Goal: Task Accomplishment & Management: Manage account settings

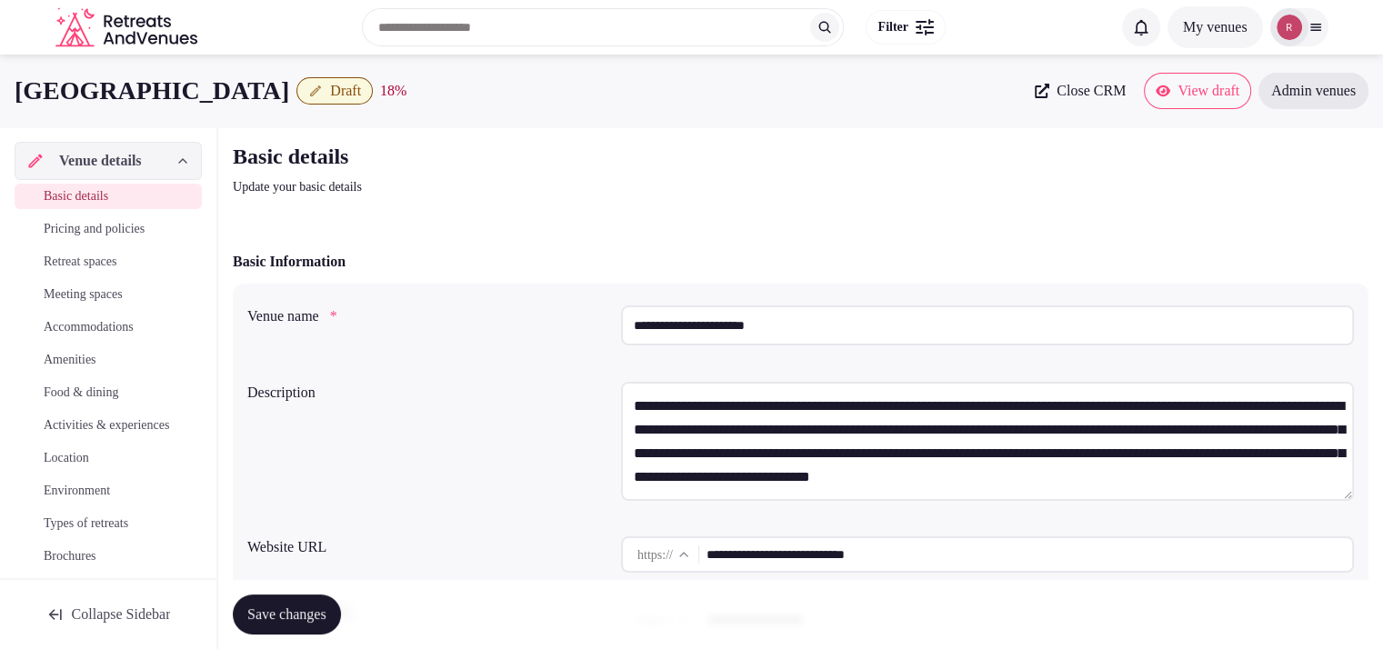
drag, startPoint x: 795, startPoint y: 319, endPoint x: 630, endPoint y: 323, distance: 165.5
click at [630, 323] on input "**********" at bounding box center [987, 325] width 733 height 40
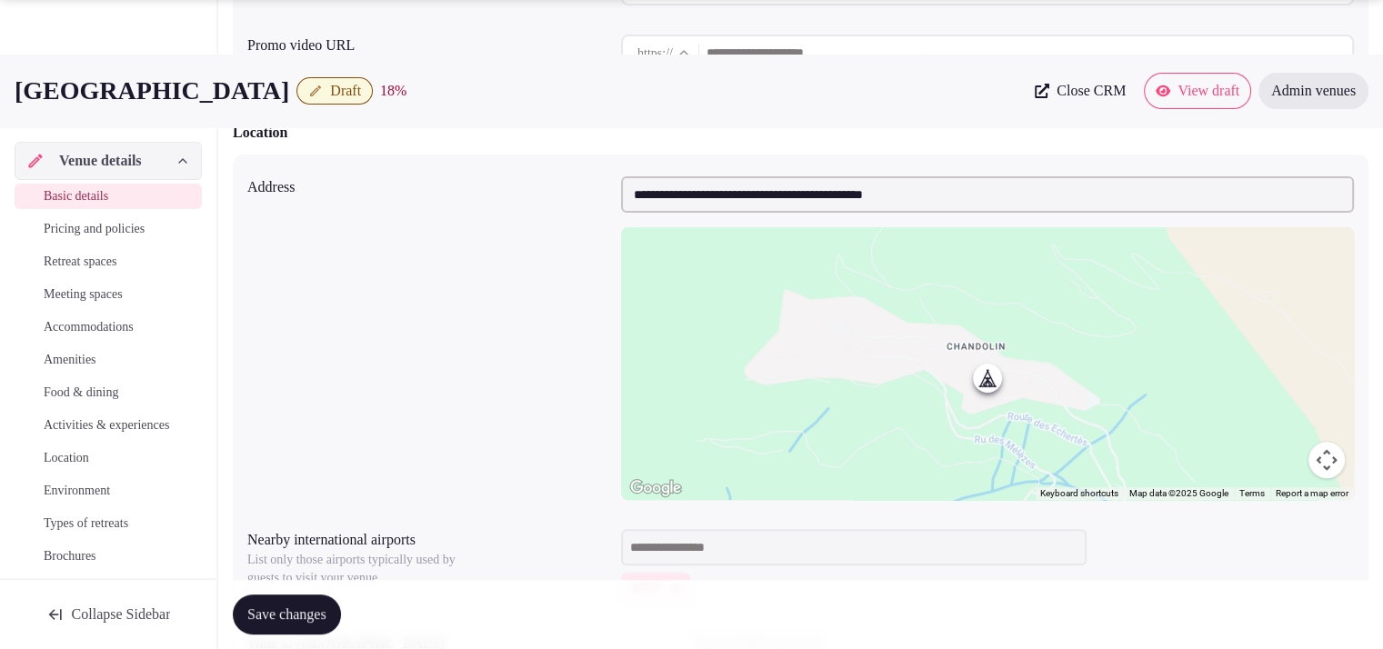
scroll to position [825, 0]
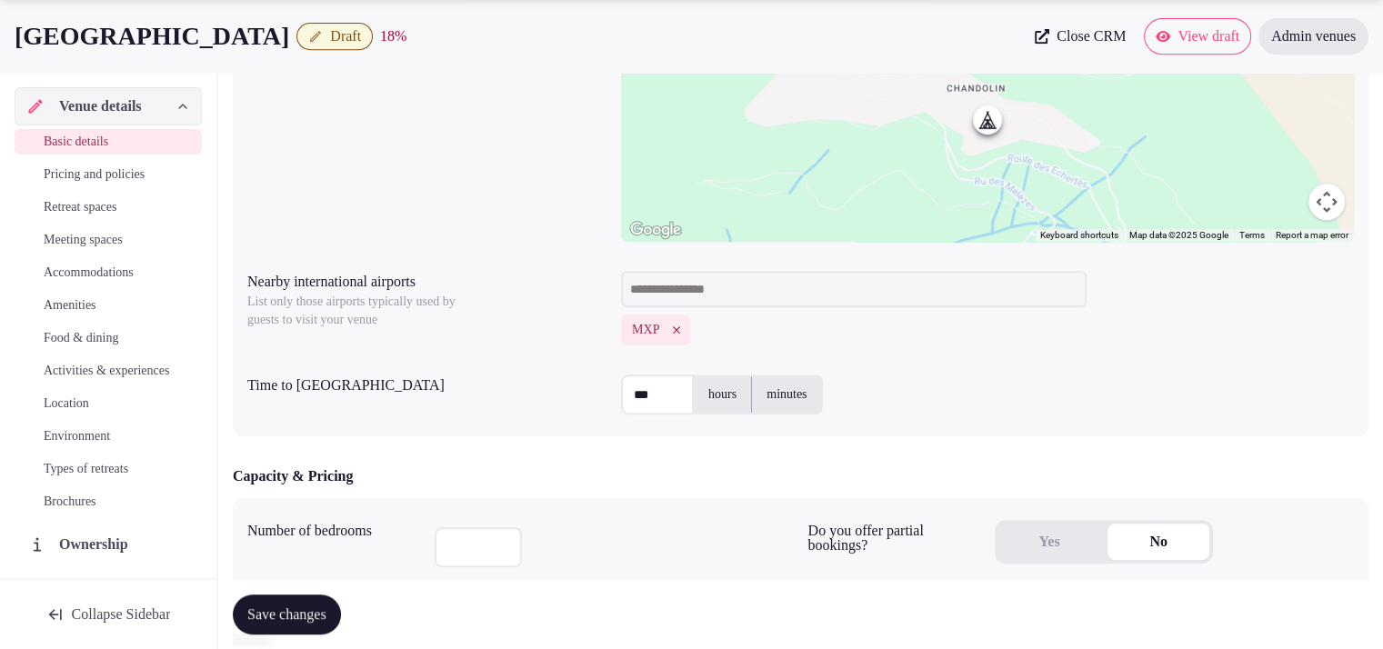
click at [678, 328] on icon "Remove MXP" at bounding box center [676, 330] width 13 height 13
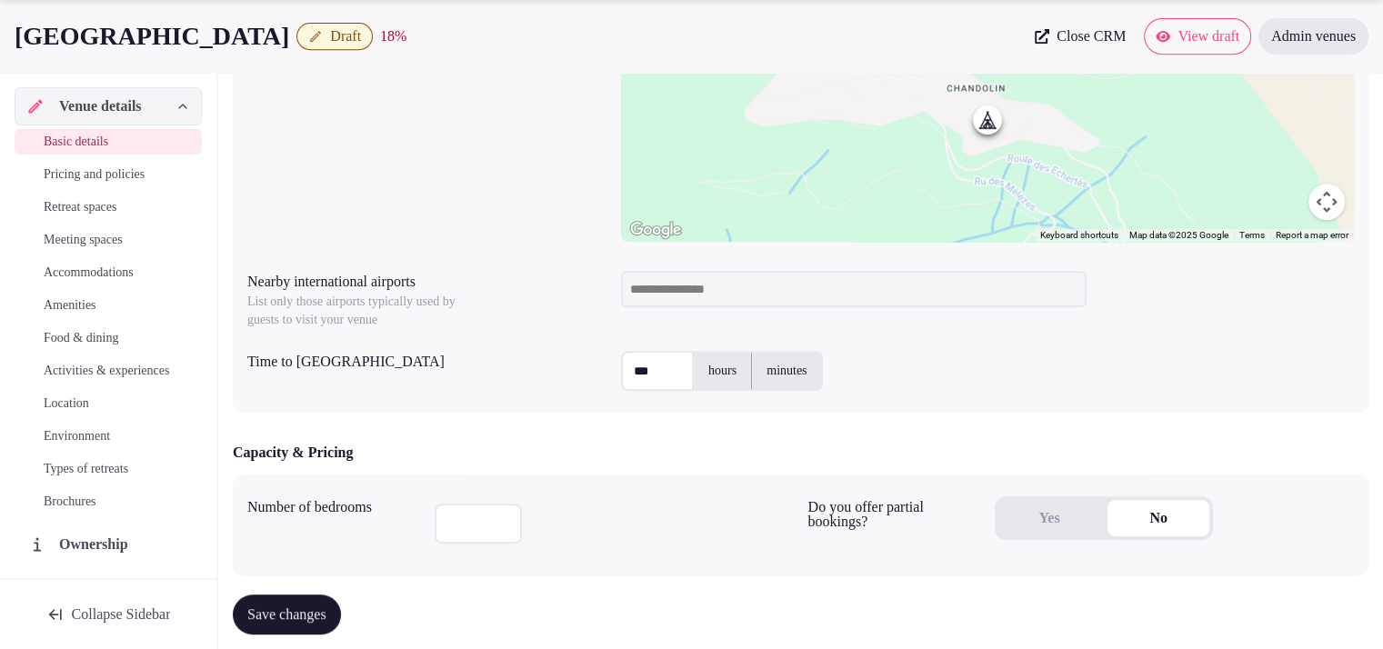
click at [680, 297] on input at bounding box center [853, 289] width 465 height 36
type input "***"
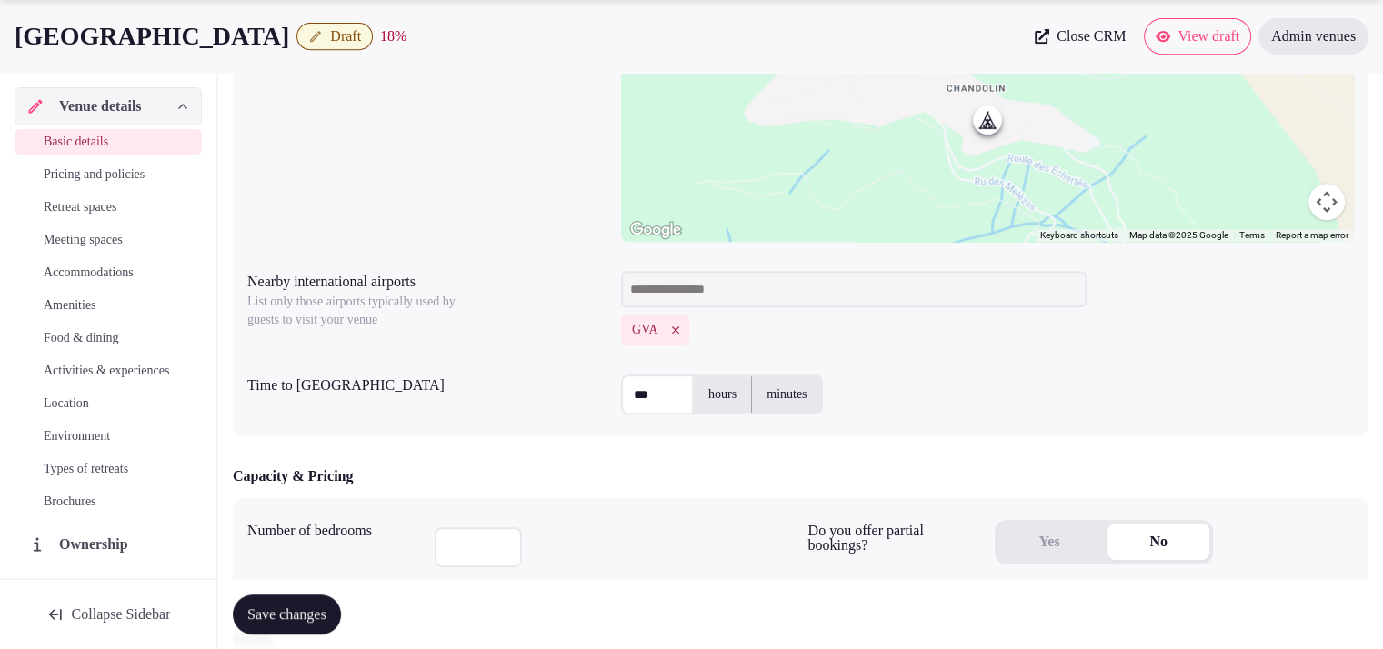
click at [658, 398] on input "***" at bounding box center [657, 395] width 73 height 40
type input "***"
click at [647, 561] on div at bounding box center [614, 544] width 359 height 62
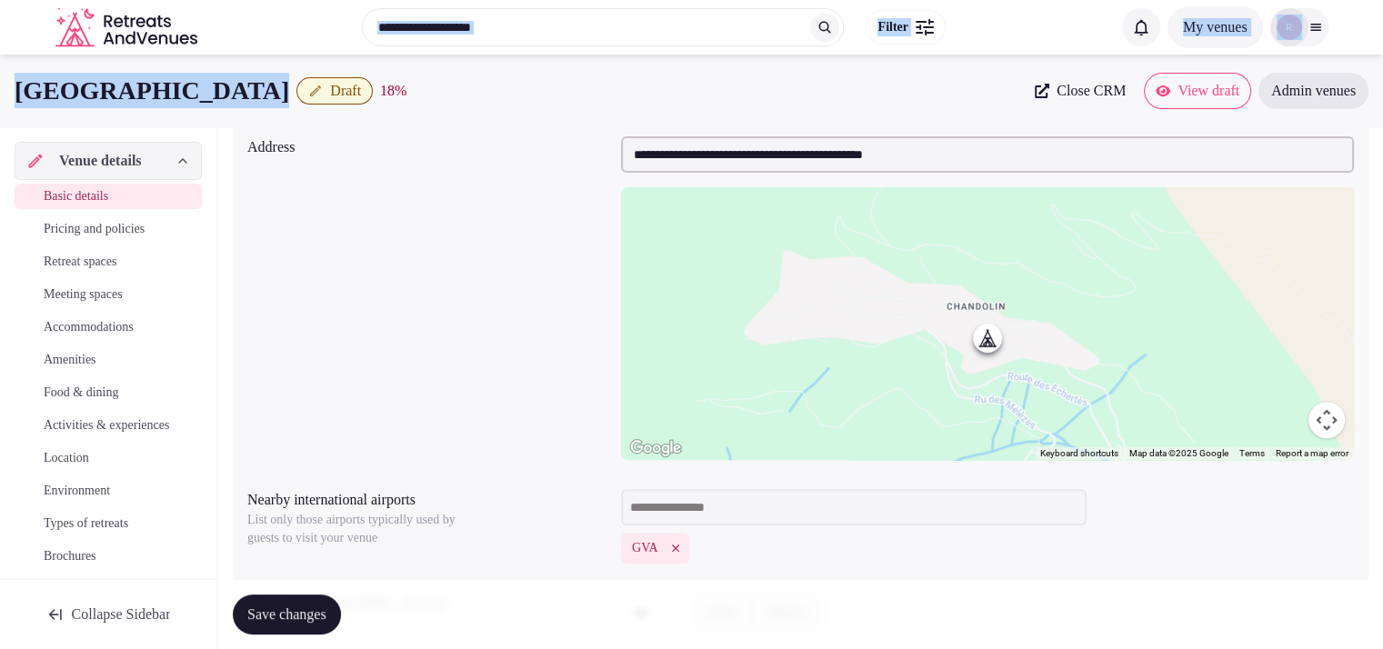
scroll to position [598, 0]
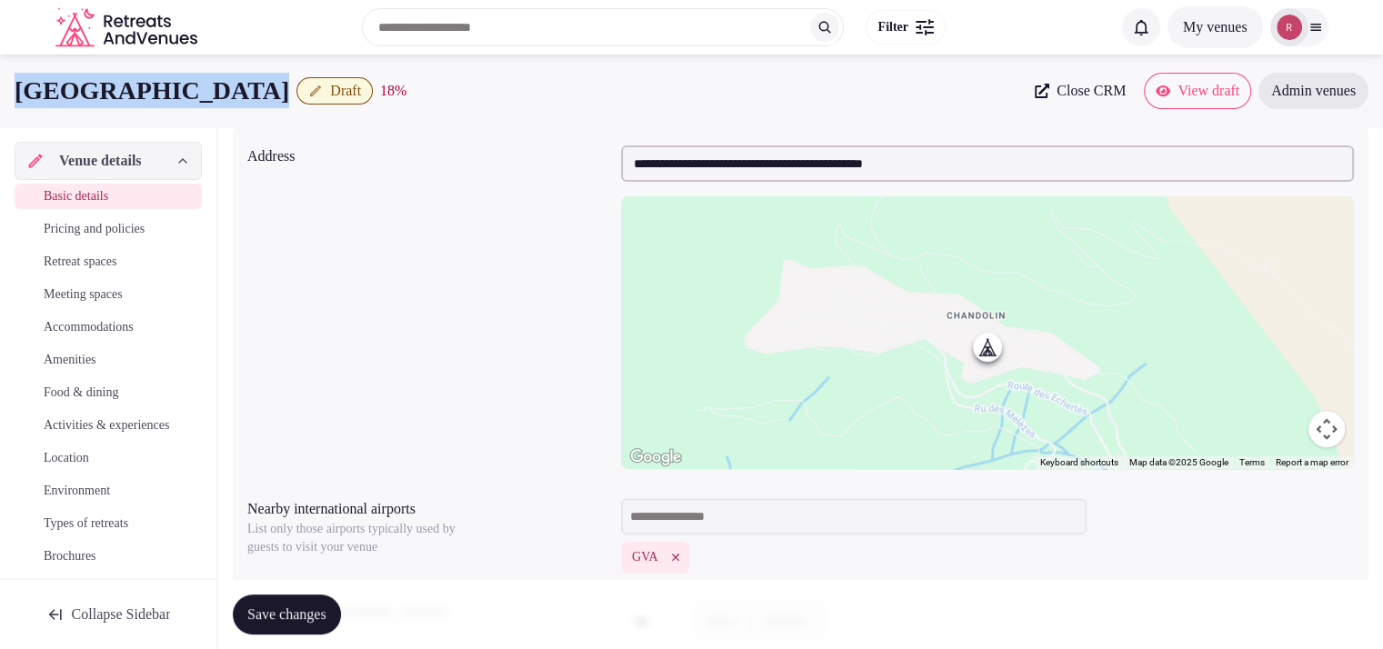
drag, startPoint x: 335, startPoint y: 28, endPoint x: 15, endPoint y: 68, distance: 323.4
click at [15, 68] on div "Chandolin Boutique Hotel Draft 18 % Close CRM View draft Admin venues" at bounding box center [691, 91] width 1383 height 73
copy div "[GEOGRAPHIC_DATA]"
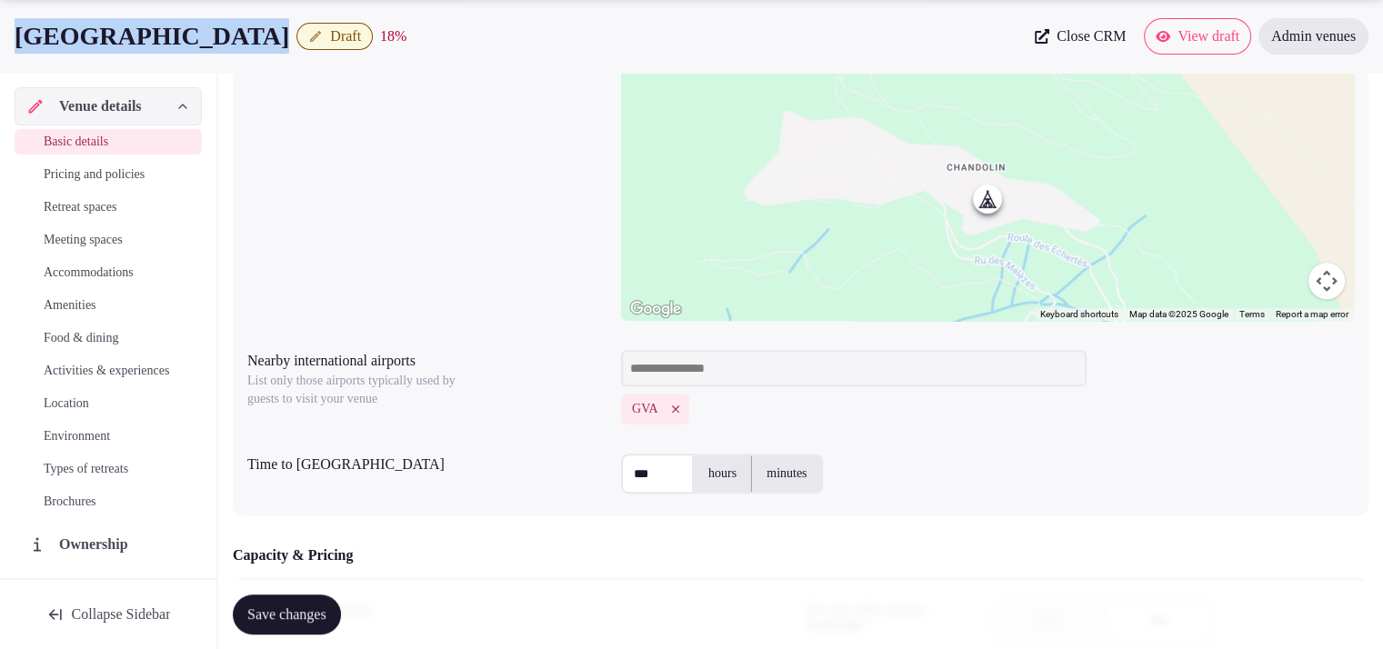
scroll to position [849, 0]
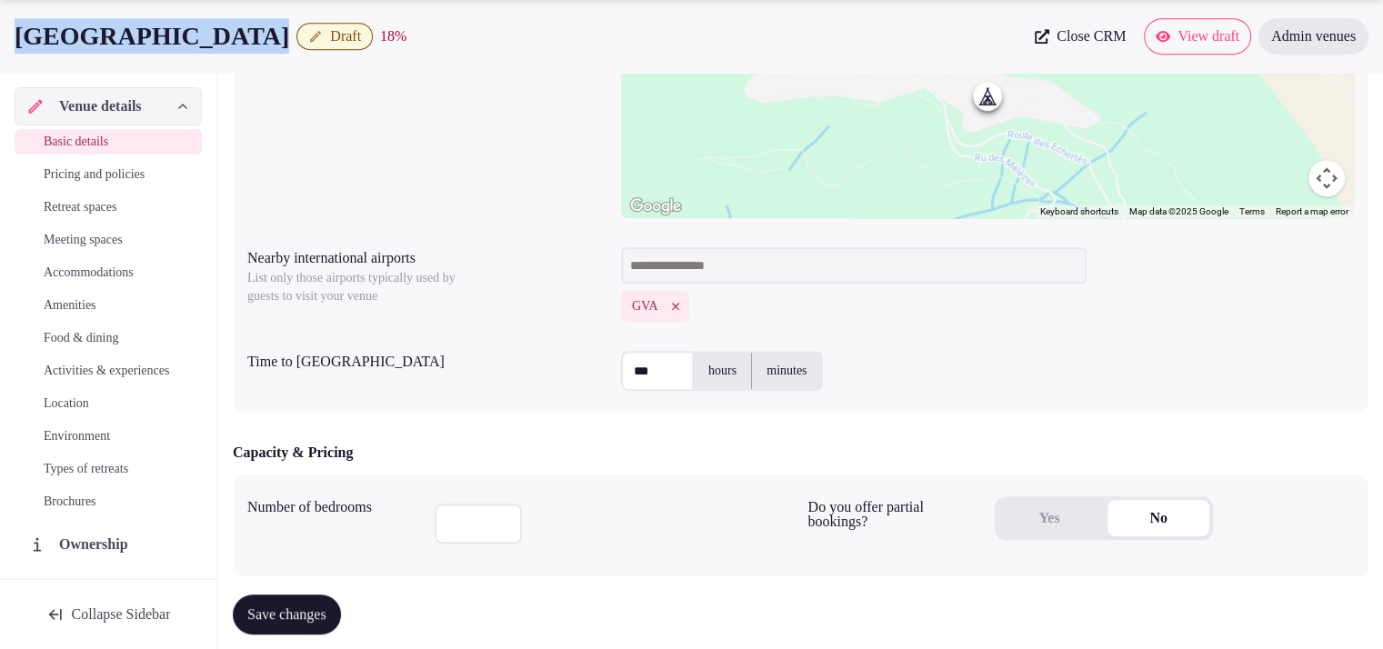
click at [294, 620] on span "Save changes" at bounding box center [286, 614] width 79 height 18
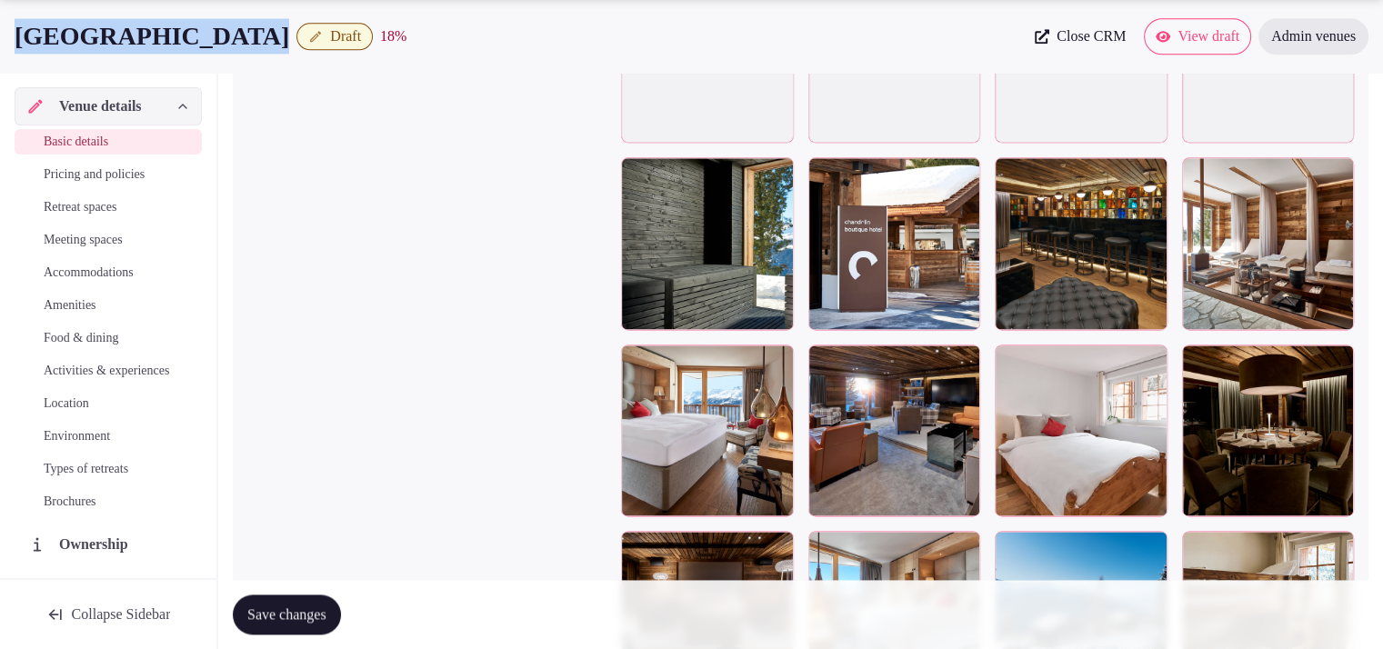
scroll to position [2428, 0]
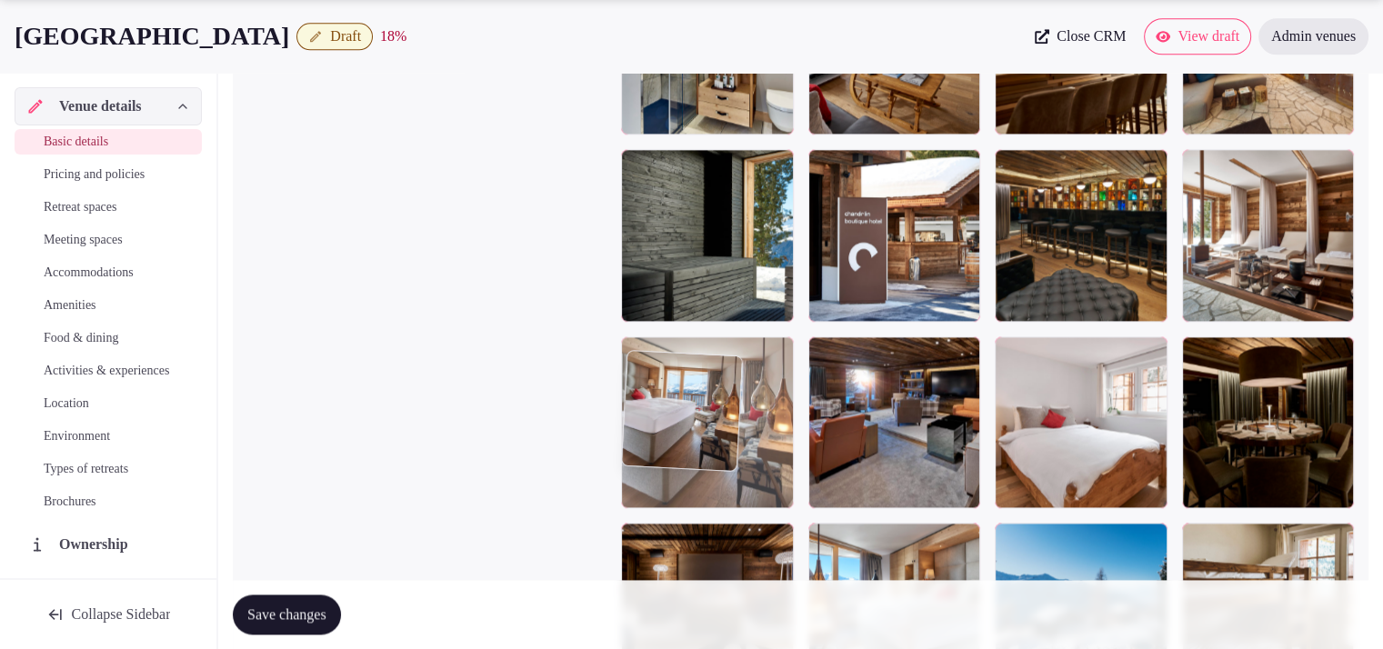
drag, startPoint x: 774, startPoint y: 426, endPoint x: 913, endPoint y: 230, distance: 240.6
click at [916, 225] on div at bounding box center [987, 328] width 733 height 1106
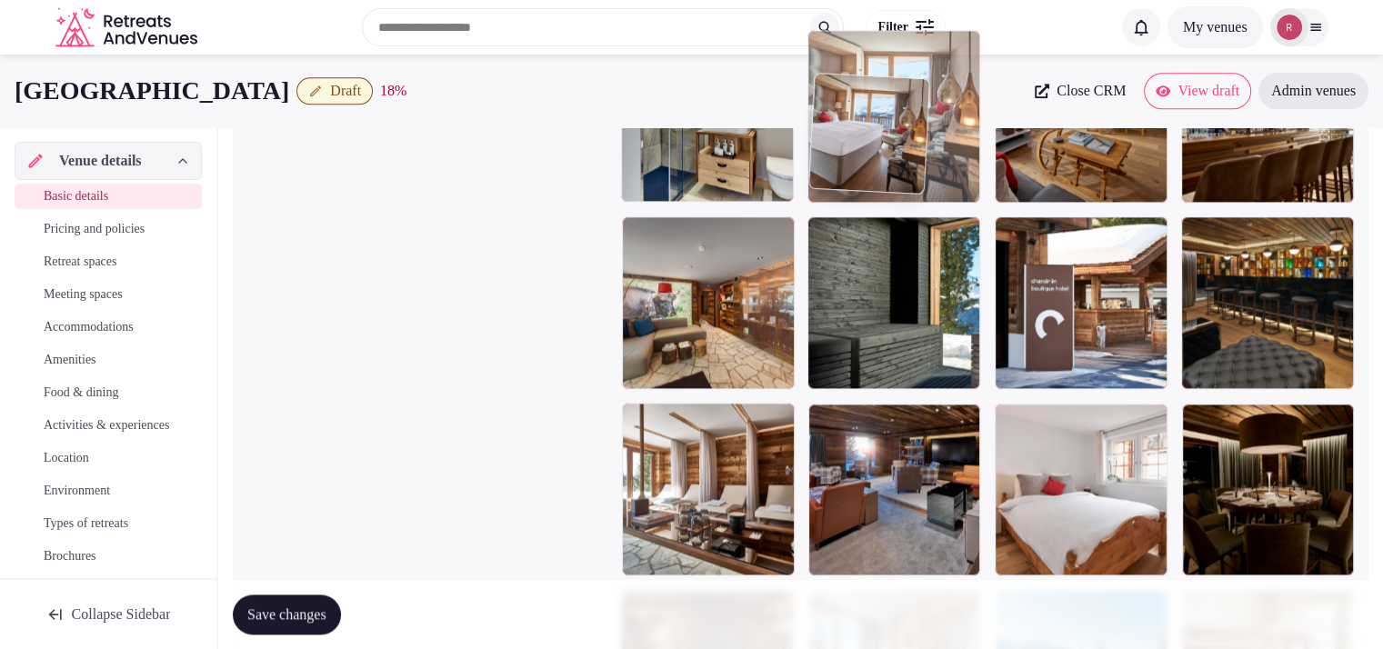
drag, startPoint x: 730, startPoint y: 410, endPoint x: 981, endPoint y: 109, distance: 391.8
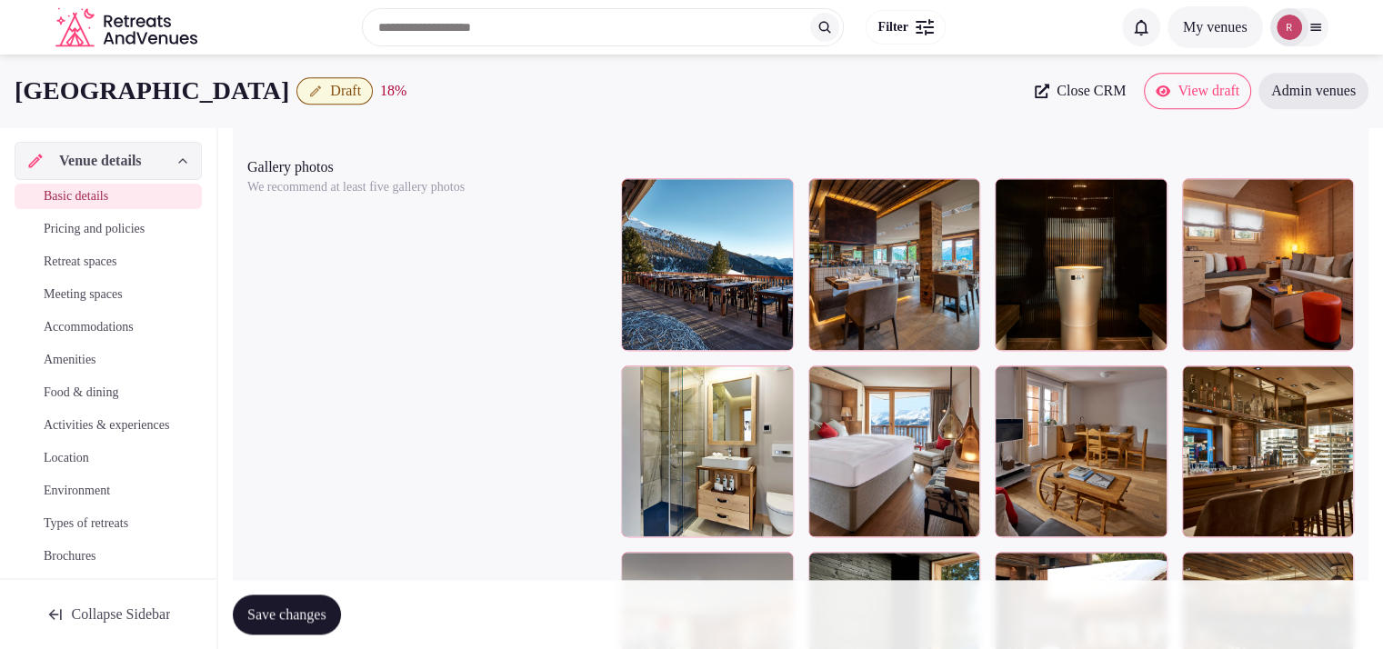
scroll to position [2018, 0]
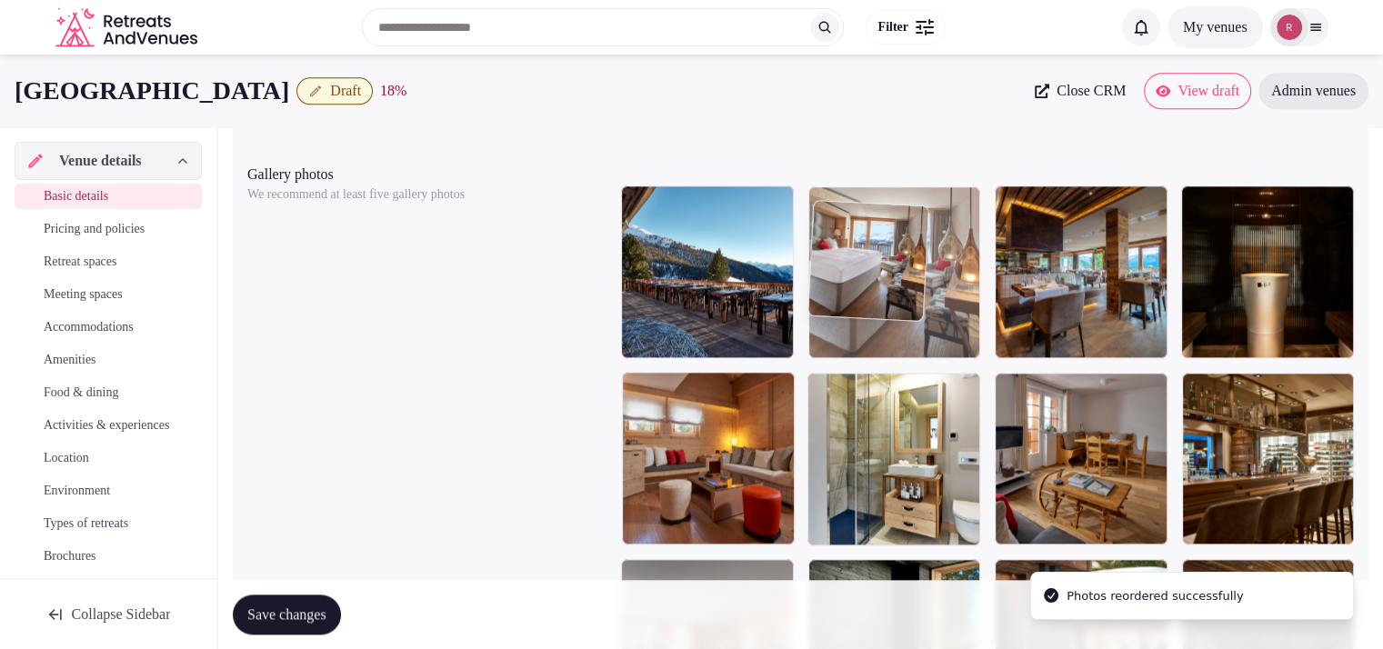
drag, startPoint x: 865, startPoint y: 475, endPoint x: 802, endPoint y: 363, distance: 129.5
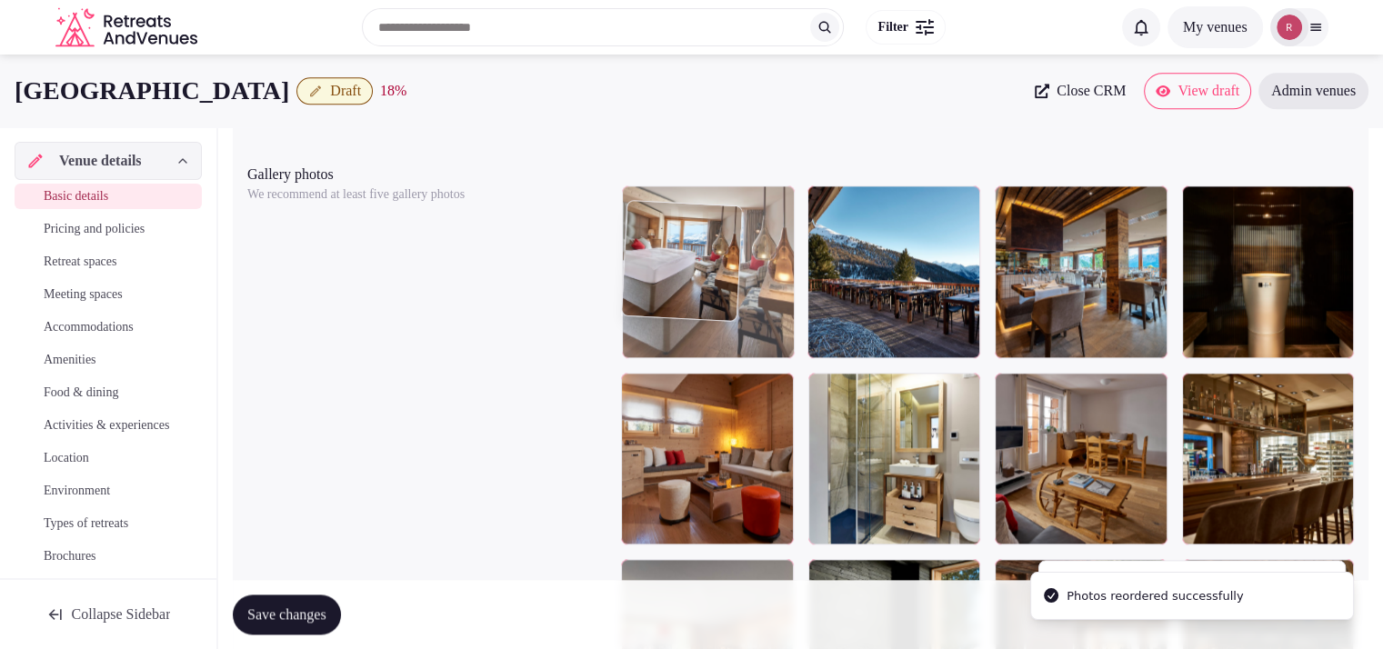
drag, startPoint x: 913, startPoint y: 337, endPoint x: 796, endPoint y: 315, distance: 118.4
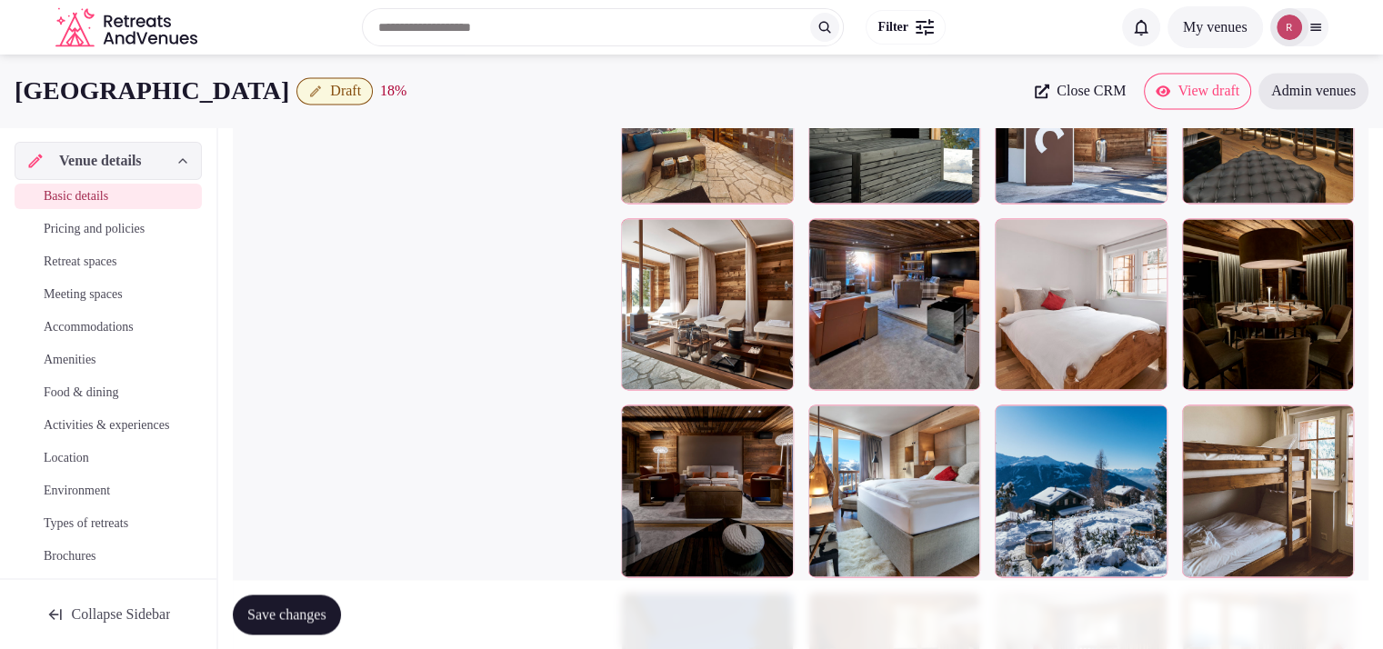
scroll to position [2514, 0]
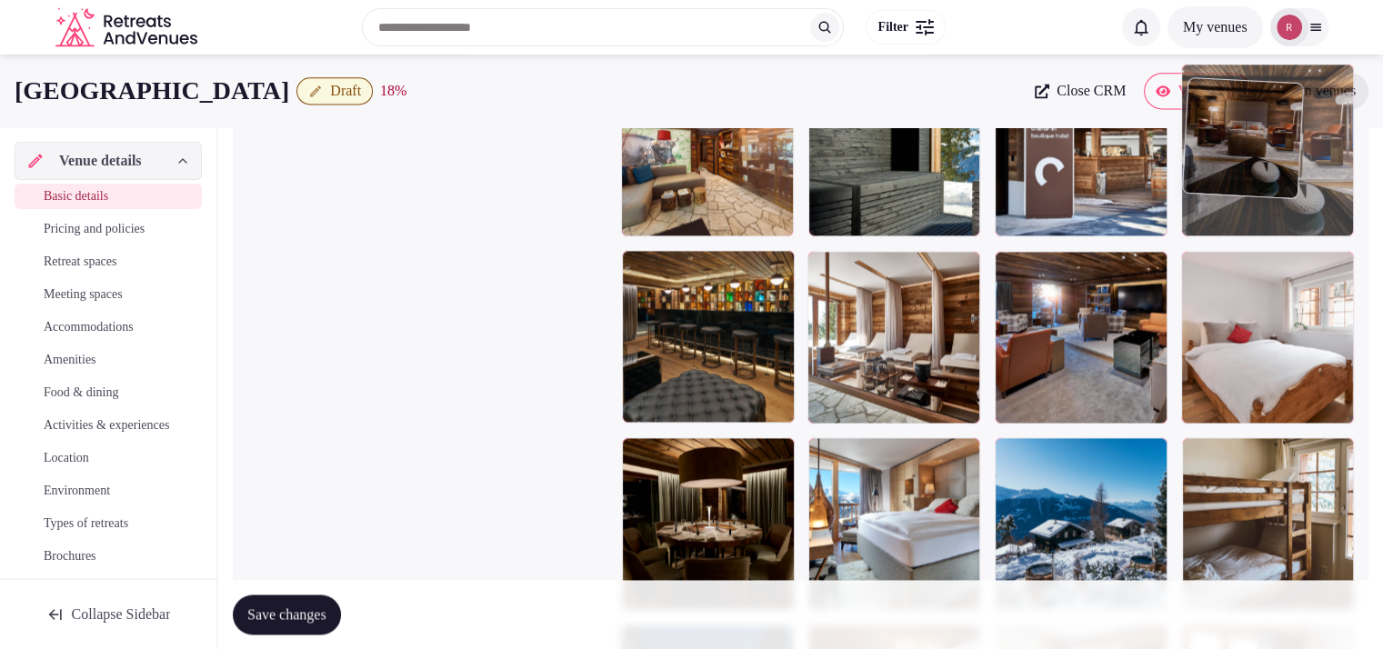
drag, startPoint x: 669, startPoint y: 513, endPoint x: 1291, endPoint y: 206, distance: 693.2
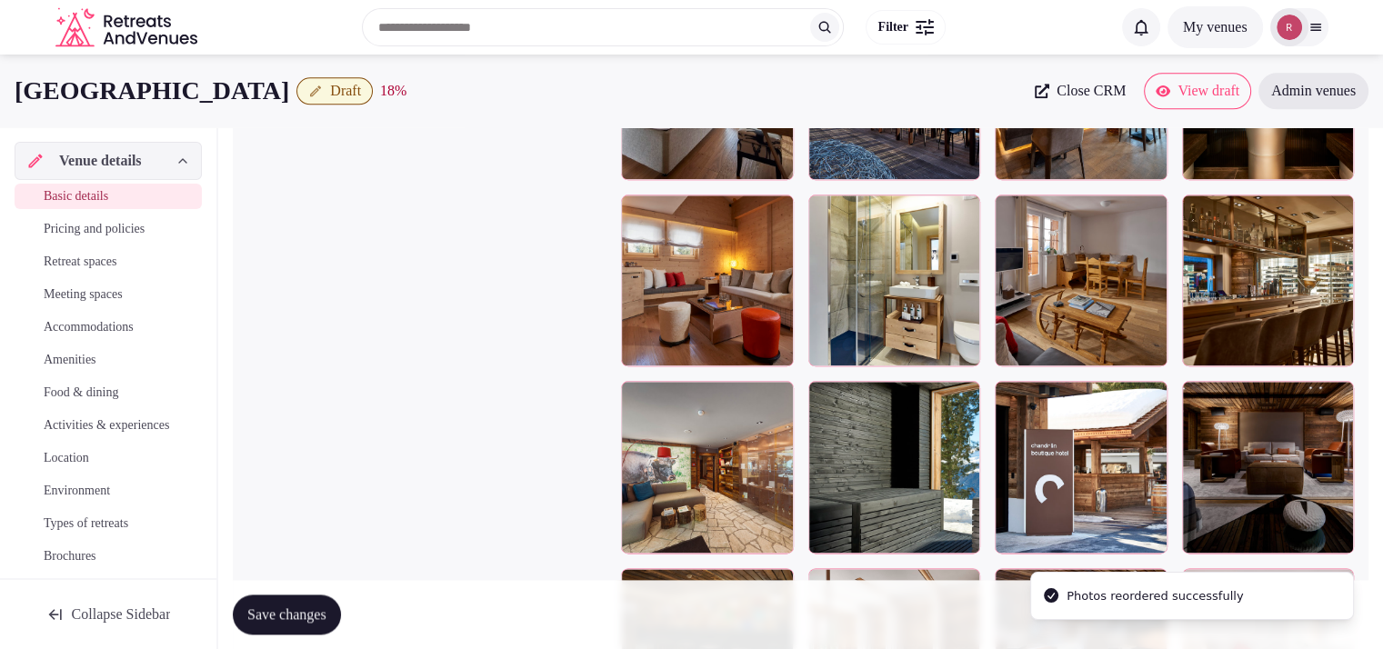
scroll to position [2167, 0]
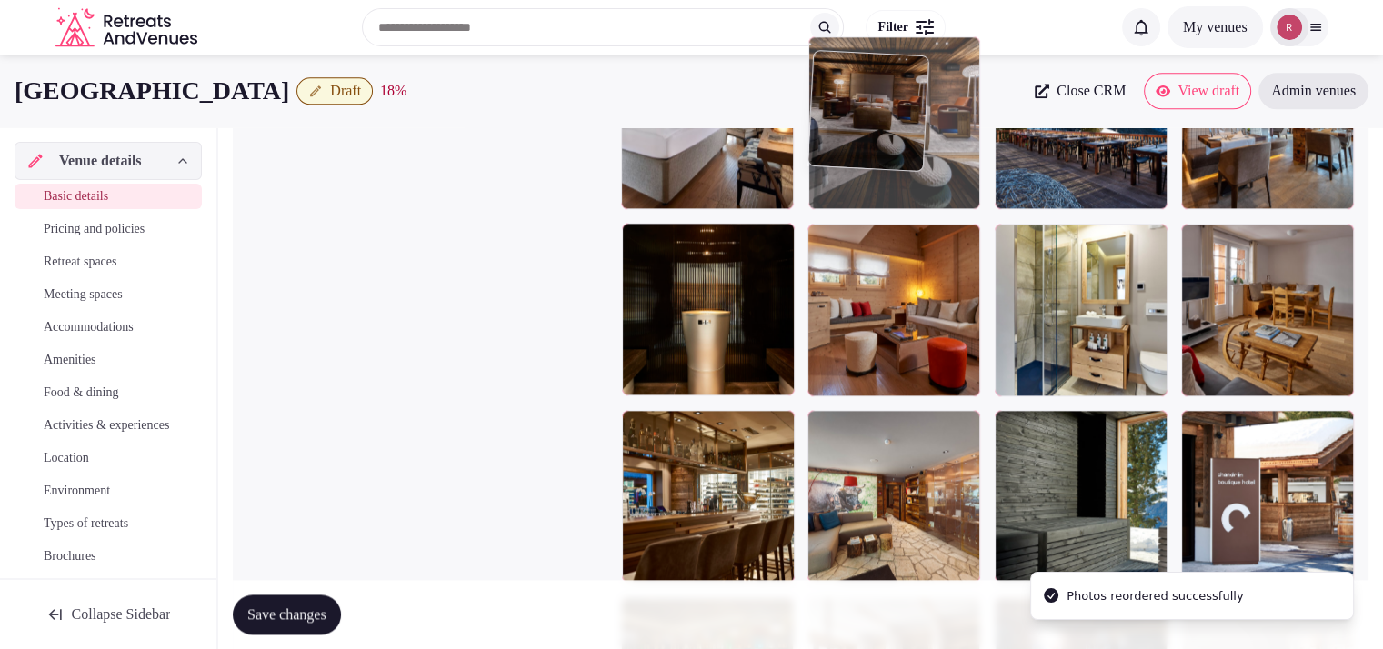
drag, startPoint x: 1287, startPoint y: 484, endPoint x: 922, endPoint y: 196, distance: 464.9
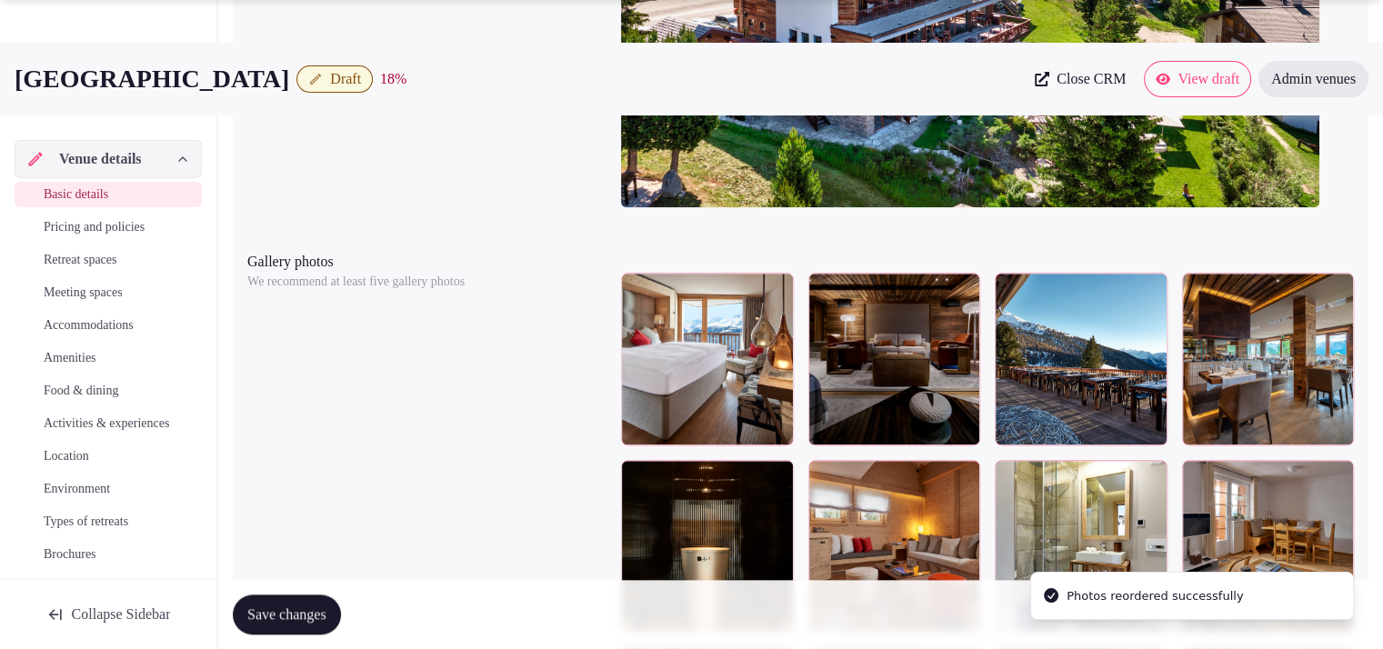
scroll to position [2033, 0]
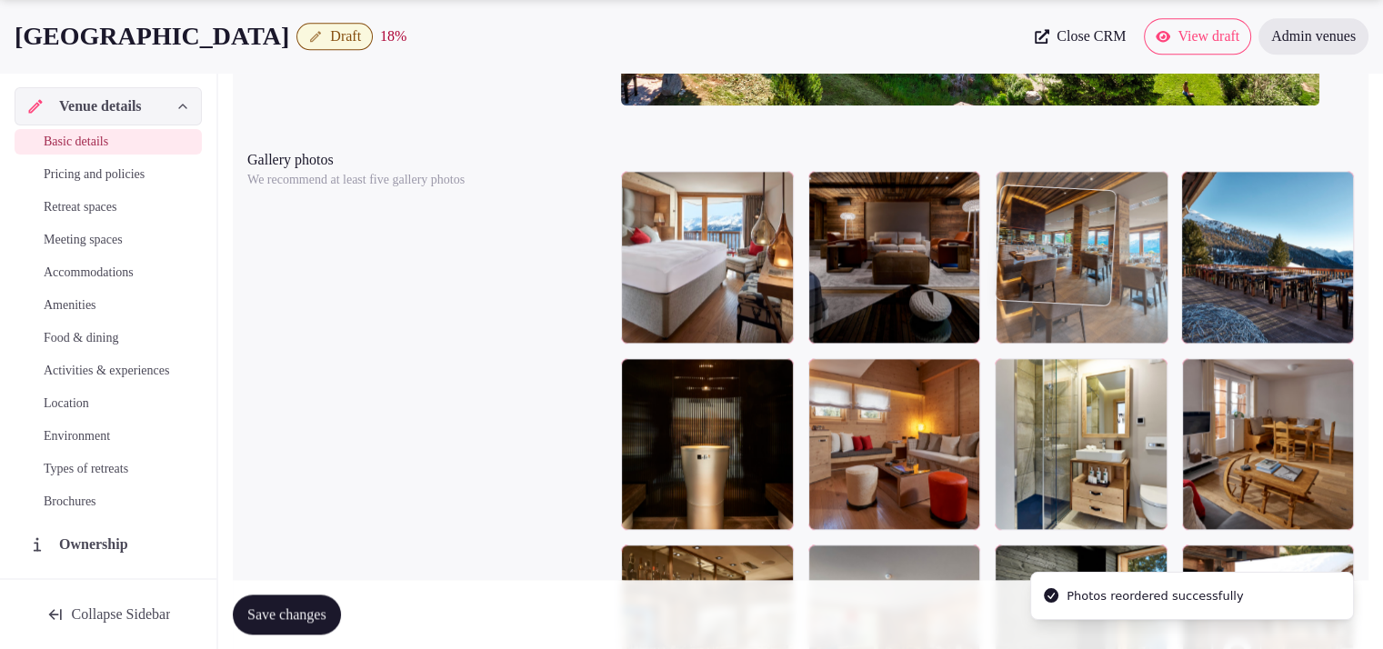
drag, startPoint x: 1237, startPoint y: 305, endPoint x: 1156, endPoint y: 315, distance: 81.5
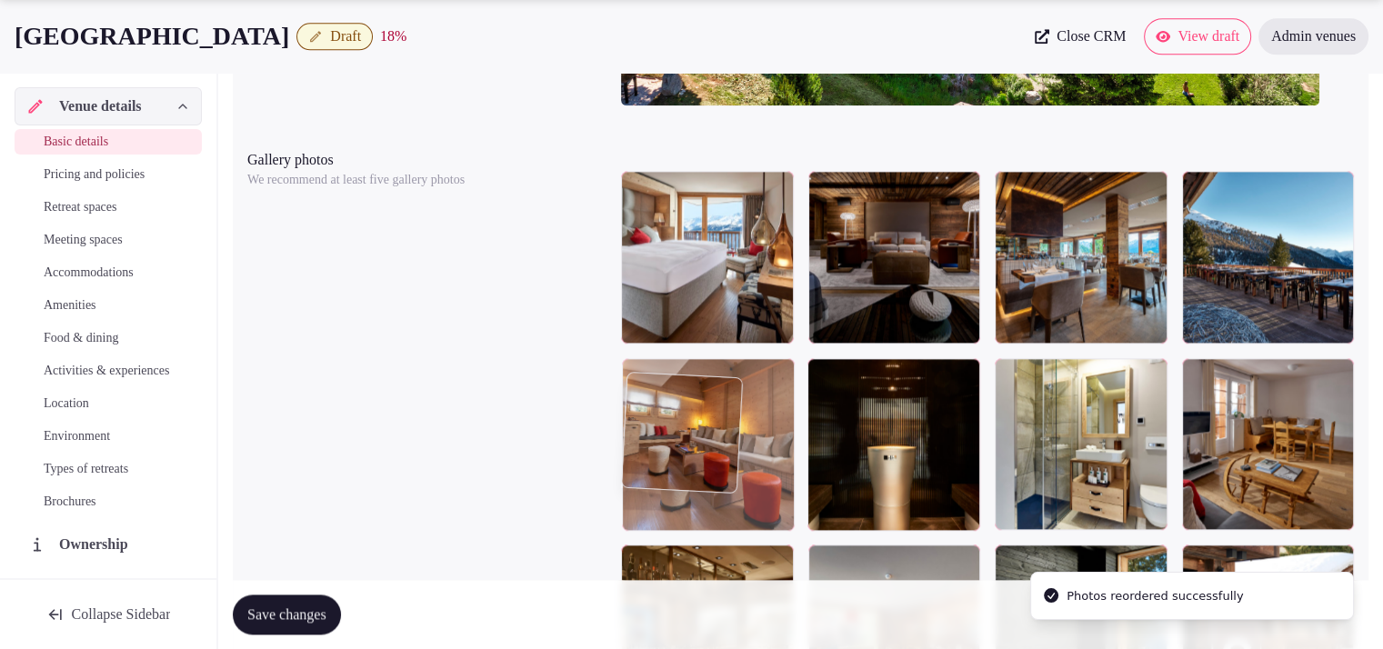
drag, startPoint x: 925, startPoint y: 484, endPoint x: 818, endPoint y: 483, distance: 107.3
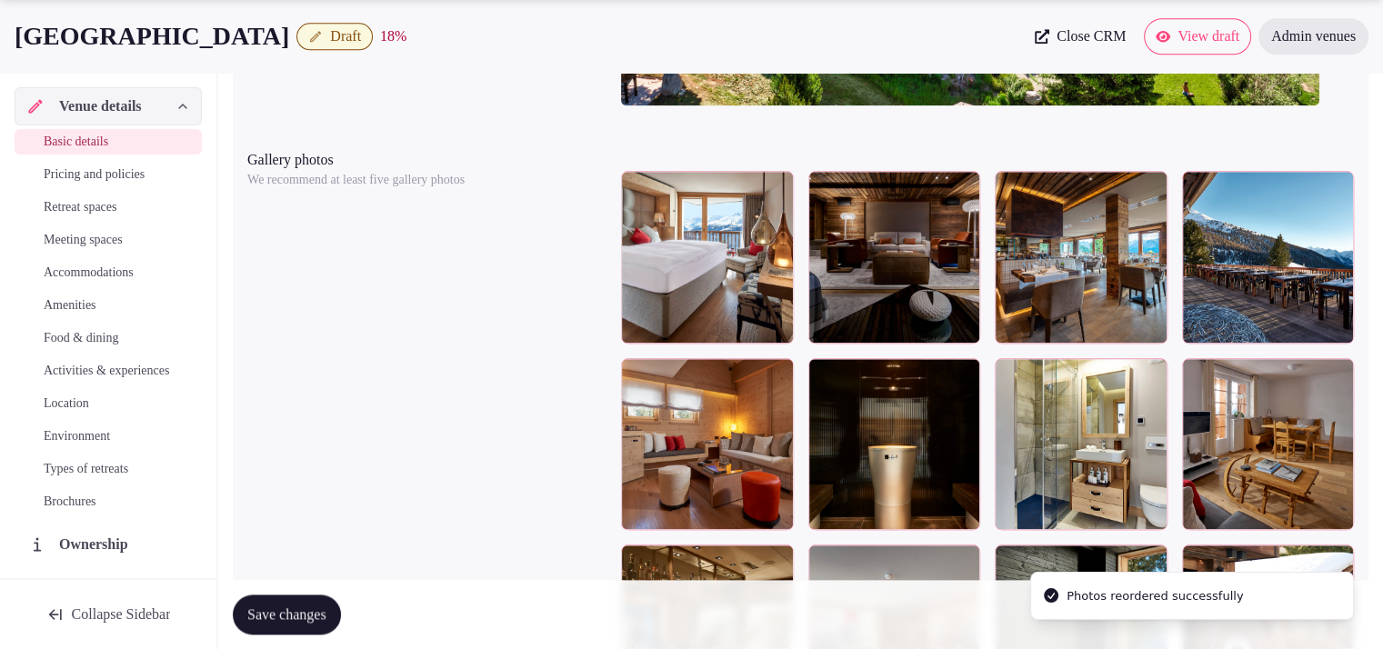
click at [1265, 328] on div at bounding box center [1268, 257] width 173 height 173
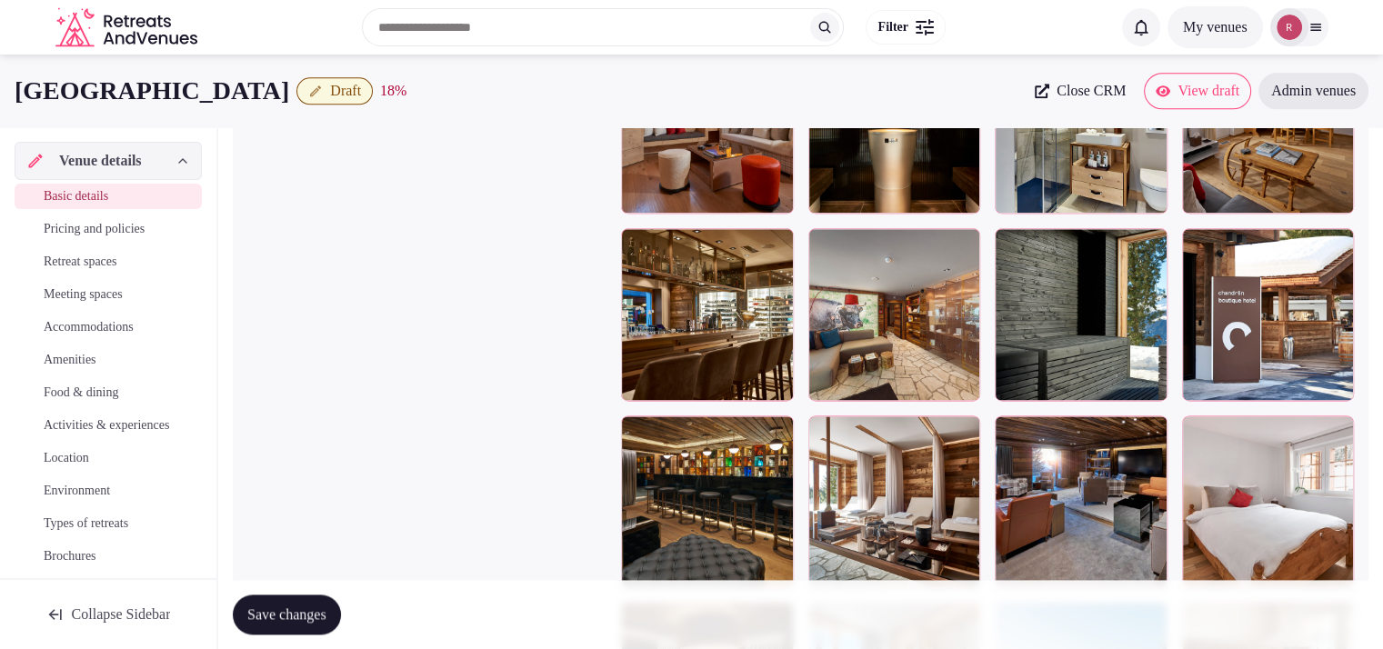
scroll to position [2346, 0]
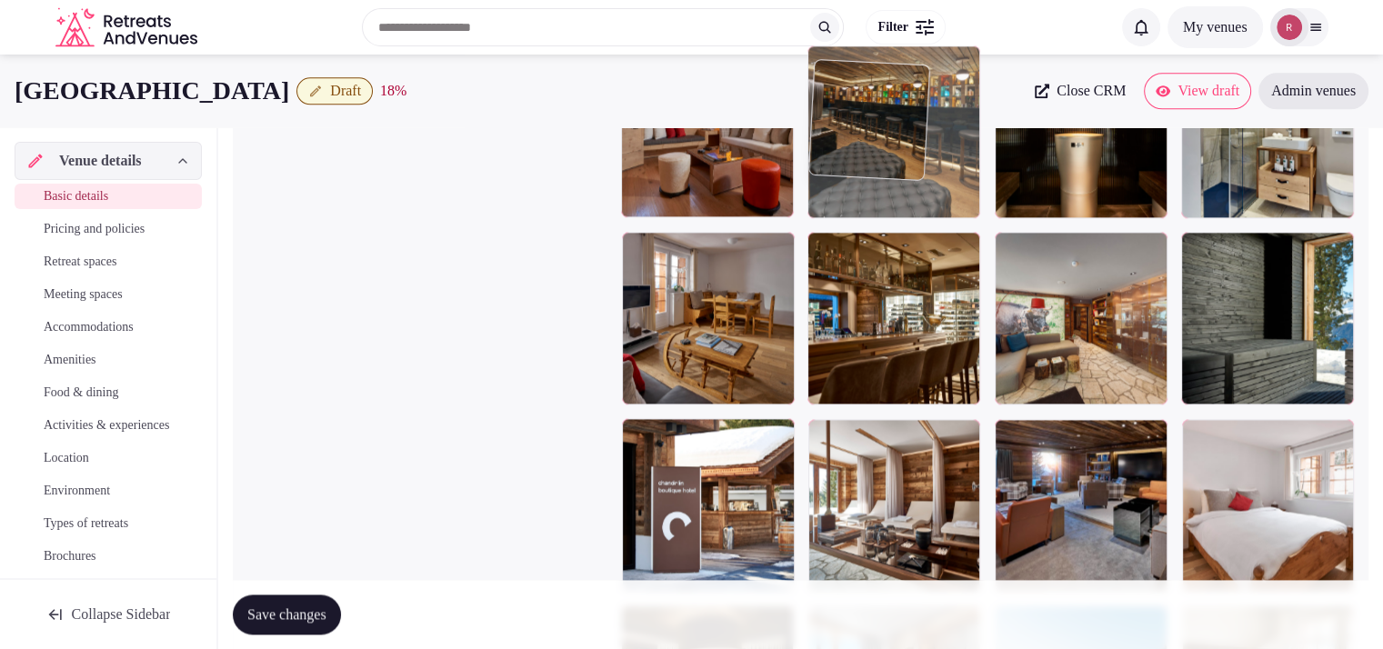
drag, startPoint x: 684, startPoint y: 518, endPoint x: 882, endPoint y: 235, distance: 345.3
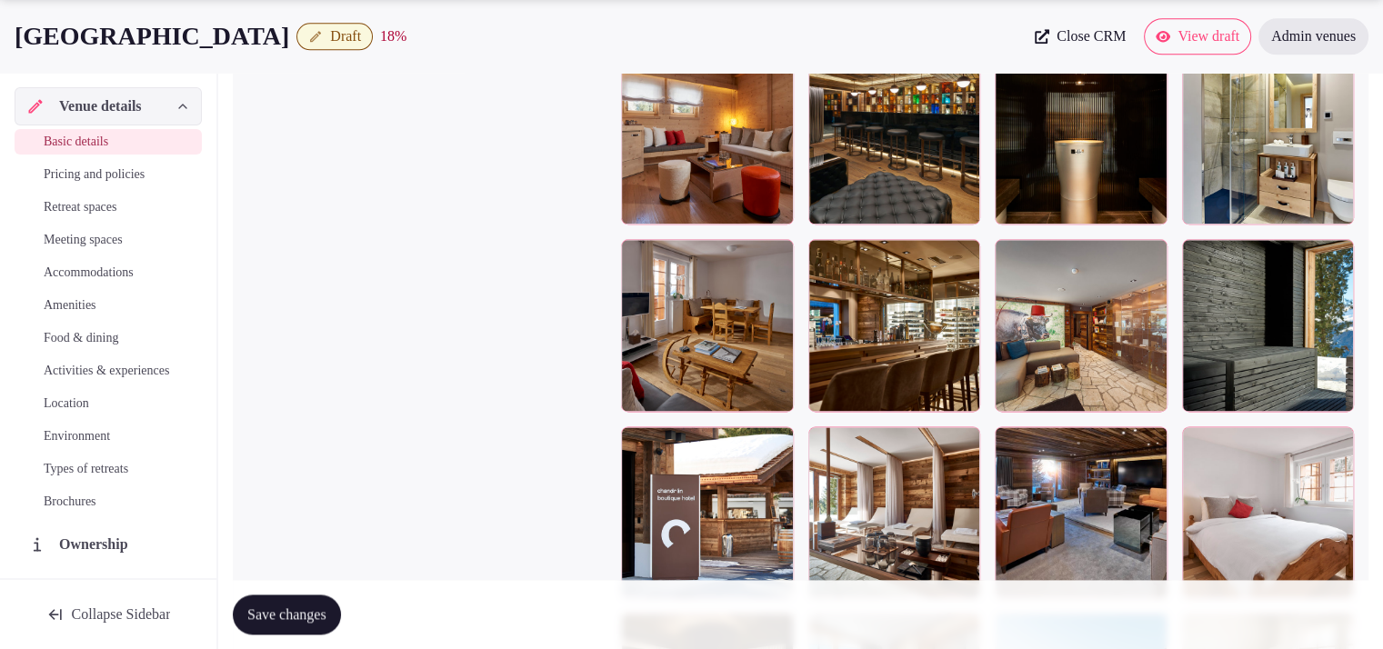
scroll to position [2412, 0]
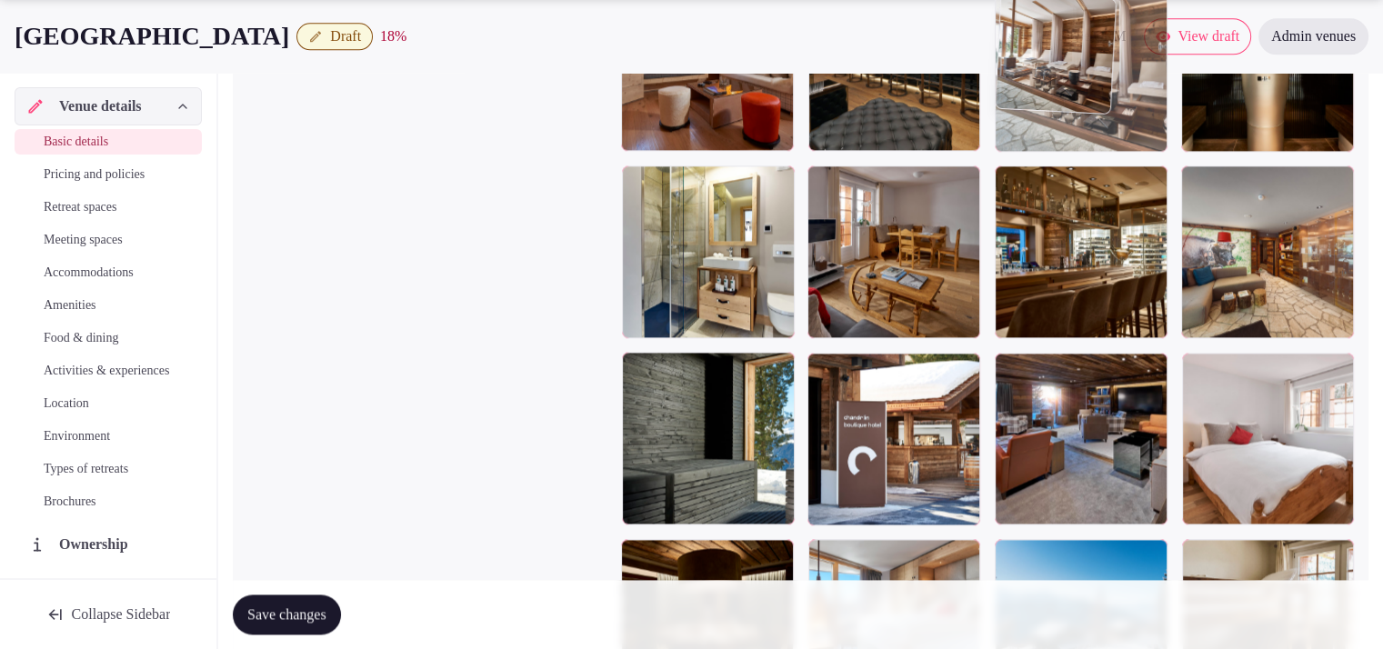
drag, startPoint x: 956, startPoint y: 486, endPoint x: 1140, endPoint y: 183, distance: 354.9
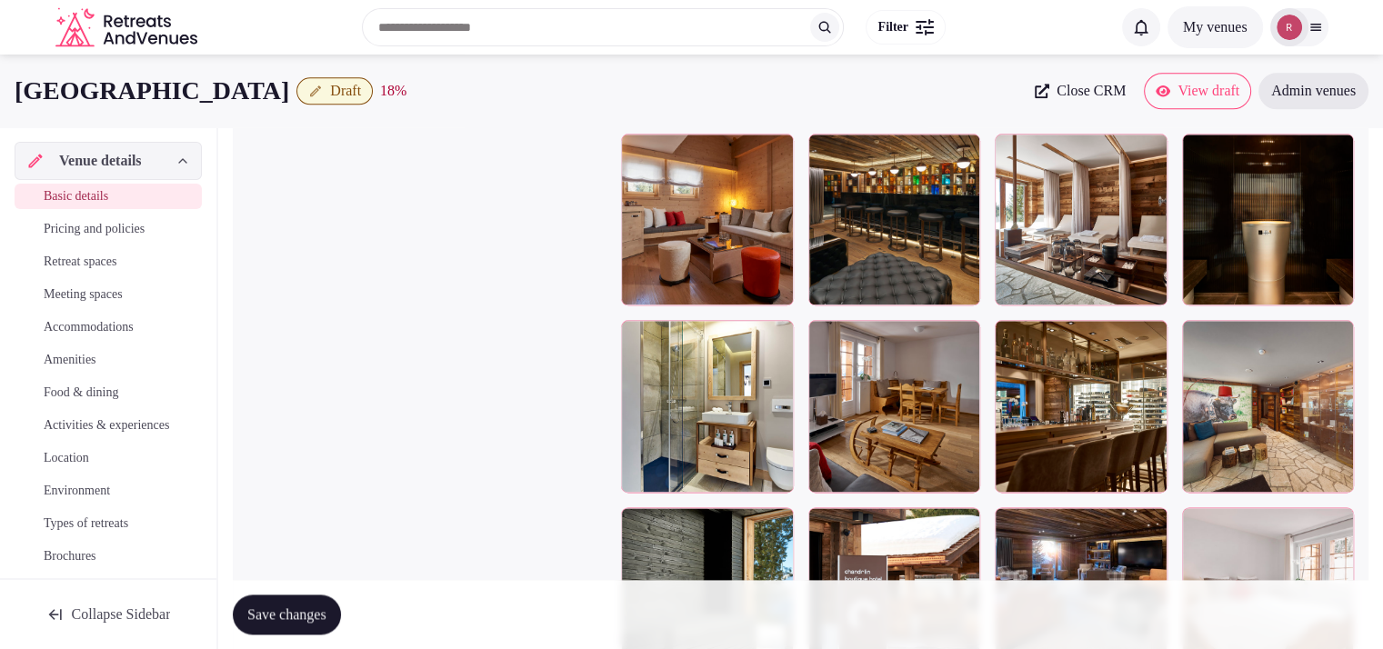
scroll to position [2208, 0]
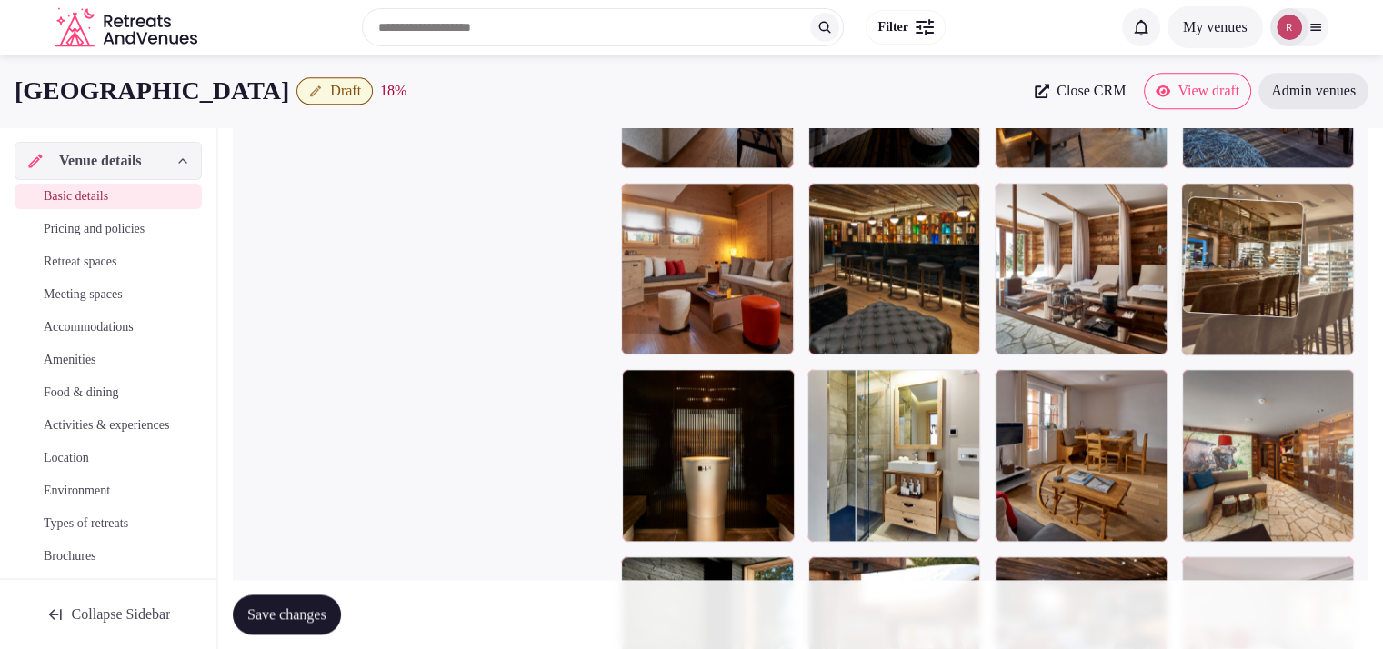
drag, startPoint x: 1073, startPoint y: 465, endPoint x: 1222, endPoint y: 338, distance: 196.0
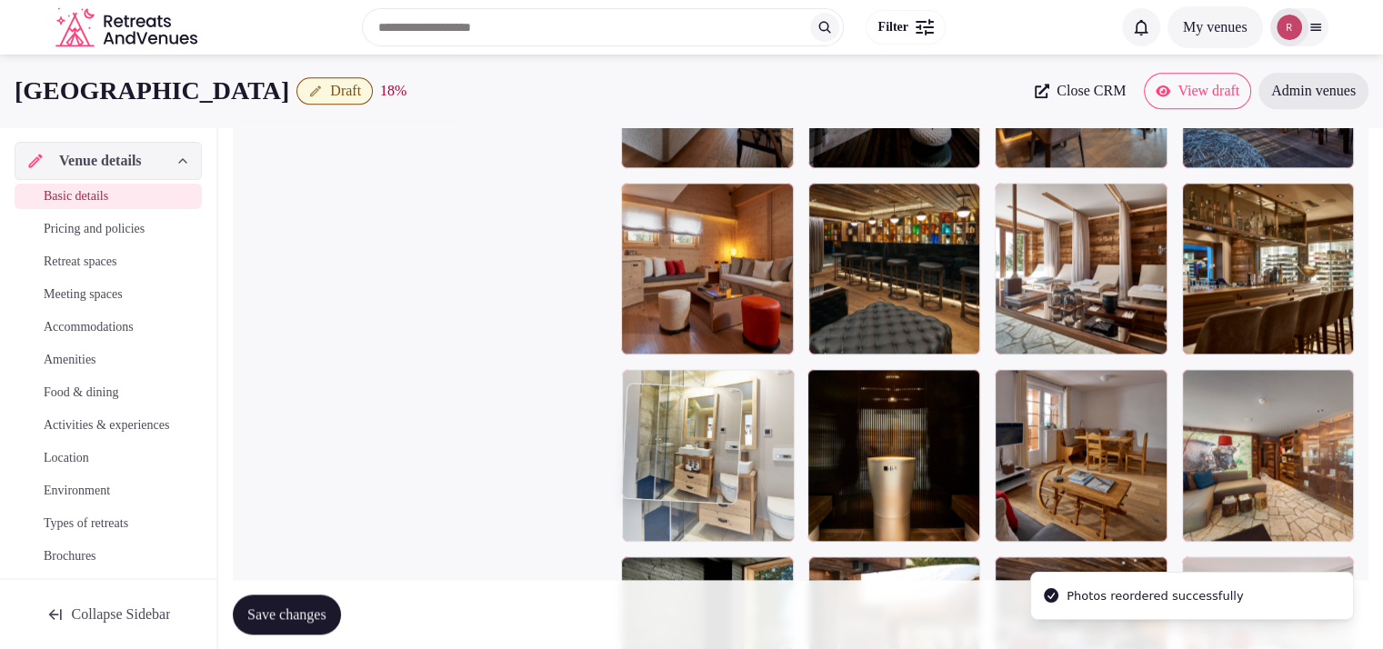
drag, startPoint x: 935, startPoint y: 486, endPoint x: 801, endPoint y: 483, distance: 133.7
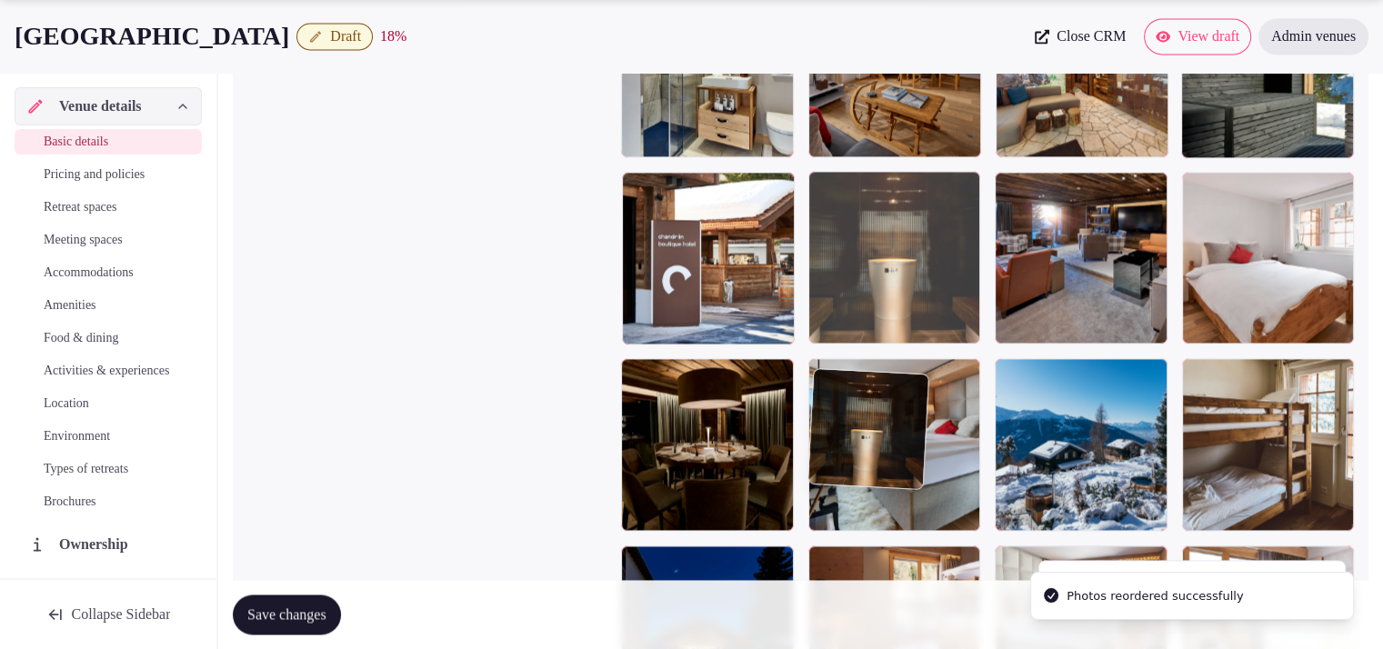
drag, startPoint x: 895, startPoint y: 499, endPoint x: 907, endPoint y: 569, distance: 71.1
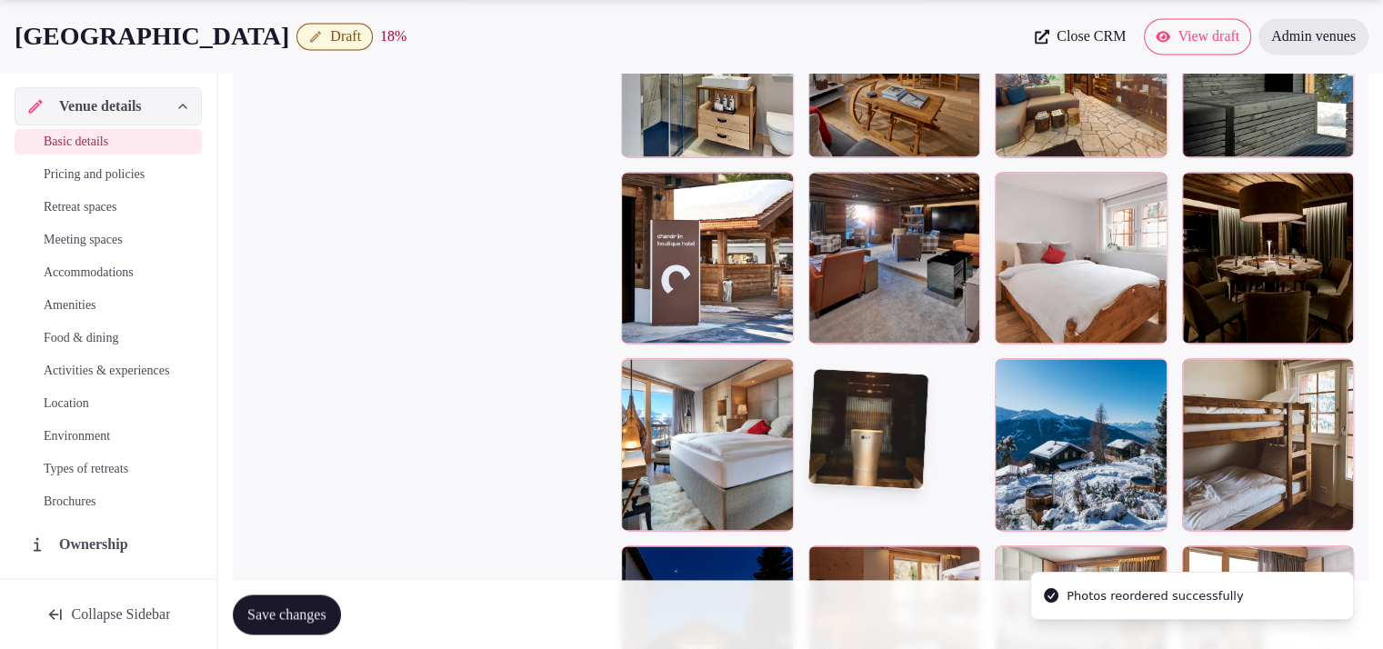
scroll to position [2596, 0]
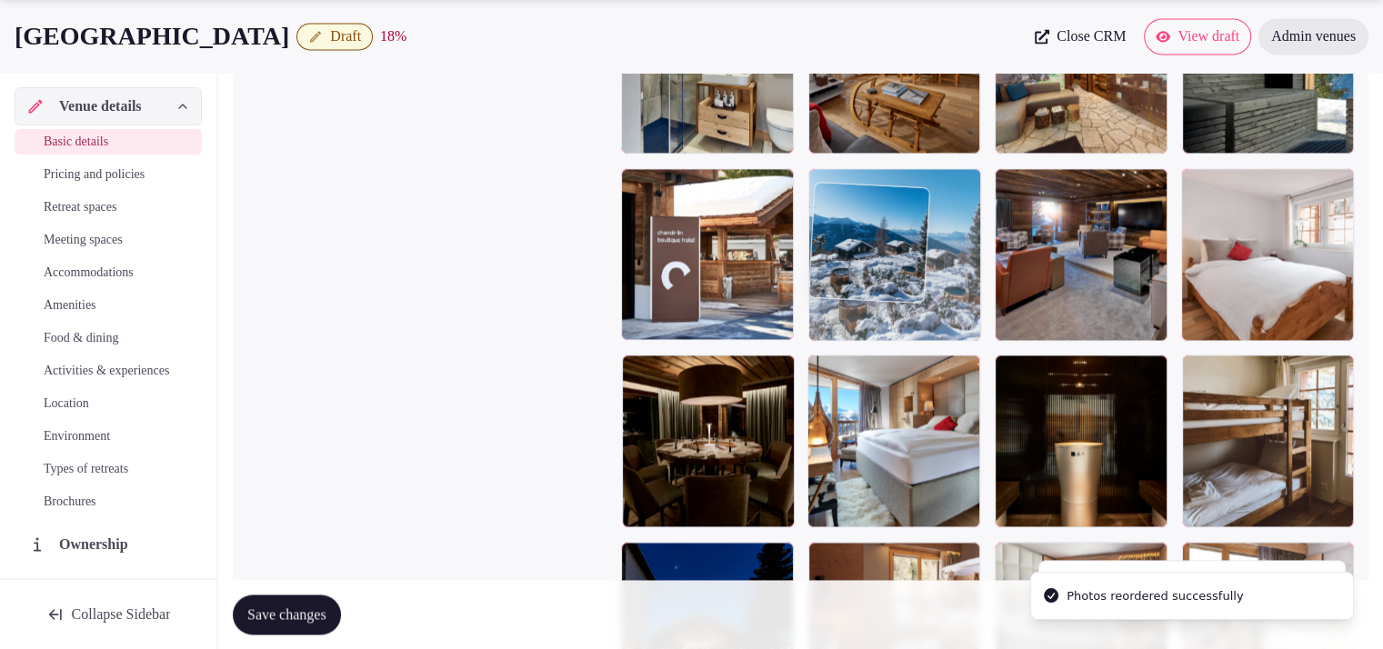
drag, startPoint x: 1095, startPoint y: 494, endPoint x: 1000, endPoint y: 379, distance: 148.5
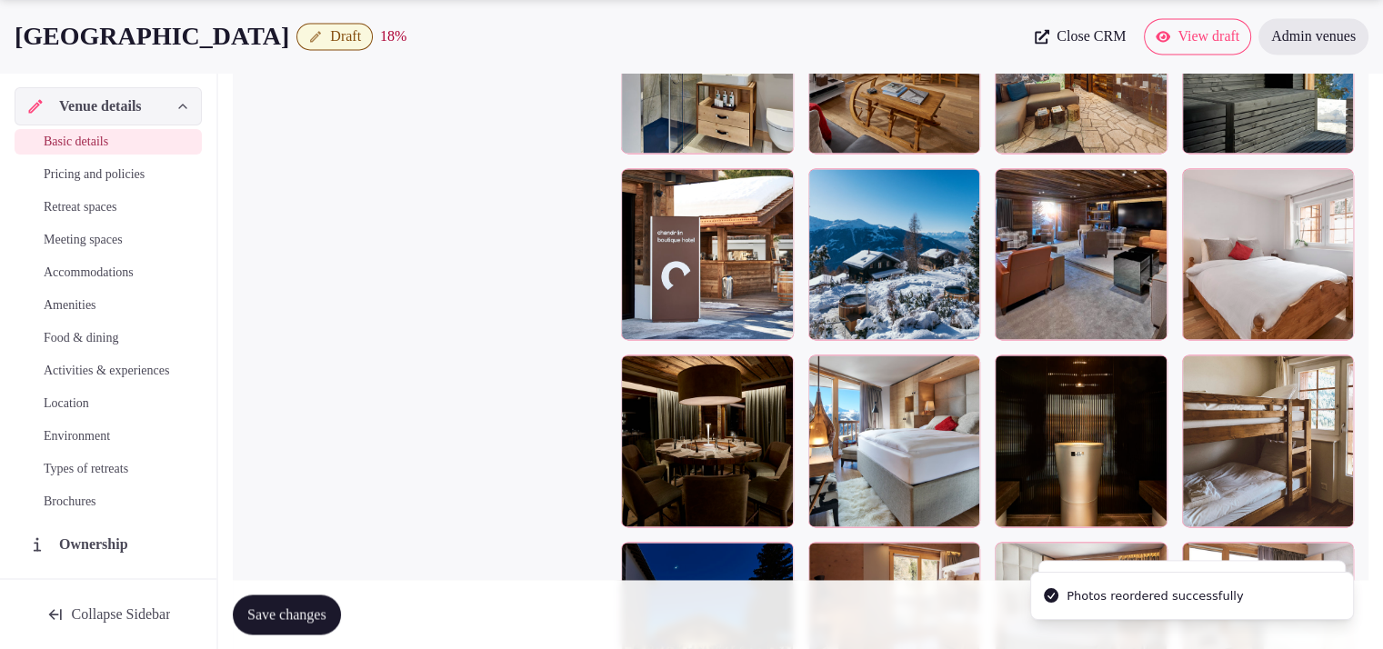
click at [341, 607] on button "Save changes" at bounding box center [287, 615] width 108 height 40
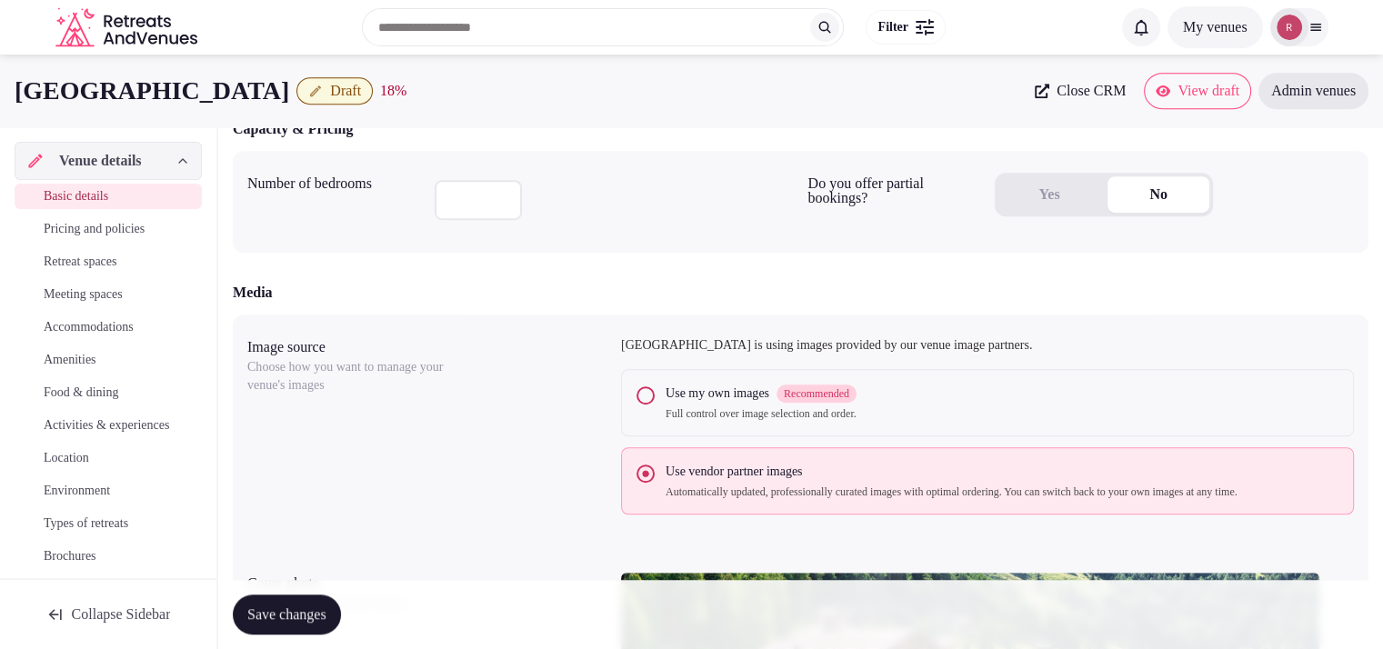
scroll to position [1107, 0]
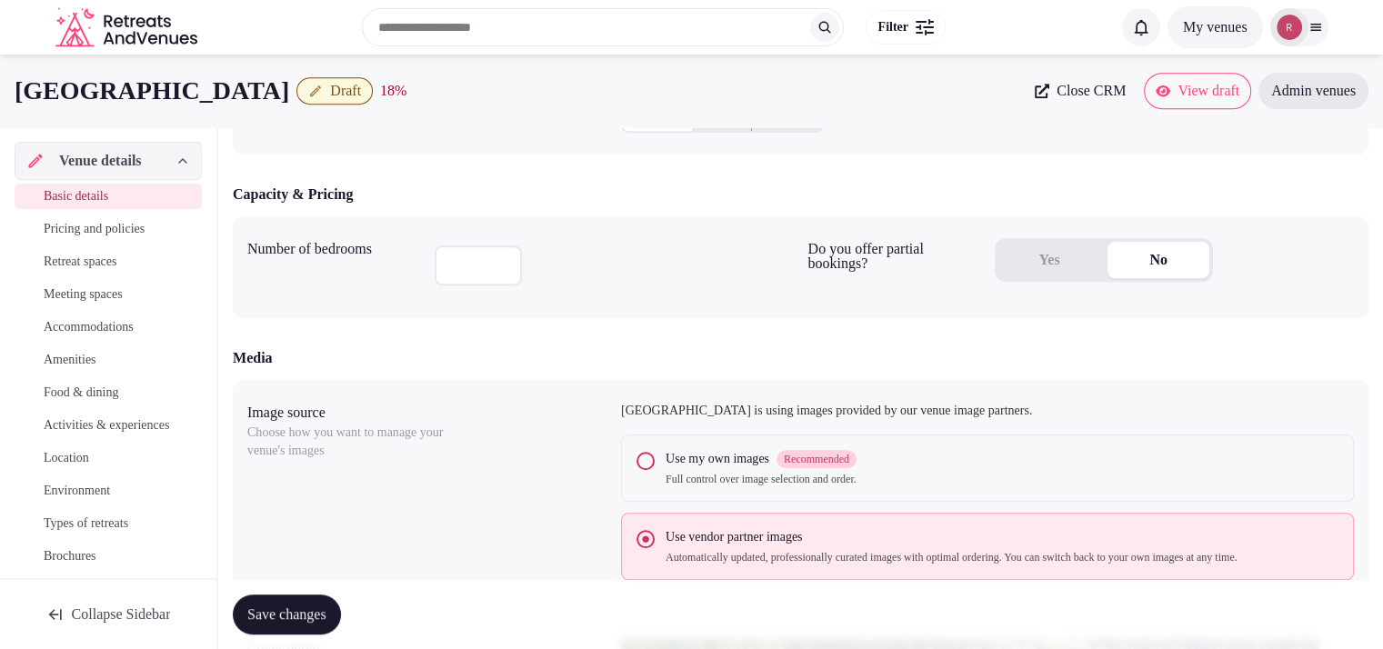
click at [1040, 266] on button "Yes" at bounding box center [1049, 260] width 102 height 36
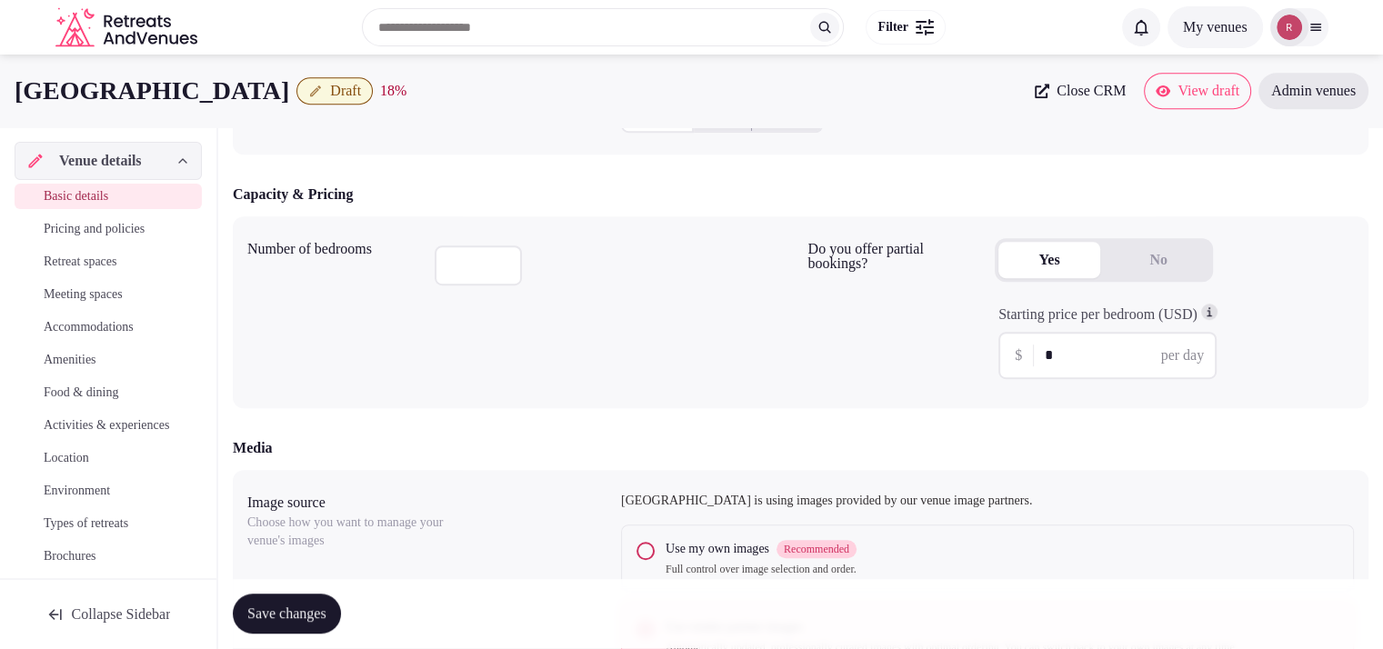
click at [1113, 345] on input "*" at bounding box center [1122, 356] width 155 height 22
type input "***"
click at [463, 284] on input "number" at bounding box center [478, 265] width 87 height 40
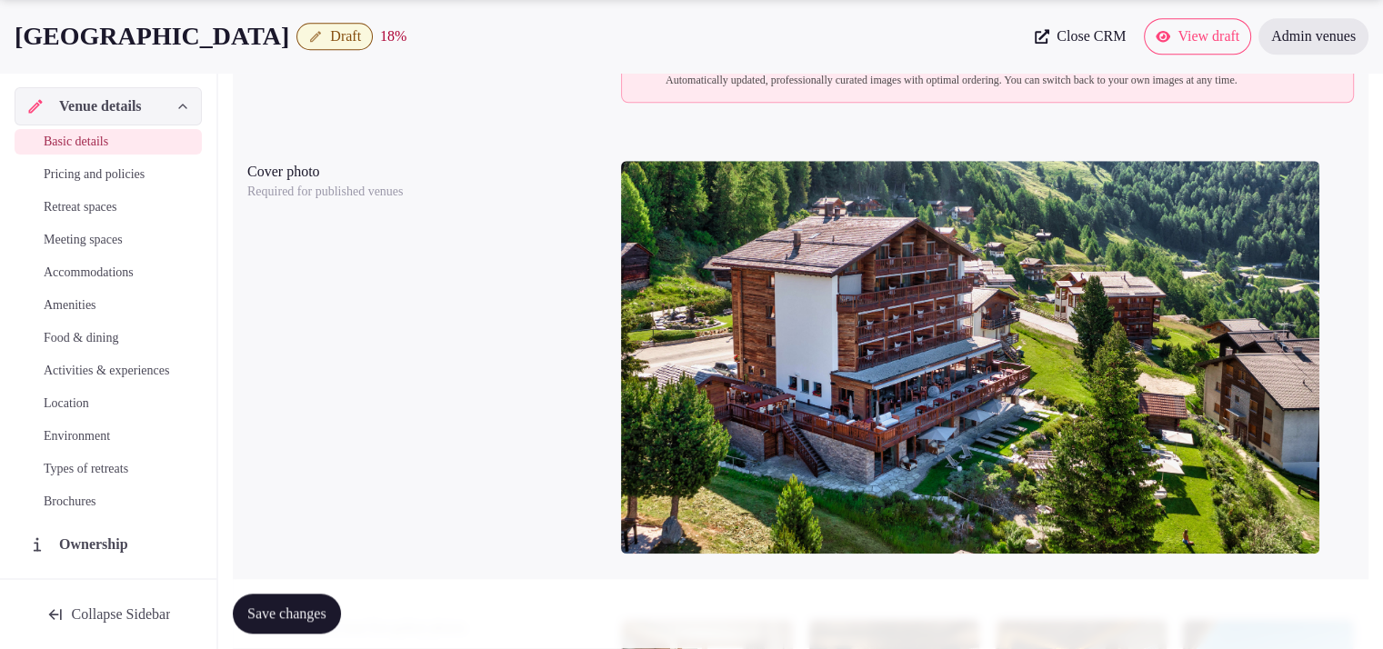
scroll to position [2243, 0]
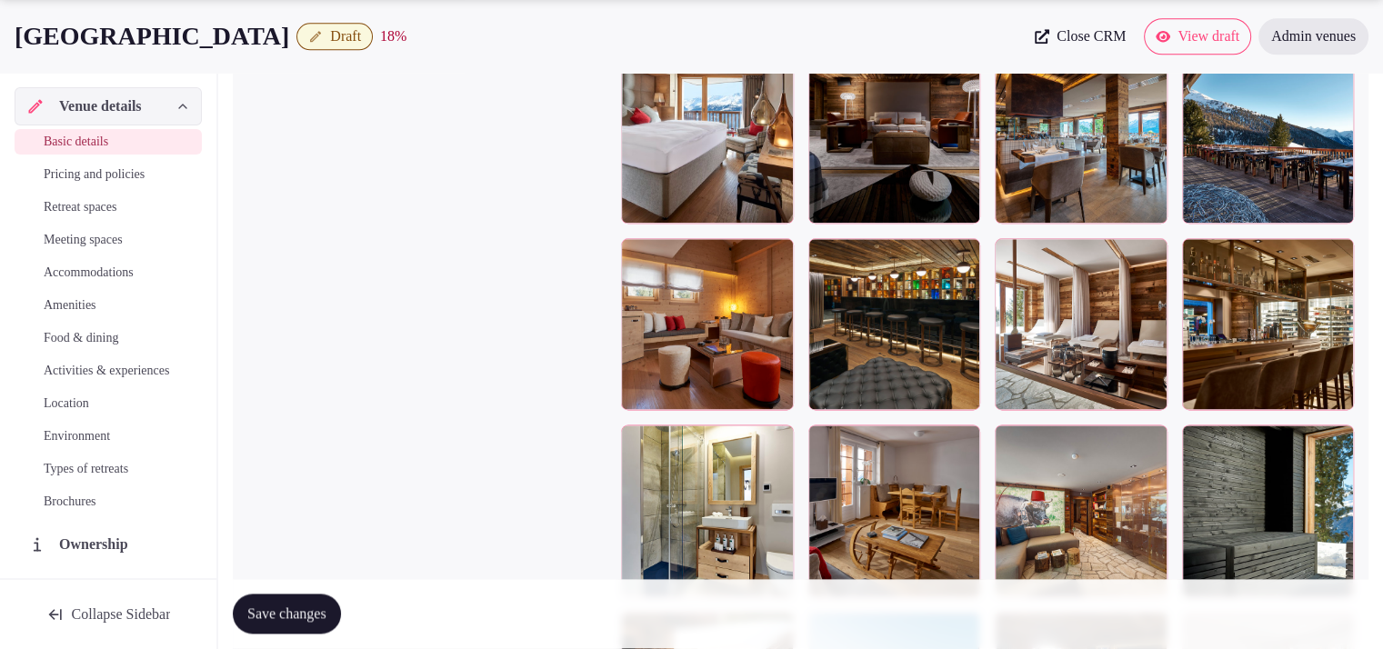
type input "**"
click at [341, 606] on button "Save changes" at bounding box center [287, 615] width 108 height 40
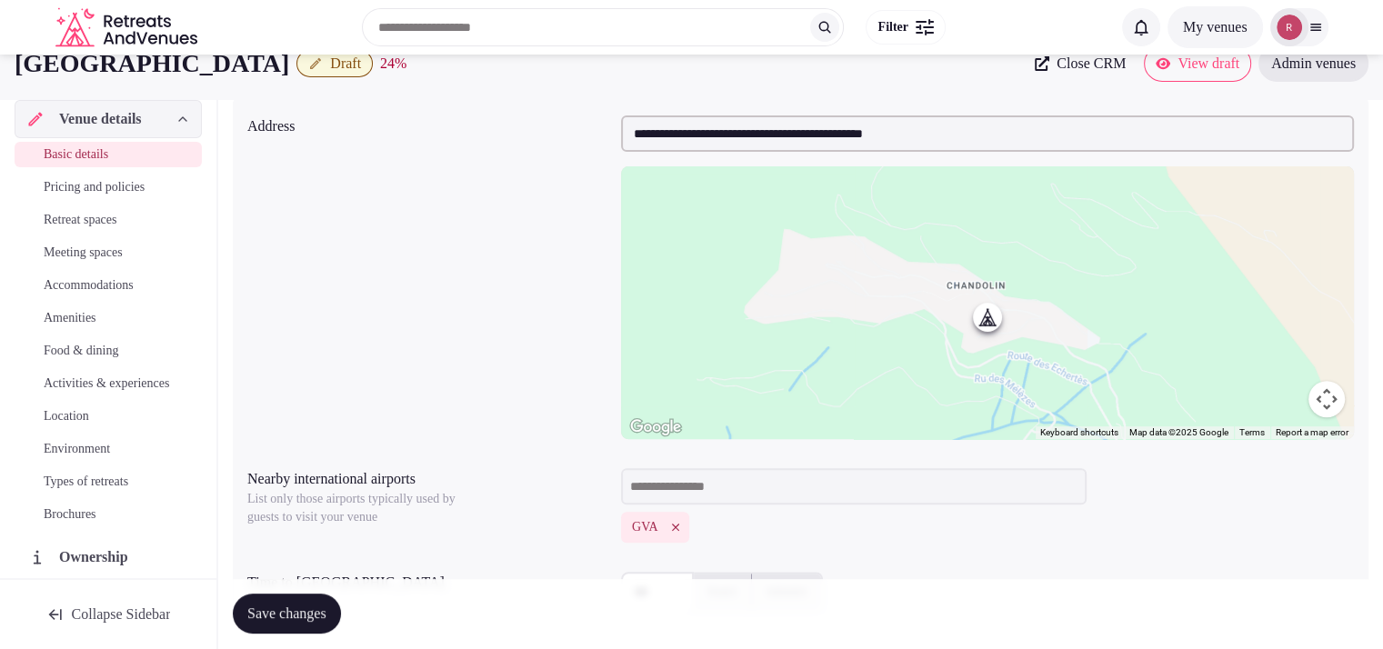
scroll to position [61, 0]
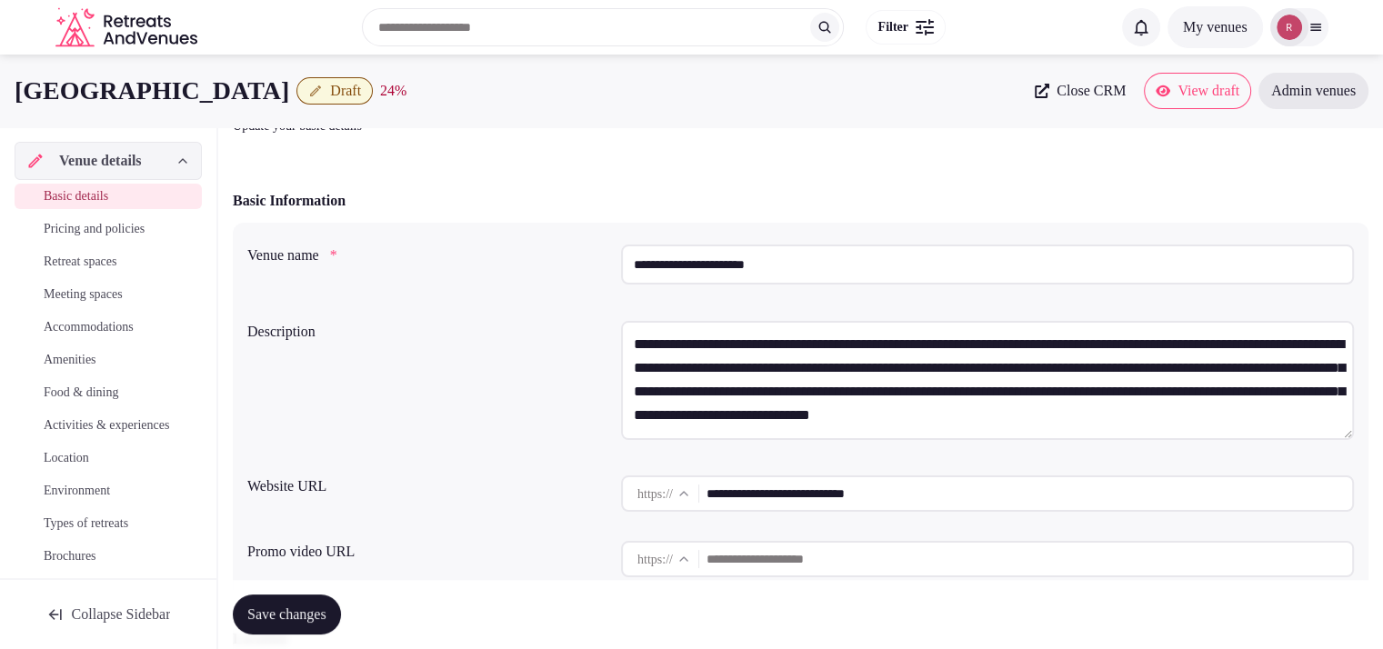
click at [105, 256] on span "Retreat spaces" at bounding box center [80, 262] width 73 height 18
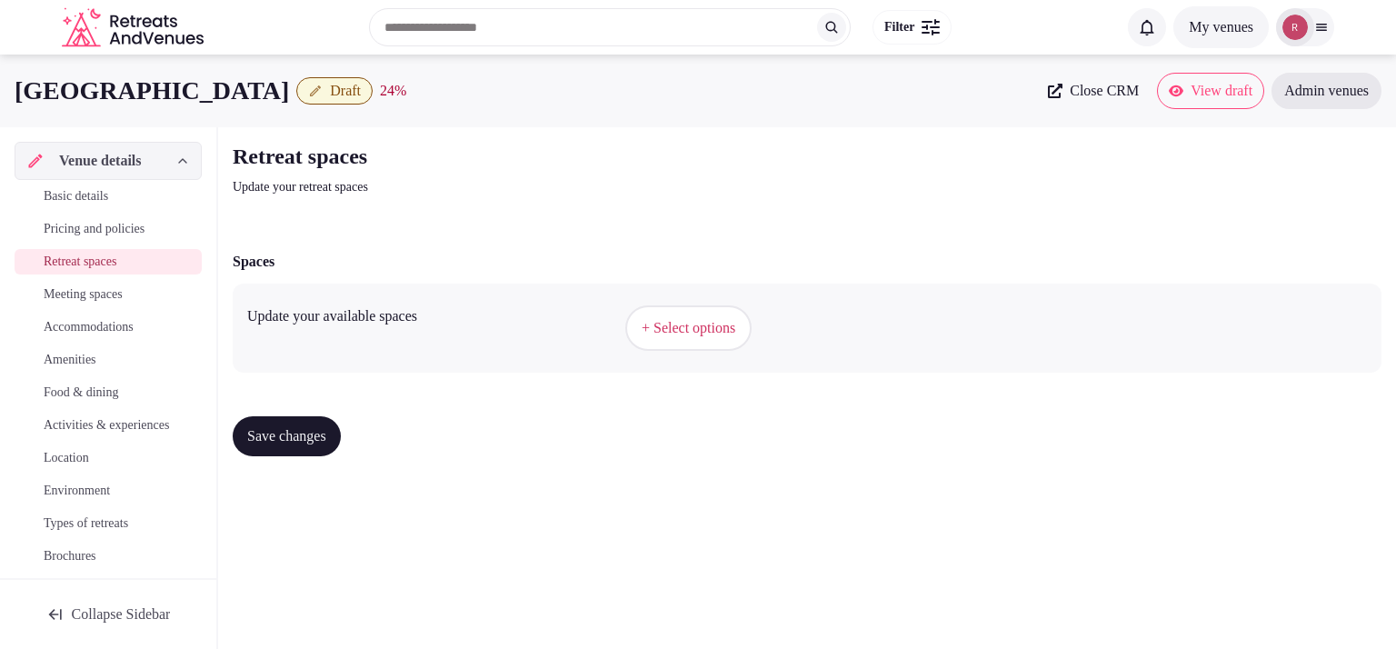
click at [710, 341] on button "+ Select options" at bounding box center [688, 327] width 126 height 45
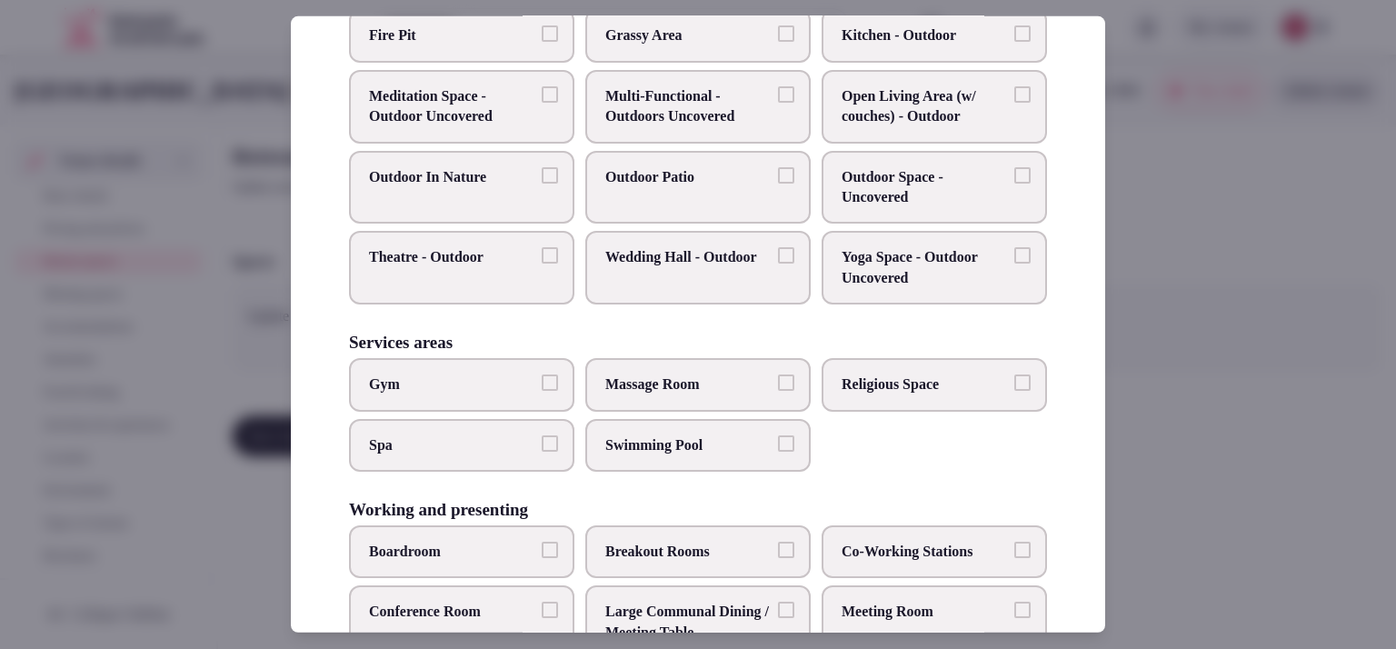
scroll to position [751, 0]
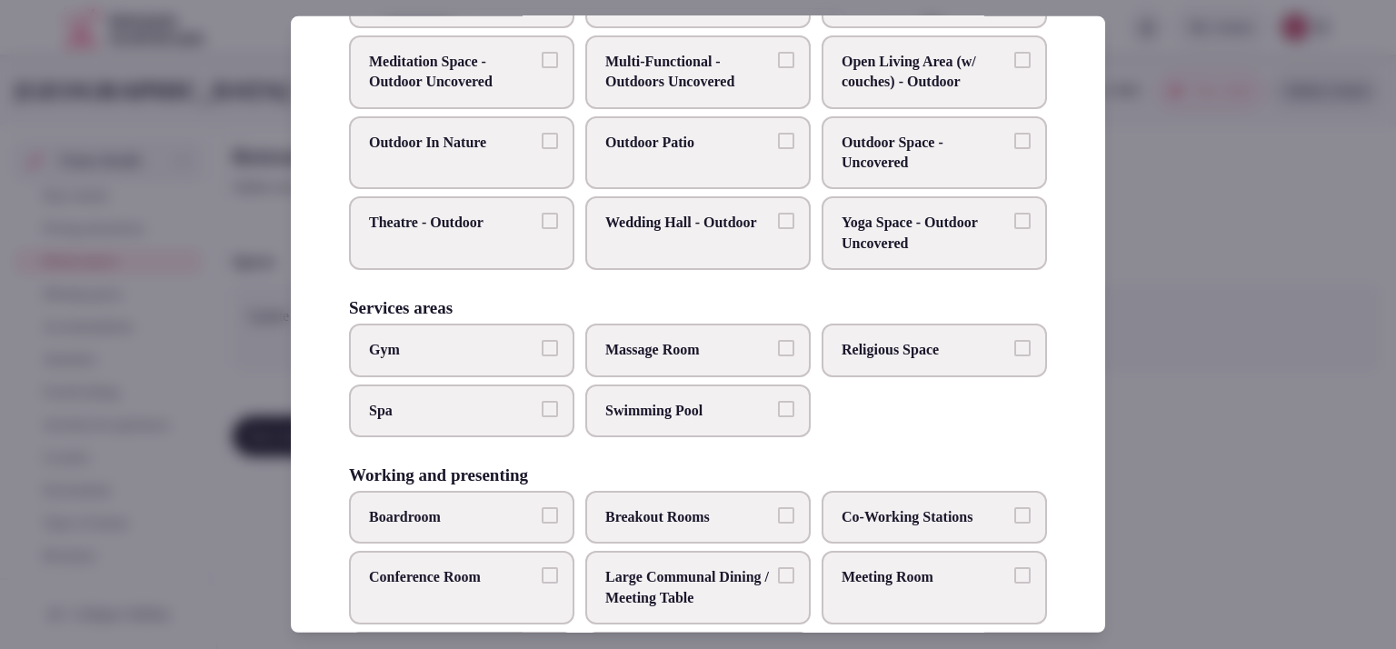
click at [662, 345] on span "Massage Room" at bounding box center [688, 350] width 167 height 20
click at [778, 345] on button "Massage Room" at bounding box center [786, 348] width 16 height 16
click at [488, 408] on span "Spa" at bounding box center [452, 410] width 167 height 20
click at [542, 408] on button "Spa" at bounding box center [550, 408] width 16 height 16
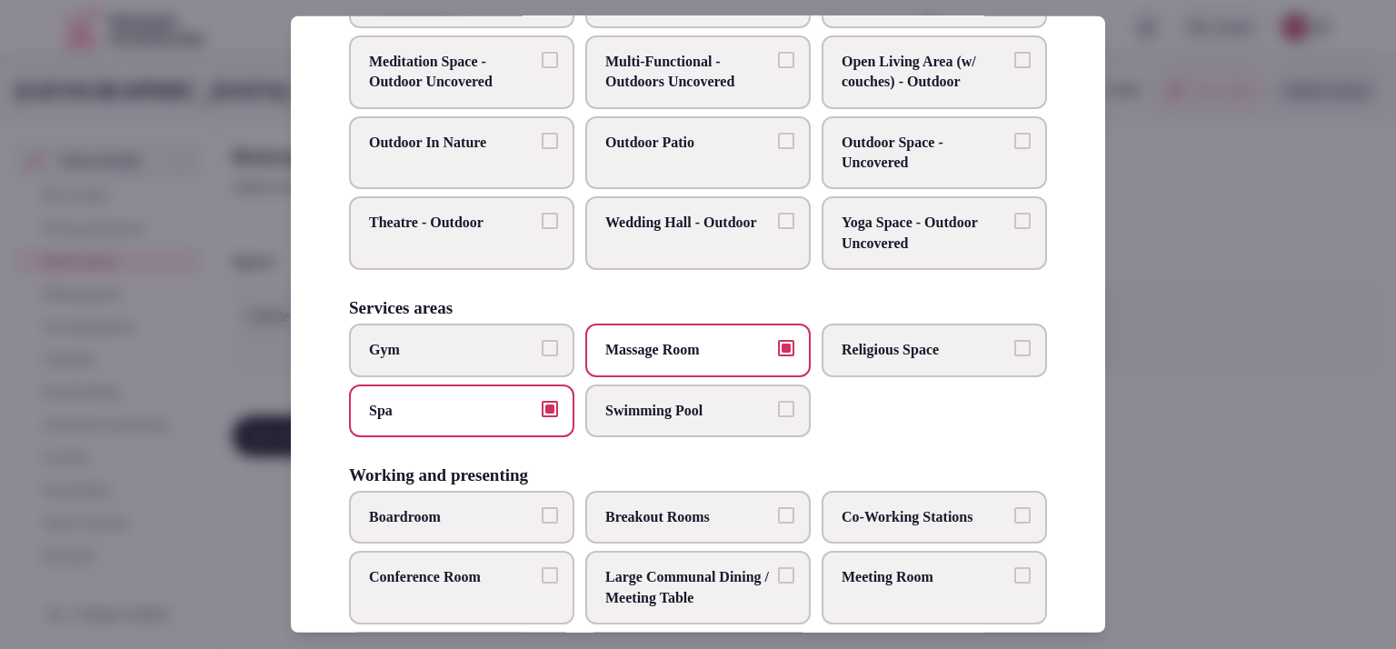
click at [691, 410] on span "Swimming Pool" at bounding box center [688, 410] width 167 height 20
click at [778, 410] on button "Swimming Pool" at bounding box center [786, 408] width 16 height 16
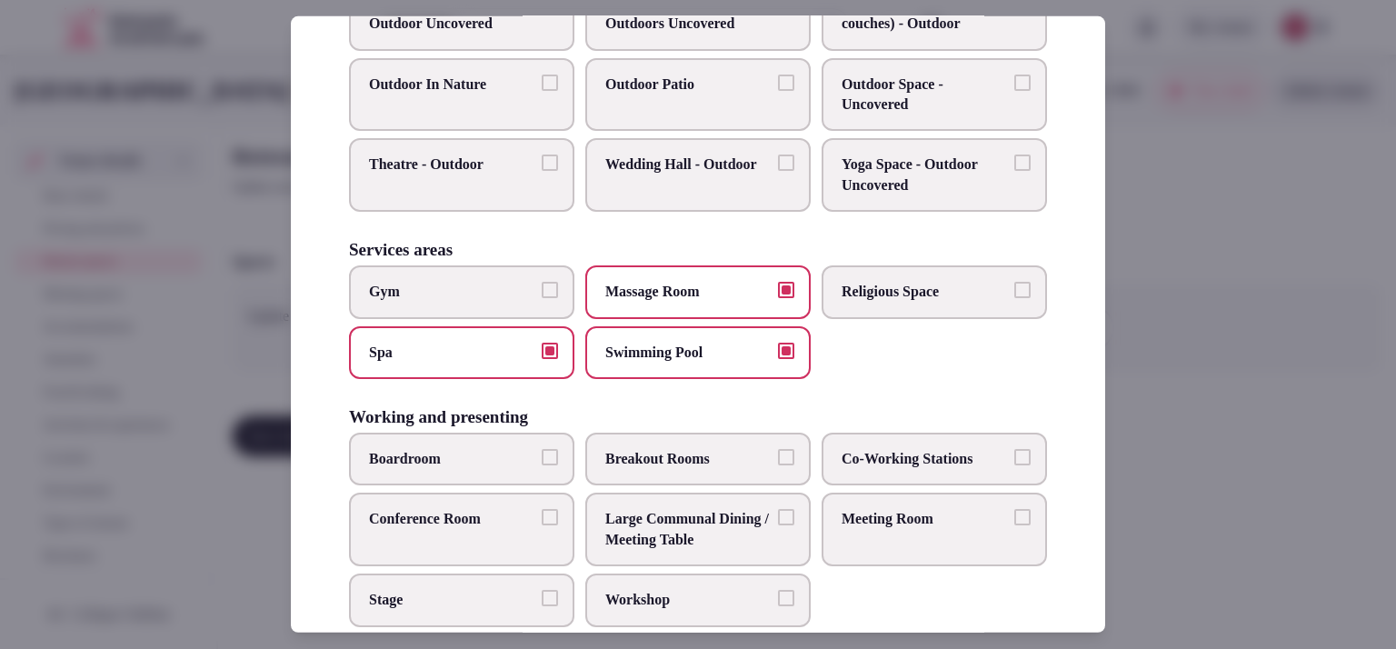
scroll to position [836, 0]
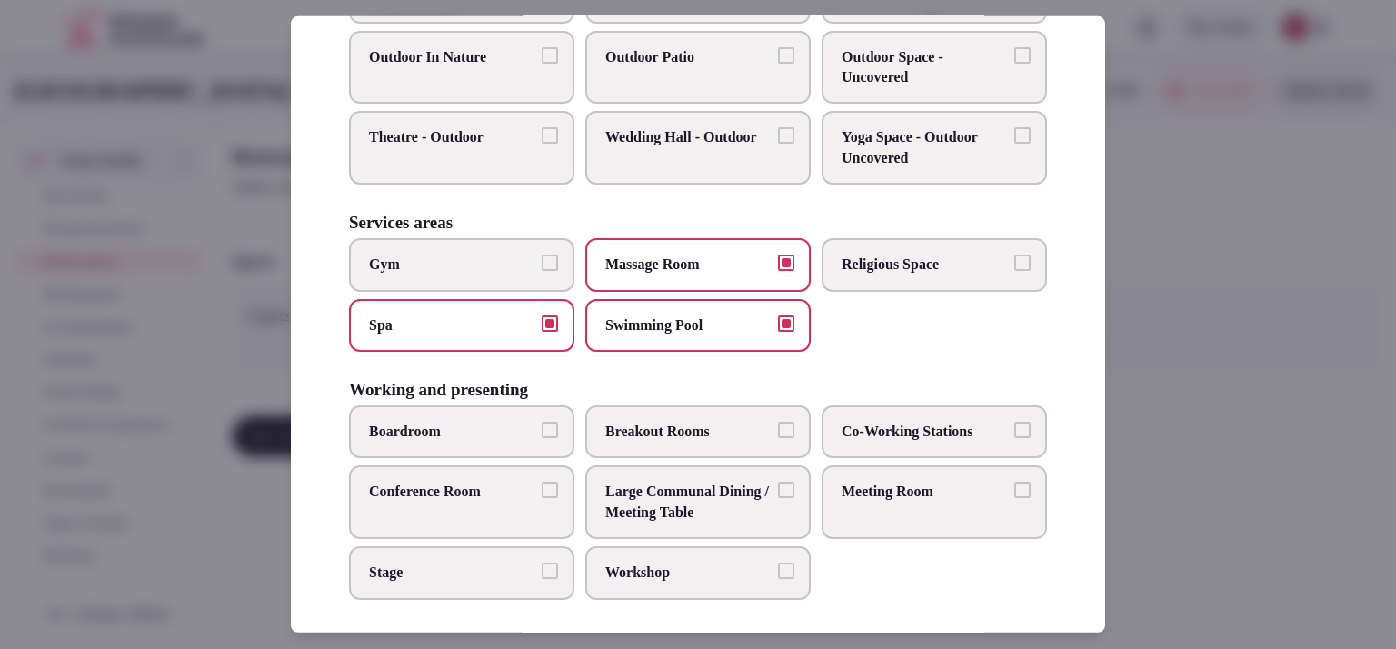
click at [991, 490] on span "Meeting Room" at bounding box center [925, 492] width 167 height 20
click at [1015, 490] on button "Meeting Room" at bounding box center [1023, 490] width 16 height 16
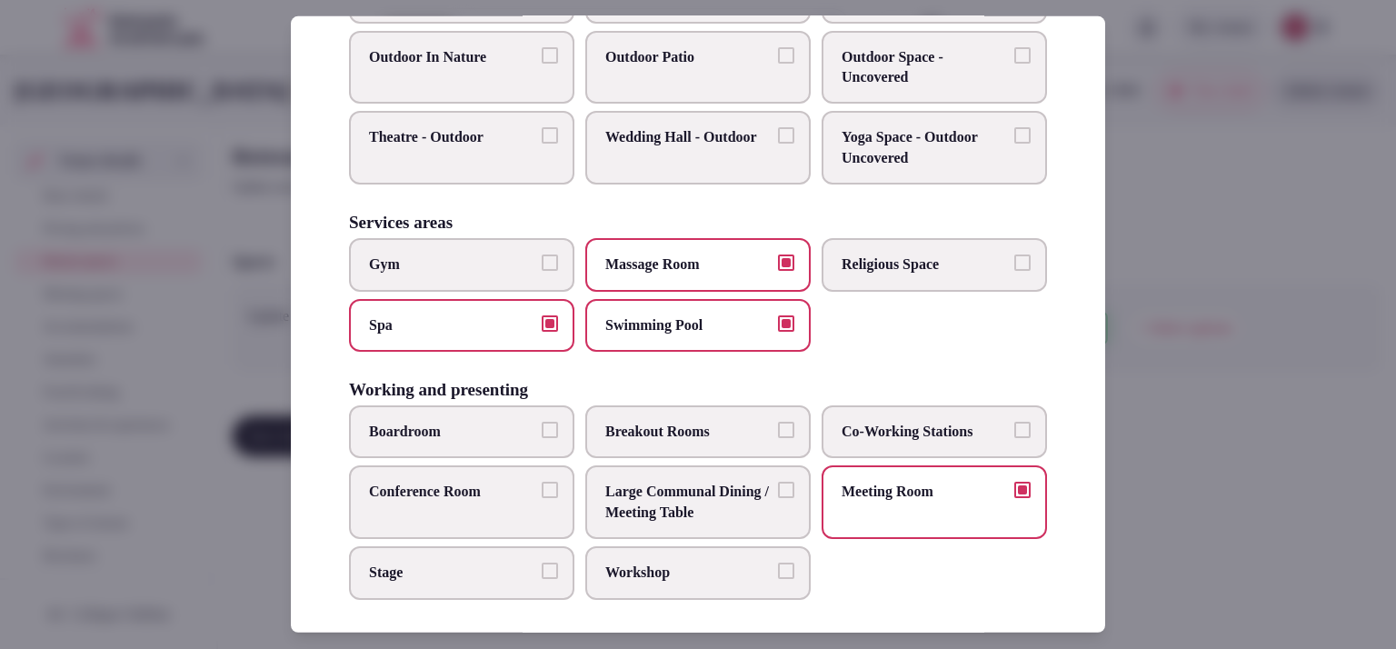
type button "on"
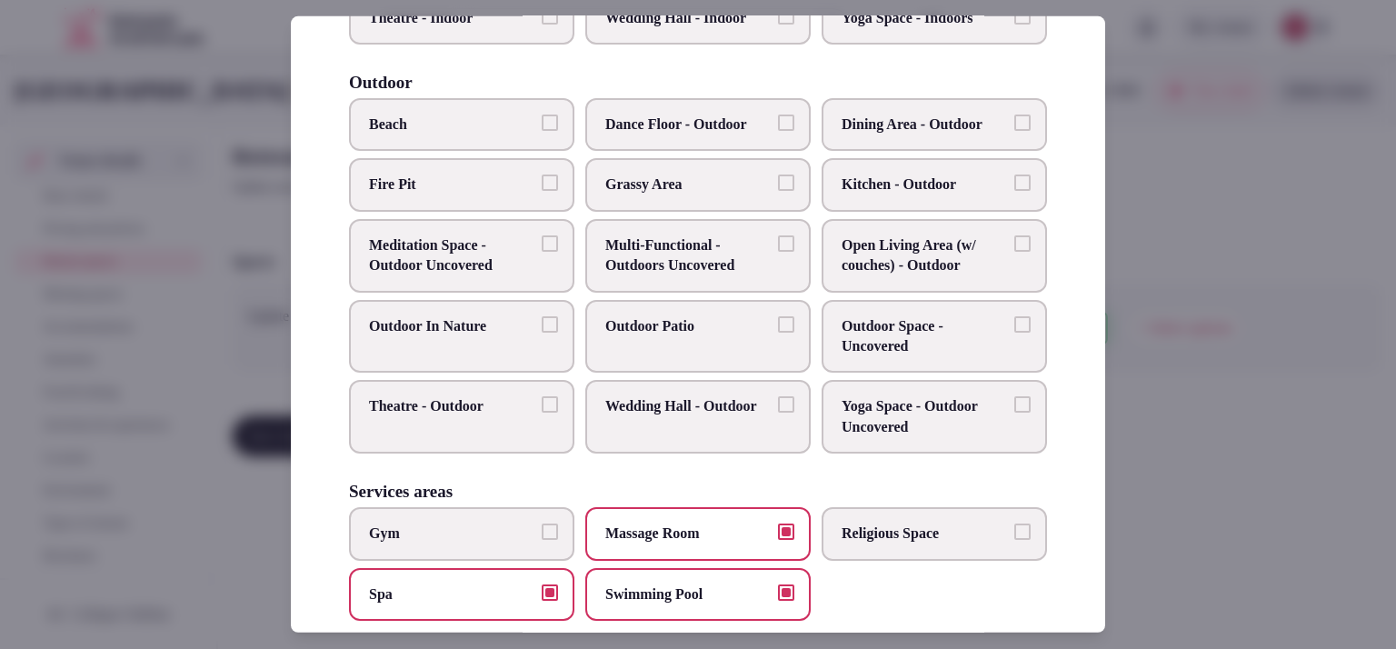
scroll to position [531, 0]
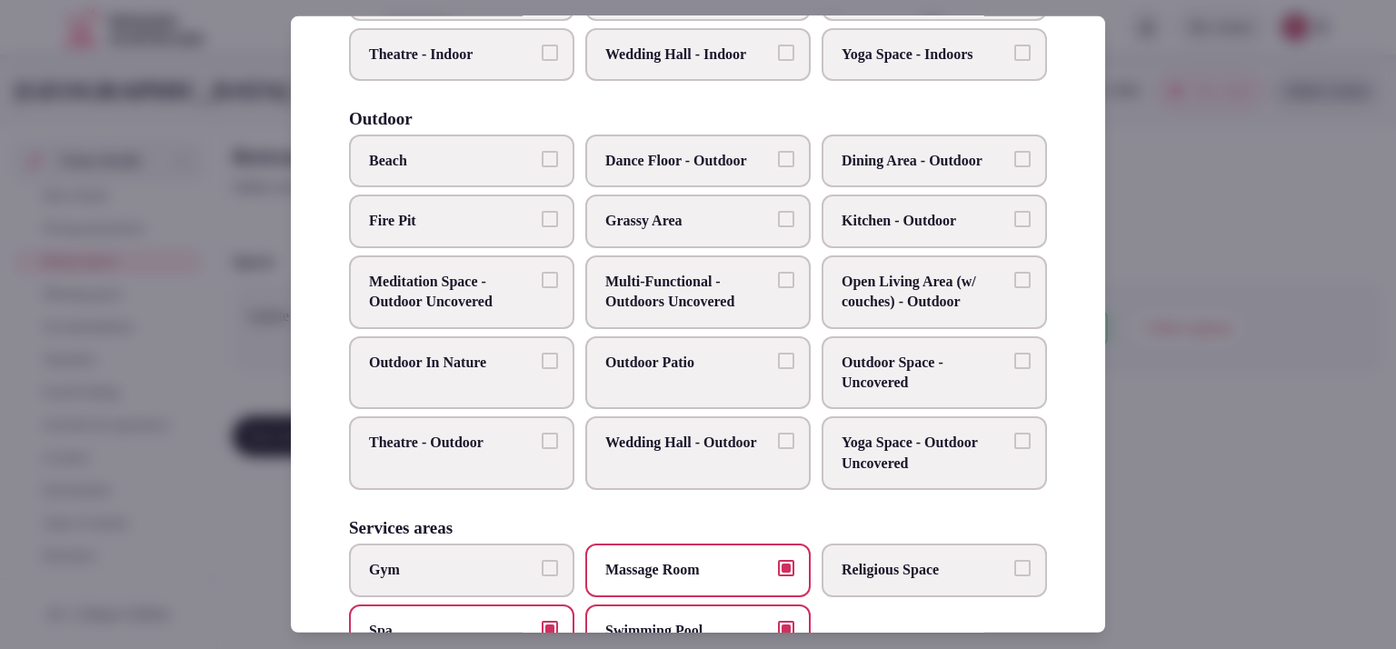
click at [528, 353] on span "Outdoor In Nature" at bounding box center [452, 363] width 167 height 20
click at [542, 353] on button "Outdoor In Nature" at bounding box center [550, 361] width 16 height 16
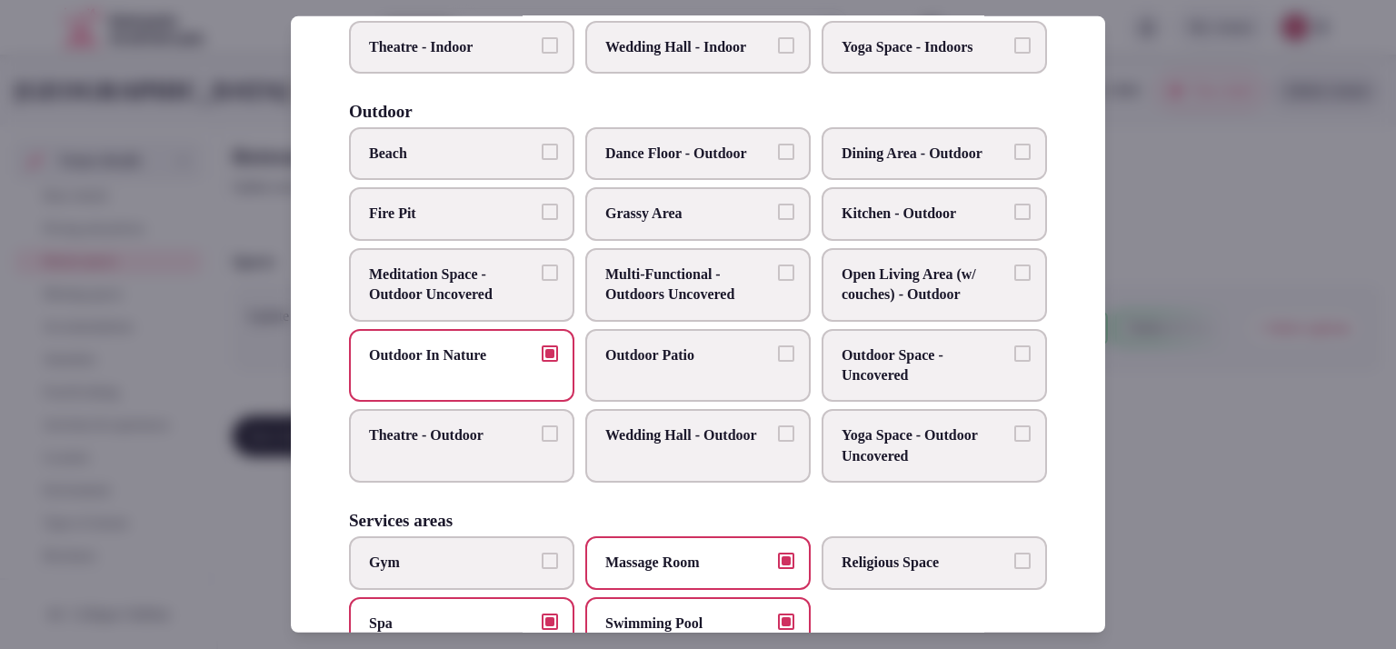
scroll to position [836, 0]
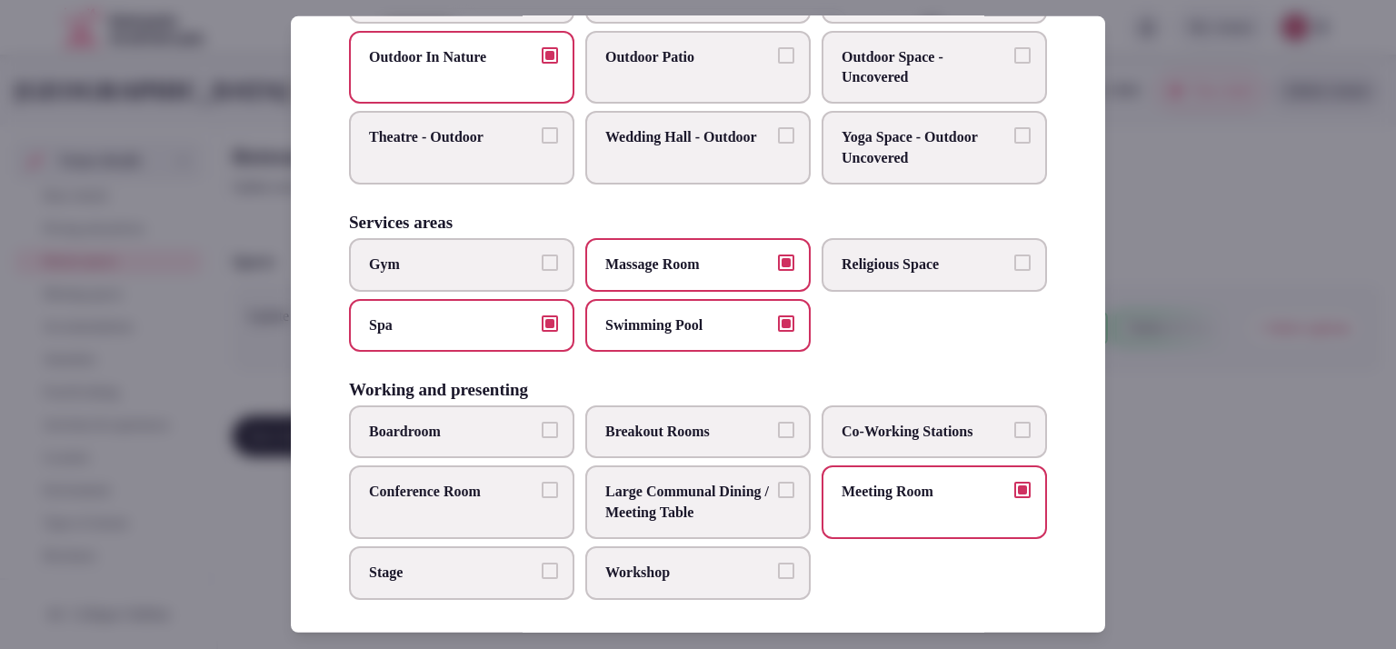
click at [641, 317] on span "Swimming Pool" at bounding box center [688, 325] width 167 height 20
click at [778, 317] on button "Swimming Pool" at bounding box center [786, 323] width 16 height 16
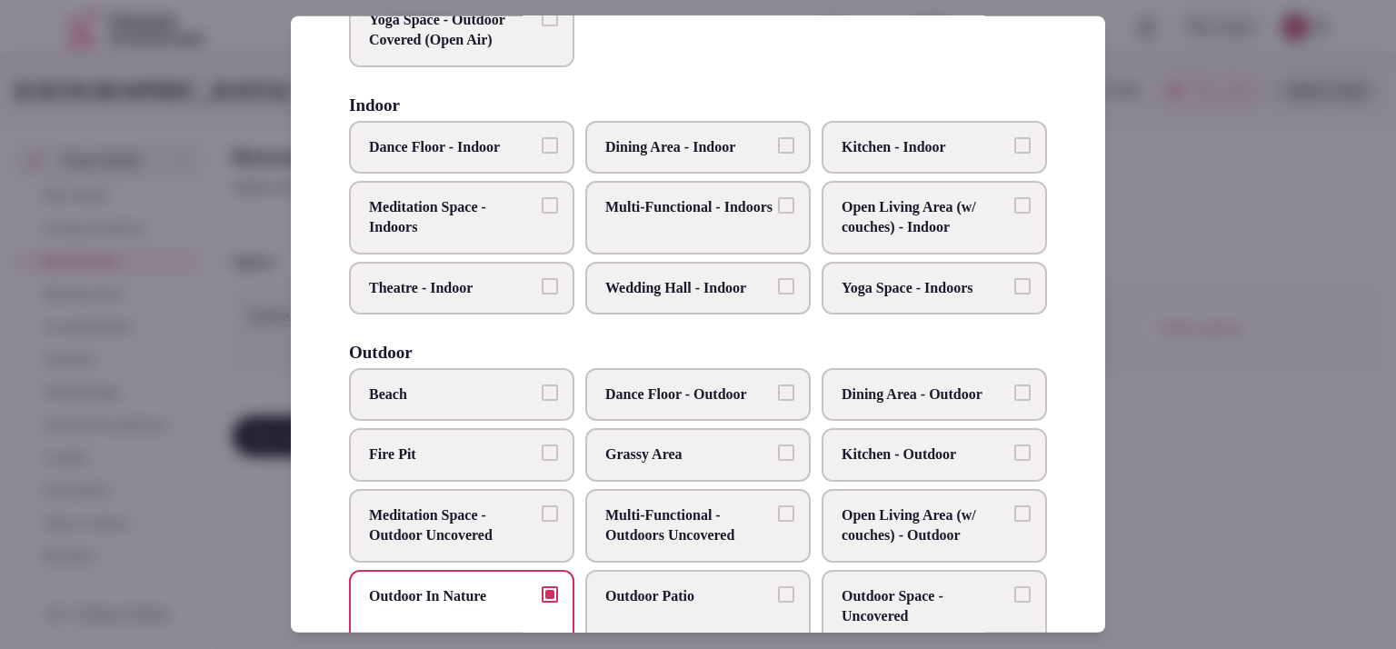
scroll to position [0, 0]
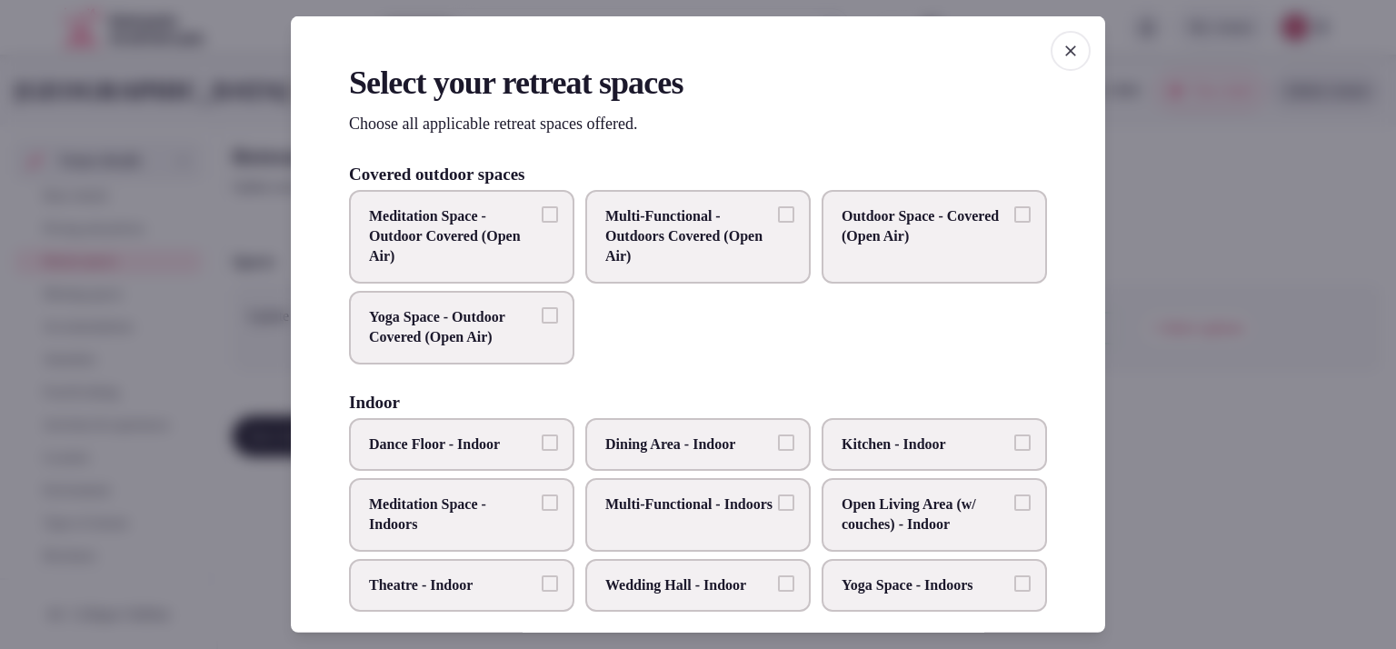
click at [690, 515] on span "Multi-Functional - Indoors" at bounding box center [688, 505] width 167 height 20
click at [778, 511] on button "Multi-Functional - Indoors" at bounding box center [786, 503] width 16 height 16
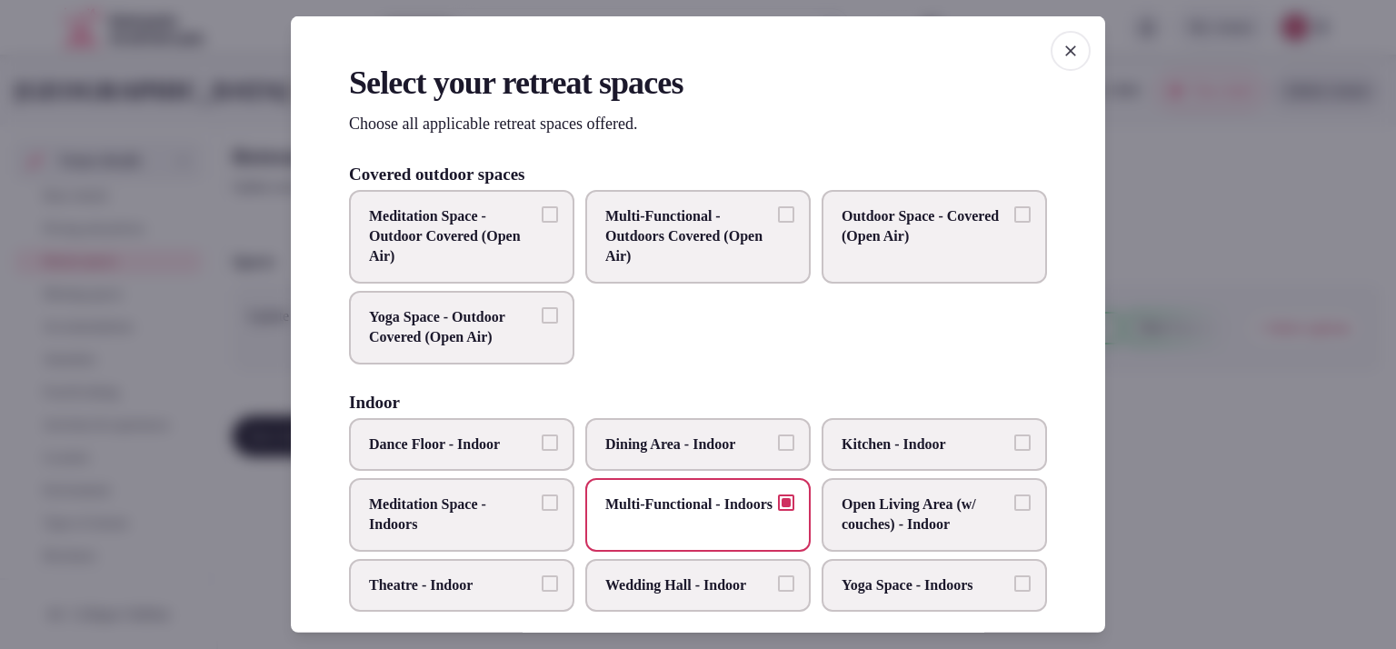
scroll to position [538, 0]
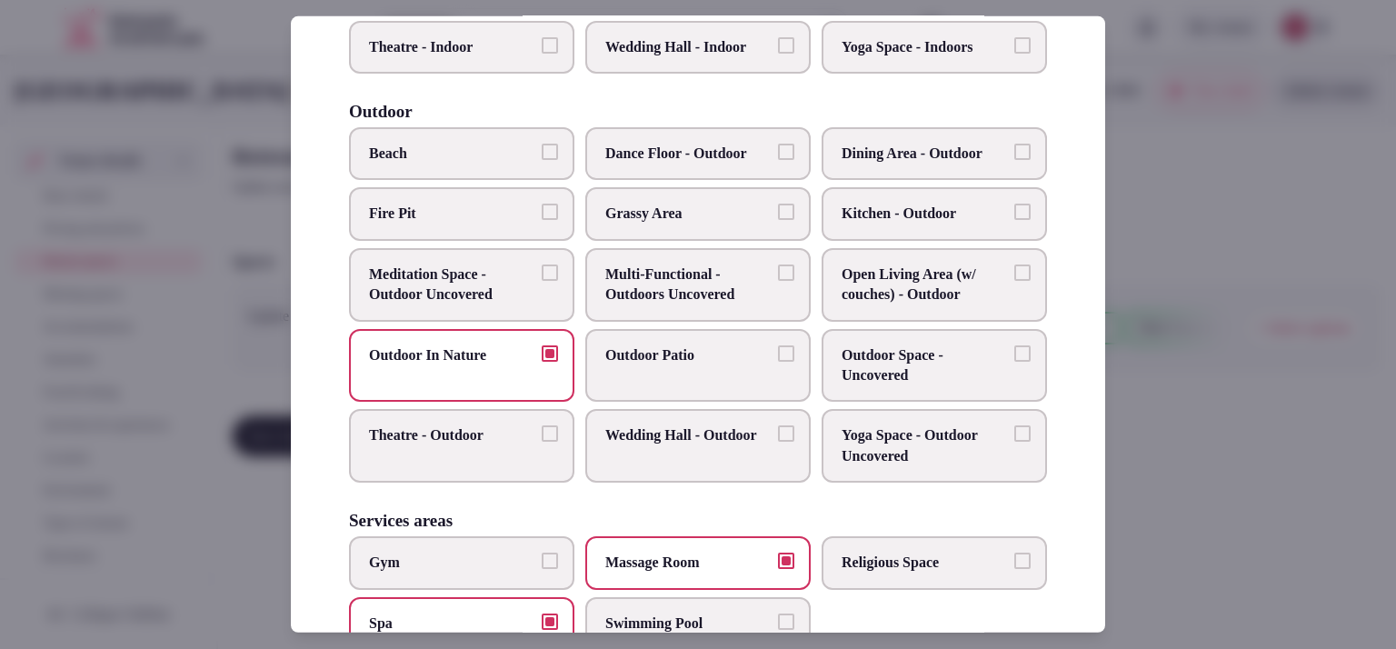
click at [1241, 345] on div at bounding box center [698, 324] width 1396 height 649
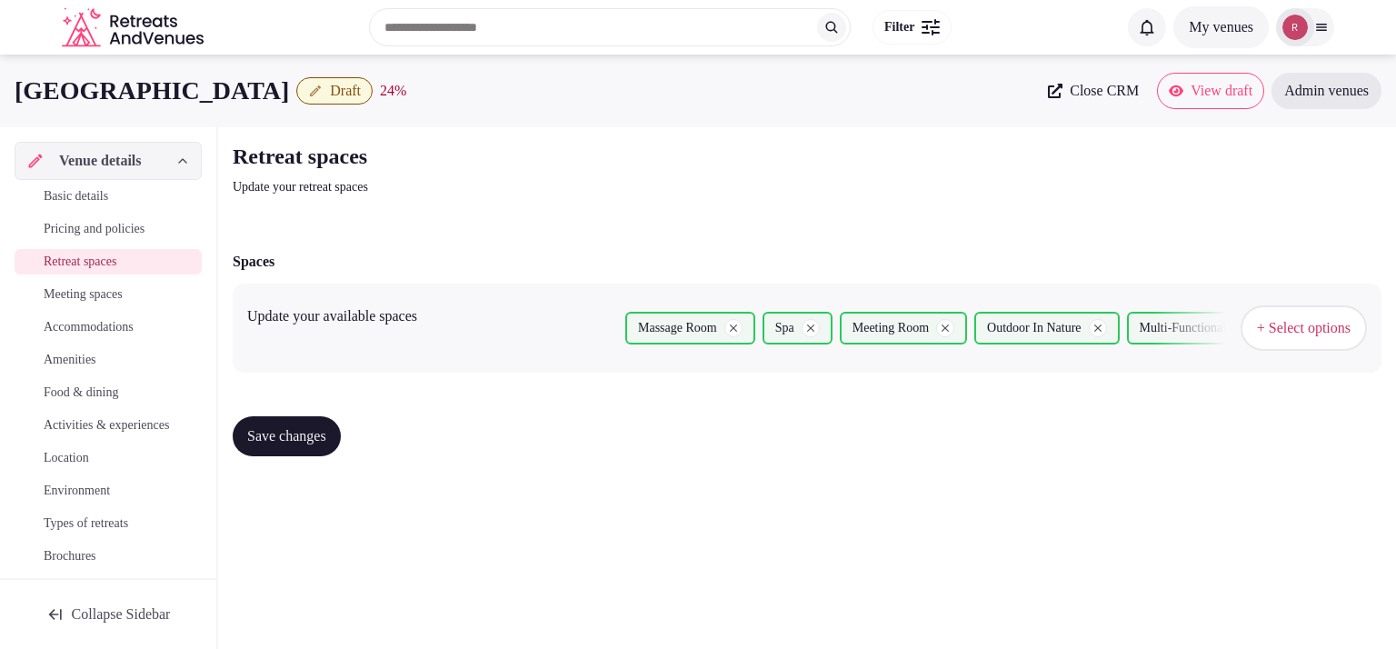
click at [289, 449] on button "Save changes" at bounding box center [287, 436] width 108 height 40
click at [74, 294] on span "Meeting spaces" at bounding box center [83, 294] width 79 height 18
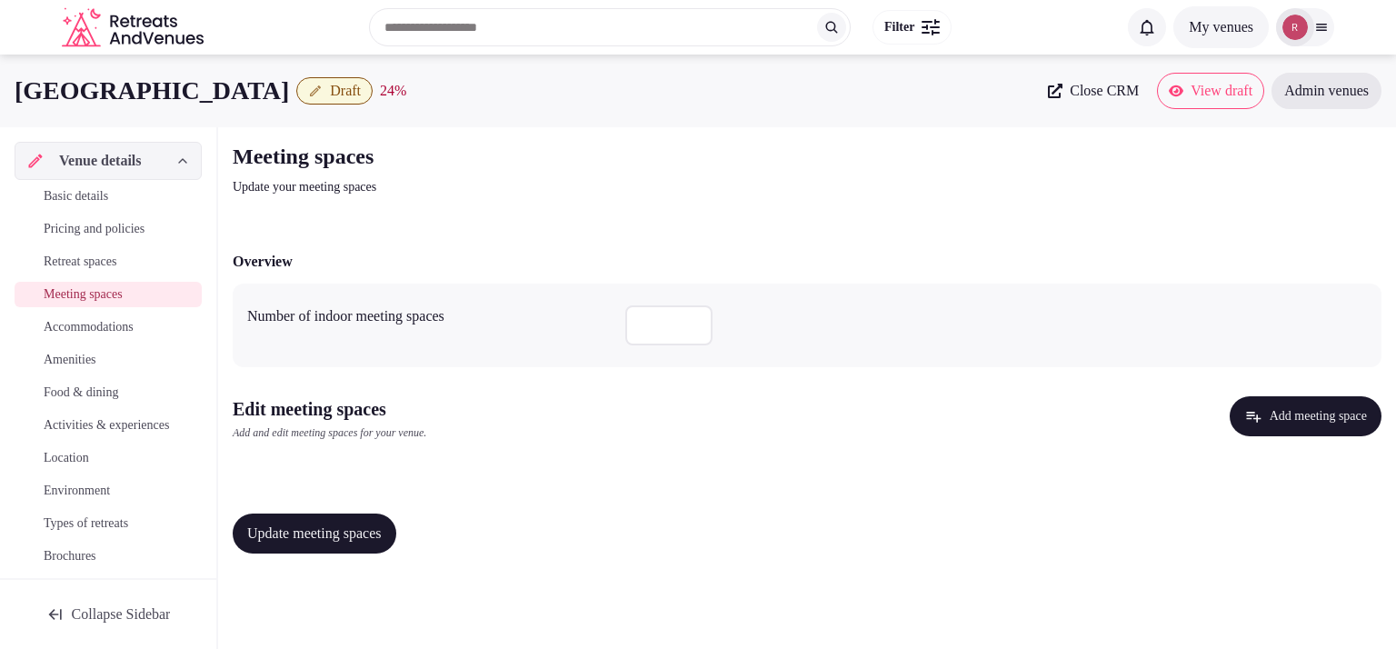
click at [658, 325] on input "number" at bounding box center [668, 325] width 87 height 40
type input "*"
click at [1230, 403] on button "Add meeting space" at bounding box center [1306, 416] width 152 height 40
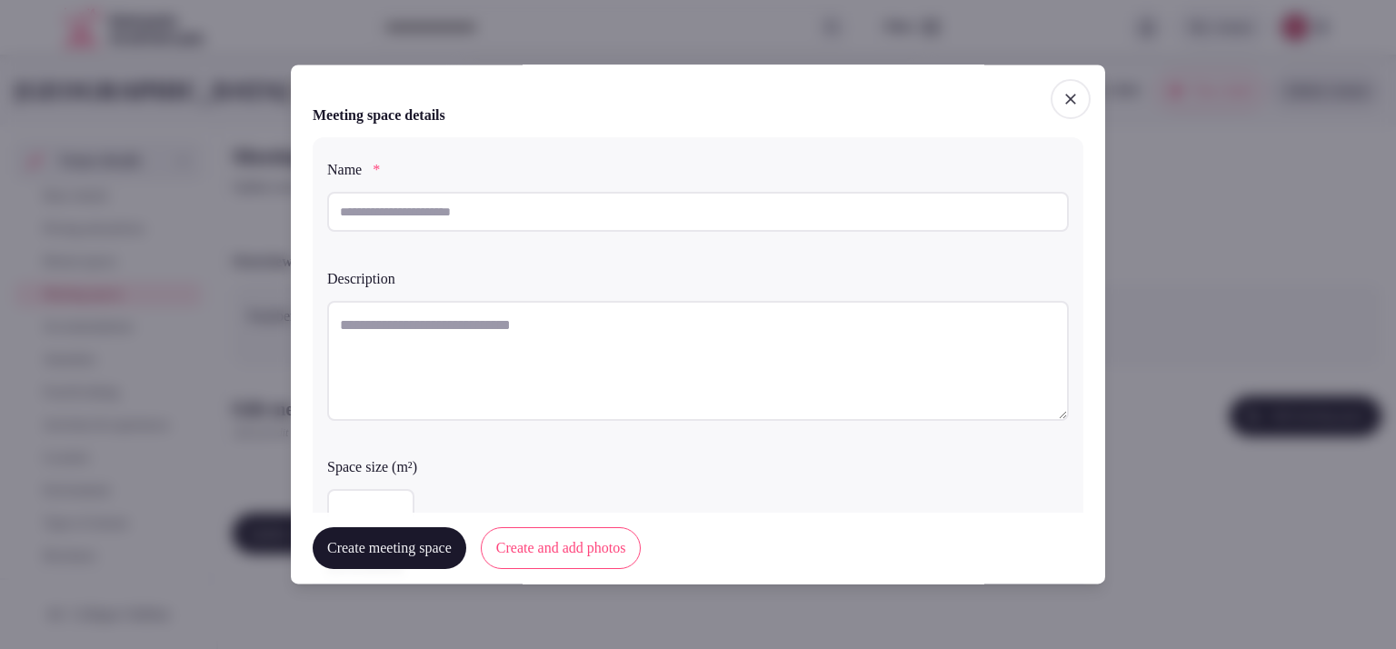
click at [648, 225] on input "text" at bounding box center [698, 212] width 742 height 40
drag, startPoint x: 553, startPoint y: 201, endPoint x: 331, endPoint y: 204, distance: 221.8
click at [331, 204] on input "**********" at bounding box center [698, 212] width 742 height 40
type input "**********"
click at [435, 328] on textarea at bounding box center [698, 361] width 742 height 120
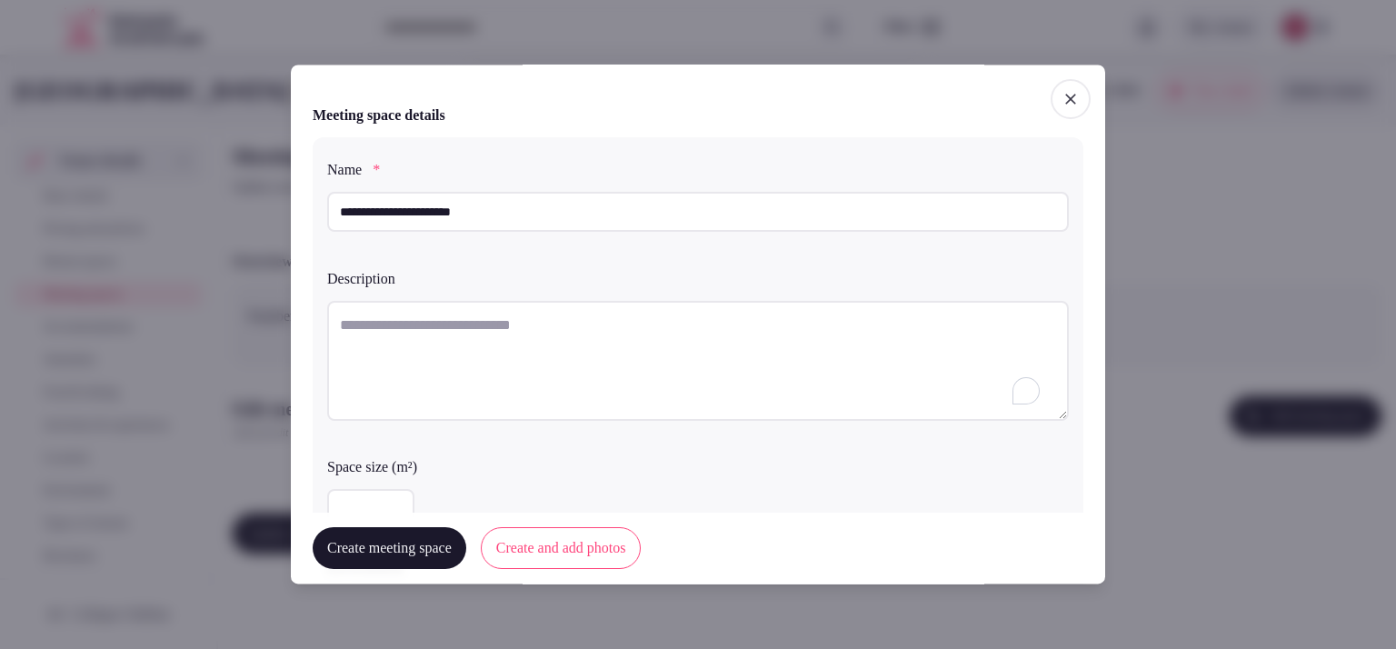
paste textarea "**********"
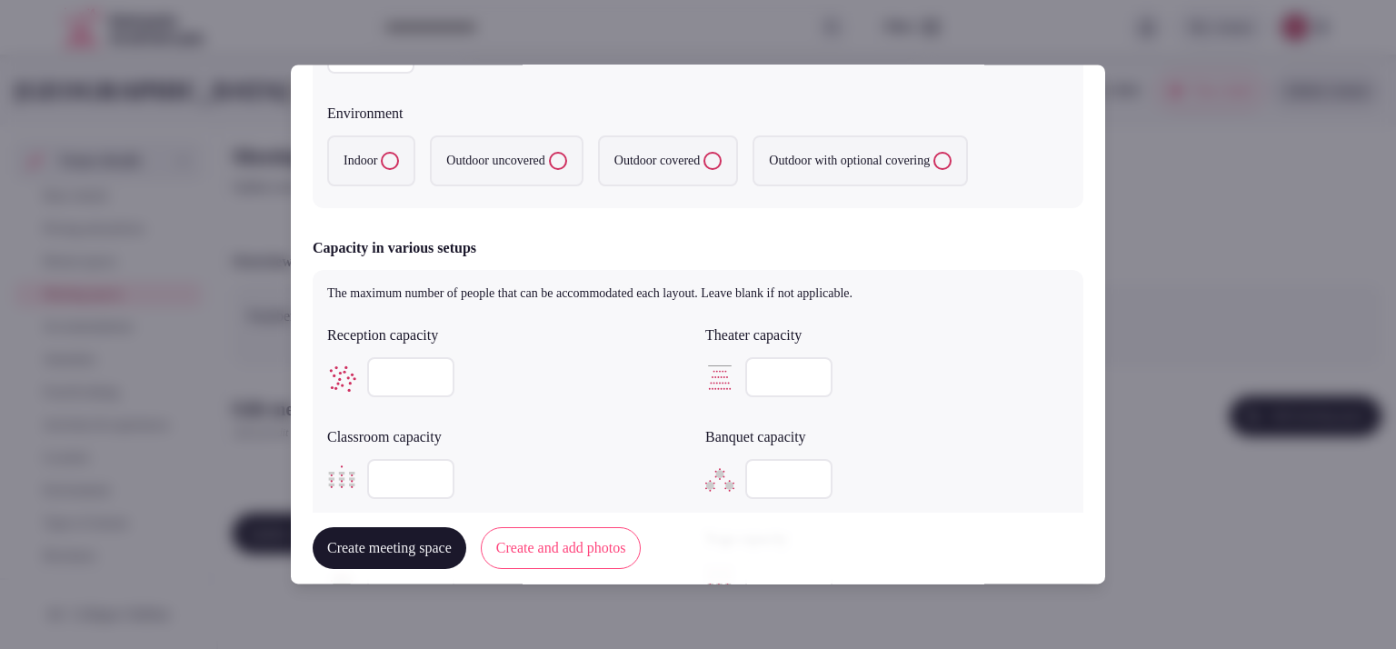
scroll to position [909, 0]
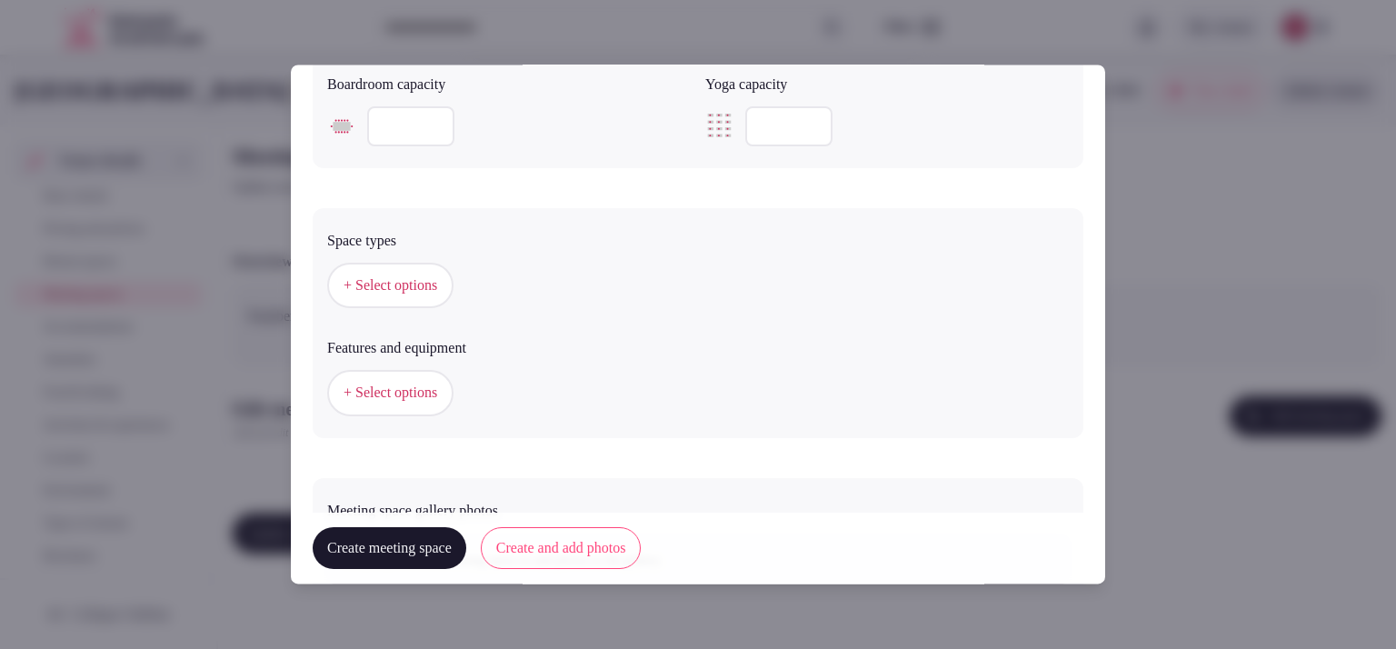
type textarea "**********"
click at [437, 288] on span "+ Select options" at bounding box center [391, 286] width 94 height 20
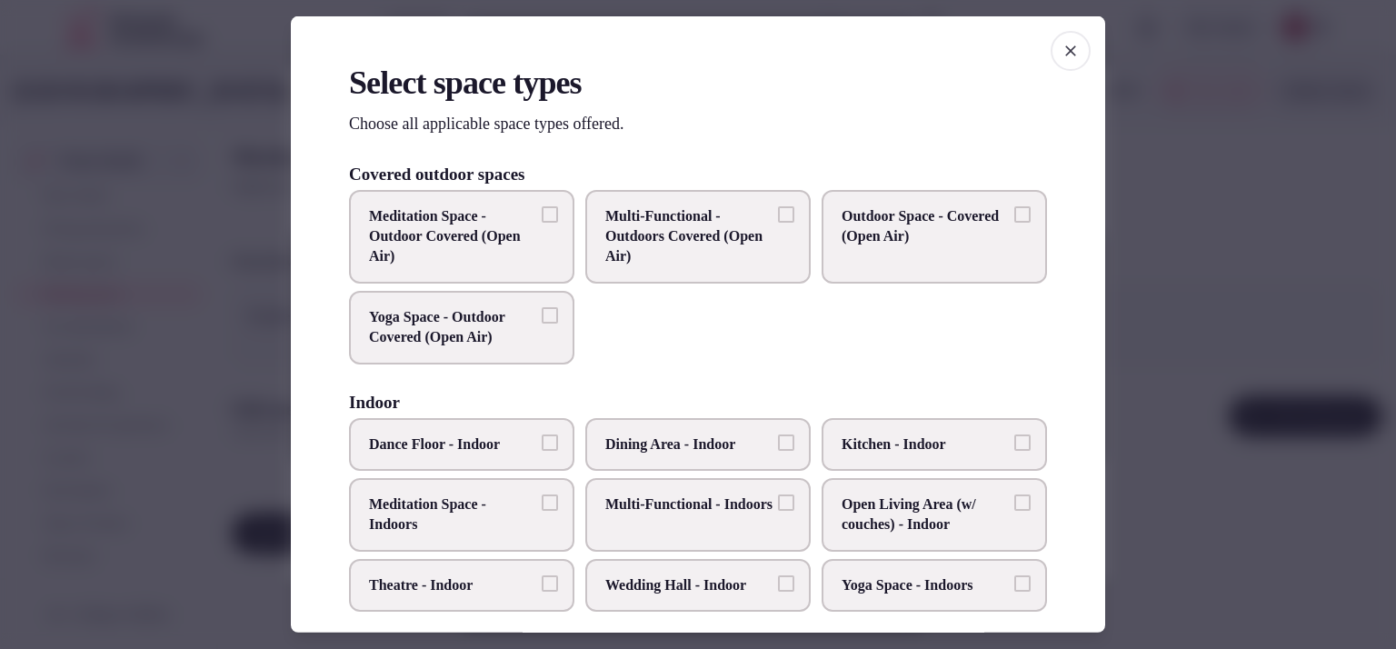
click at [728, 513] on span "Multi-Functional - Indoors" at bounding box center [688, 505] width 167 height 20
click at [778, 511] on button "Multi-Functional - Indoors" at bounding box center [786, 503] width 16 height 16
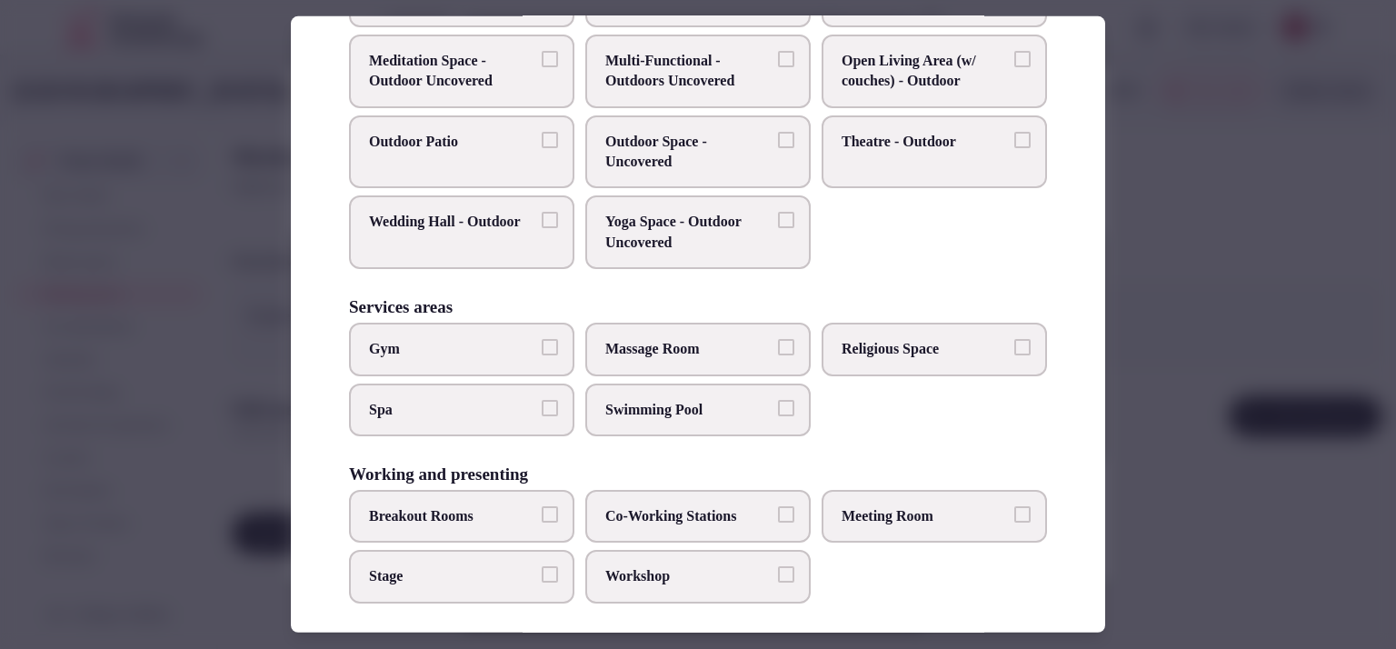
scroll to position [756, 0]
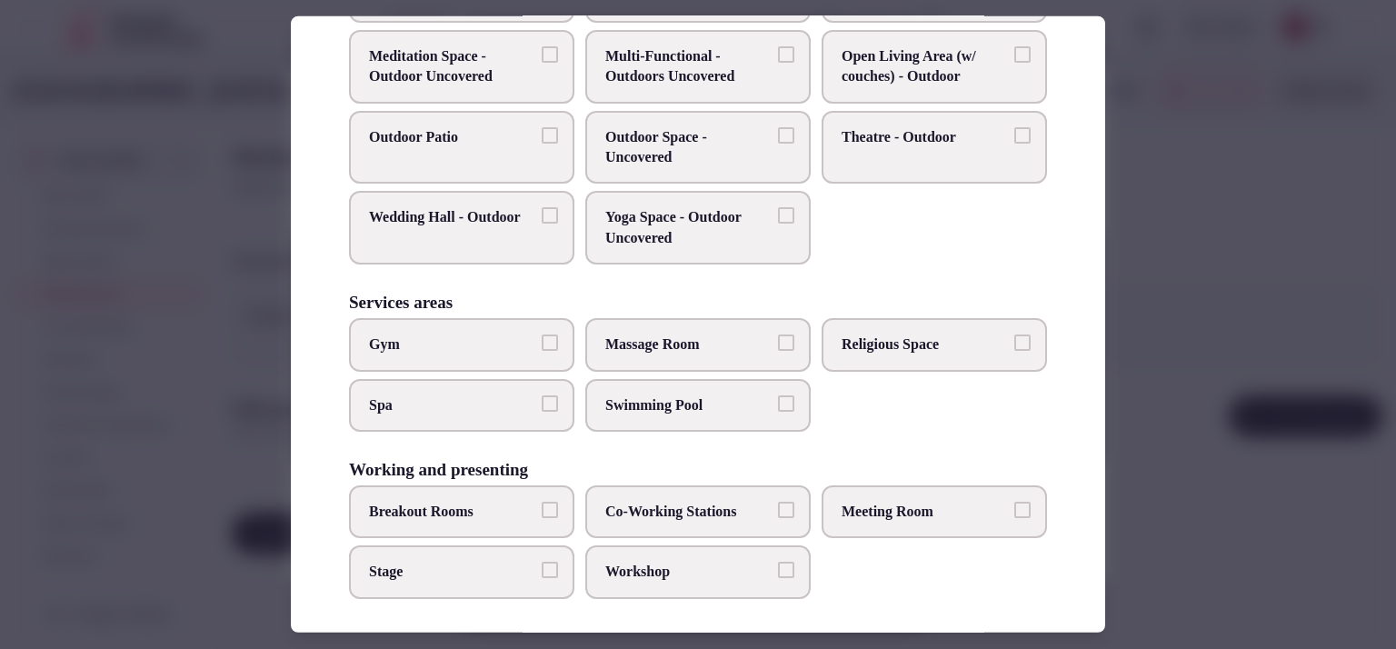
click at [971, 502] on span "Meeting Room" at bounding box center [925, 512] width 167 height 20
click at [1015, 502] on button "Meeting Room" at bounding box center [1023, 510] width 16 height 16
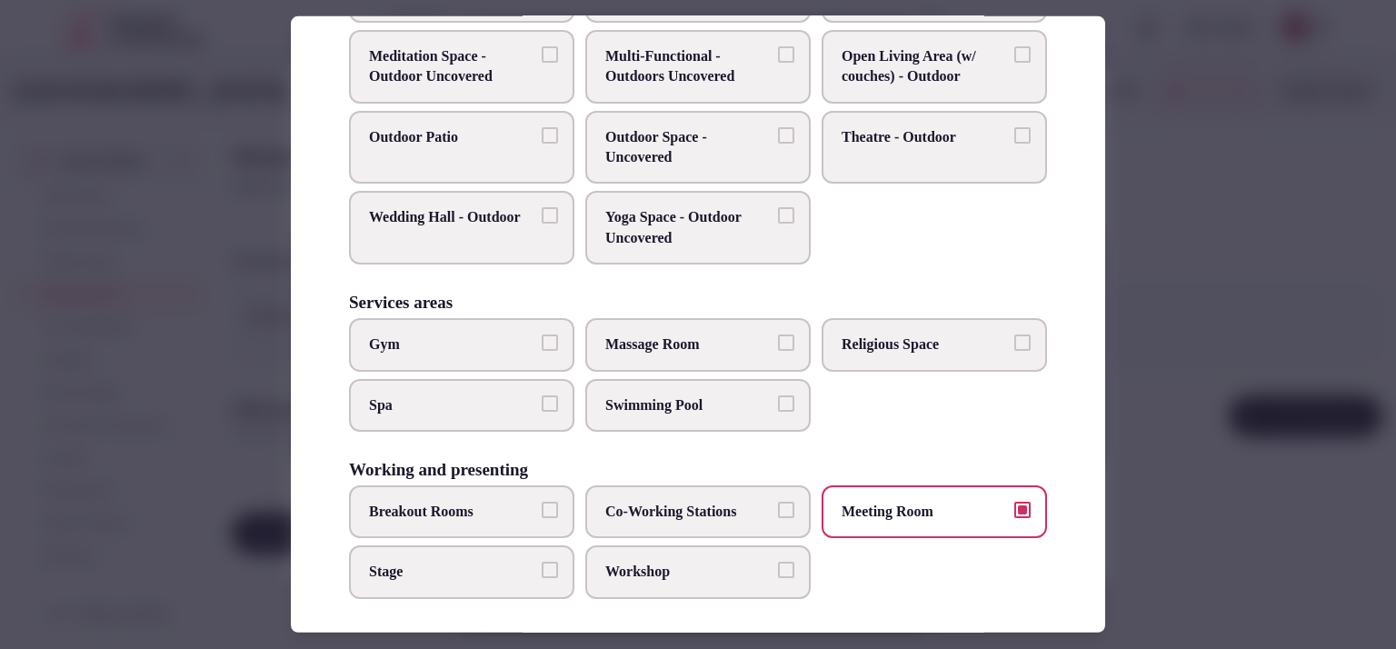
click at [677, 550] on label "Workshop" at bounding box center [697, 571] width 225 height 53
click at [778, 562] on button "Workshop" at bounding box center [786, 570] width 16 height 16
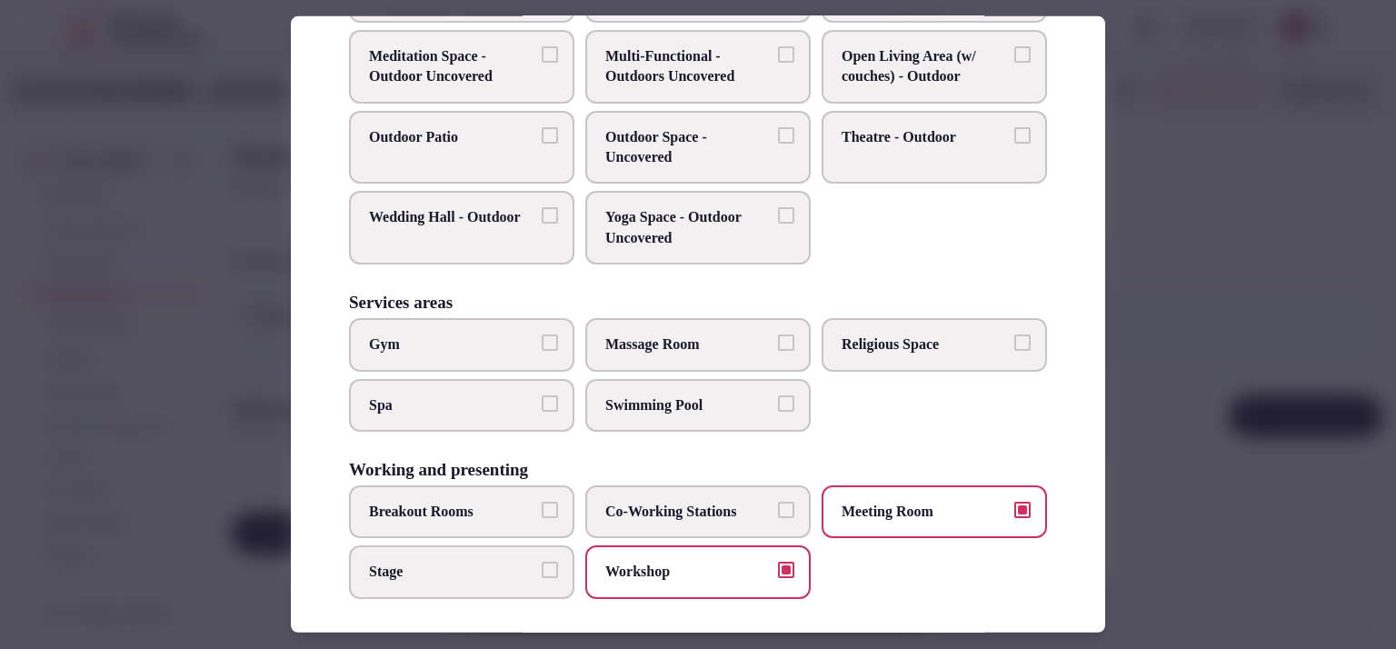
click at [1185, 238] on div at bounding box center [698, 324] width 1396 height 649
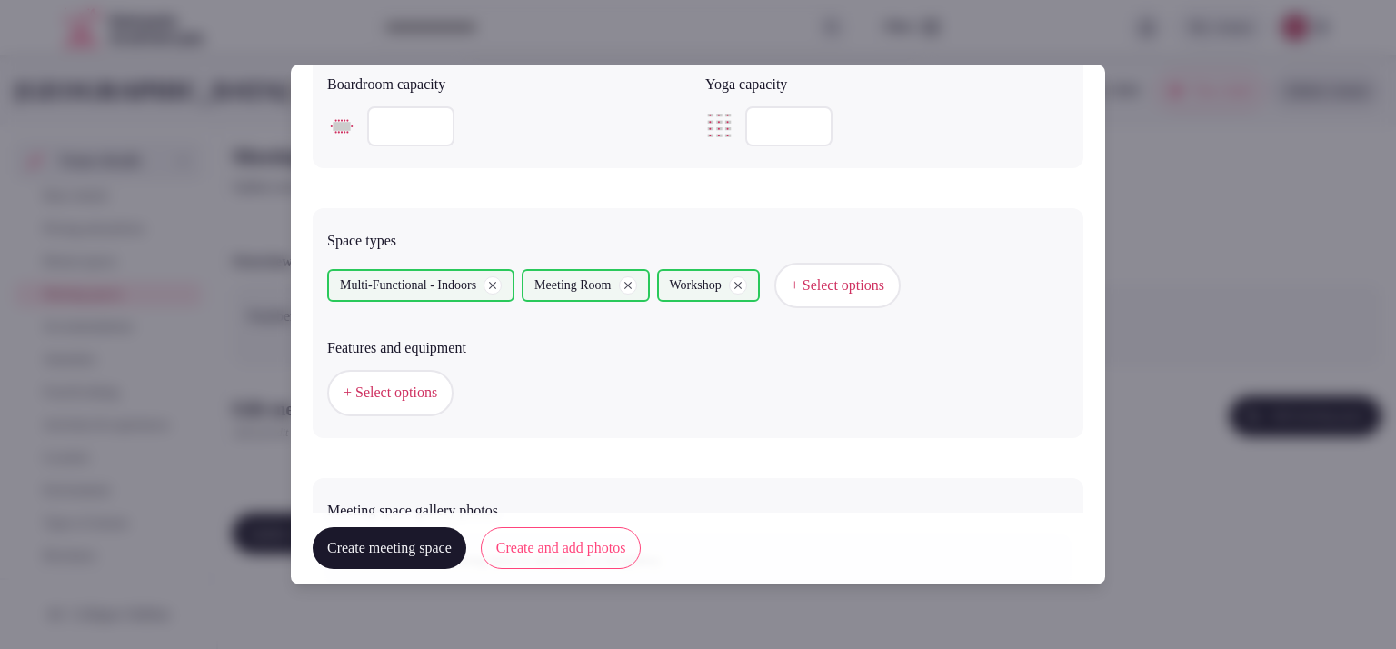
click at [454, 379] on button "+ Select options" at bounding box center [390, 393] width 126 height 45
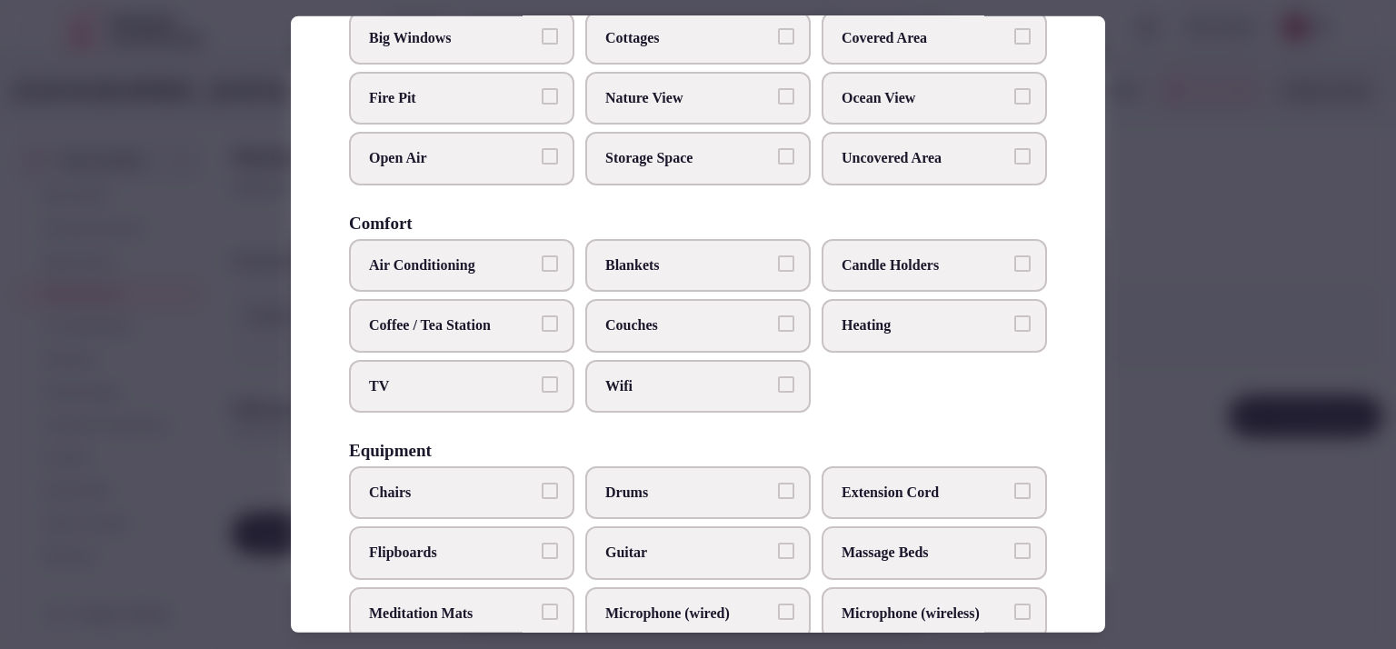
scroll to position [236, 0]
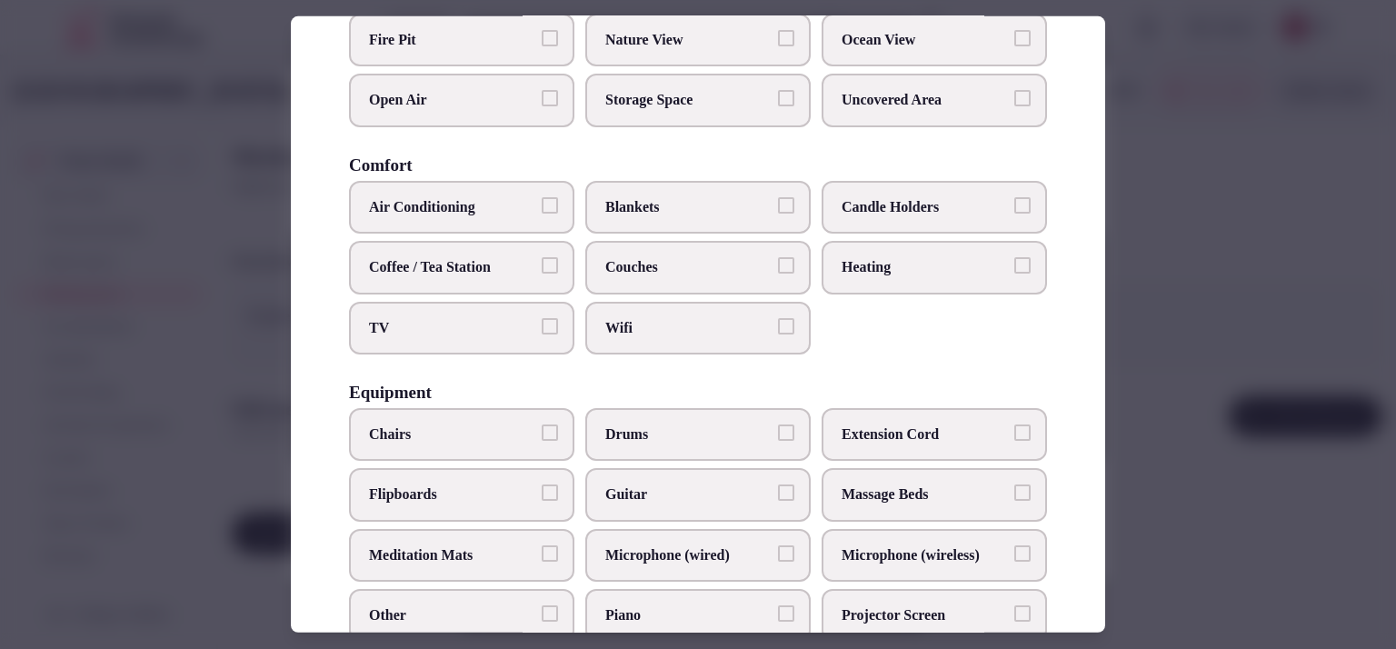
click at [544, 333] on label "TV" at bounding box center [461, 327] width 225 height 53
click at [544, 333] on button "TV" at bounding box center [550, 325] width 16 height 16
click at [680, 248] on label "Couches" at bounding box center [697, 267] width 225 height 53
click at [778, 257] on button "Couches" at bounding box center [786, 265] width 16 height 16
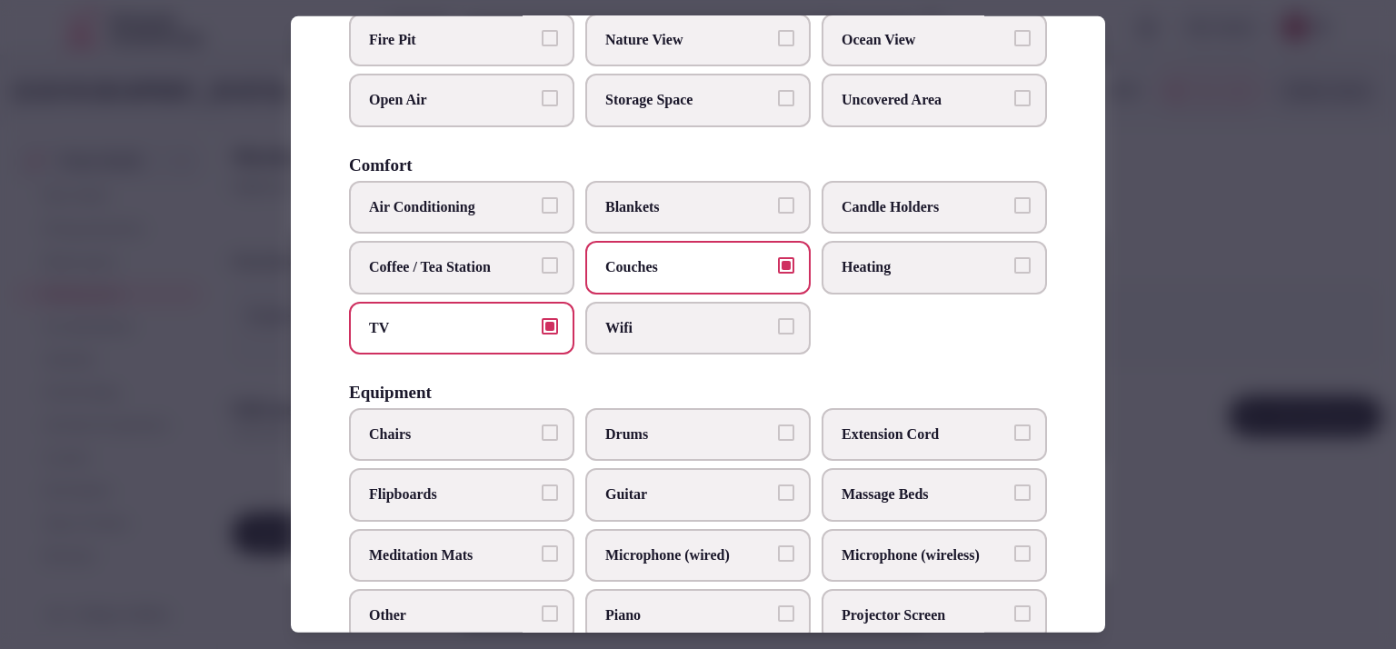
click at [535, 215] on label "Air Conditioning" at bounding box center [461, 207] width 225 height 53
click at [542, 214] on button "Air Conditioning" at bounding box center [550, 205] width 16 height 16
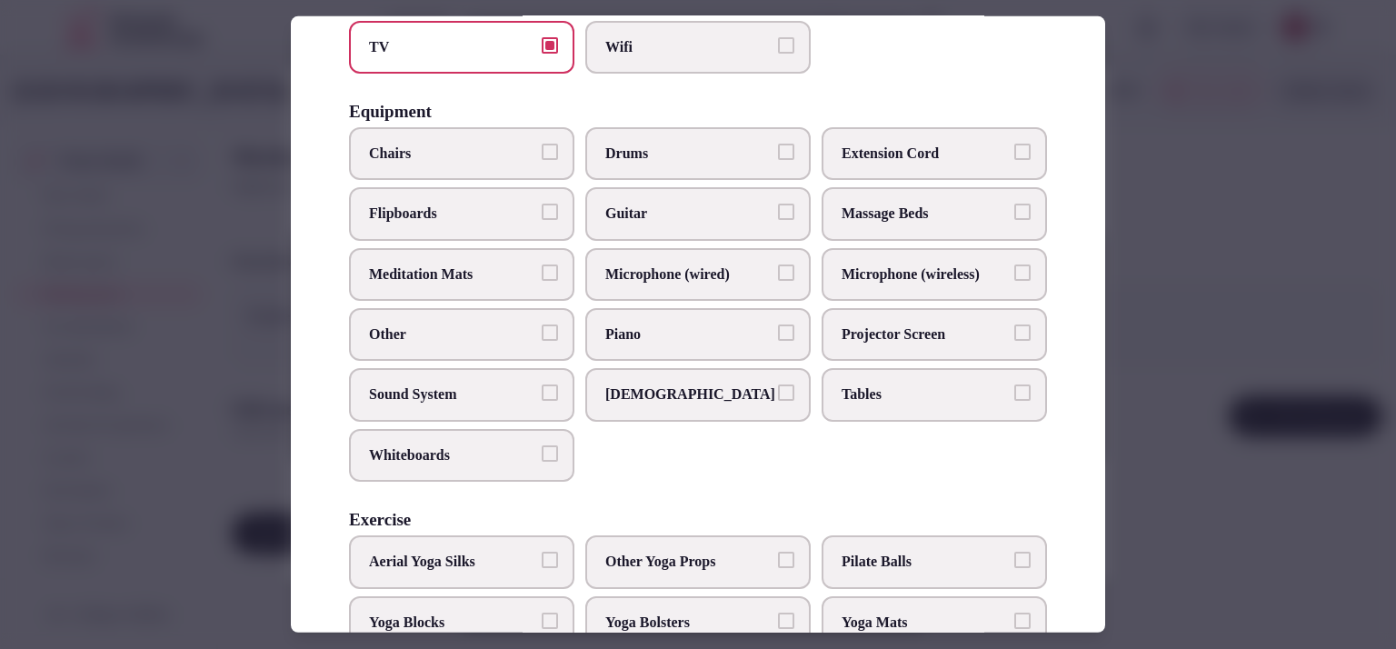
scroll to position [536, 0]
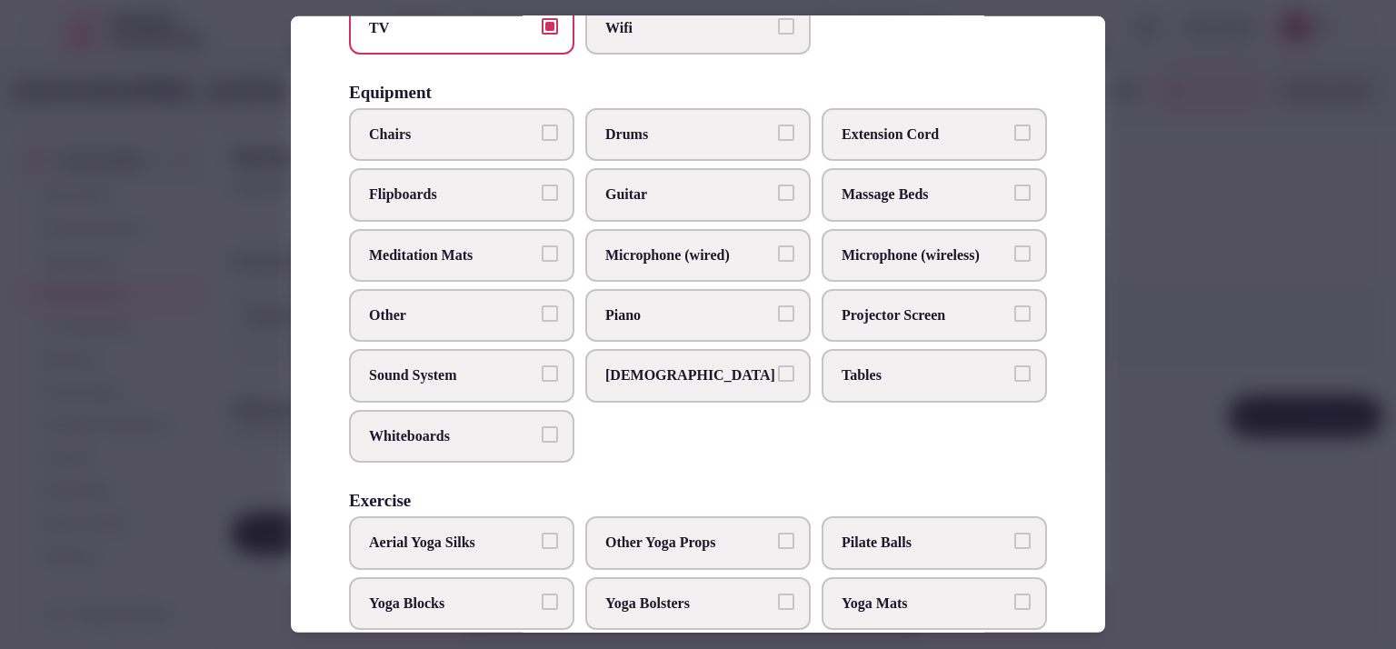
click at [509, 373] on span "Sound System" at bounding box center [452, 375] width 167 height 20
click at [542, 373] on button "Sound System" at bounding box center [550, 373] width 16 height 16
click at [964, 319] on label "Projector Screen" at bounding box center [934, 315] width 225 height 53
click at [1015, 319] on button "Projector Screen" at bounding box center [1023, 313] width 16 height 16
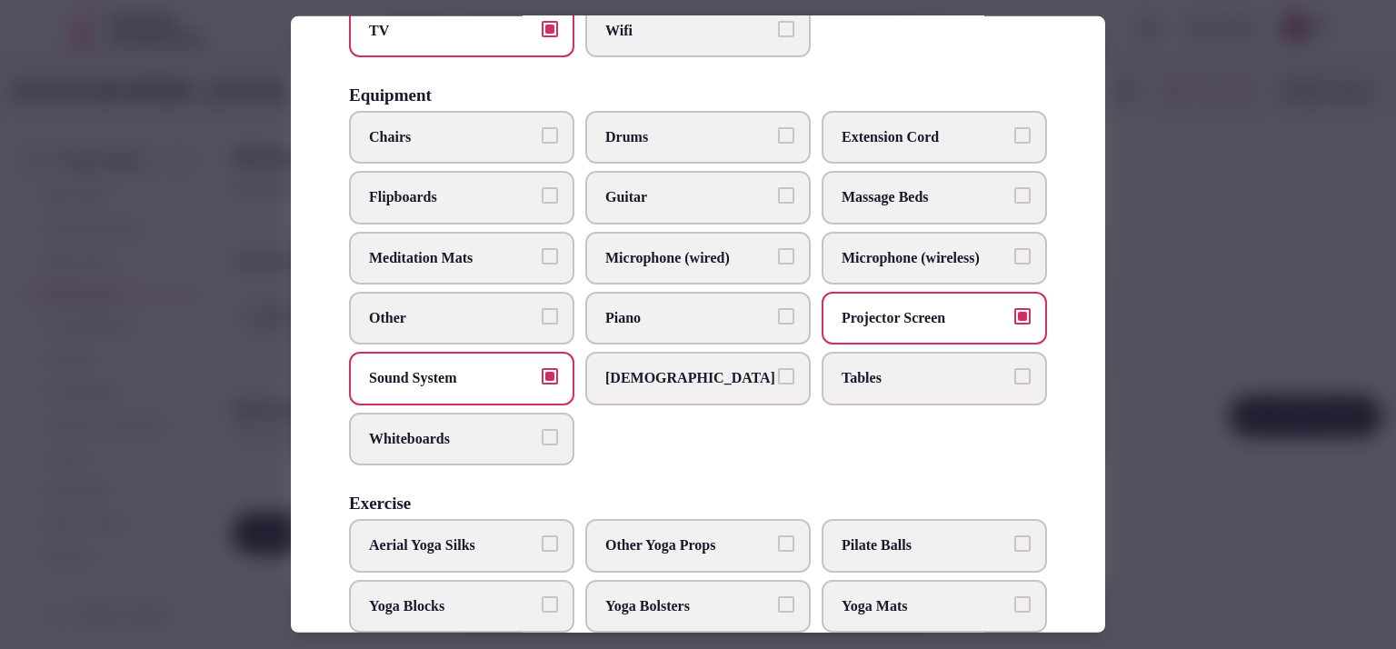
scroll to position [627, 0]
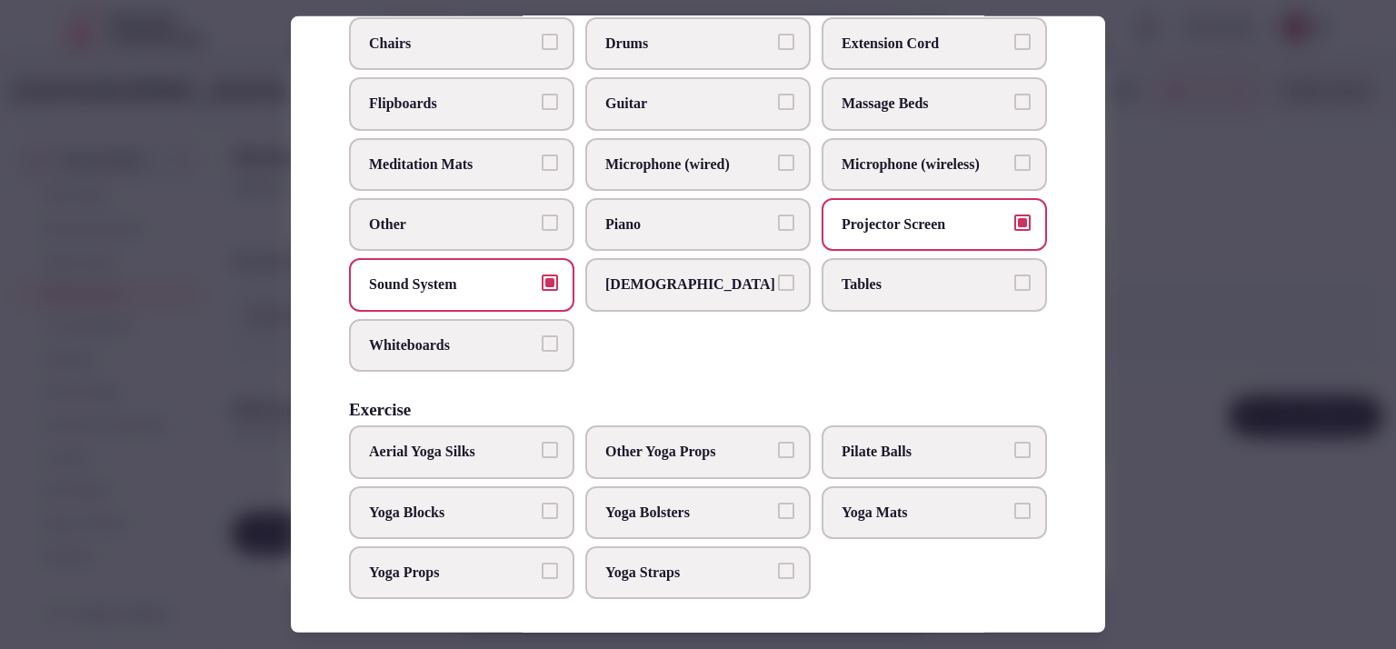
click at [1219, 252] on div at bounding box center [698, 324] width 1396 height 649
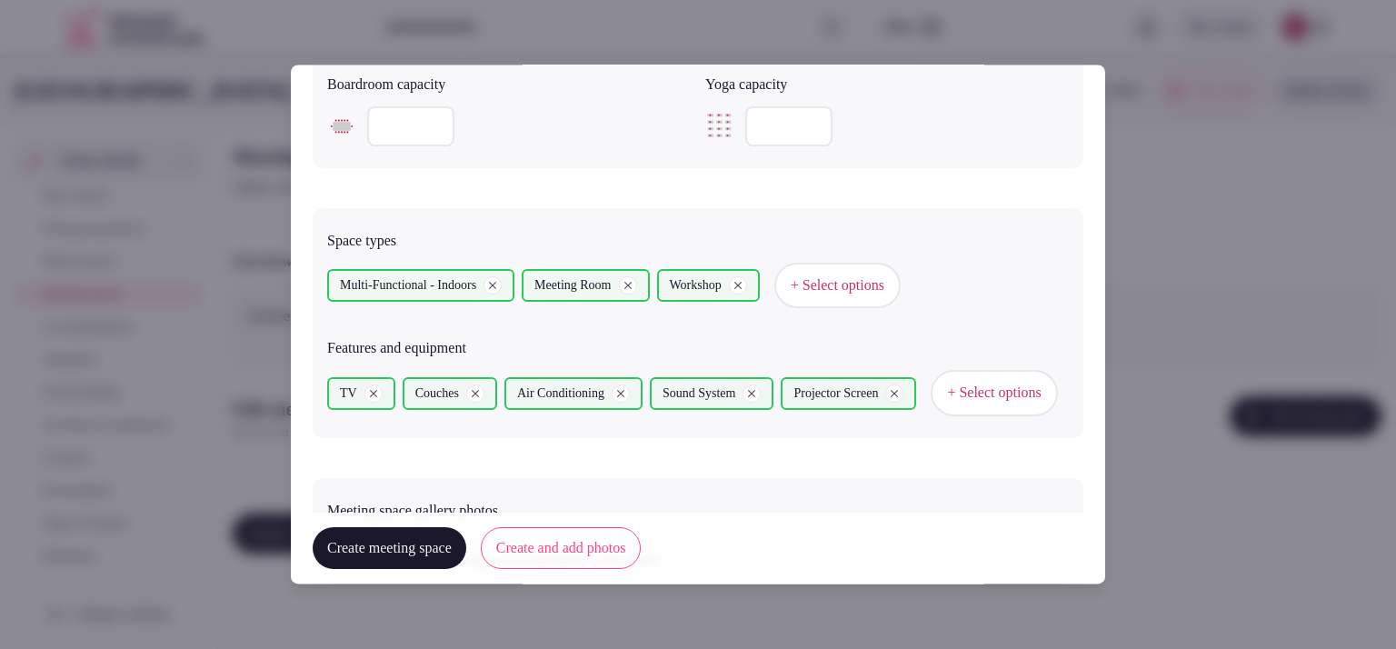
click at [535, 542] on button "Create and add photos" at bounding box center [561, 549] width 161 height 42
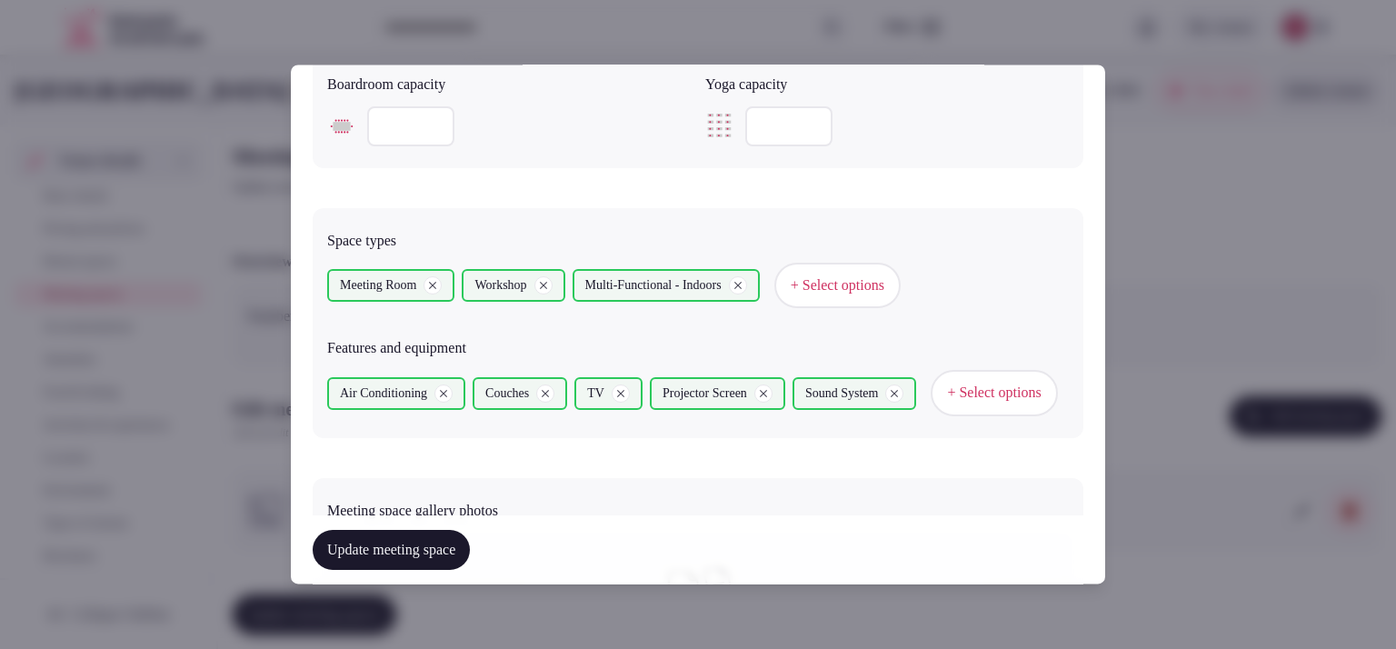
scroll to position [1250, 0]
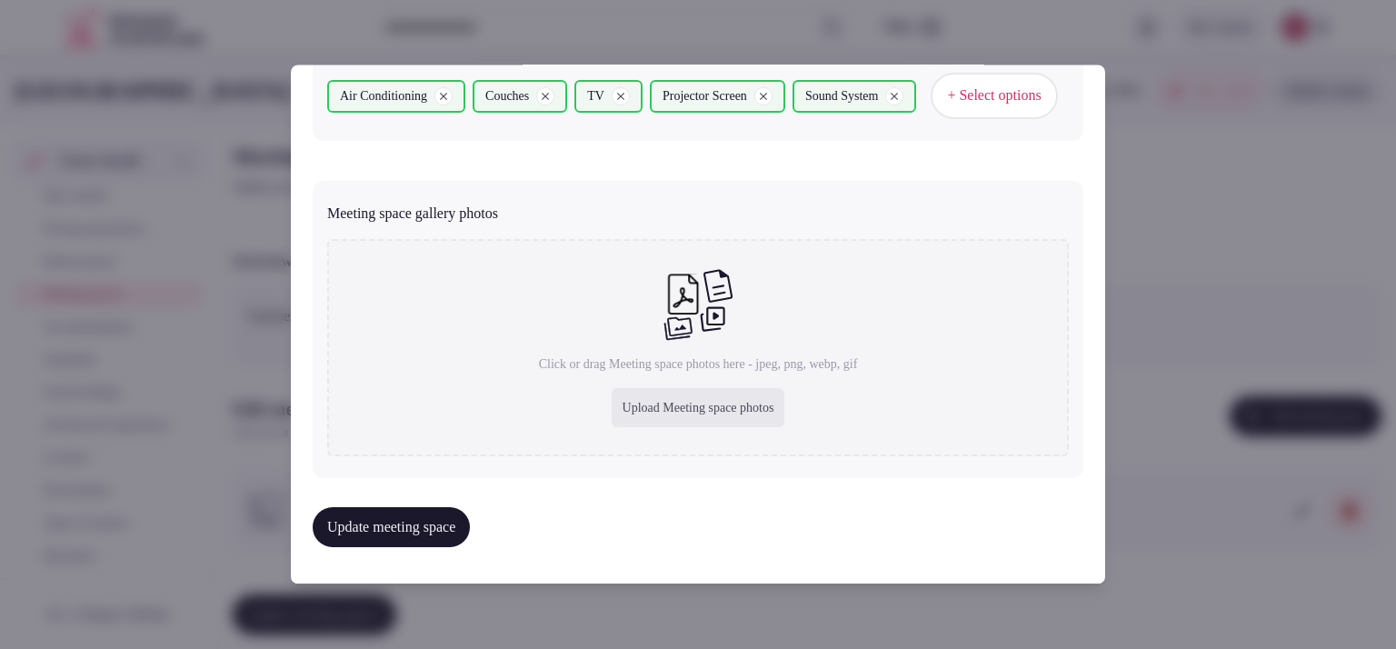
click at [622, 408] on div "Upload Meeting space photos" at bounding box center [699, 408] width 174 height 40
type input "**********"
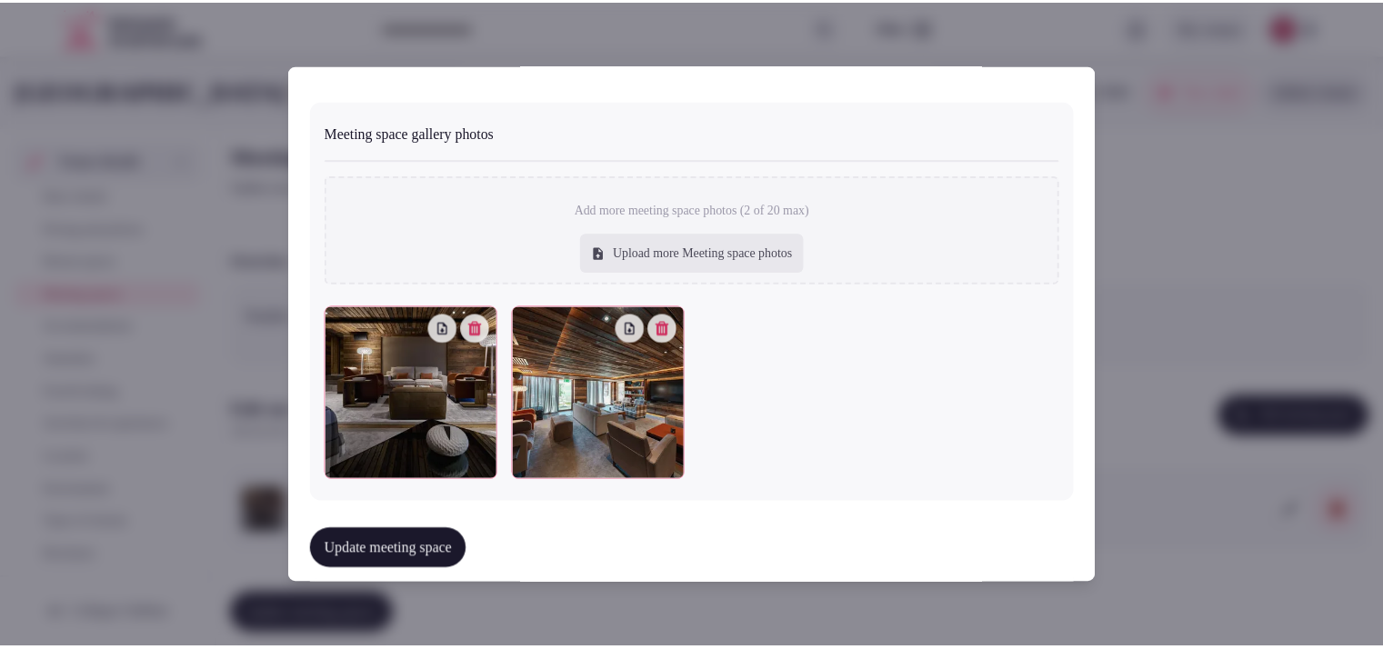
scroll to position [1350, 0]
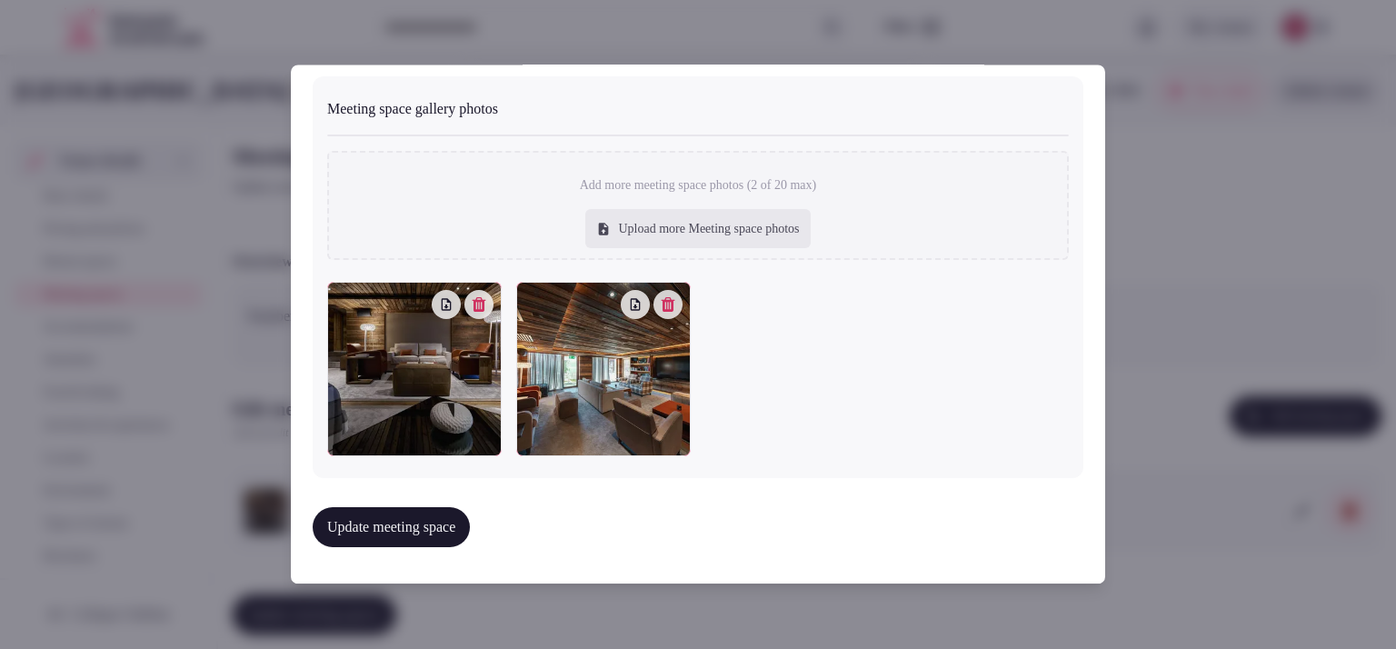
click at [451, 535] on button "Update meeting space" at bounding box center [391, 527] width 157 height 40
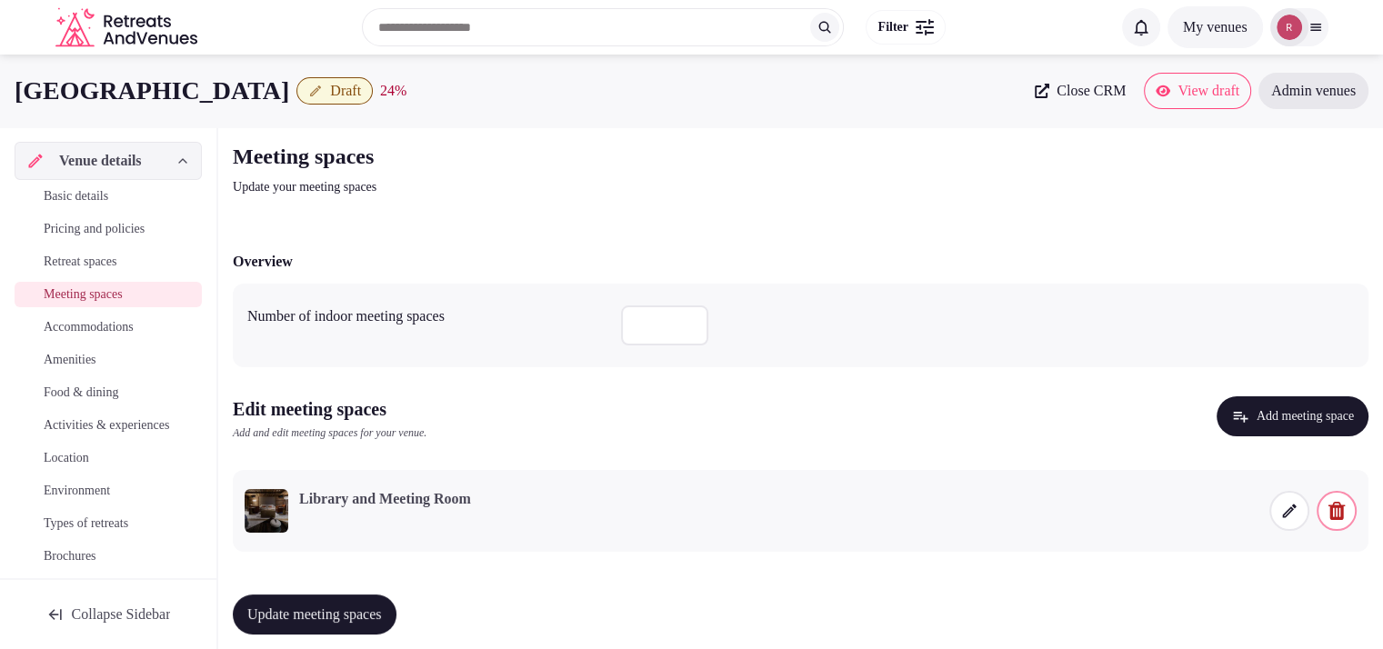
click at [394, 601] on button "Update meeting spaces" at bounding box center [315, 615] width 164 height 40
click at [74, 328] on span "Accommodations" at bounding box center [89, 327] width 90 height 18
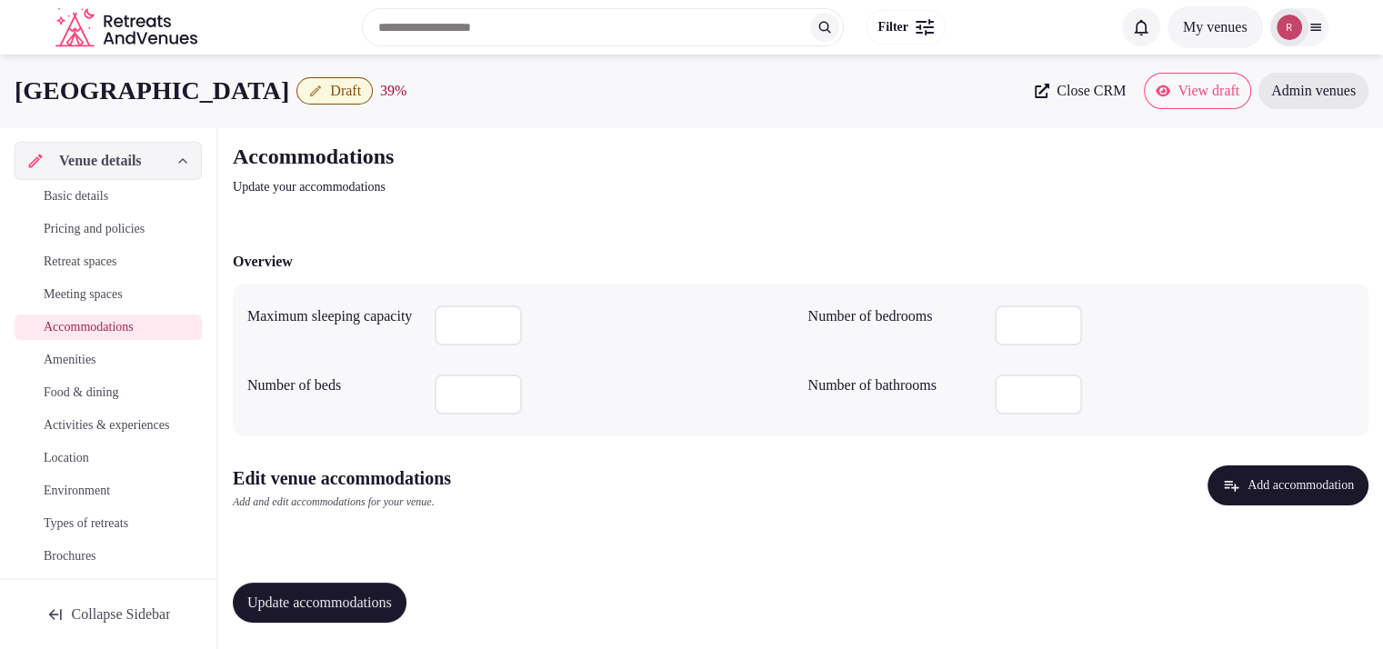
click at [455, 314] on input "number" at bounding box center [478, 325] width 87 height 40
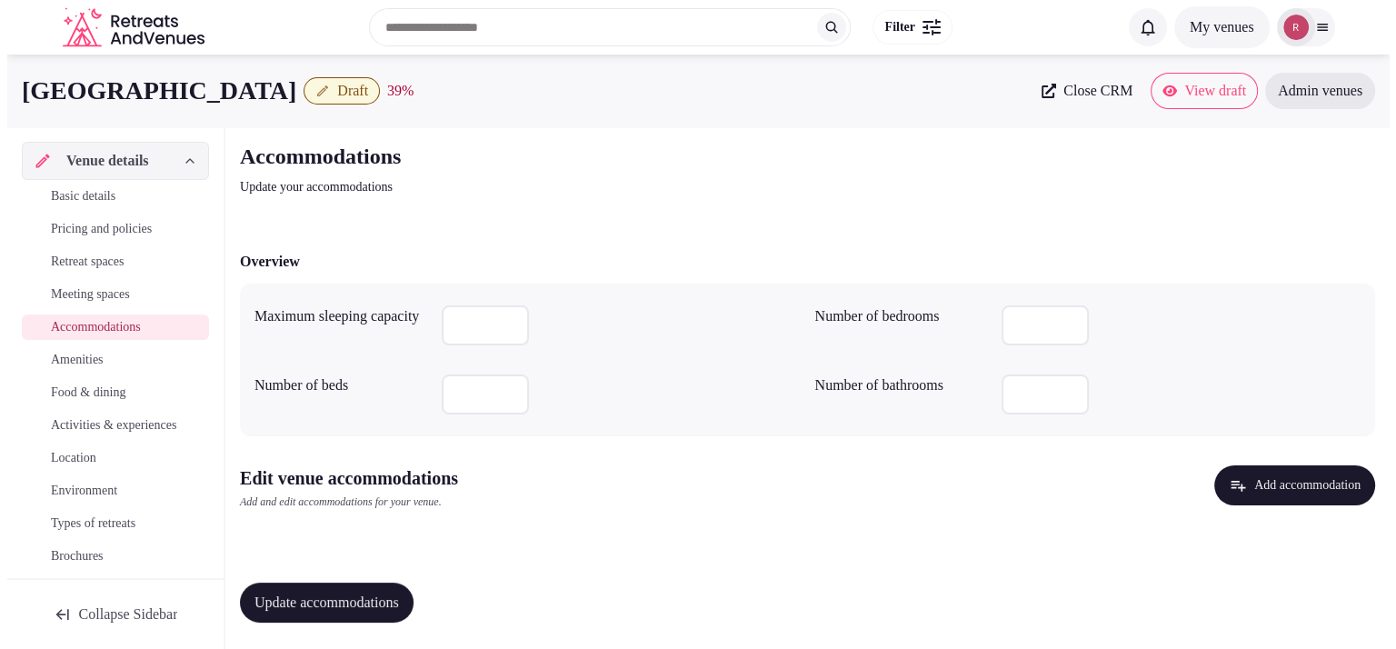
scroll to position [3, 0]
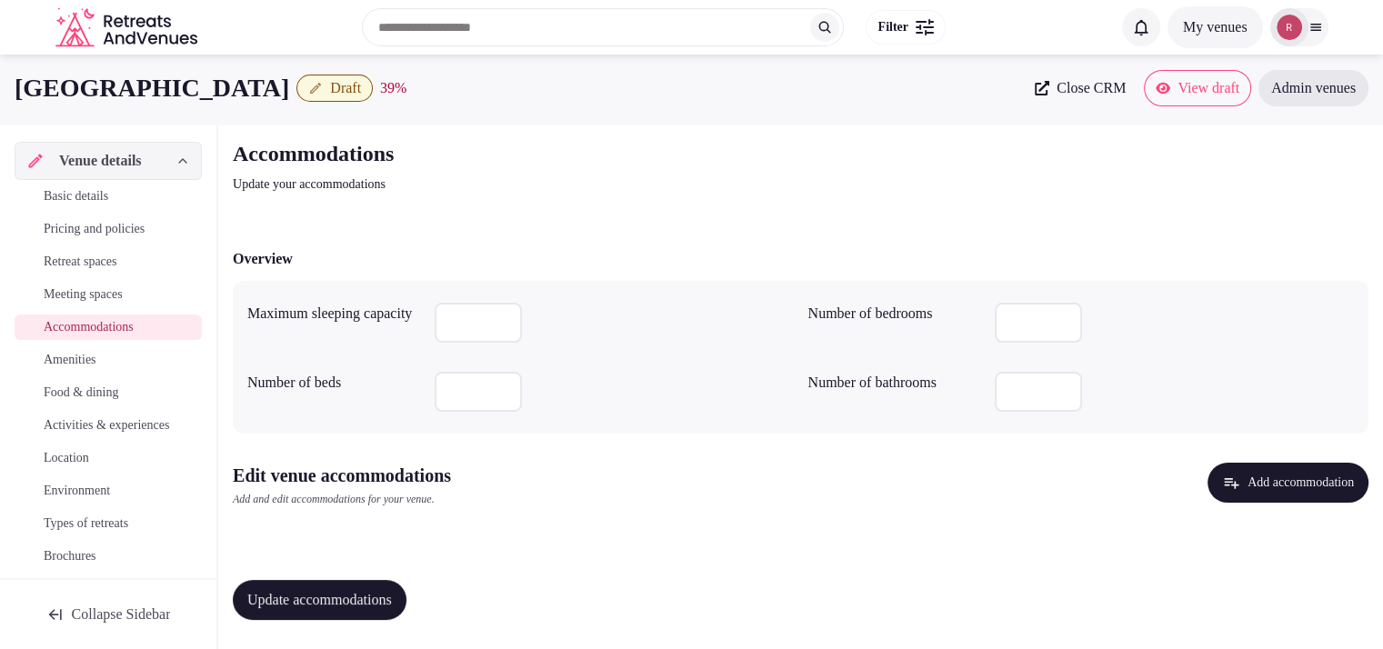
click at [1245, 479] on button "Add accommodation" at bounding box center [1287, 483] width 161 height 40
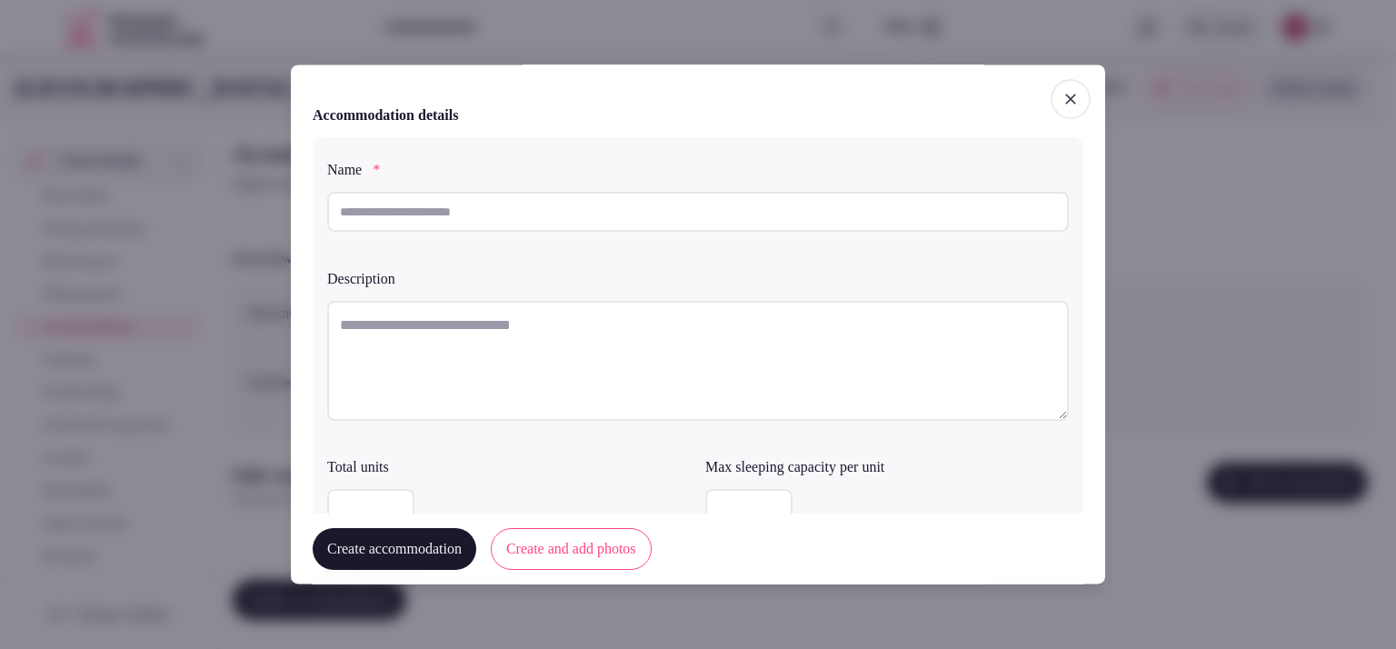
click at [495, 210] on input "text" at bounding box center [698, 212] width 742 height 40
type input "**********"
click at [454, 353] on textarea at bounding box center [698, 361] width 742 height 120
paste textarea "**********"
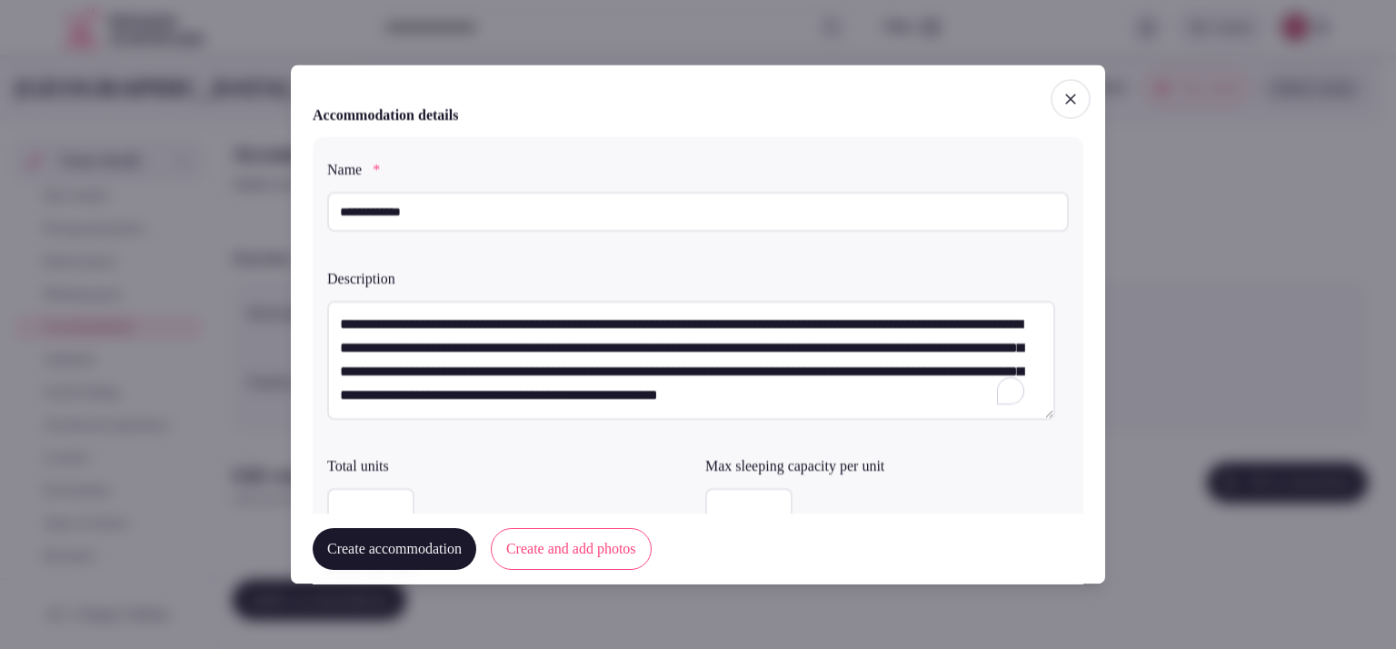
scroll to position [24, 0]
type textarea "**********"
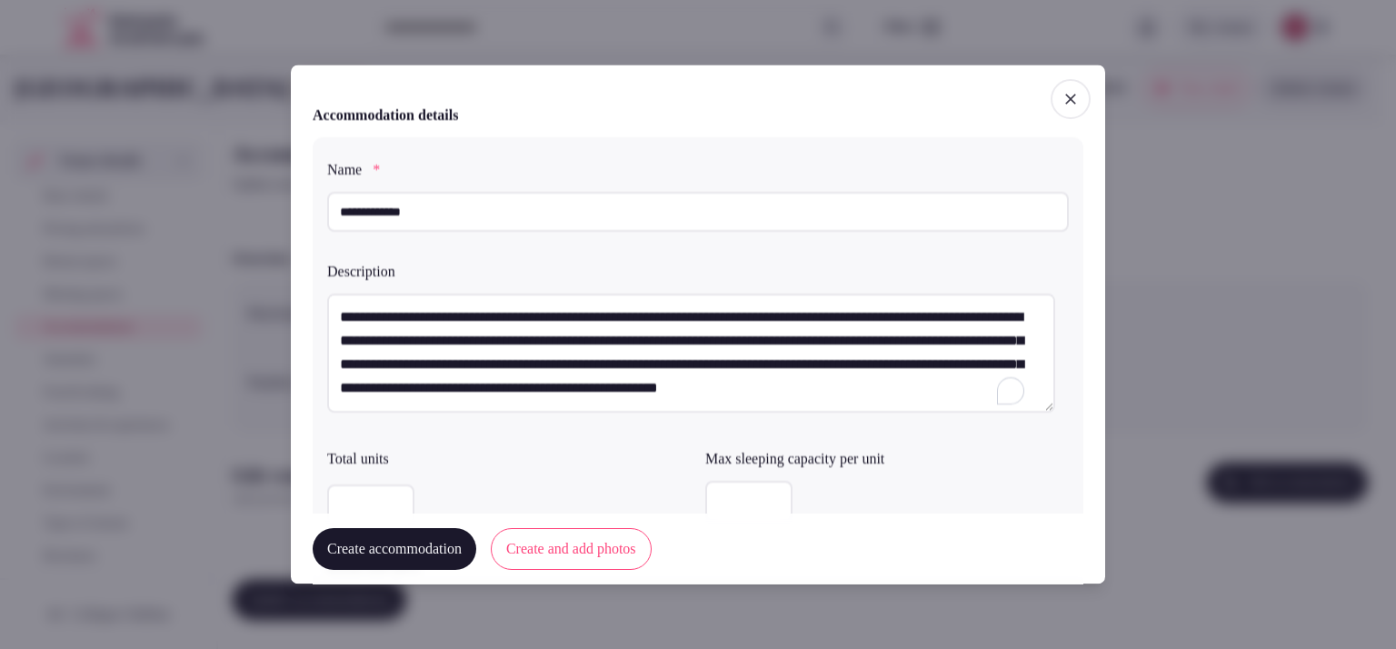
click at [735, 499] on input "number" at bounding box center [748, 502] width 87 height 40
type input "*"
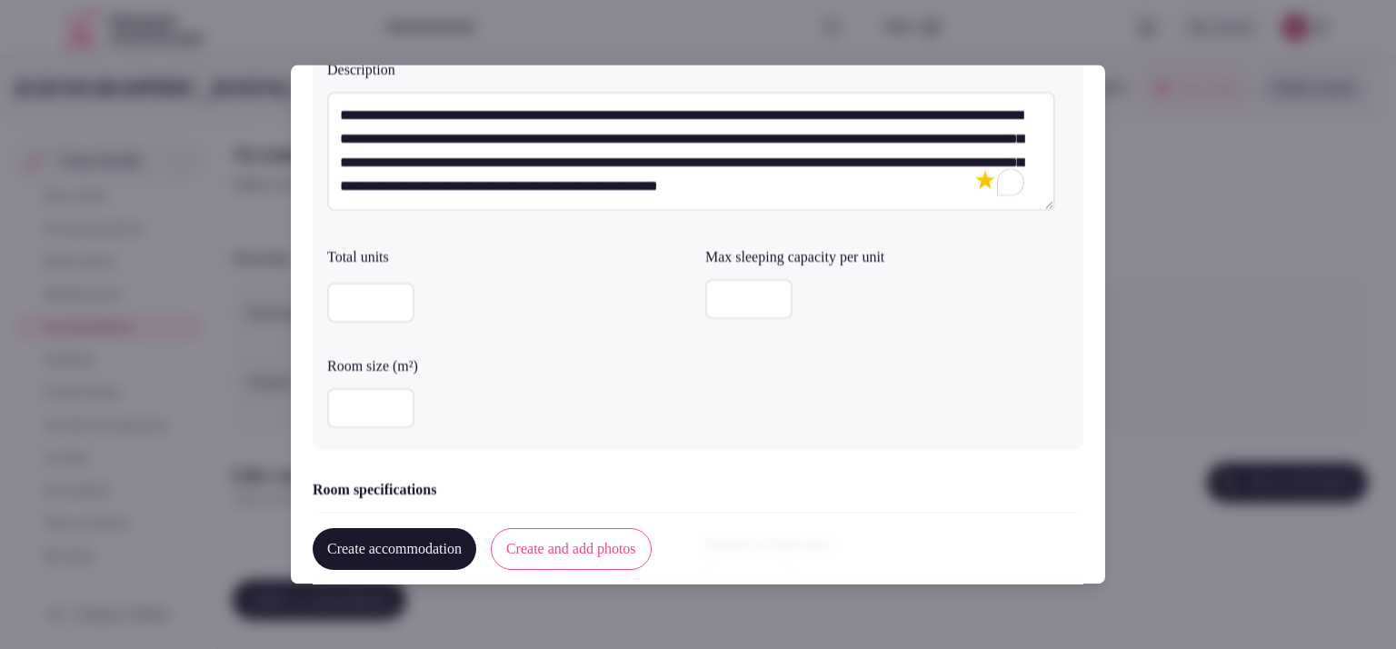
scroll to position [248, 0]
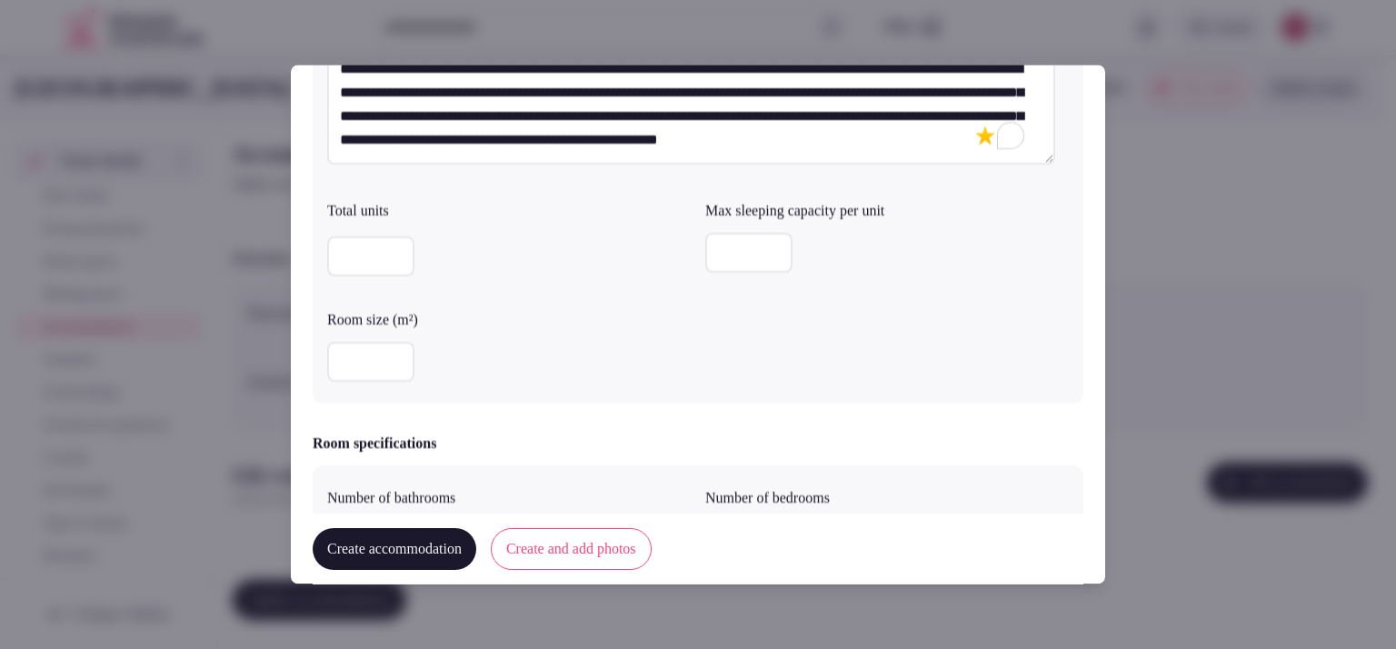
click at [352, 363] on input "number" at bounding box center [370, 363] width 87 height 40
type input "**"
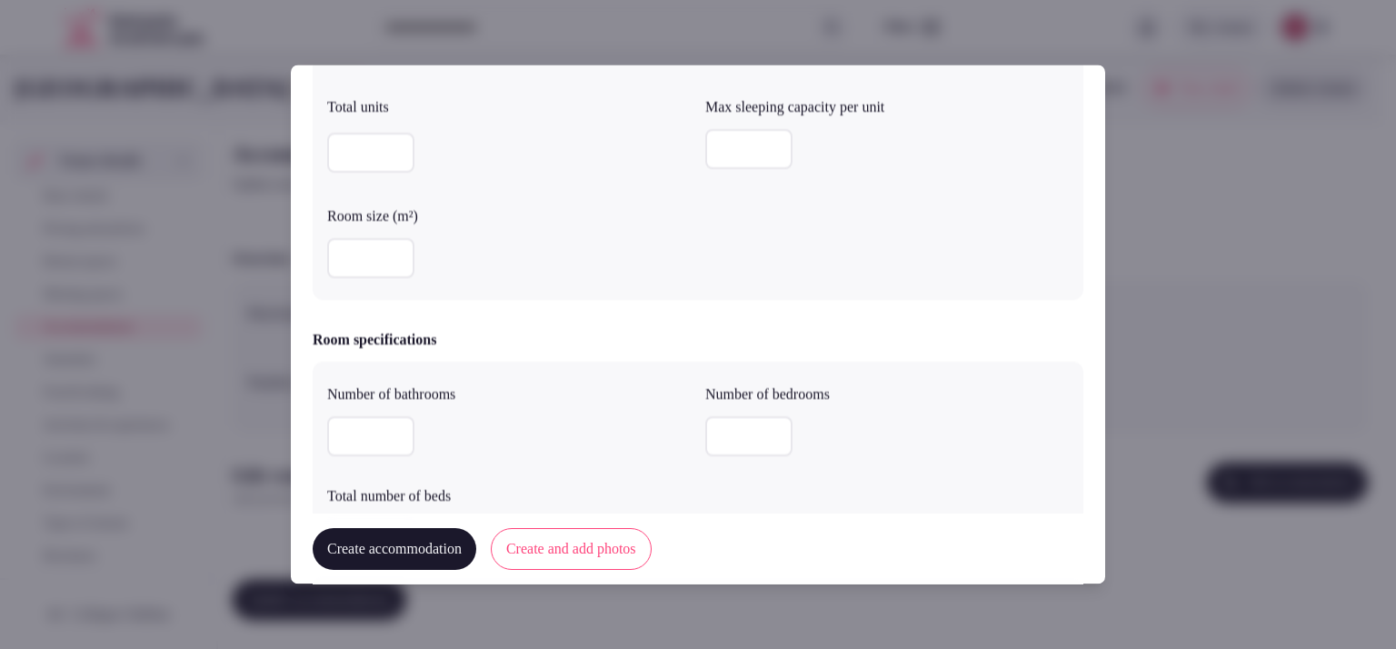
scroll to position [494, 0]
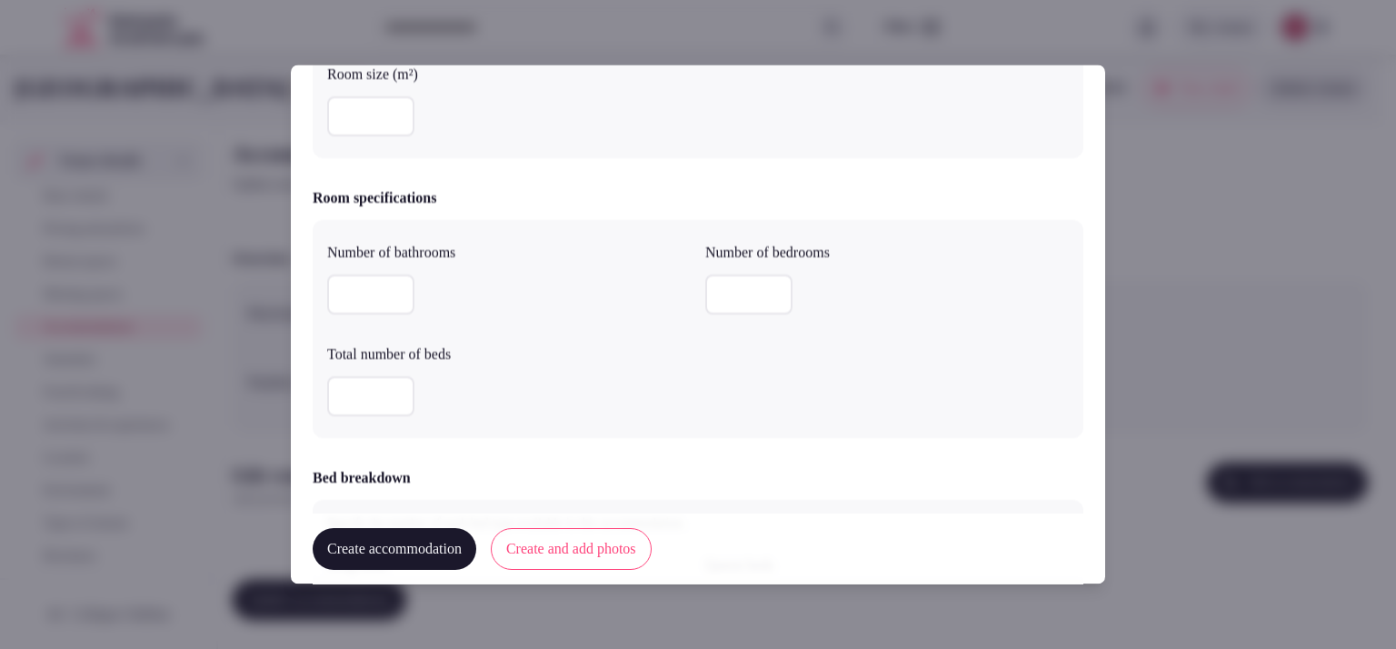
click at [393, 295] on input "number" at bounding box center [370, 295] width 87 height 40
type input "*"
click at [735, 293] on input "number" at bounding box center [748, 295] width 87 height 40
type input "*"
click at [349, 415] on input "number" at bounding box center [370, 397] width 87 height 40
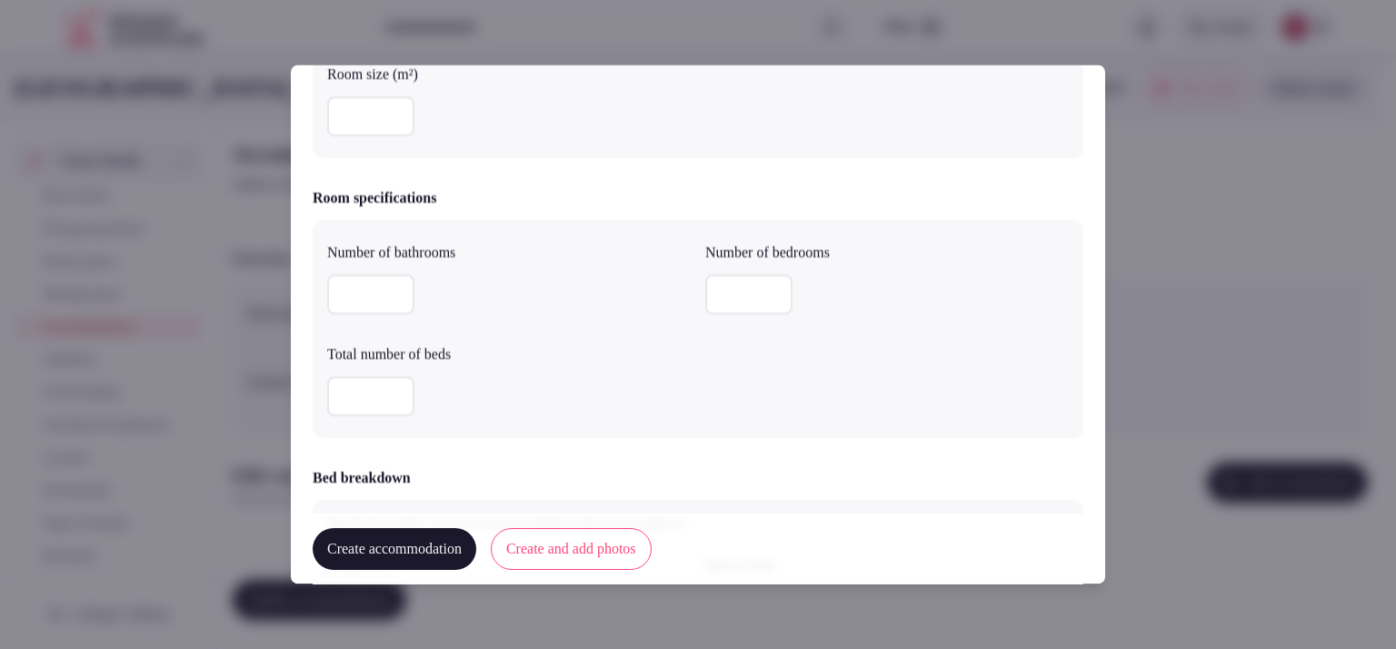
type input "*"
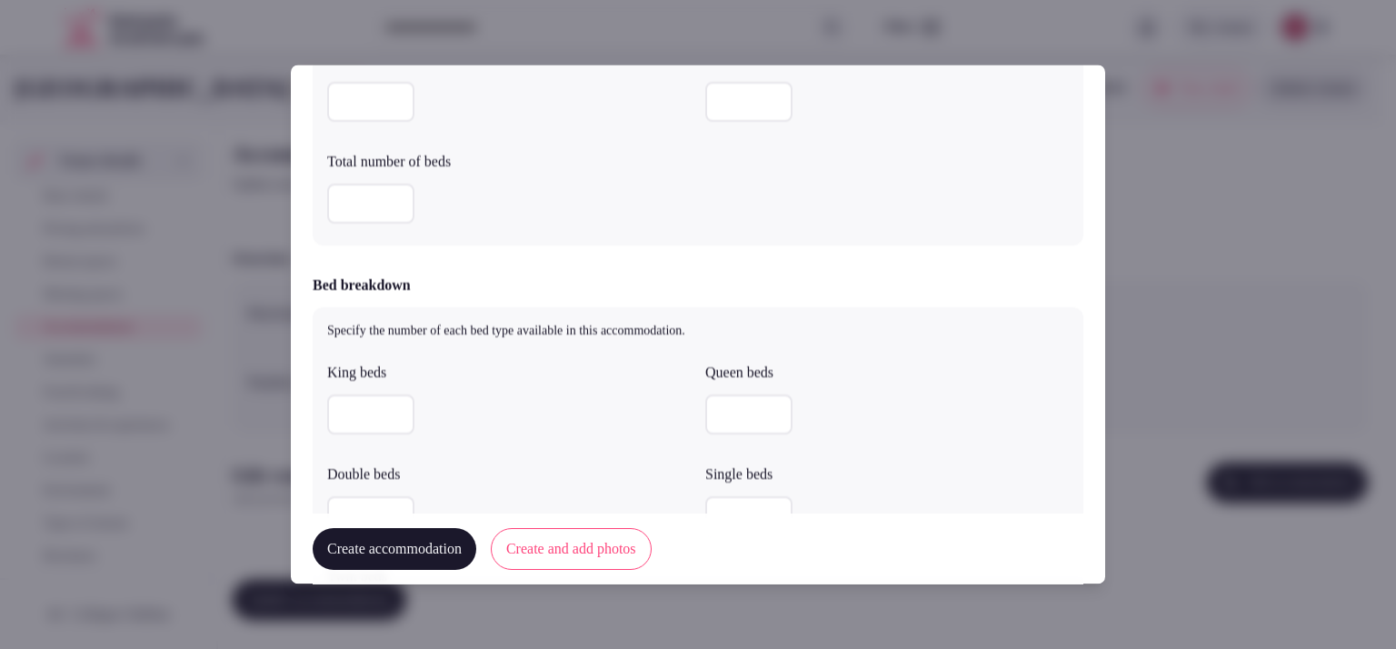
scroll to position [702, 0]
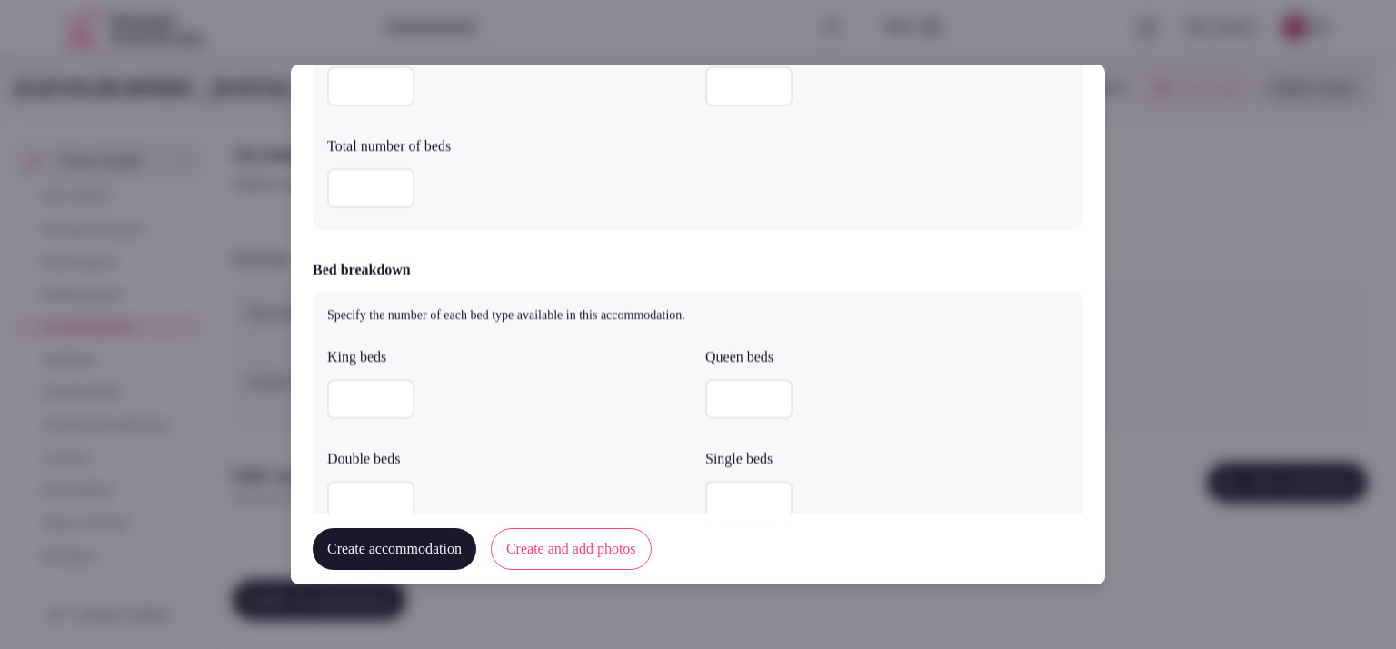
click at [329, 391] on input "number" at bounding box center [370, 400] width 87 height 40
type input "*"
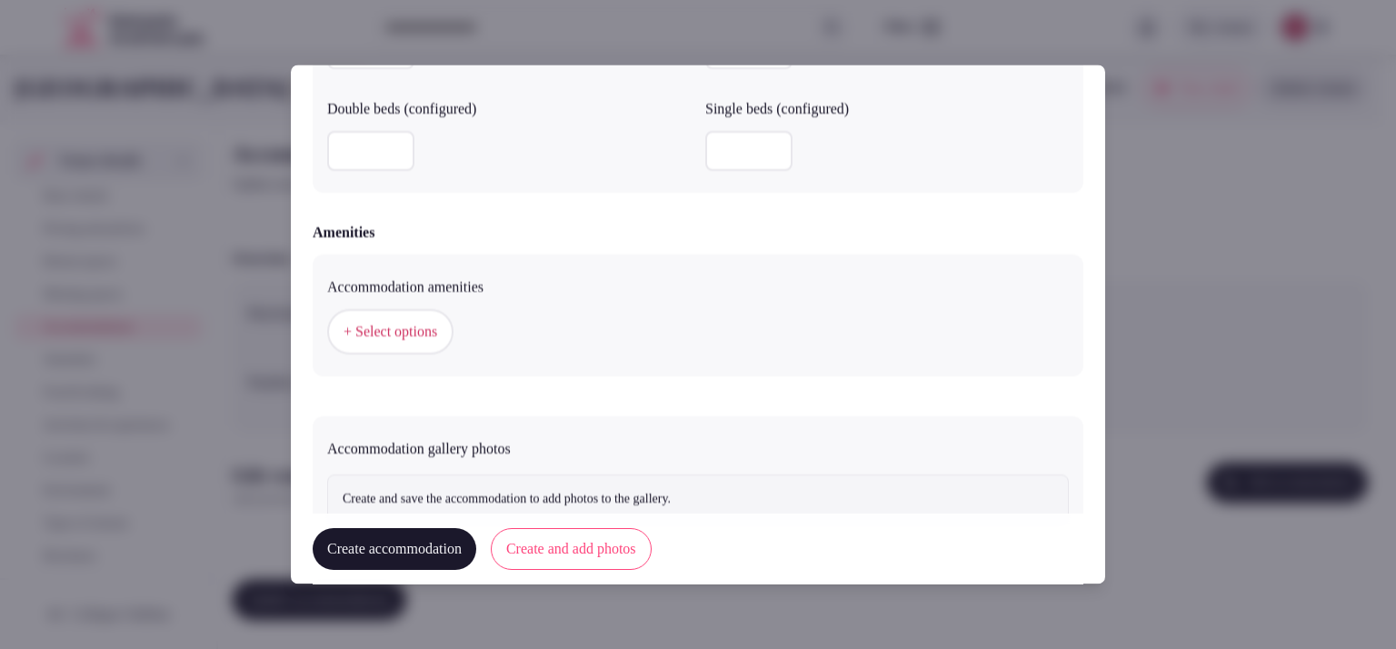
scroll to position [1625, 0]
click at [383, 325] on span "+ Select options" at bounding box center [391, 329] width 94 height 20
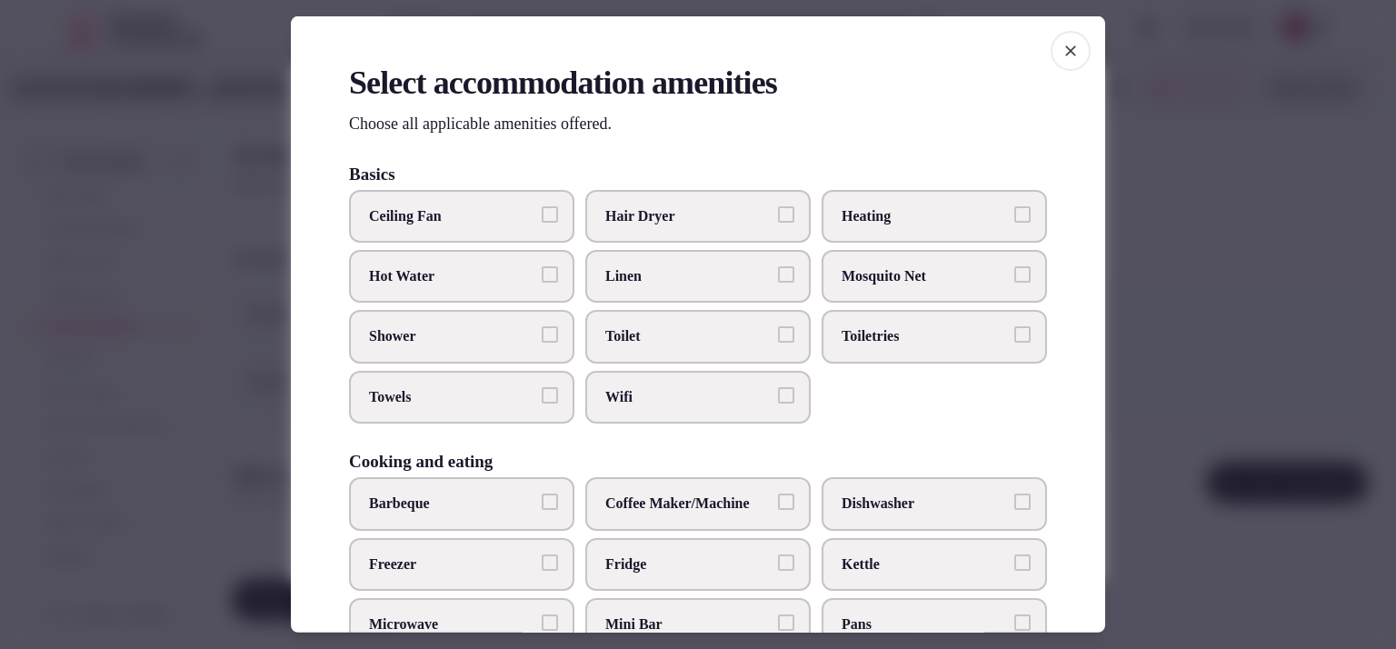
click at [724, 205] on span "Hair Dryer" at bounding box center [688, 215] width 167 height 20
click at [778, 205] on button "Hair Dryer" at bounding box center [786, 213] width 16 height 16
click at [696, 322] on label "Toilet" at bounding box center [697, 336] width 225 height 53
click at [778, 326] on button "Toilet" at bounding box center [786, 334] width 16 height 16
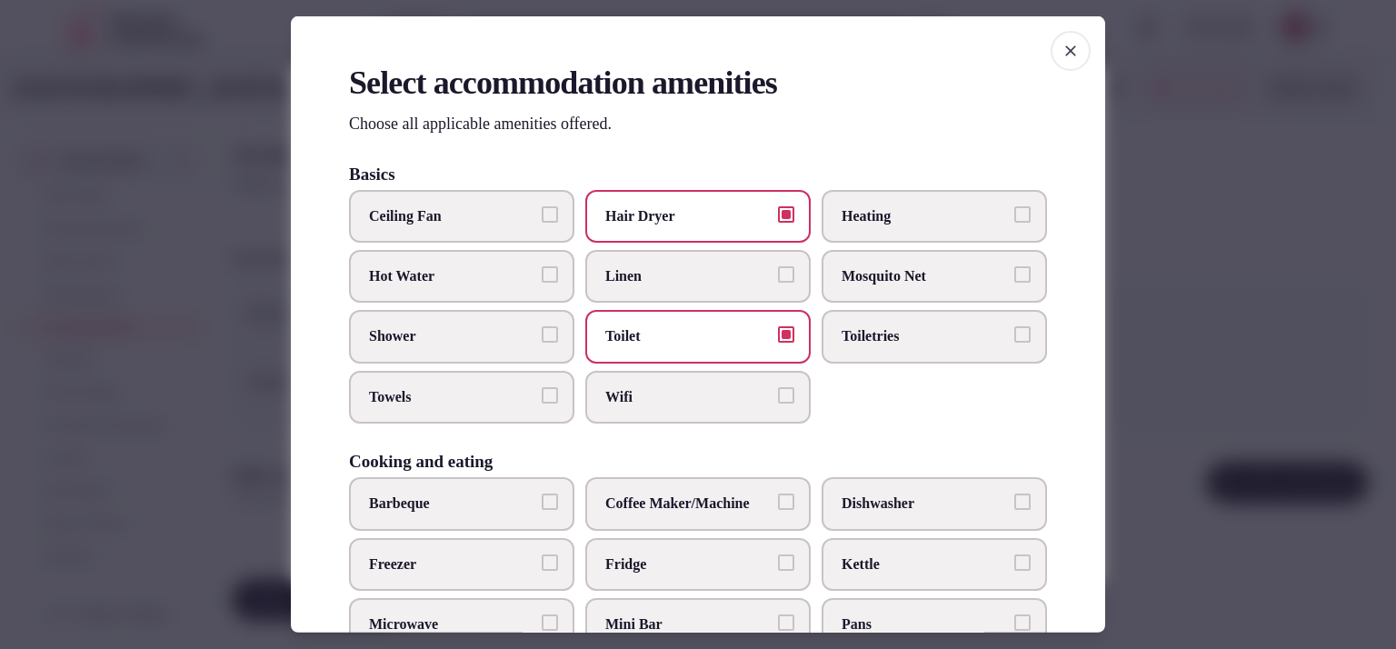
type button "on"
click at [855, 339] on span "Toiletries" at bounding box center [925, 336] width 167 height 20
click at [1015, 339] on button "Toiletries" at bounding box center [1023, 334] width 16 height 16
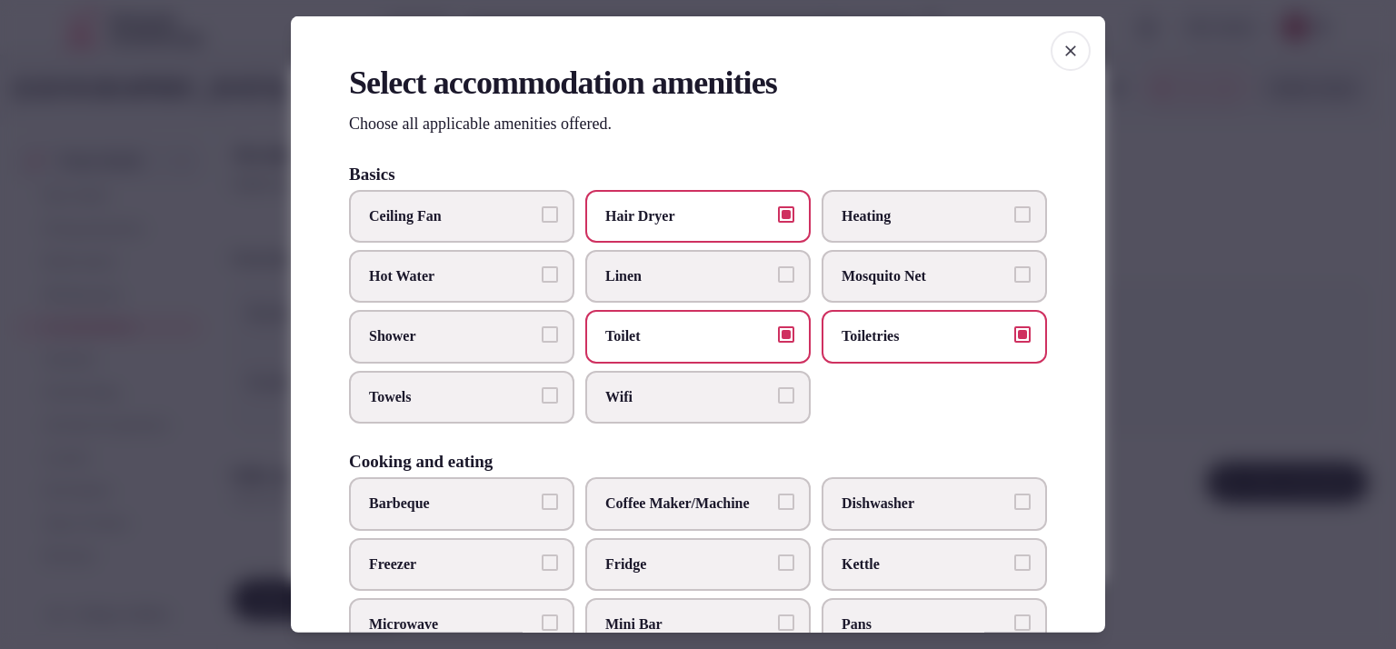
click at [676, 392] on span "Wifi" at bounding box center [688, 397] width 167 height 20
click at [778, 392] on button "Wifi" at bounding box center [786, 395] width 16 height 16
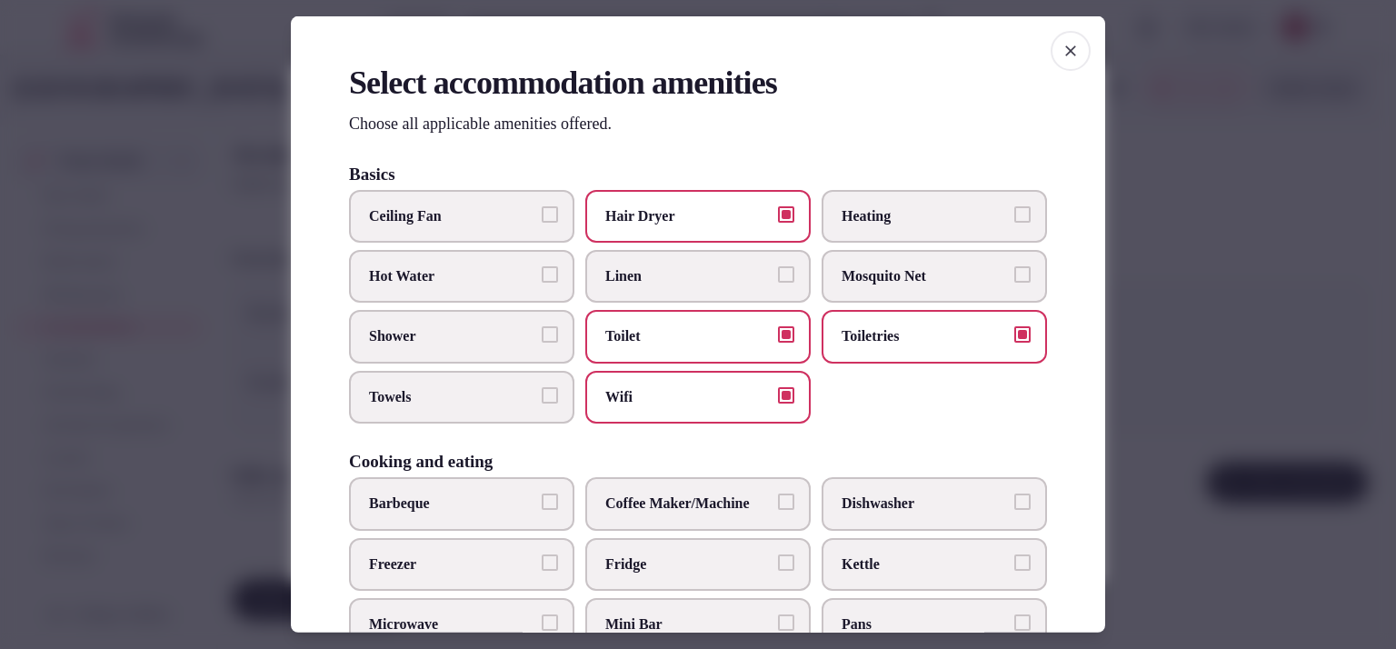
click at [454, 387] on span "Towels" at bounding box center [452, 397] width 167 height 20
click at [542, 387] on button "Towels" at bounding box center [550, 395] width 16 height 16
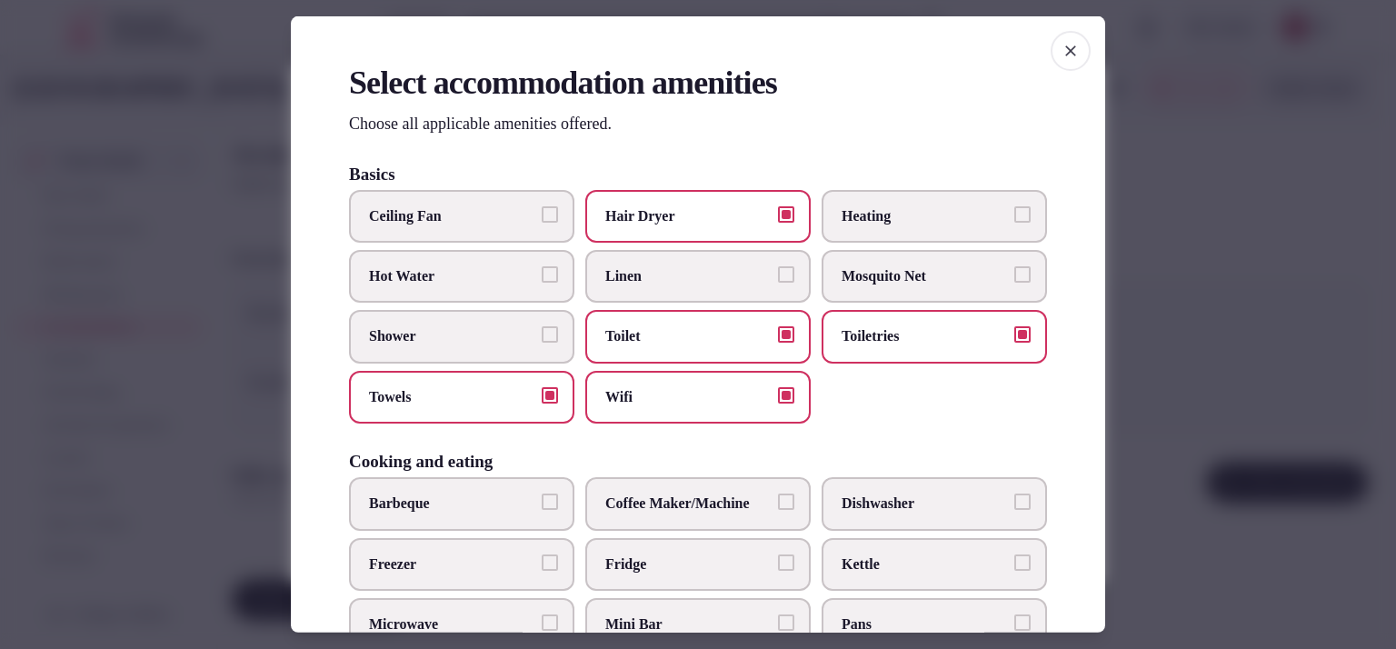
click at [465, 345] on label "Shower" at bounding box center [461, 336] width 225 height 53
click at [542, 343] on button "Shower" at bounding box center [550, 334] width 16 height 16
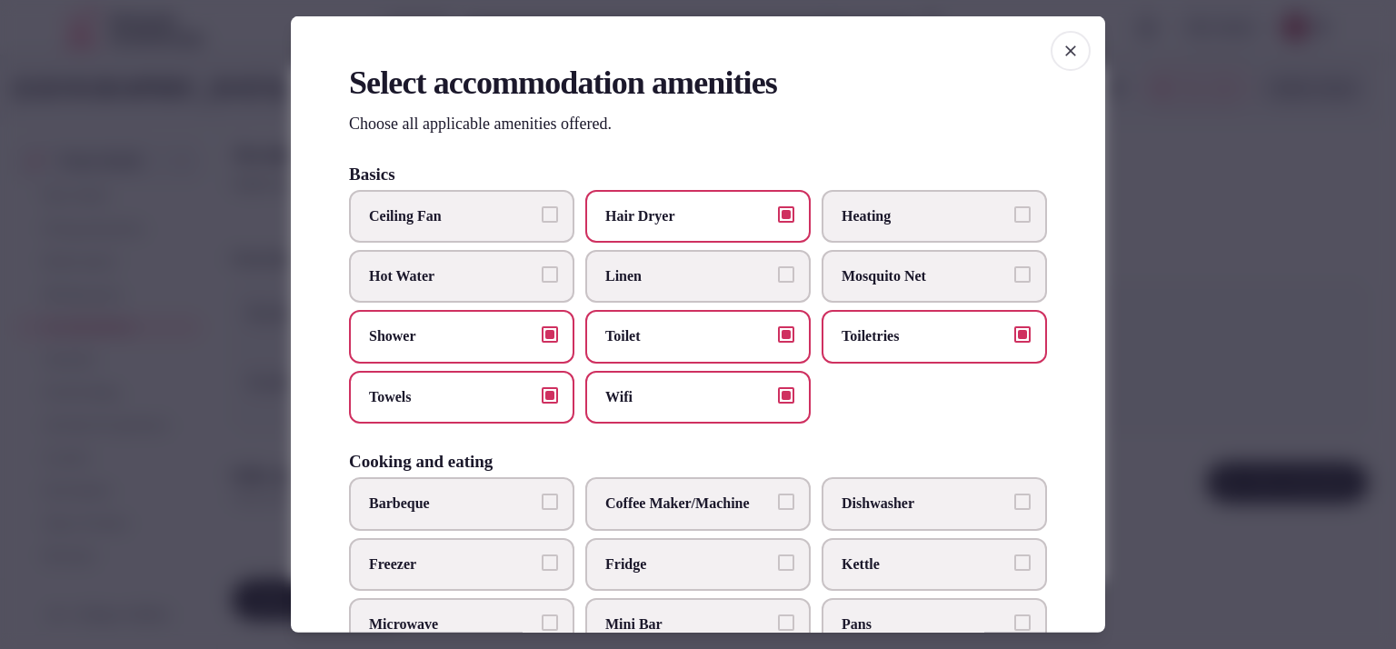
click at [842, 210] on span "Heating" at bounding box center [925, 215] width 167 height 20
click at [1015, 210] on button "Heating" at bounding box center [1023, 213] width 16 height 16
drag, startPoint x: 699, startPoint y: 279, endPoint x: 724, endPoint y: 275, distance: 24.8
click at [700, 277] on span "Linen" at bounding box center [688, 276] width 167 height 20
click at [778, 277] on button "Linen" at bounding box center [786, 274] width 16 height 16
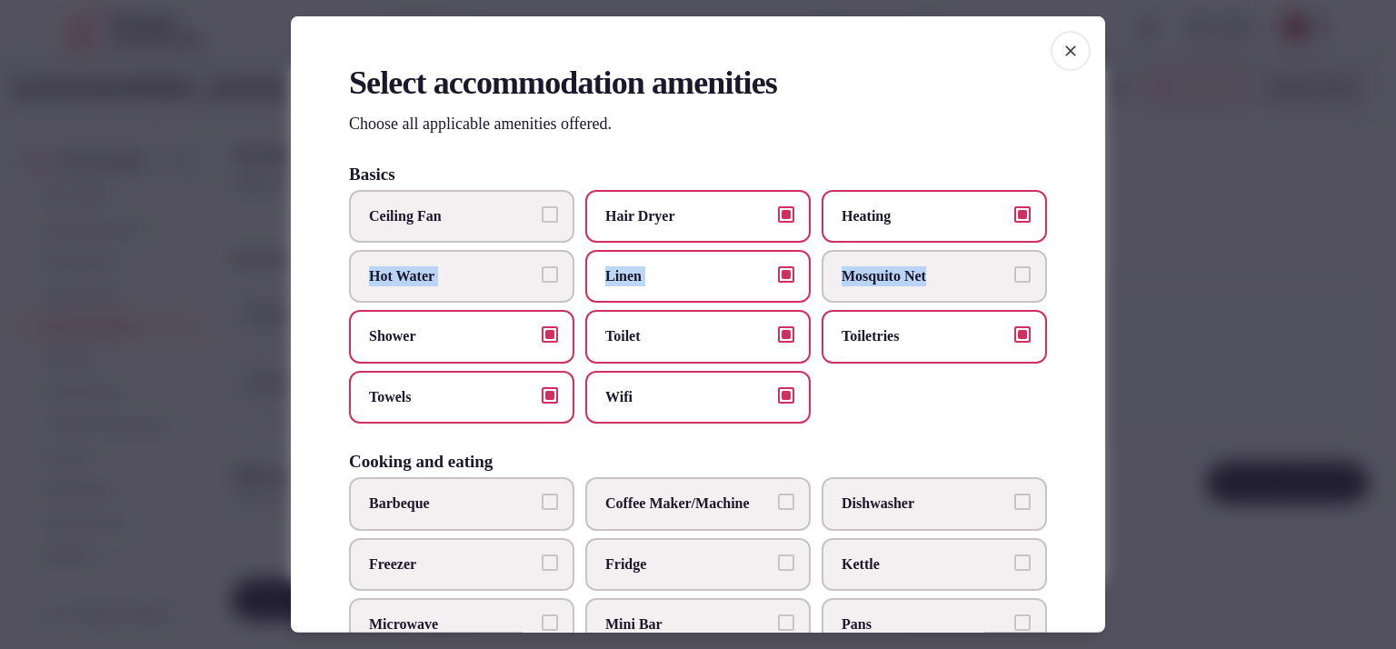
drag, startPoint x: 1091, startPoint y: 208, endPoint x: 1101, endPoint y: 273, distance: 65.3
click at [1101, 273] on div "Select accommodation amenities Choose all applicable amenities offered. Basics …" at bounding box center [698, 324] width 815 height 616
click at [1040, 134] on div "Select accommodation amenities Choose all applicable amenities offered. Basics …" at bounding box center [698, 324] width 815 height 616
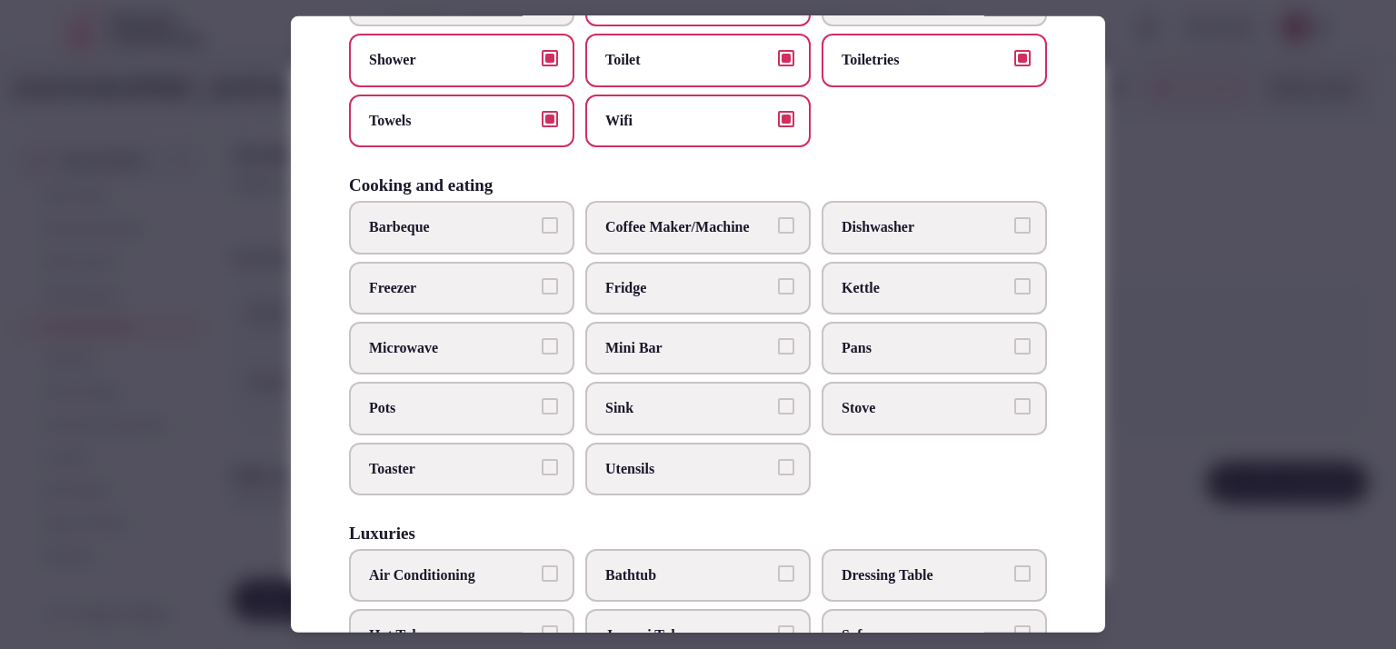
scroll to position [345, 0]
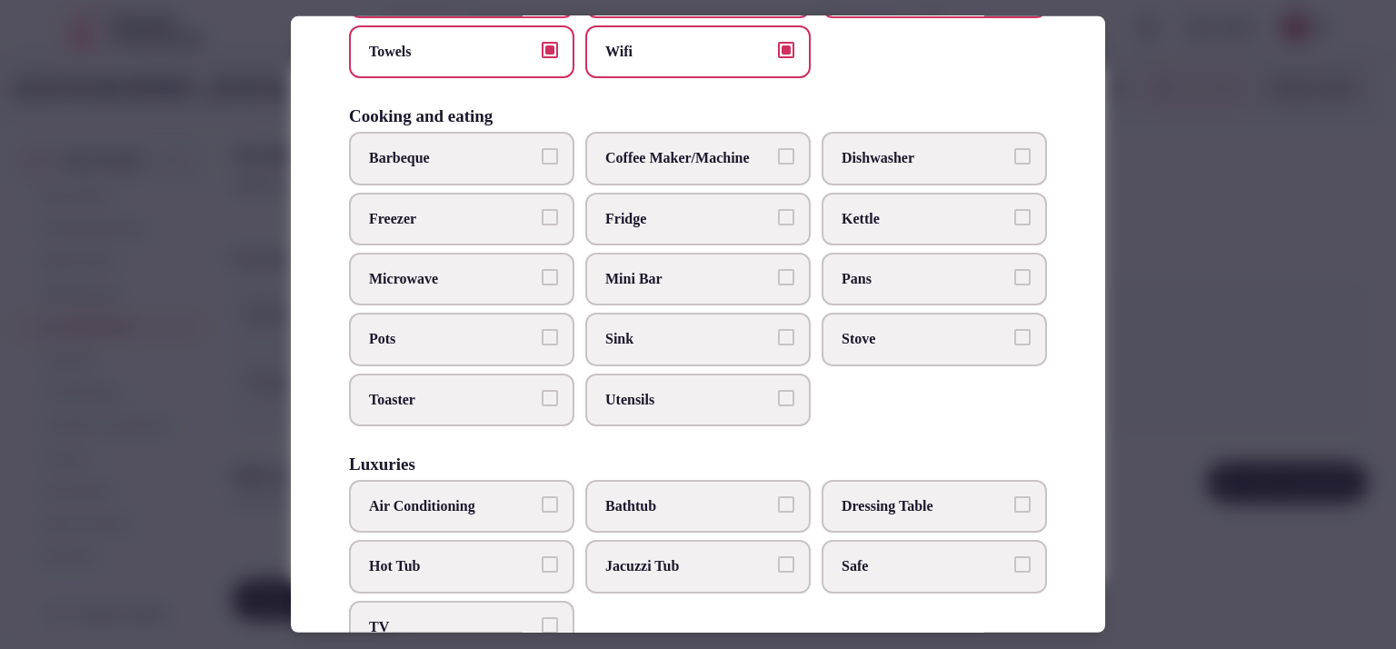
click at [685, 285] on label "Mini Bar" at bounding box center [697, 279] width 225 height 53
click at [778, 285] on button "Mini Bar" at bounding box center [786, 277] width 16 height 16
click at [778, 159] on button "Coffee Maker/Machine" at bounding box center [786, 156] width 16 height 16
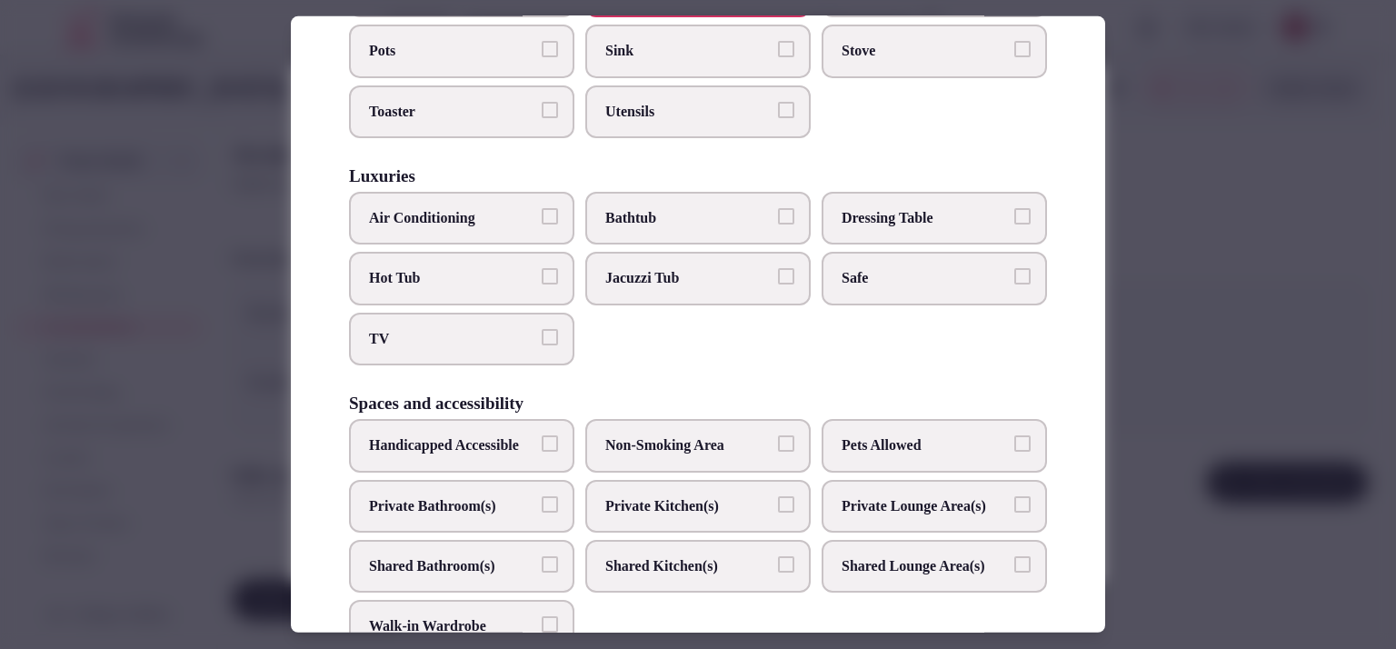
scroll to position [672, 0]
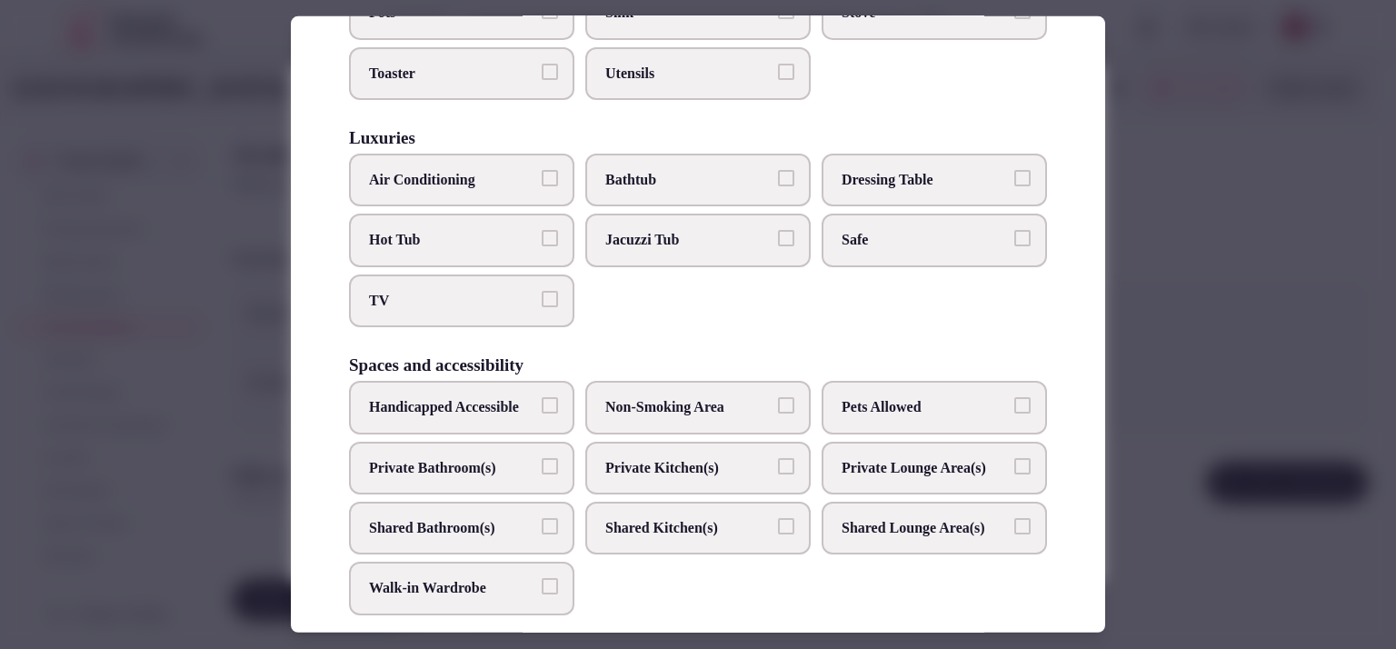
click at [542, 294] on button "TV" at bounding box center [550, 299] width 16 height 16
click at [1046, 239] on div "Select accommodation amenities Choose all applicable amenities offered. Basics …" at bounding box center [698, 324] width 815 height 616
click at [1027, 241] on label "Safe" at bounding box center [934, 240] width 225 height 53
click at [1027, 241] on button "Safe" at bounding box center [1023, 238] width 16 height 16
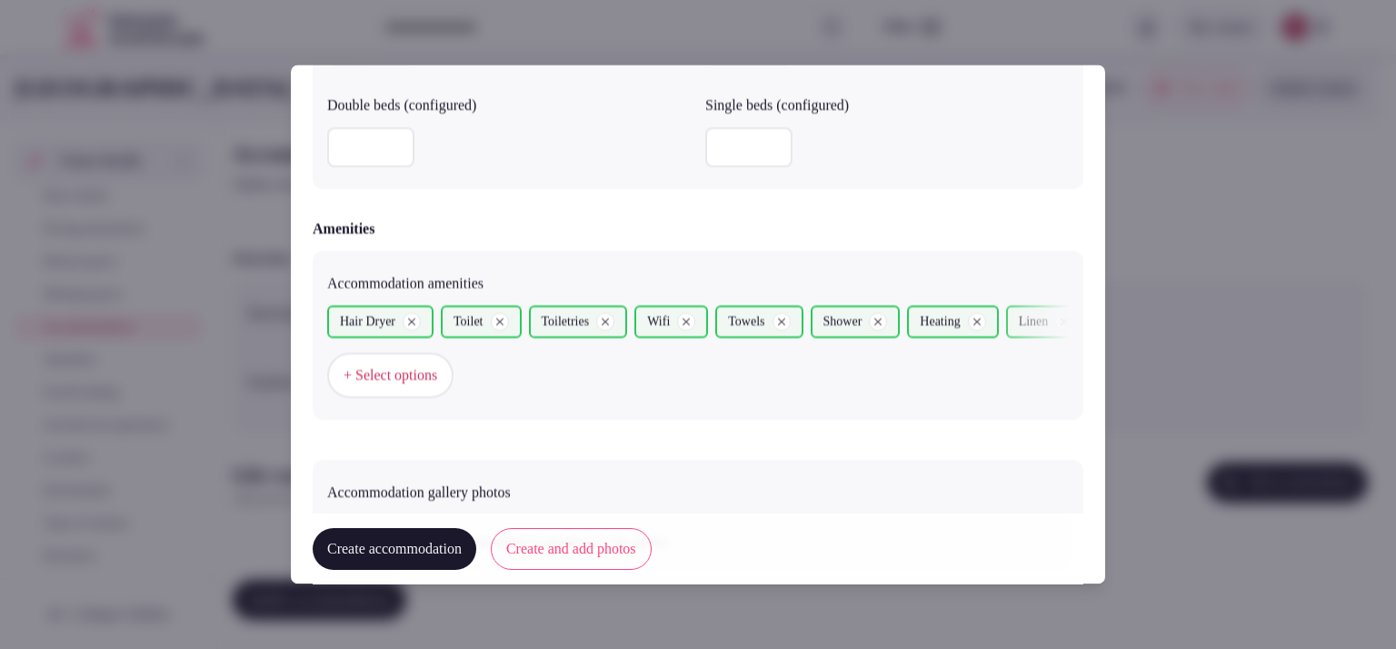
click at [435, 373] on span "+ Select options" at bounding box center [391, 376] width 94 height 20
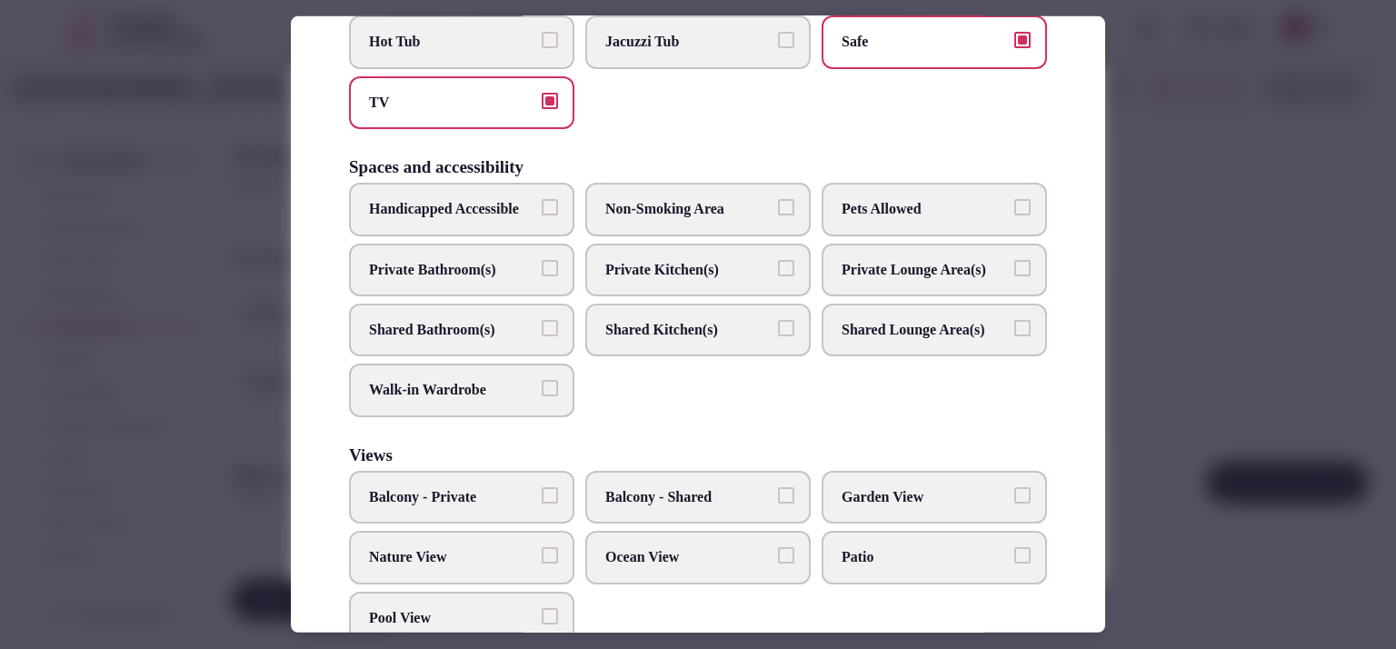
scroll to position [973, 0]
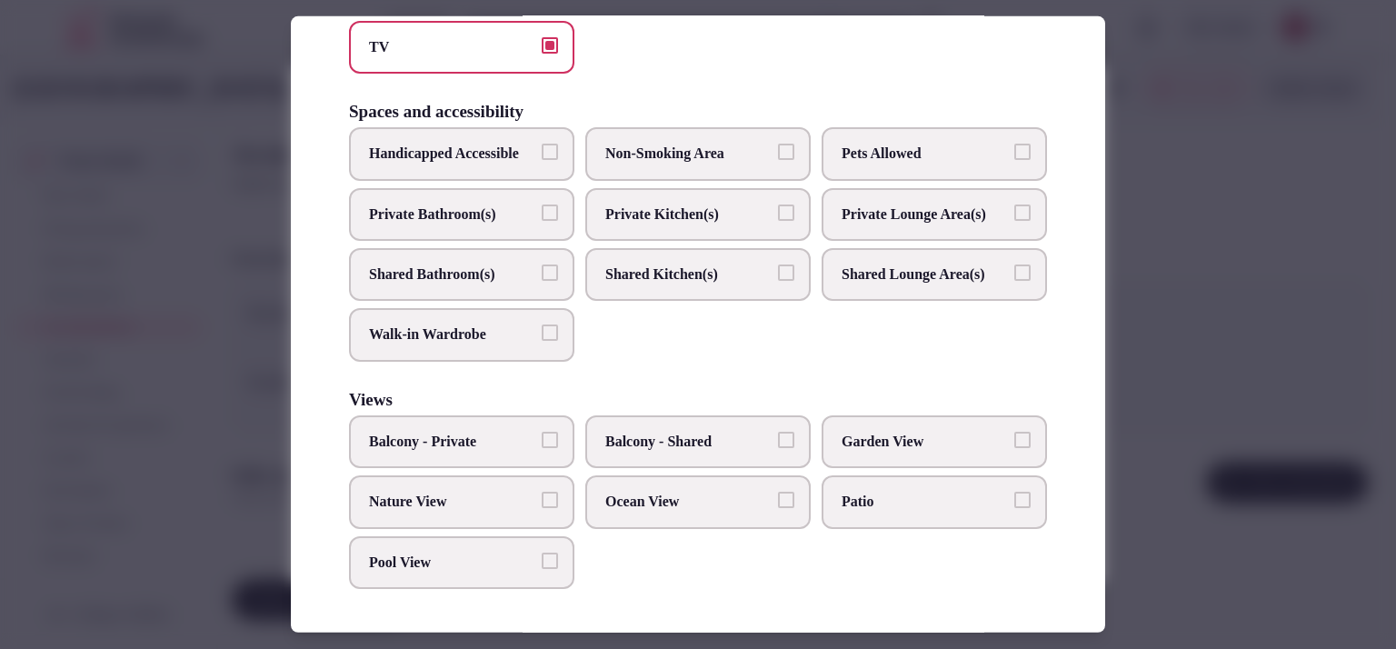
click at [542, 444] on button "Balcony - Private" at bounding box center [550, 440] width 16 height 16
click at [514, 516] on label "Nature View" at bounding box center [461, 501] width 225 height 53
click at [542, 508] on button "Nature View" at bounding box center [550, 500] width 16 height 16
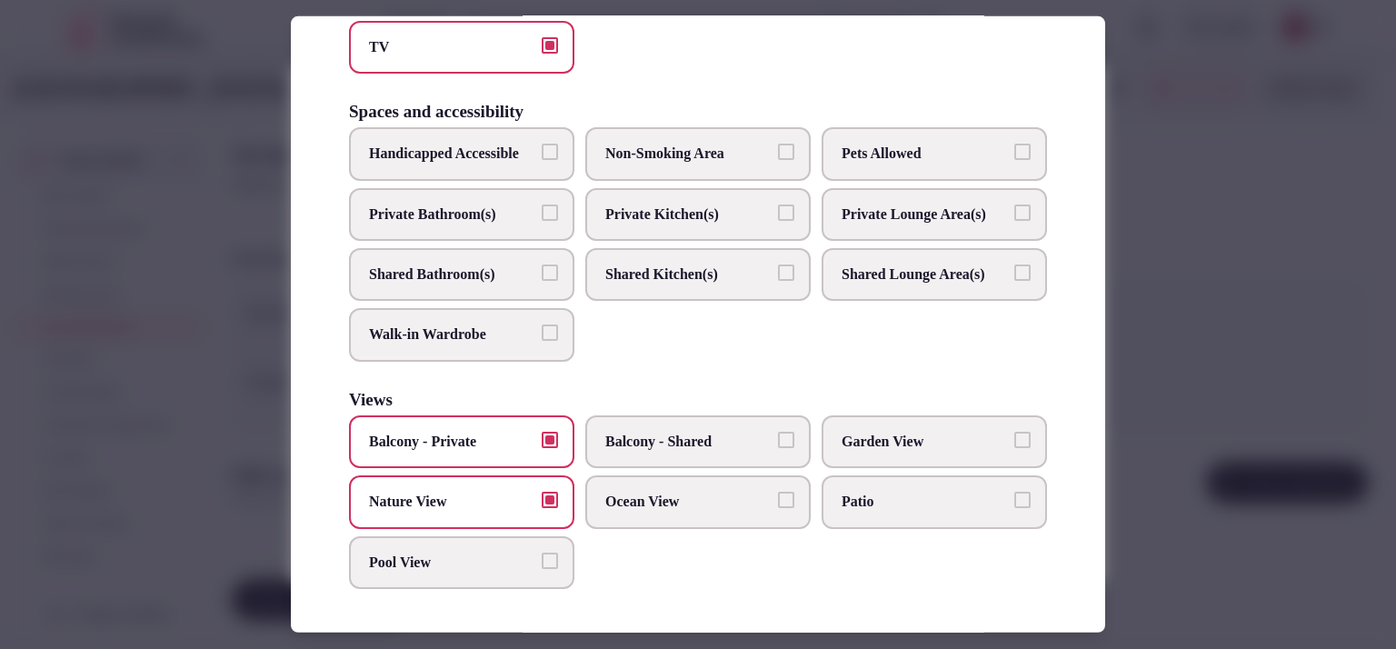
click at [1135, 275] on div at bounding box center [698, 324] width 1396 height 649
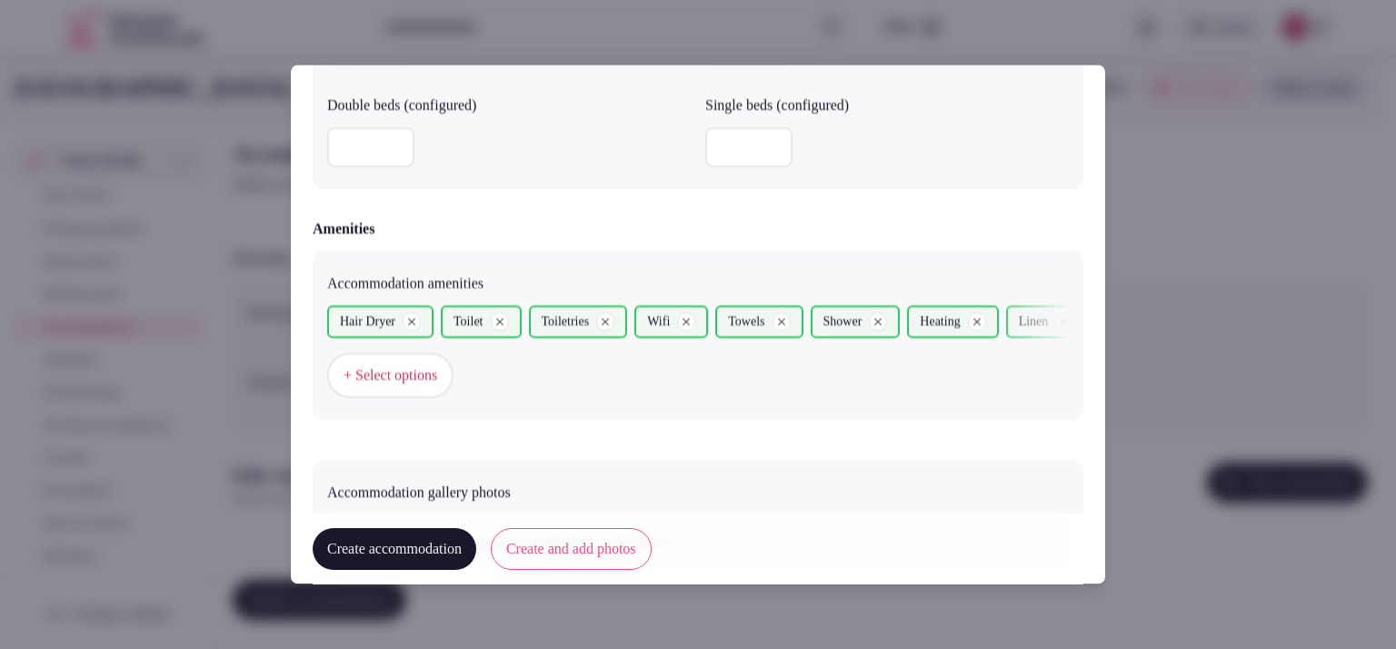
click at [571, 562] on button "Create and add photos" at bounding box center [571, 549] width 161 height 42
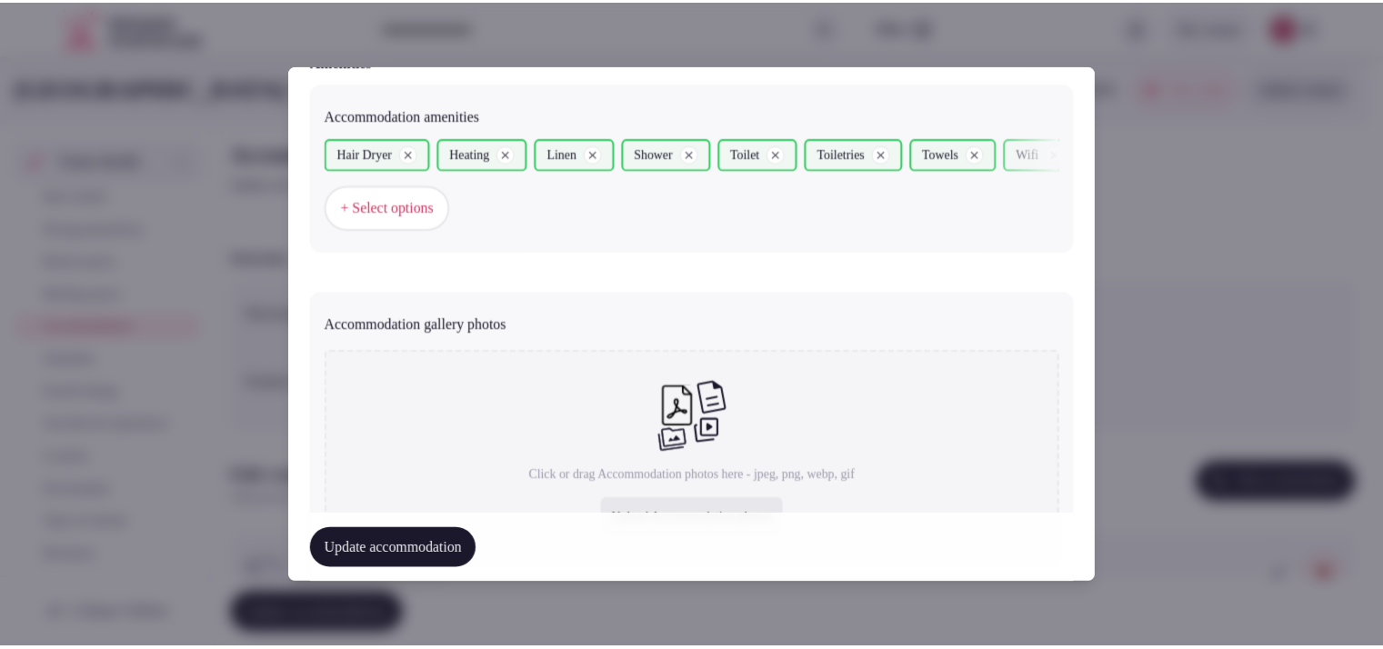
scroll to position [1902, 0]
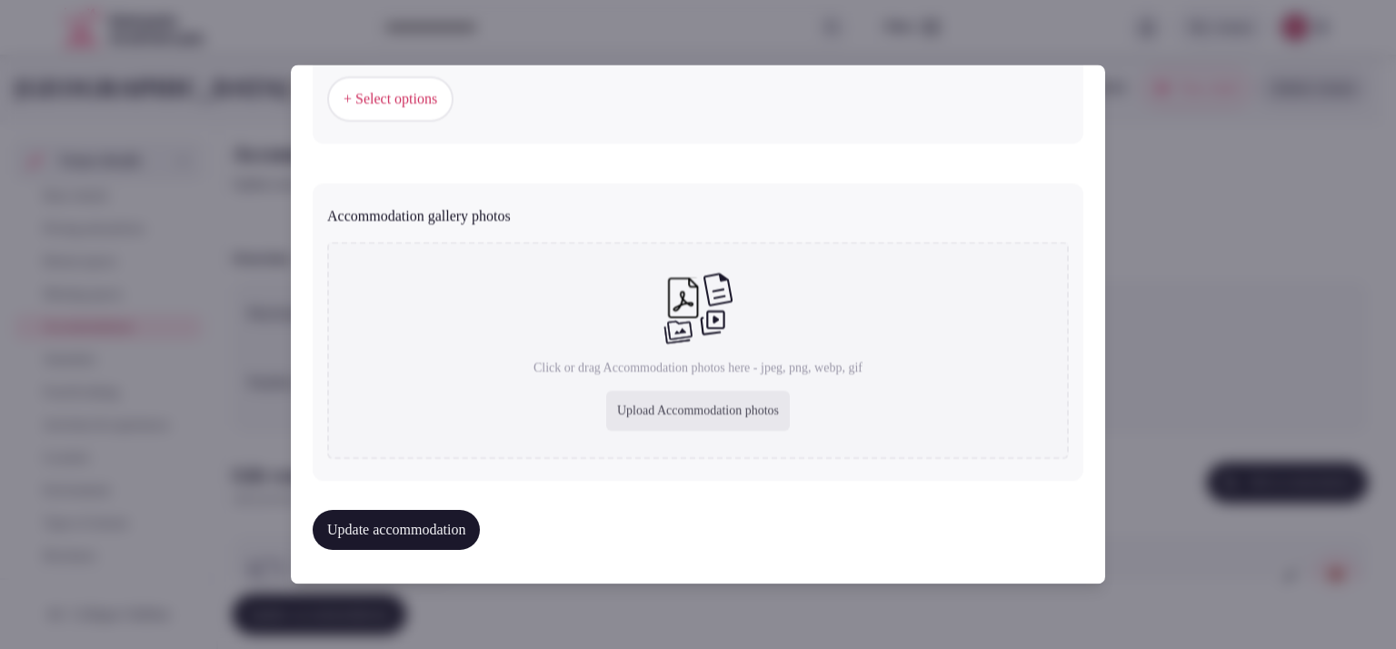
click at [662, 409] on div "Upload Accommodation photos" at bounding box center [698, 412] width 184 height 40
type input "**********"
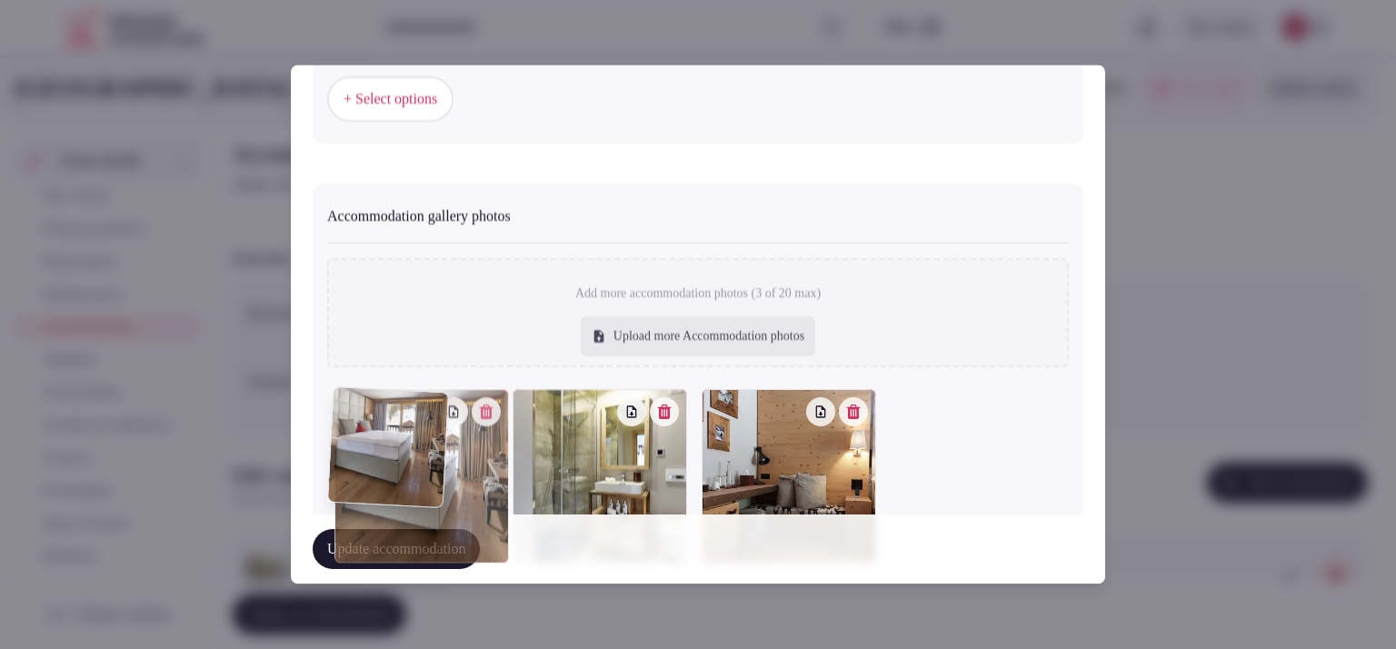
drag, startPoint x: 770, startPoint y: 442, endPoint x: 464, endPoint y: 443, distance: 306.4
click at [464, 443] on div at bounding box center [422, 477] width 175 height 175
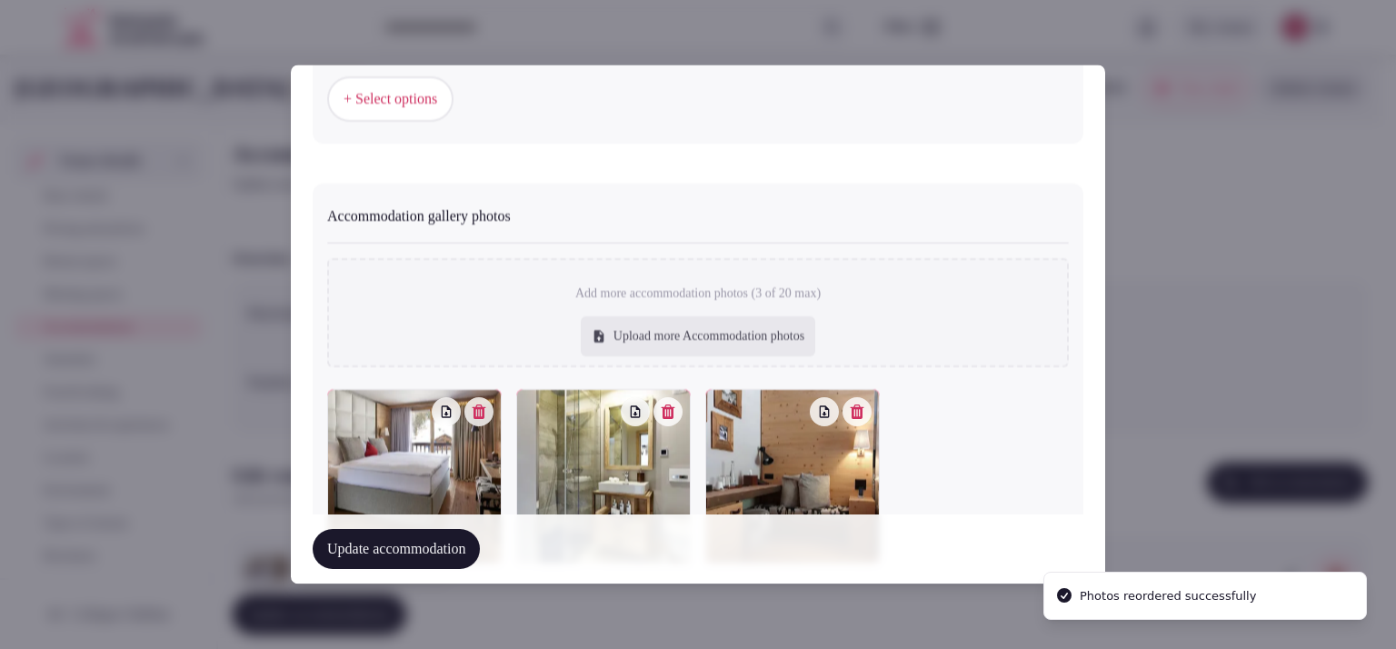
click at [405, 559] on button "Update accommodation" at bounding box center [396, 550] width 167 height 40
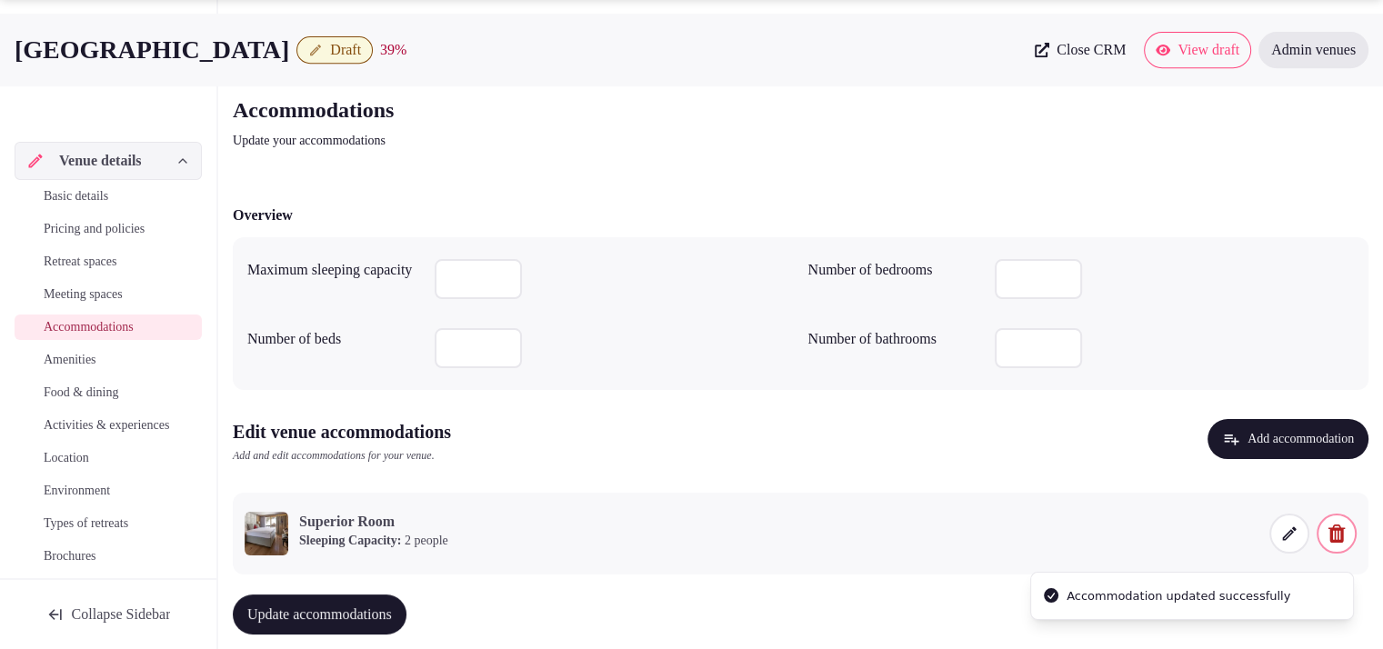
scroll to position [84, 0]
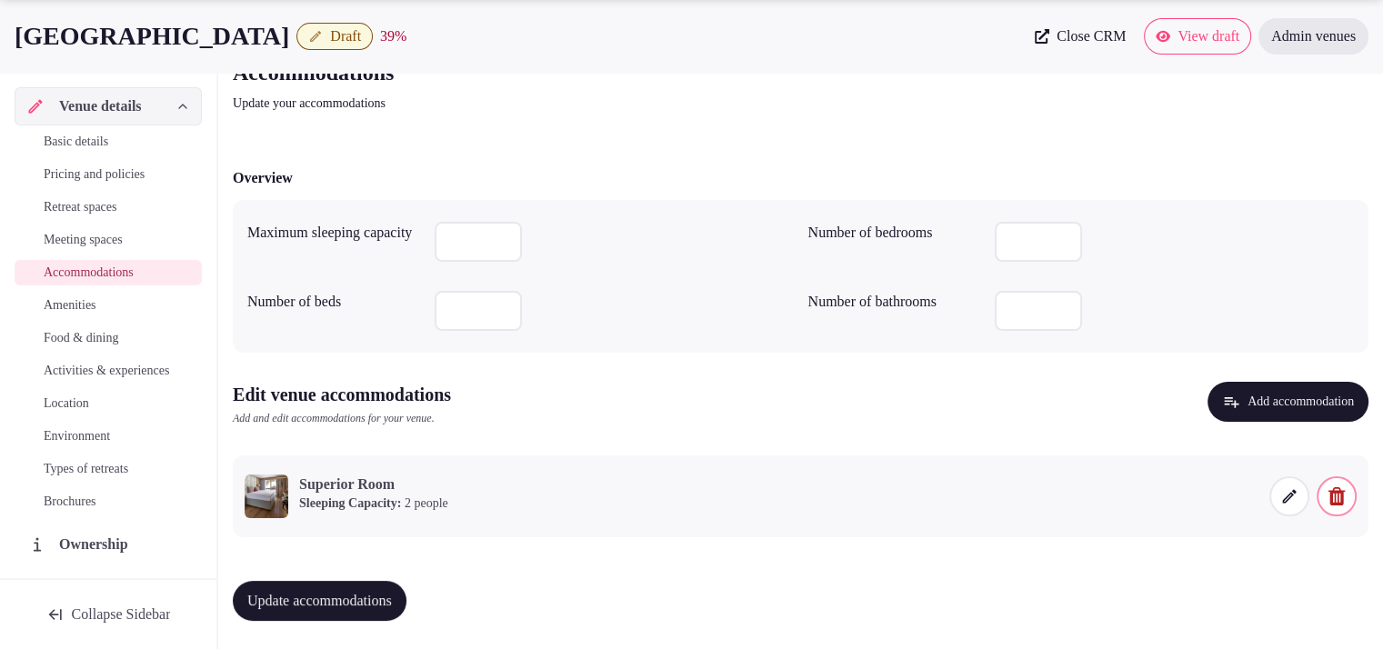
click at [296, 599] on span "Update accommodations" at bounding box center [319, 601] width 145 height 18
click at [96, 297] on span "Amenities" at bounding box center [70, 305] width 53 height 18
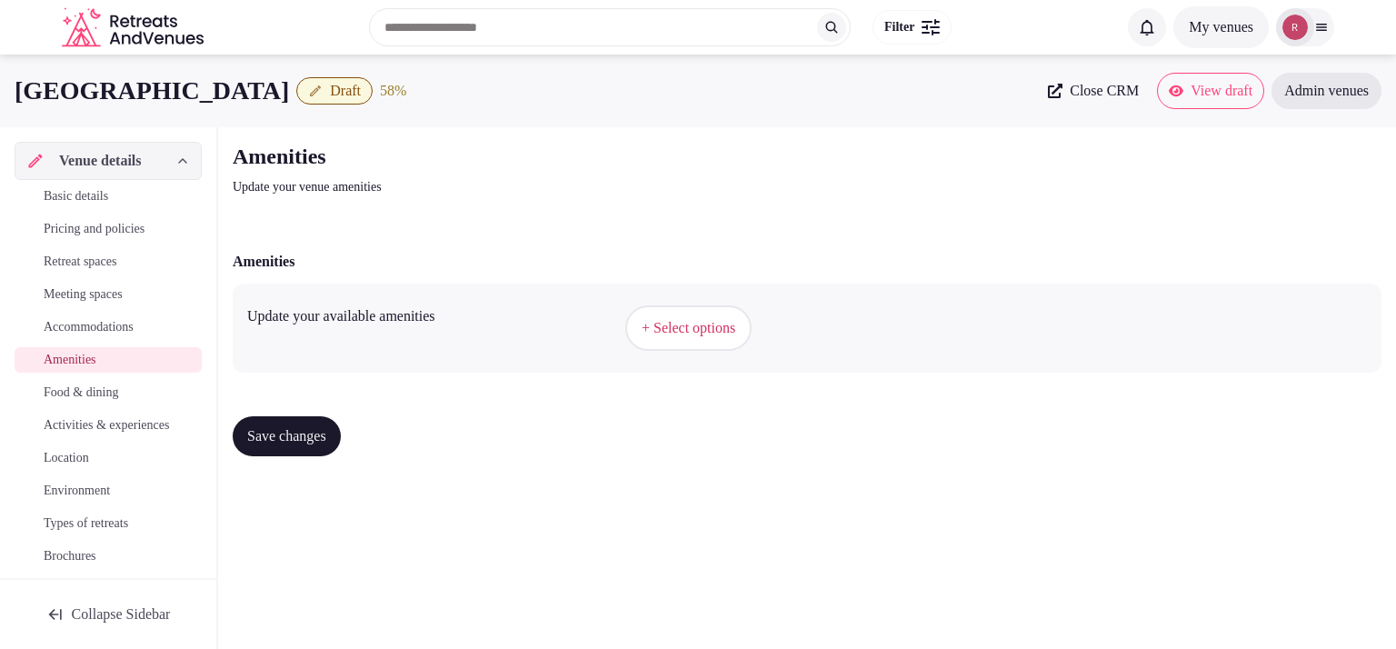
click at [680, 326] on span "+ Select options" at bounding box center [689, 328] width 94 height 20
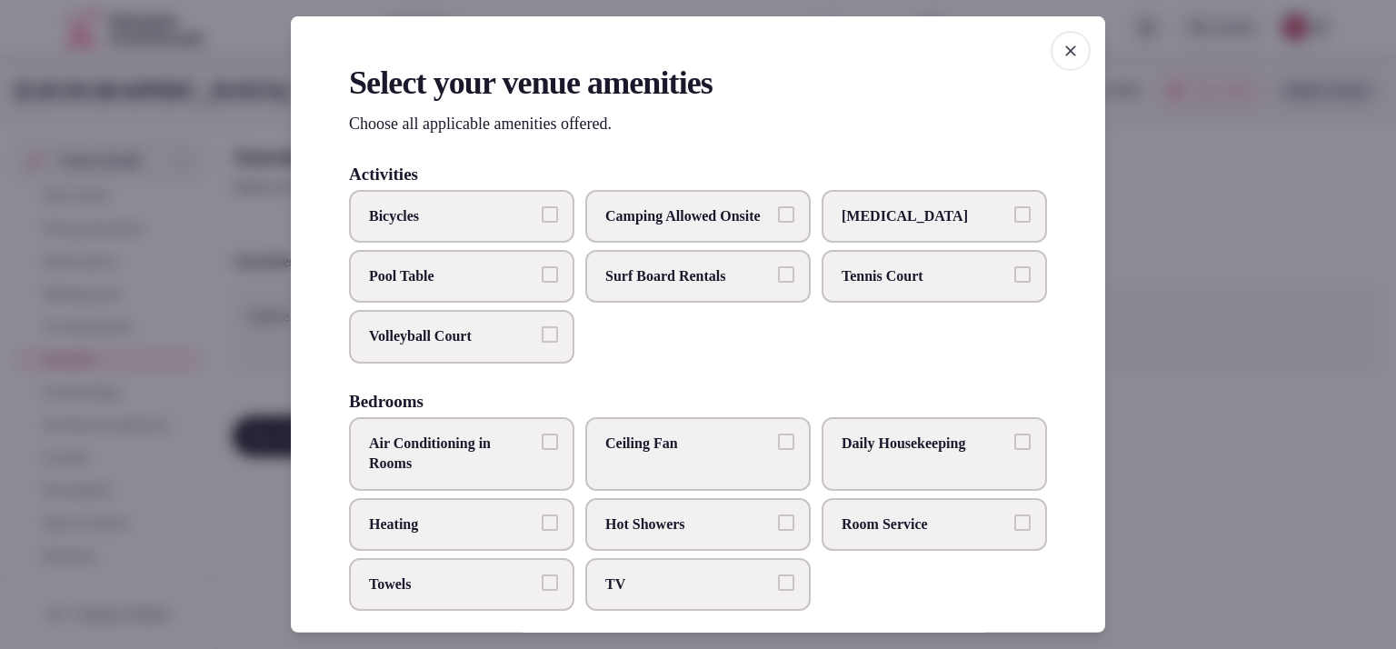
click at [956, 209] on span "Ice Bath" at bounding box center [925, 215] width 167 height 20
click at [1015, 209] on button "Ice Bath" at bounding box center [1023, 213] width 16 height 16
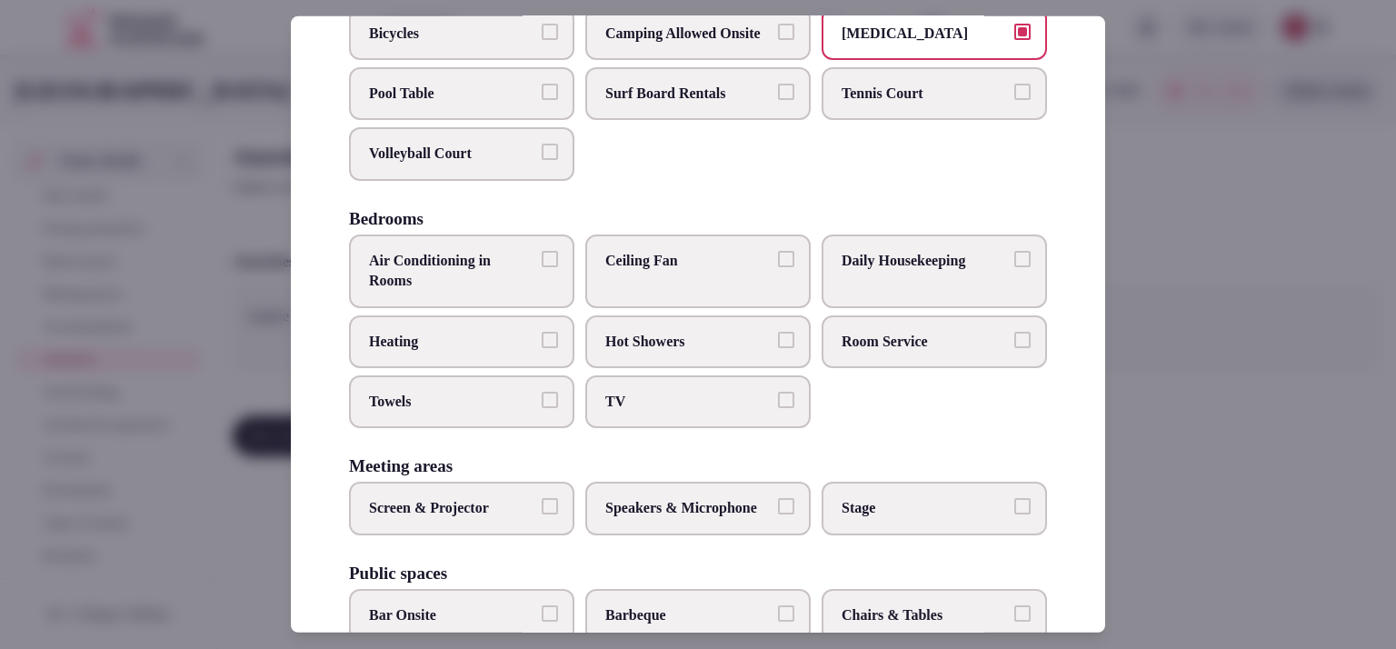
scroll to position [191, 0]
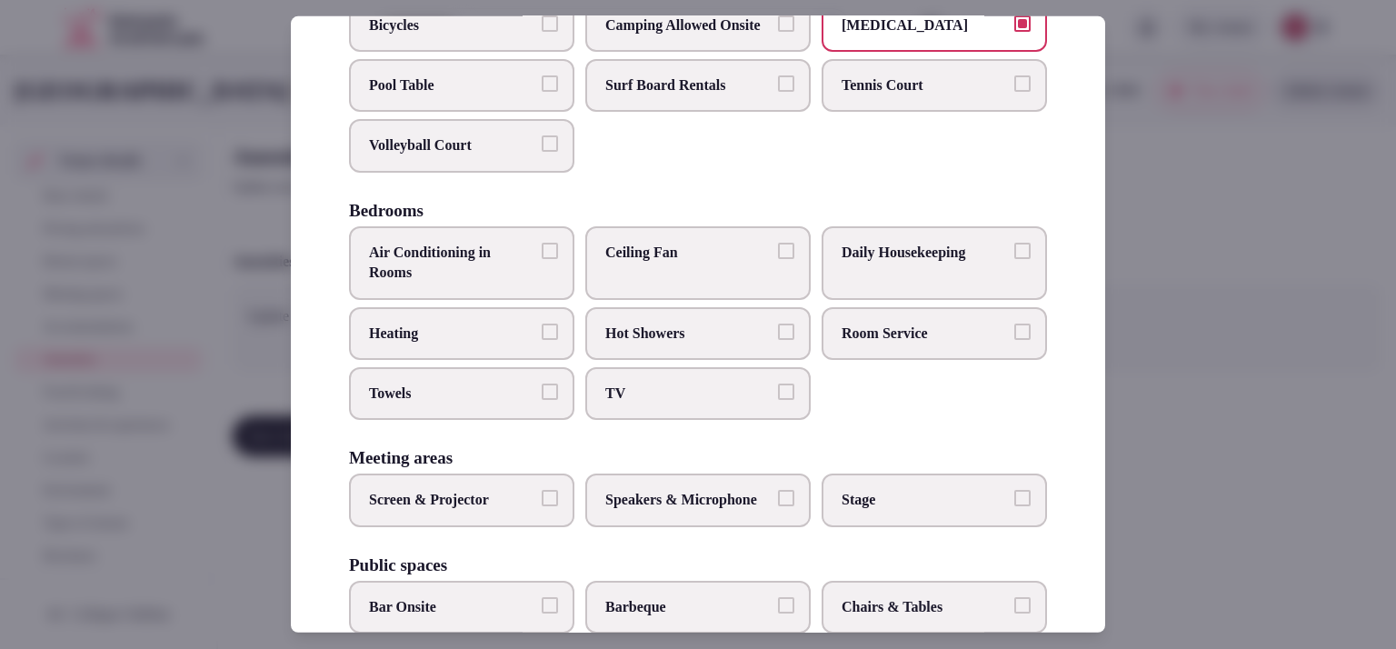
click at [905, 263] on span "Daily Housekeeping" at bounding box center [925, 253] width 167 height 20
click at [1015, 259] on button "Daily Housekeeping" at bounding box center [1023, 251] width 16 height 16
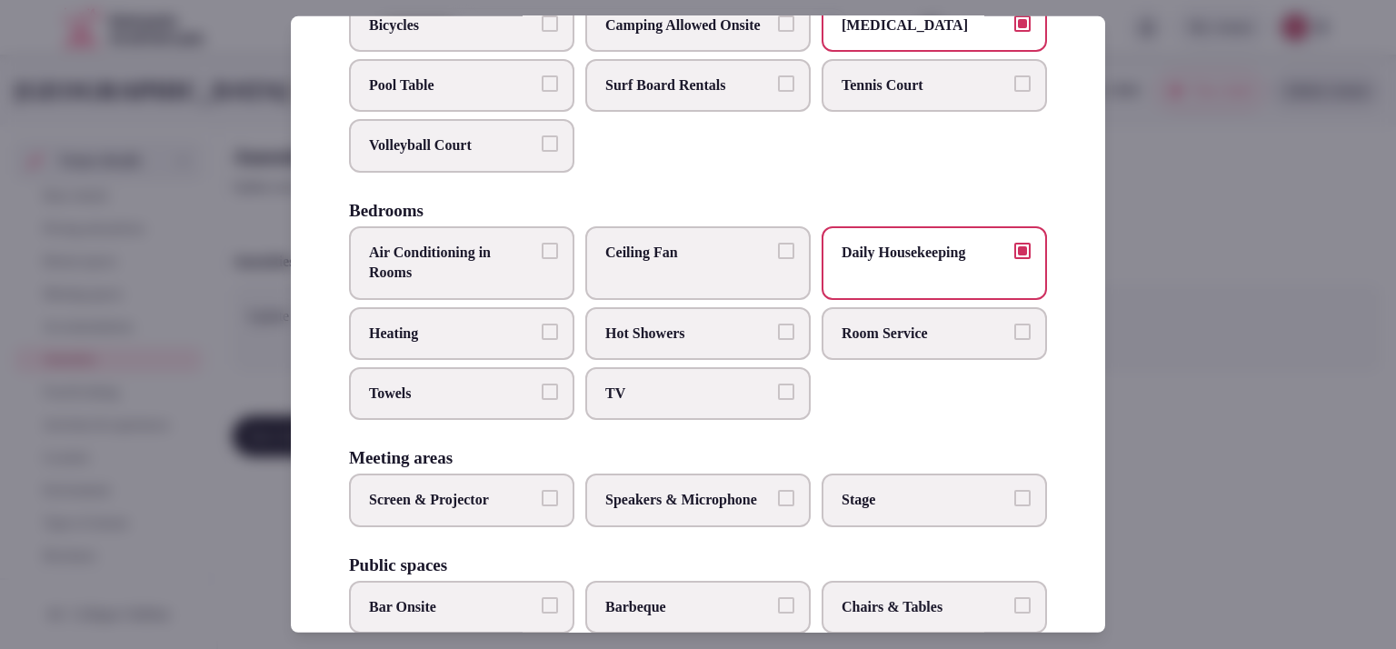
click at [914, 335] on label "Room Service" at bounding box center [934, 332] width 225 height 53
click at [1015, 335] on button "Room Service" at bounding box center [1023, 331] width 16 height 16
click at [662, 404] on span "TV" at bounding box center [688, 394] width 167 height 20
click at [778, 400] on button "TV" at bounding box center [786, 392] width 16 height 16
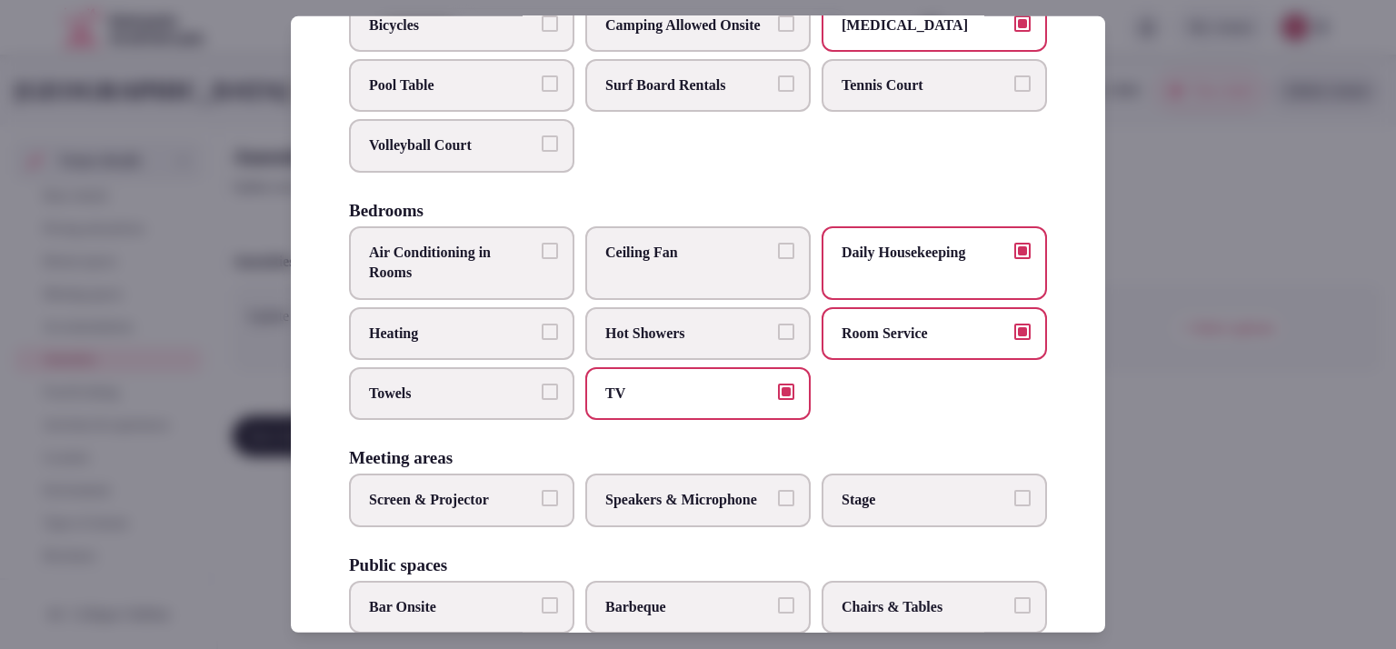
click at [476, 404] on span "Towels" at bounding box center [452, 394] width 167 height 20
click at [542, 400] on button "Towels" at bounding box center [550, 392] width 16 height 16
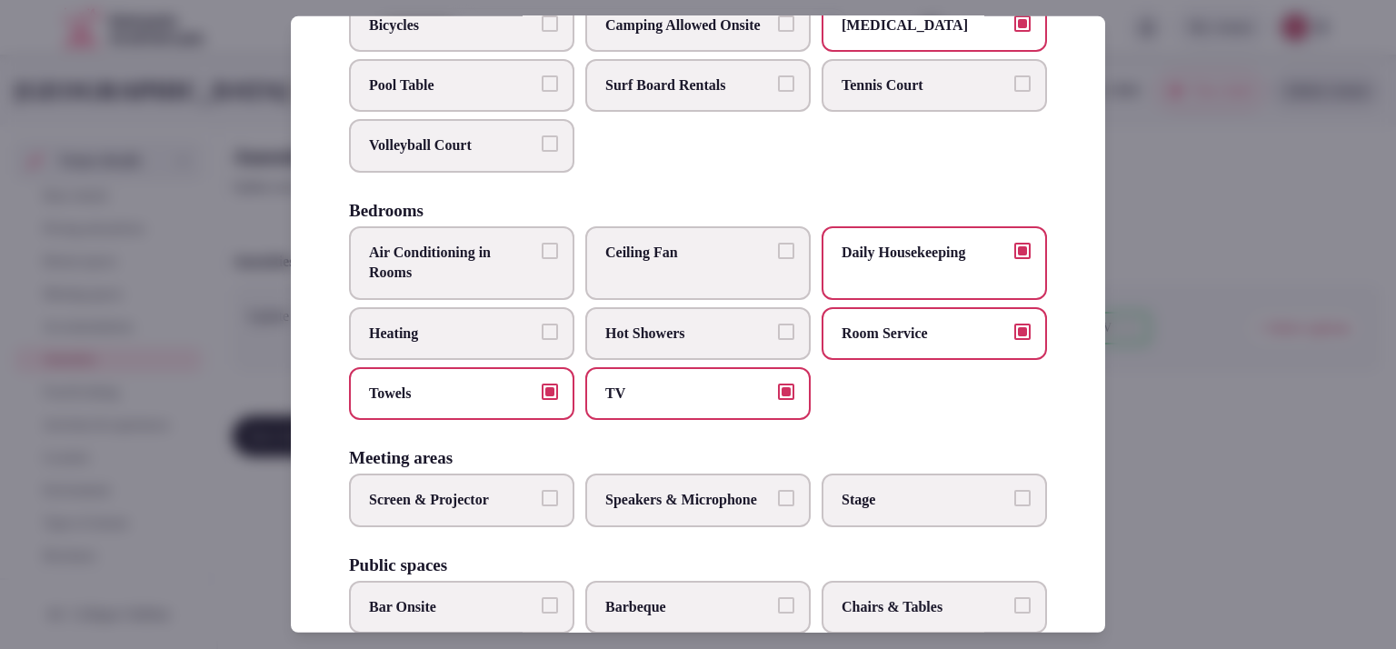
click at [464, 359] on label "Heating" at bounding box center [461, 332] width 225 height 53
click at [542, 339] on button "Heating" at bounding box center [550, 331] width 16 height 16
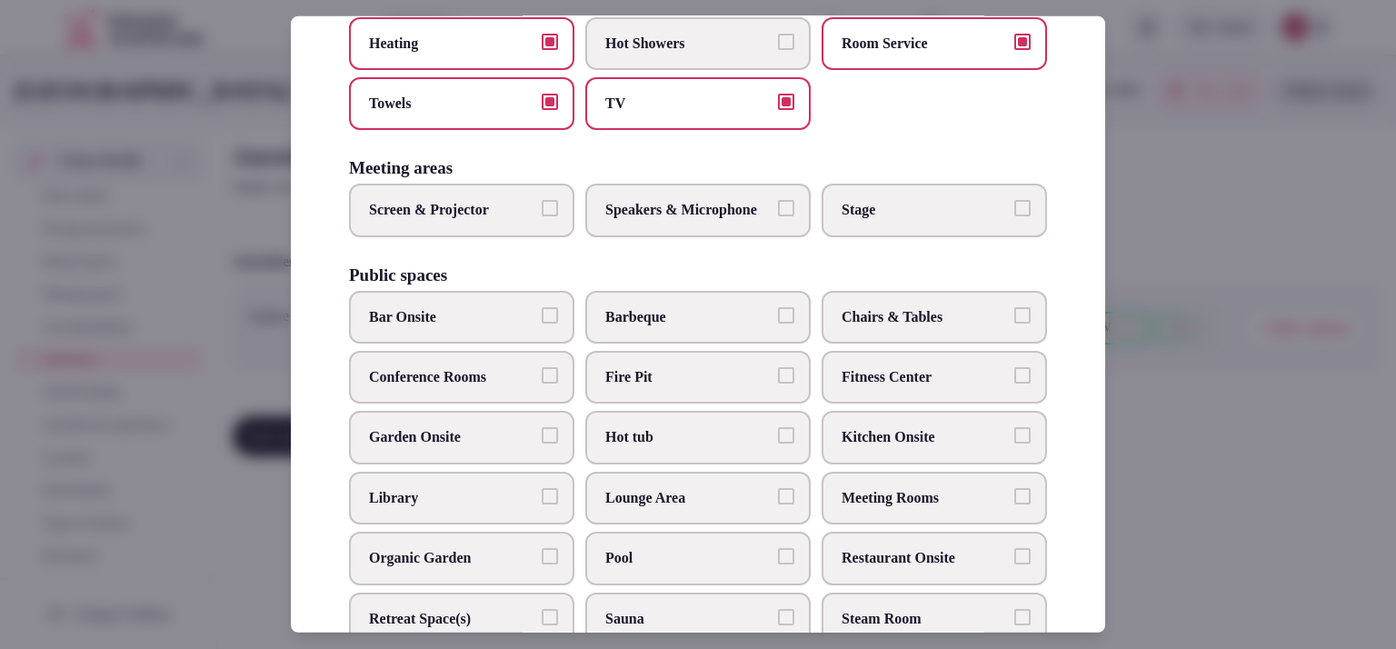
scroll to position [497, 0]
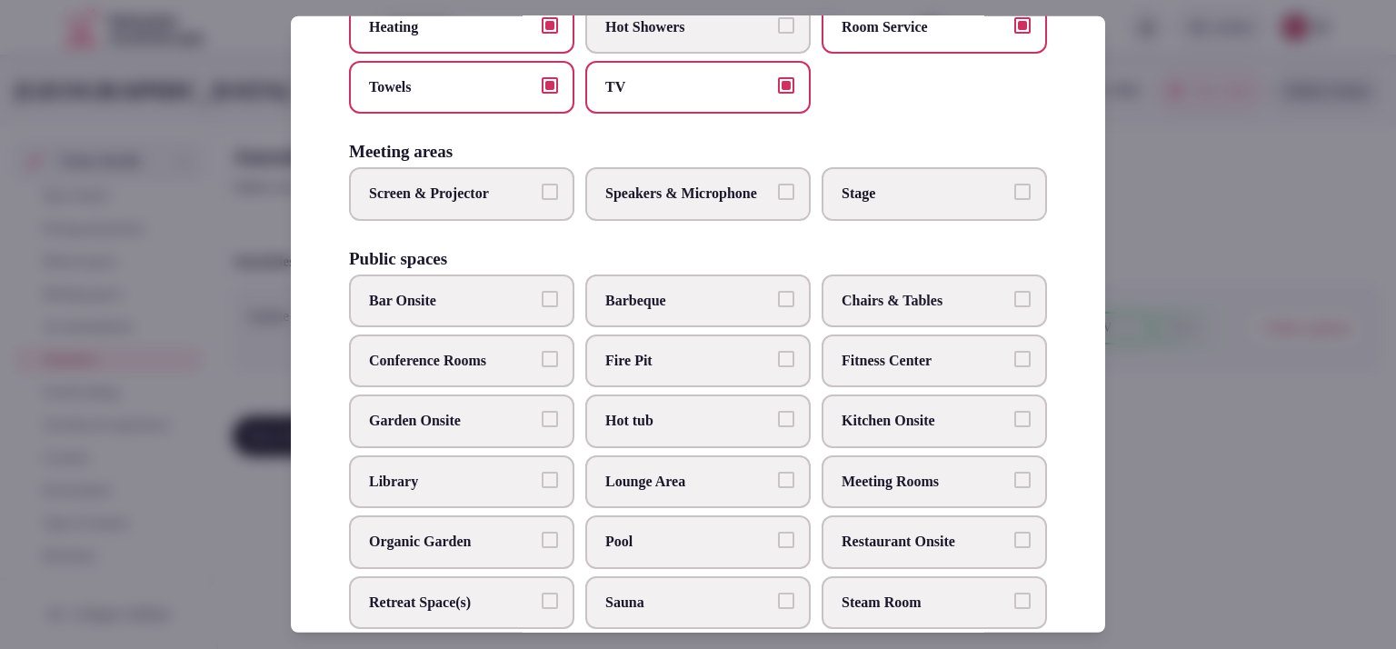
click at [447, 220] on label "Screen & Projector" at bounding box center [461, 193] width 225 height 53
click at [534, 210] on label "Screen & Projector" at bounding box center [461, 193] width 225 height 53
click at [542, 200] on button "Screen & Projector" at bounding box center [550, 192] width 16 height 16
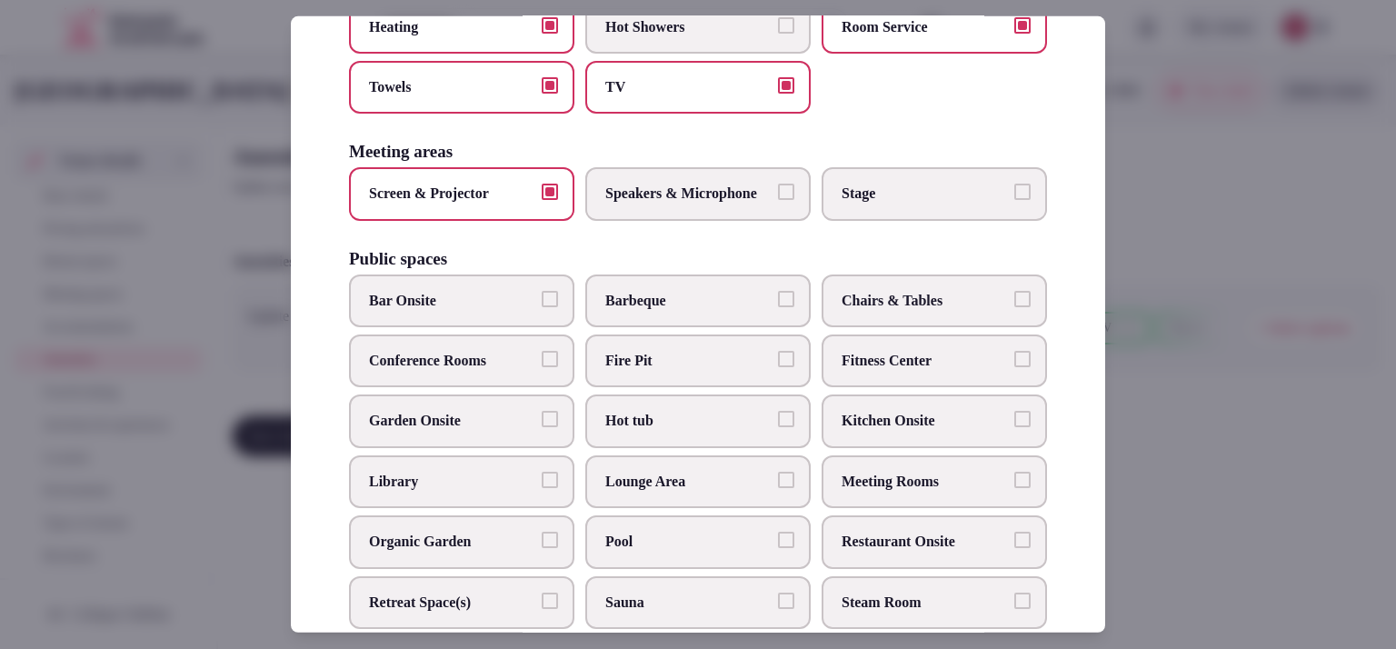
click at [379, 311] on span "Bar Onsite" at bounding box center [452, 301] width 167 height 20
click at [542, 307] on button "Bar Onsite" at bounding box center [550, 299] width 16 height 16
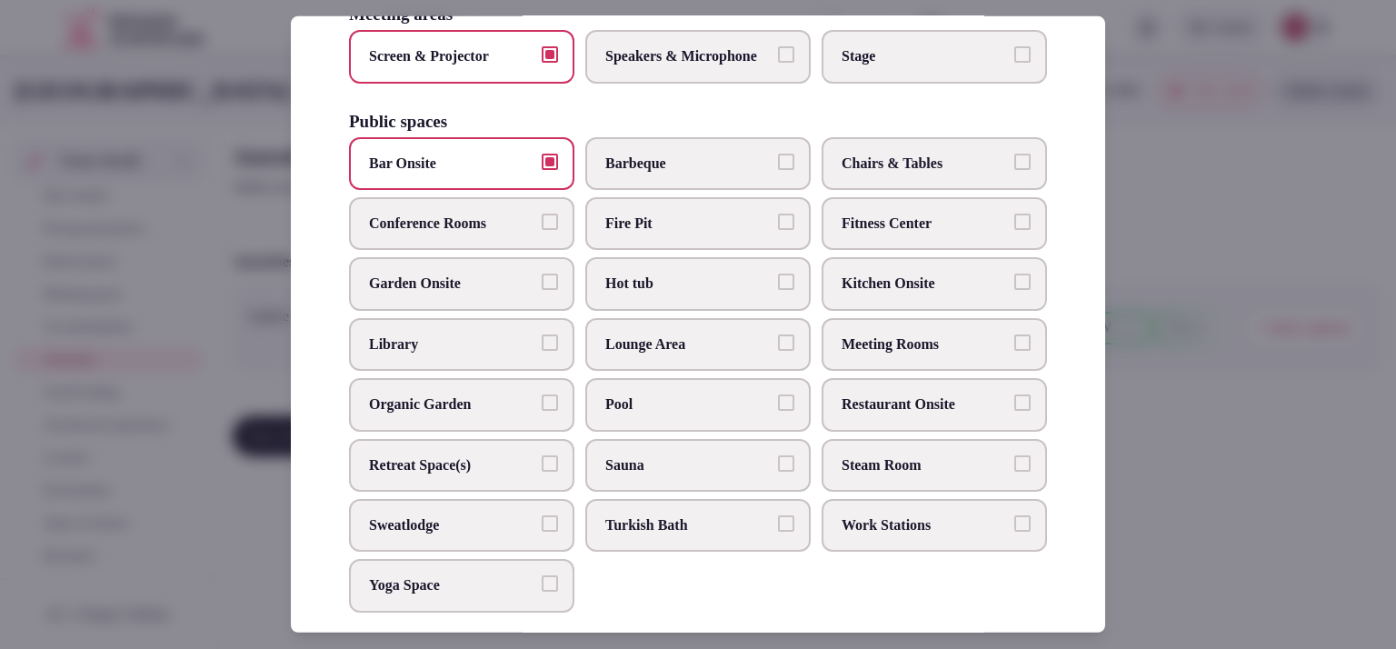
scroll to position [673, 0]
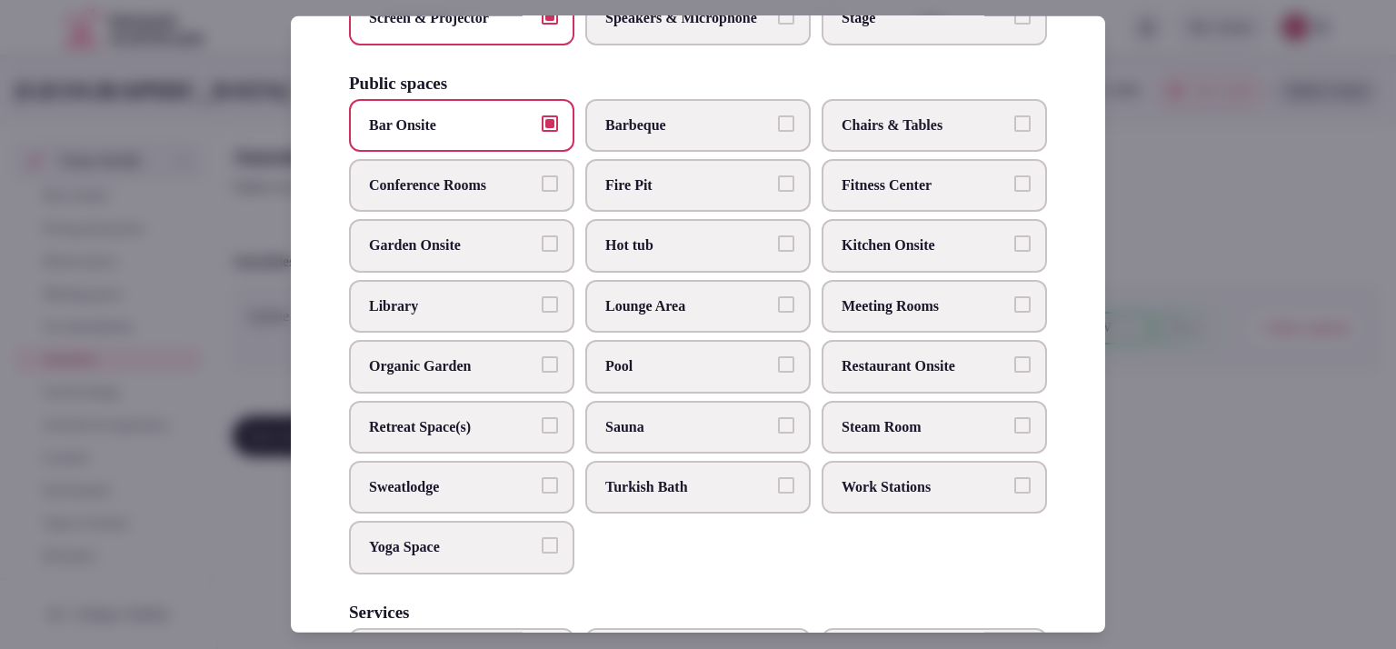
click at [895, 316] on span "Meeting Rooms" at bounding box center [925, 306] width 167 height 20
click at [1015, 313] on button "Meeting Rooms" at bounding box center [1023, 304] width 16 height 16
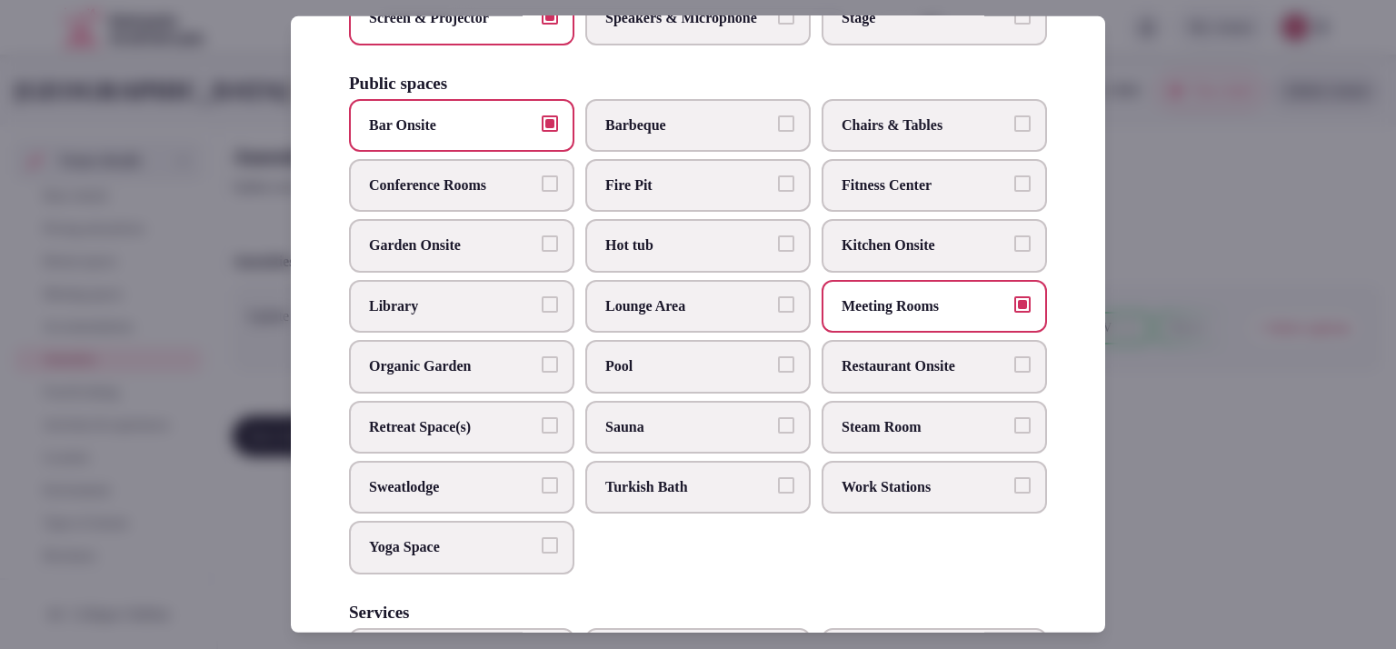
click at [687, 497] on span "Turkish Bath" at bounding box center [688, 487] width 167 height 20
click at [778, 494] on button "Turkish Bath" at bounding box center [786, 485] width 16 height 16
click at [914, 376] on span "Restaurant Onsite" at bounding box center [925, 366] width 167 height 20
click at [1015, 373] on button "Restaurant Onsite" at bounding box center [1023, 364] width 16 height 16
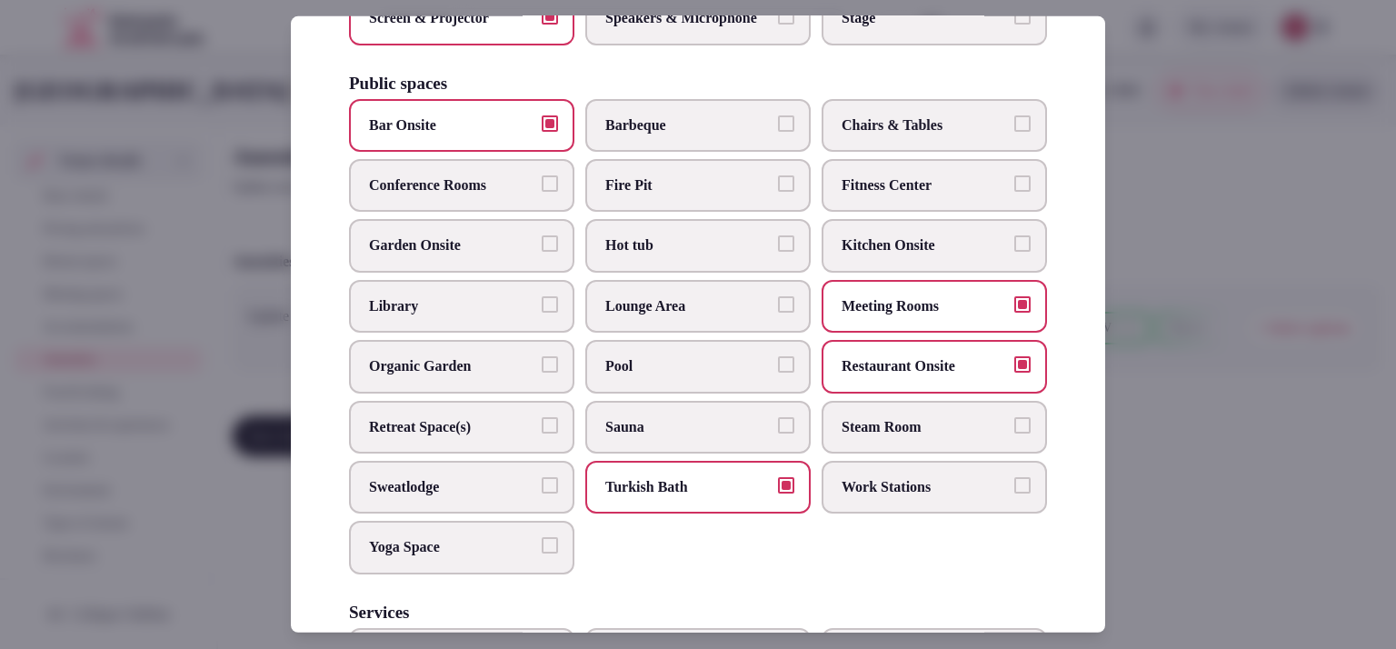
click at [694, 316] on span "Lounge Area" at bounding box center [688, 306] width 167 height 20
click at [778, 313] on button "Lounge Area" at bounding box center [786, 304] width 16 height 16
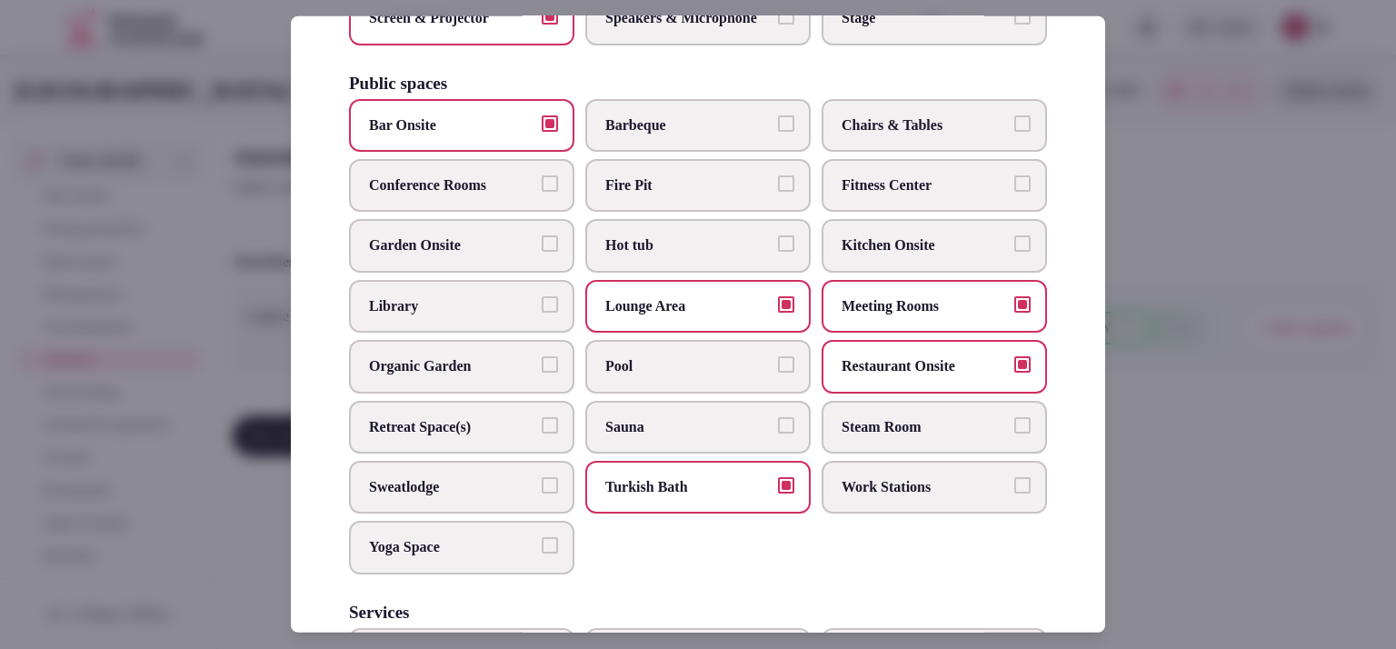
click at [694, 255] on span "Hot tub" at bounding box center [688, 245] width 167 height 20
click at [778, 252] on button "Hot tub" at bounding box center [786, 243] width 16 height 16
click at [523, 316] on span "Library" at bounding box center [452, 306] width 167 height 20
click at [542, 313] on button "Library" at bounding box center [550, 304] width 16 height 16
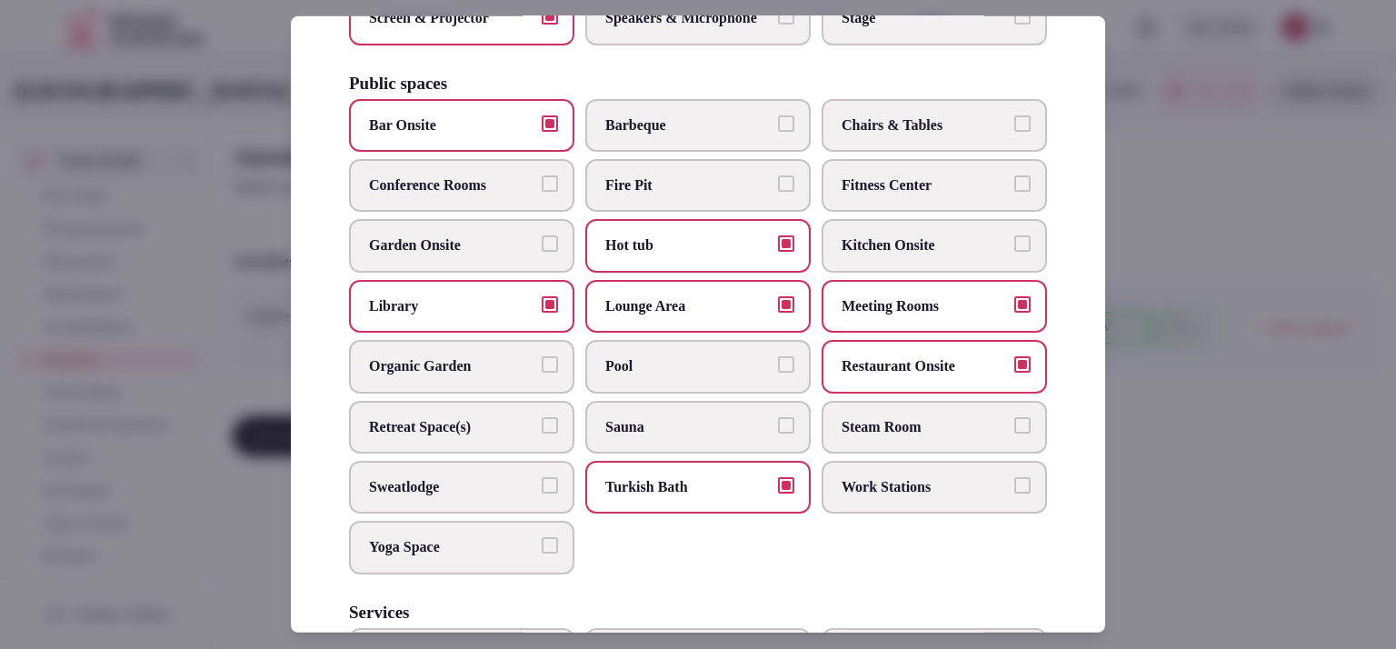
click at [714, 436] on label "Sauna" at bounding box center [697, 427] width 225 height 53
click at [778, 434] on button "Sauna" at bounding box center [786, 425] width 16 height 16
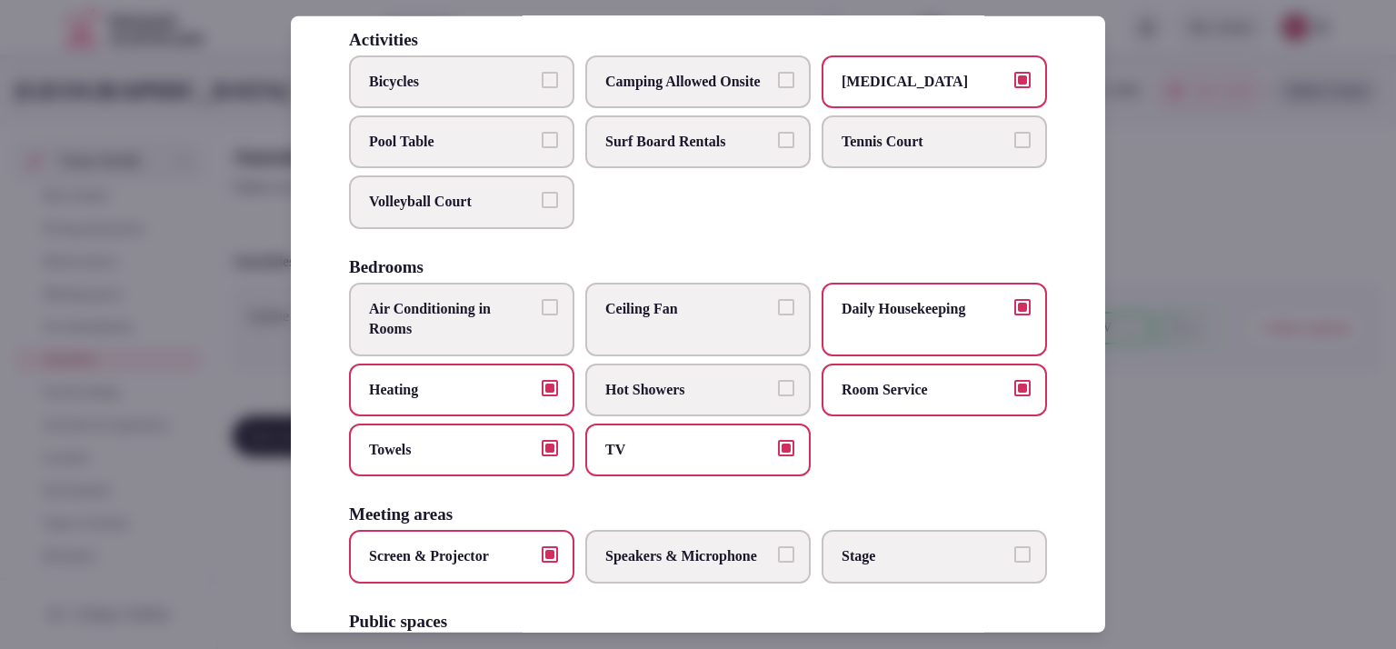
click at [539, 107] on label "Bicycles" at bounding box center [461, 81] width 225 height 53
click at [542, 87] on button "Bicycles" at bounding box center [550, 79] width 16 height 16
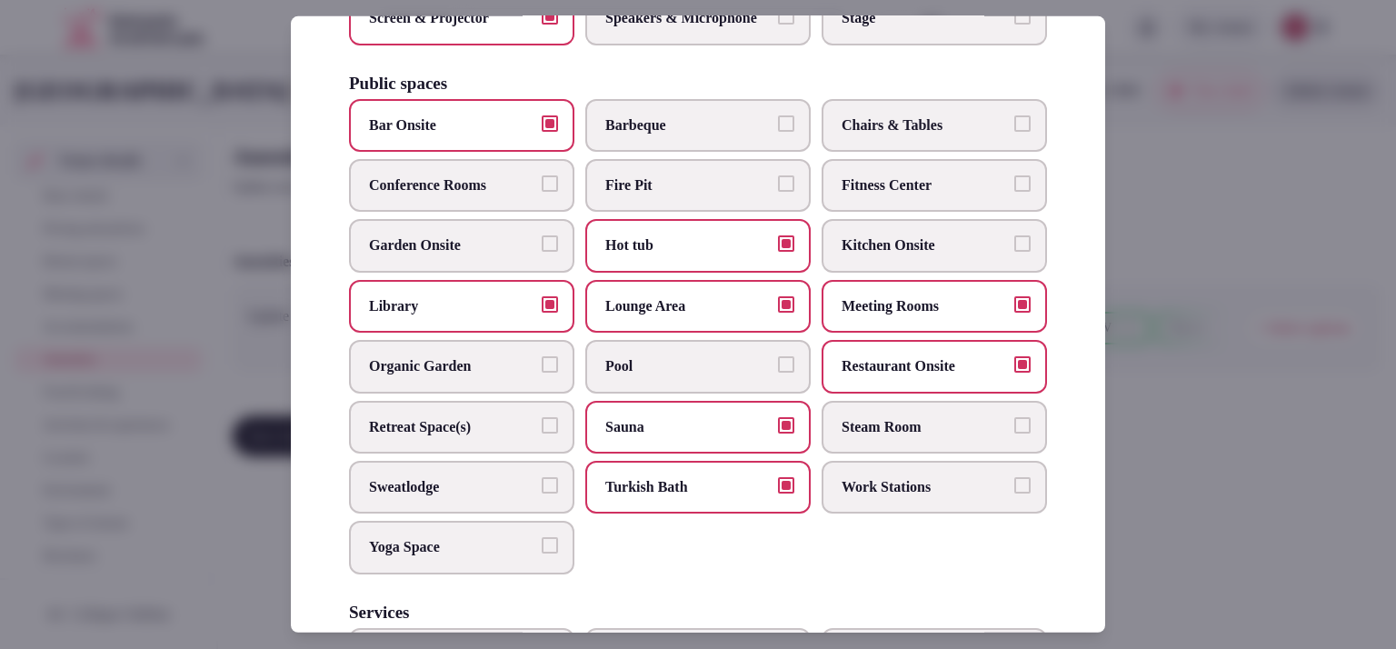
scroll to position [993, 0]
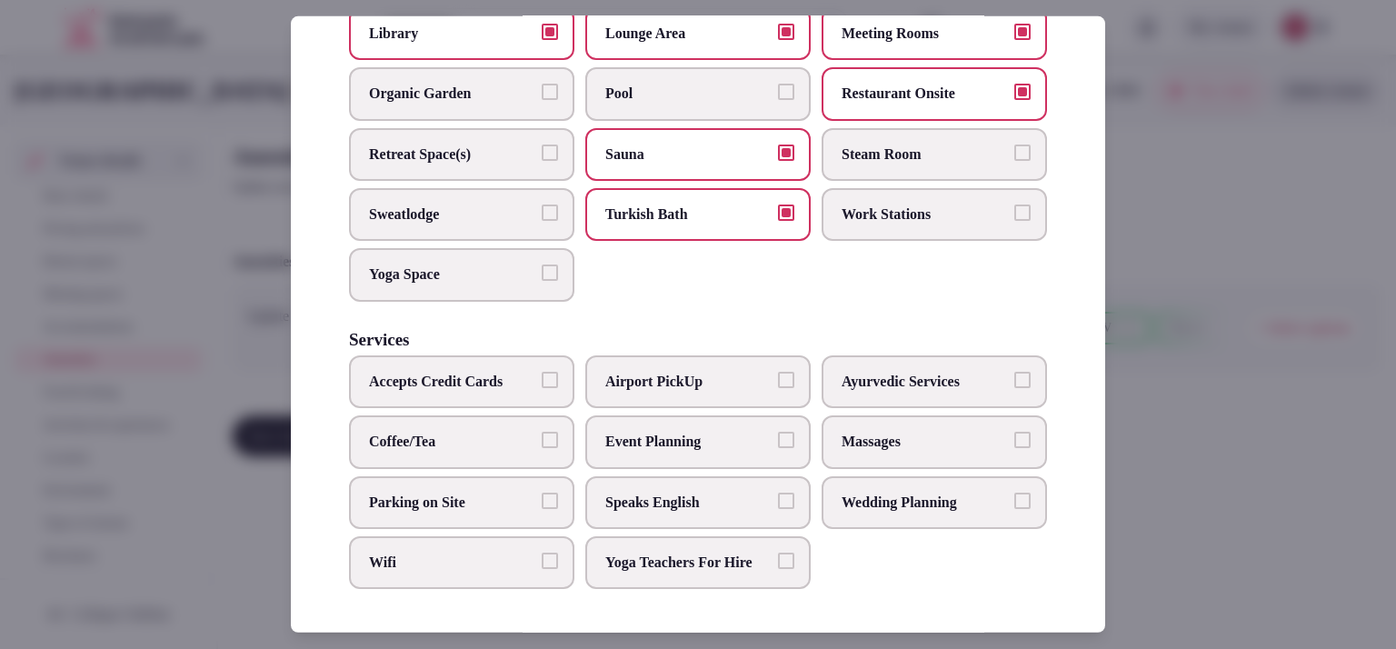
click at [547, 492] on button "Parking on Site" at bounding box center [550, 500] width 16 height 16
click at [535, 536] on label "Wifi" at bounding box center [461, 562] width 225 height 53
click at [542, 553] on button "Wifi" at bounding box center [550, 561] width 16 height 16
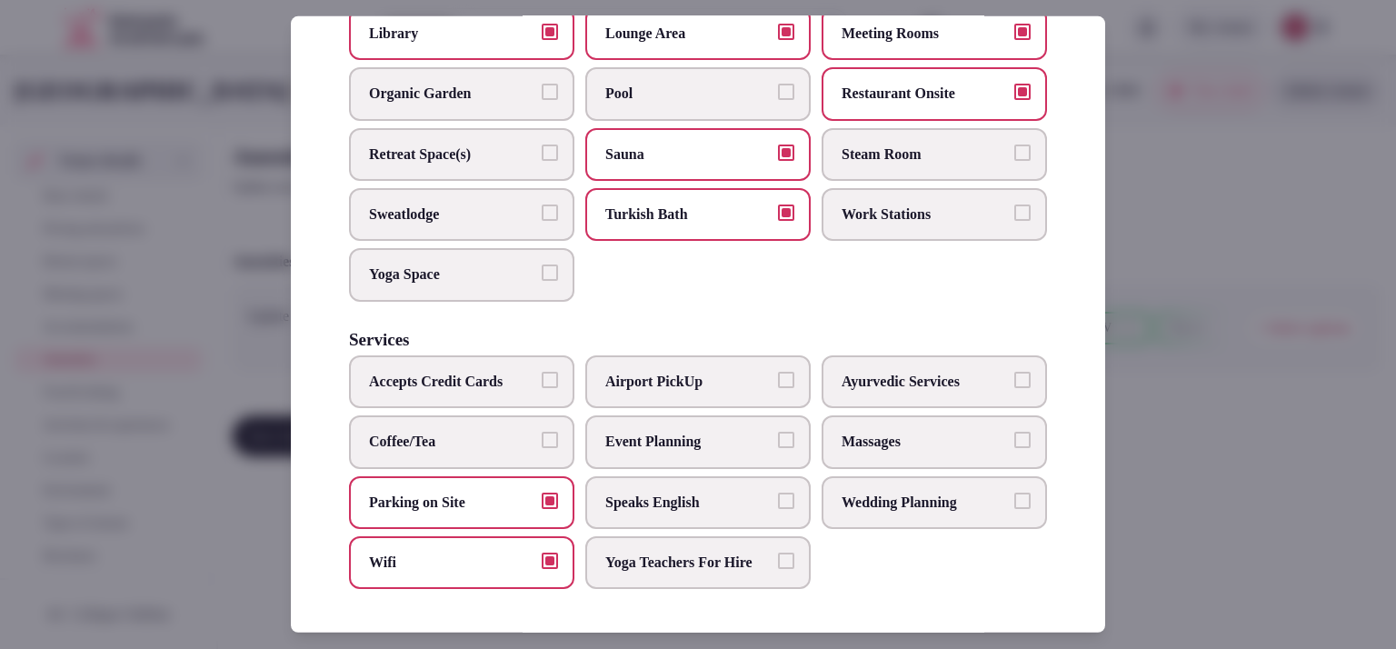
click at [515, 436] on label "Coffee/Tea" at bounding box center [461, 441] width 225 height 53
click at [542, 436] on button "Coffee/Tea" at bounding box center [550, 440] width 16 height 16
click at [709, 494] on label "Speaks English" at bounding box center [697, 501] width 225 height 53
click at [778, 494] on button "Speaks English" at bounding box center [786, 500] width 16 height 16
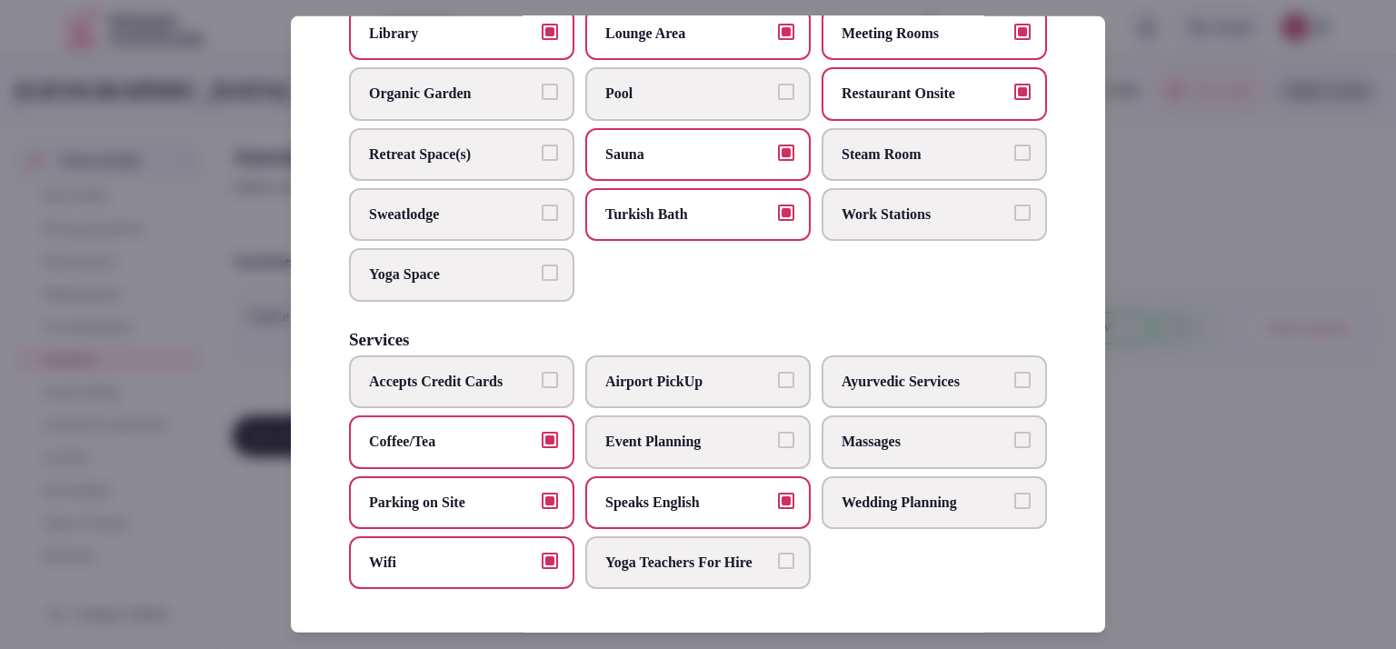
click at [1185, 349] on div at bounding box center [698, 324] width 1396 height 649
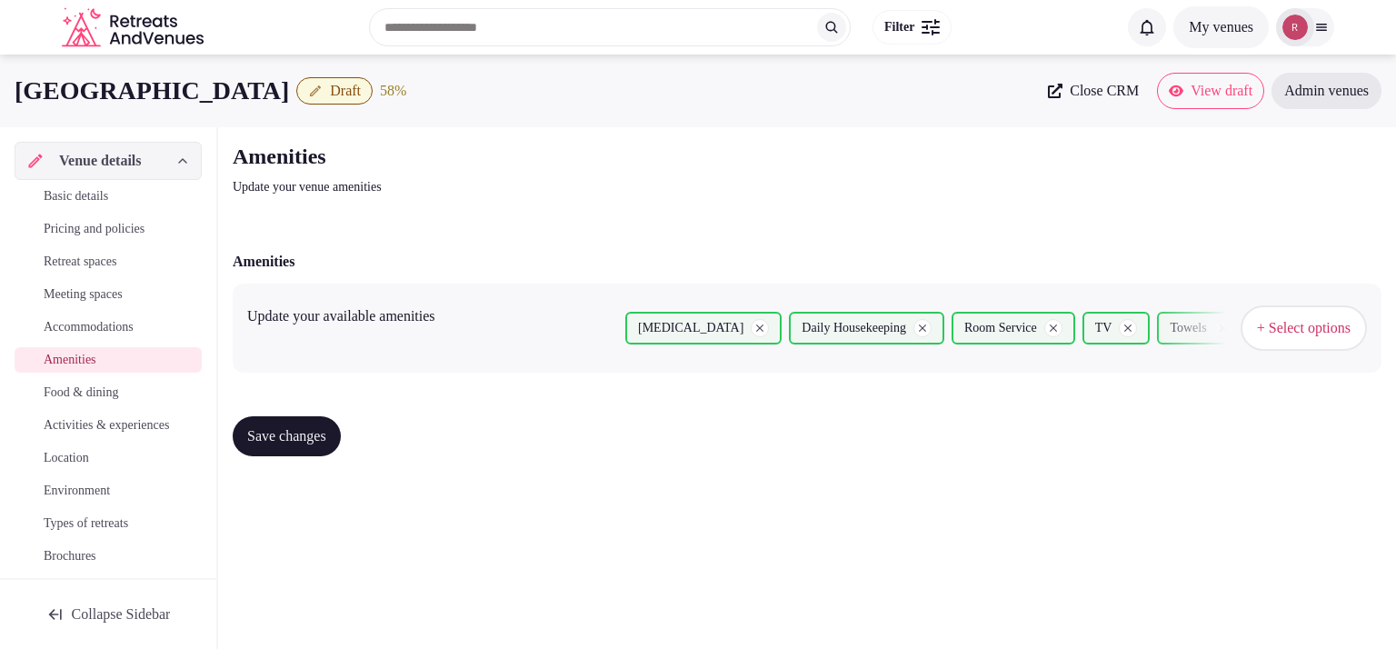
click at [313, 444] on button "Save changes" at bounding box center [287, 436] width 108 height 40
click at [96, 389] on span "Food & dining" at bounding box center [81, 393] width 75 height 18
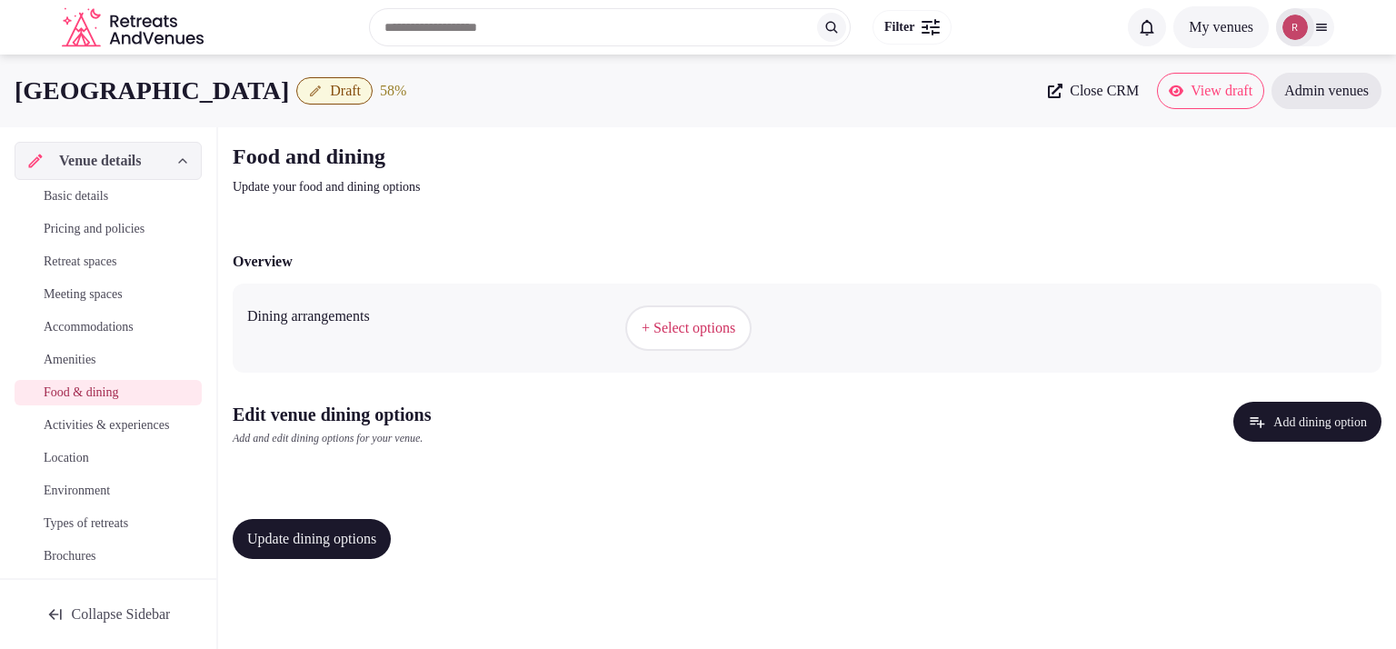
click at [76, 202] on span "Basic details" at bounding box center [76, 196] width 65 height 18
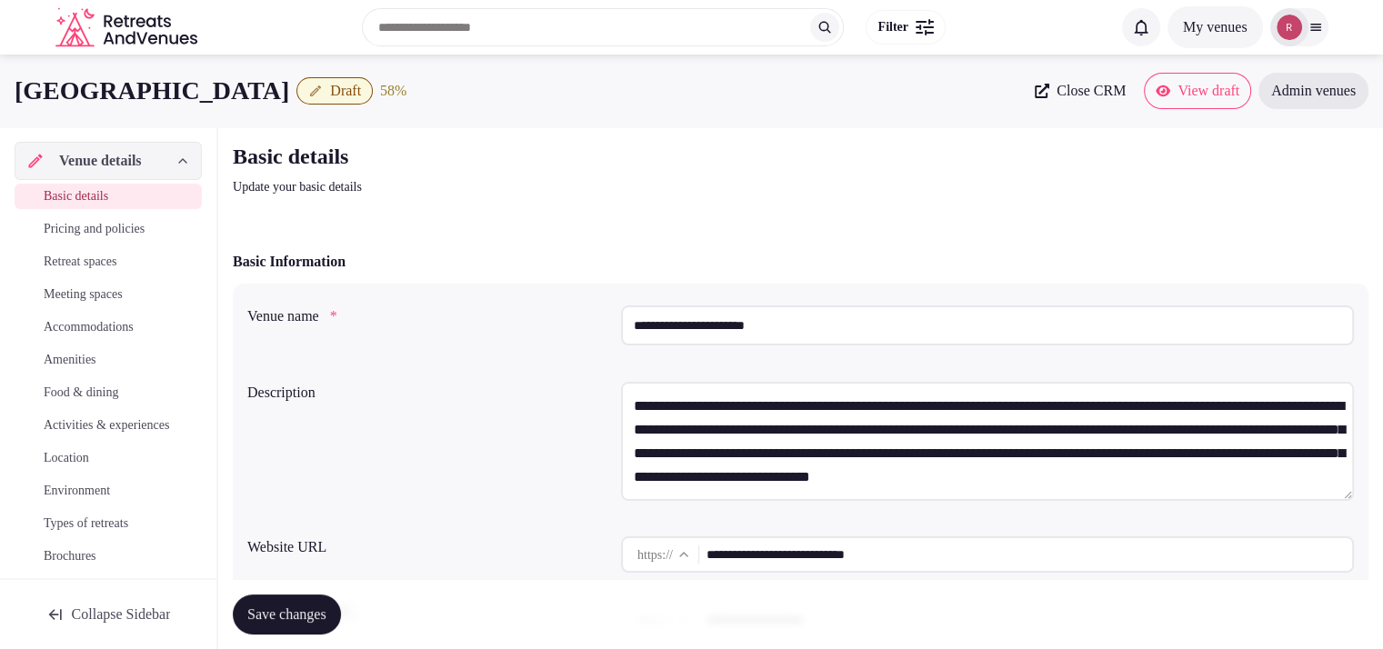
drag, startPoint x: 818, startPoint y: 334, endPoint x: 575, endPoint y: 299, distance: 246.1
click at [575, 299] on div "**********" at bounding box center [800, 329] width 1106 height 62
click at [773, 556] on input "**********" at bounding box center [1028, 554] width 645 height 36
drag, startPoint x: 934, startPoint y: 547, endPoint x: 691, endPoint y: 551, distance: 242.8
click at [691, 551] on div "**********" at bounding box center [987, 554] width 733 height 36
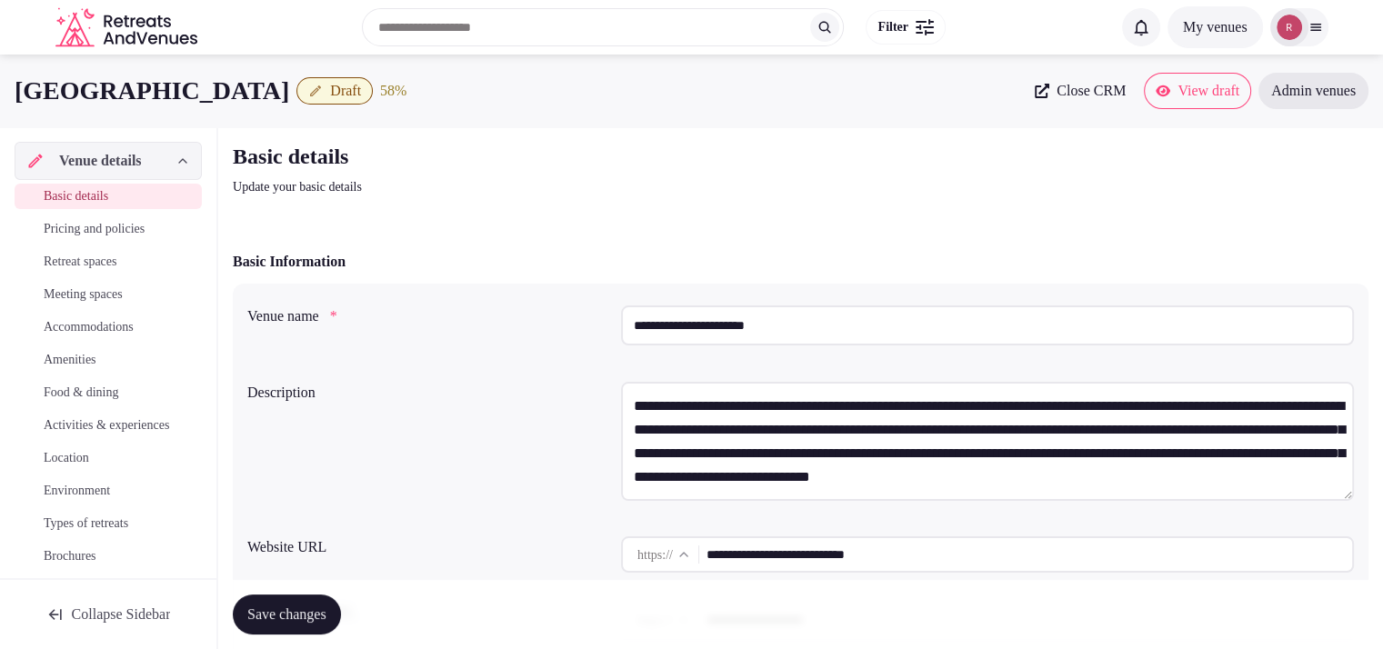
click at [118, 391] on span "Food & dining" at bounding box center [81, 393] width 75 height 18
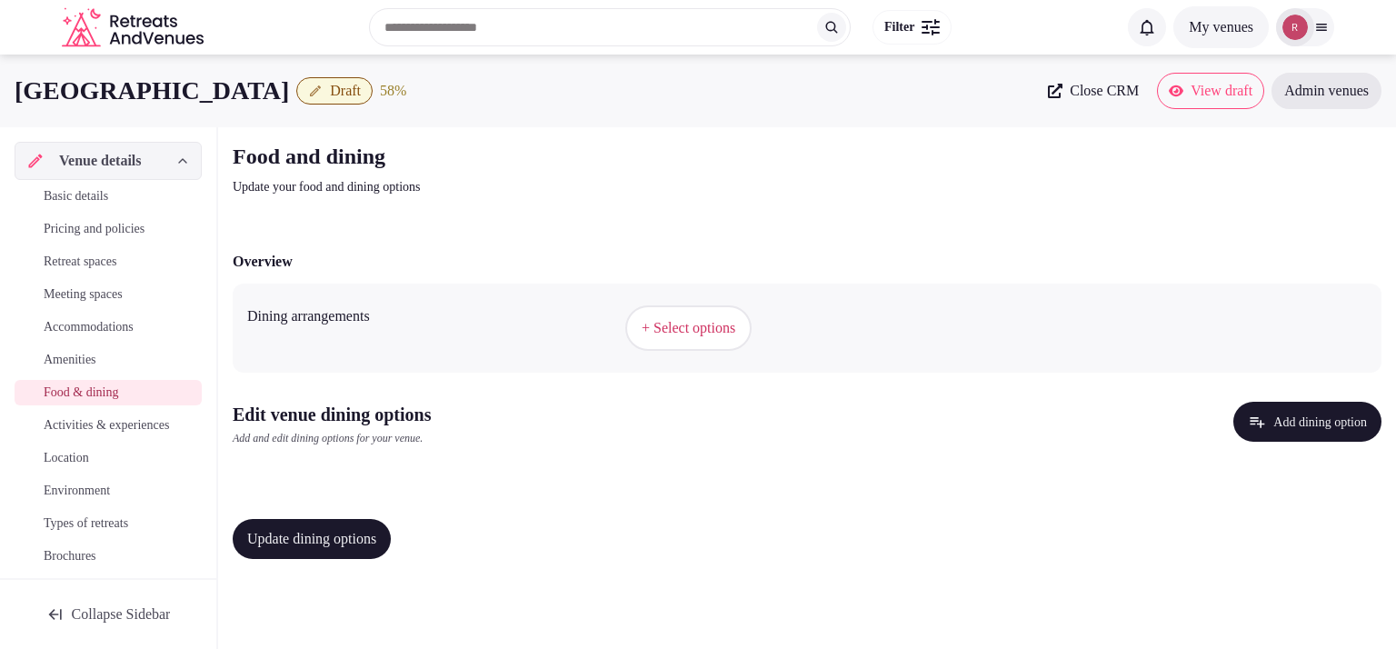
click at [686, 334] on span "+ Select options" at bounding box center [689, 328] width 94 height 20
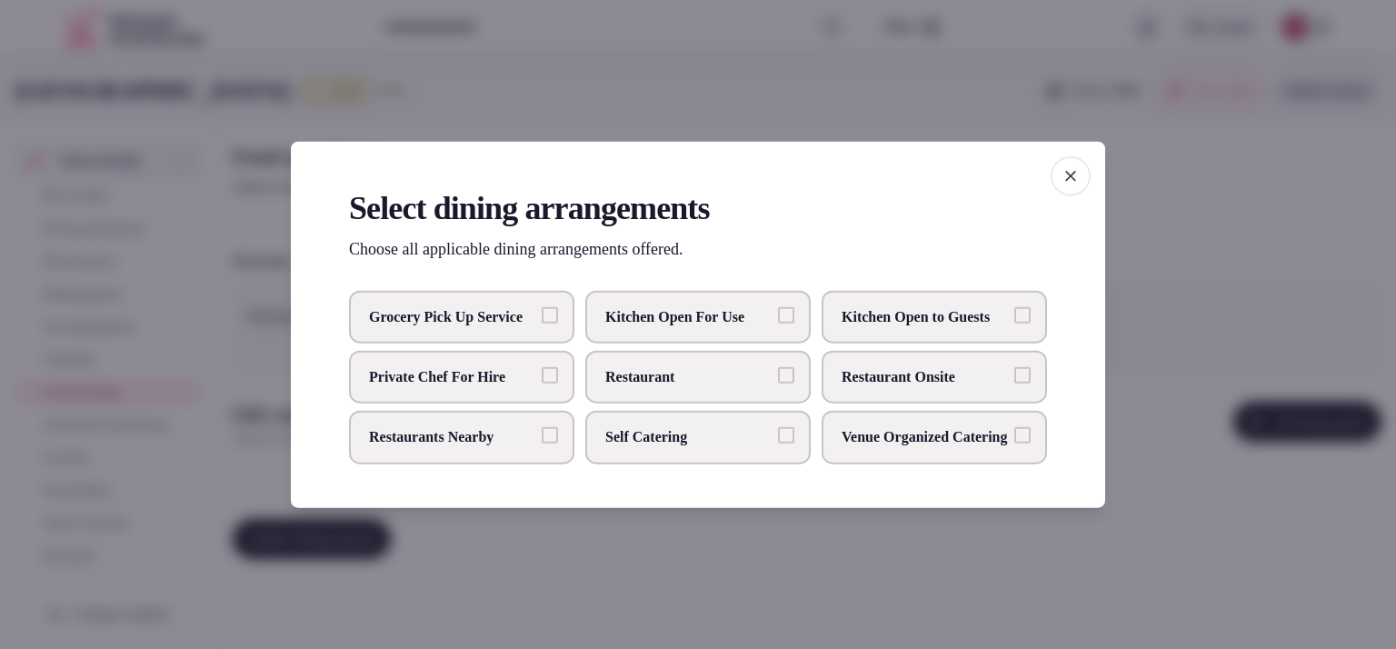
drag, startPoint x: 915, startPoint y: 391, endPoint x: 951, endPoint y: 377, distance: 38.8
click at [915, 392] on label "Restaurant Onsite" at bounding box center [934, 377] width 225 height 53
click at [1015, 384] on button "Restaurant Onsite" at bounding box center [1023, 375] width 16 height 16
click at [1171, 257] on div at bounding box center [698, 324] width 1396 height 649
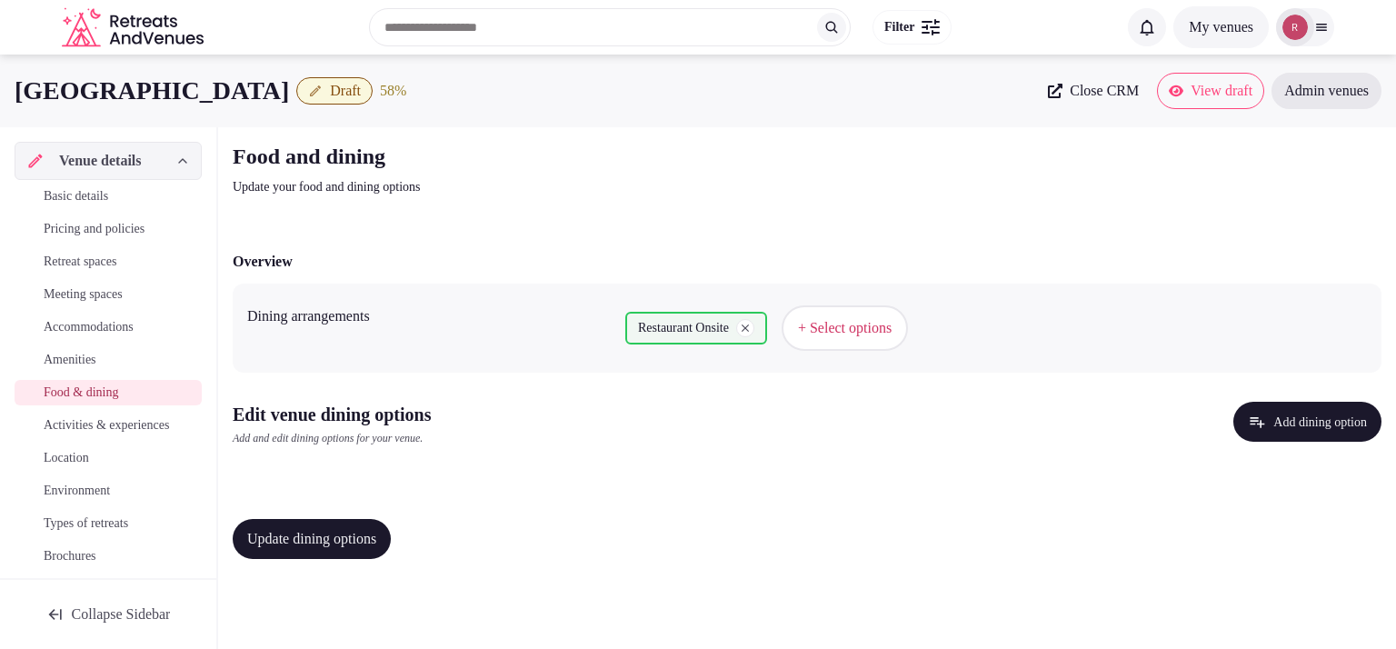
click at [364, 523] on button "Update dining options" at bounding box center [312, 539] width 158 height 40
click at [74, 304] on link "Meeting spaces" at bounding box center [108, 294] width 187 height 25
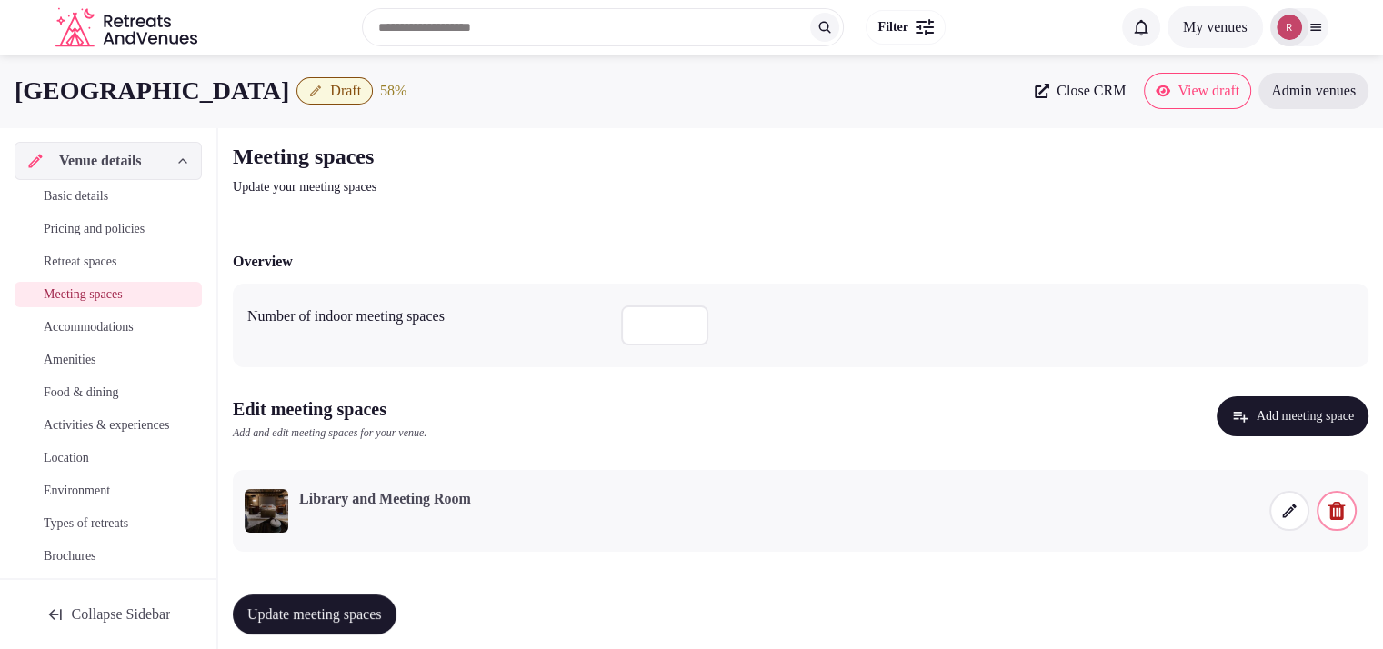
click at [1275, 517] on span at bounding box center [1289, 511] width 40 height 40
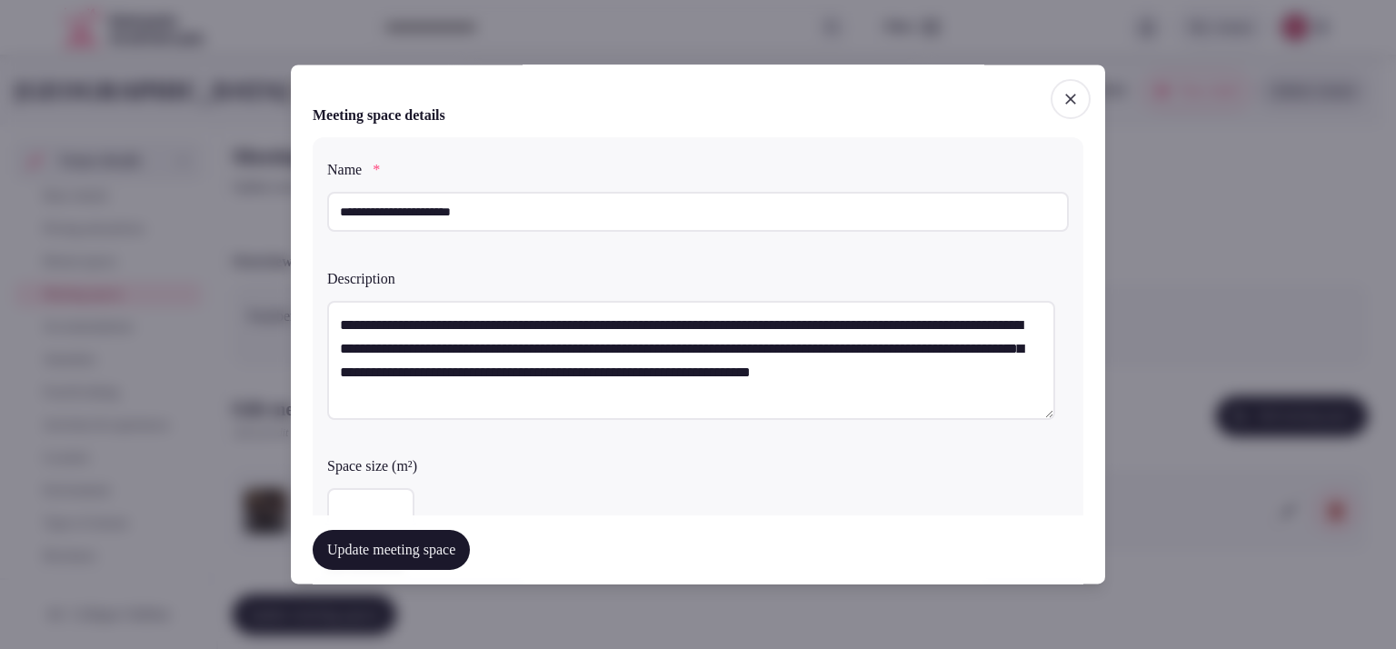
drag, startPoint x: 516, startPoint y: 212, endPoint x: 279, endPoint y: 196, distance: 237.8
click at [279, 196] on body "Search Popular Destinations Toscana, Italy Riviera Maya, Mexico Indonesia, Bali…" at bounding box center [691, 332] width 1383 height 665
type input "**********"
click at [626, 388] on textarea "**********" at bounding box center [691, 360] width 728 height 119
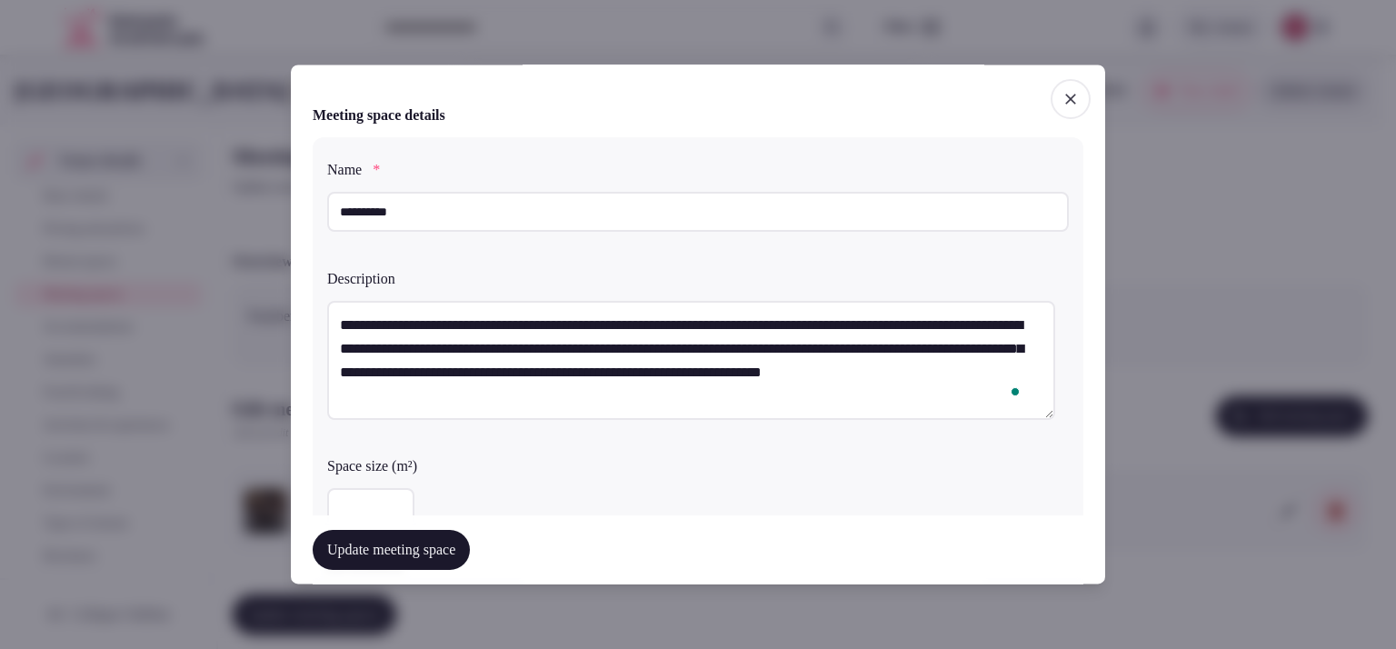
paste textarea "**********"
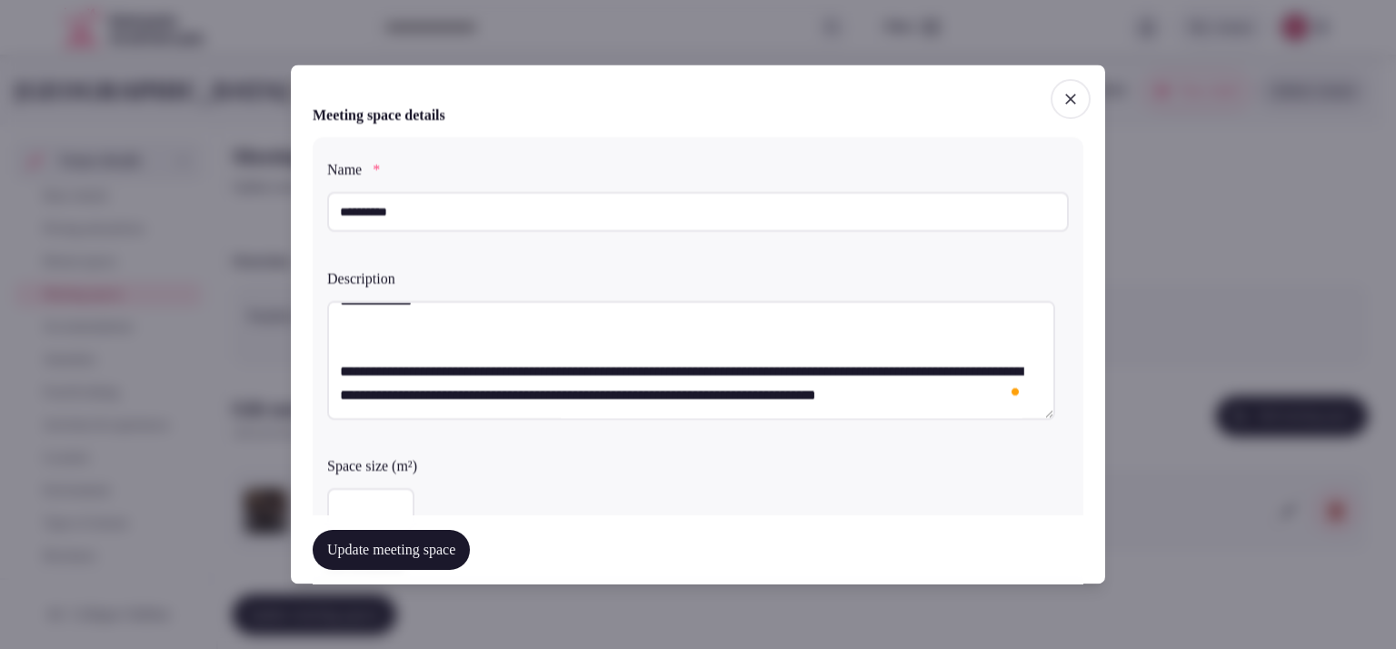
scroll to position [0, 0]
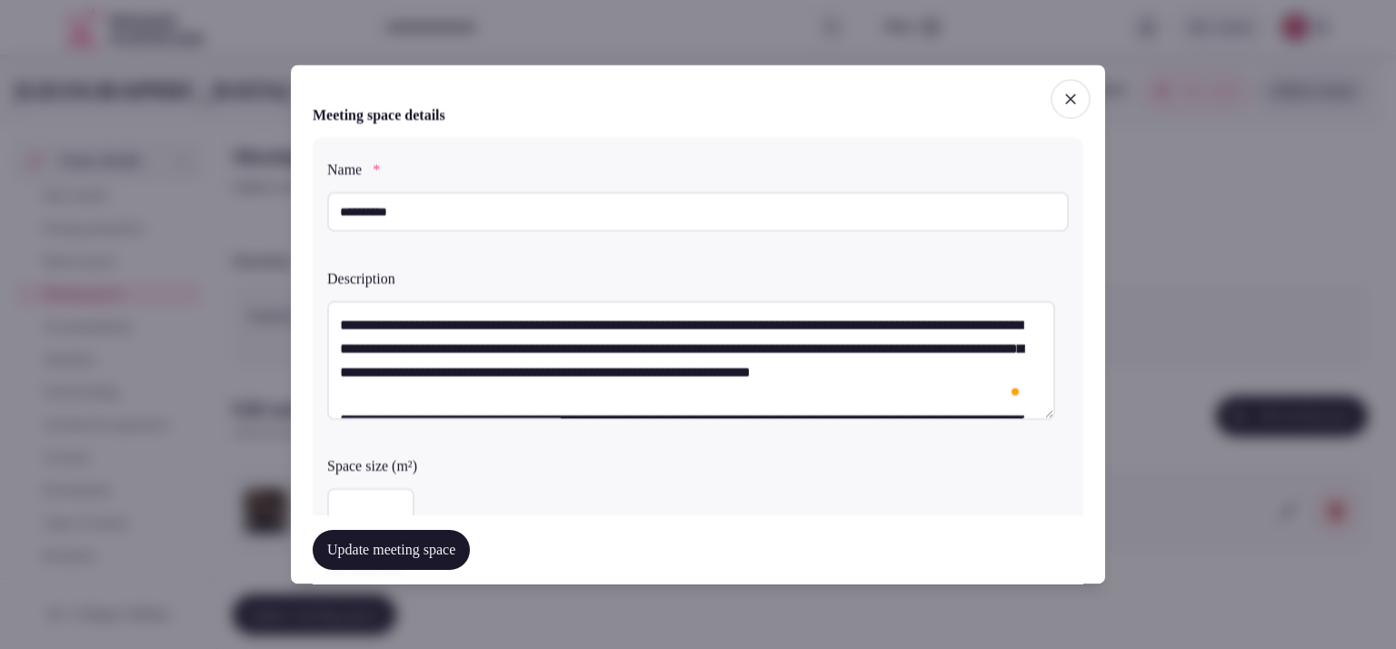
type textarea "**********"
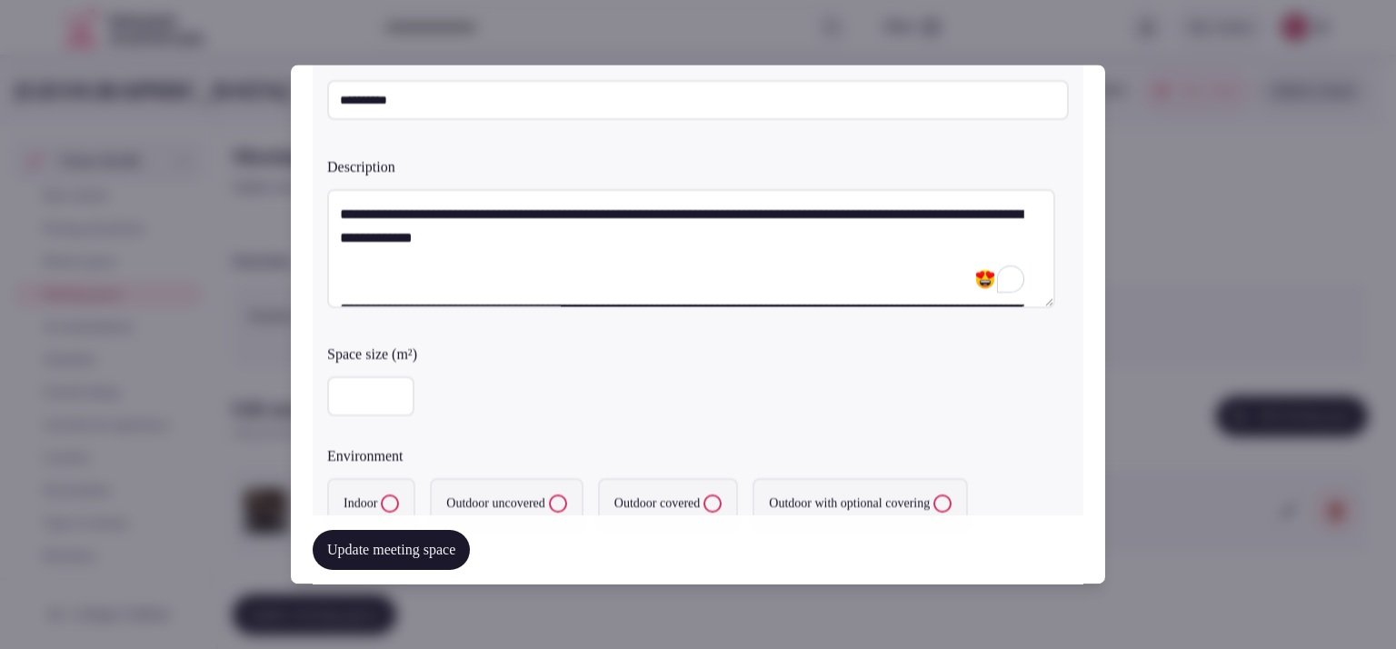
click at [1123, 300] on div at bounding box center [698, 324] width 1396 height 649
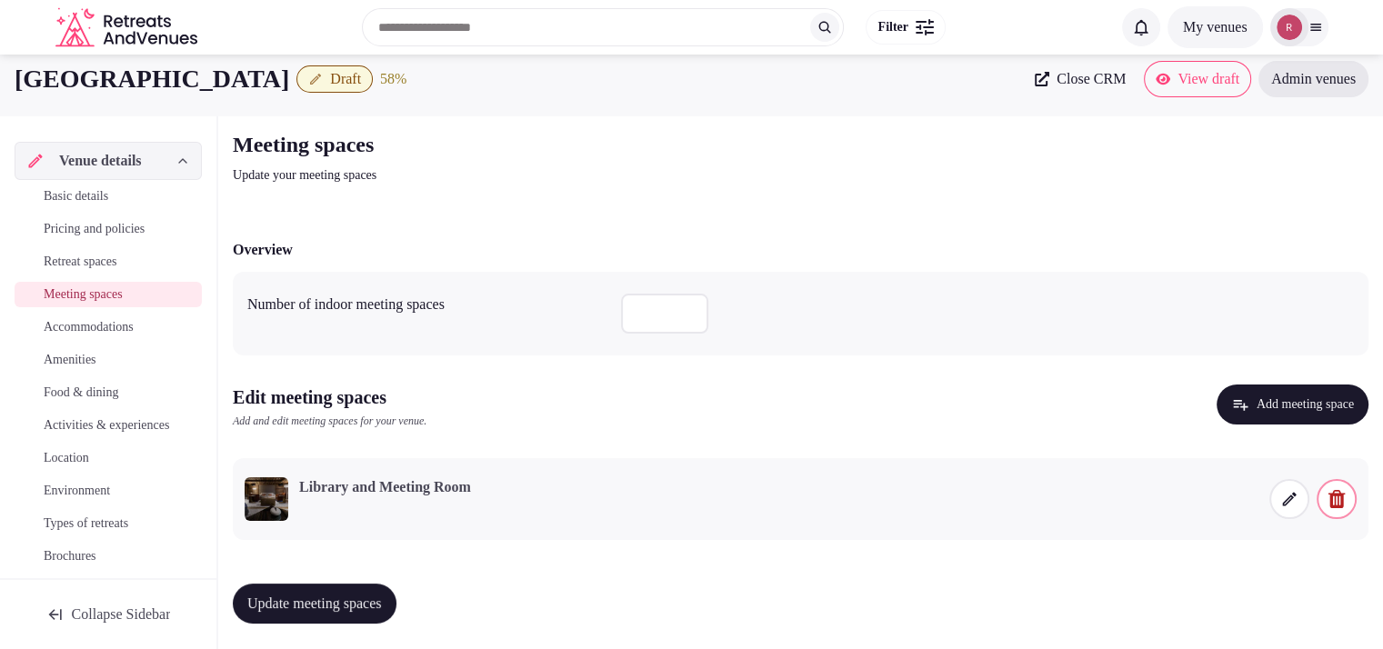
scroll to position [15, 0]
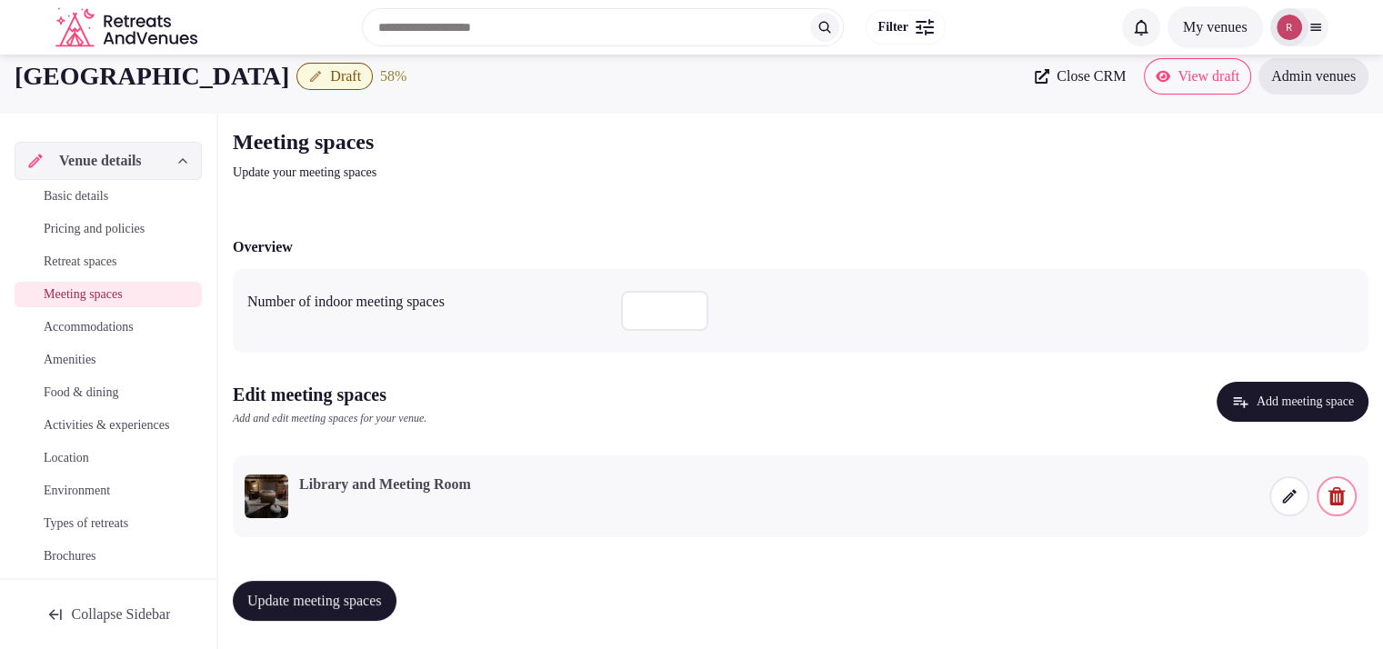
click at [116, 267] on span "Retreat spaces" at bounding box center [80, 262] width 73 height 18
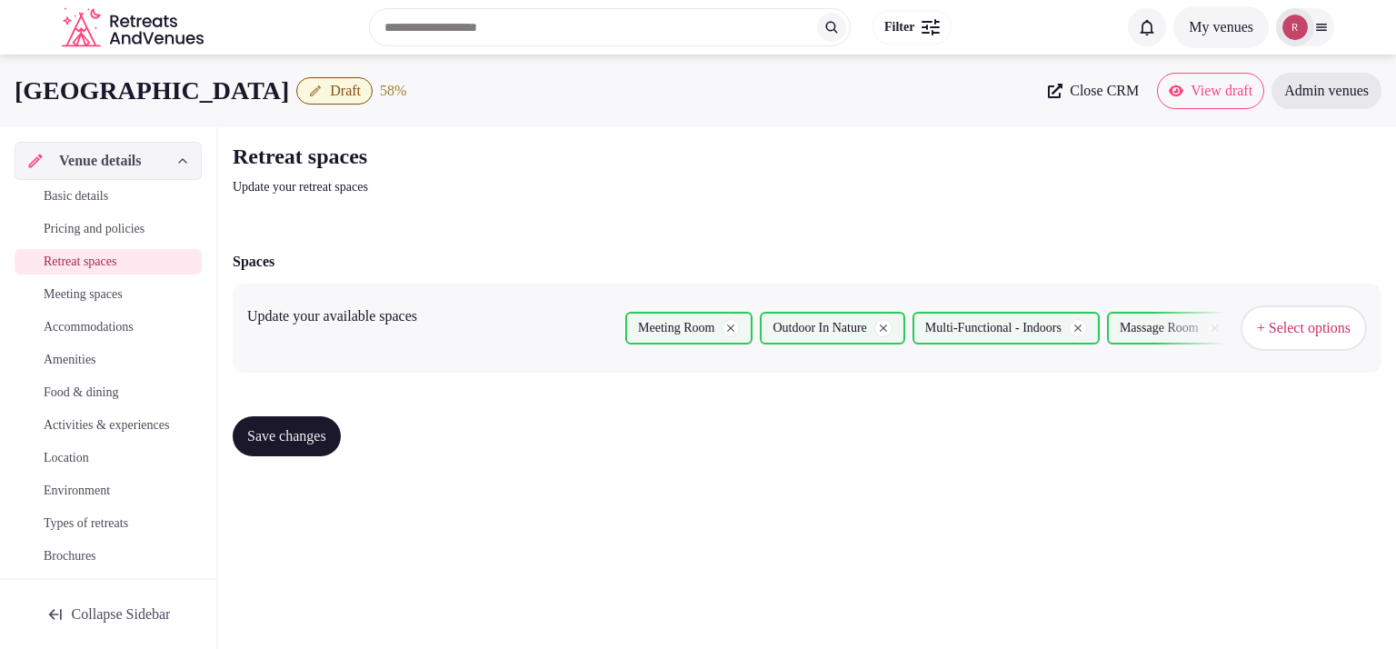
click at [1257, 325] on span "+ Select options" at bounding box center [1304, 328] width 94 height 20
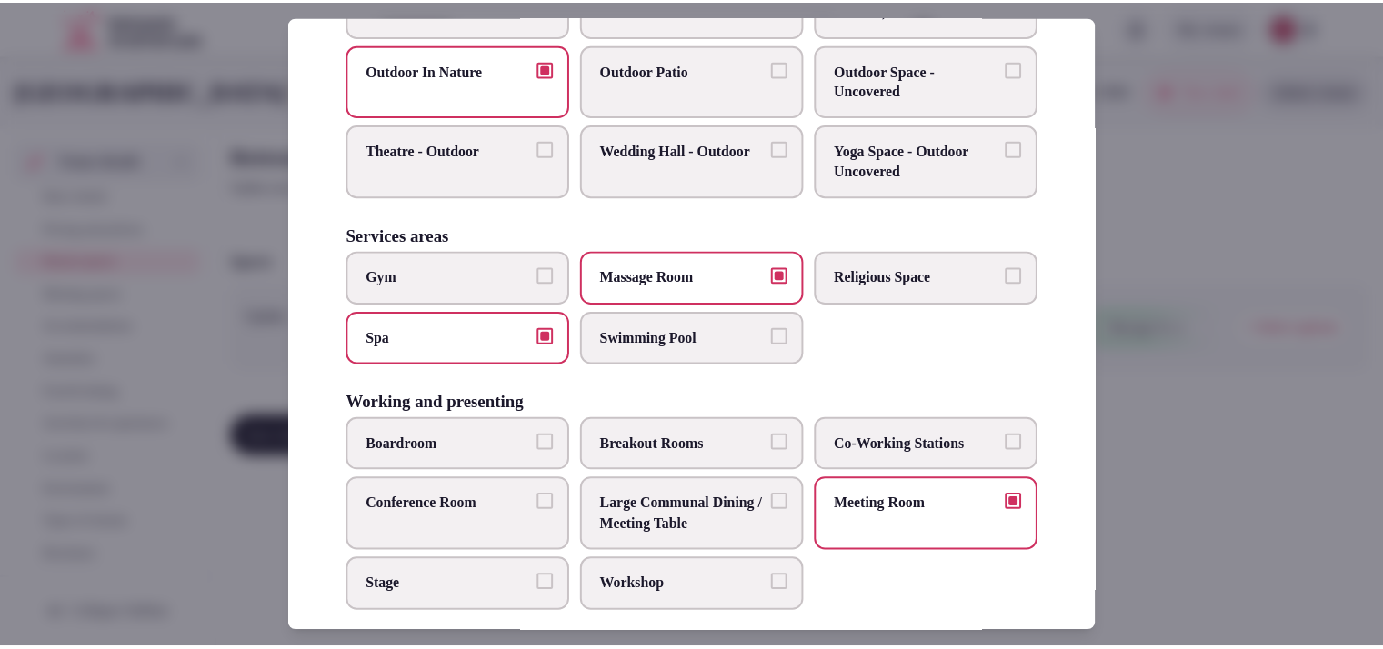
scroll to position [836, 0]
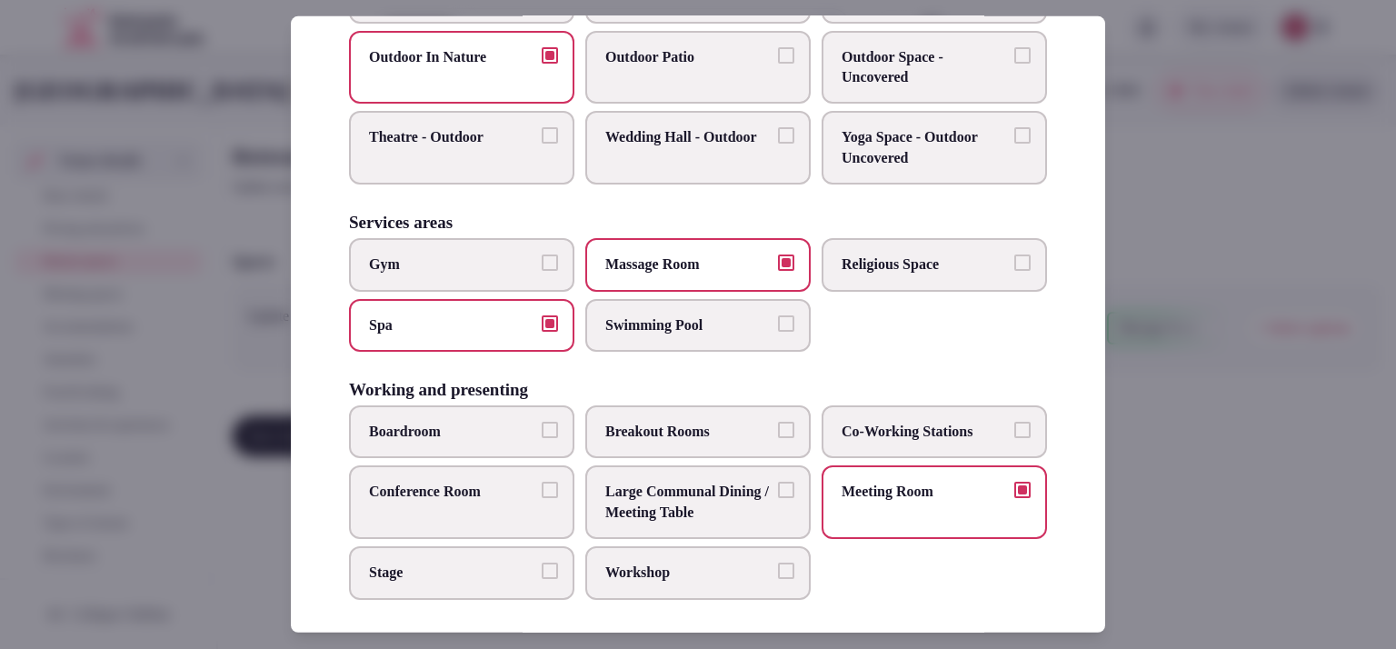
click at [1255, 401] on div at bounding box center [698, 324] width 1396 height 649
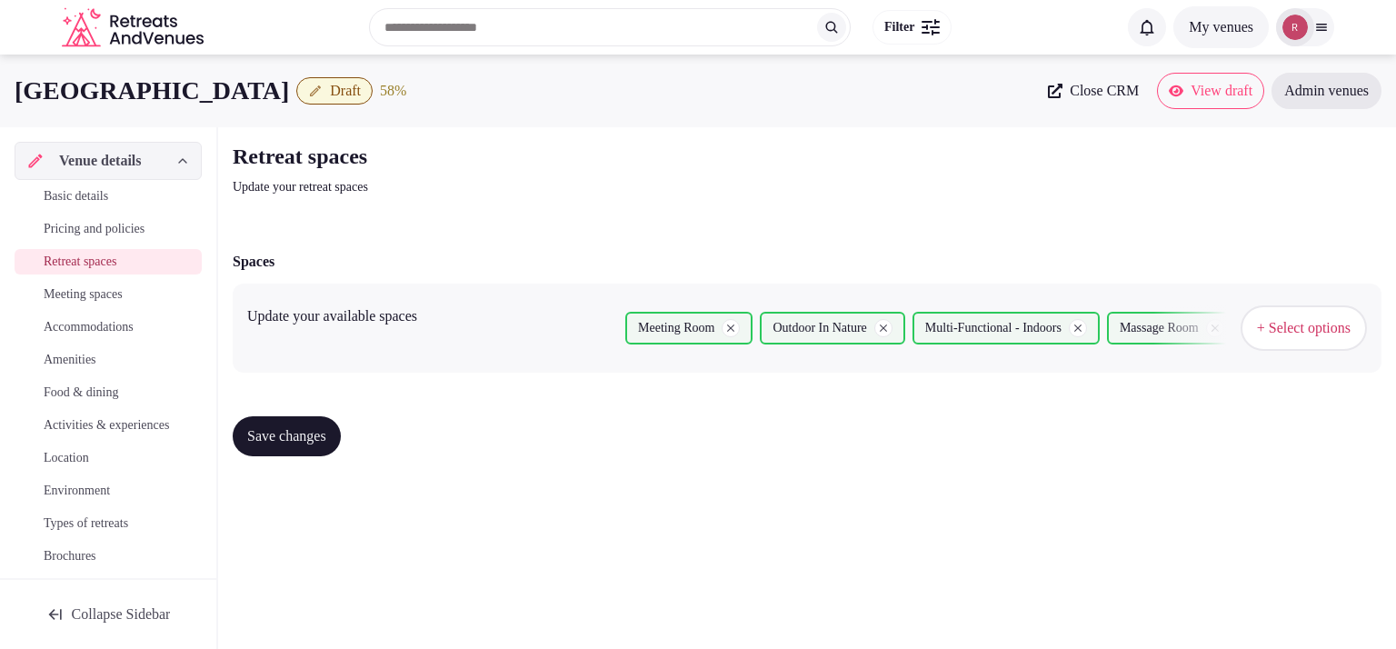
click at [113, 295] on span "Meeting spaces" at bounding box center [83, 294] width 79 height 18
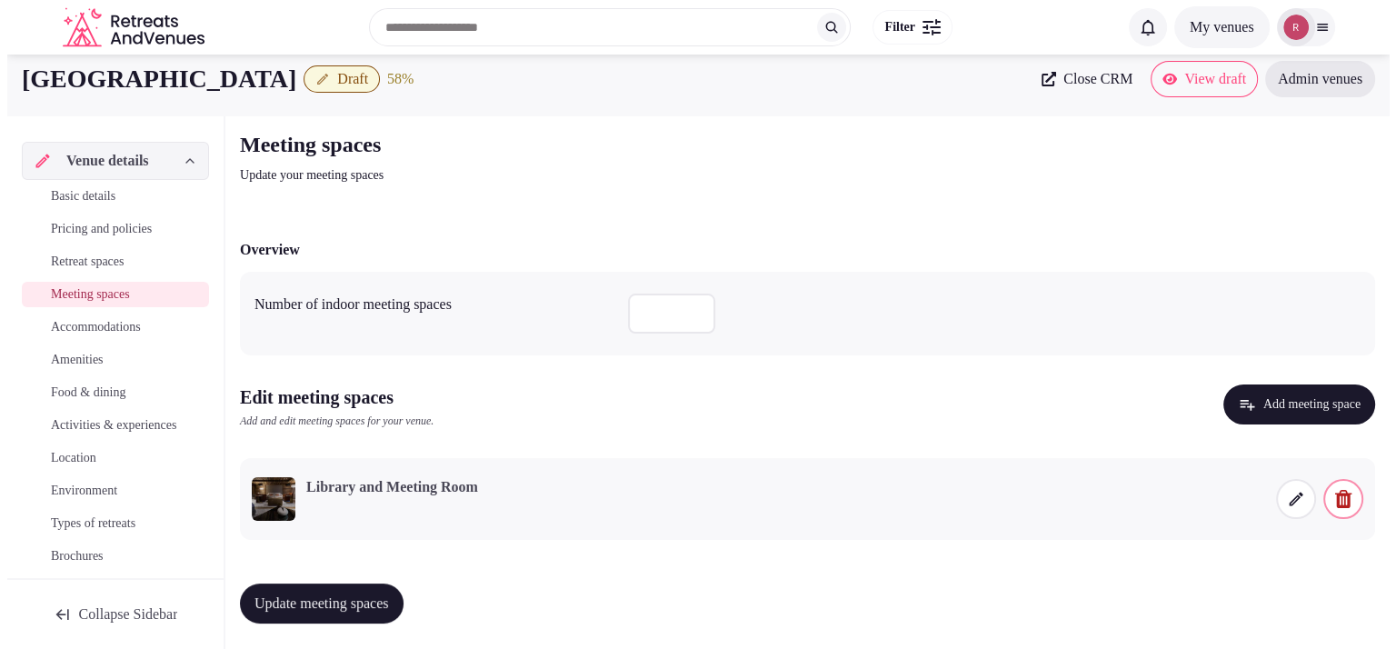
scroll to position [15, 0]
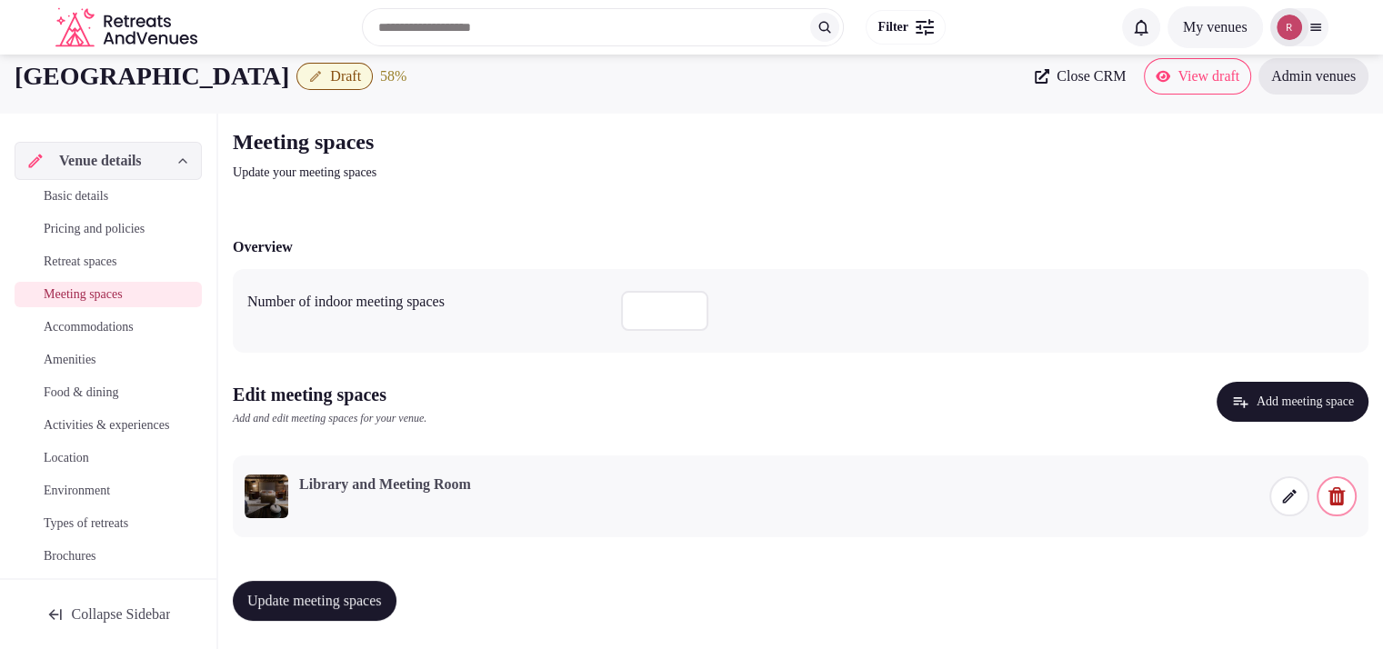
click at [1285, 505] on span at bounding box center [1289, 496] width 40 height 40
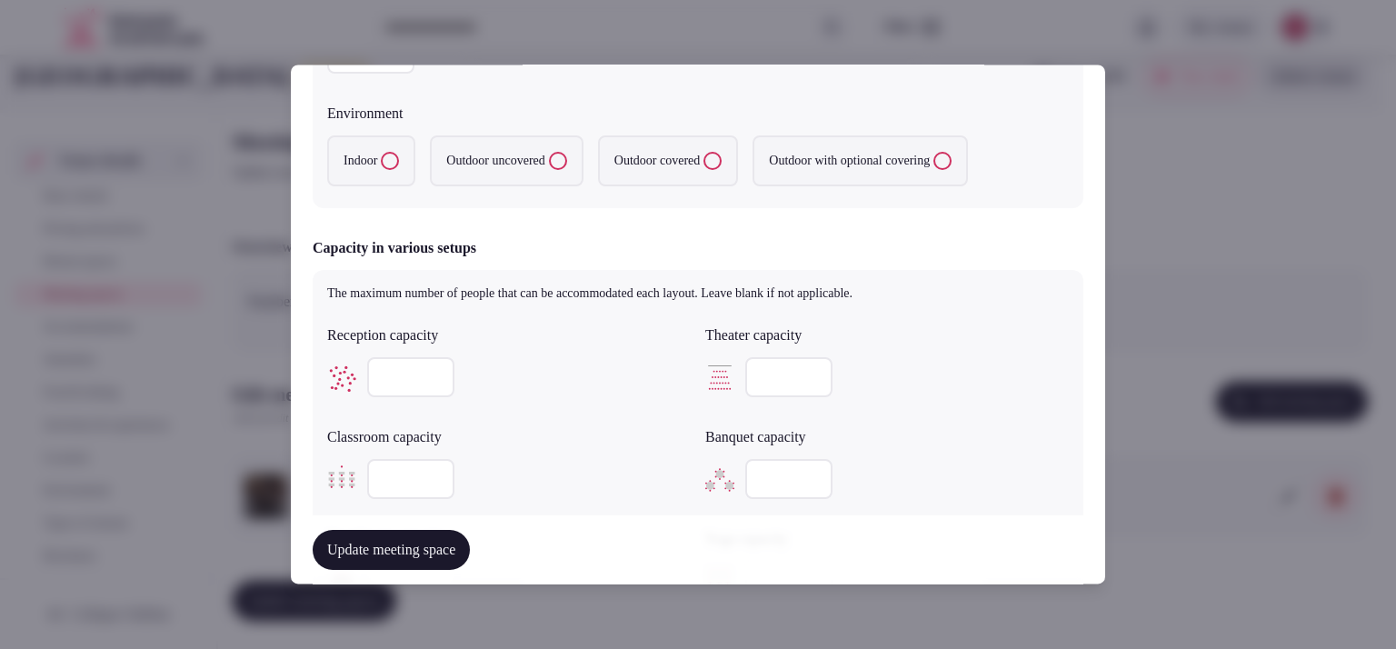
scroll to position [909, 0]
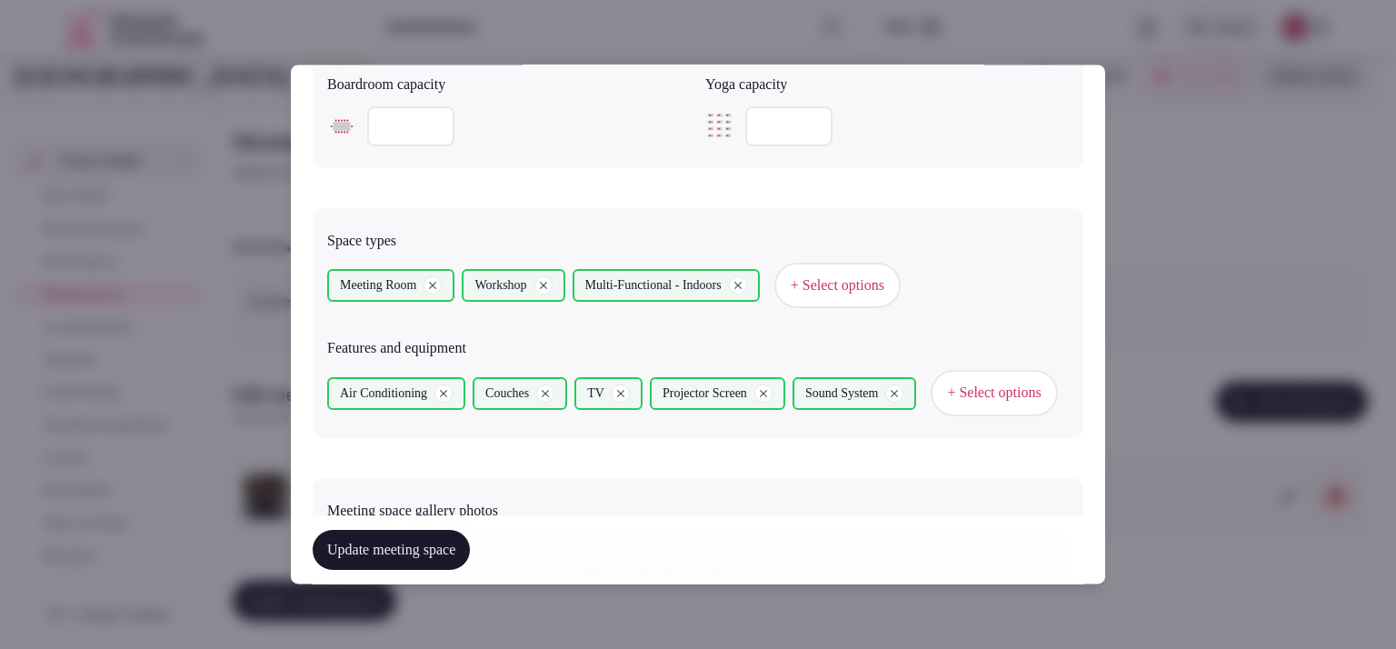
click at [852, 288] on span "+ Select options" at bounding box center [838, 286] width 94 height 20
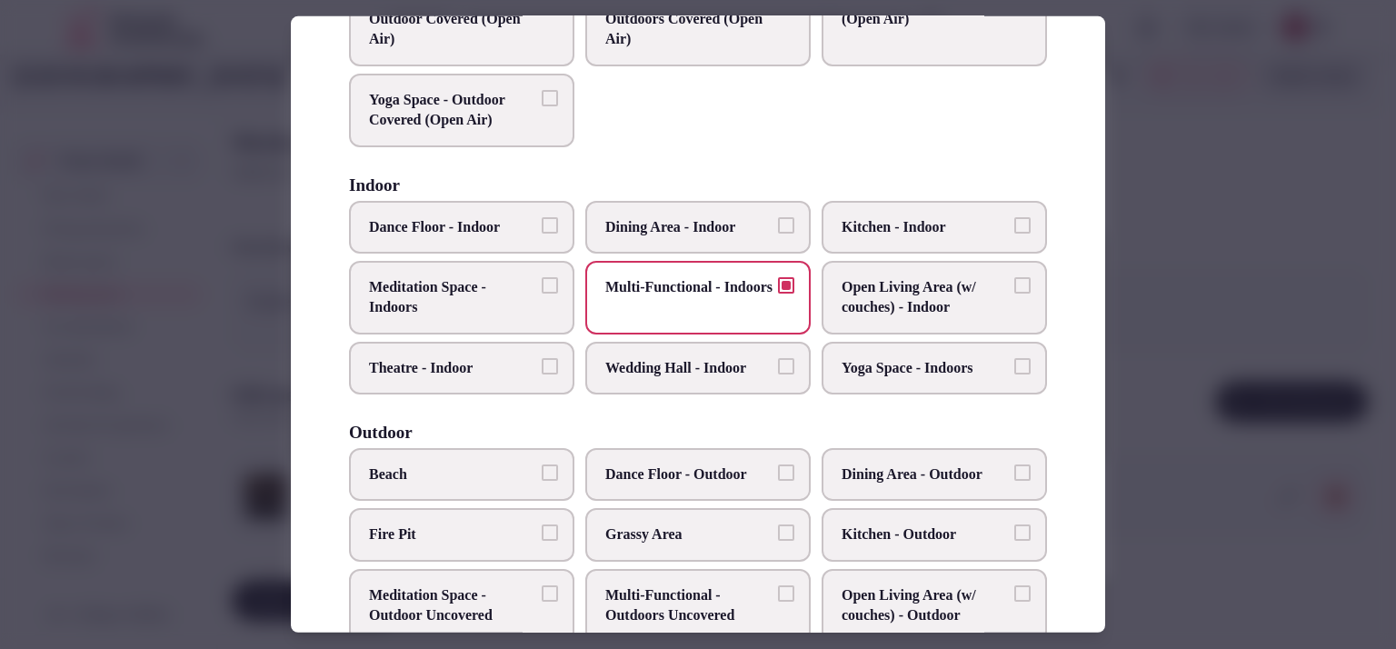
scroll to position [0, 0]
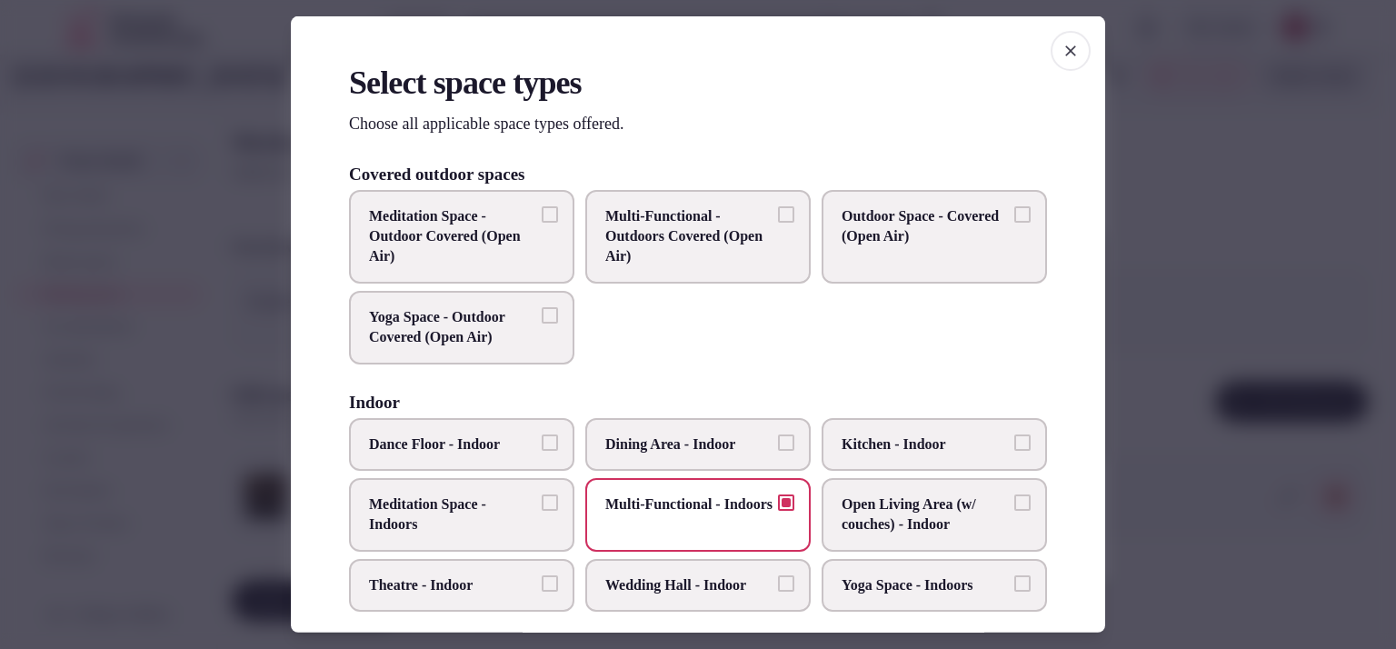
click at [1335, 219] on div at bounding box center [698, 324] width 1396 height 649
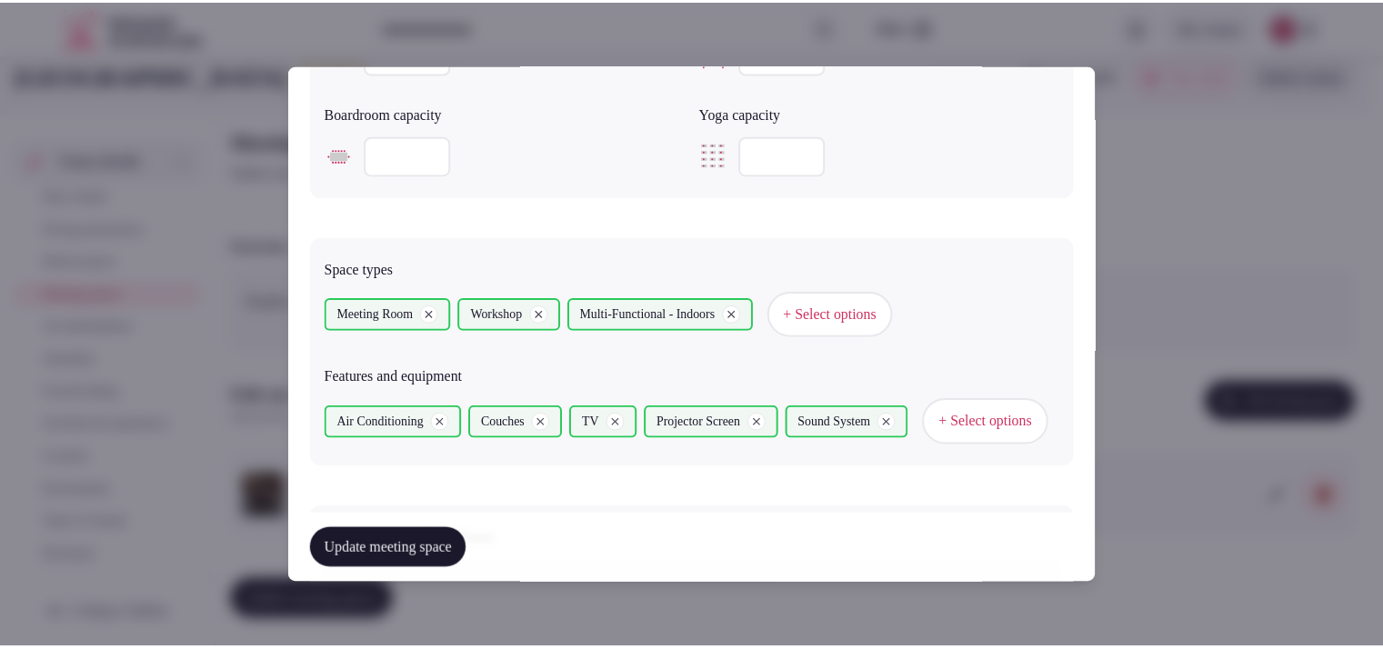
scroll to position [1335, 0]
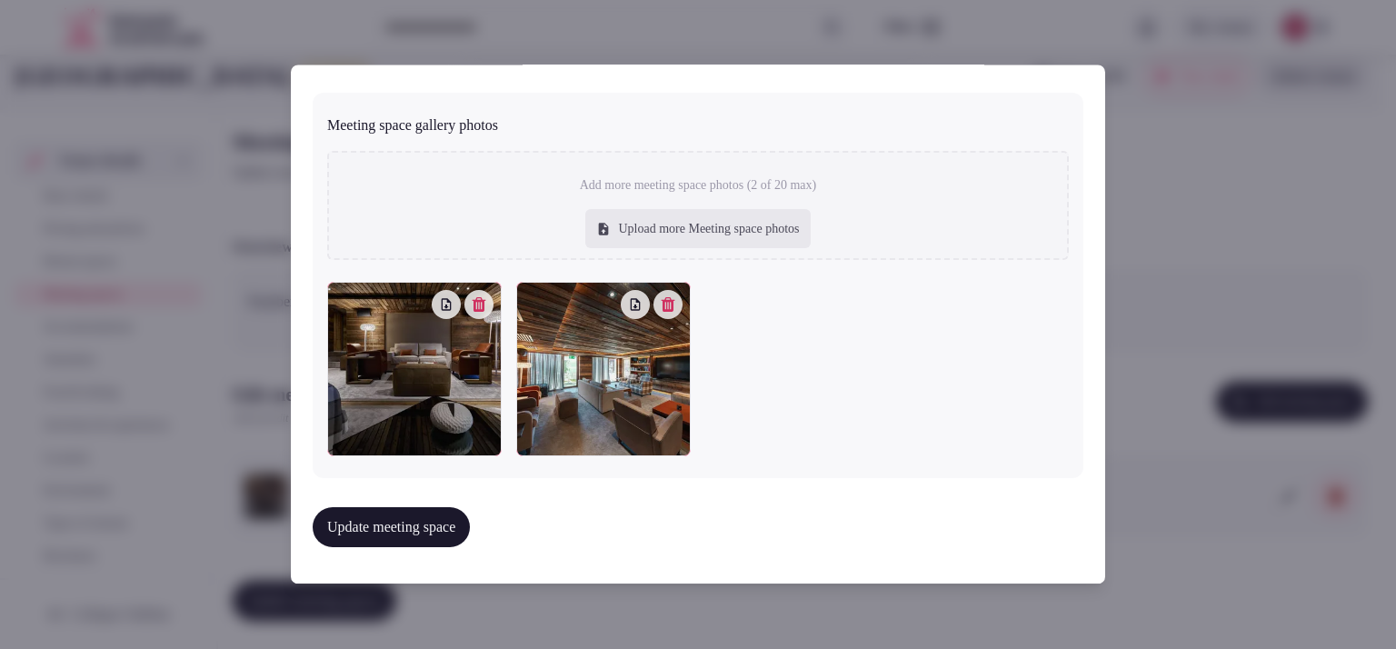
click at [436, 526] on button "Update meeting space" at bounding box center [391, 527] width 157 height 40
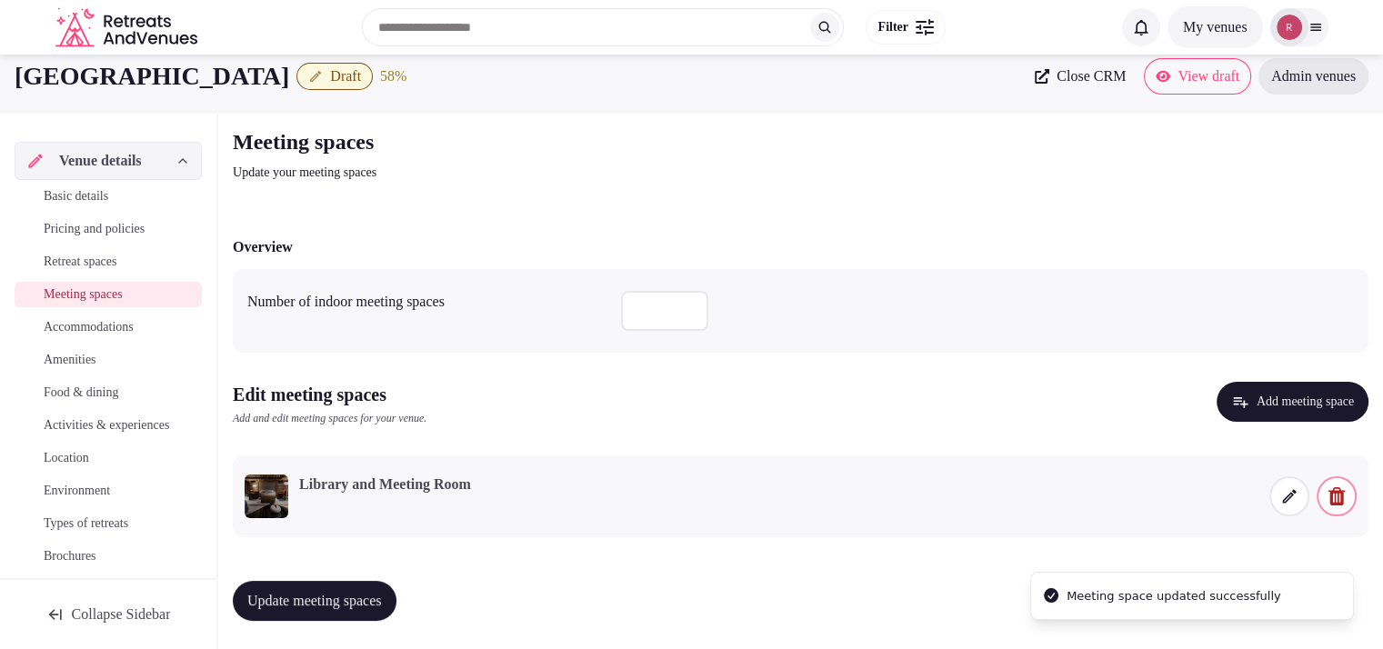
click at [79, 197] on span "Basic details" at bounding box center [76, 196] width 65 height 18
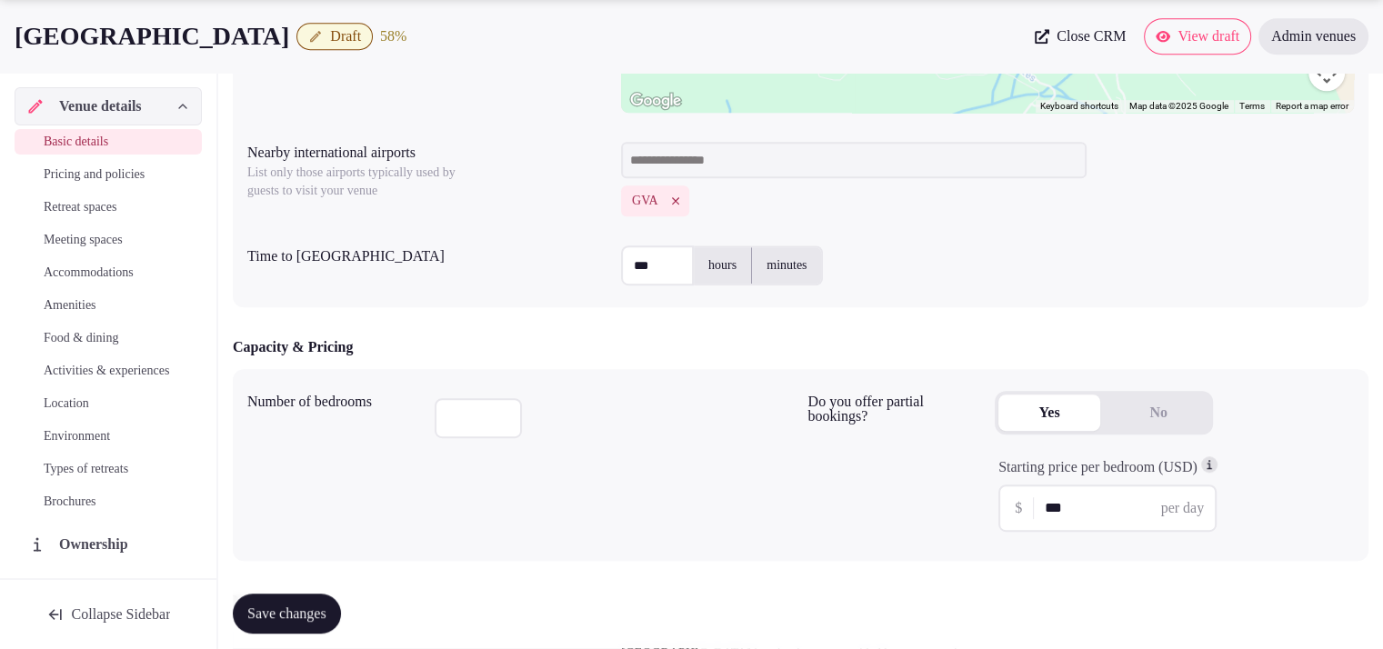
scroll to position [425, 0]
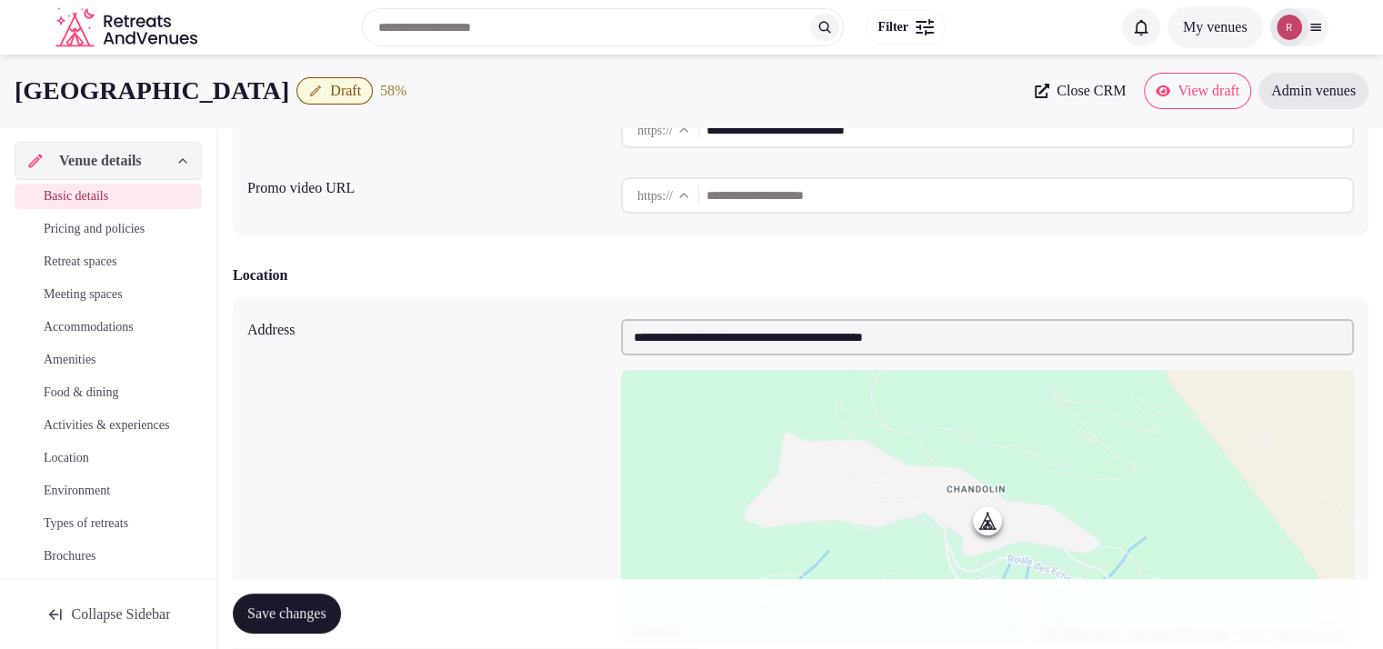
click at [95, 289] on span "Meeting spaces" at bounding box center [83, 294] width 79 height 18
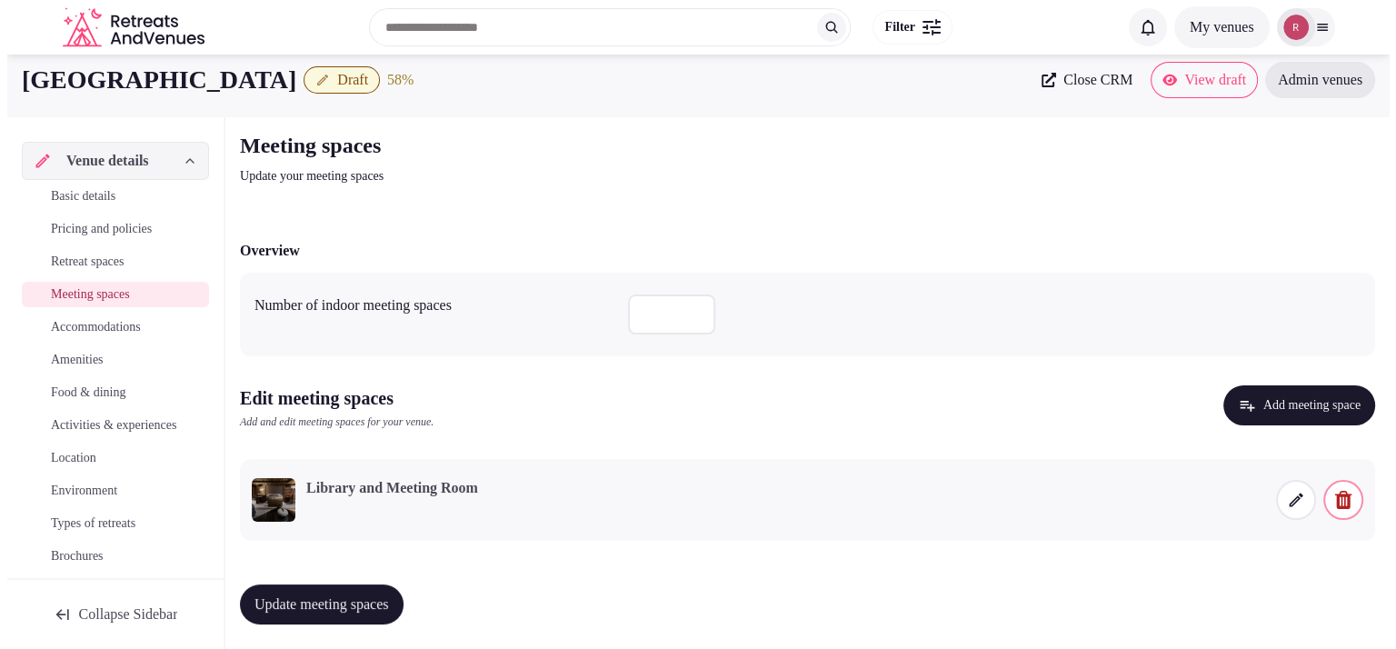
scroll to position [15, 0]
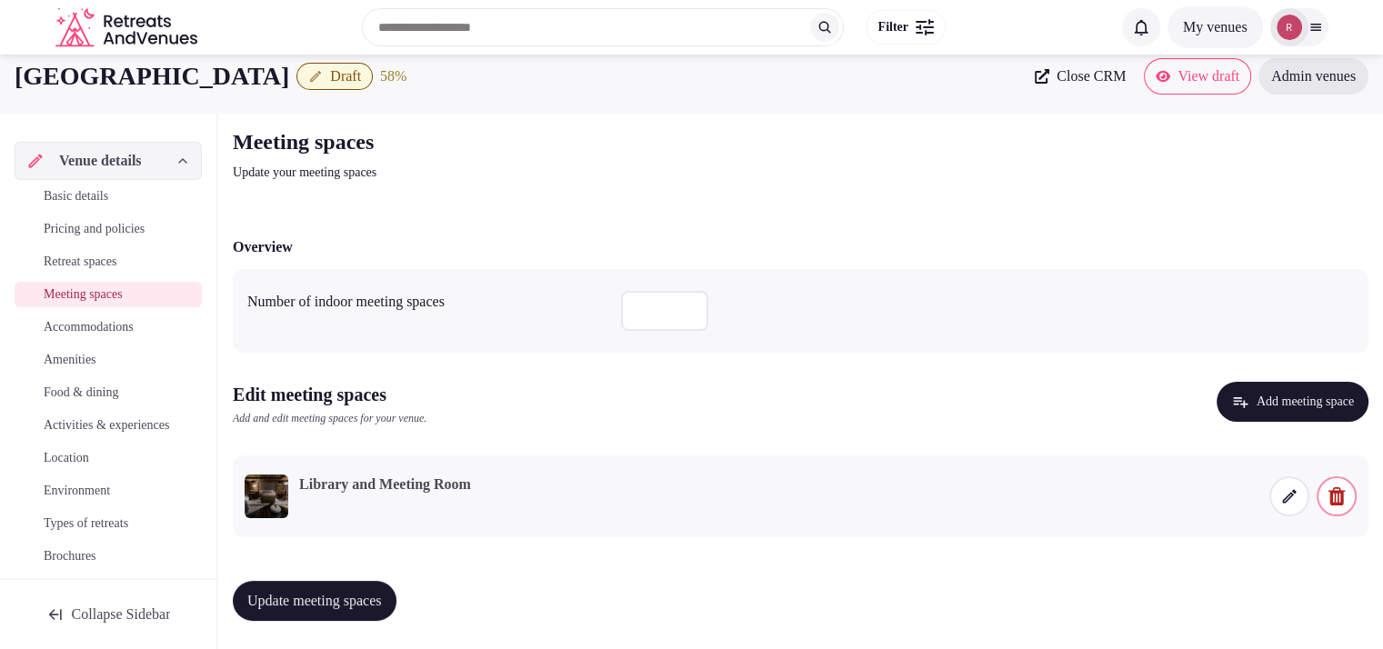
click at [1278, 493] on span at bounding box center [1289, 496] width 40 height 40
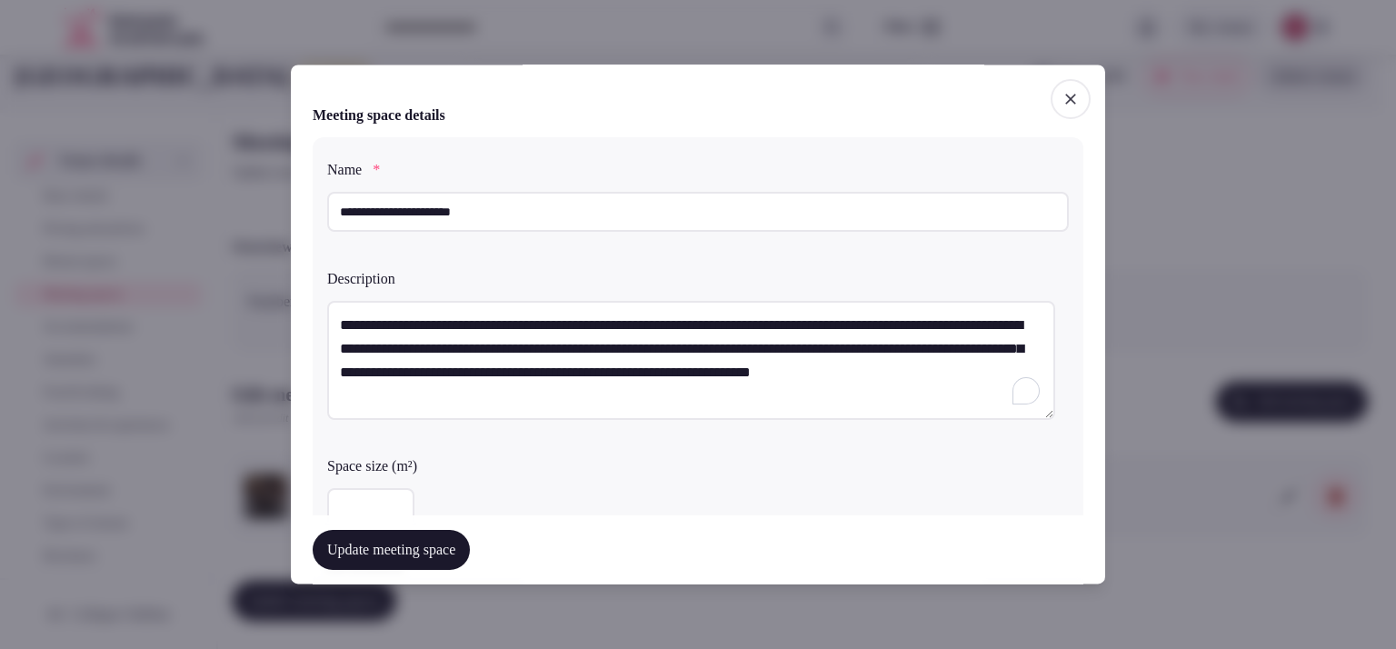
drag, startPoint x: 560, startPoint y: 393, endPoint x: 305, endPoint y: 329, distance: 262.4
click at [305, 329] on div "**********" at bounding box center [698, 324] width 815 height 519
paste textarea "**********"
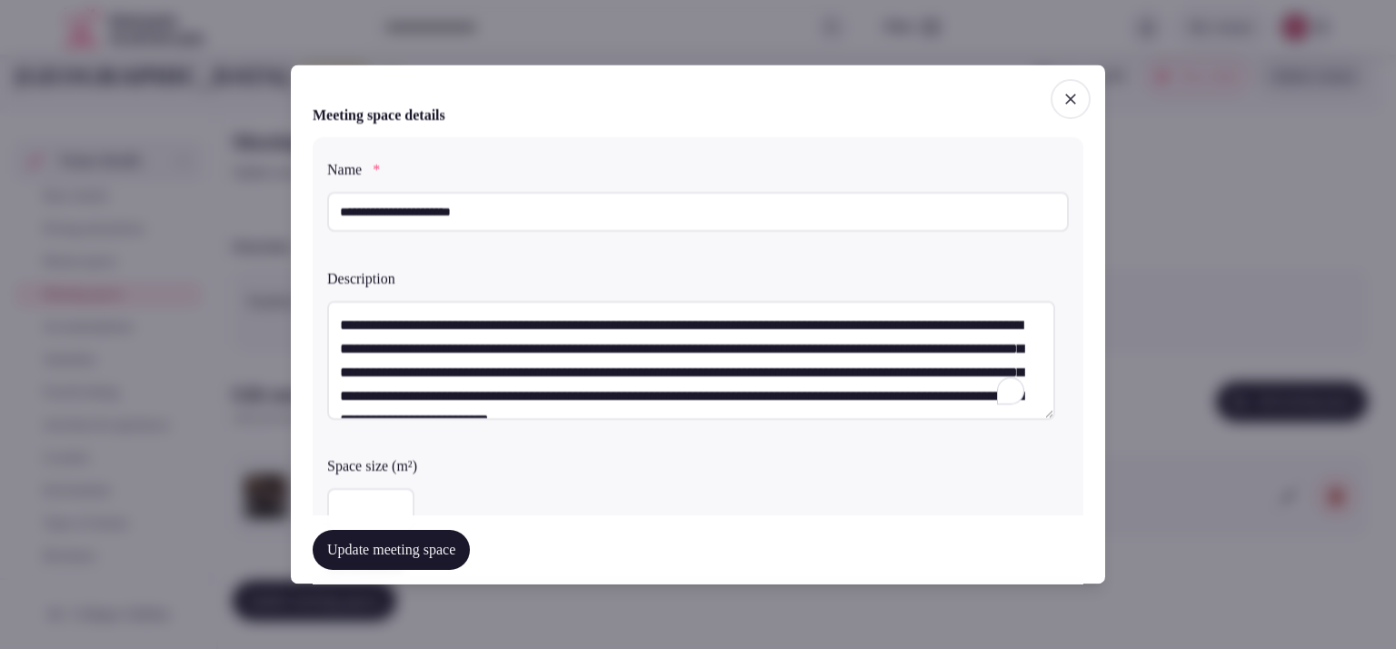
scroll to position [33, 0]
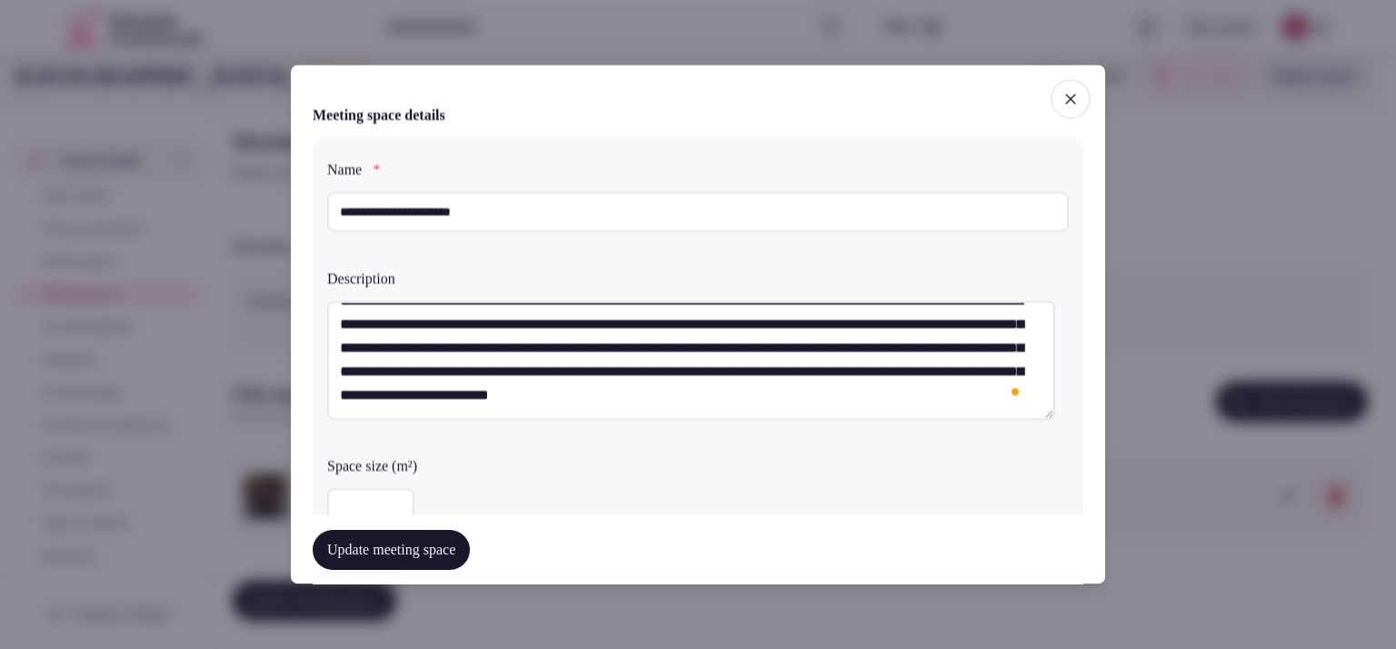
type textarea "**********"
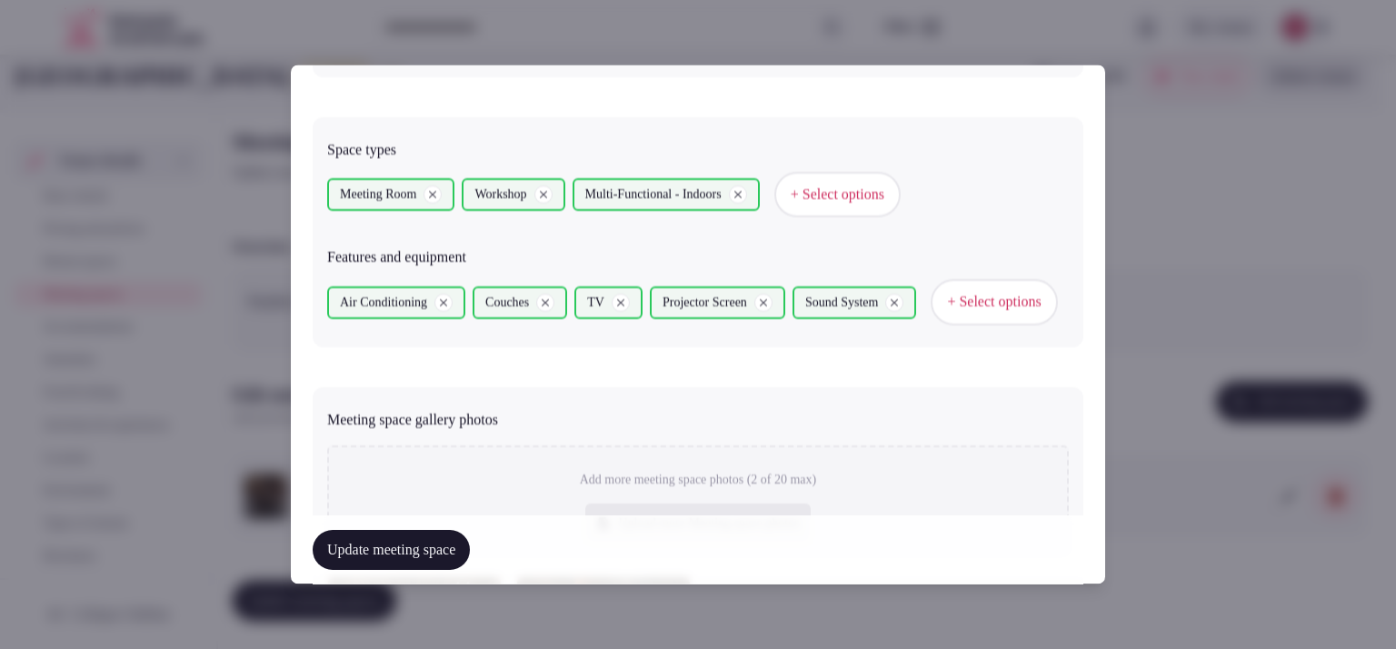
scroll to position [1335, 0]
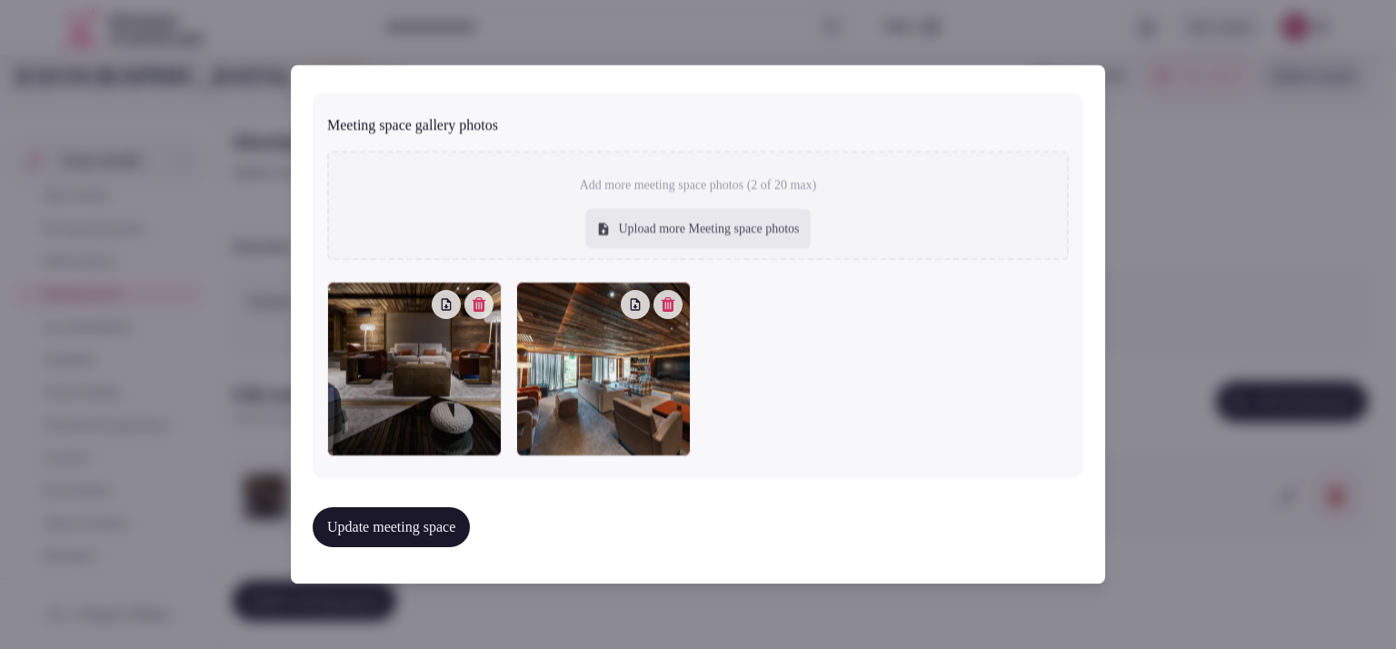
click at [648, 238] on div "Upload more Meeting space photos" at bounding box center [697, 229] width 225 height 40
type input "**********"
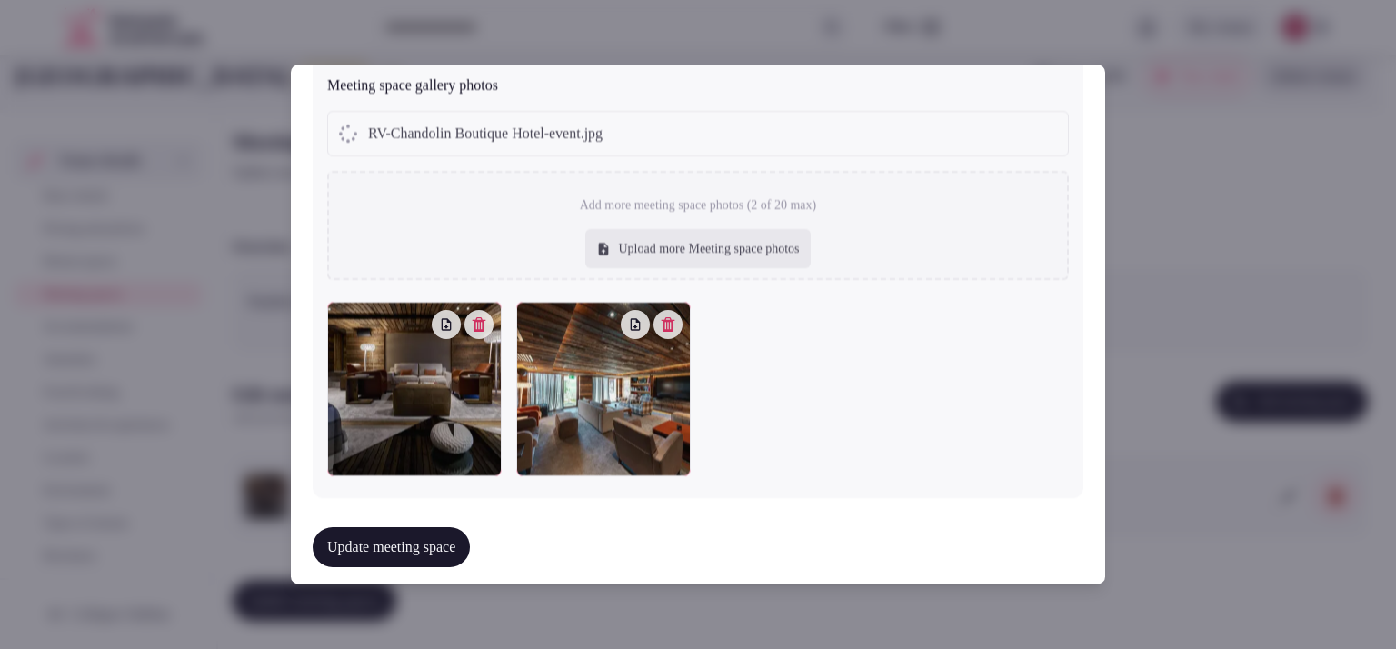
type textarea "**********"
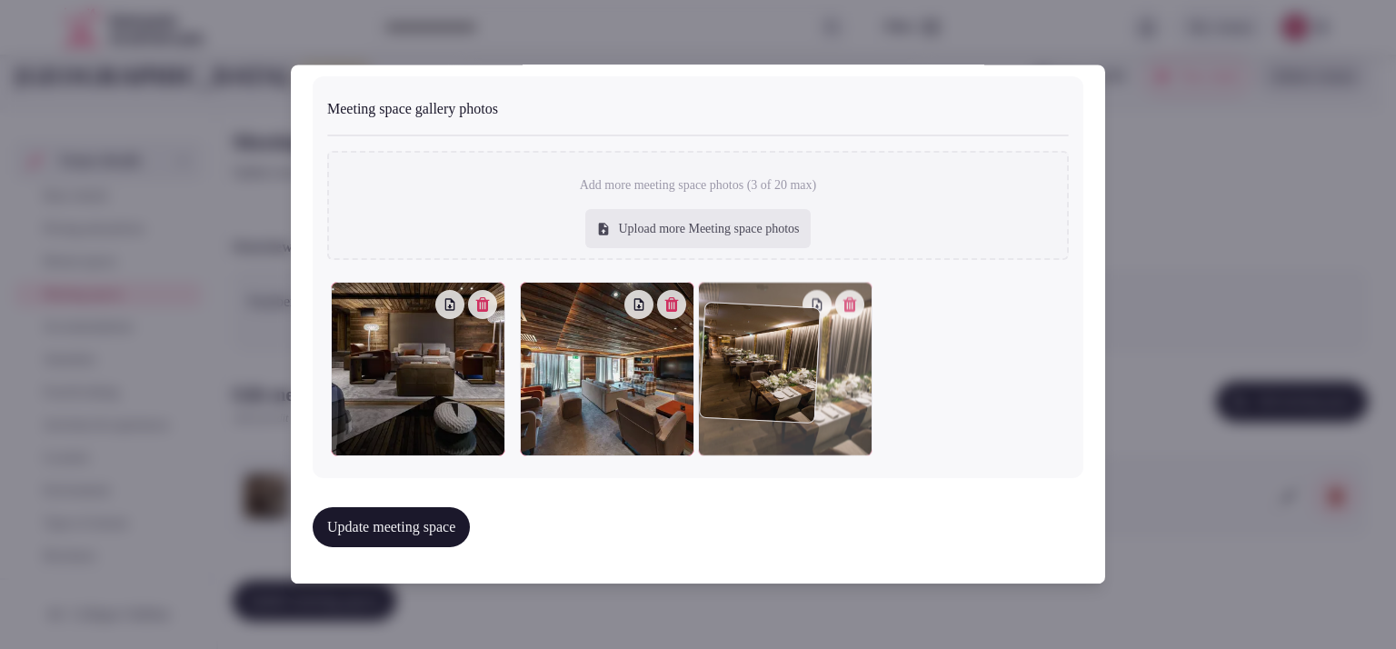
drag, startPoint x: 485, startPoint y: 412, endPoint x: 899, endPoint y: 433, distance: 415.1
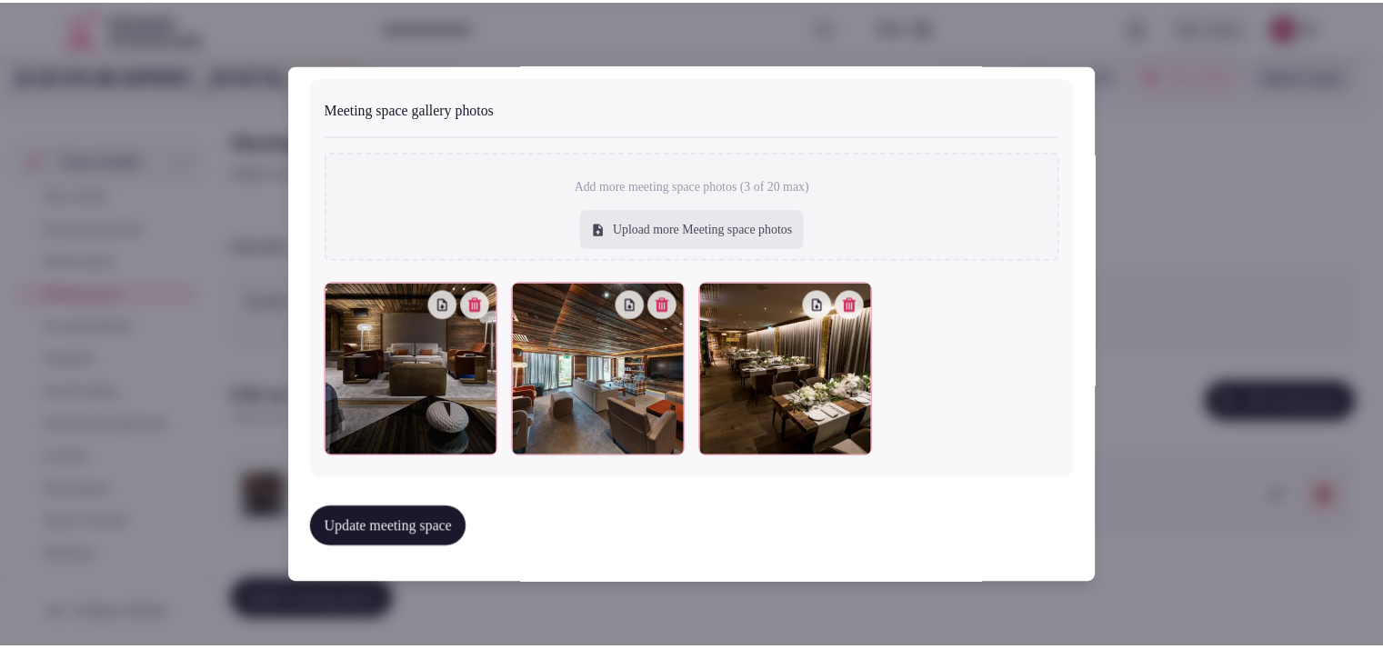
scroll to position [880, 0]
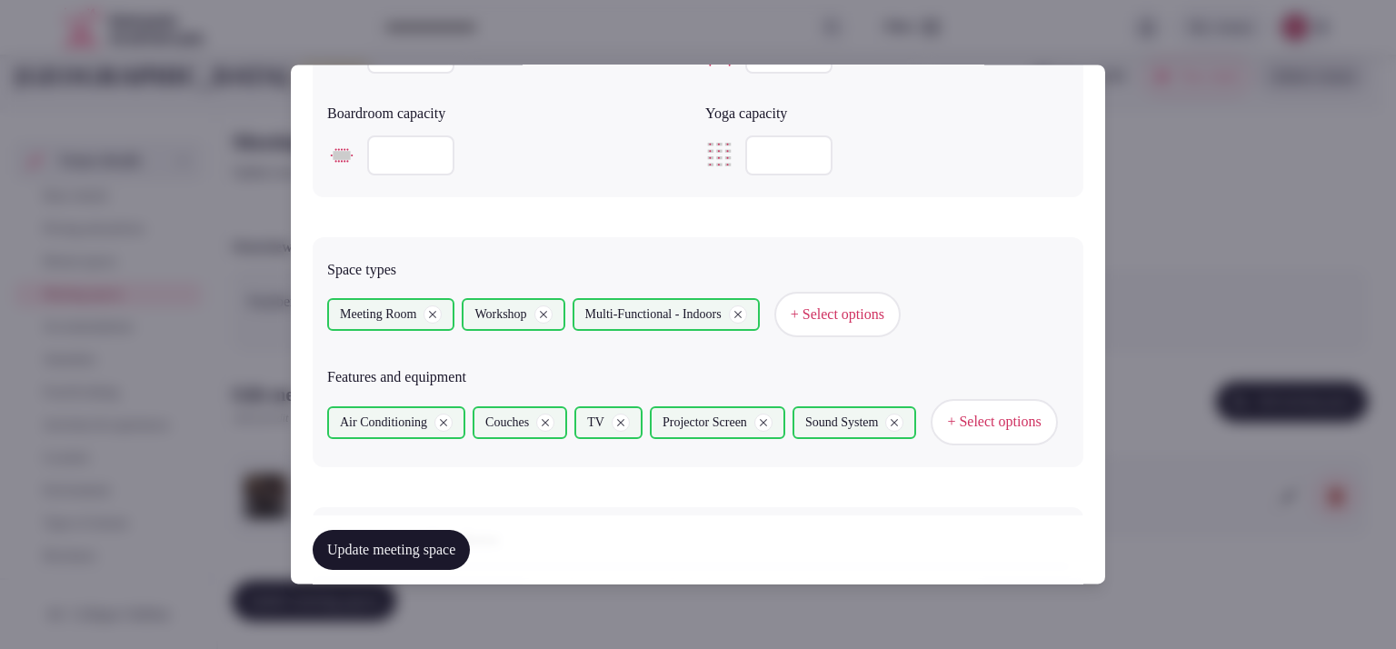
click at [443, 551] on button "Update meeting space" at bounding box center [391, 550] width 157 height 40
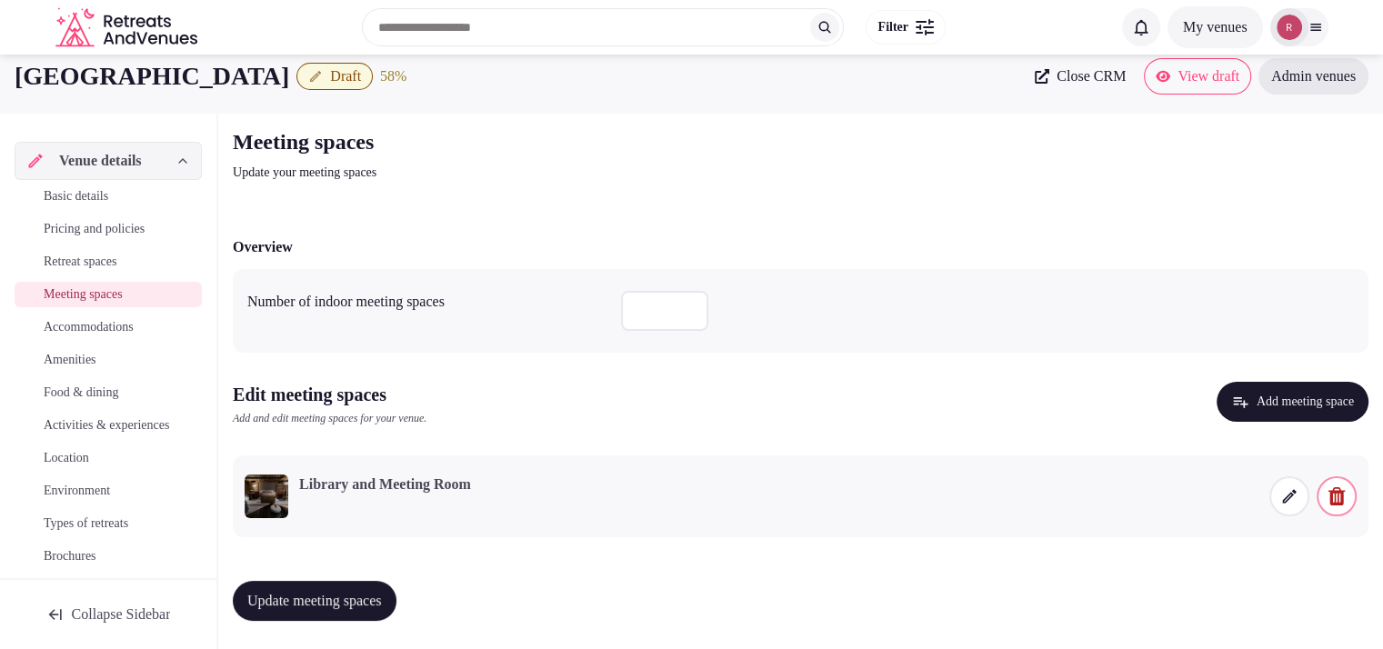
click at [76, 388] on span "Food & dining" at bounding box center [81, 393] width 75 height 18
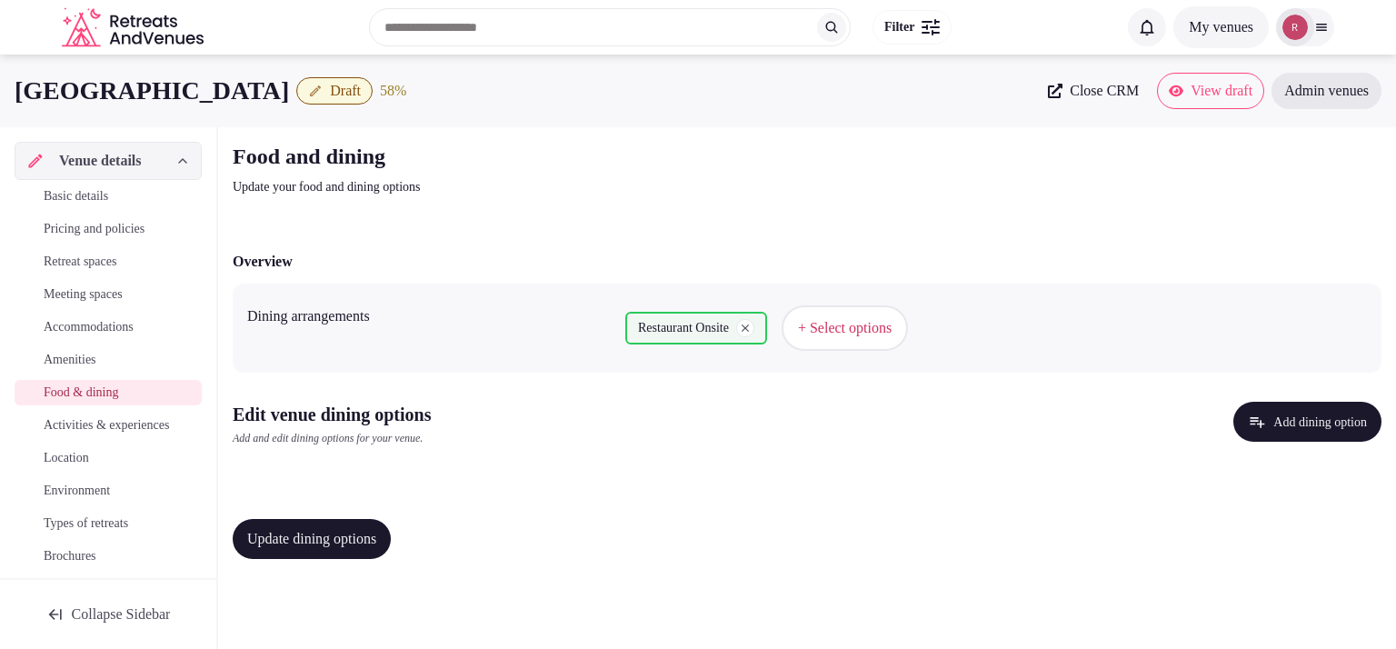
click at [1265, 417] on button "Add dining option" at bounding box center [1308, 422] width 148 height 40
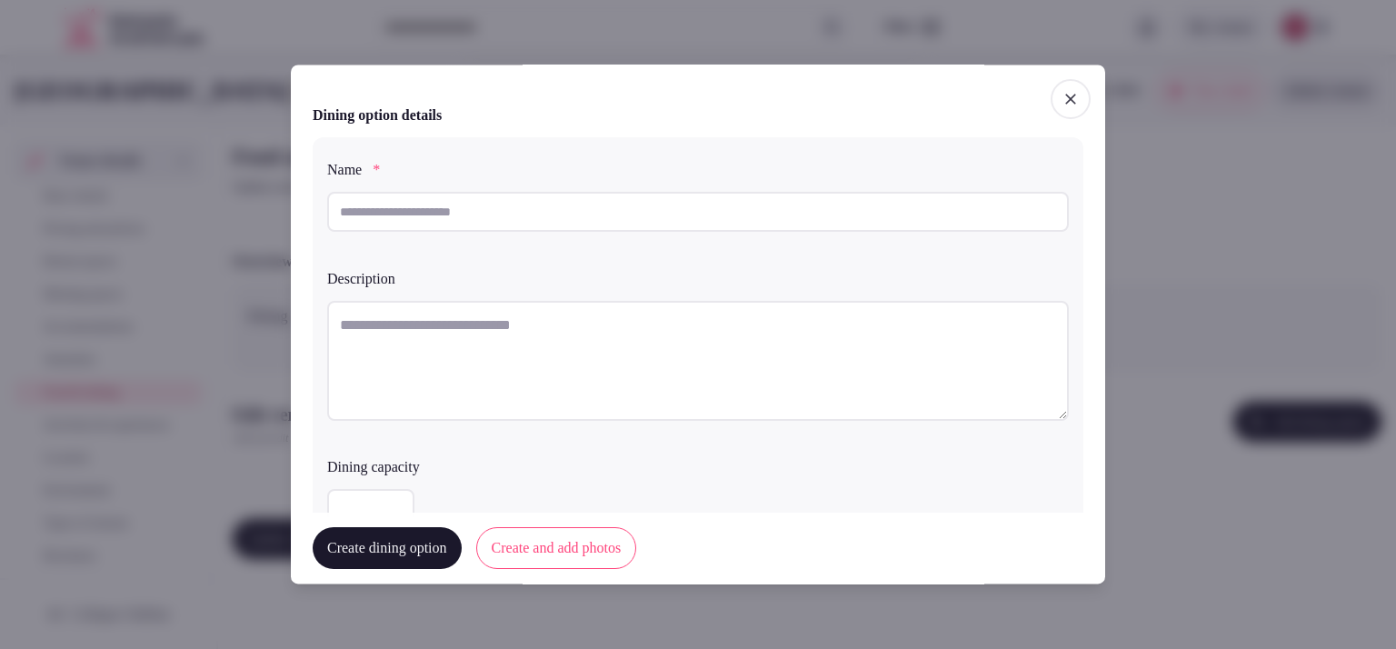
click at [424, 309] on textarea at bounding box center [698, 361] width 742 height 120
paste textarea "**********"
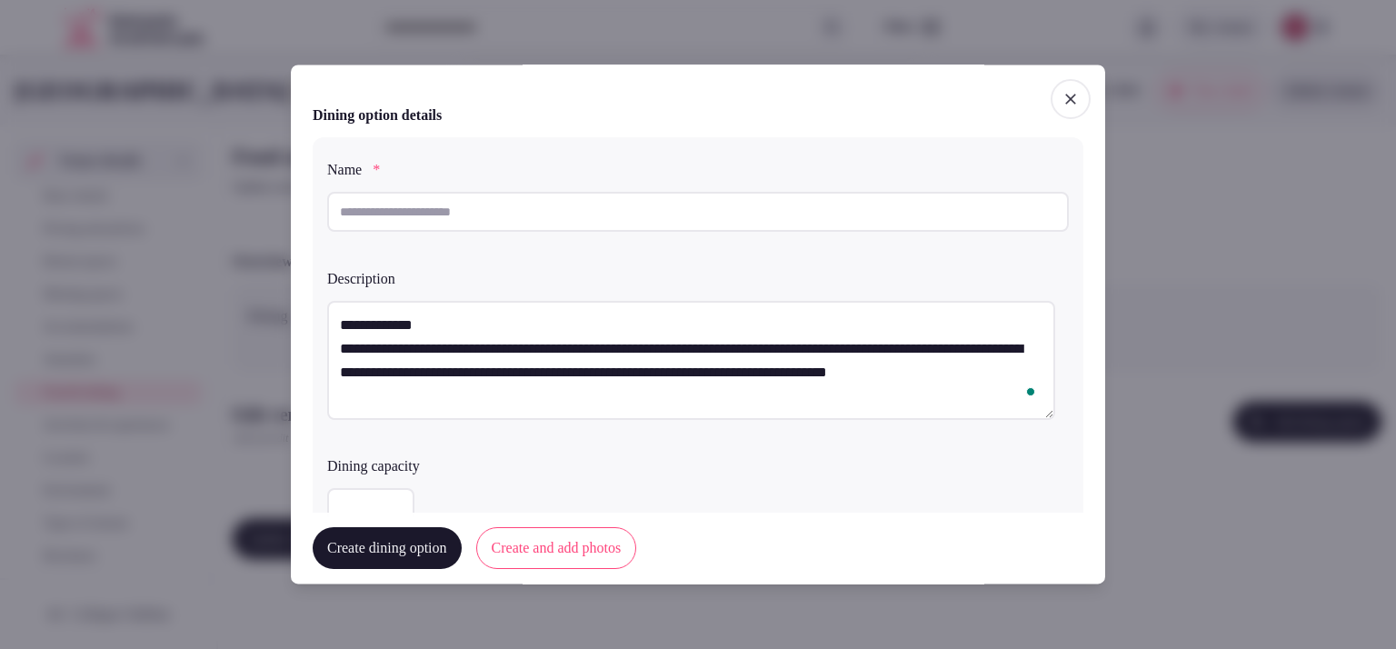
drag, startPoint x: 449, startPoint y: 316, endPoint x: 292, endPoint y: 306, distance: 157.6
click at [292, 306] on div "**********" at bounding box center [698, 324] width 815 height 519
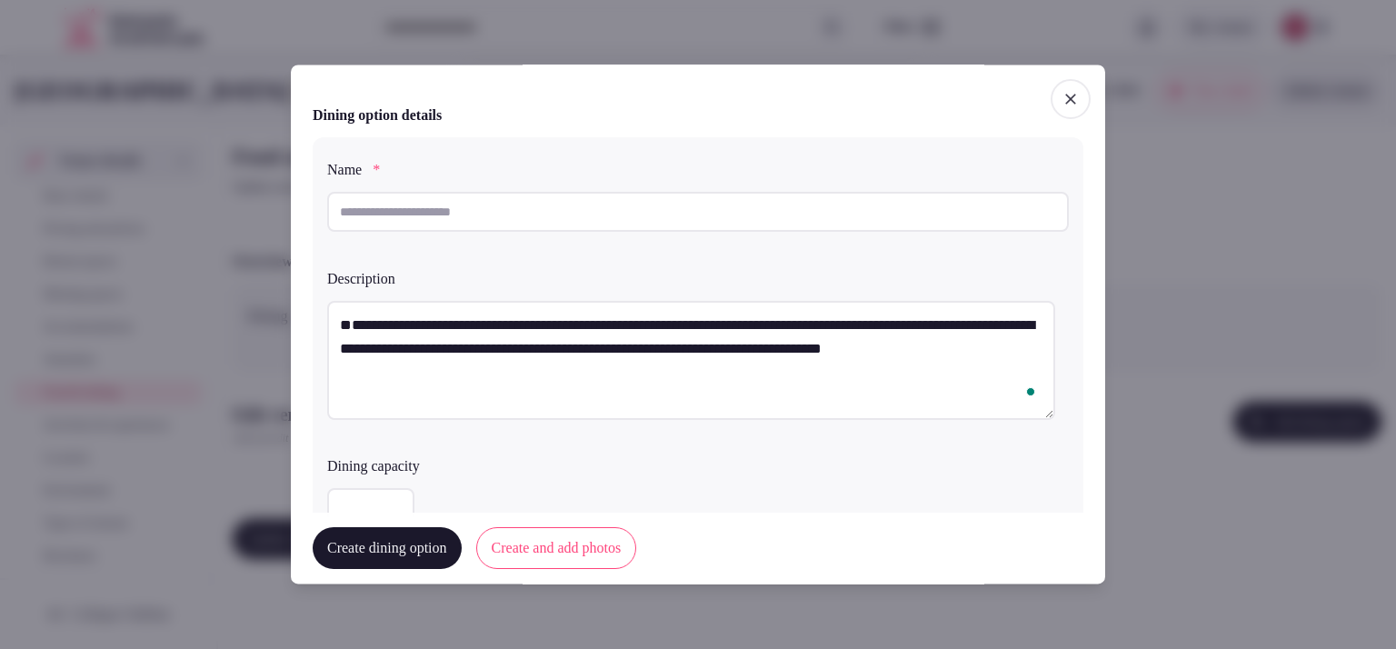
click at [342, 345] on textarea "**********" at bounding box center [691, 360] width 728 height 119
type textarea "**********"
click at [430, 214] on input "text" at bounding box center [698, 212] width 742 height 40
paste input "**********"
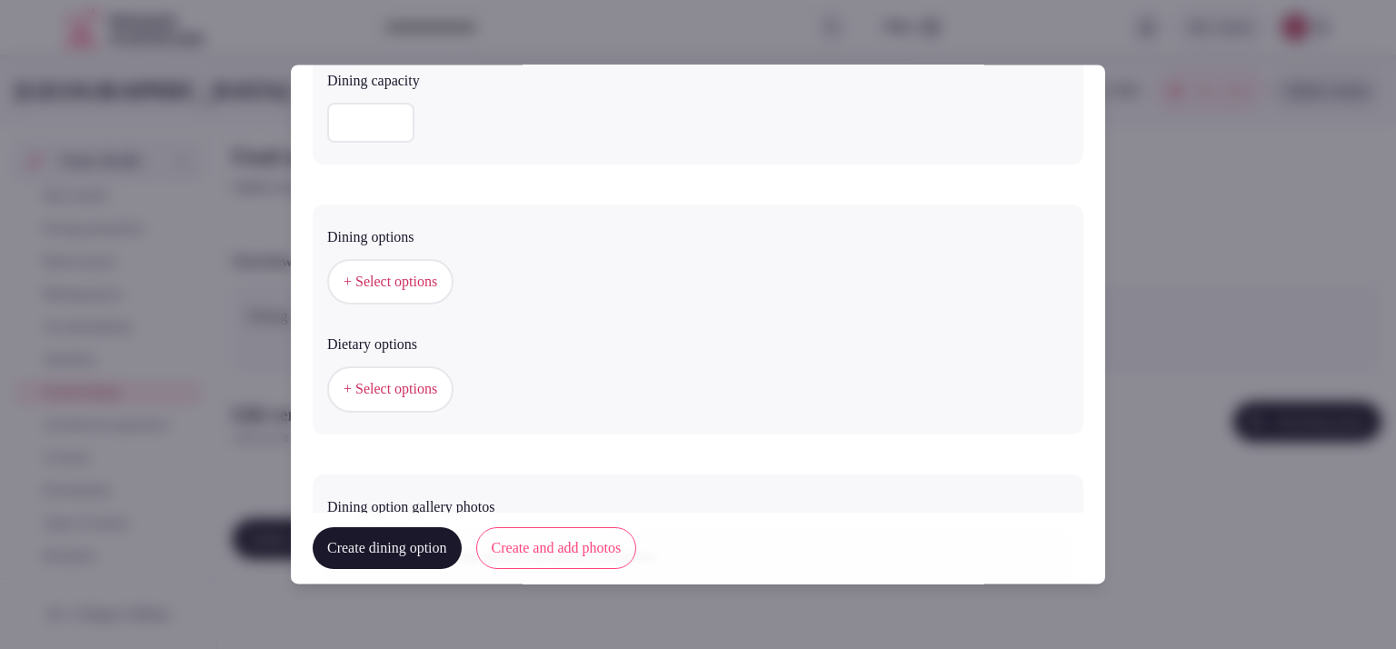
scroll to position [455, 0]
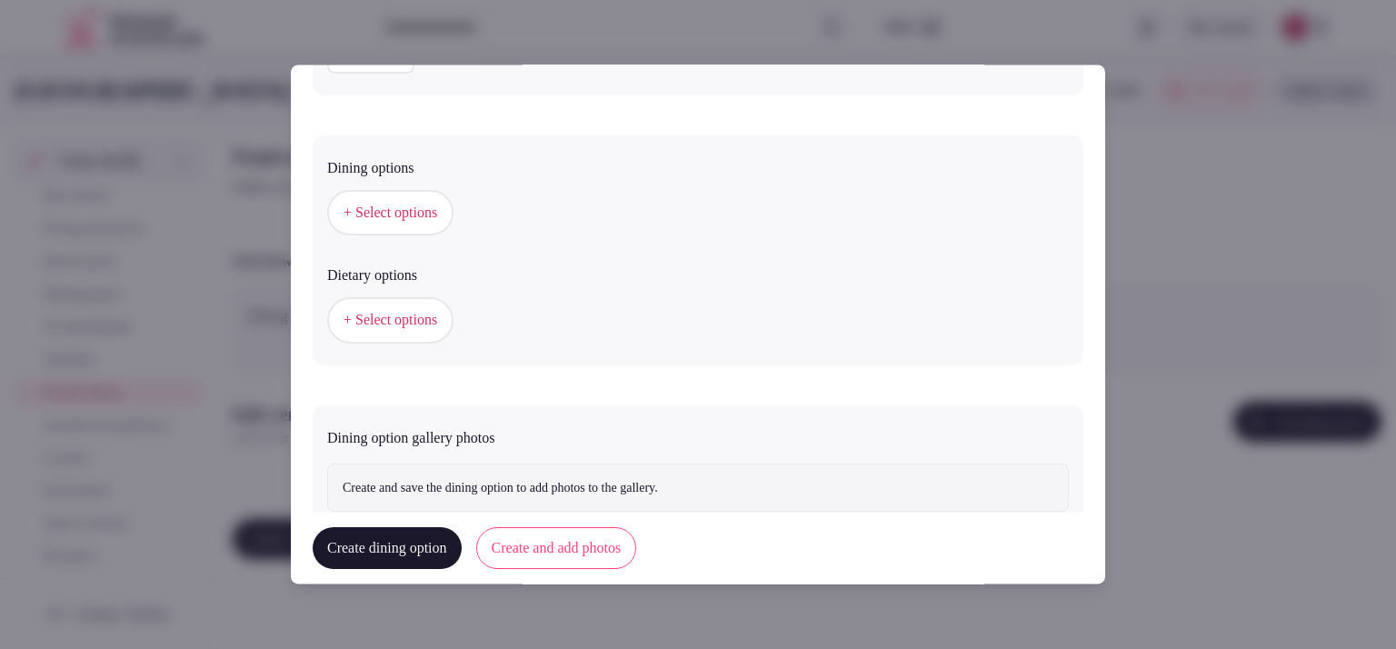
type input "**********"
click at [435, 208] on span "+ Select options" at bounding box center [391, 214] width 94 height 20
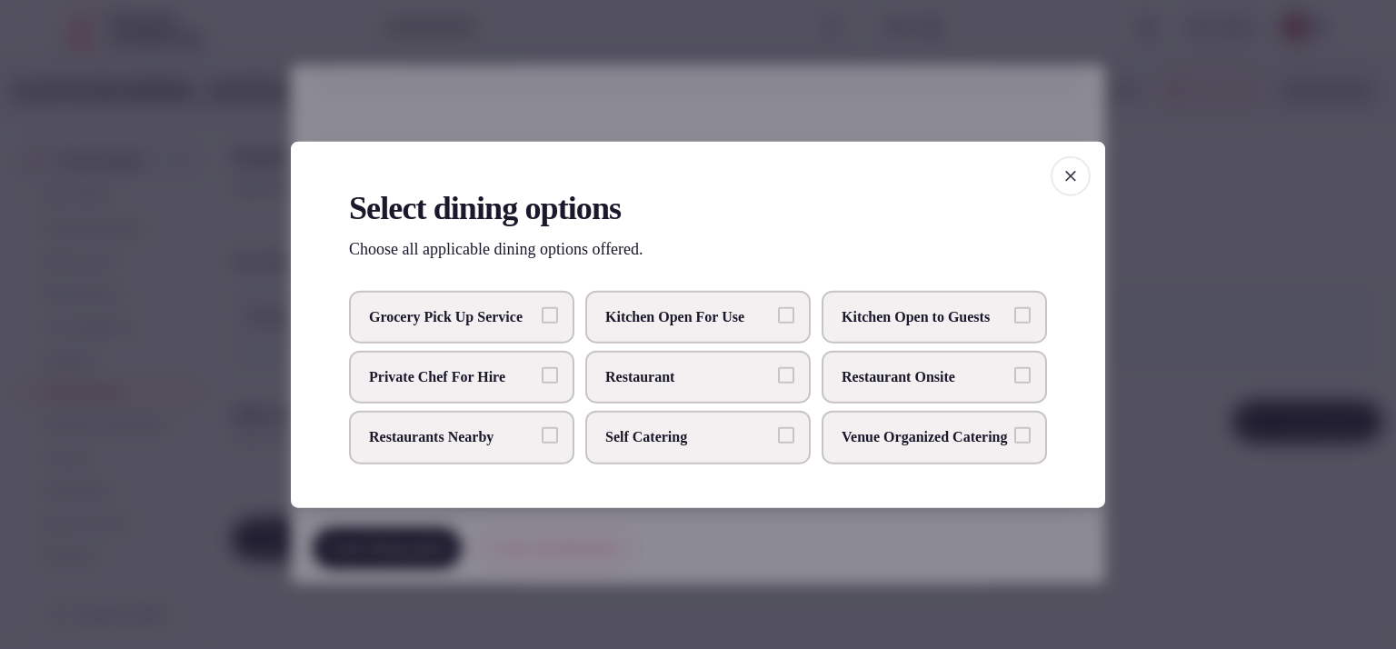
click at [866, 385] on span "Restaurant Onsite" at bounding box center [925, 377] width 167 height 20
click at [1015, 384] on button "Restaurant Onsite" at bounding box center [1023, 375] width 16 height 16
click at [1154, 475] on div at bounding box center [698, 324] width 1396 height 649
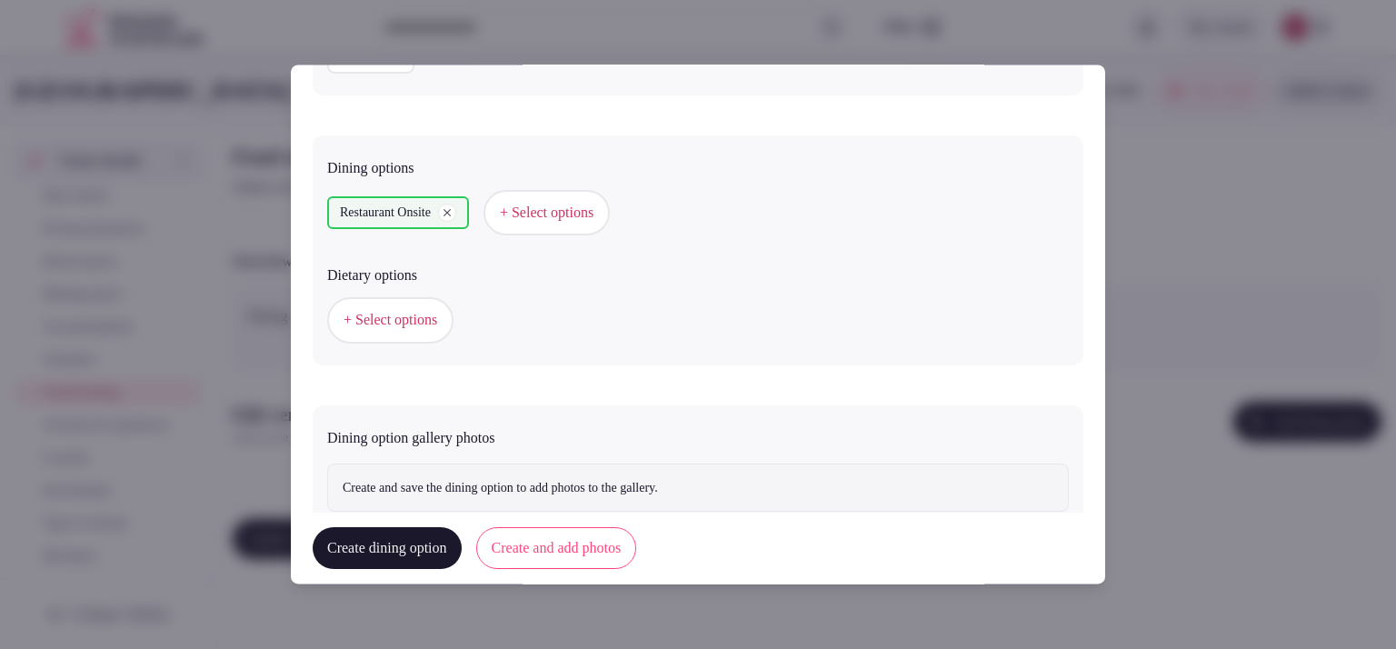
scroll to position [509, 0]
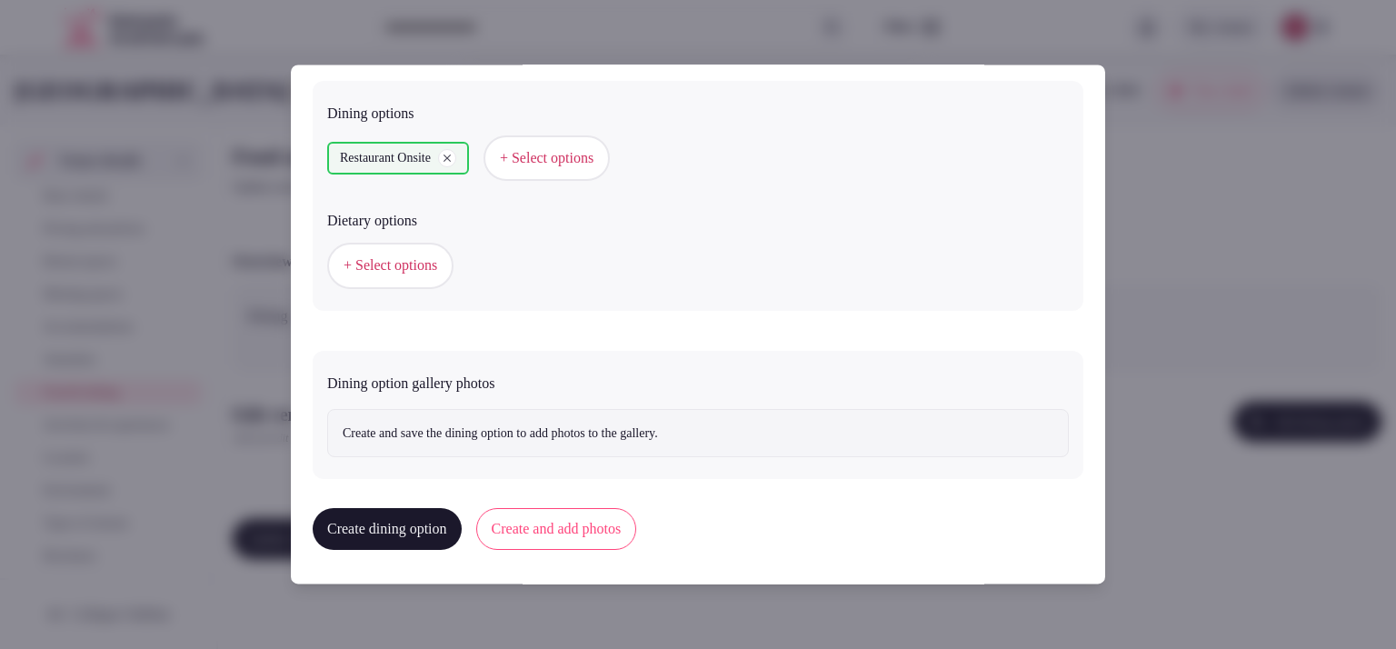
click at [400, 270] on span "+ Select options" at bounding box center [391, 266] width 94 height 20
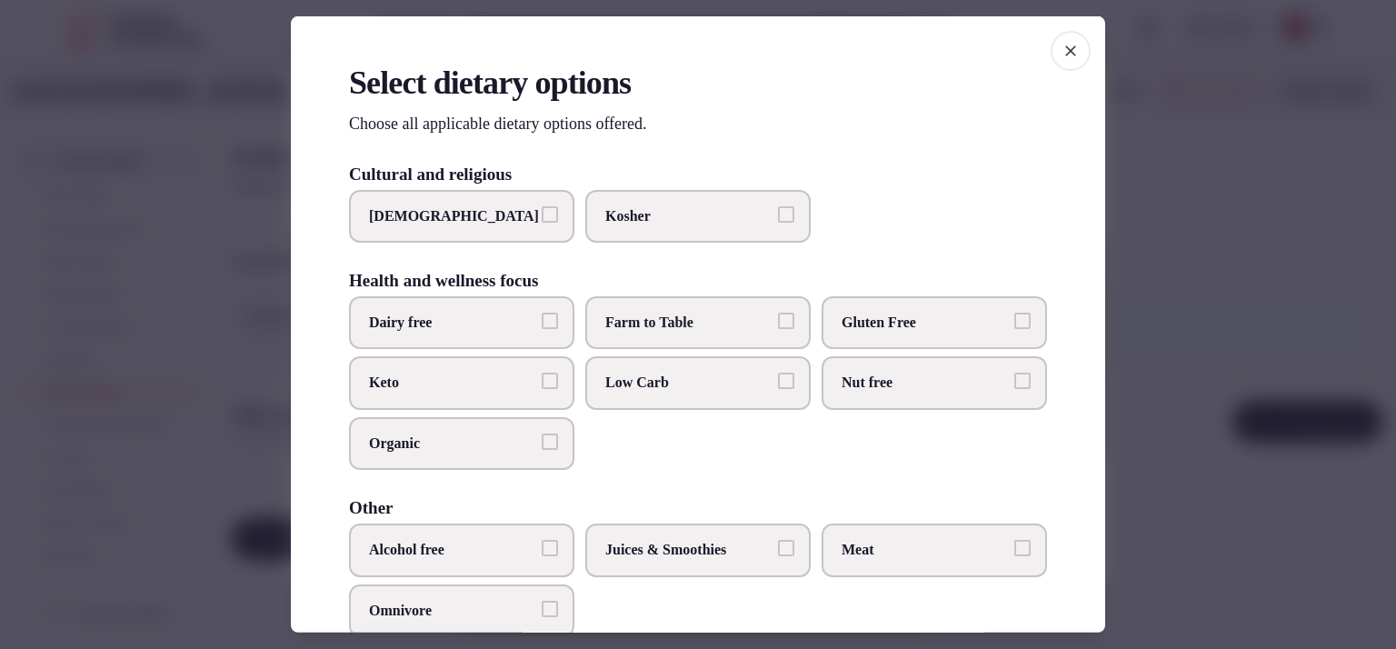
scroll to position [210, 0]
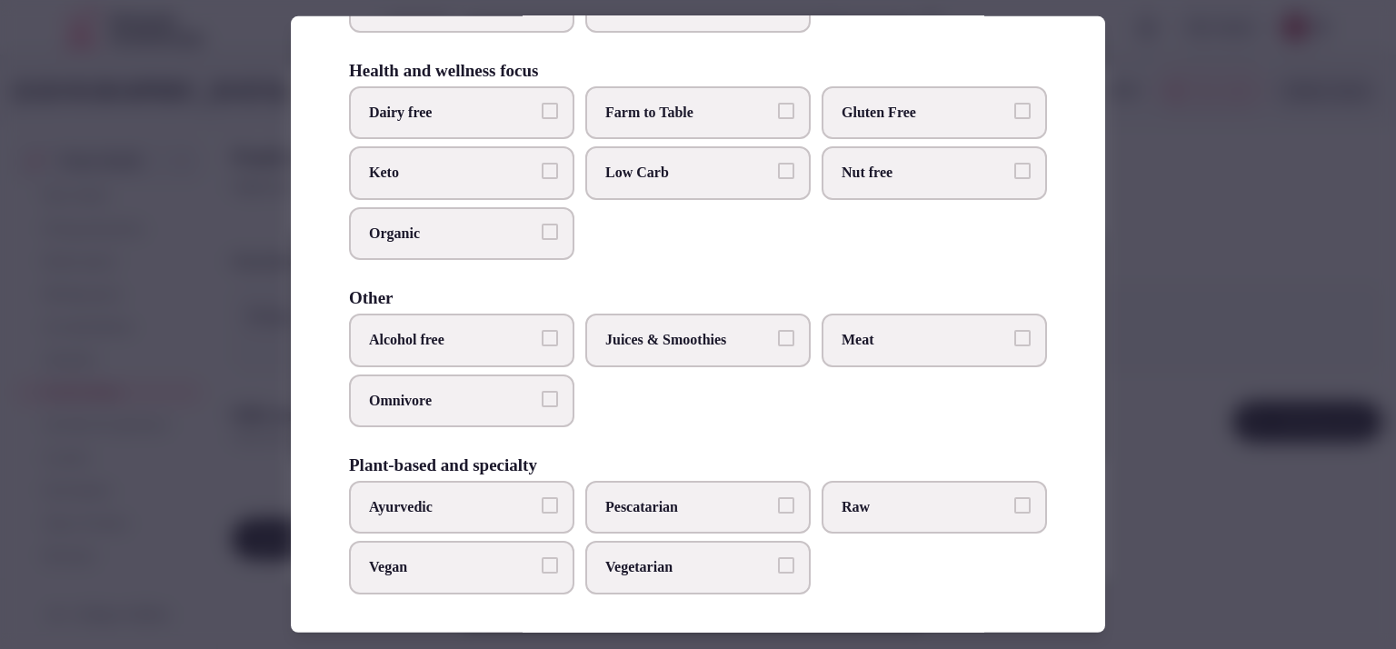
click at [730, 579] on label "Vegetarian" at bounding box center [697, 567] width 225 height 53
click at [778, 574] on button "Vegetarian" at bounding box center [786, 565] width 16 height 16
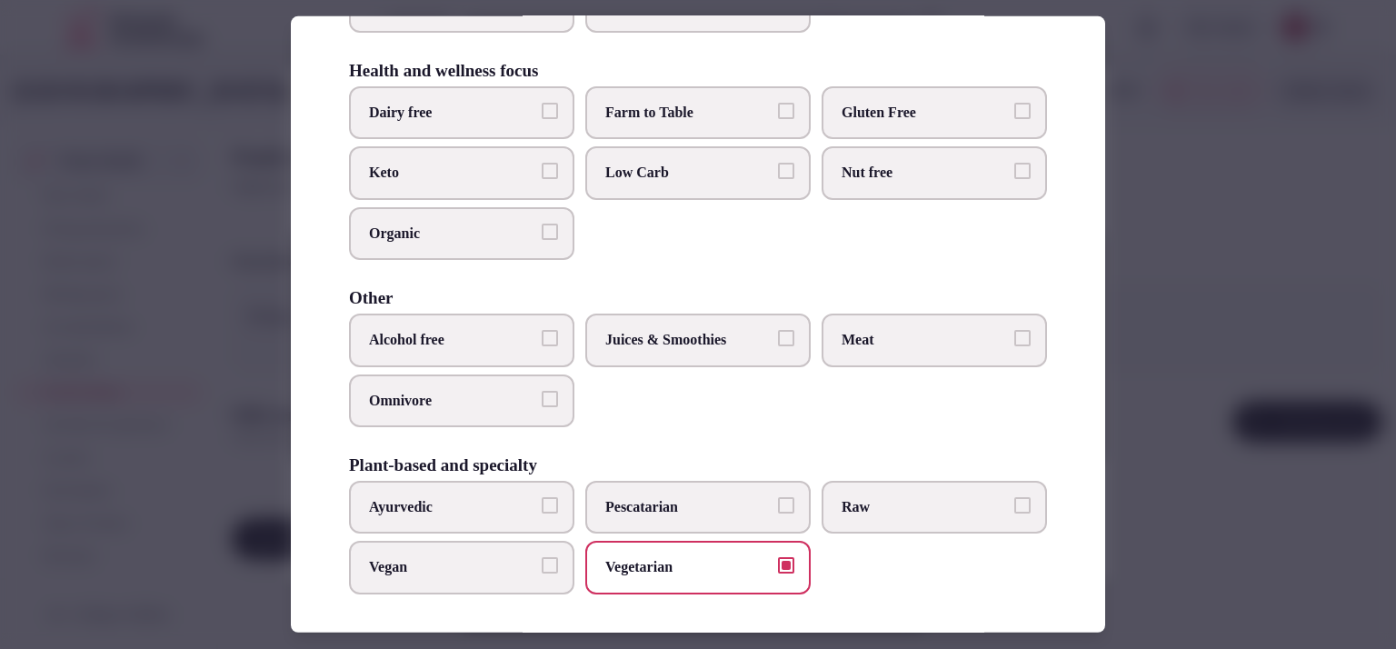
scroll to position [0, 0]
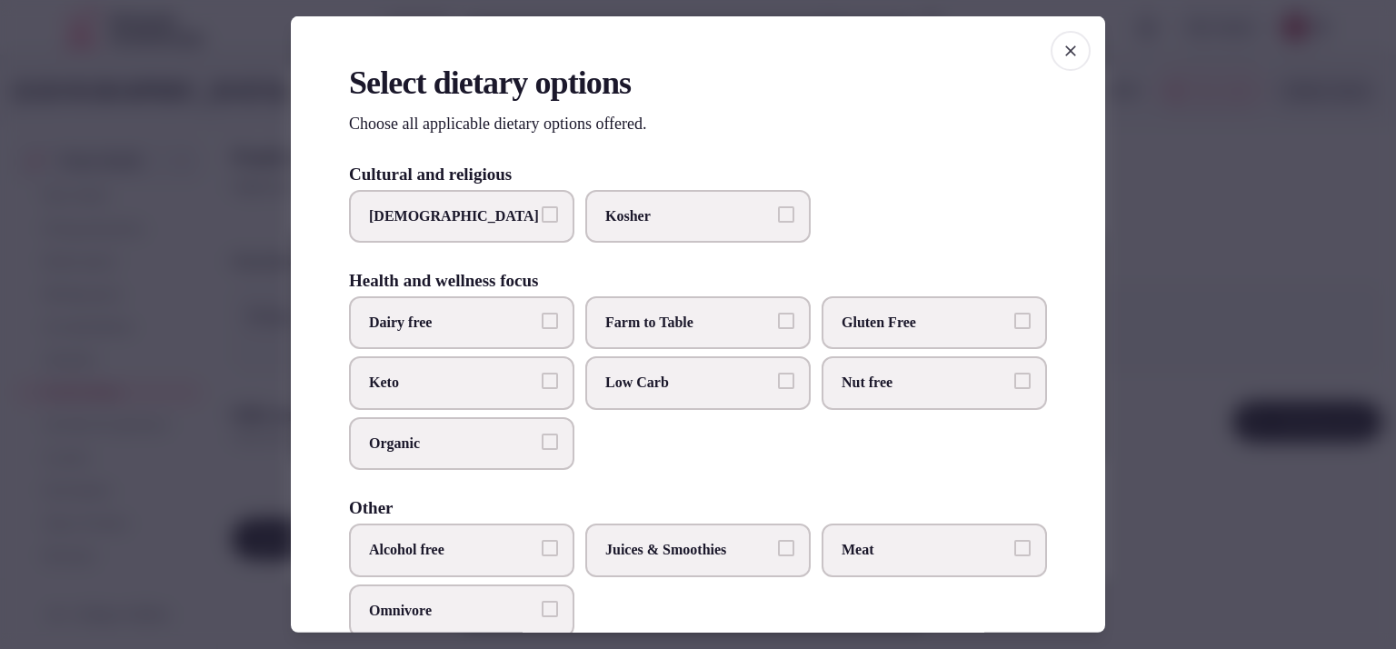
click at [1135, 215] on div at bounding box center [698, 324] width 1396 height 649
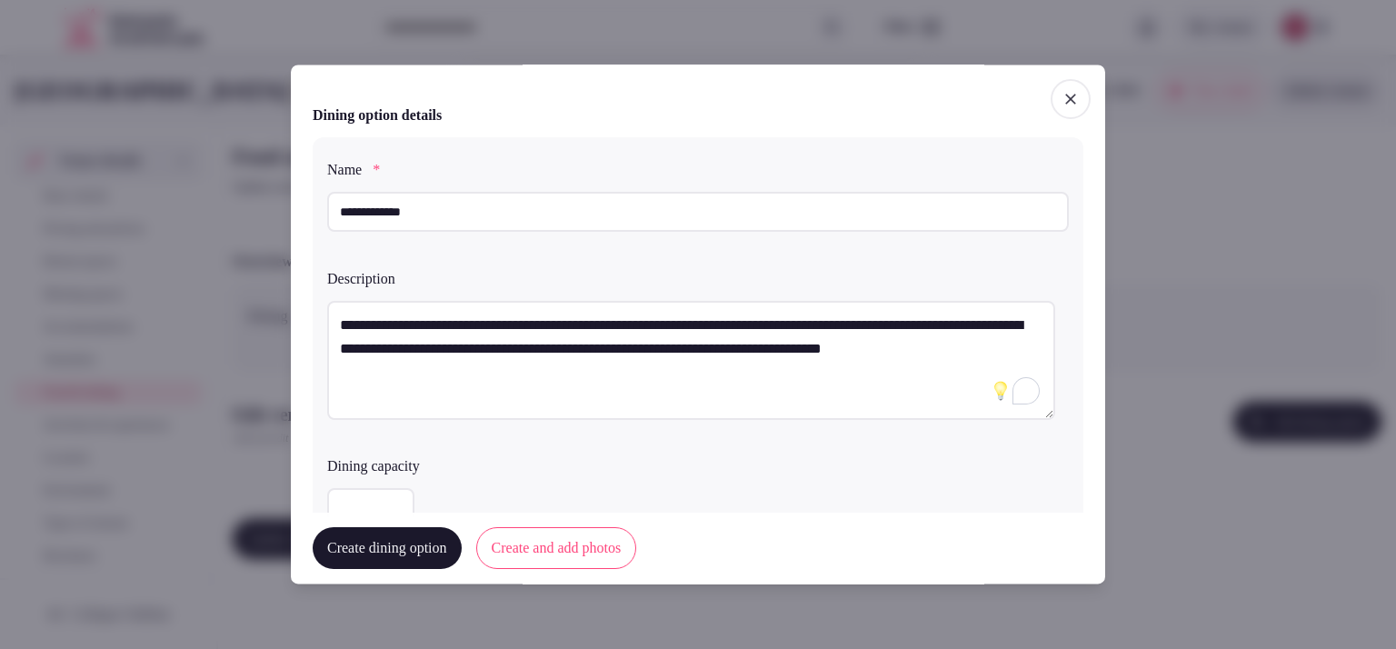
scroll to position [455, 0]
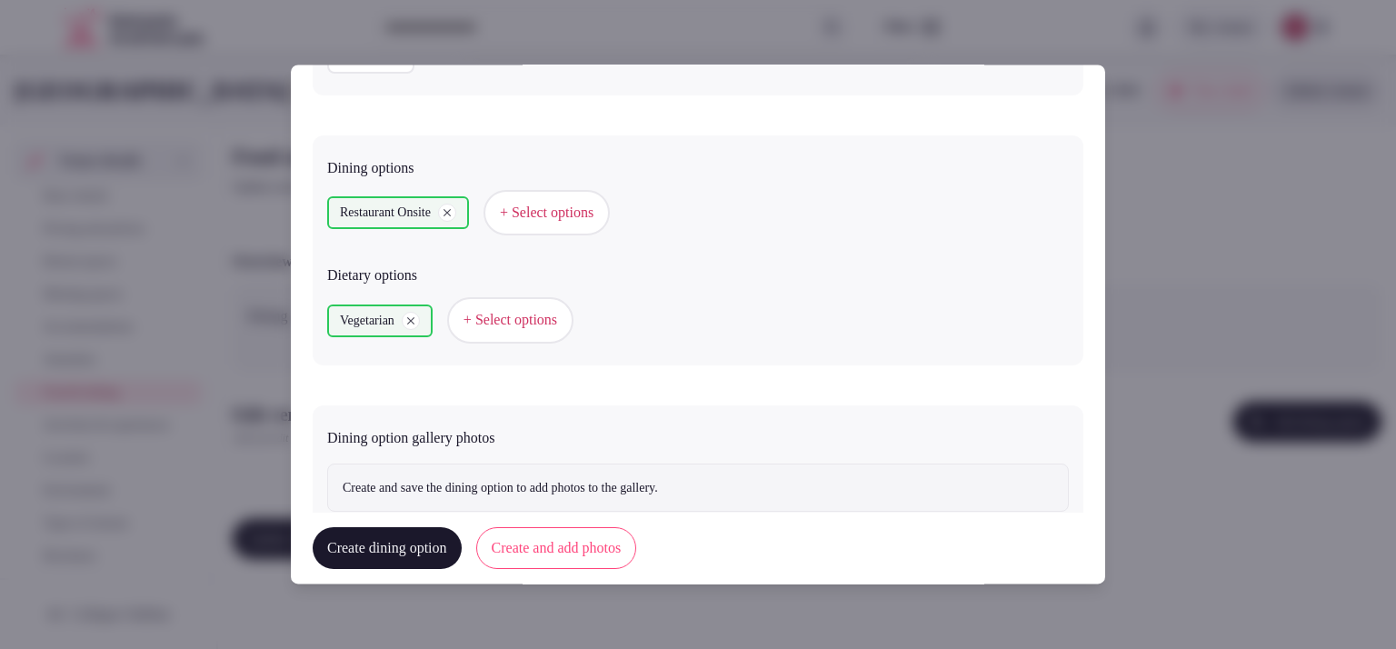
click at [554, 537] on button "Create and add photos" at bounding box center [556, 549] width 161 height 42
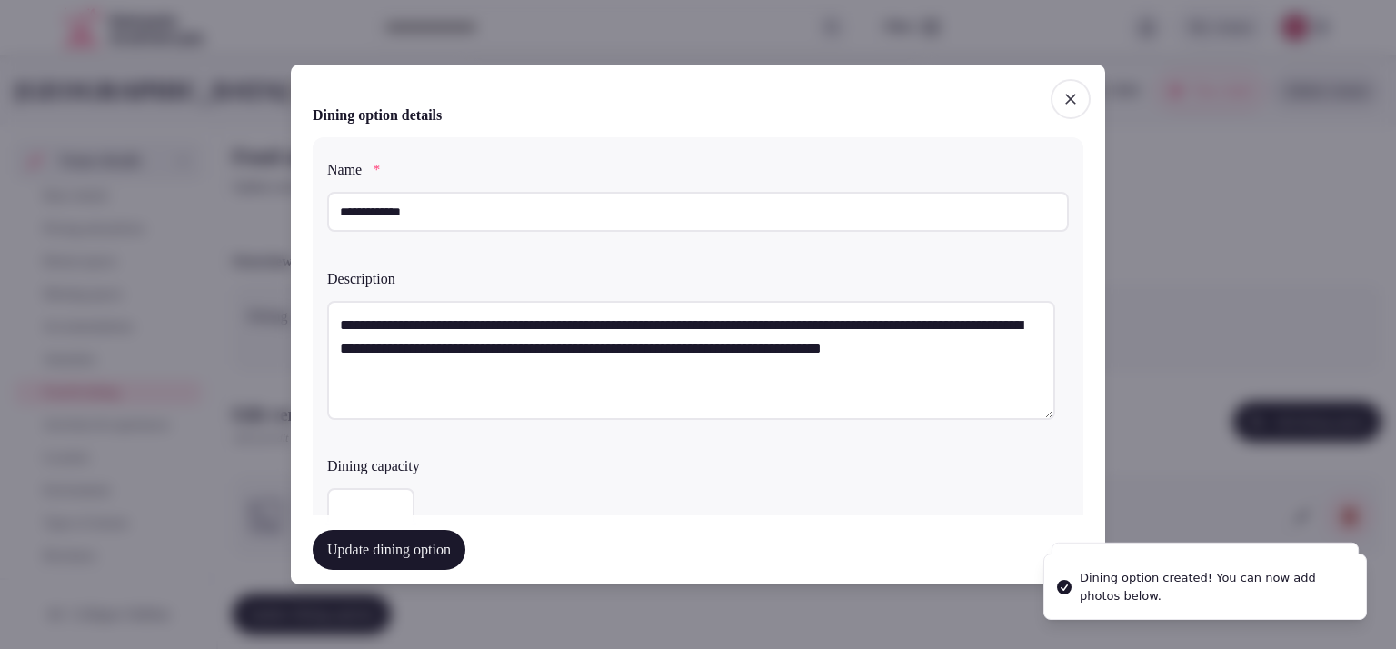
scroll to position [676, 0]
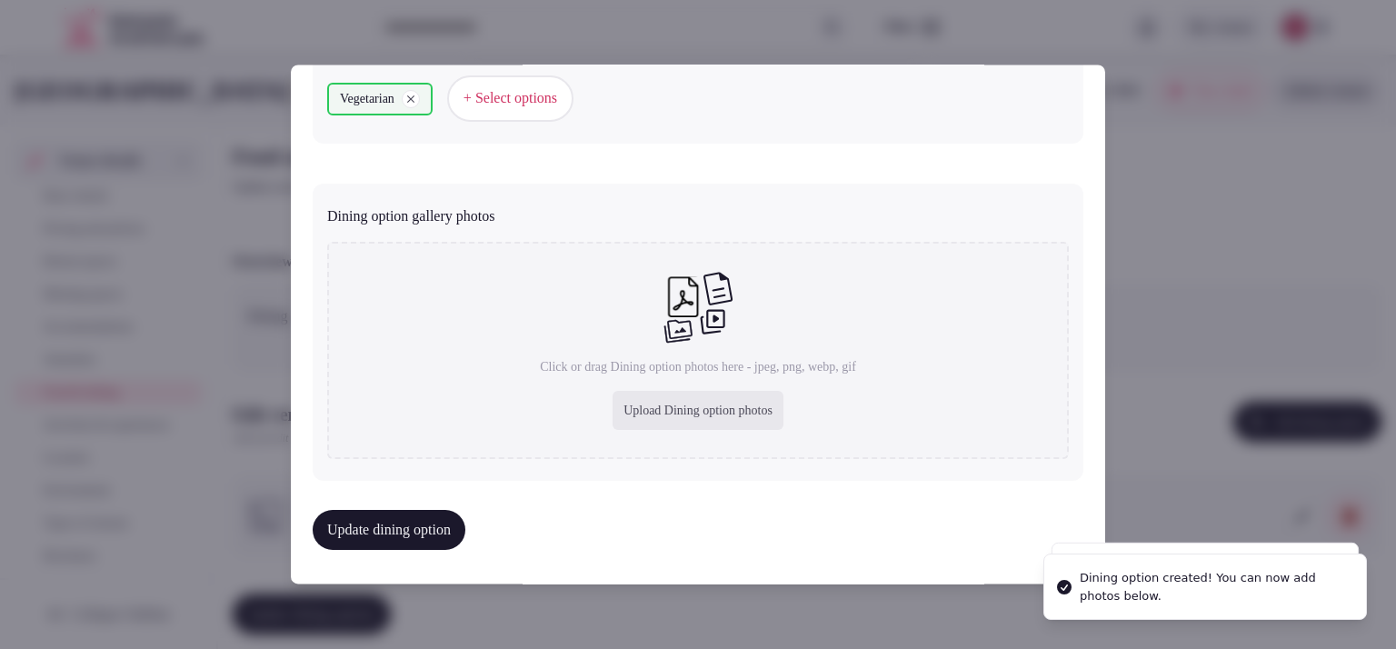
click at [649, 414] on div "Upload Dining option photos" at bounding box center [698, 411] width 171 height 40
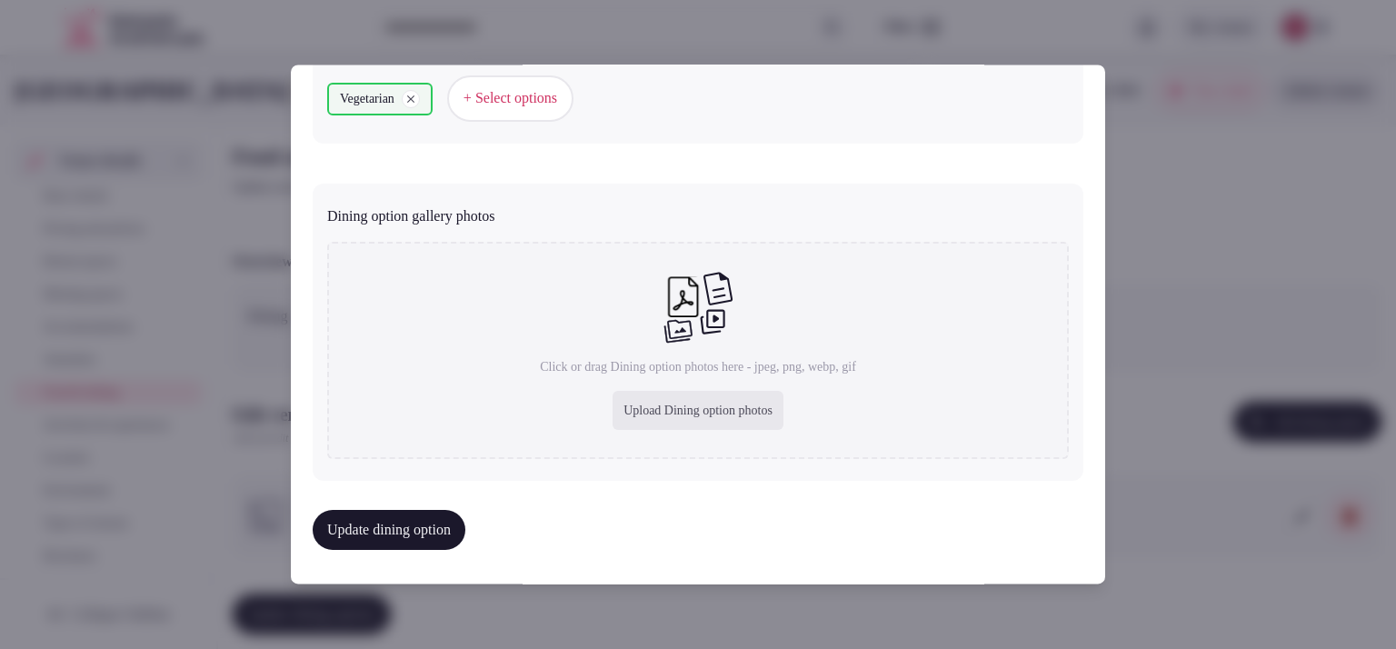
type input "**********"
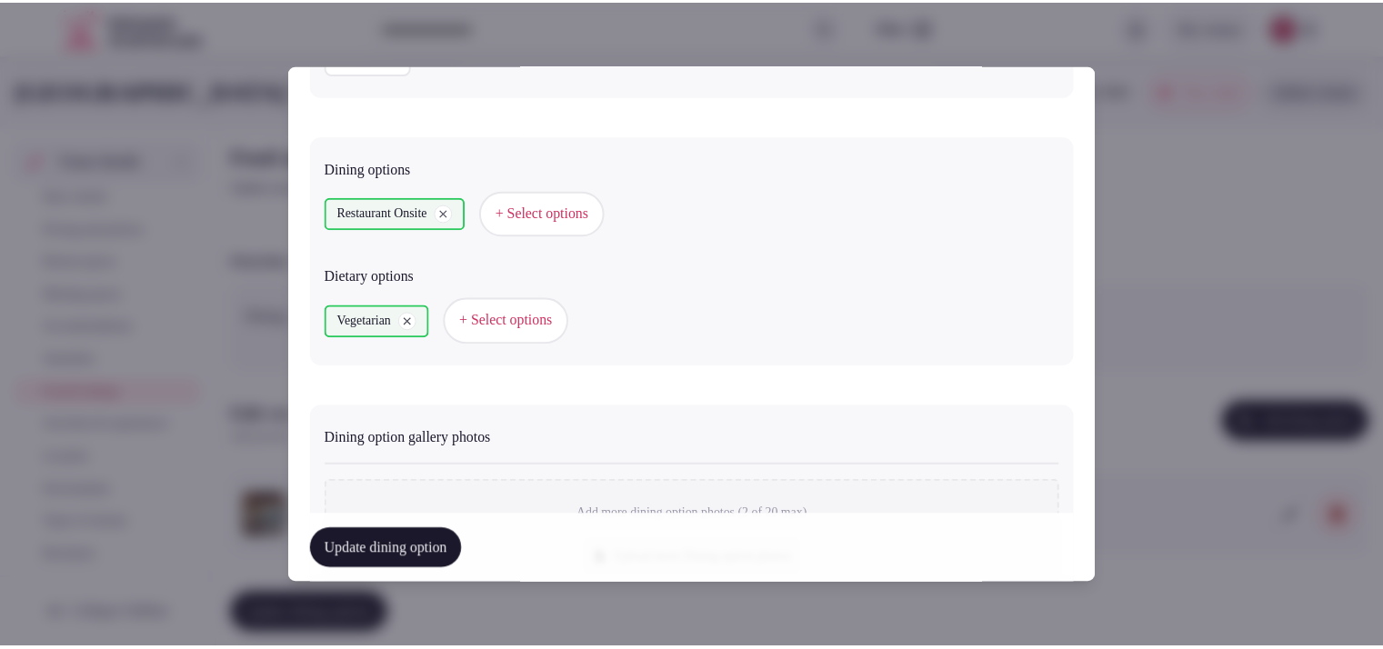
scroll to position [777, 0]
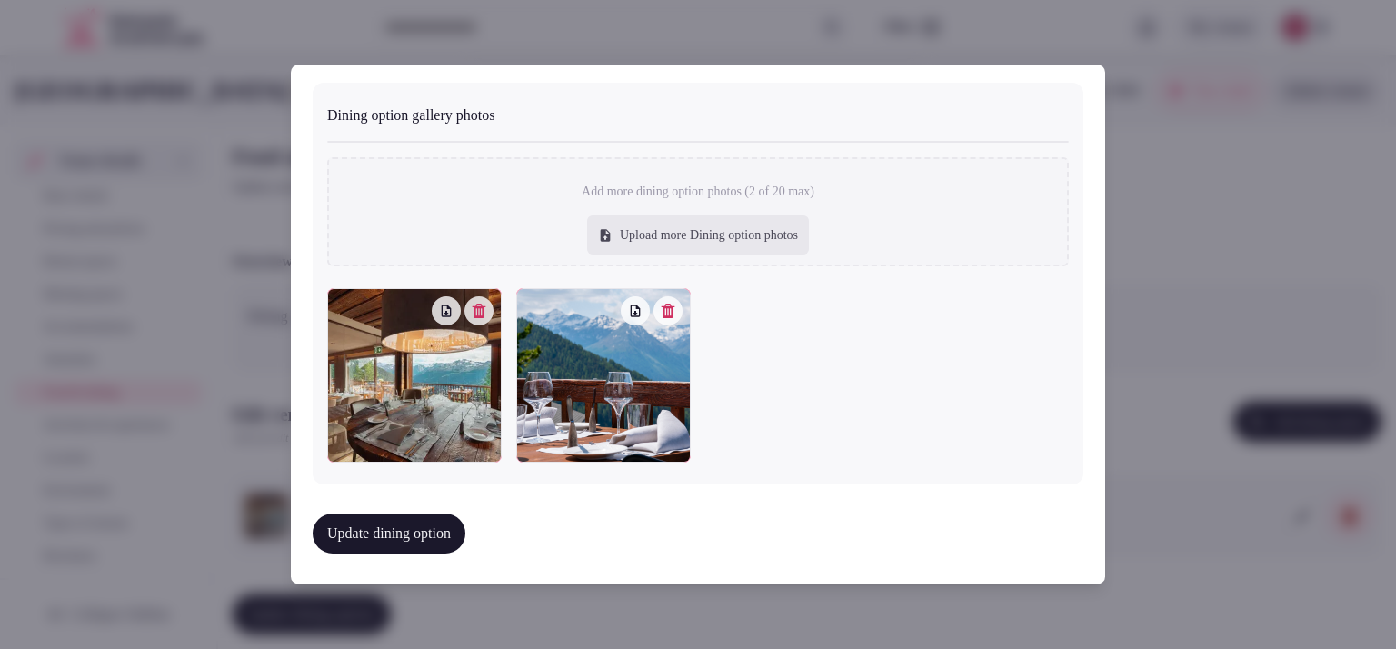
click at [447, 535] on button "Update dining option" at bounding box center [389, 534] width 153 height 40
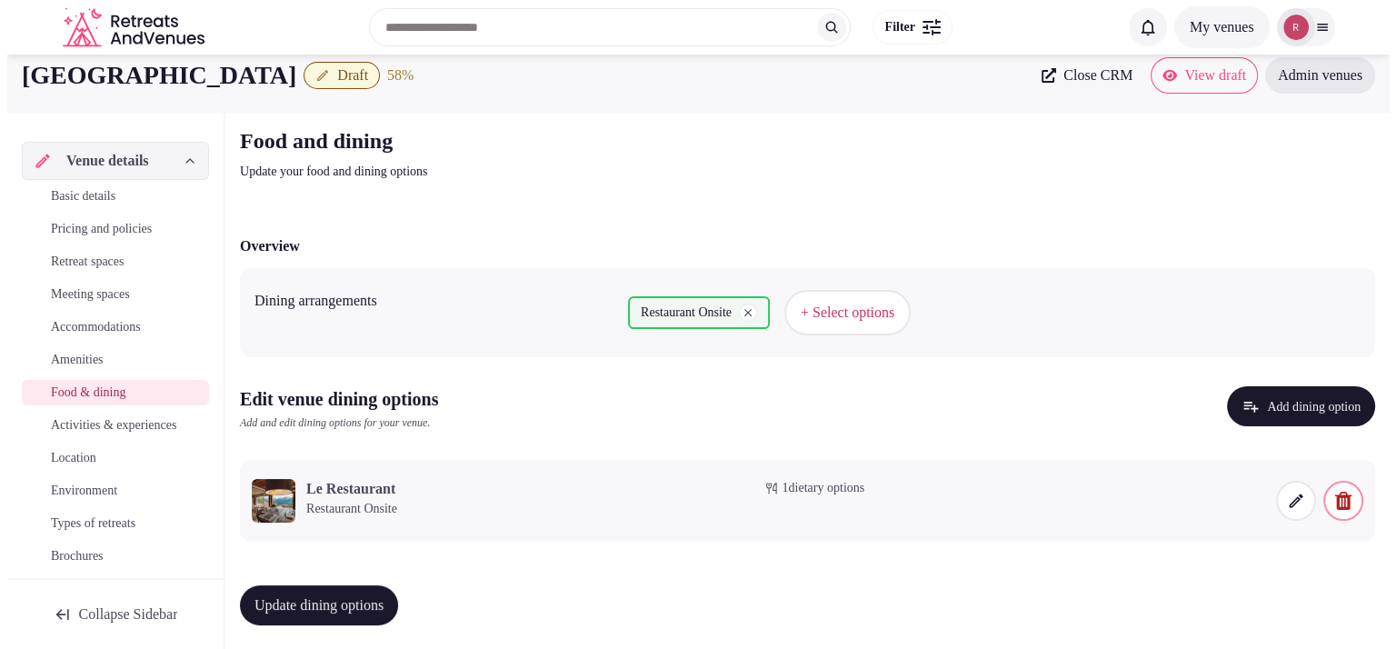
scroll to position [20, 0]
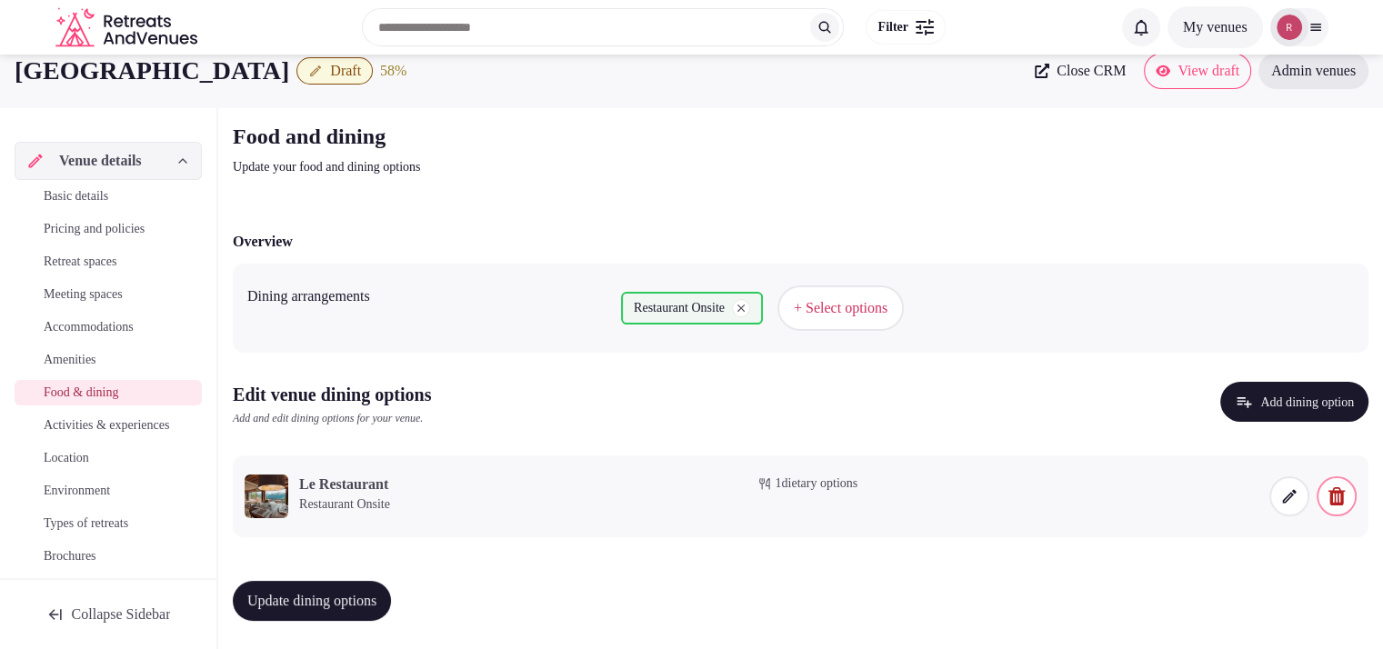
click at [1293, 494] on icon at bounding box center [1289, 496] width 18 height 18
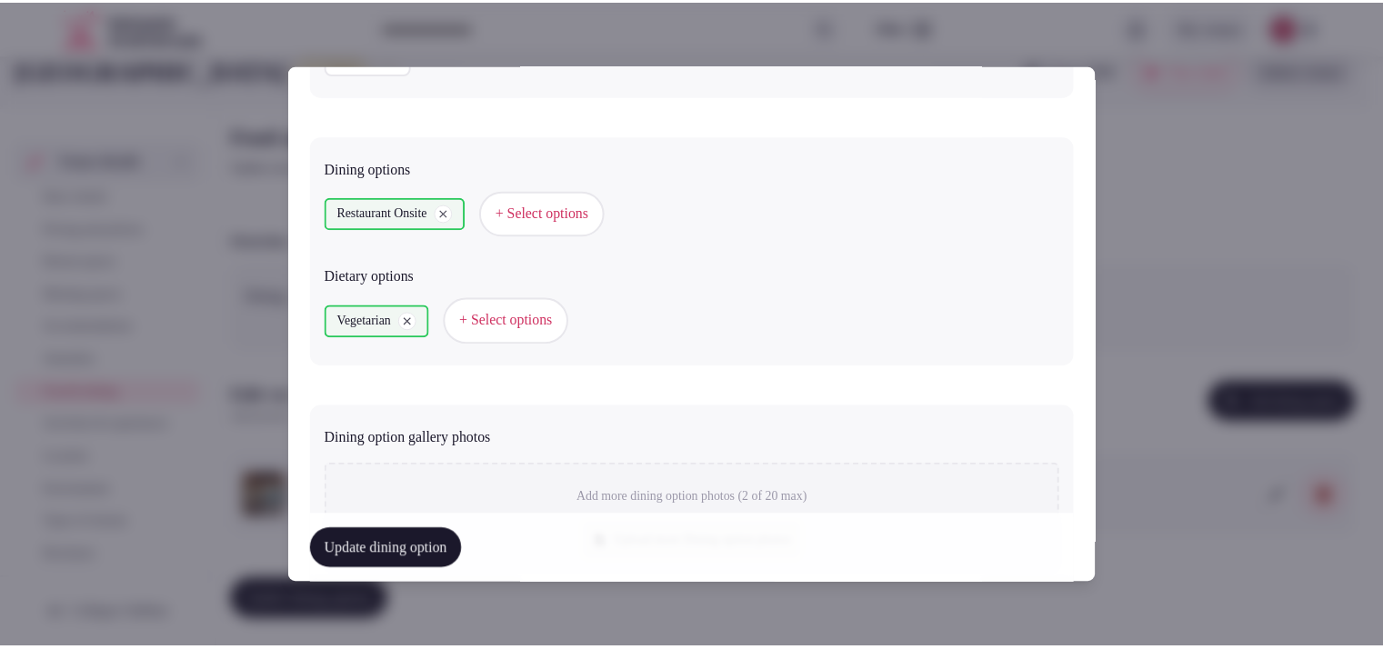
scroll to position [761, 0]
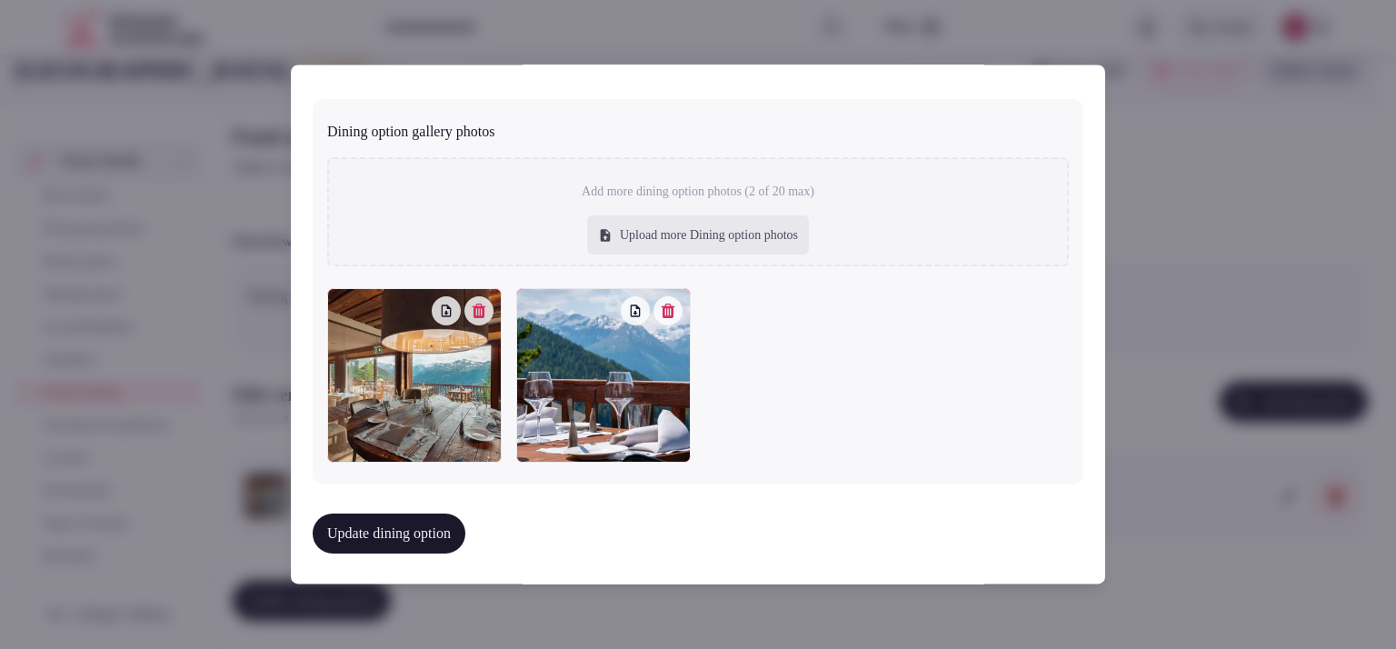
click at [422, 522] on button "Update dining option" at bounding box center [389, 534] width 153 height 40
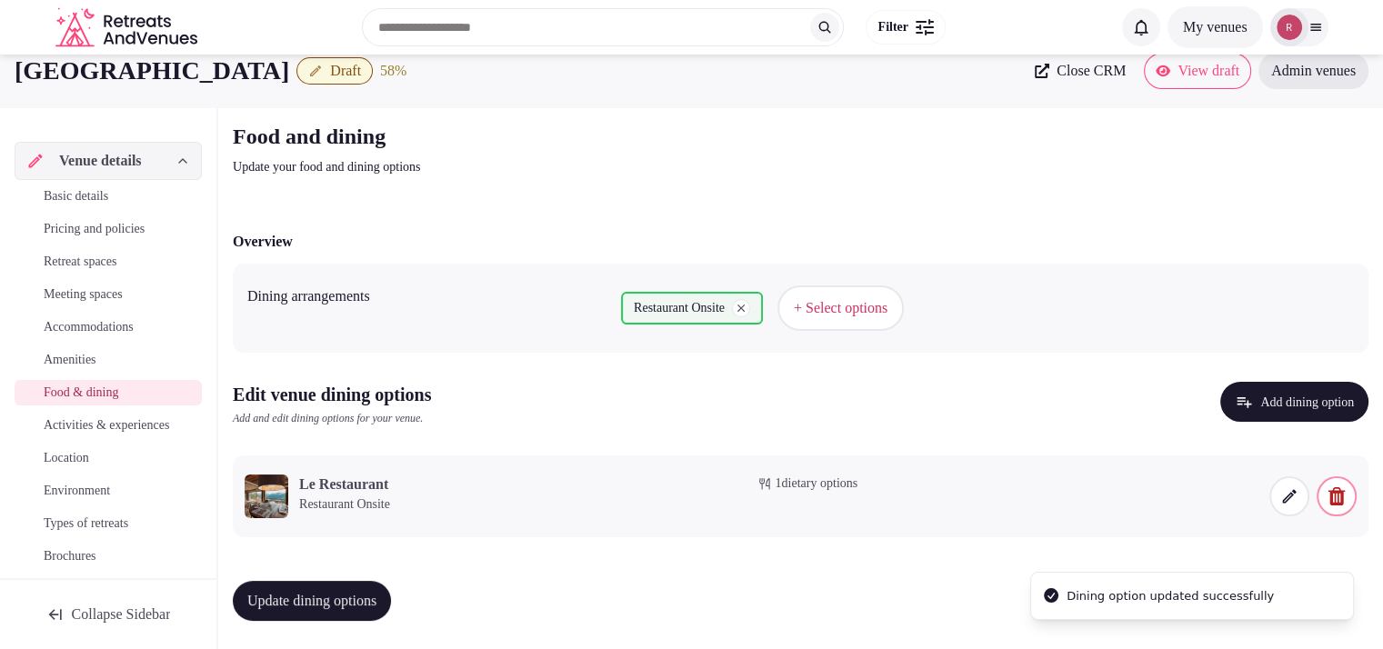
click at [51, 425] on span "Activities & experiences" at bounding box center [106, 425] width 125 height 18
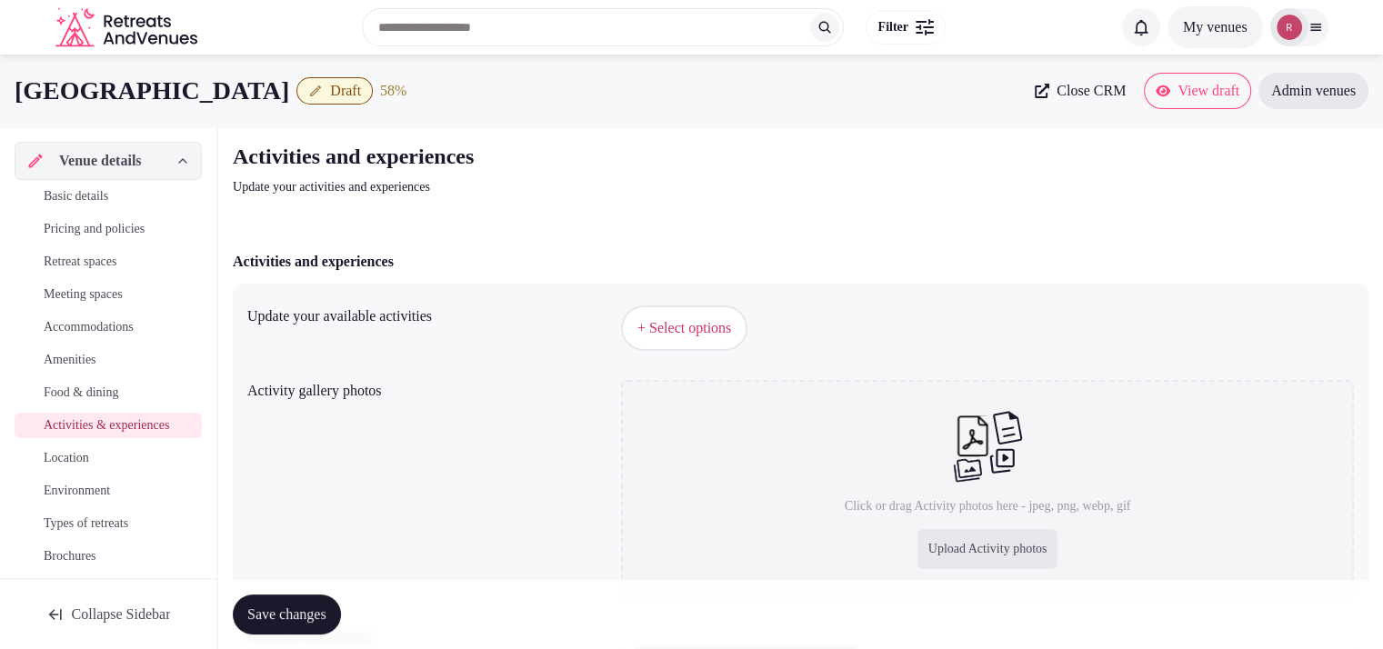
click at [650, 312] on button "+ Select options" at bounding box center [684, 327] width 126 height 45
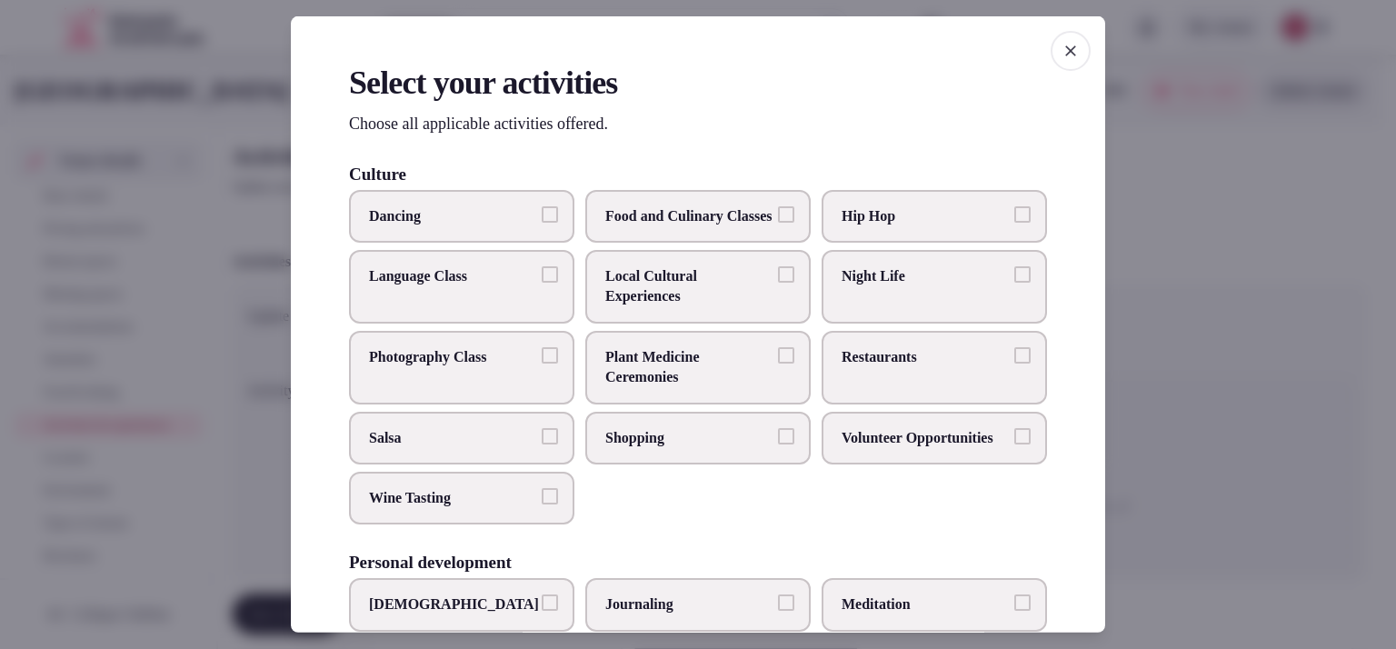
click at [665, 301] on span "Local Cultural Experiences" at bounding box center [688, 286] width 167 height 41
click at [778, 283] on button "Local Cultural Experiences" at bounding box center [786, 274] width 16 height 16
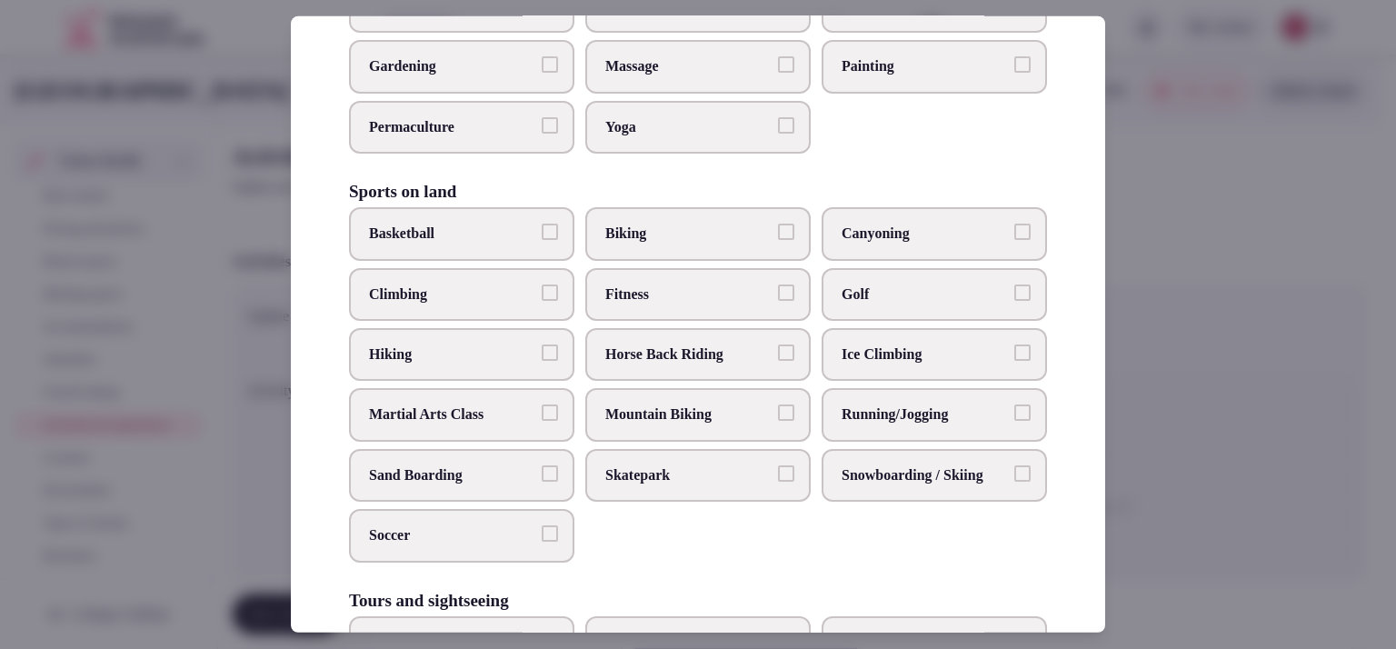
scroll to position [783, 0]
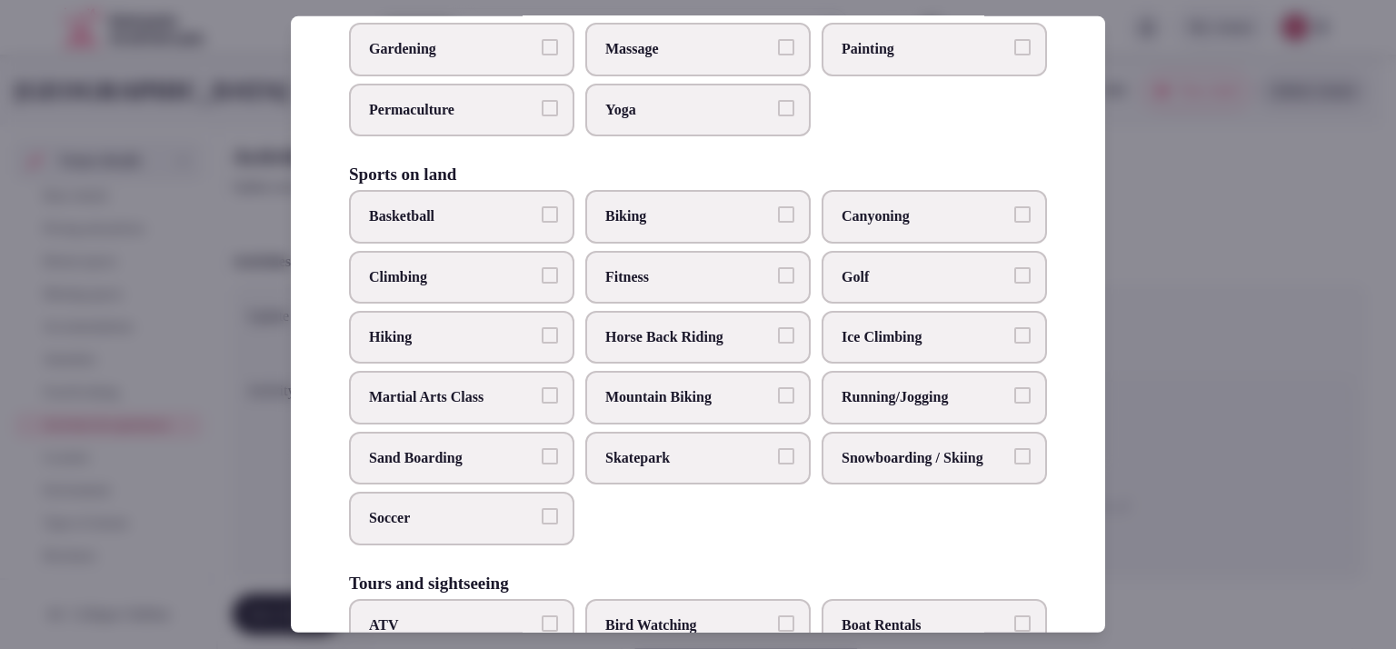
click at [461, 347] on span "Hiking" at bounding box center [452, 337] width 167 height 20
click at [542, 344] on button "Hiking" at bounding box center [550, 335] width 16 height 16
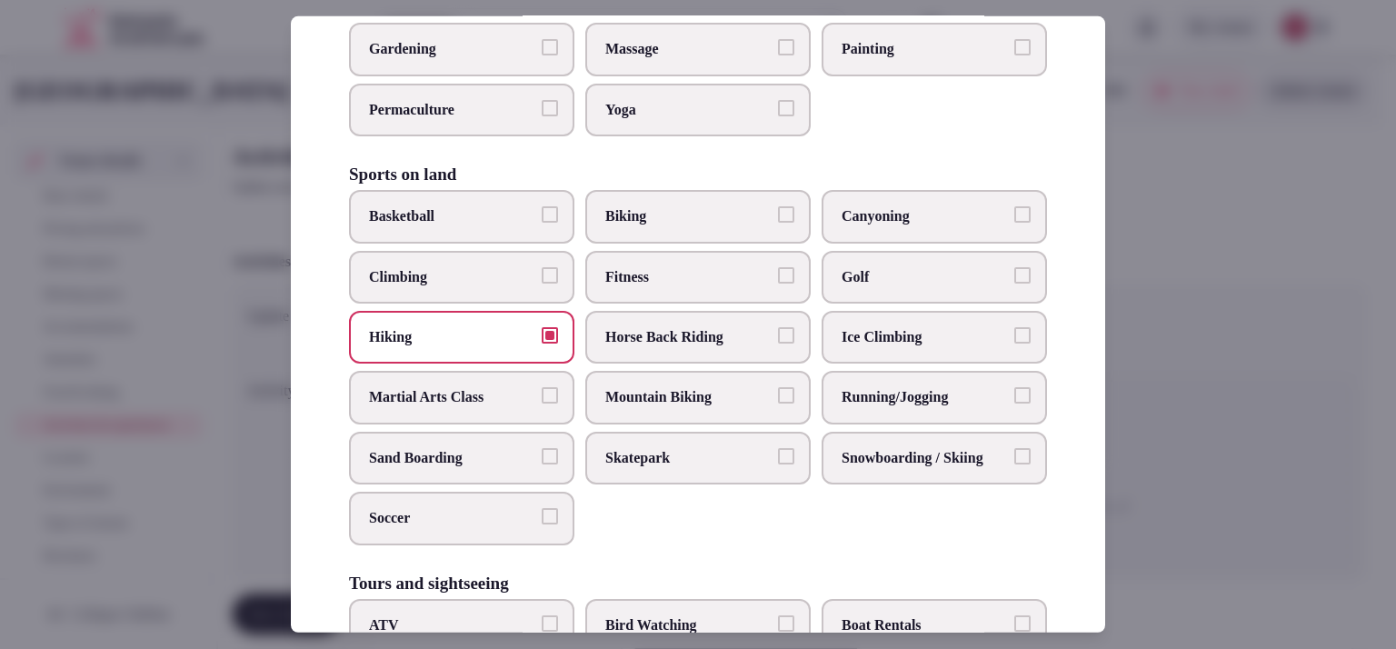
click at [683, 414] on label "Mountain Biking" at bounding box center [697, 397] width 225 height 53
click at [778, 404] on button "Mountain Biking" at bounding box center [786, 395] width 16 height 16
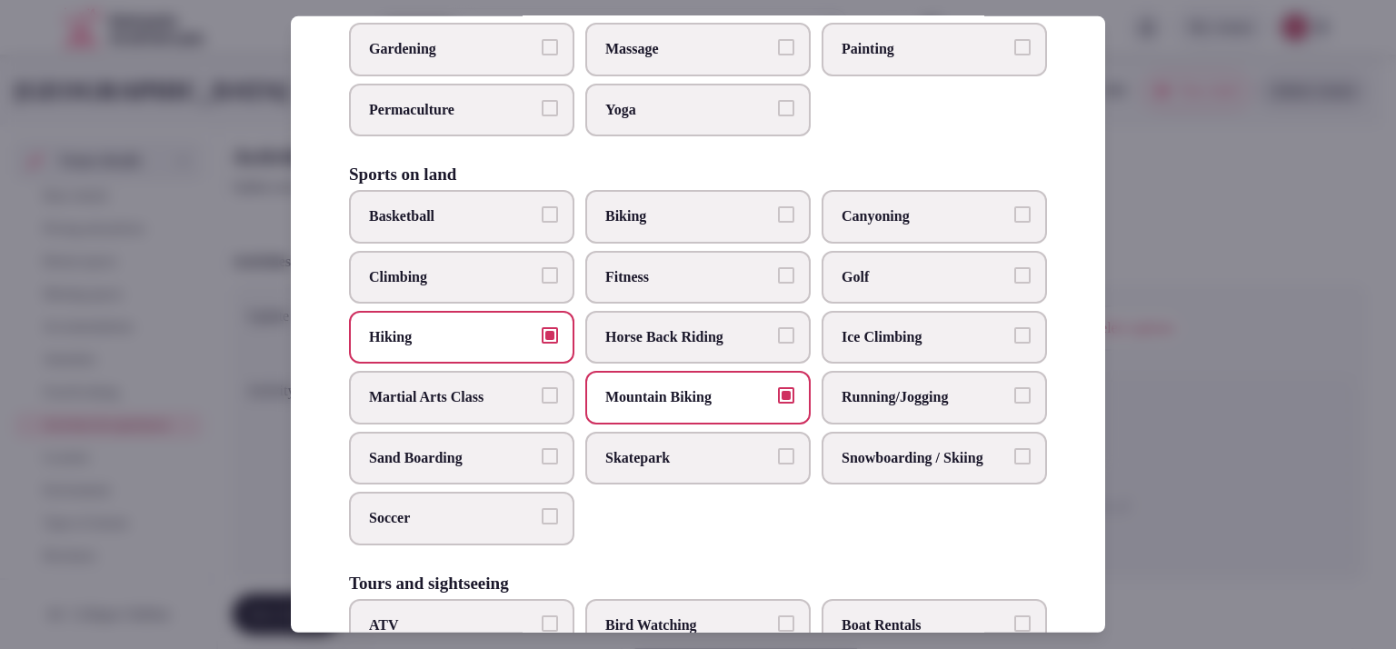
click at [935, 468] on span "Snowboarding / Skiing" at bounding box center [925, 458] width 167 height 20
click at [1015, 465] on button "Snowboarding / Skiing" at bounding box center [1023, 456] width 16 height 16
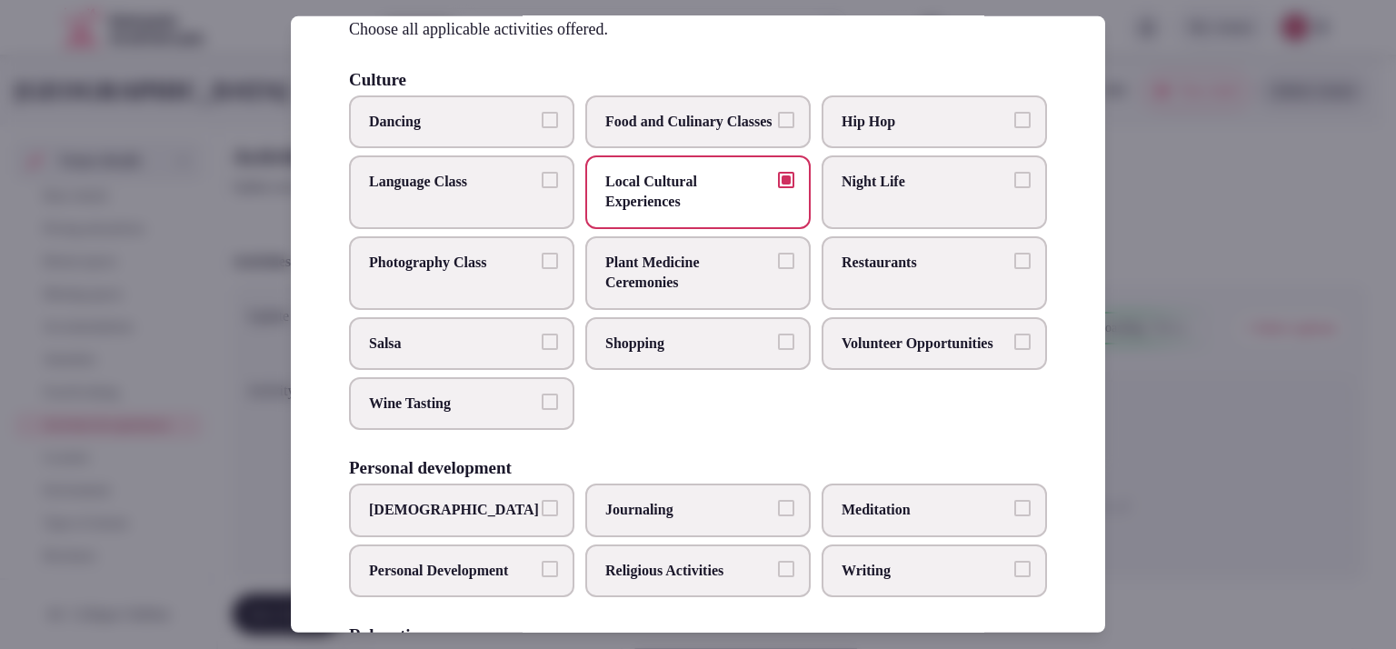
scroll to position [62, 0]
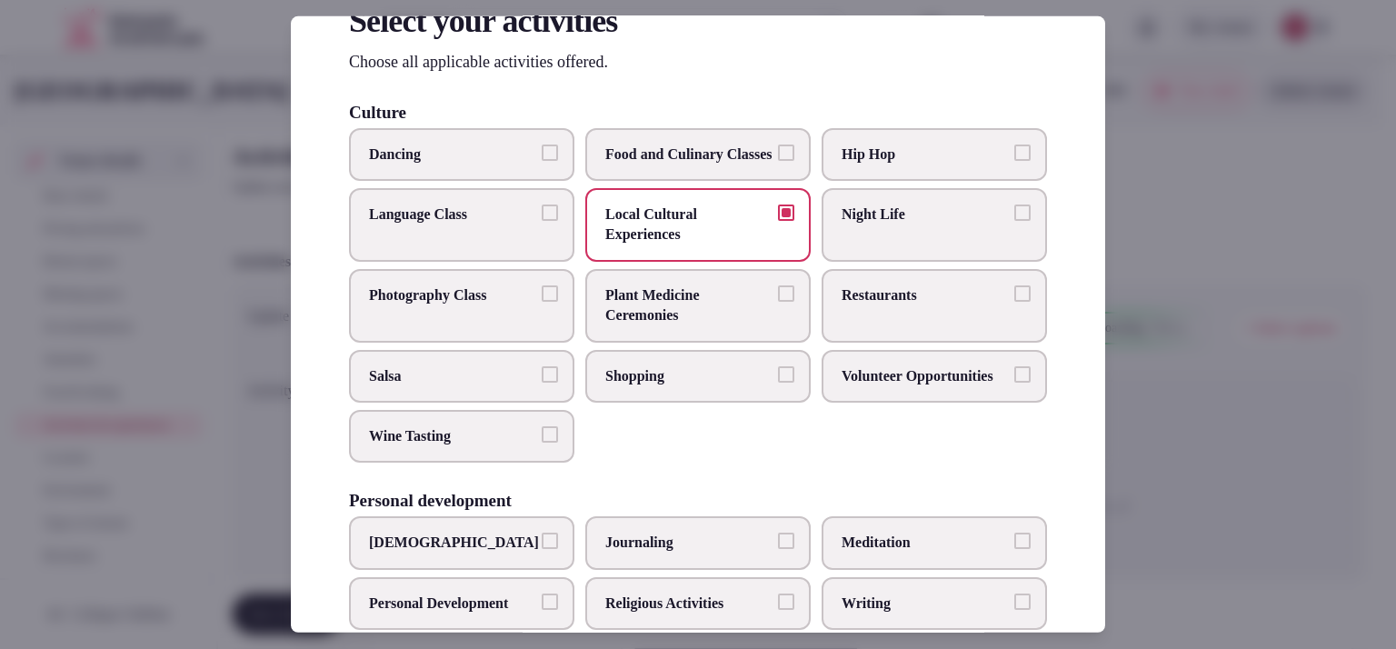
click at [715, 245] on span "Local Cultural Experiences" at bounding box center [688, 225] width 167 height 41
click at [778, 221] on button "Local Cultural Experiences" at bounding box center [786, 213] width 16 height 16
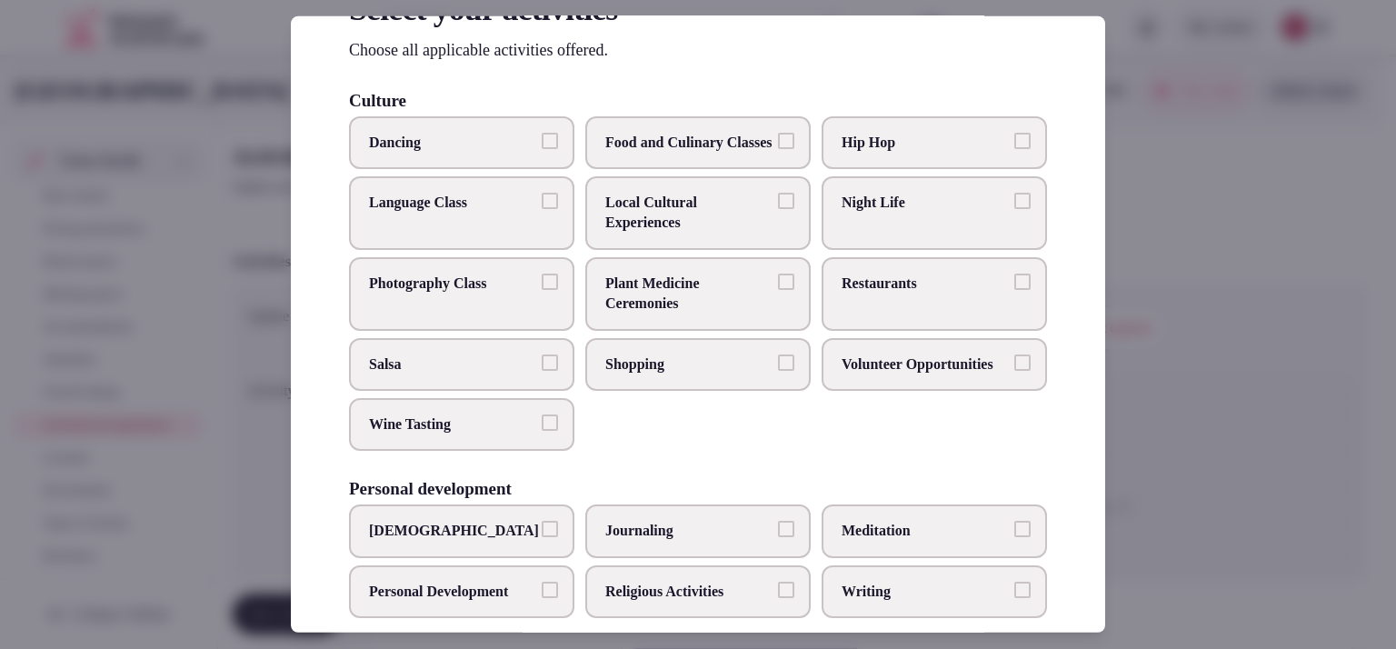
scroll to position [51, 0]
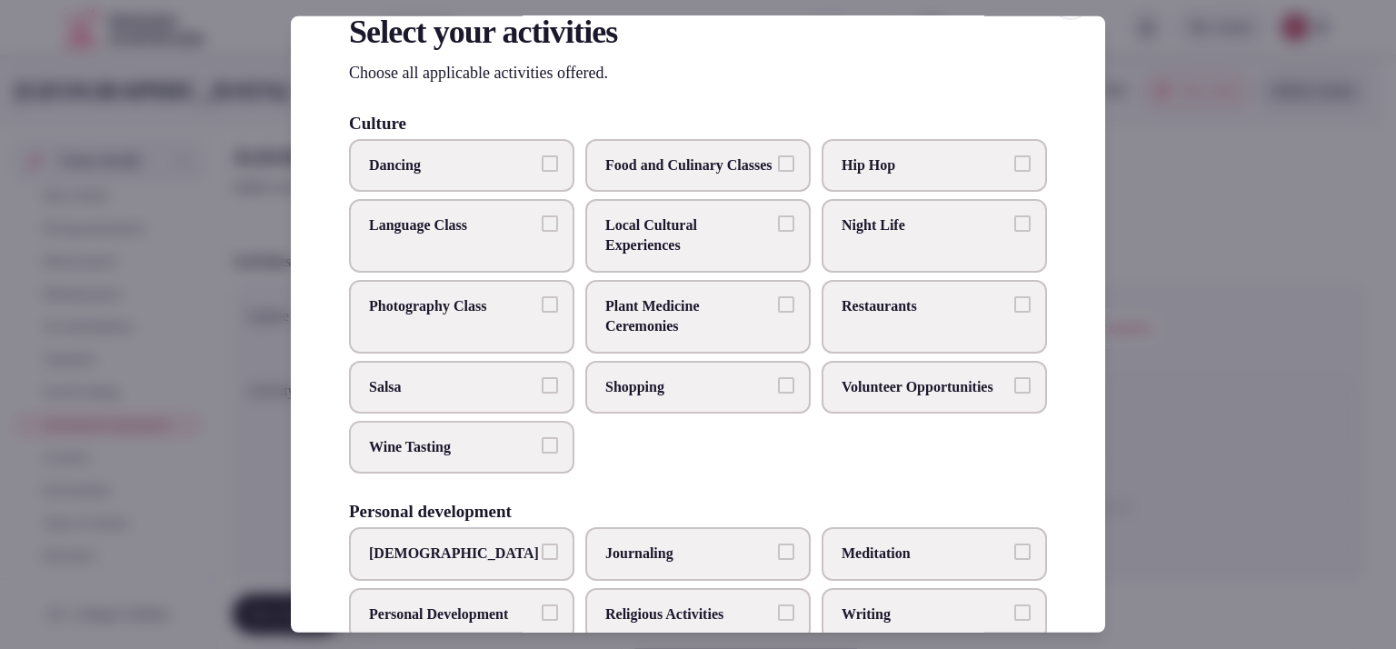
click at [1145, 261] on div at bounding box center [698, 324] width 1396 height 649
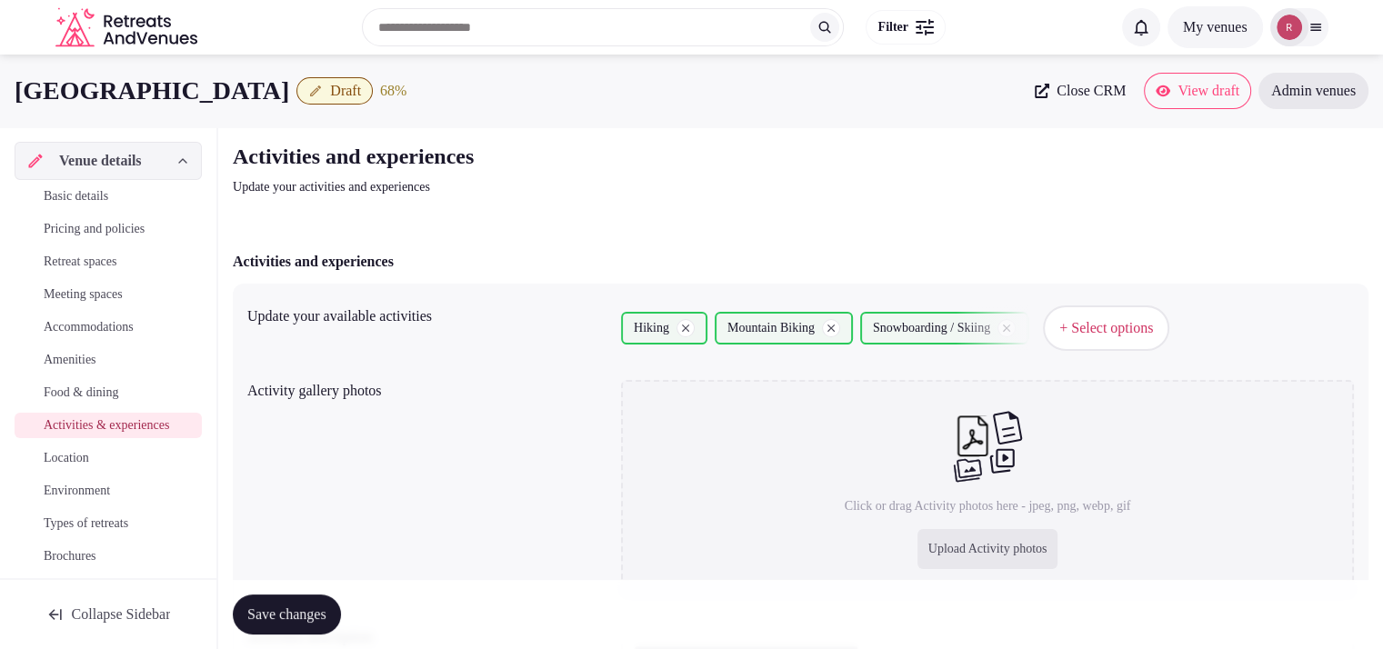
click at [1120, 343] on button "+ Select options" at bounding box center [1106, 327] width 126 height 45
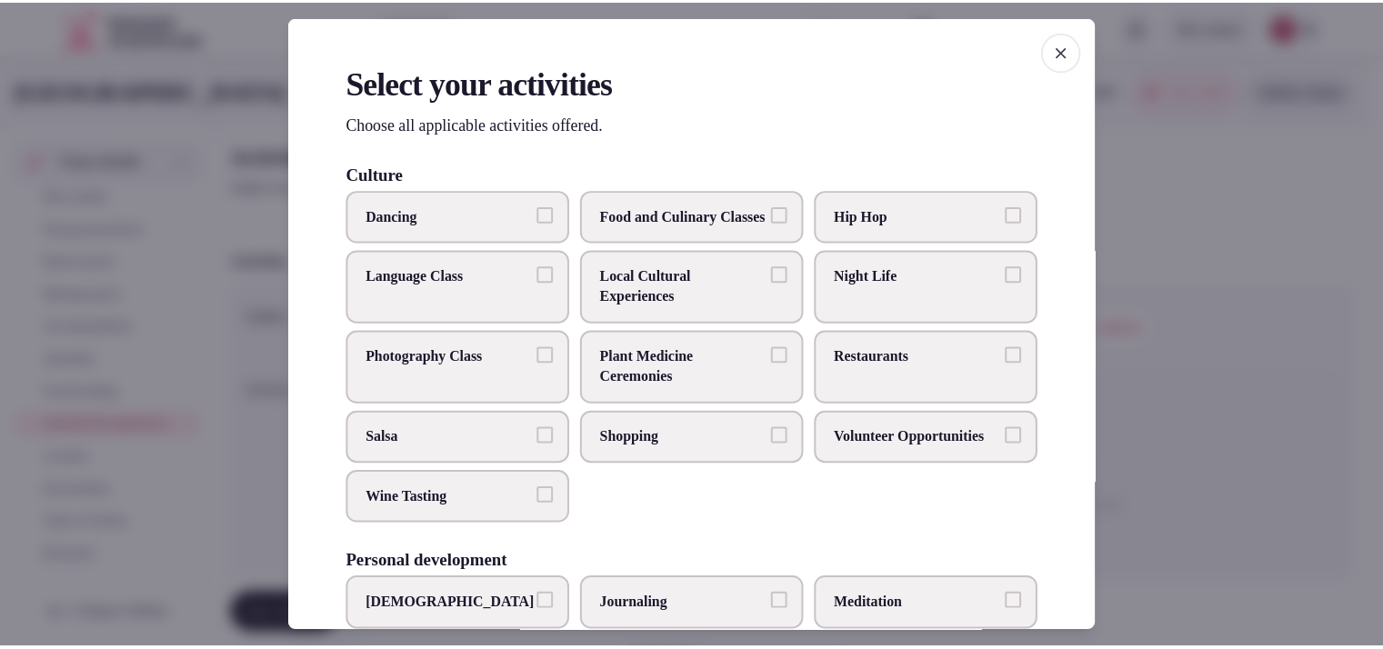
scroll to position [538, 0]
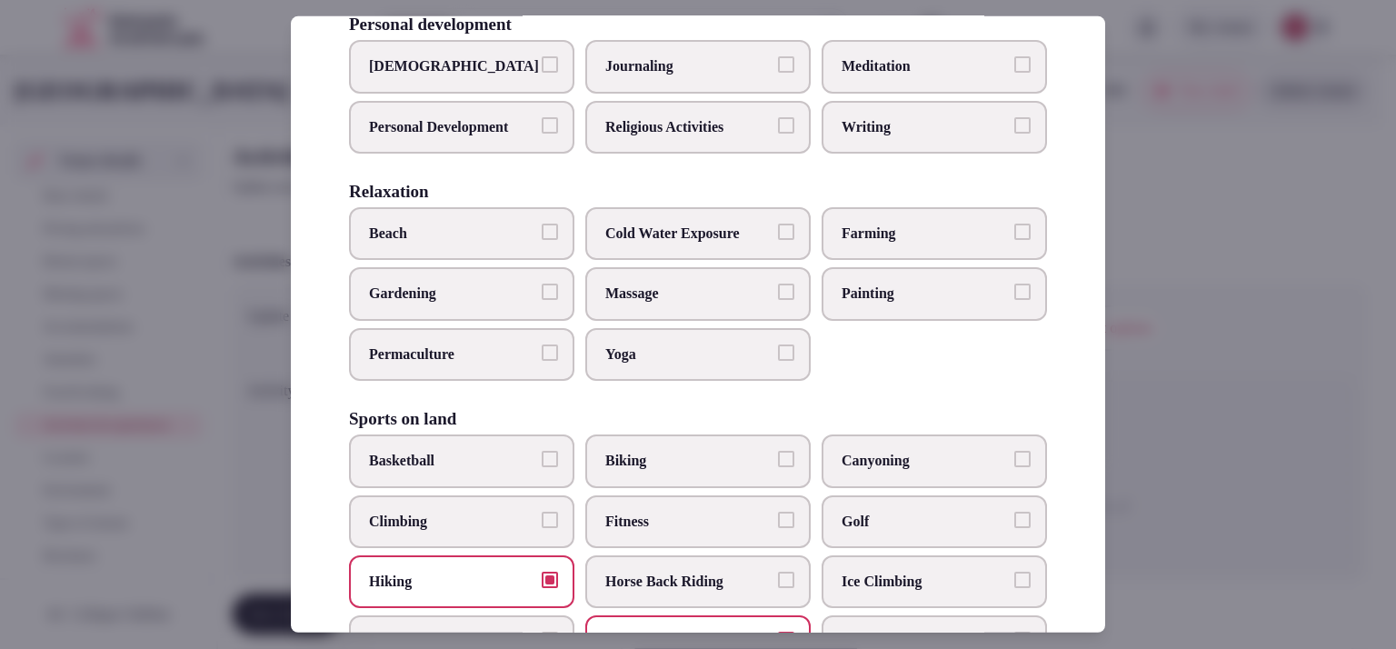
click at [892, 76] on span "Meditation" at bounding box center [925, 66] width 167 height 20
click at [1015, 73] on button "Meditation" at bounding box center [1023, 64] width 16 height 16
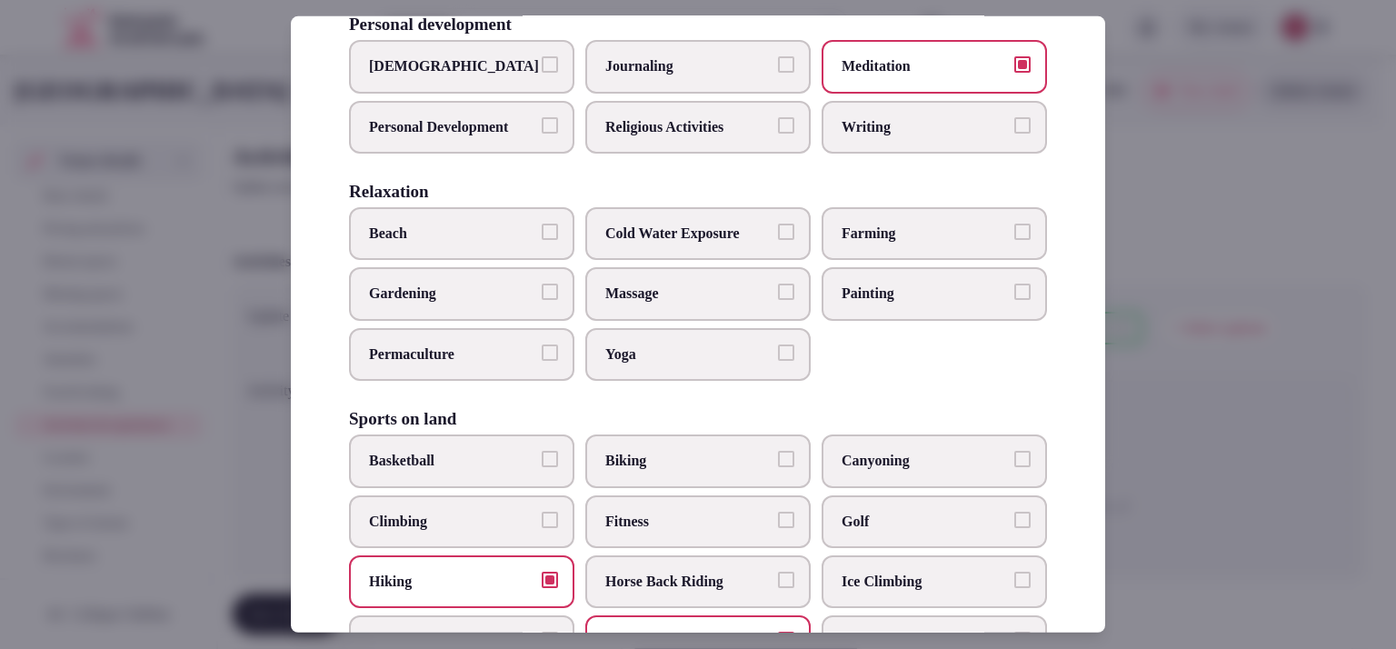
click at [1167, 368] on div at bounding box center [698, 324] width 1396 height 649
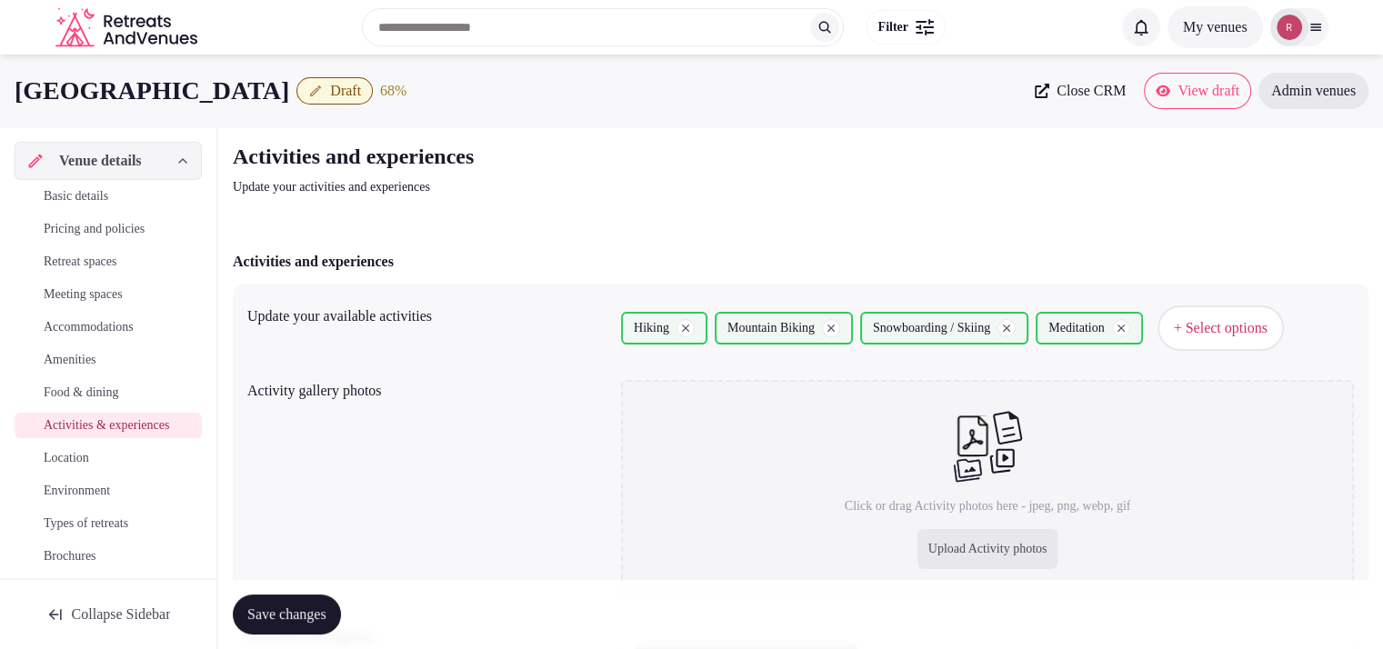
click at [984, 531] on div "Upload Activity photos" at bounding box center [987, 549] width 141 height 40
type input "**********"
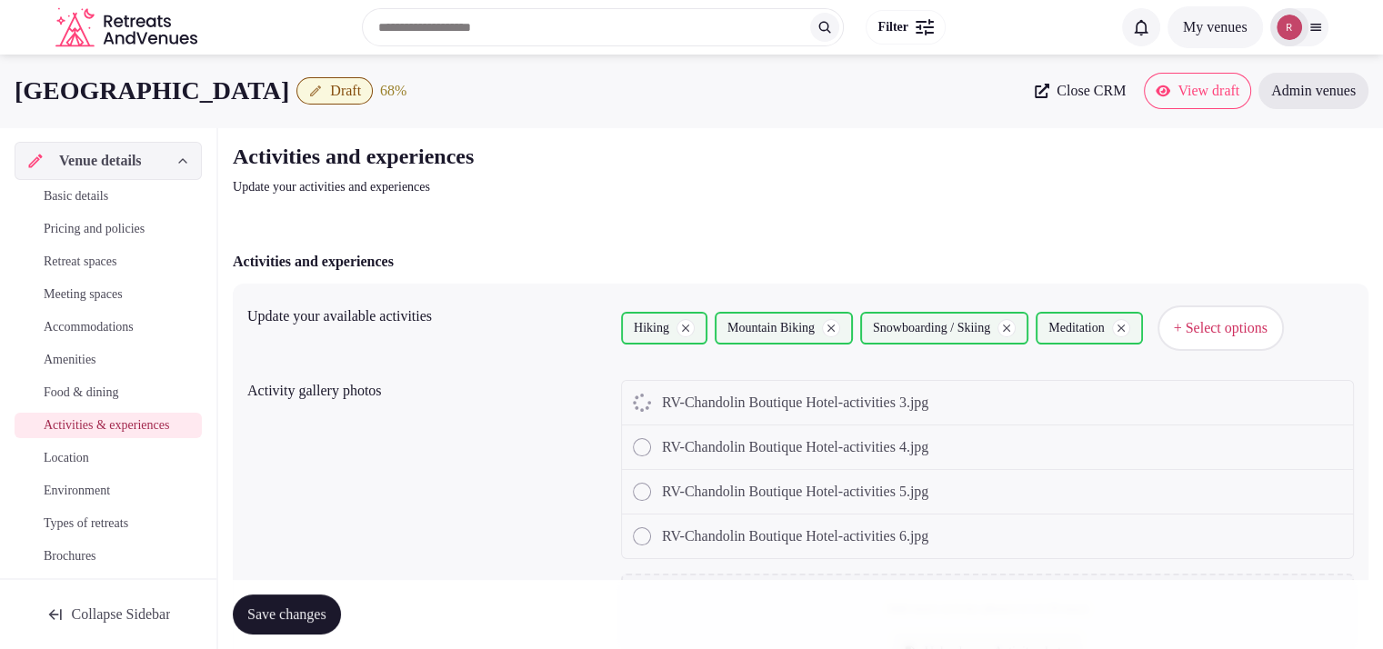
scroll to position [515, 0]
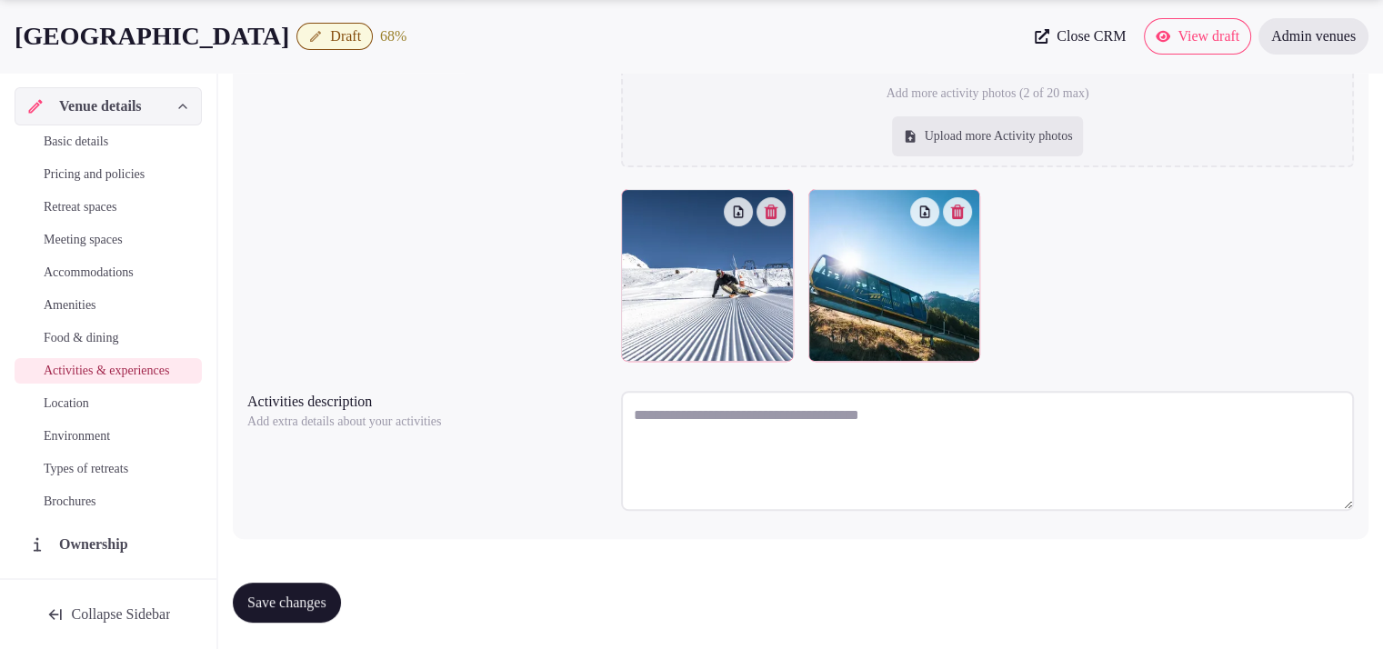
click at [747, 441] on textarea at bounding box center [987, 451] width 733 height 120
paste textarea "**********"
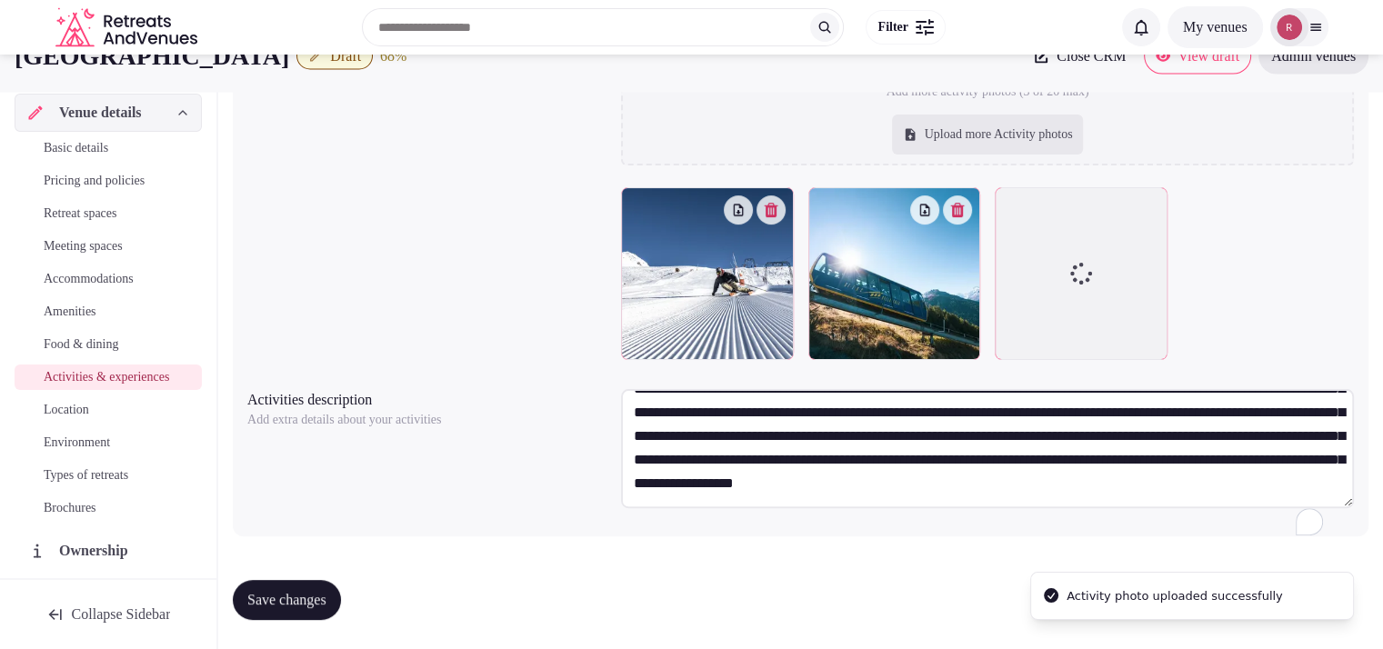
scroll to position [471, 0]
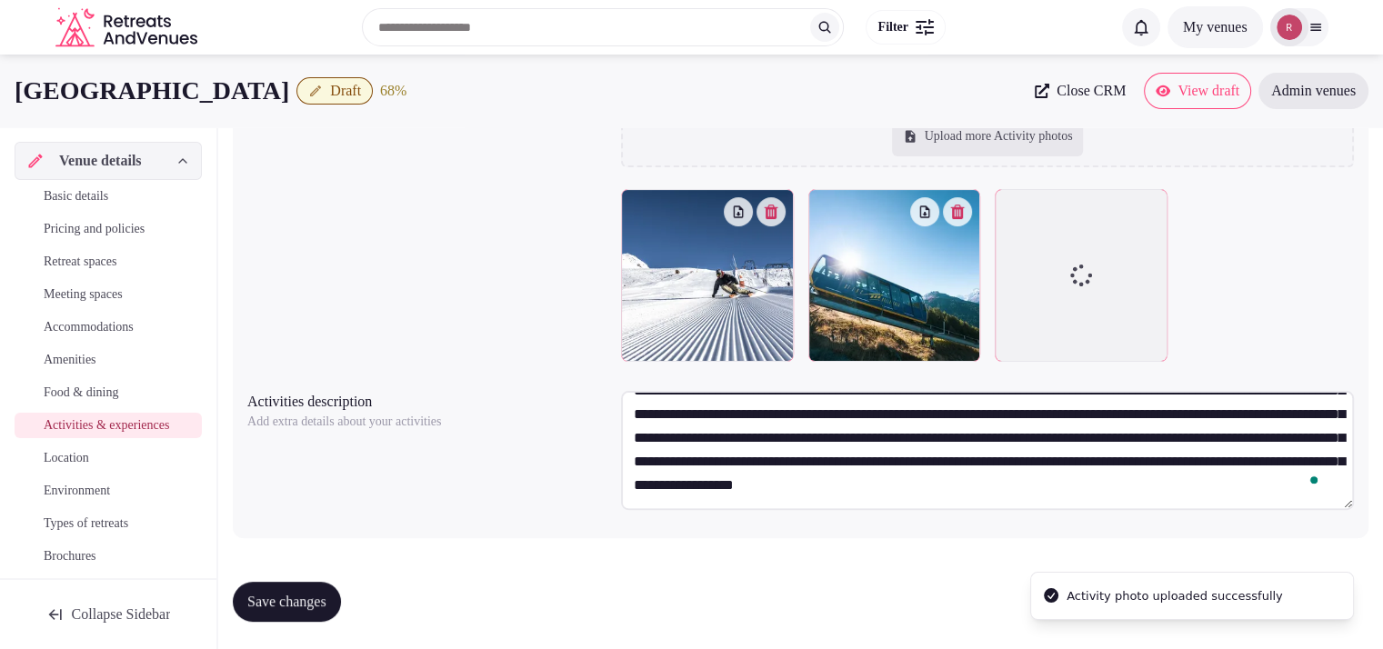
click at [916, 403] on textarea "**********" at bounding box center [987, 450] width 733 height 119
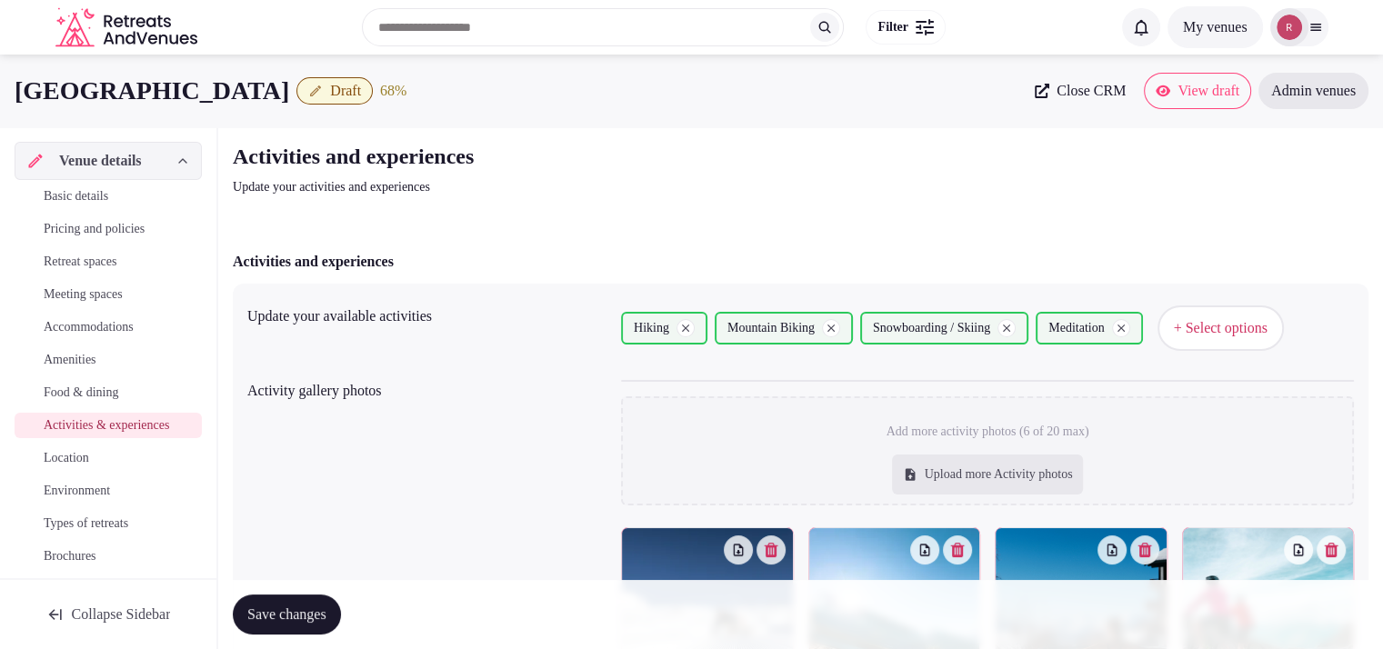
scroll to position [525, 0]
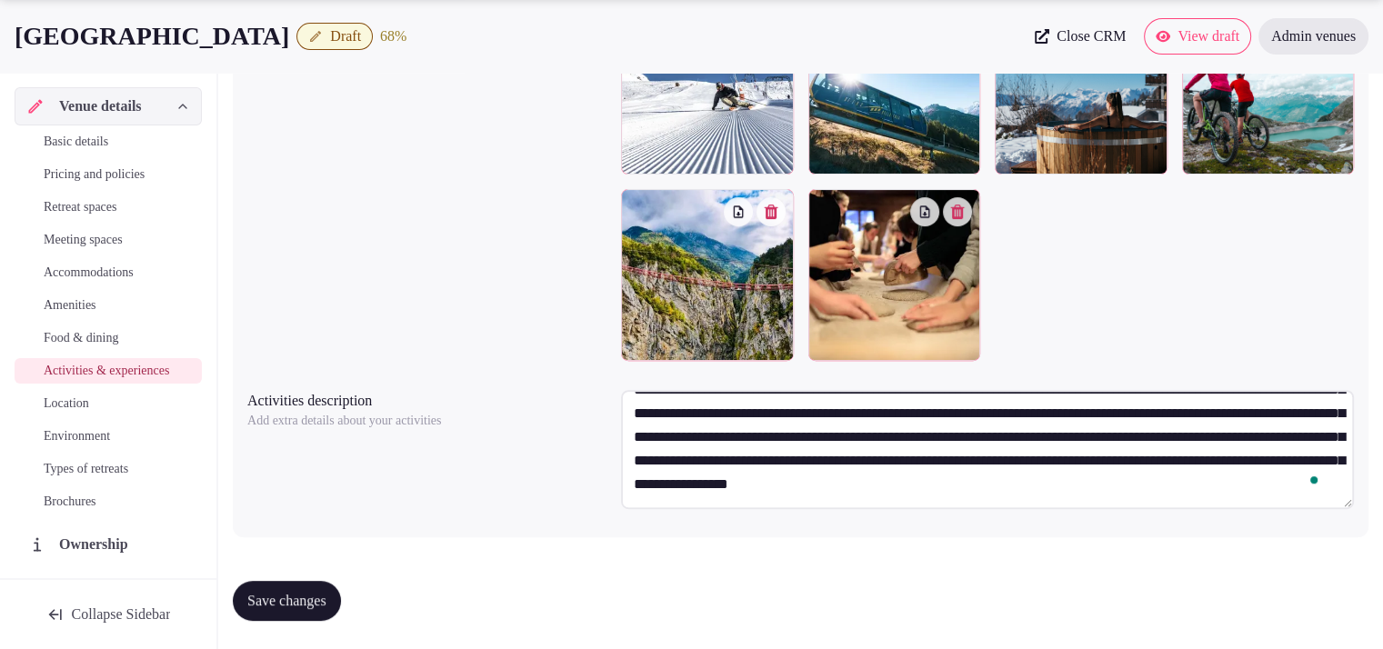
click at [315, 603] on span "Save changes" at bounding box center [286, 601] width 79 height 18
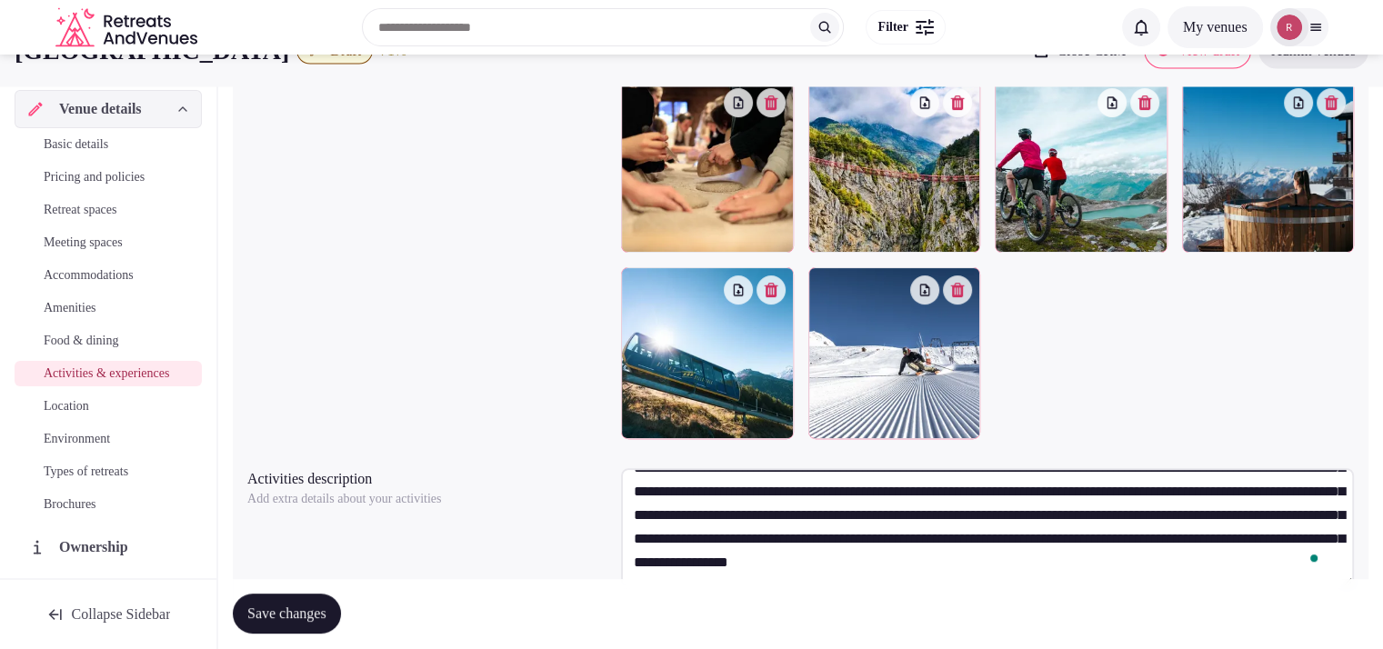
scroll to position [401, 0]
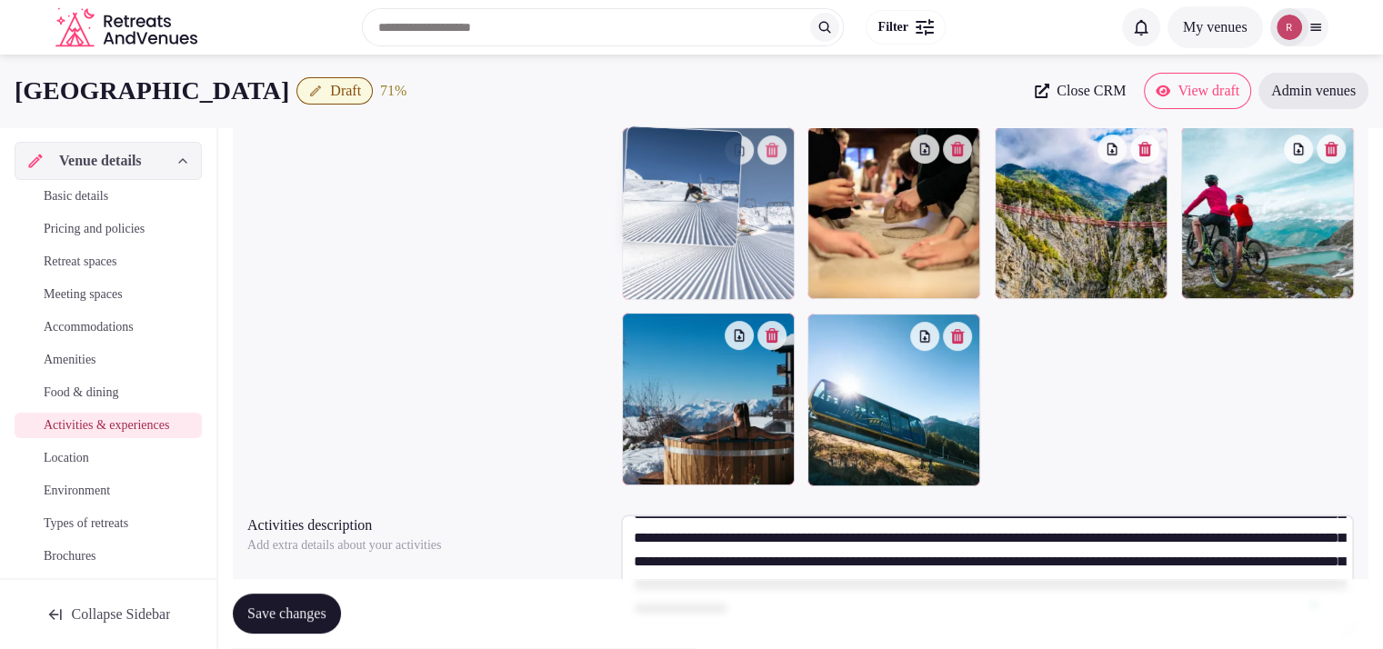
drag, startPoint x: 877, startPoint y: 425, endPoint x: 756, endPoint y: 263, distance: 202.0
click at [756, 263] on body "Search Popular Destinations Toscana, Italy Riviera Maya, Mexico Indonesia, Bali…" at bounding box center [691, 186] width 1383 height 1175
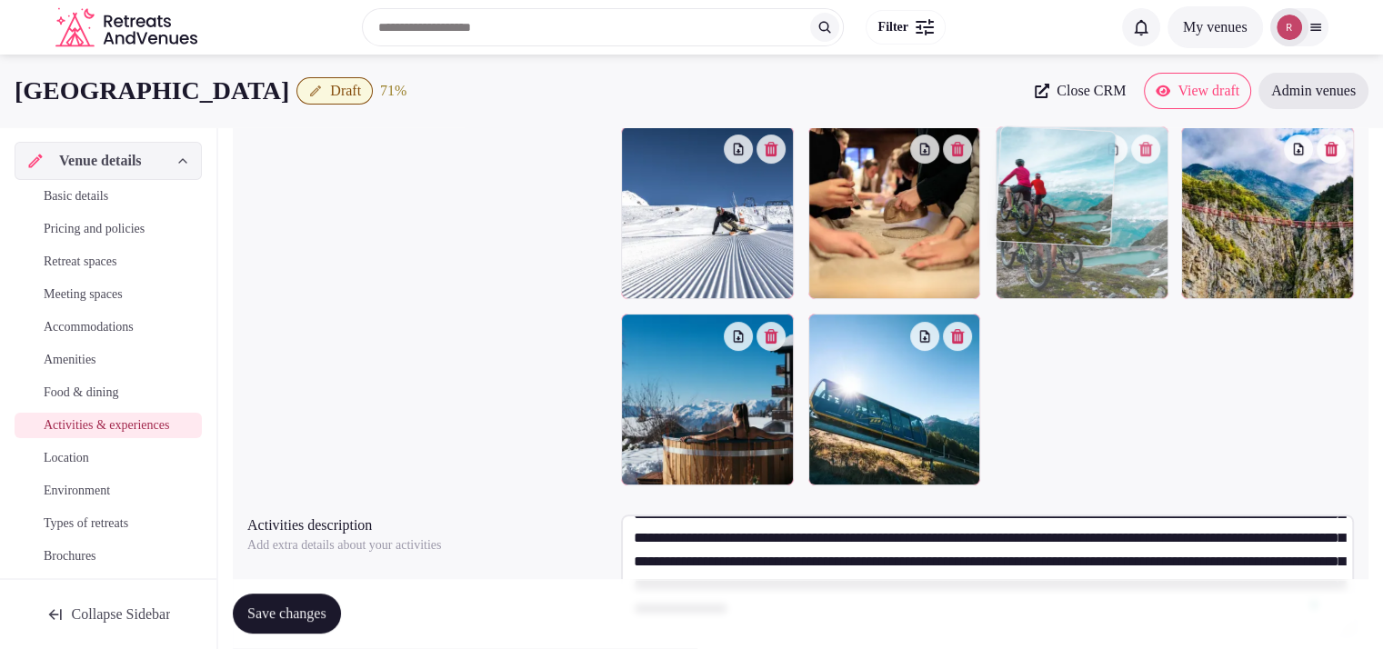
drag, startPoint x: 1258, startPoint y: 253, endPoint x: 1109, endPoint y: 283, distance: 152.1
click at [1135, 263] on body "Search Popular Destinations Toscana, Italy Riviera Maya, Mexico Indonesia, Bali…" at bounding box center [691, 186] width 1383 height 1175
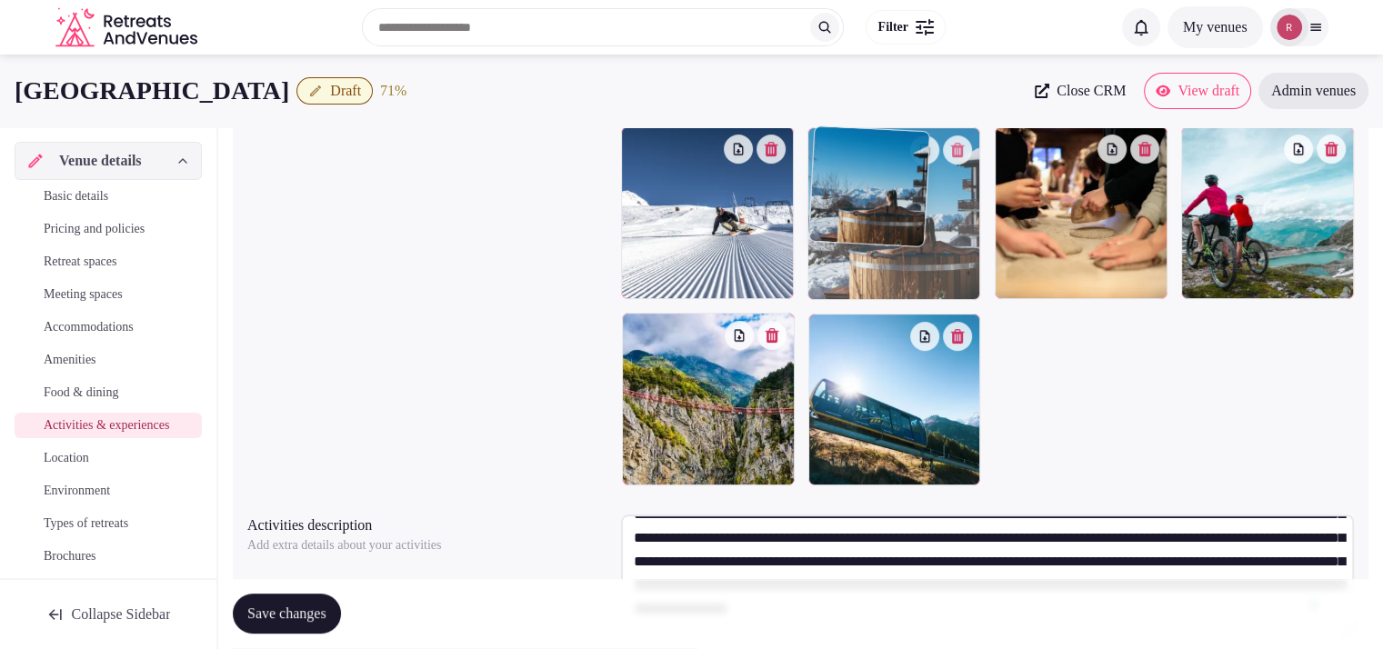
drag, startPoint x: 747, startPoint y: 385, endPoint x: 945, endPoint y: 220, distance: 257.5
click at [945, 220] on body "Search Popular Destinations Toscana, Italy Riviera Maya, Mexico Indonesia, Bali…" at bounding box center [691, 186] width 1383 height 1175
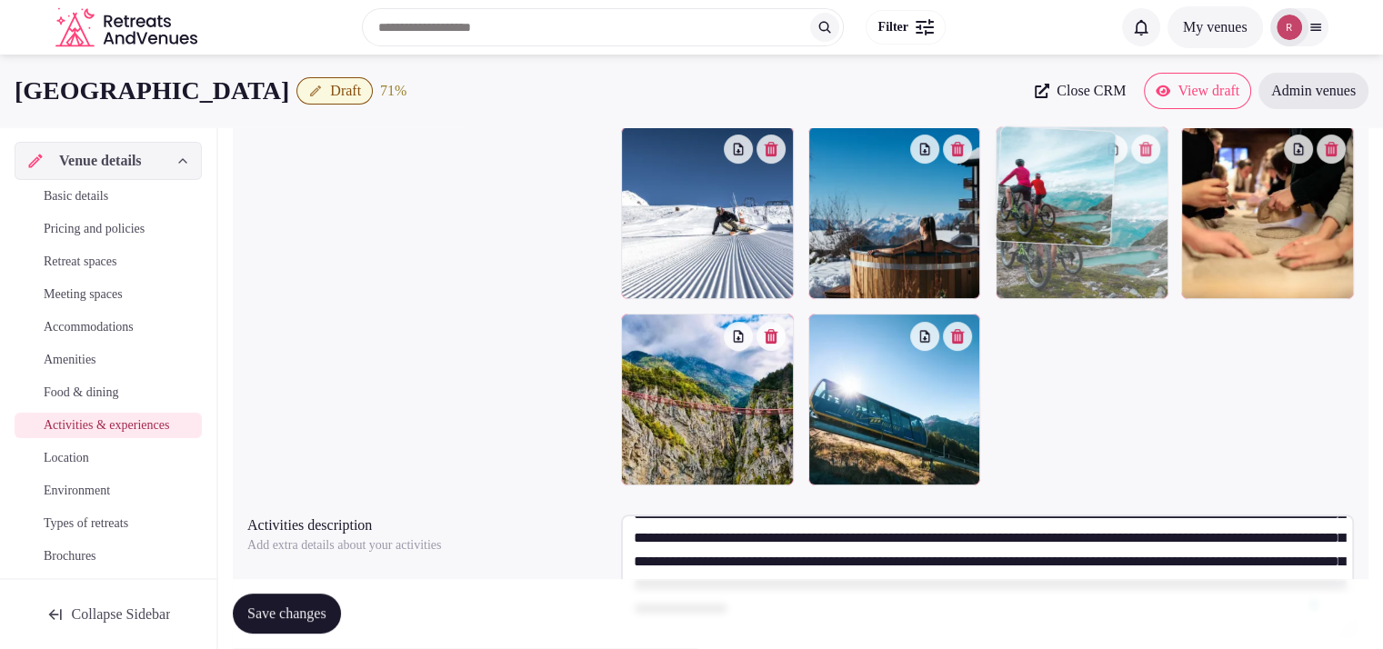
drag, startPoint x: 1233, startPoint y: 236, endPoint x: 1128, endPoint y: 239, distance: 104.6
click at [1128, 239] on body "Search Popular Destinations Toscana, Italy Riviera Maya, Mexico Indonesia, Bali…" at bounding box center [691, 186] width 1383 height 1175
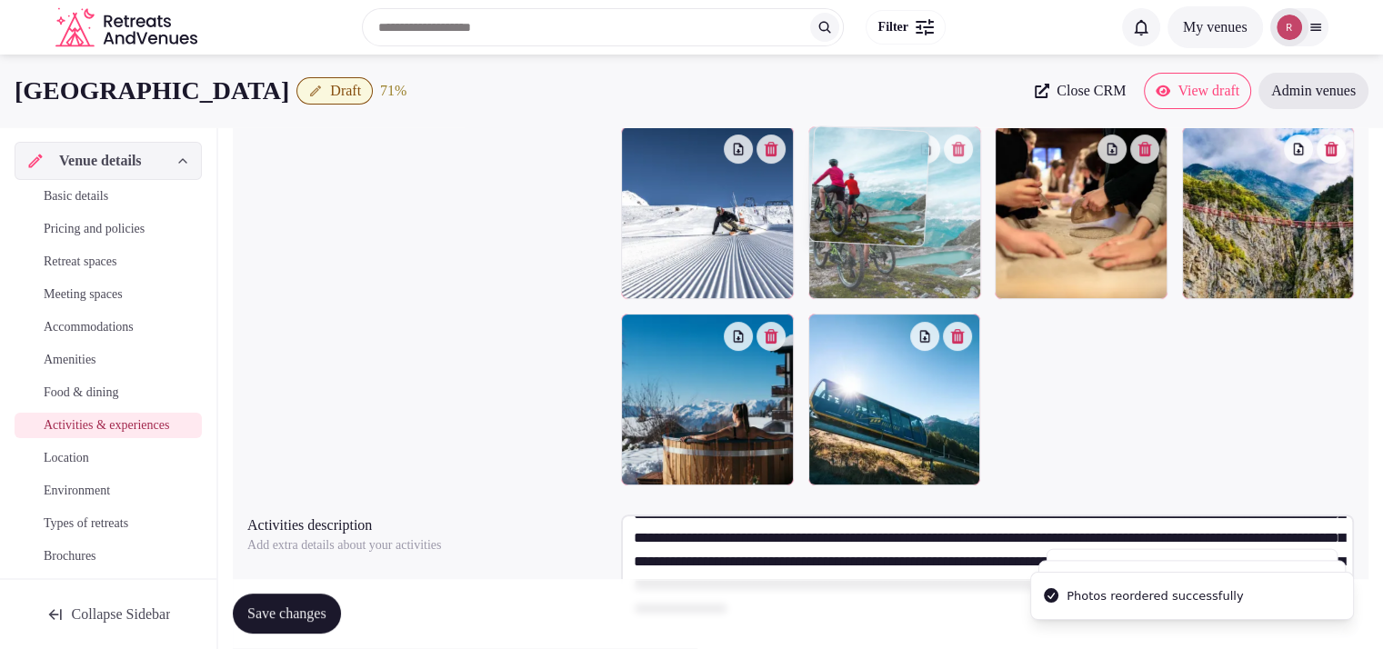
drag, startPoint x: 1095, startPoint y: 251, endPoint x: 1085, endPoint y: 250, distance: 9.1
click at [949, 262] on body "Search Popular Destinations Toscana, Italy Riviera Maya, Mexico Indonesia, Bali…" at bounding box center [691, 186] width 1383 height 1175
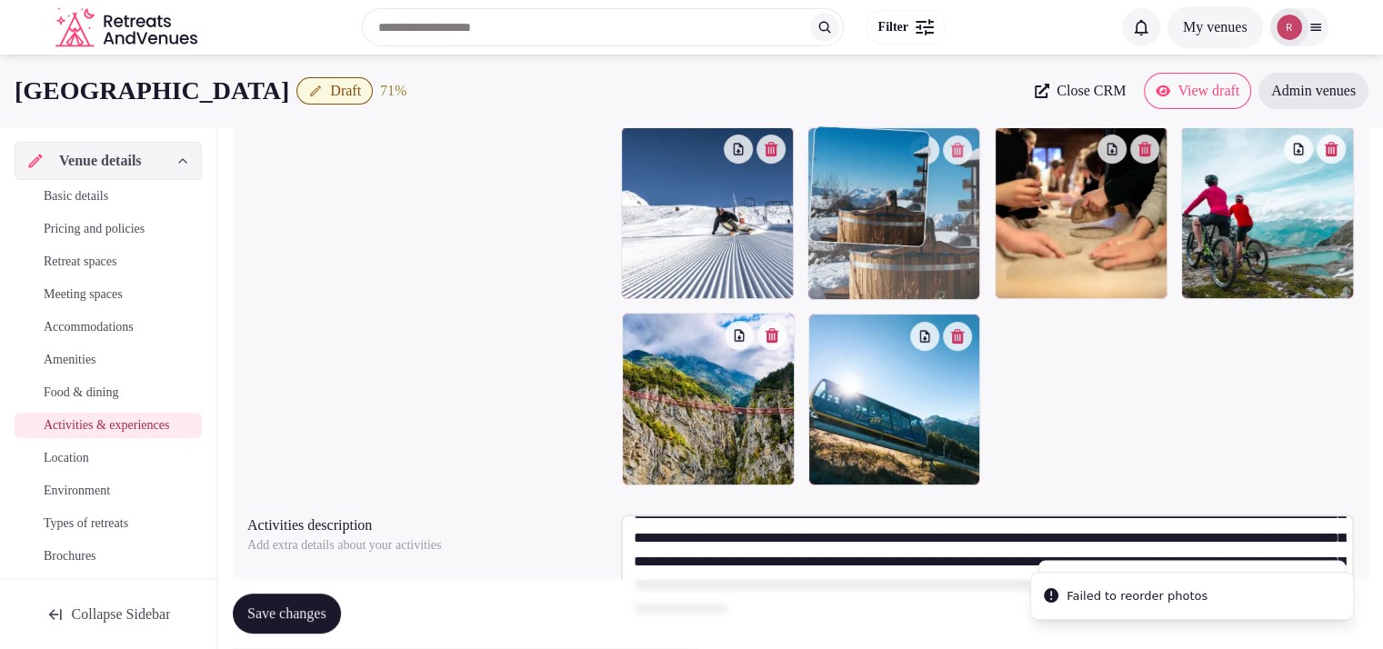
drag, startPoint x: 723, startPoint y: 410, endPoint x: 995, endPoint y: 267, distance: 307.0
click at [995, 267] on body "Search Popular Destinations Toscana, Italy Riviera Maya, Mexico Indonesia, Bali…" at bounding box center [691, 186] width 1383 height 1175
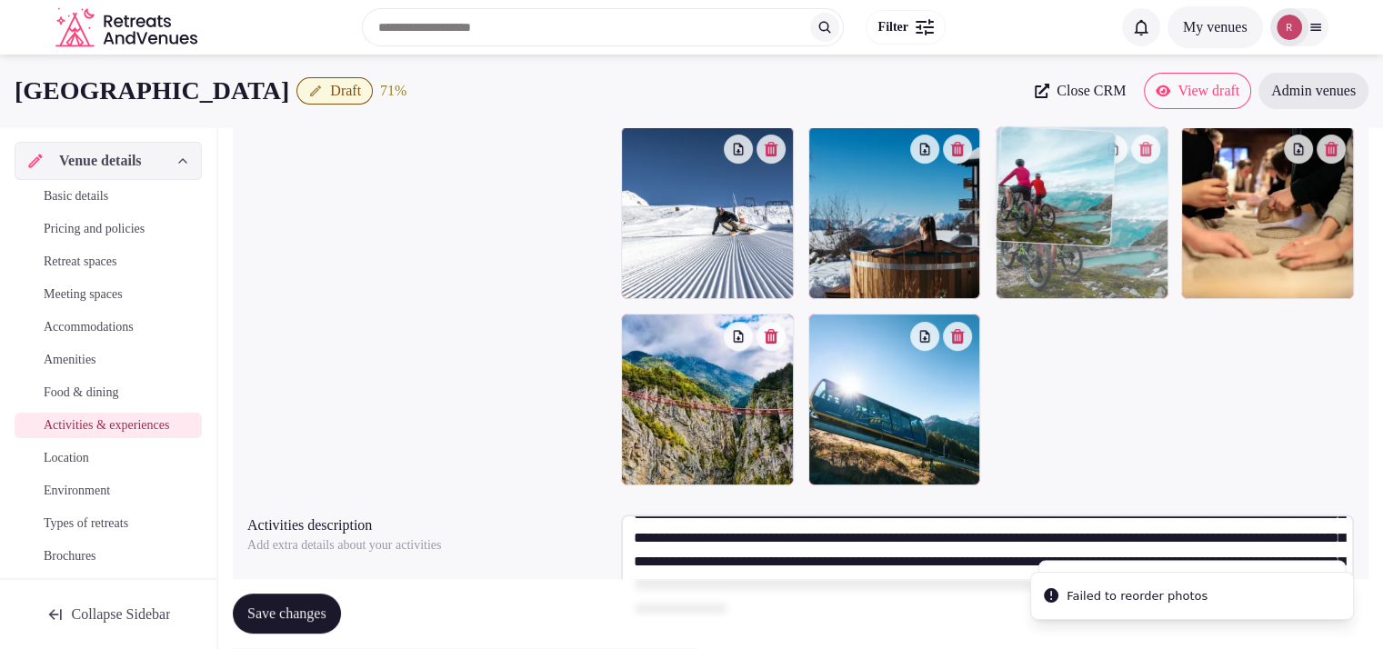
drag, startPoint x: 1208, startPoint y: 253, endPoint x: 1121, endPoint y: 256, distance: 87.4
click at [1121, 256] on body "Search Popular Destinations Toscana, Italy Riviera Maya, Mexico Indonesia, Bali…" at bounding box center [691, 186] width 1383 height 1175
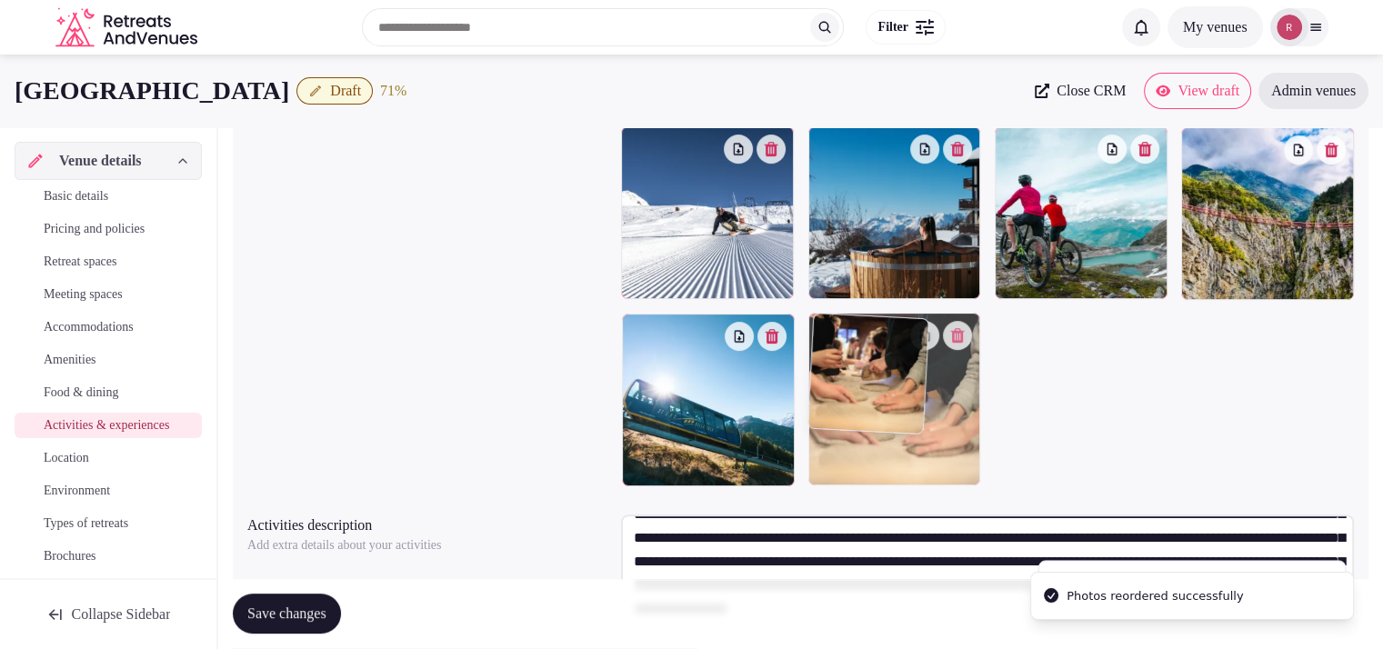
drag, startPoint x: 1314, startPoint y: 275, endPoint x: 918, endPoint y: 471, distance: 441.5
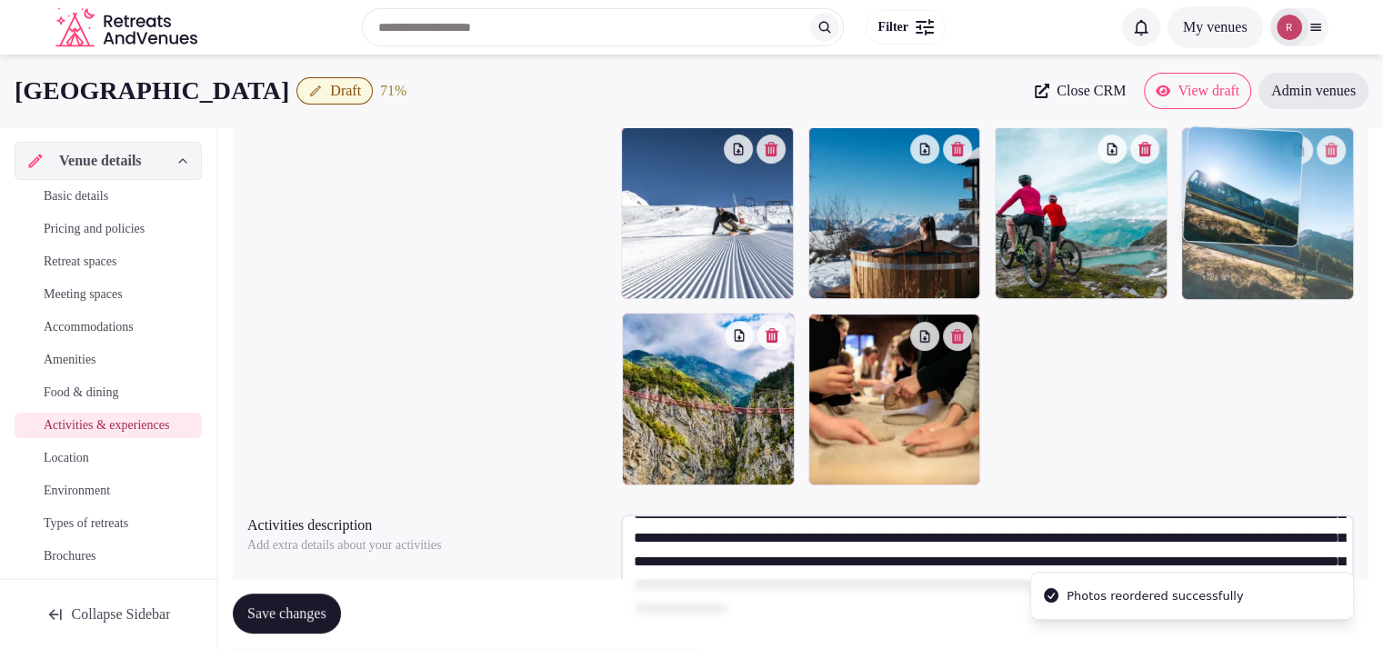
drag, startPoint x: 749, startPoint y: 464, endPoint x: 1328, endPoint y: 293, distance: 603.8
click at [1328, 293] on body "Search Popular Destinations Toscana, Italy Riviera Maya, Mexico Indonesia, Bali…" at bounding box center [691, 186] width 1383 height 1175
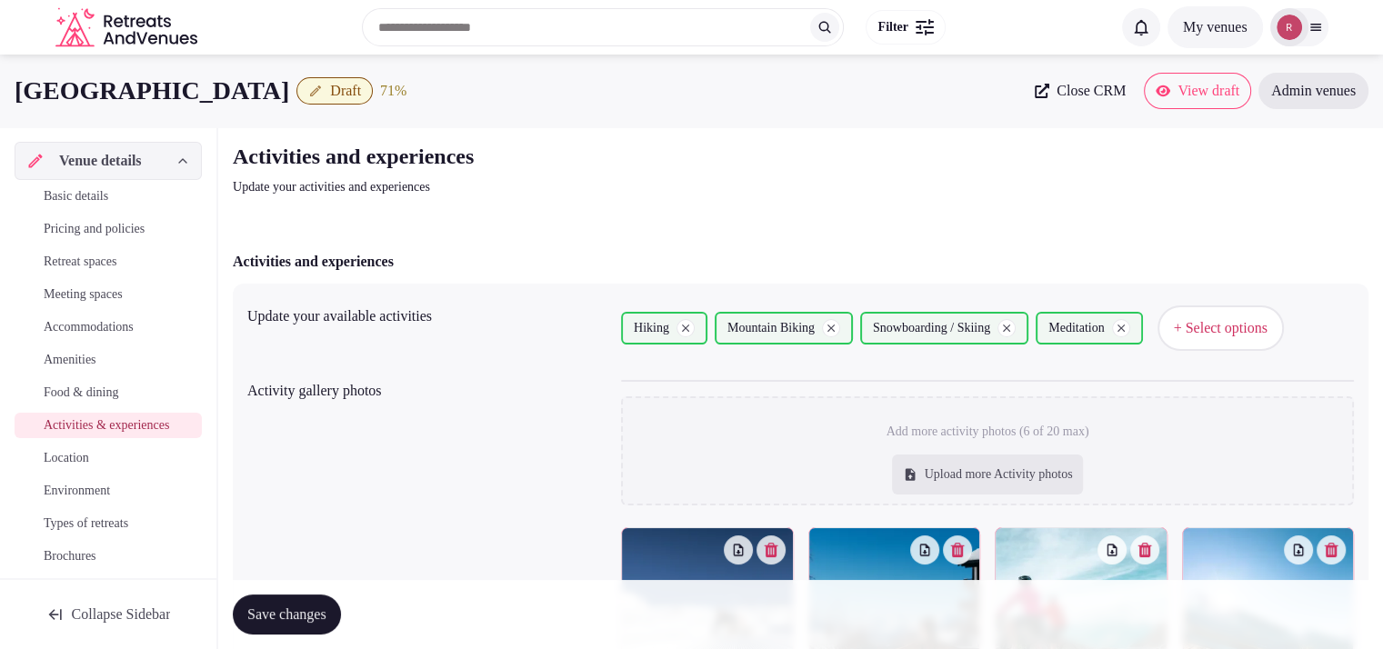
scroll to position [525, 0]
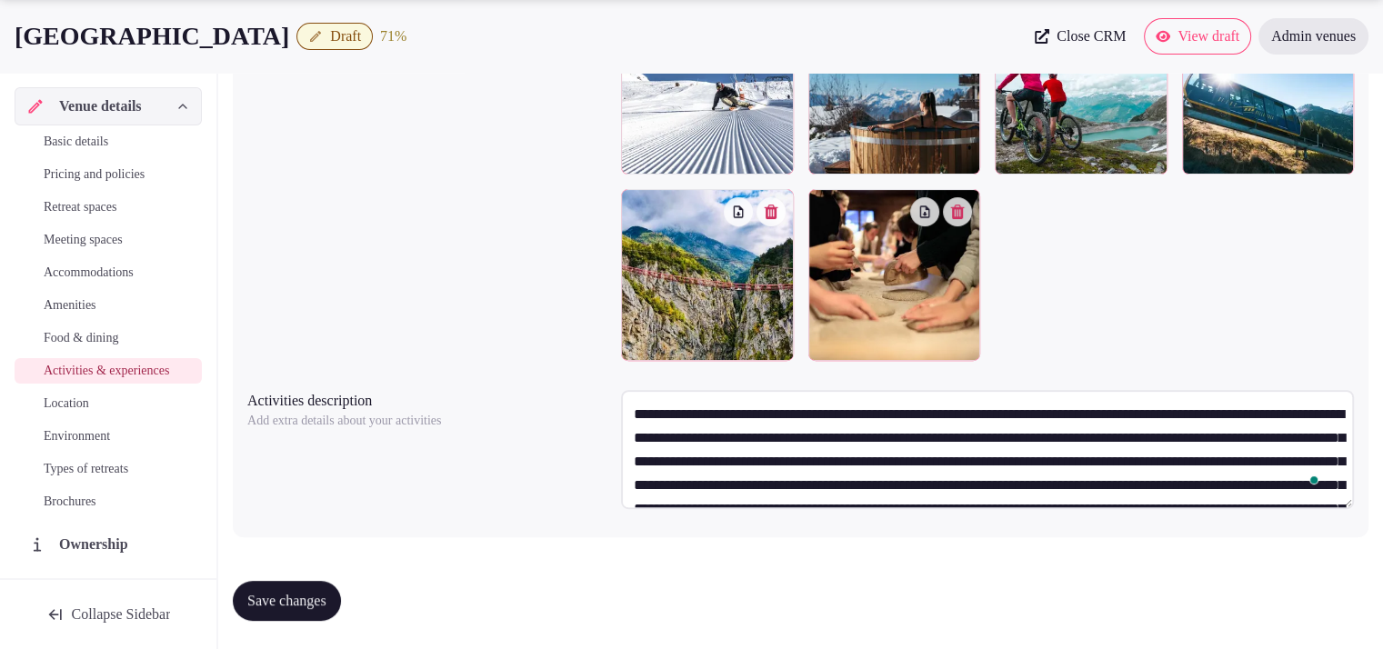
click at [316, 585] on button "Save changes" at bounding box center [287, 601] width 108 height 40
click at [1252, 487] on textarea "**********" at bounding box center [987, 449] width 733 height 119
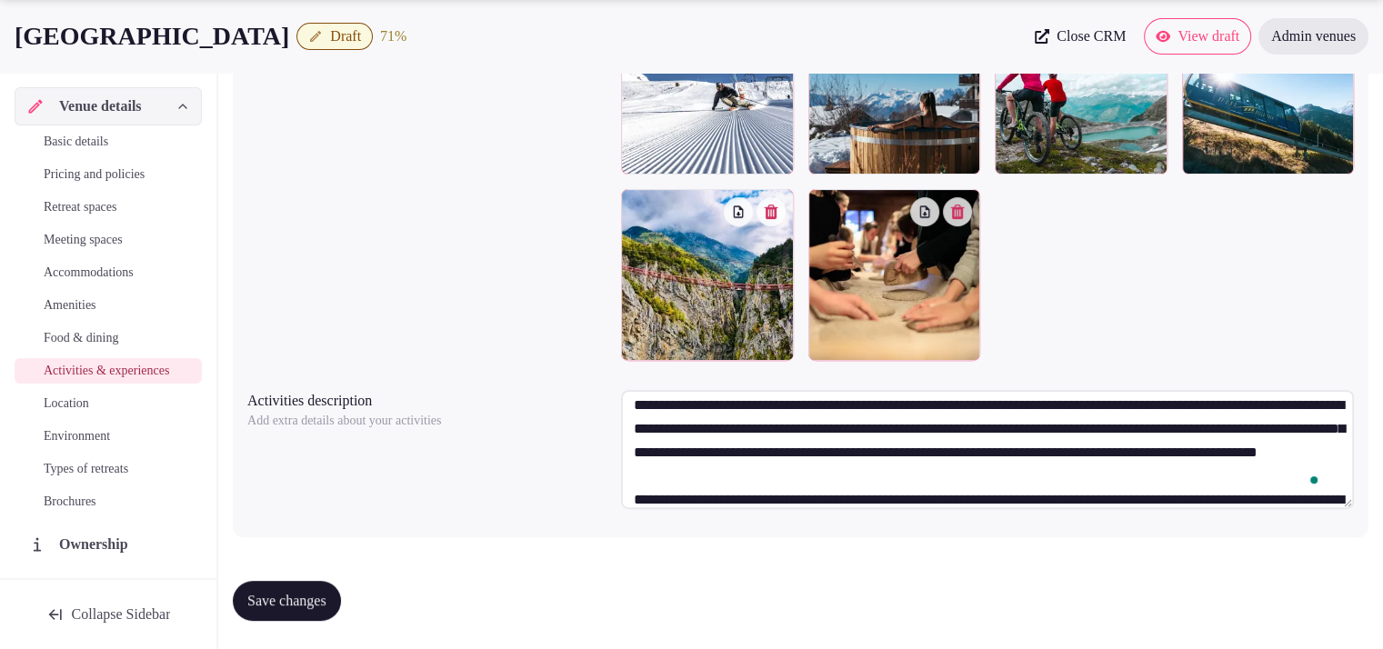
scroll to position [33, 0]
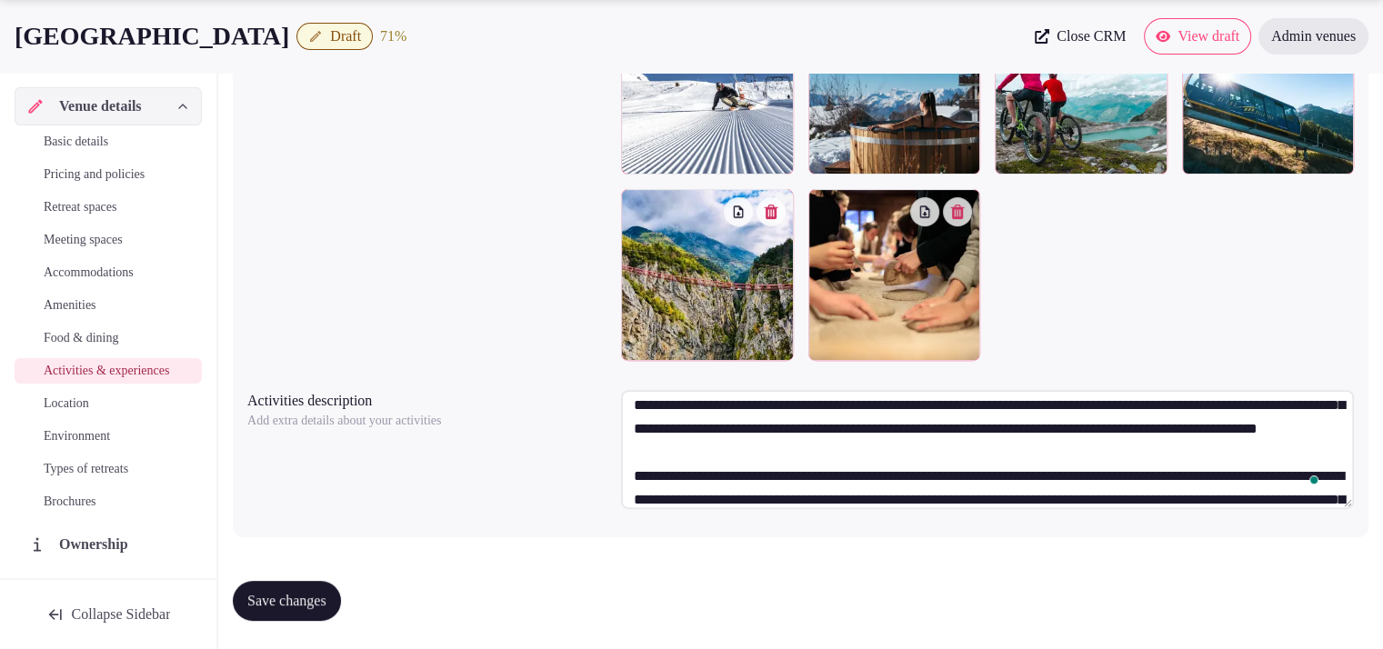
type textarea "**********"
click at [298, 588] on button "Save changes" at bounding box center [287, 601] width 108 height 40
click at [59, 407] on div "Basic details Pricing and policies Retreat spaces Meeting spaces Accommodations…" at bounding box center [108, 321] width 187 height 393
click at [65, 413] on span "Location" at bounding box center [66, 404] width 45 height 18
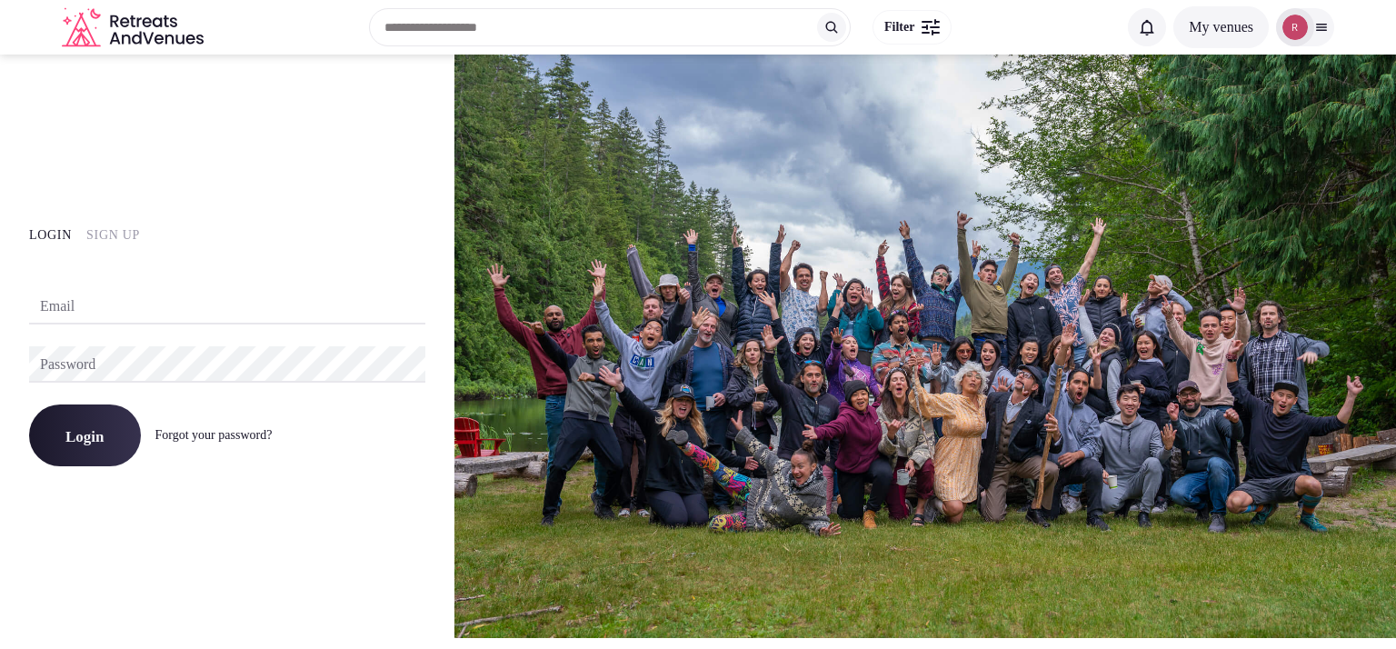
type input "**********"
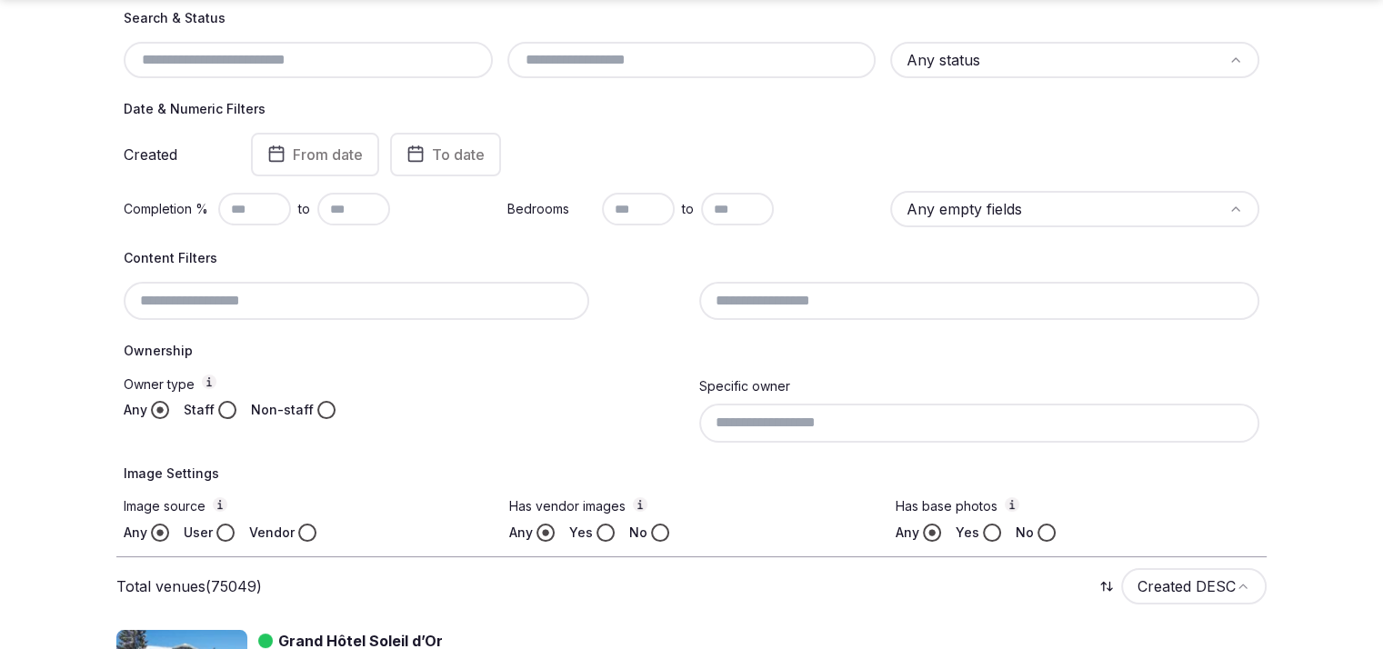
scroll to position [215, 0]
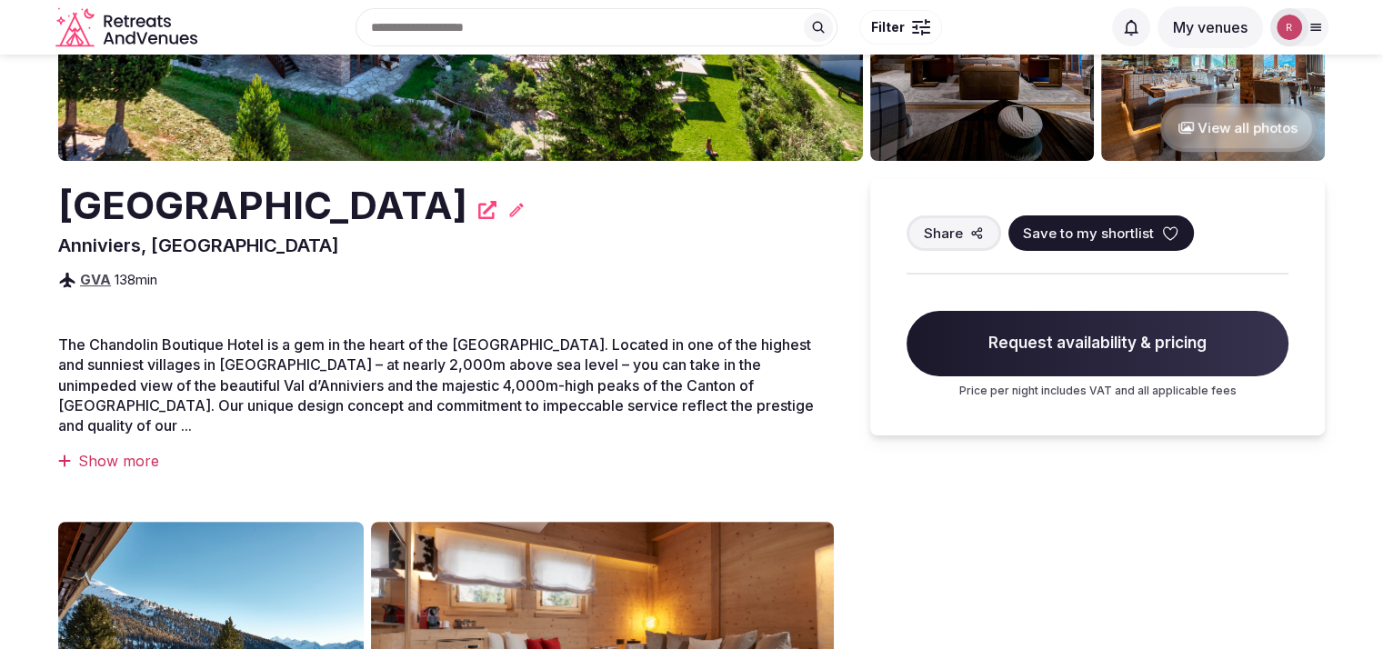
scroll to position [342, 0]
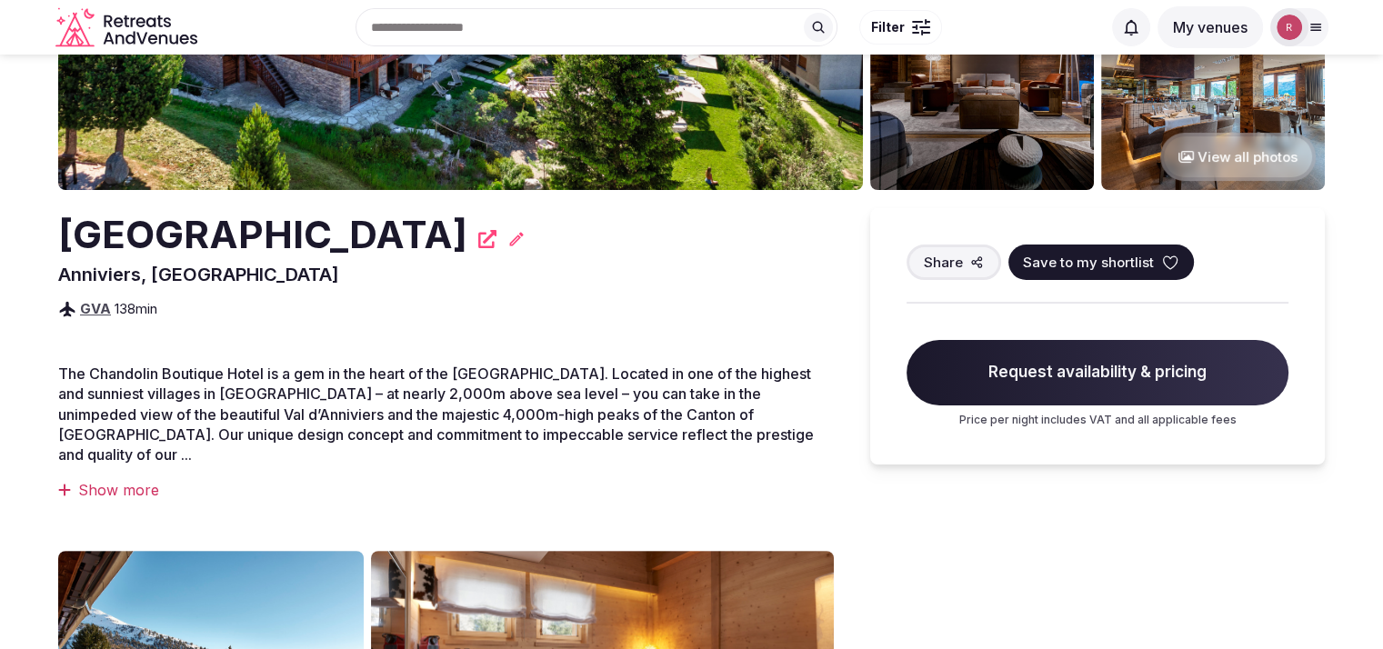
drag, startPoint x: 535, startPoint y: 225, endPoint x: 19, endPoint y: 232, distance: 515.5
click at [19, 232] on section "Recommended View all photos Chandolin Boutique Hotel Anniviers, Switzerland Sha…" at bounding box center [691, 517] width 1383 height 1609
copy h2 "[GEOGRAPHIC_DATA]"
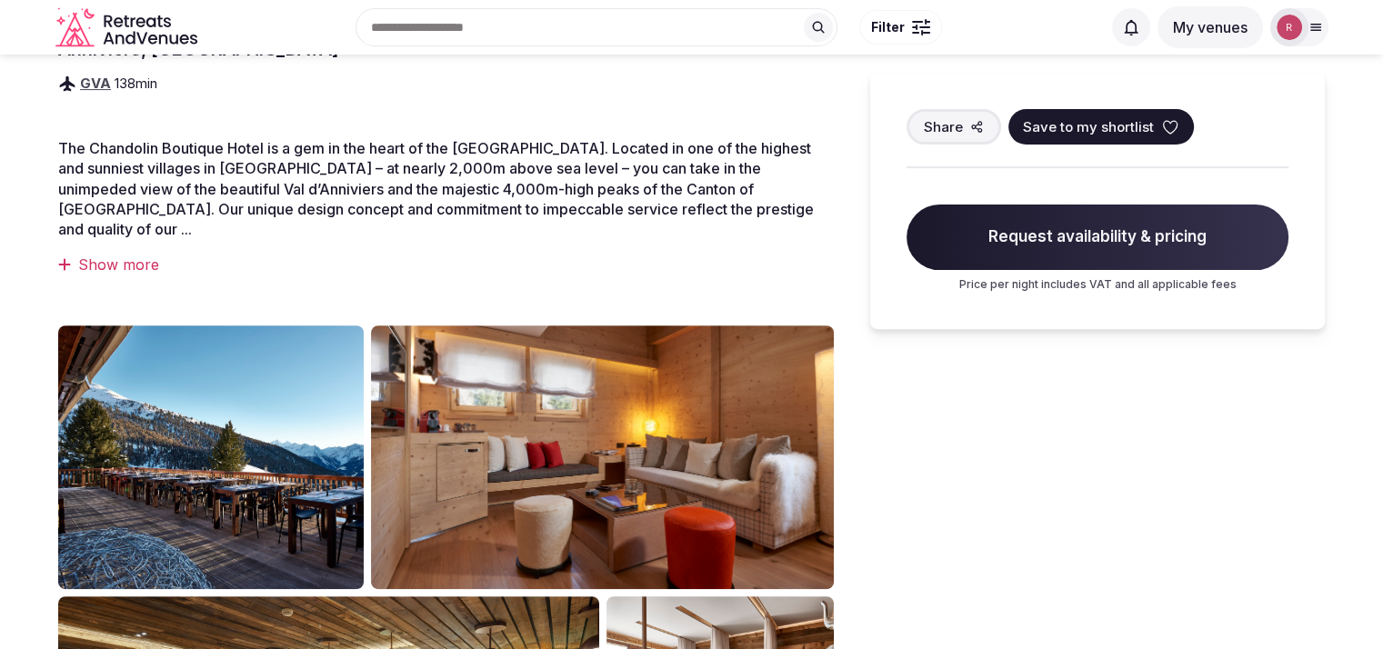
scroll to position [0, 0]
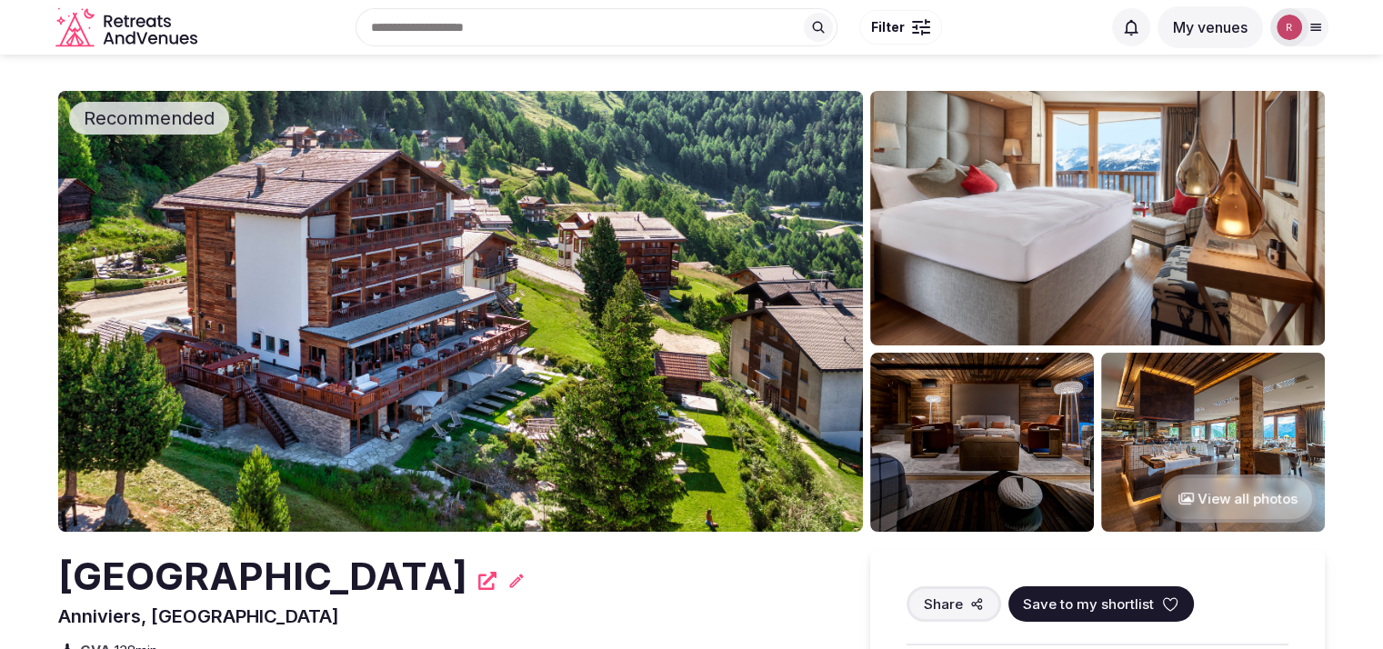
copy h2 "[GEOGRAPHIC_DATA]"
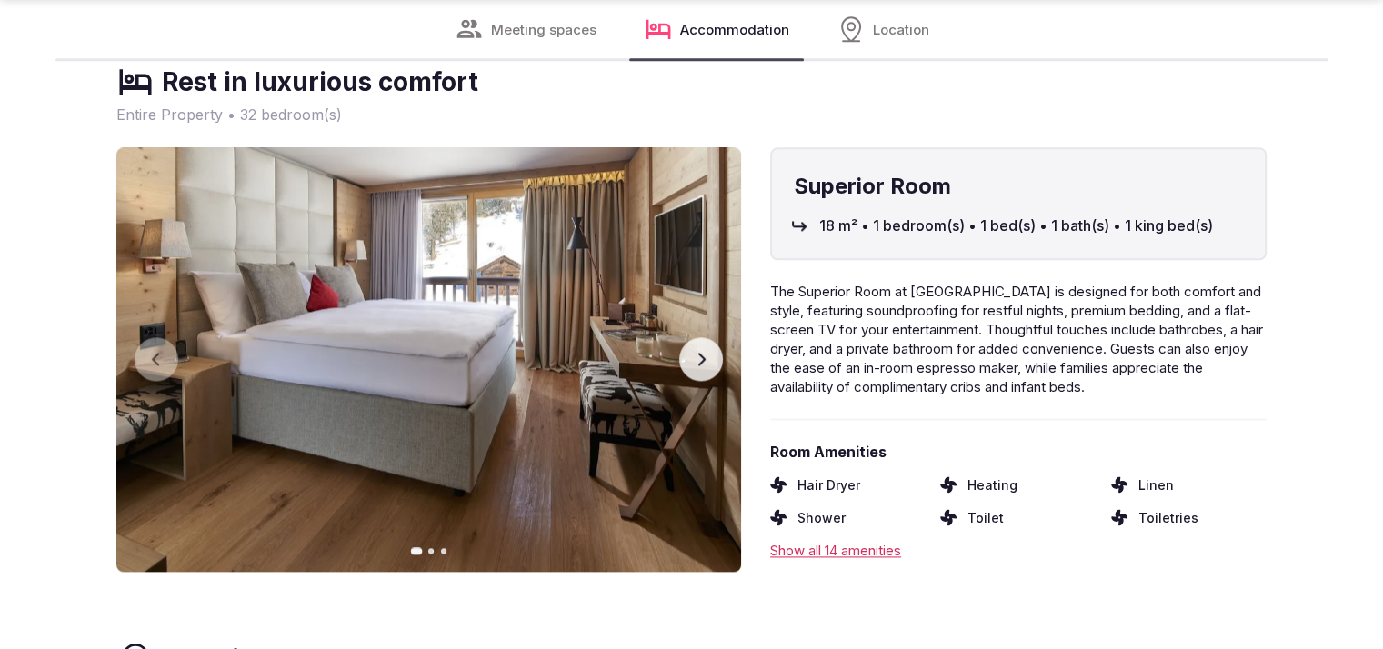
scroll to position [2349, 0]
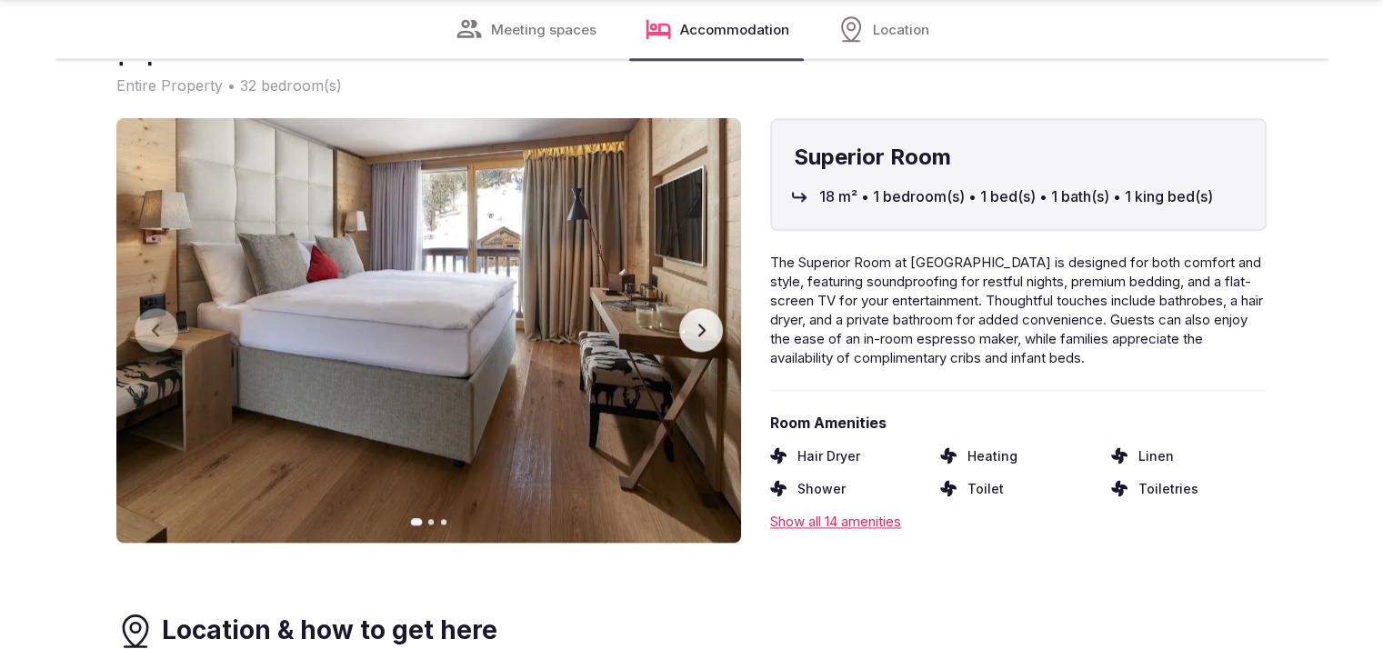
click at [685, 309] on button "Next slide" at bounding box center [701, 330] width 44 height 44
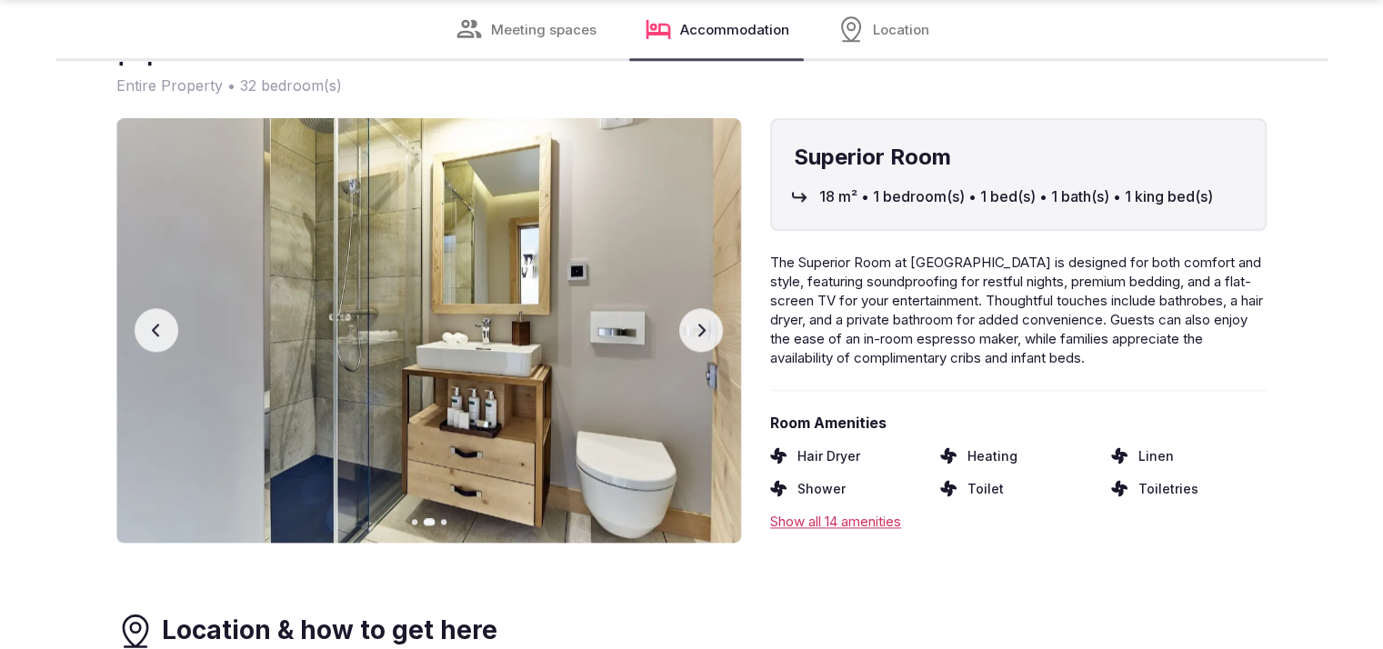
click at [685, 309] on button "Next slide" at bounding box center [701, 330] width 44 height 44
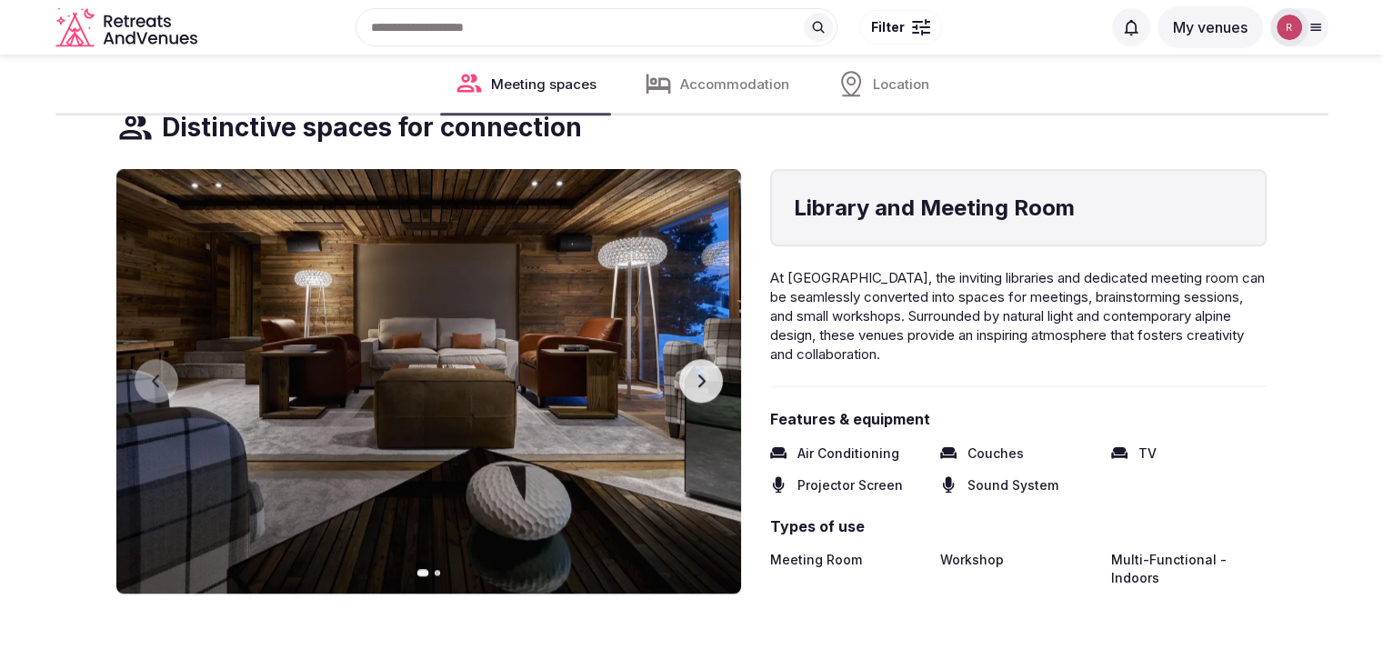
scroll to position [1135, 0]
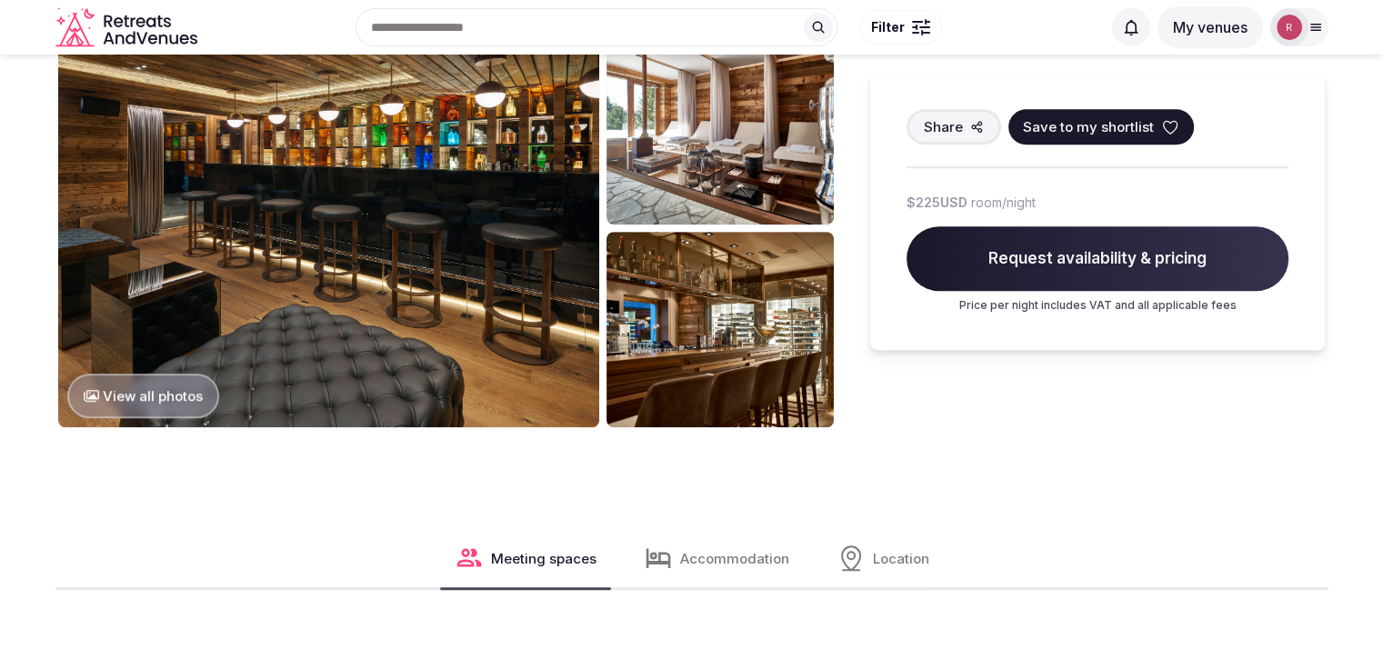
click at [87, 390] on icon at bounding box center [91, 396] width 15 height 12
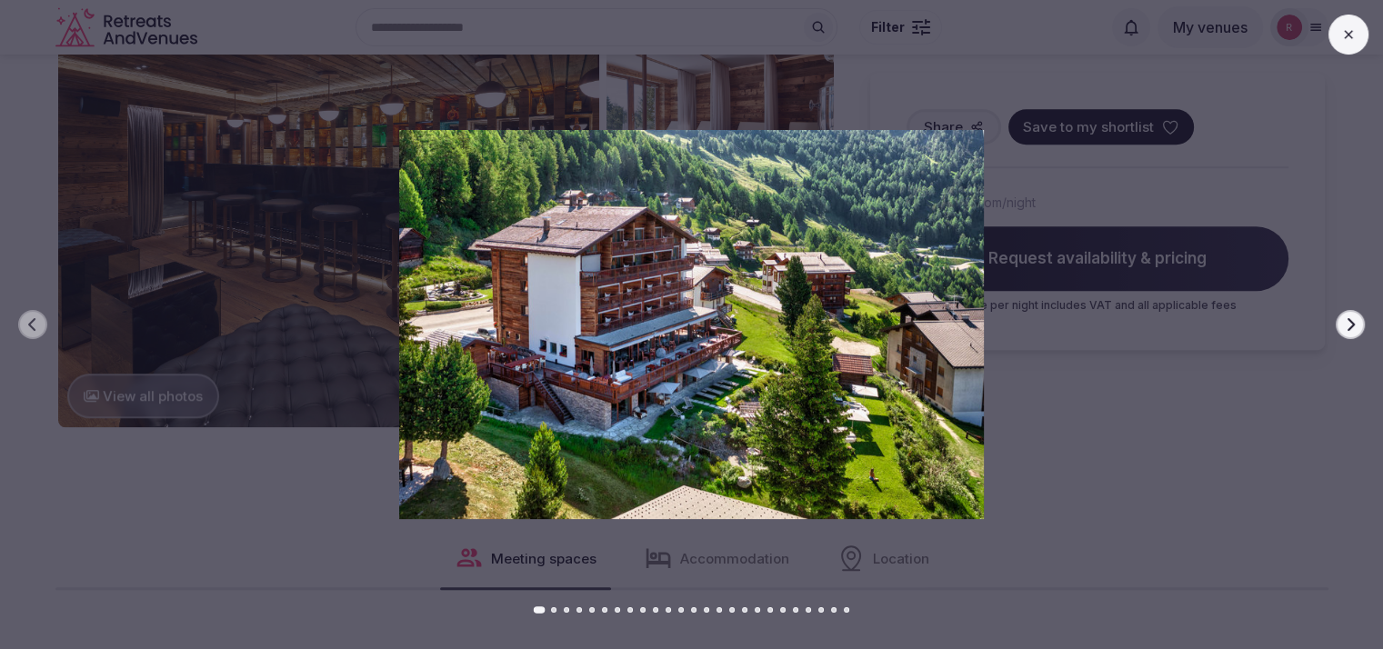
click at [1337, 319] on button "Next slide" at bounding box center [1349, 324] width 29 height 29
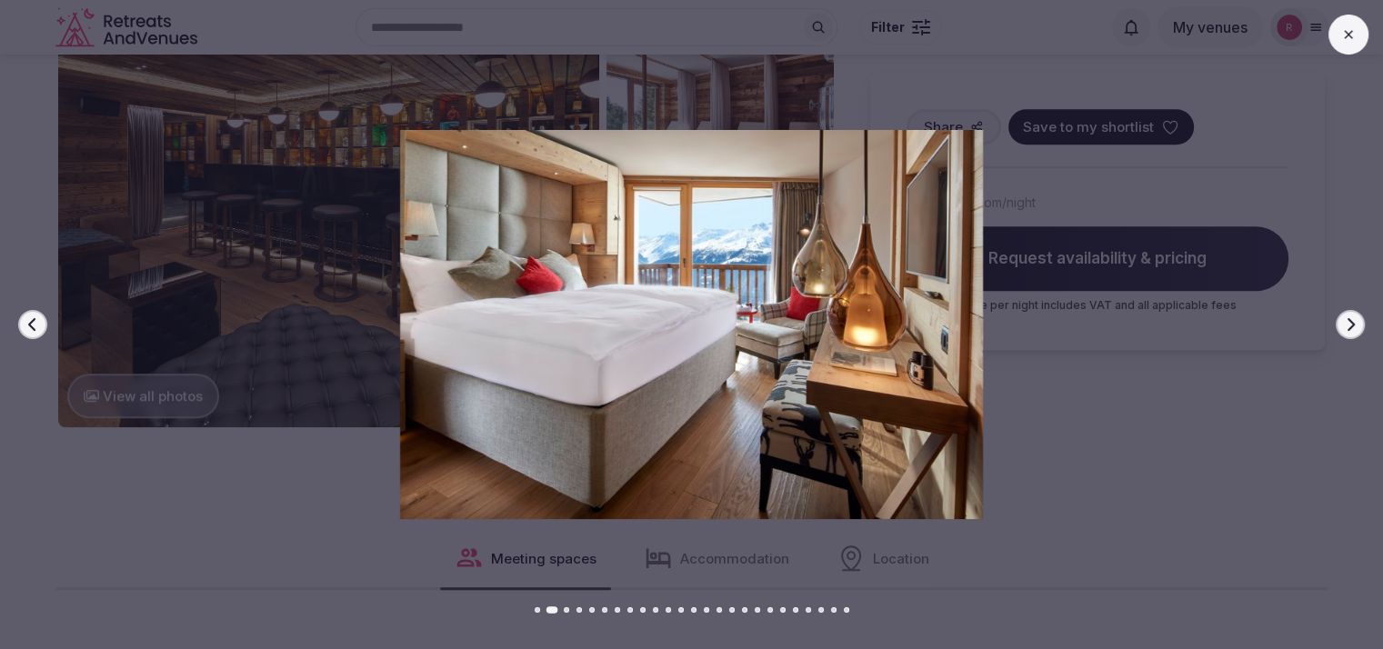
click at [1337, 319] on button "Next slide" at bounding box center [1349, 324] width 29 height 29
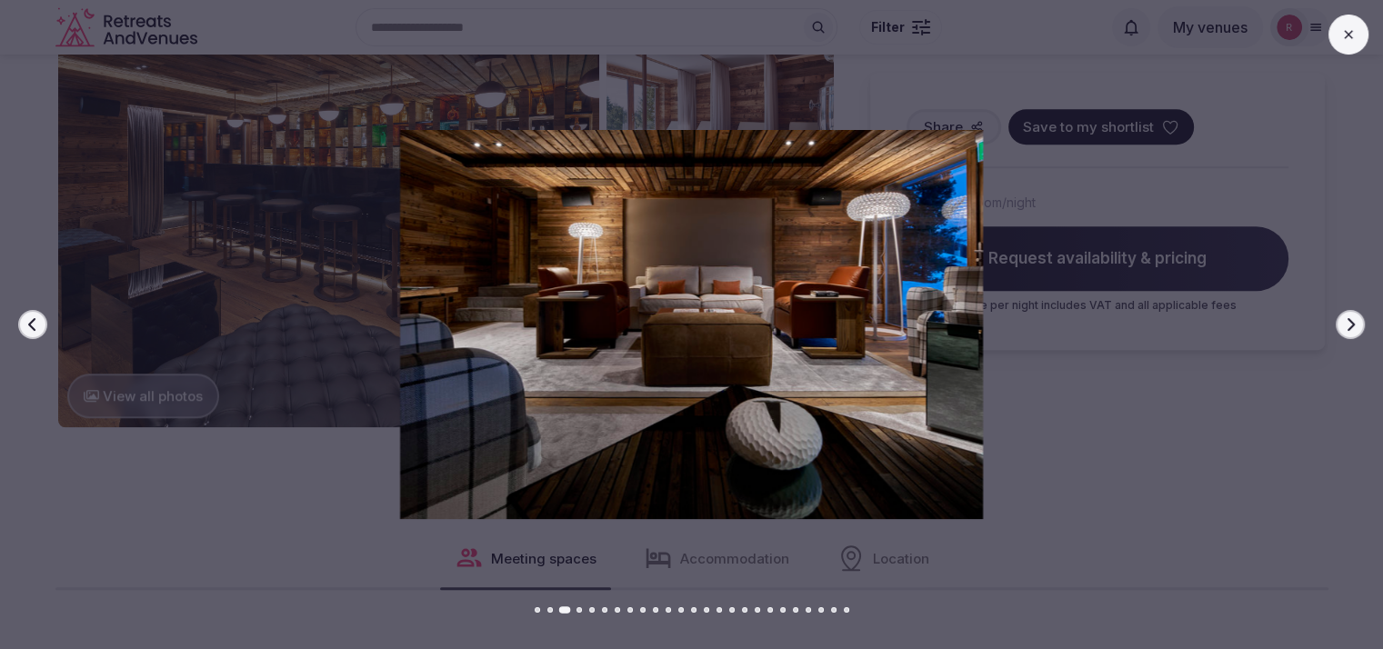
click at [1337, 319] on button "Next slide" at bounding box center [1349, 324] width 29 height 29
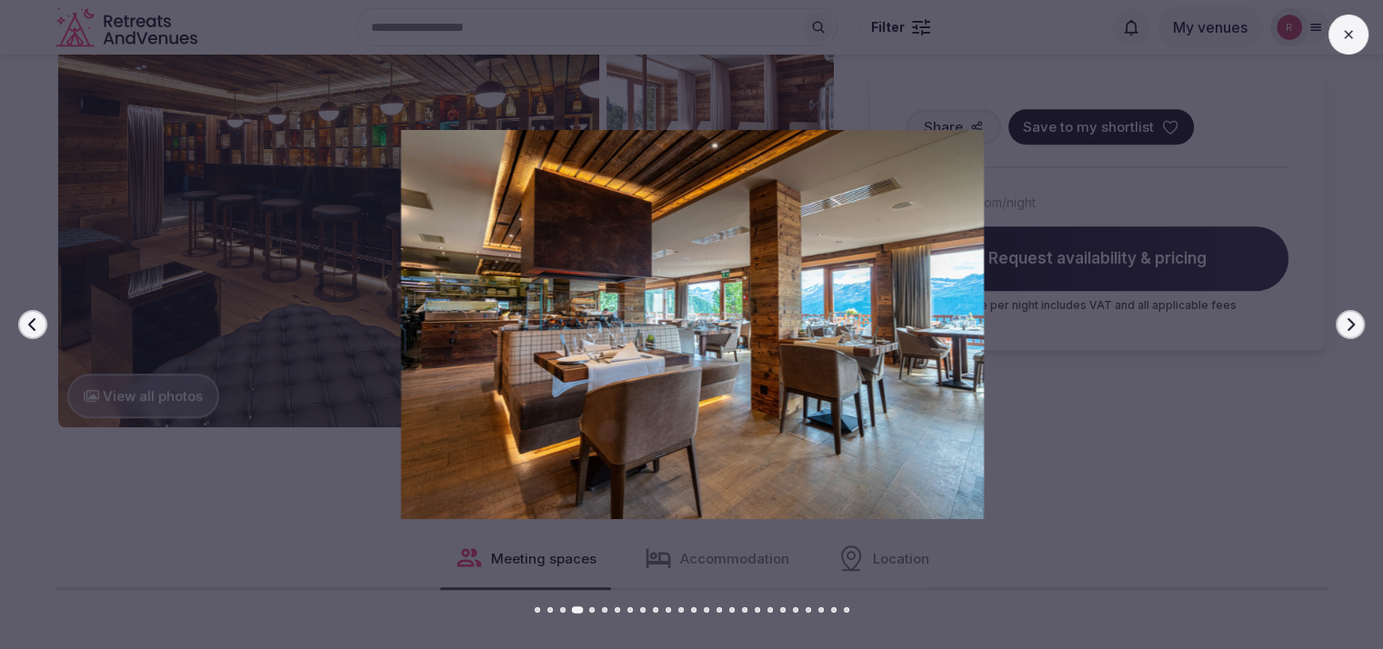
click at [1337, 319] on button "Next slide" at bounding box center [1349, 324] width 29 height 29
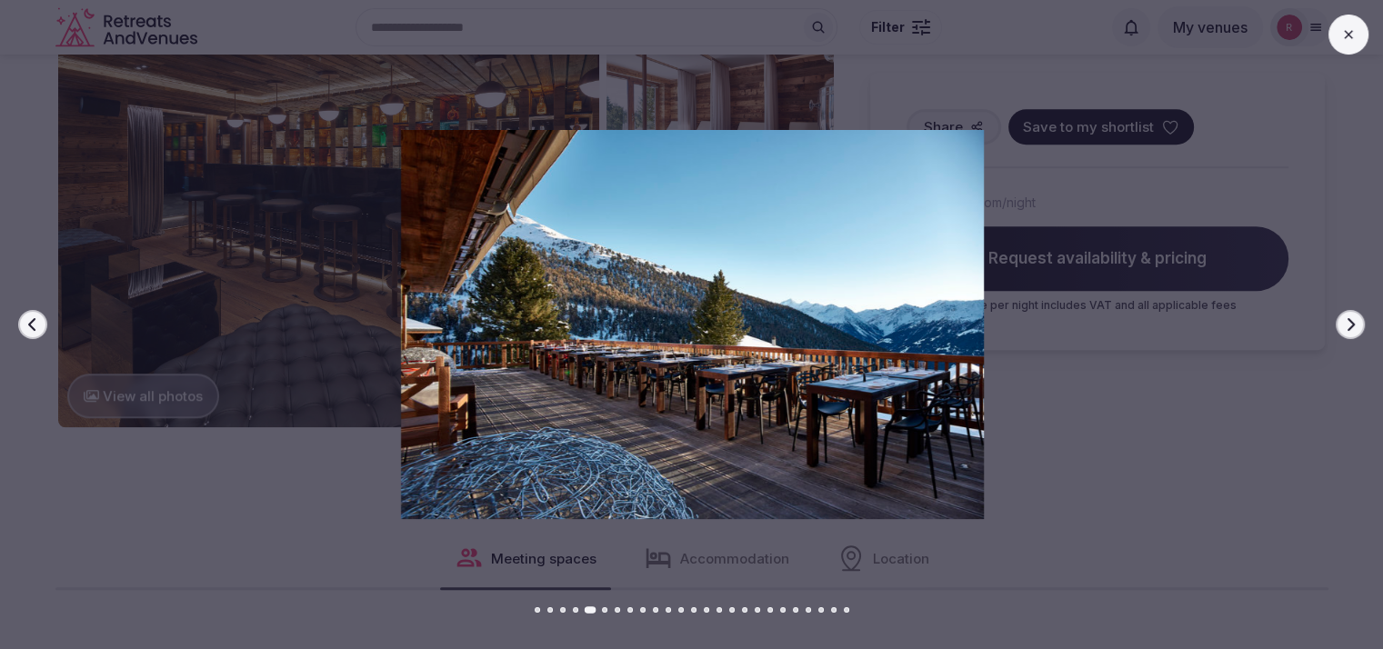
click at [1337, 319] on button "Next slide" at bounding box center [1349, 324] width 29 height 29
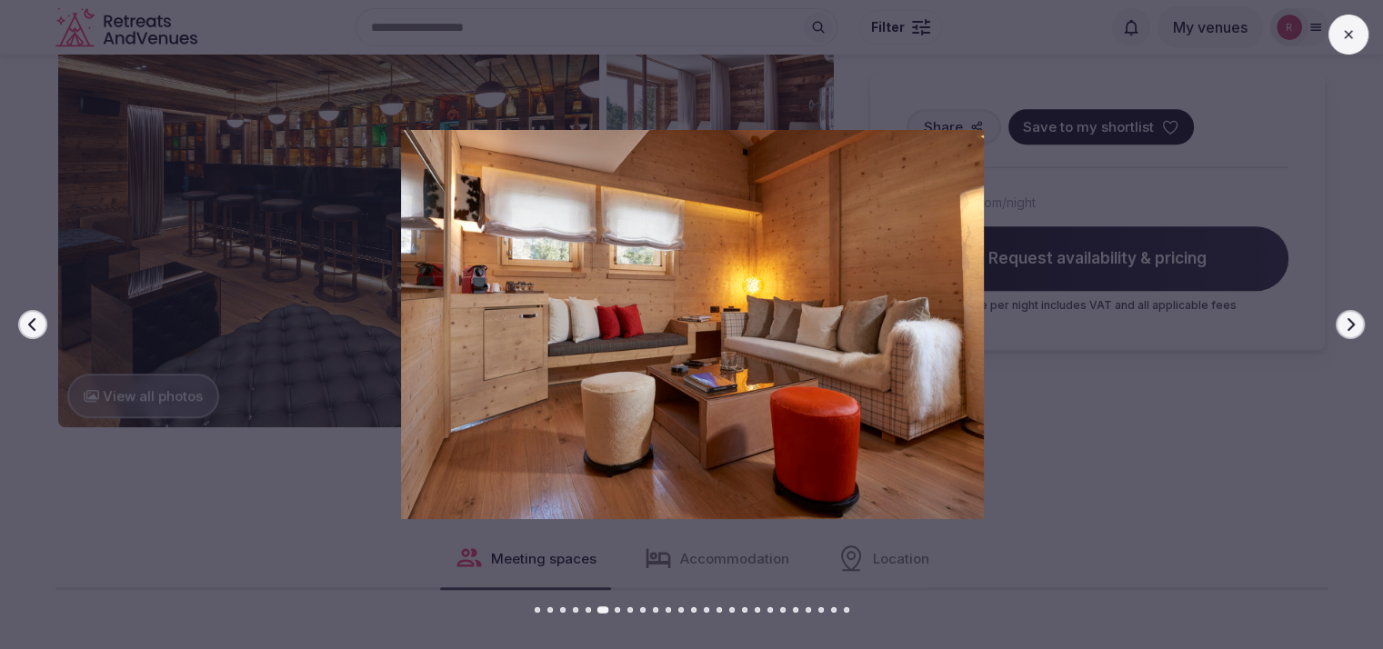
click at [1337, 319] on button "Next slide" at bounding box center [1349, 324] width 29 height 29
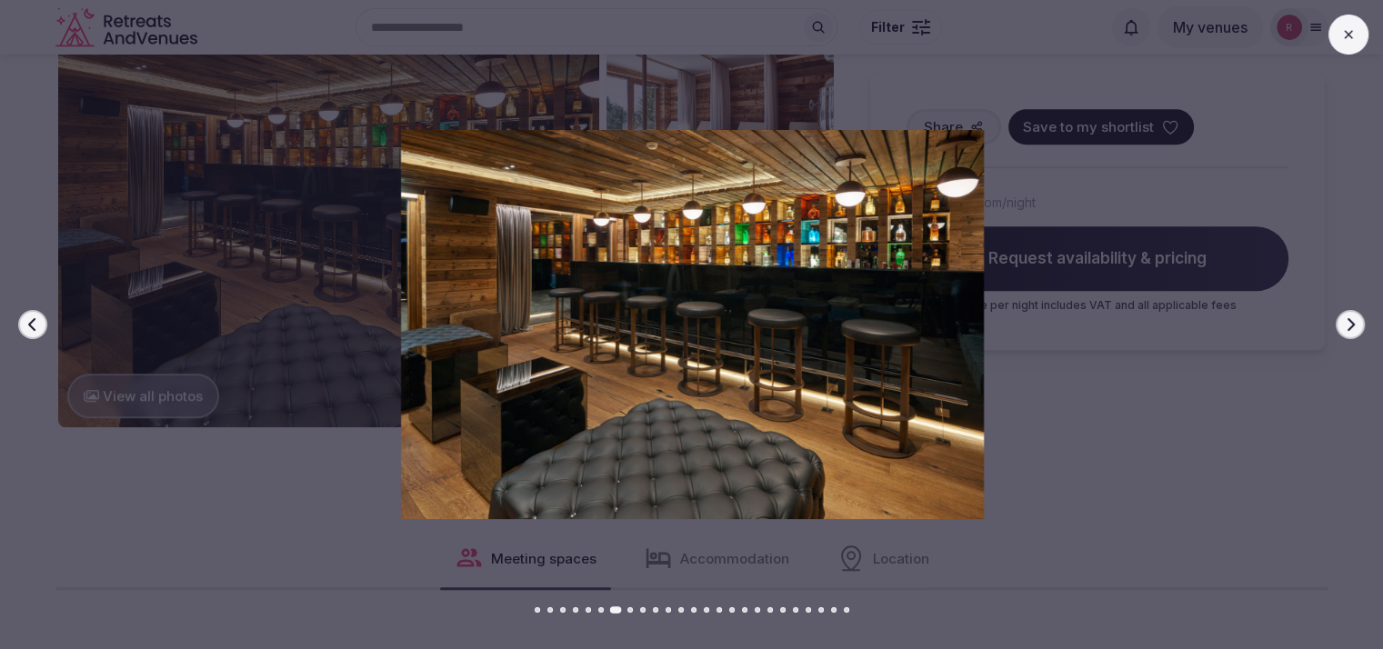
click at [1337, 319] on button "Next slide" at bounding box center [1349, 324] width 29 height 29
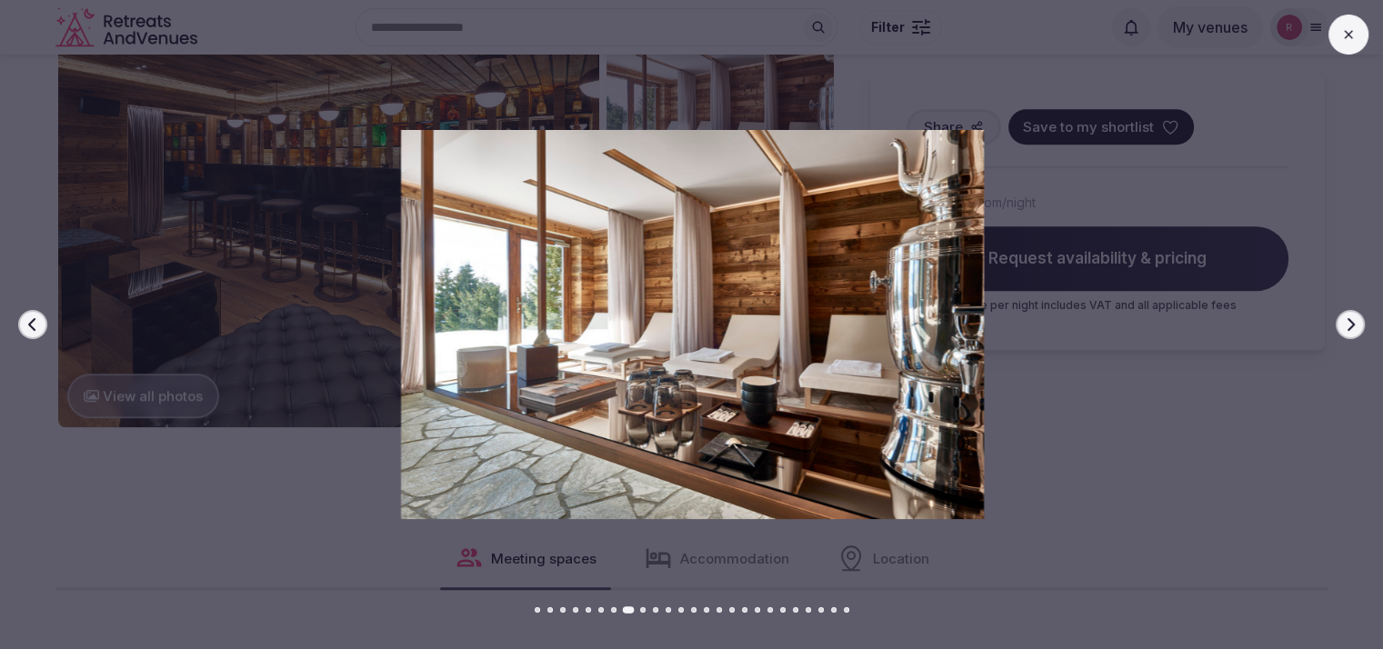
click at [1337, 319] on button "Next slide" at bounding box center [1349, 324] width 29 height 29
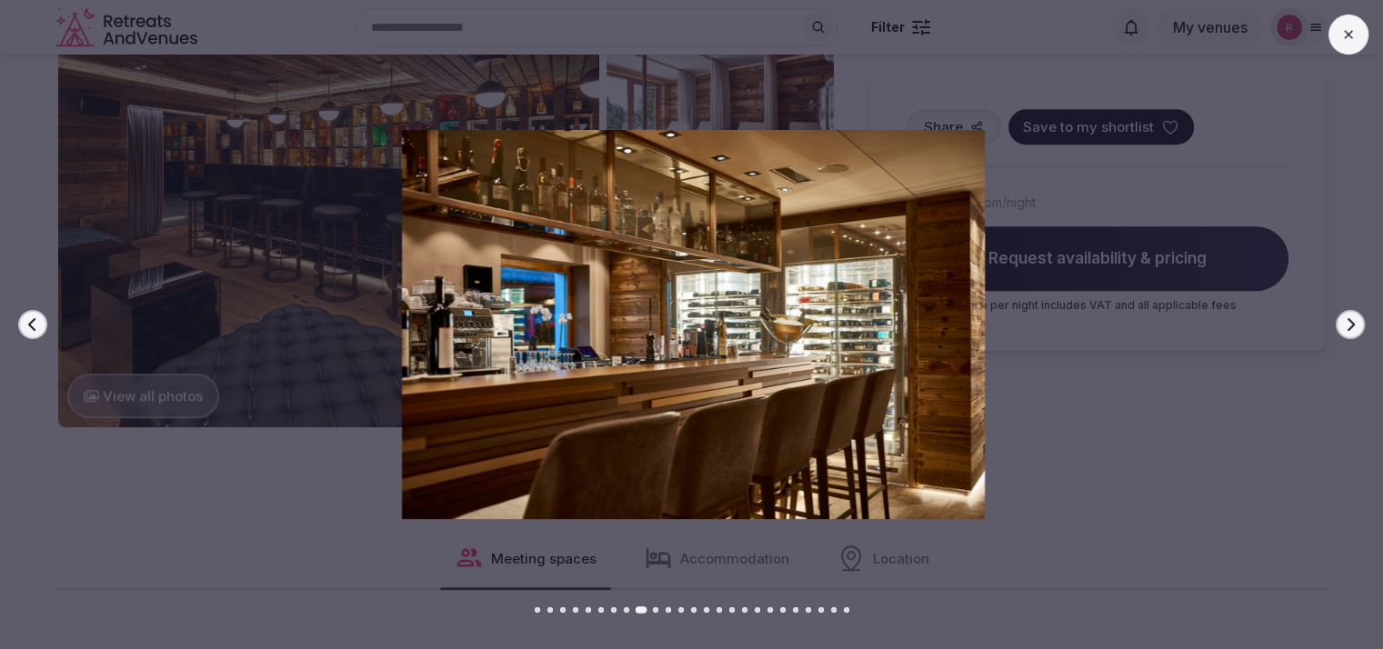
click at [1337, 319] on button "Next slide" at bounding box center [1349, 324] width 29 height 29
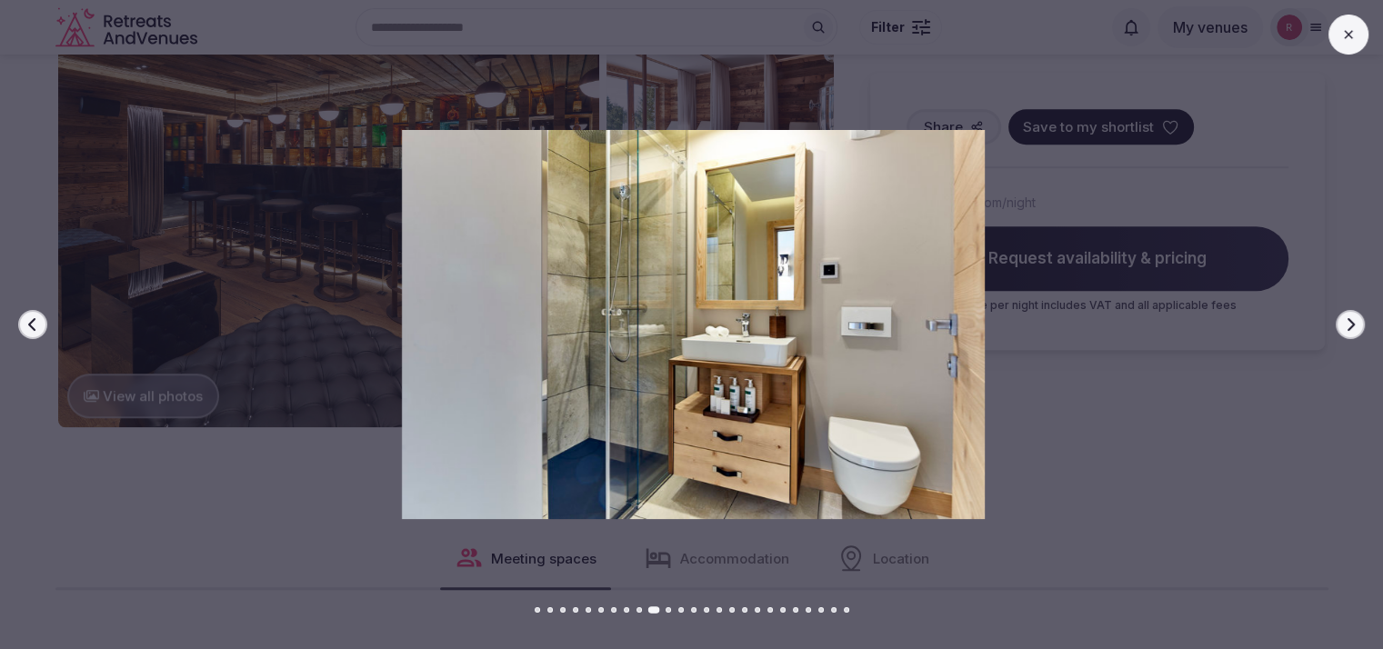
click at [1338, 316] on button "Next slide" at bounding box center [1349, 324] width 29 height 29
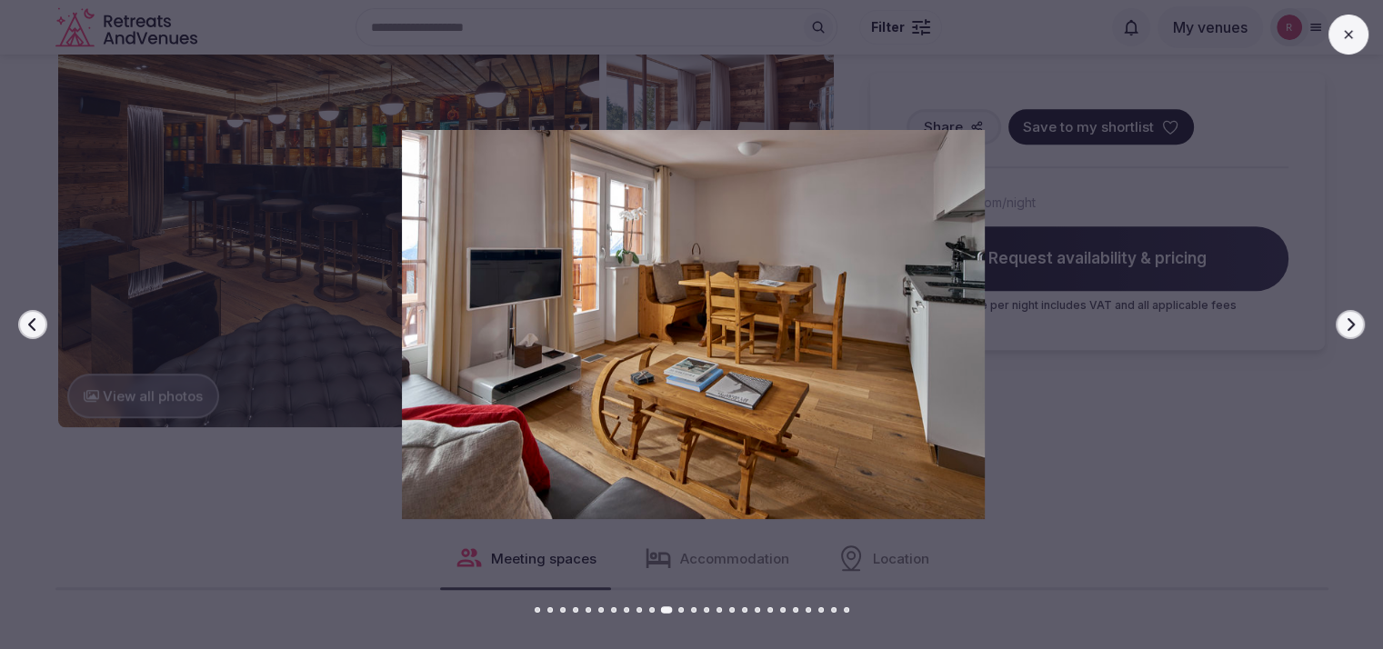
click at [1338, 316] on button "Next slide" at bounding box center [1349, 324] width 29 height 29
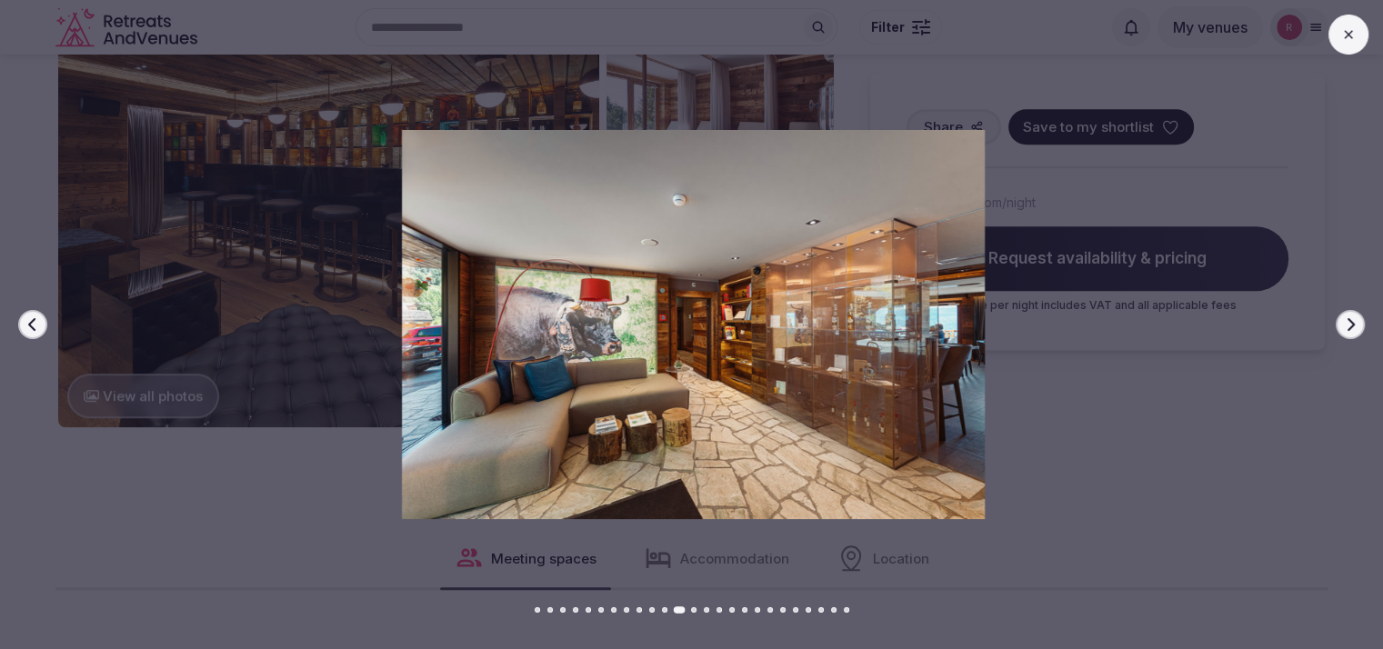
click at [1338, 316] on button "Next slide" at bounding box center [1349, 324] width 29 height 29
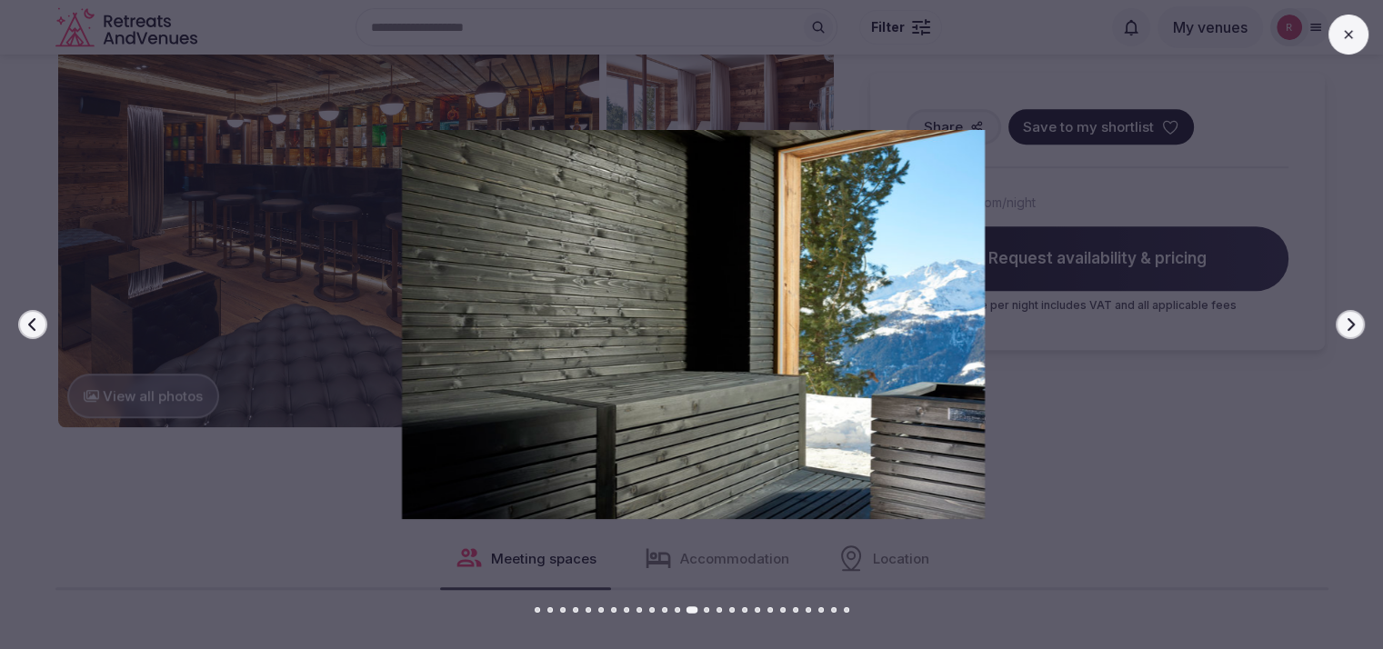
click at [1338, 316] on button "Next slide" at bounding box center [1349, 324] width 29 height 29
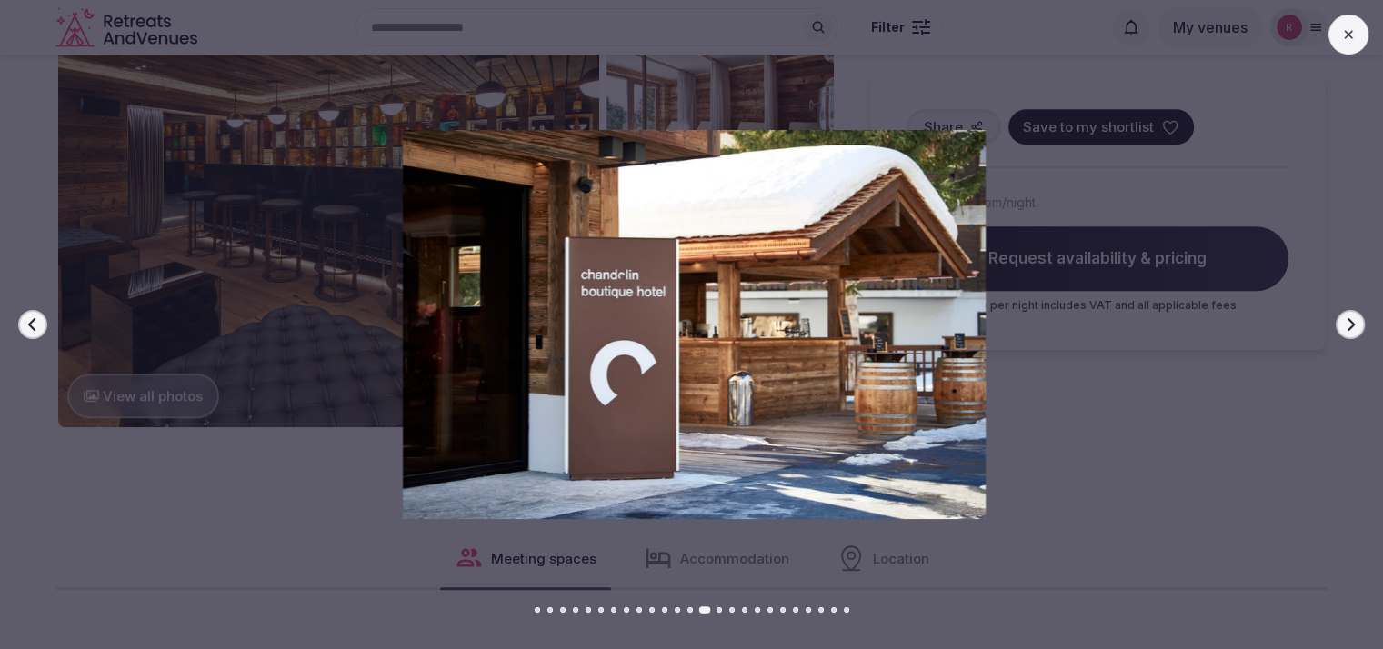
click at [1338, 316] on button "Next slide" at bounding box center [1349, 324] width 29 height 29
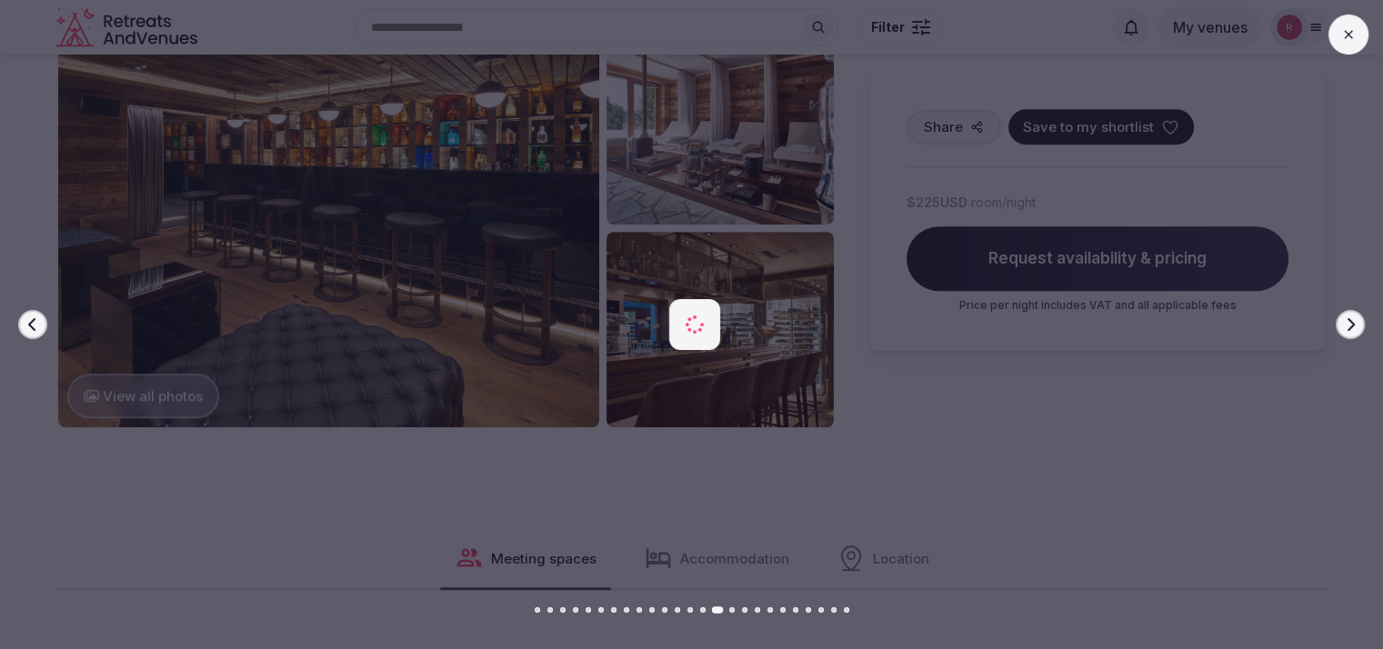
click at [1338, 317] on button "Next slide" at bounding box center [1349, 324] width 29 height 29
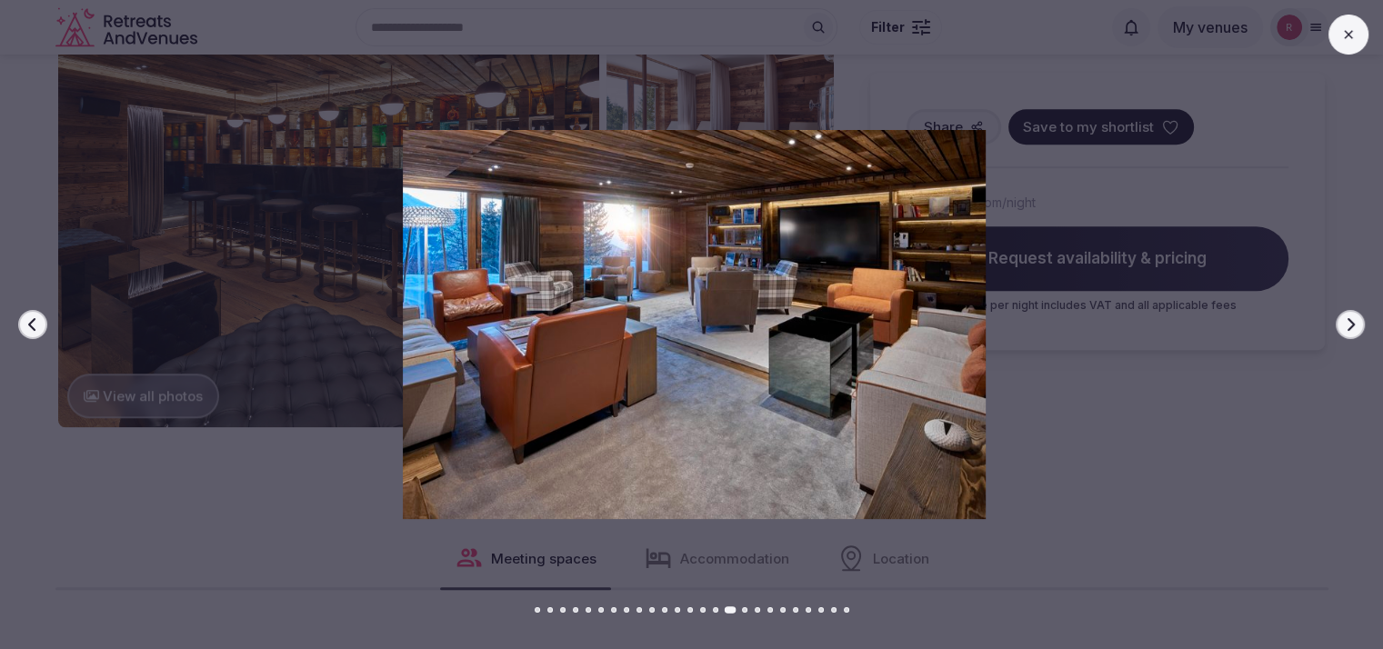
click at [1338, 319] on button "Next slide" at bounding box center [1349, 324] width 29 height 29
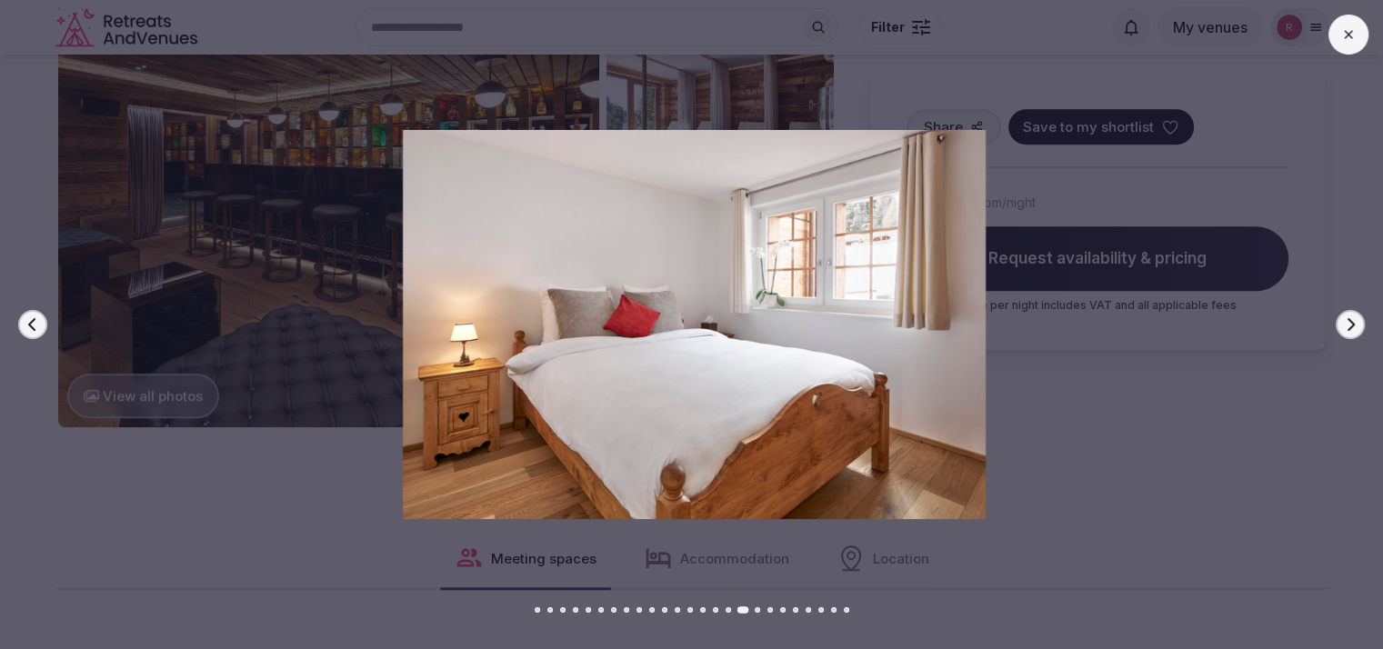
click at [1355, 41] on button at bounding box center [1348, 35] width 40 height 40
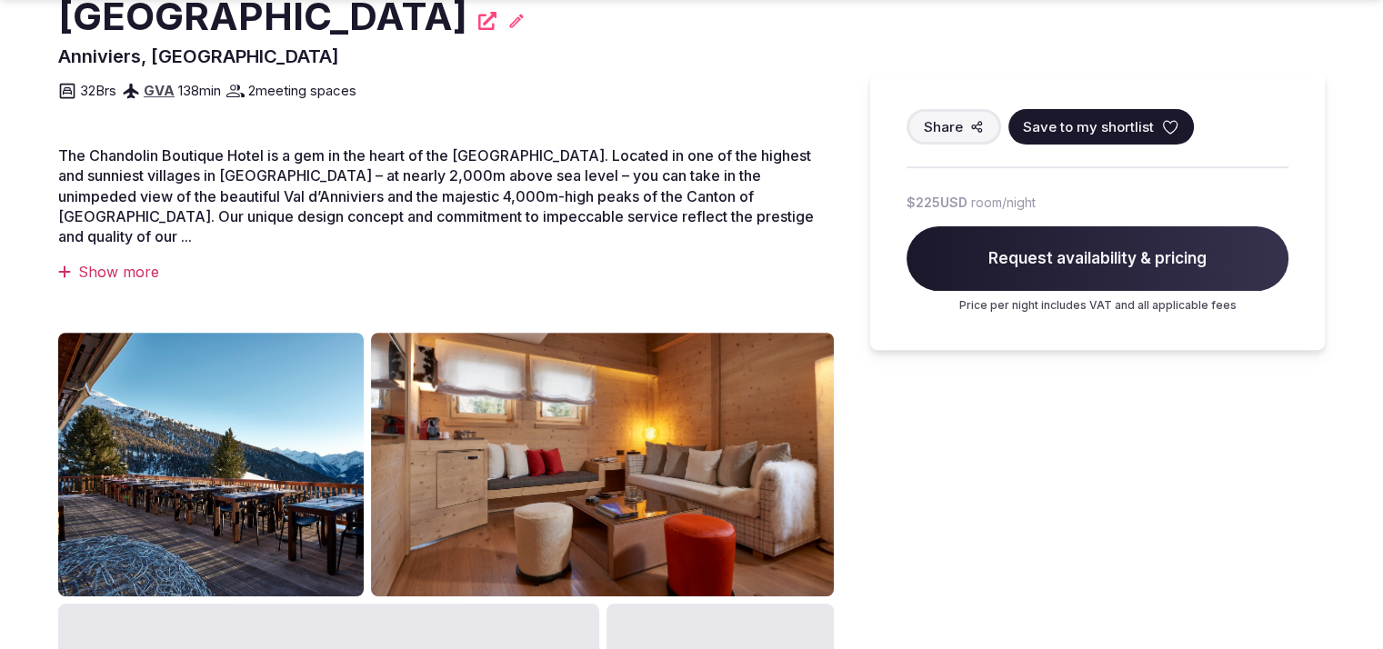
scroll to position [567, 0]
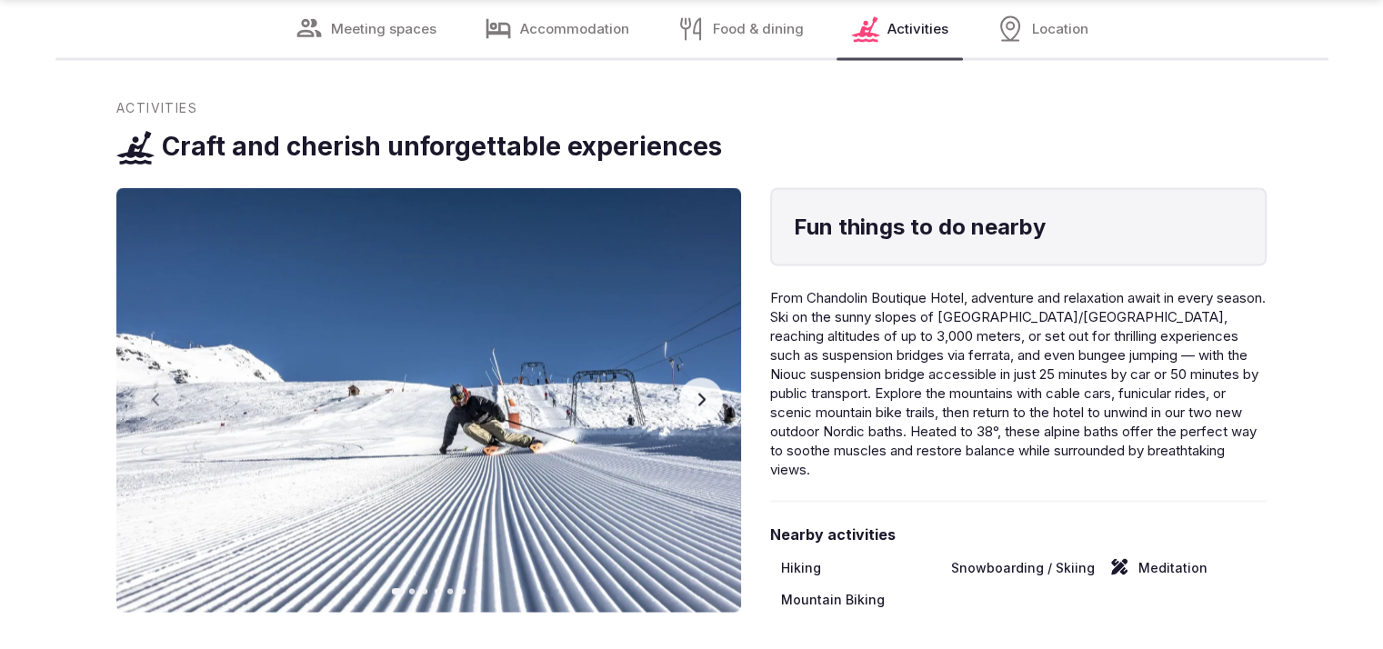
scroll to position [3423, 0]
click at [710, 377] on button "Next slide" at bounding box center [701, 399] width 44 height 44
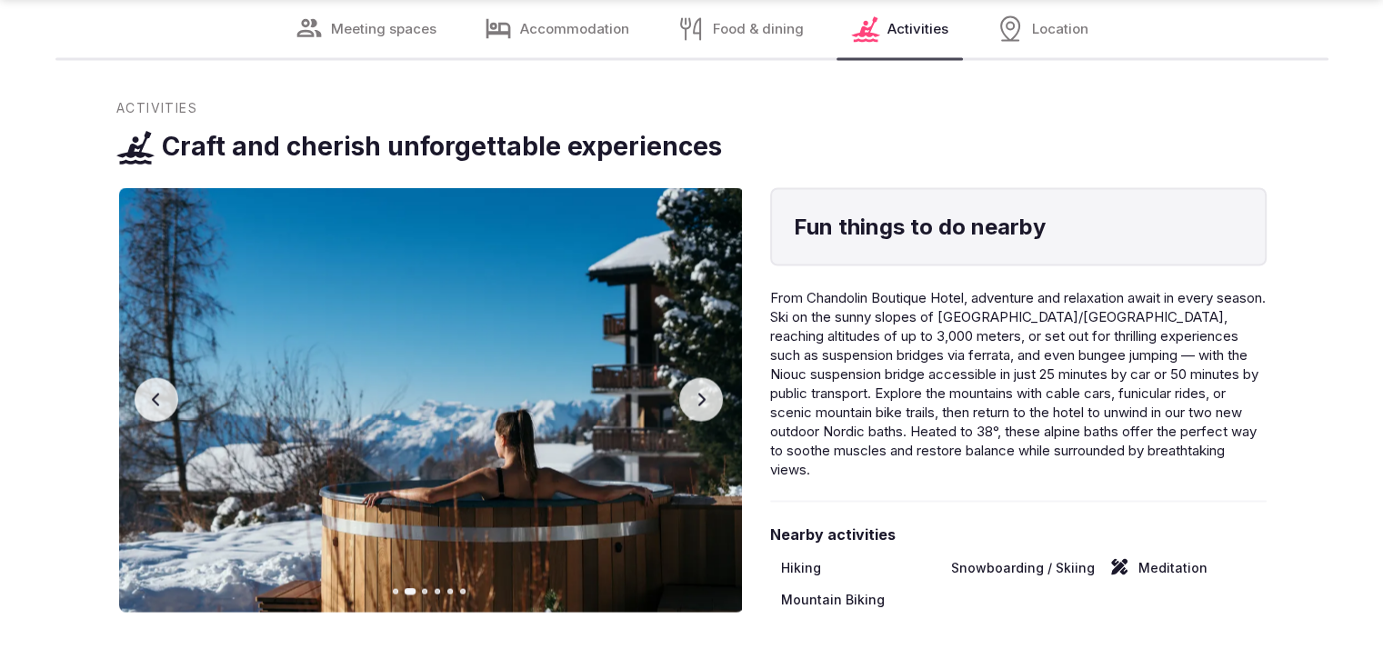
click at [710, 377] on button "Next slide" at bounding box center [701, 399] width 44 height 44
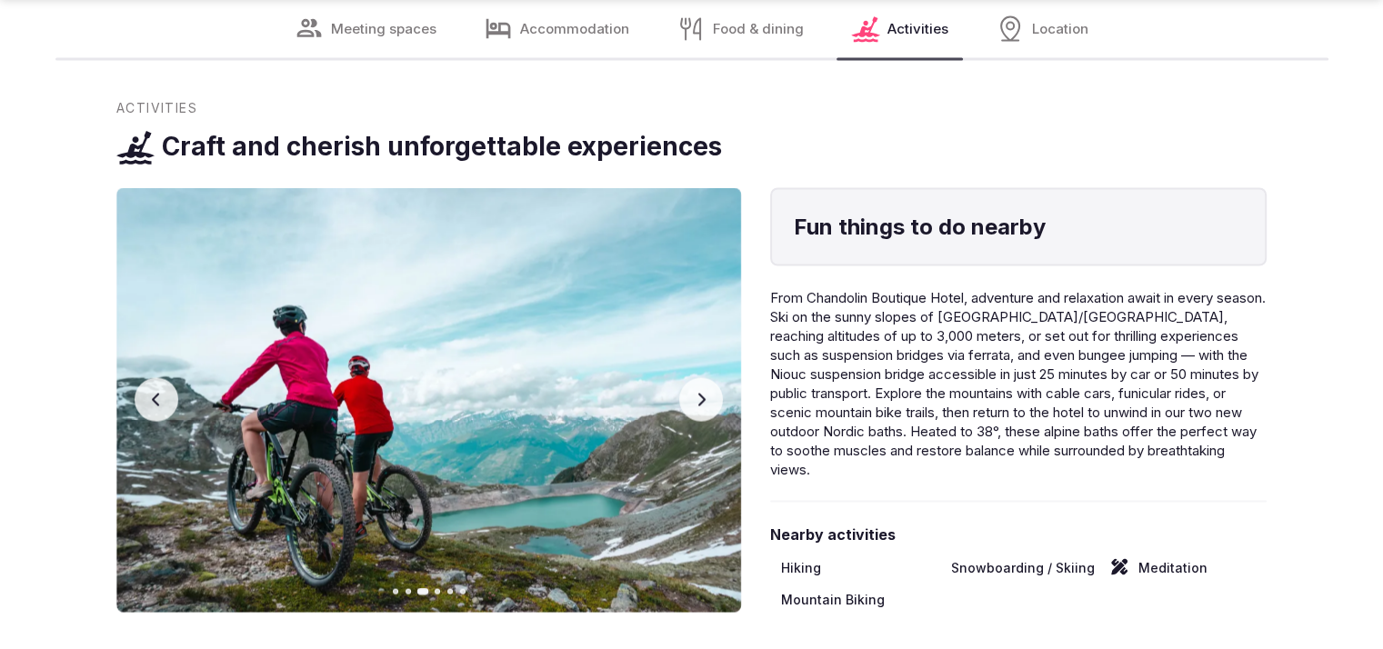
click at [710, 377] on button "Next slide" at bounding box center [701, 399] width 44 height 44
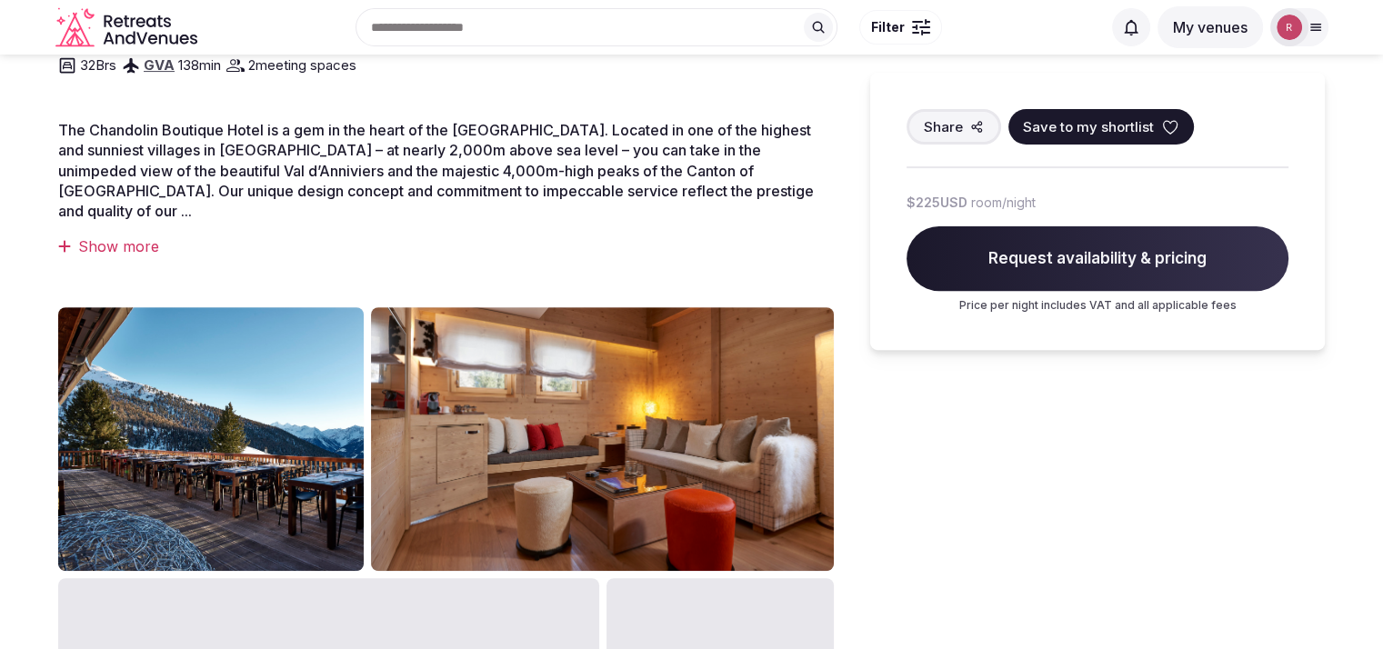
scroll to position [0, 0]
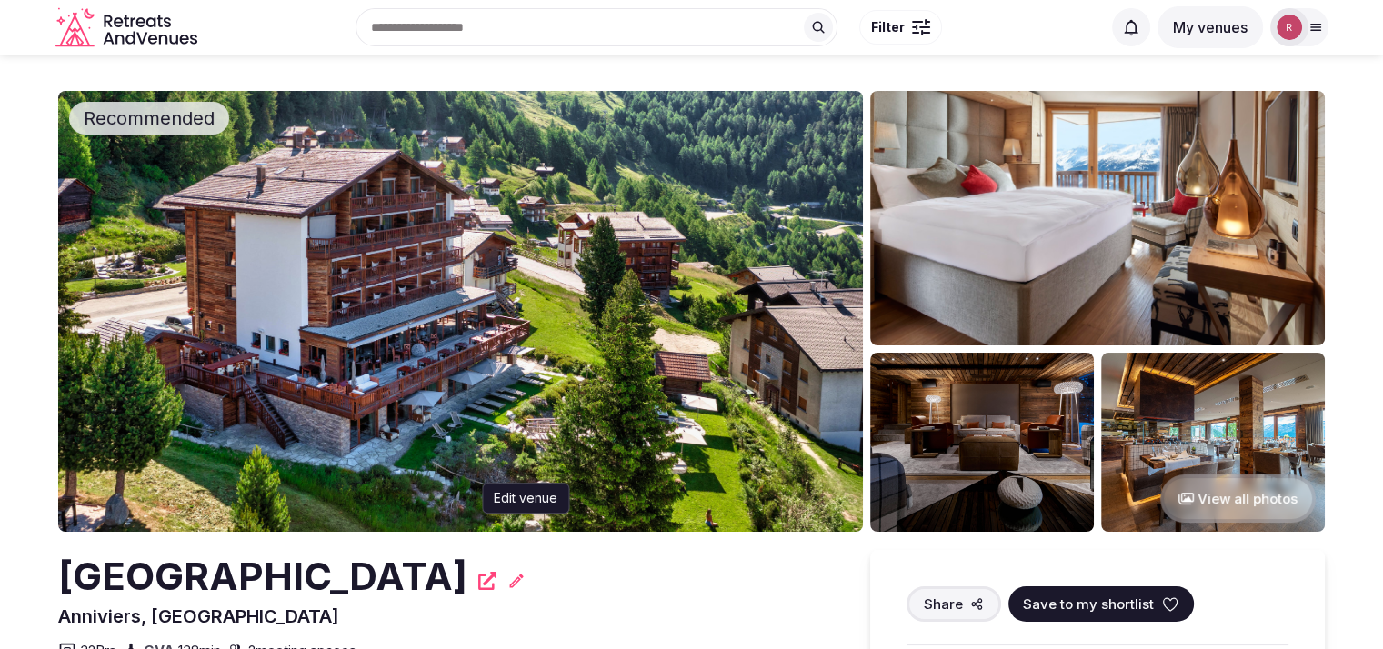
click at [524, 585] on icon at bounding box center [517, 581] width 14 height 14
click at [525, 574] on icon at bounding box center [516, 581] width 18 height 18
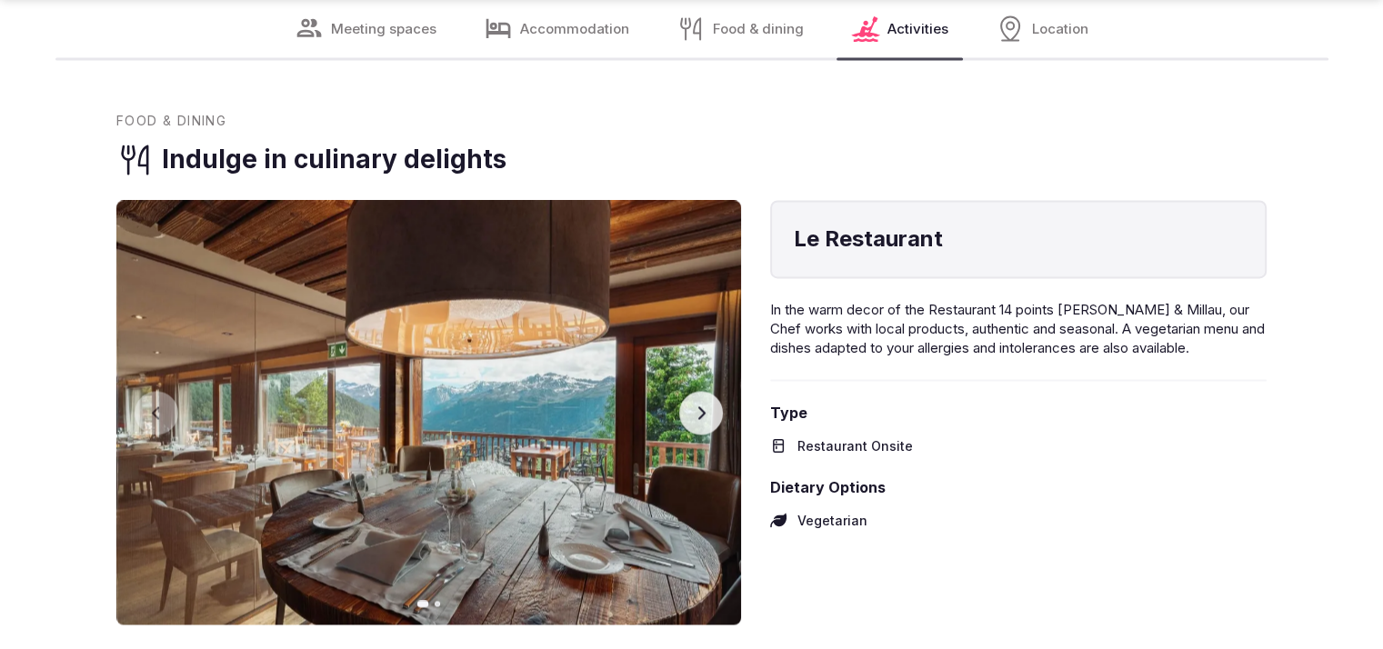
scroll to position [3406, 0]
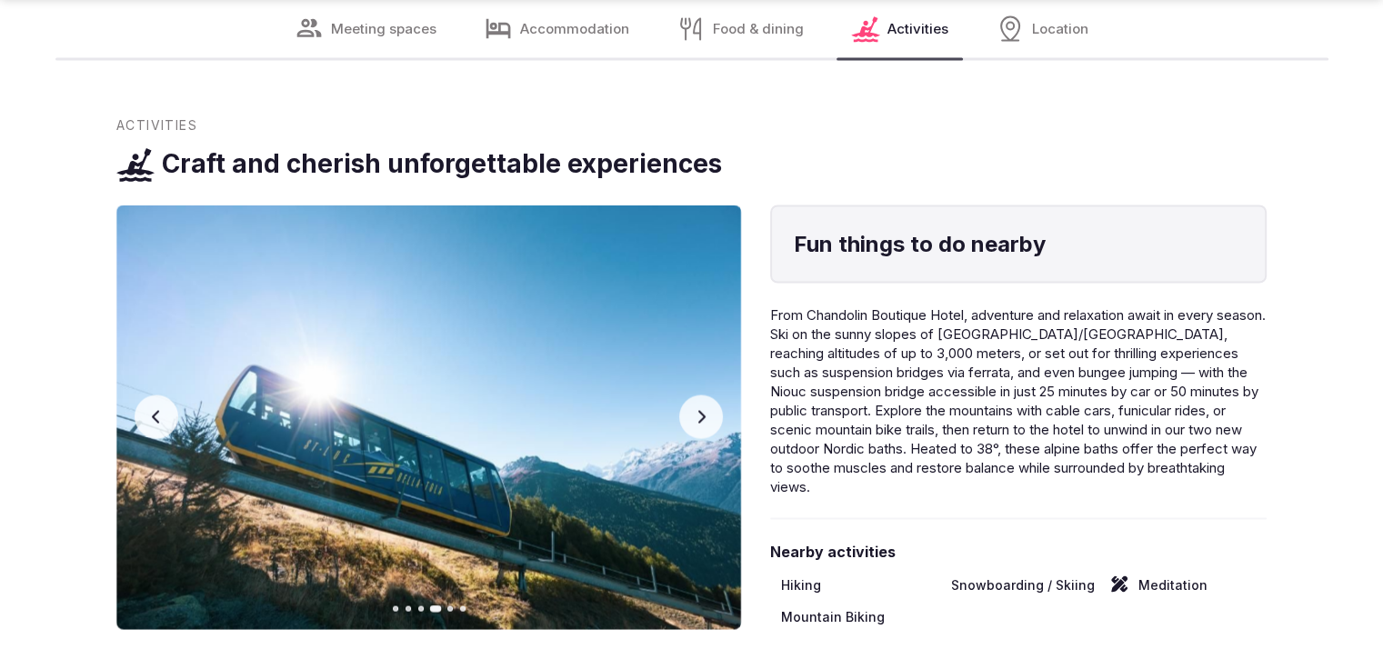
click at [165, 402] on button "Previous slide" at bounding box center [157, 417] width 44 height 44
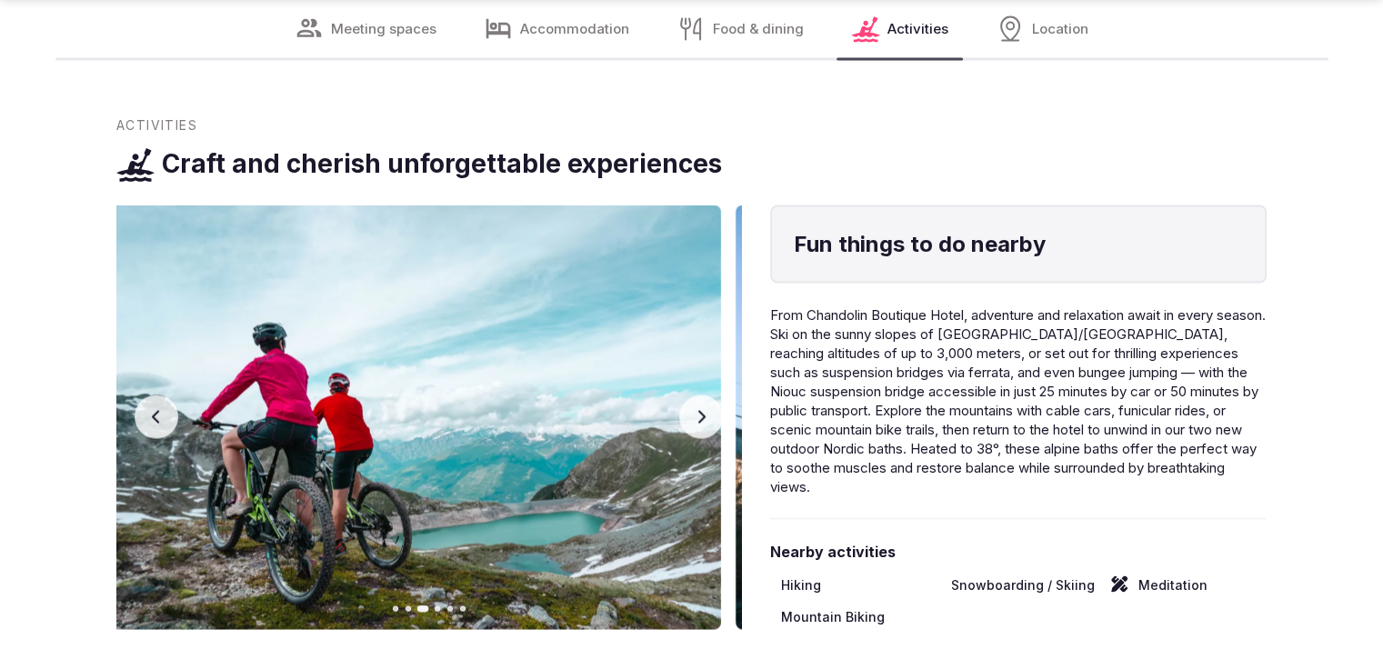
click at [171, 403] on button "Previous slide" at bounding box center [157, 417] width 44 height 44
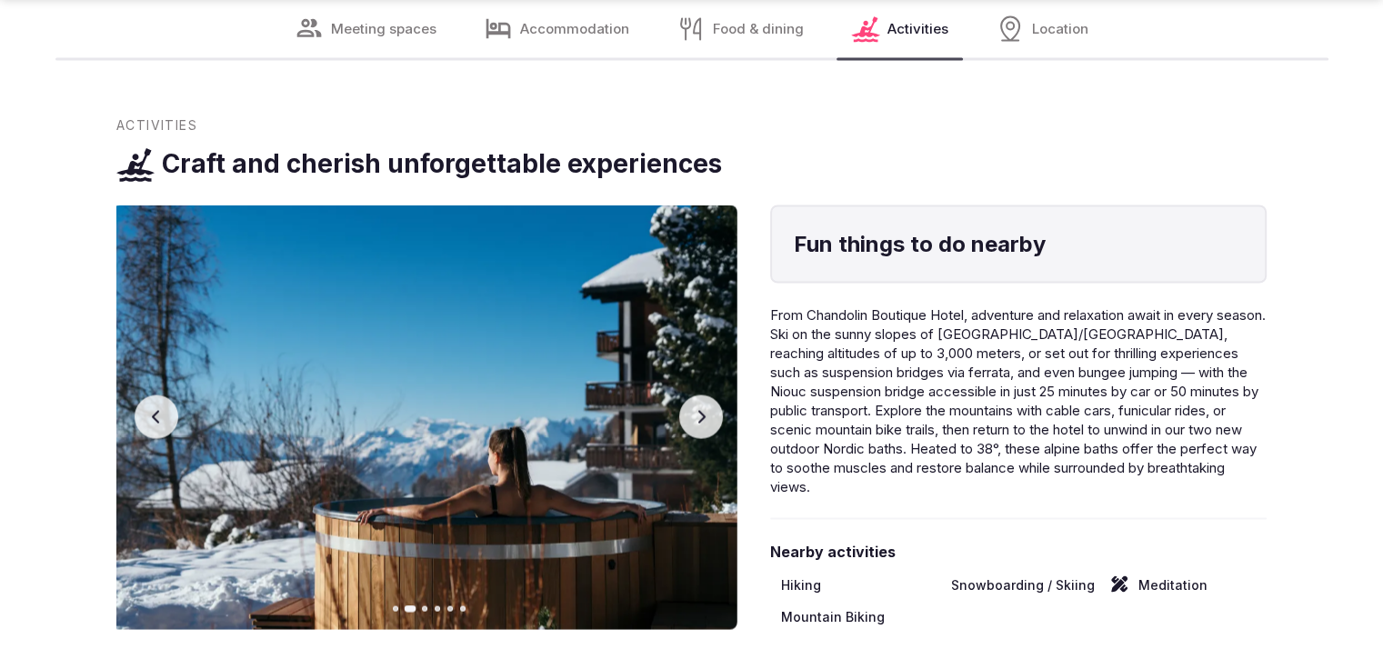
click at [175, 403] on button "Previous slide" at bounding box center [157, 417] width 44 height 44
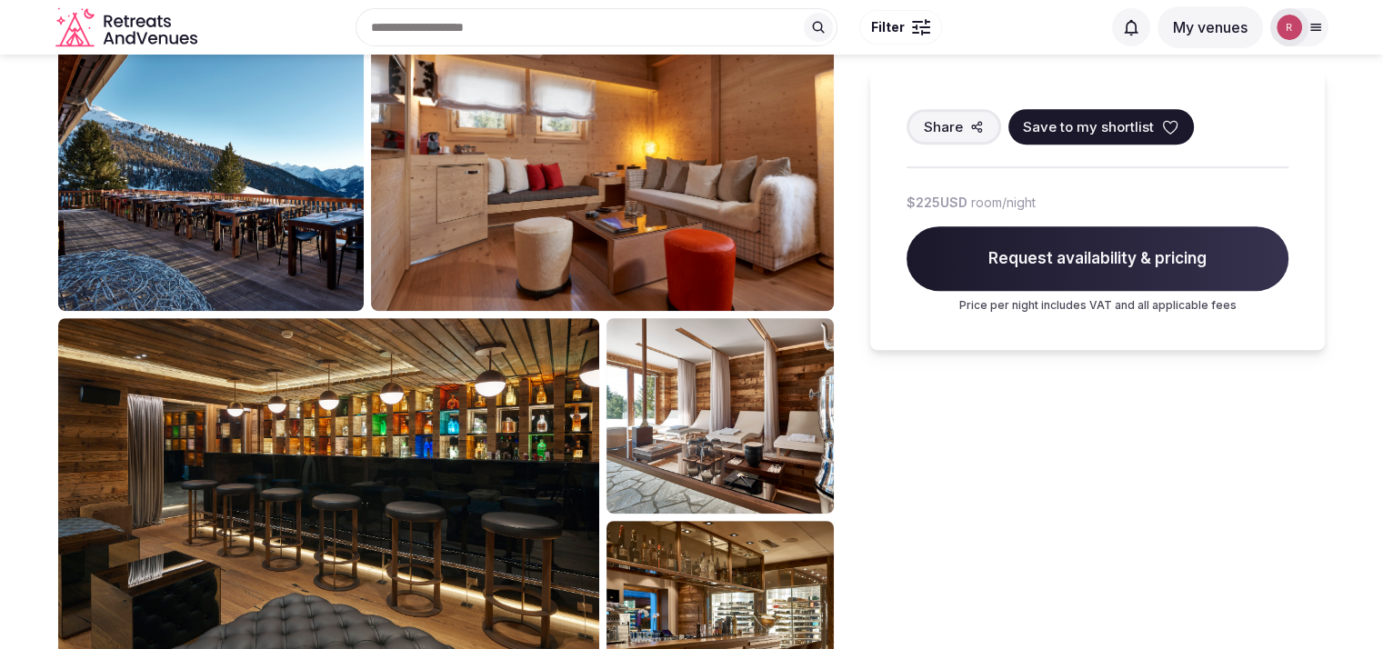
scroll to position [0, 0]
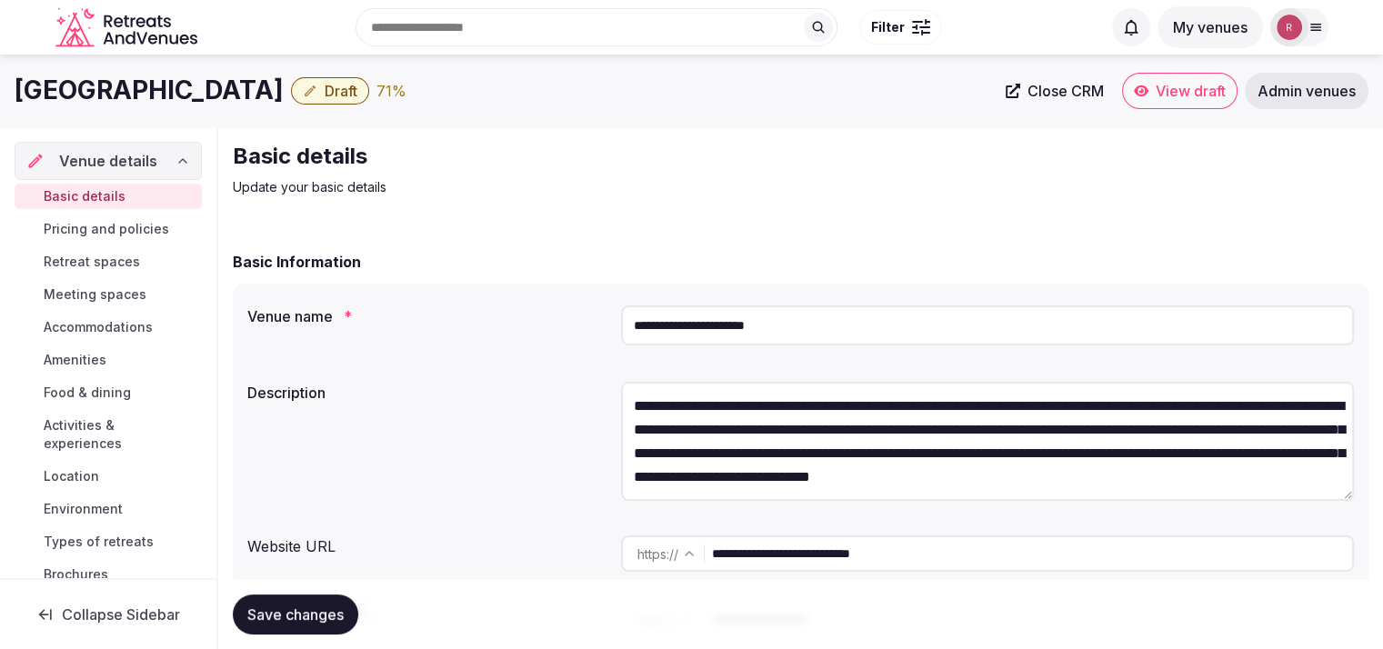
scroll to position [207, 0]
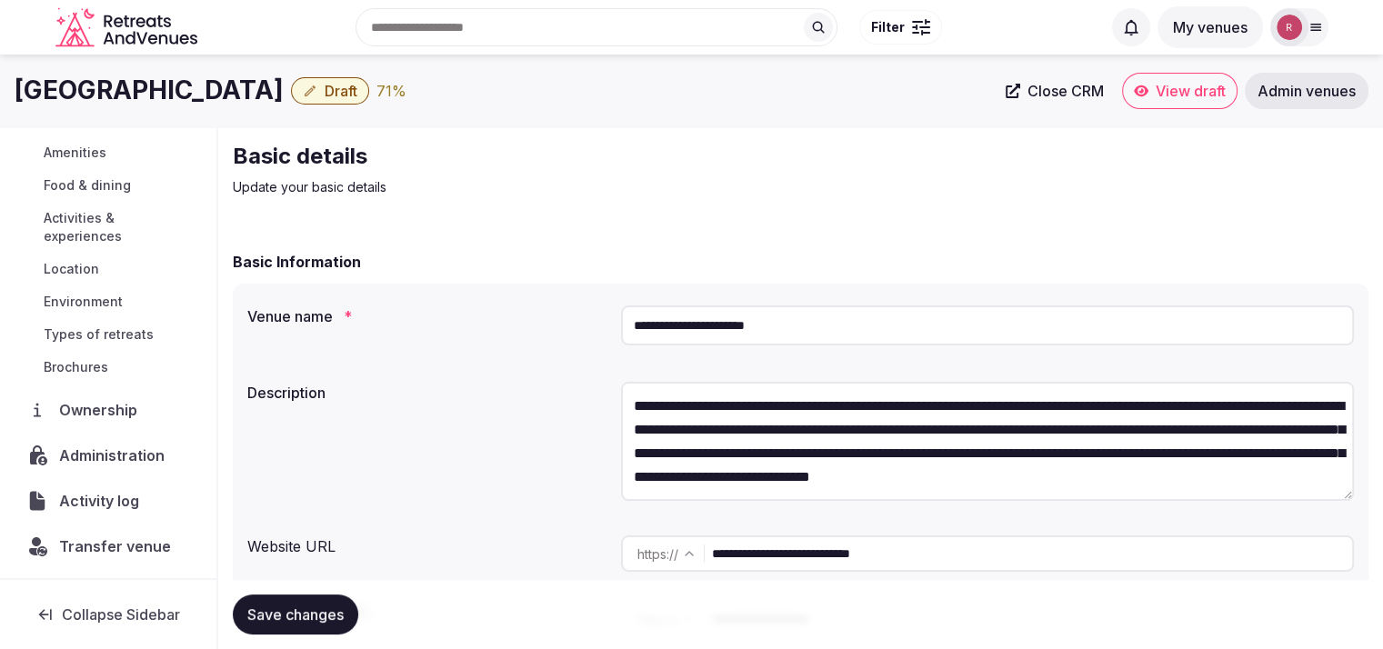
click at [93, 272] on span "Location" at bounding box center [71, 269] width 55 height 18
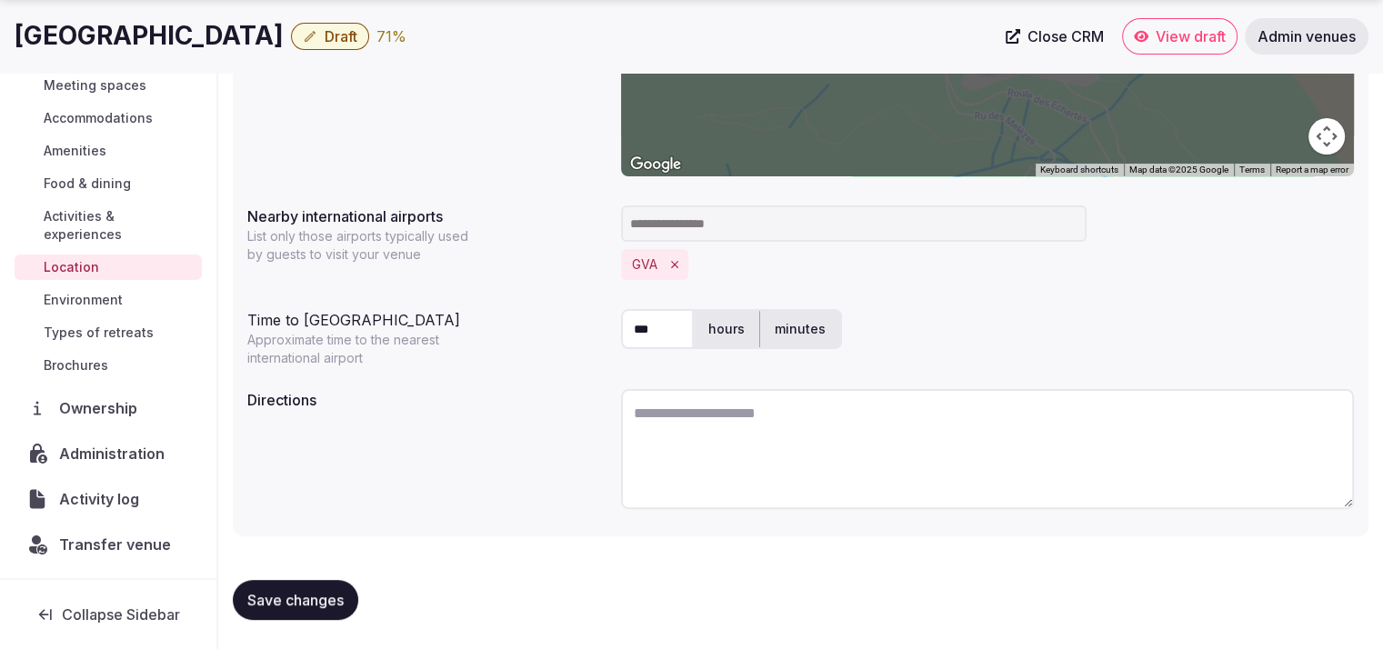
scroll to position [153, 0]
click at [684, 405] on textarea at bounding box center [987, 449] width 733 height 120
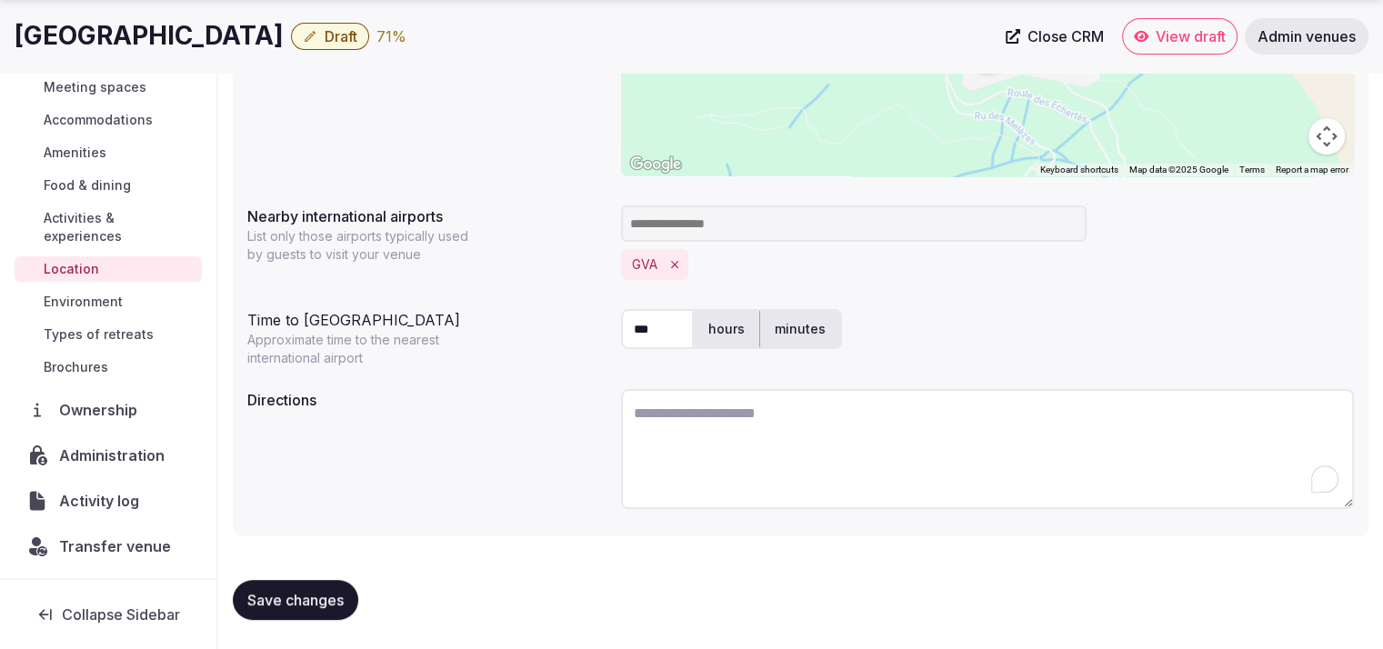
paste textarea "**********"
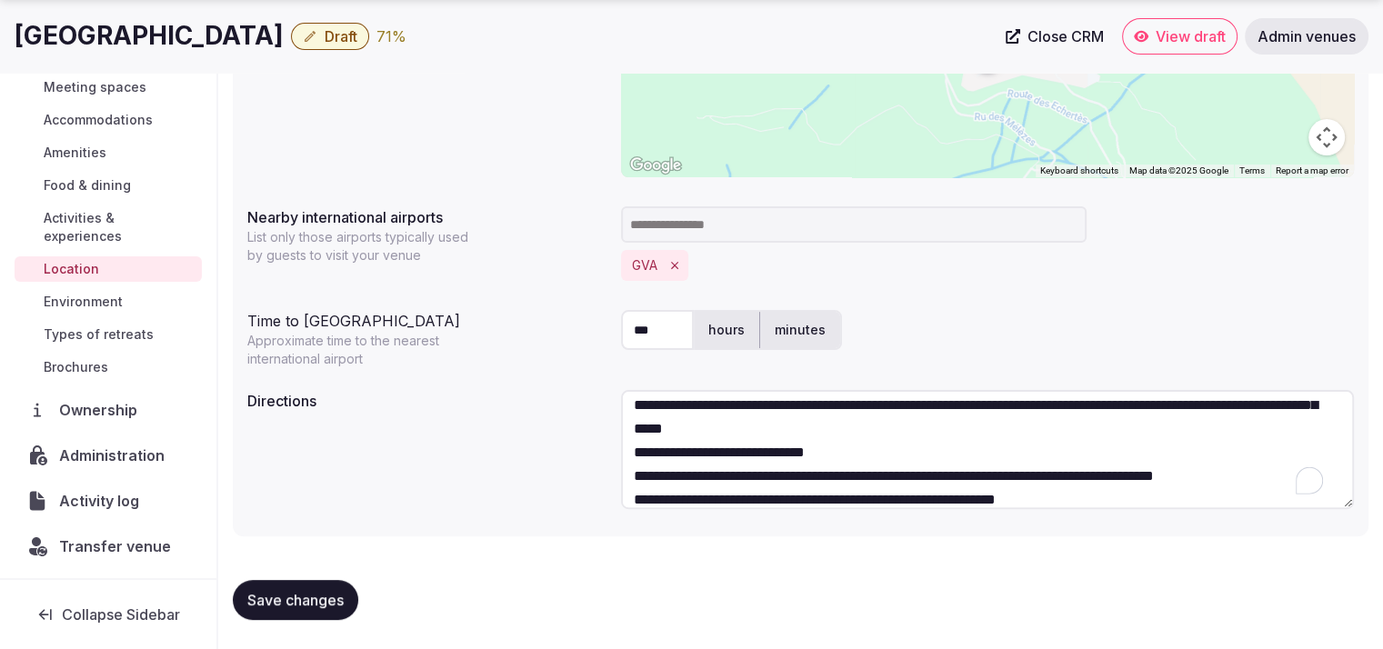
scroll to position [0, 0]
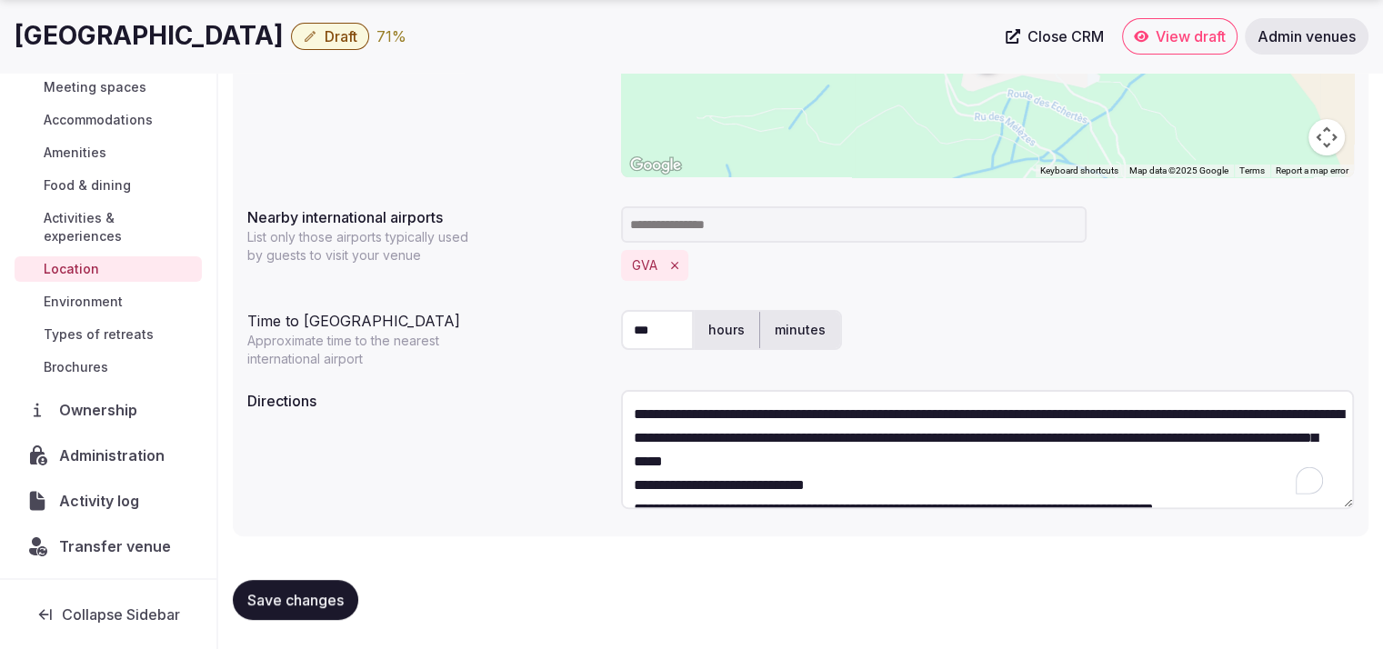
click at [1029, 468] on textarea "**********" at bounding box center [987, 449] width 733 height 119
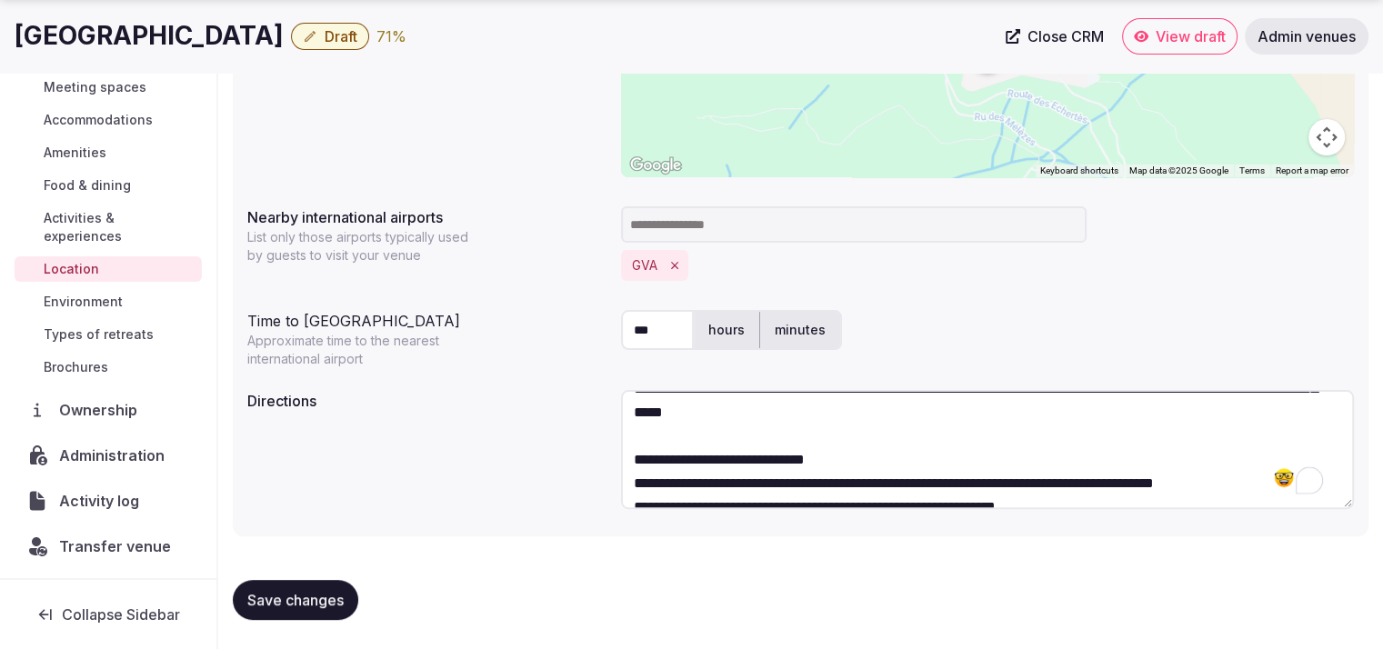
scroll to position [70, 0]
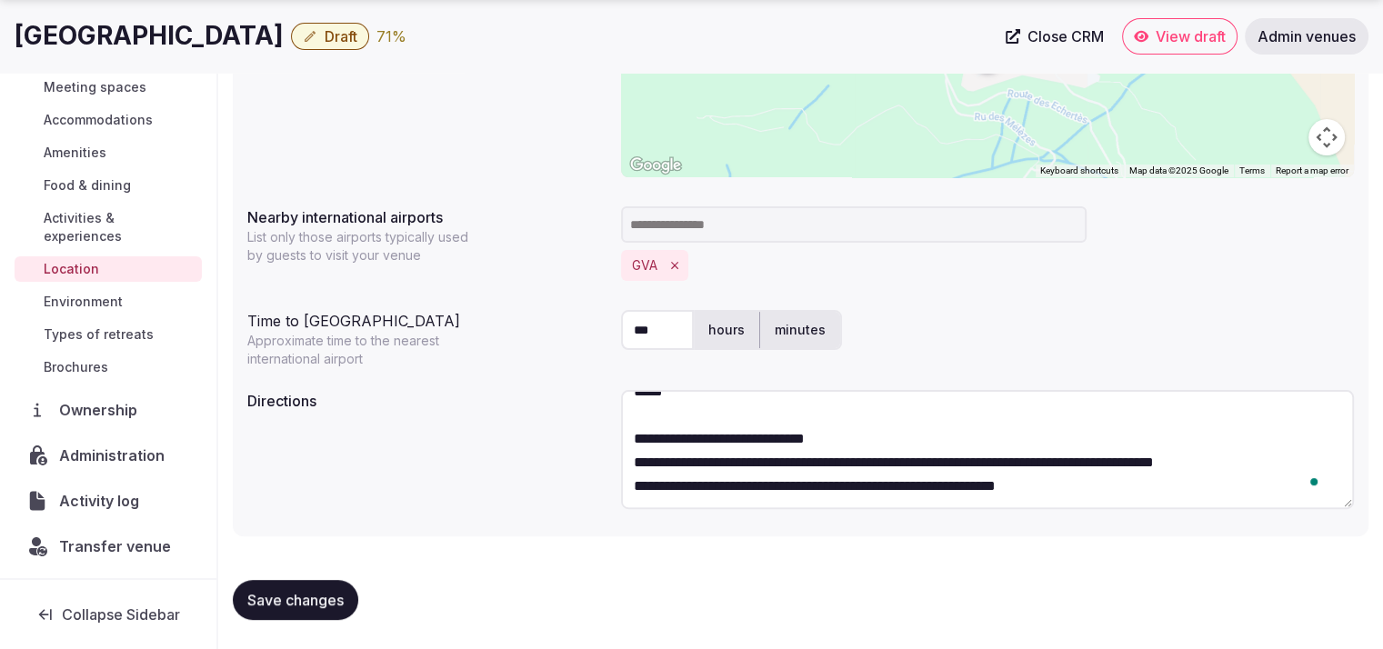
click at [925, 441] on textarea "**********" at bounding box center [987, 449] width 733 height 119
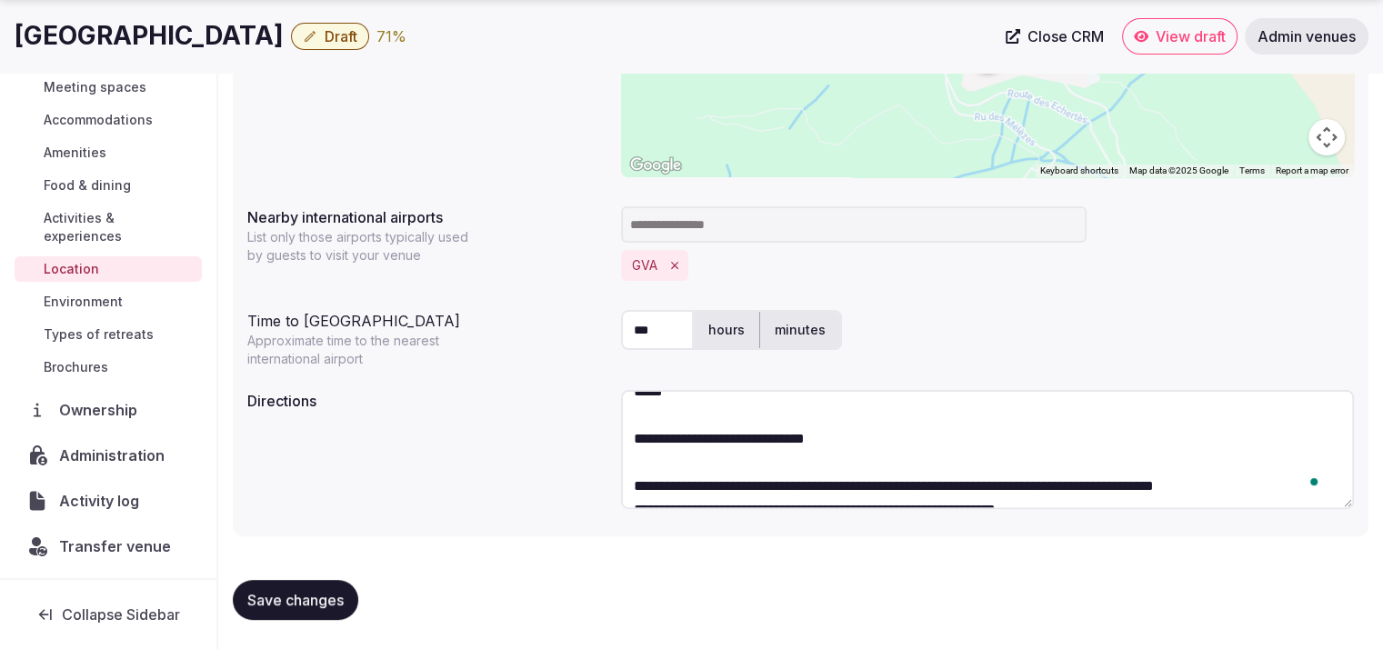
type textarea "**********"
click at [321, 603] on span "Save changes" at bounding box center [295, 600] width 96 height 18
click at [98, 299] on span "Environment" at bounding box center [83, 302] width 79 height 18
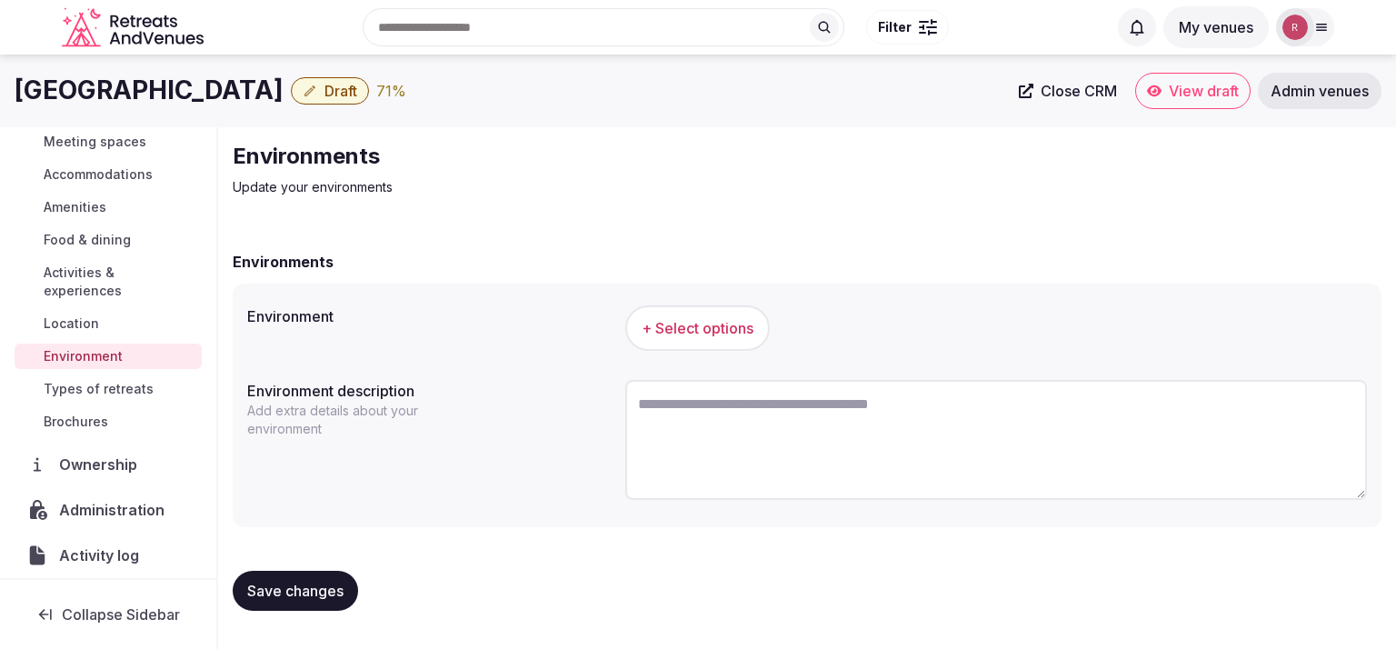
click at [657, 345] on button "+ Select options" at bounding box center [697, 327] width 145 height 45
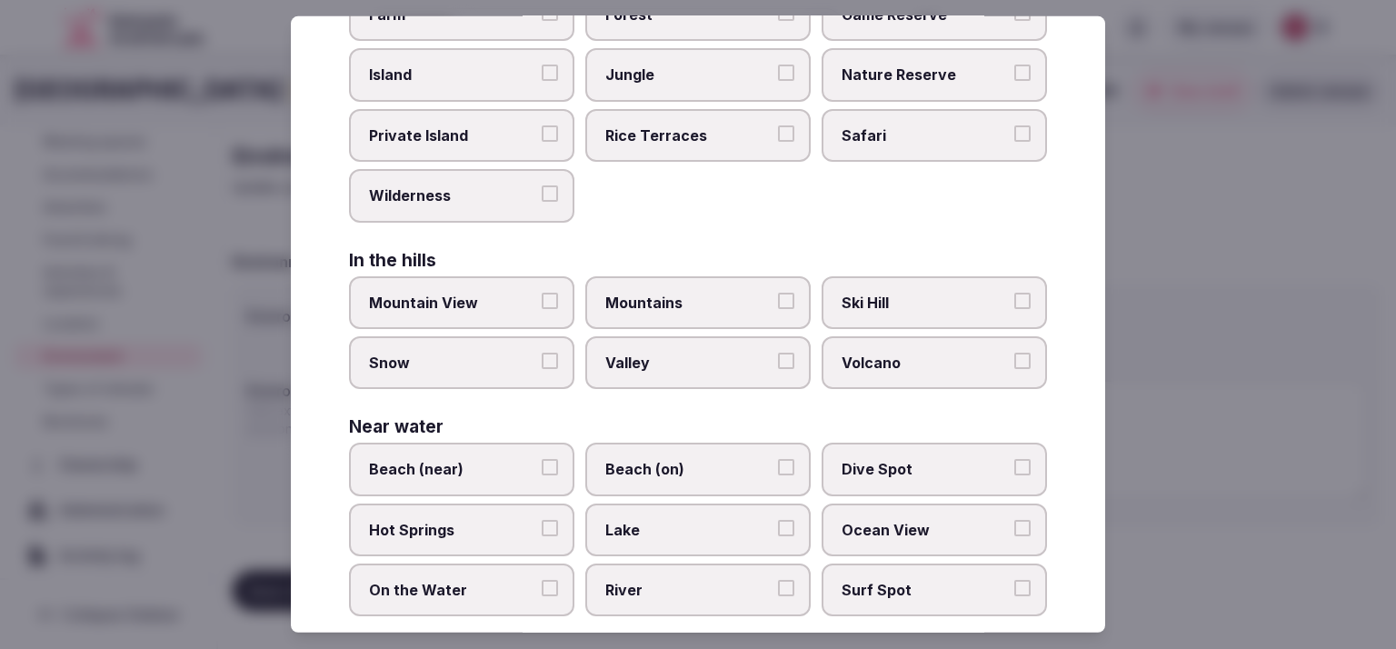
scroll to position [266, 0]
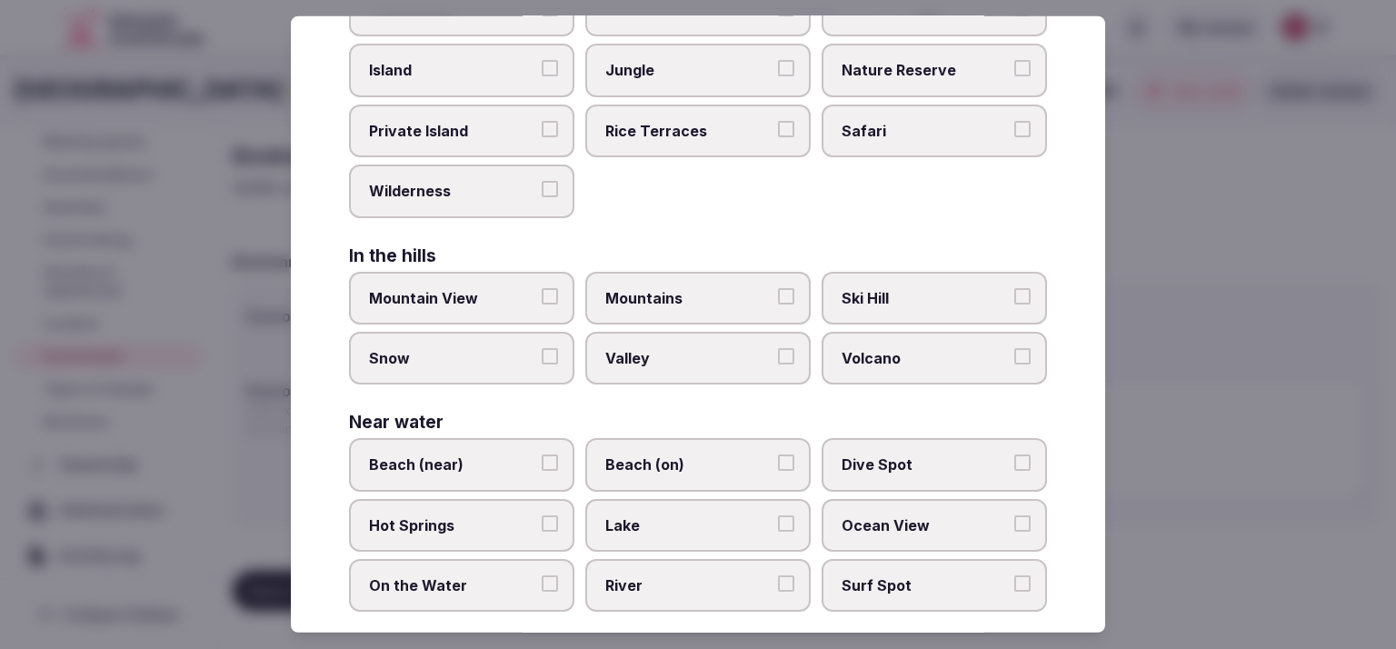
click at [448, 348] on span "Snow" at bounding box center [452, 358] width 167 height 20
click at [542, 348] on button "Snow" at bounding box center [550, 356] width 16 height 16
click at [455, 309] on label "Mountain View" at bounding box center [461, 297] width 225 height 53
click at [542, 304] on button "Mountain View" at bounding box center [550, 295] width 16 height 16
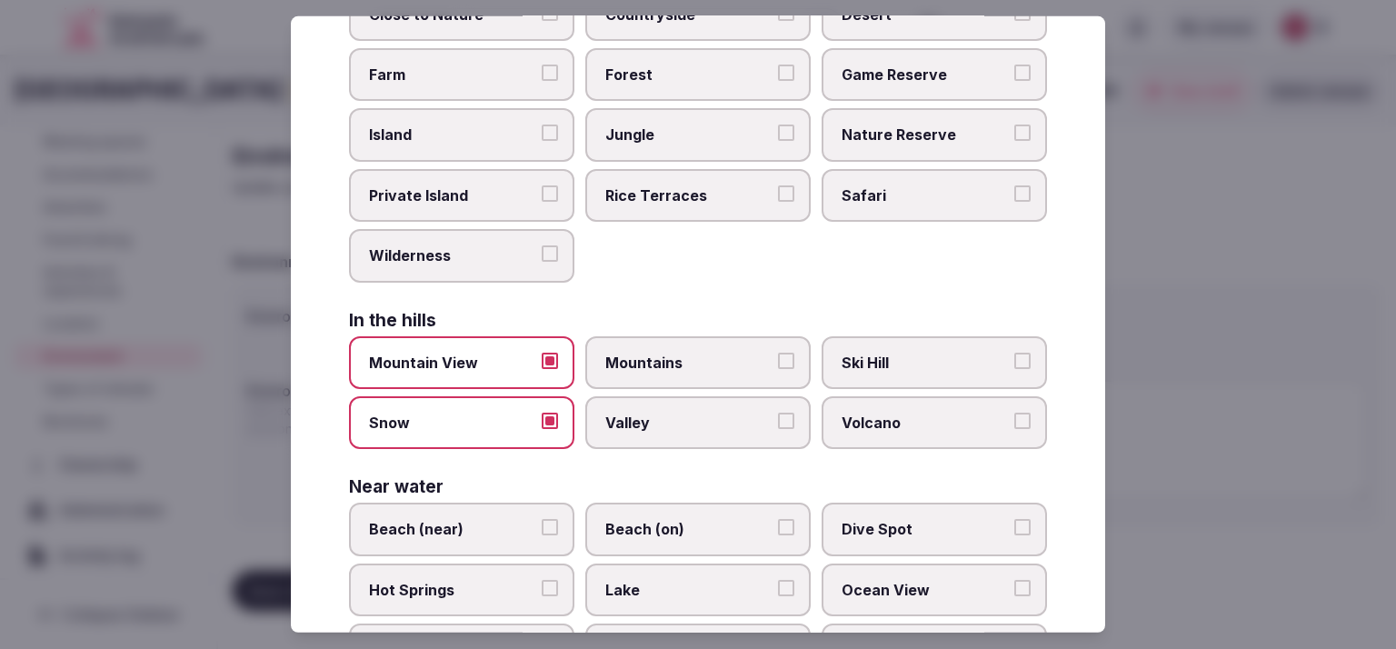
scroll to position [155, 0]
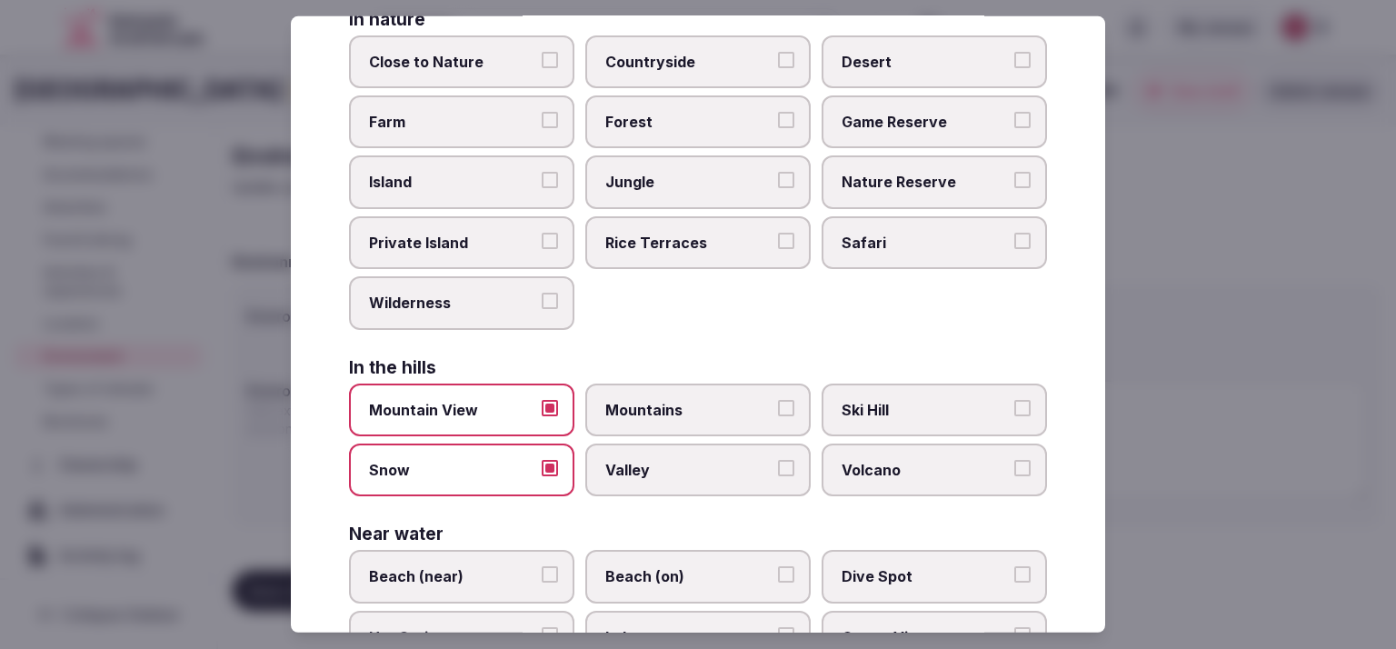
click at [693, 406] on span "Mountains" at bounding box center [688, 409] width 167 height 20
click at [778, 406] on button "Mountains" at bounding box center [786, 407] width 16 height 16
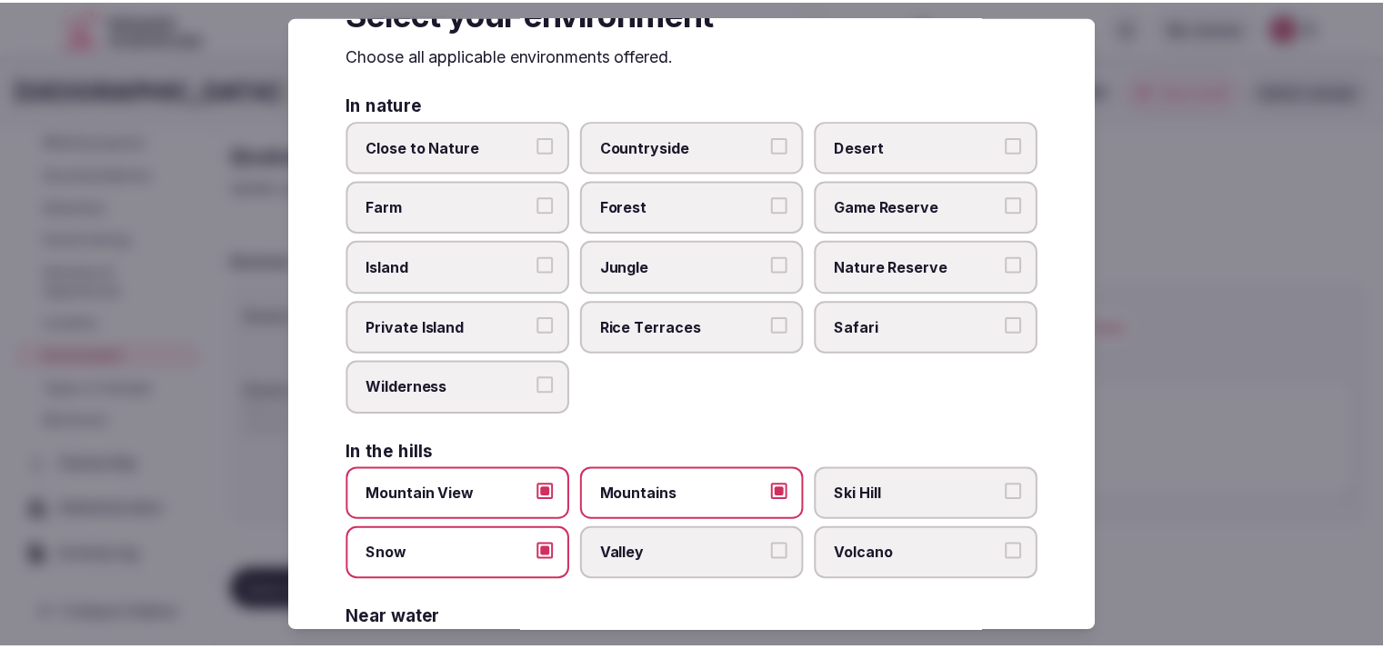
scroll to position [51, 0]
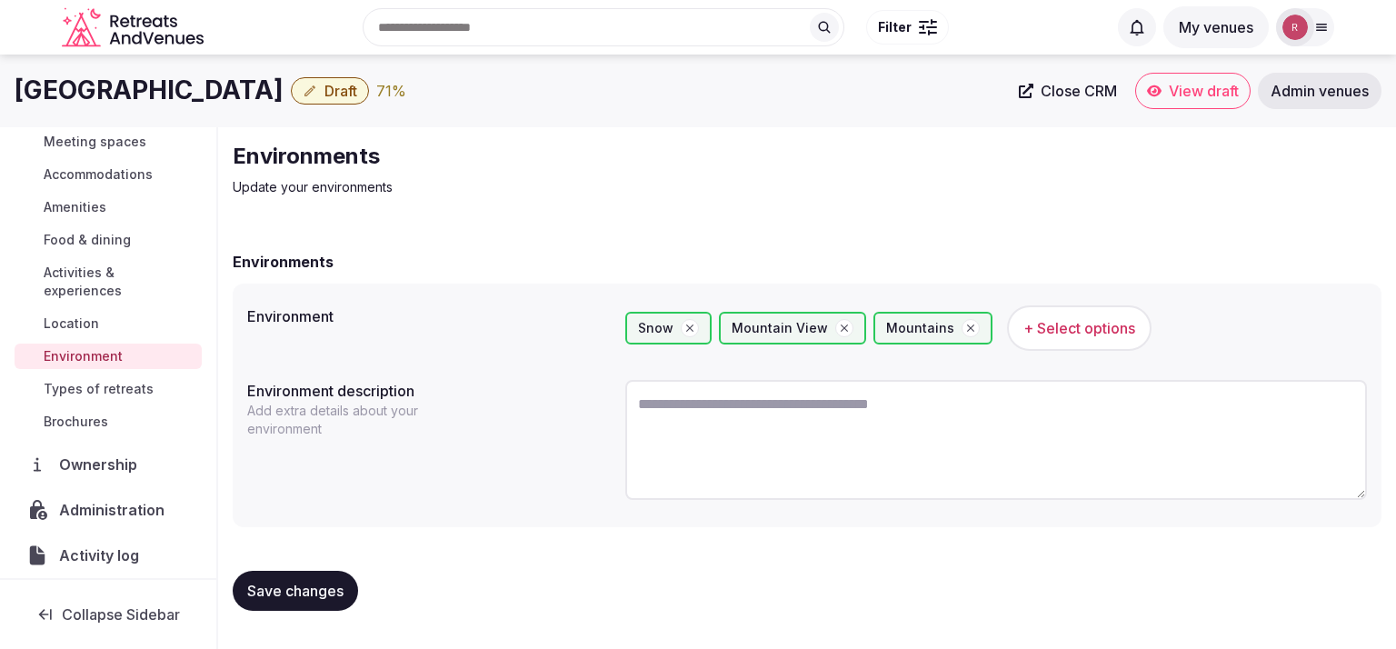
click at [316, 589] on span "Save changes" at bounding box center [295, 591] width 96 height 18
click at [107, 168] on span "Accommodations" at bounding box center [98, 174] width 109 height 18
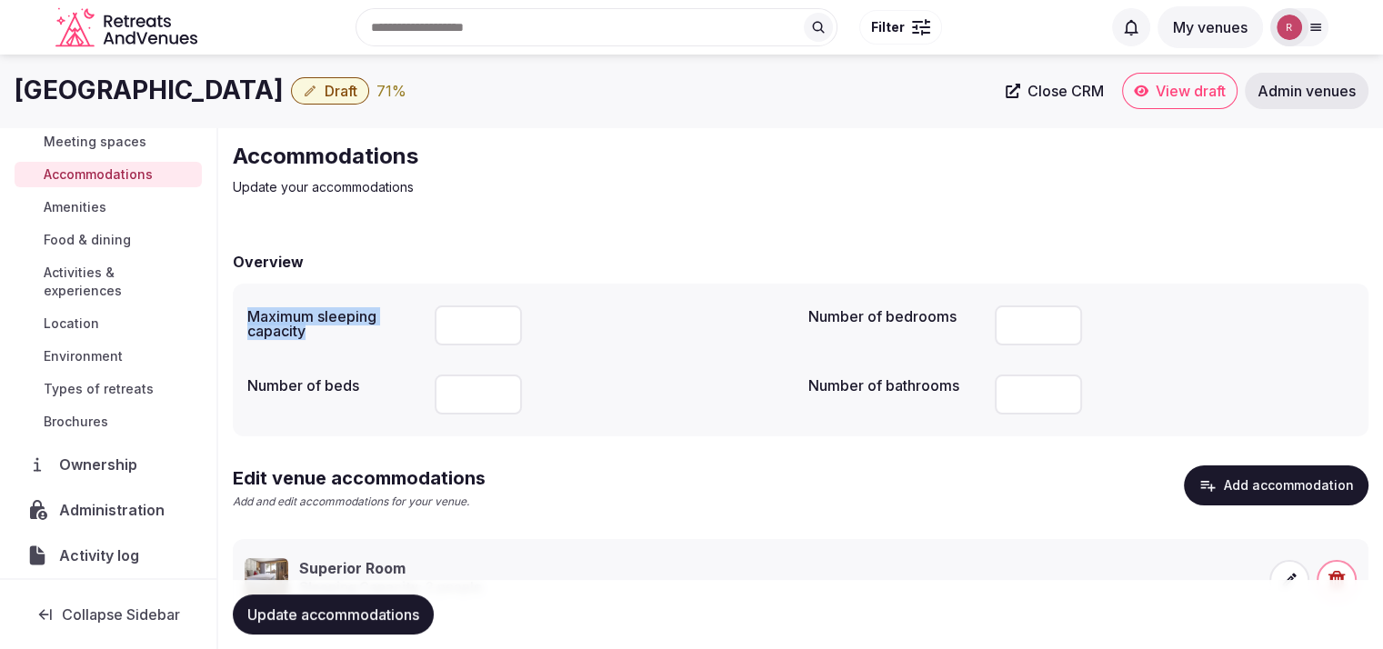
drag, startPoint x: 316, startPoint y: 333, endPoint x: 249, endPoint y: 313, distance: 70.2
click at [249, 313] on label "Maximum sleeping capacity" at bounding box center [333, 323] width 173 height 29
copy label "Maximum sleeping capacity"
click at [725, 287] on div "Maximum sleeping capacity Number of bedrooms ** Number of beds Number of bathro…" at bounding box center [800, 360] width 1135 height 153
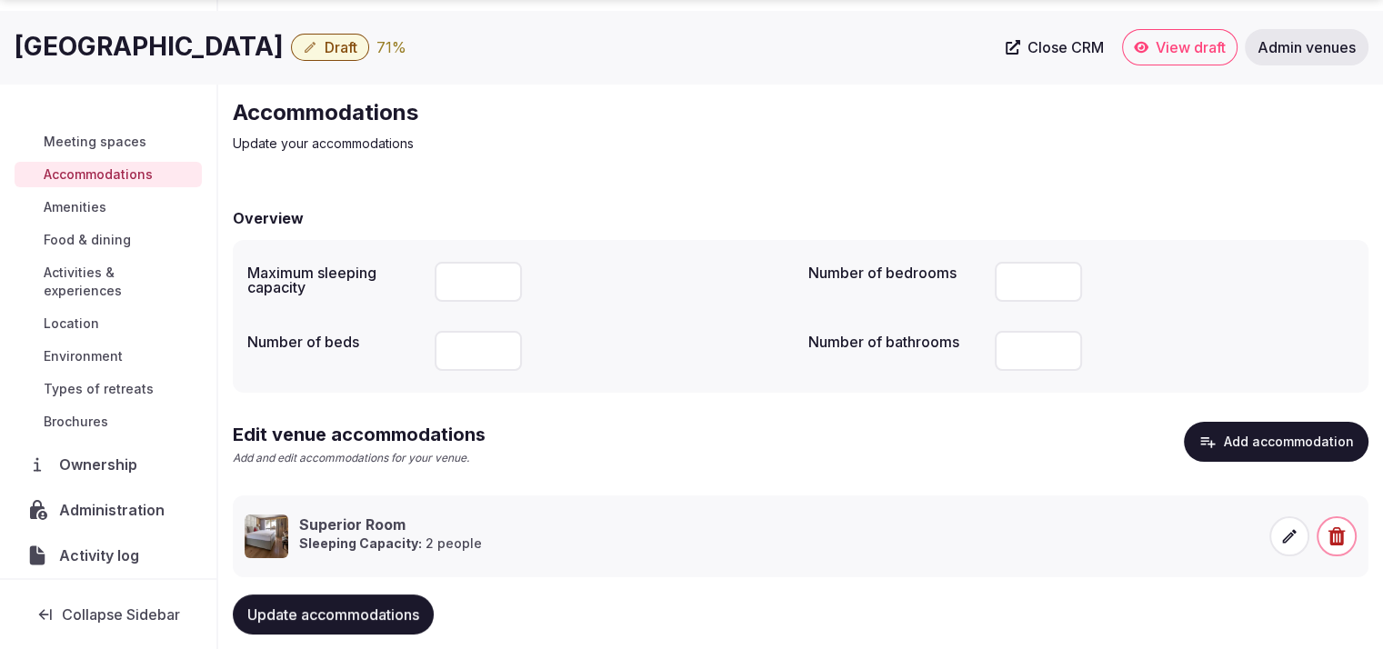
scroll to position [84, 0]
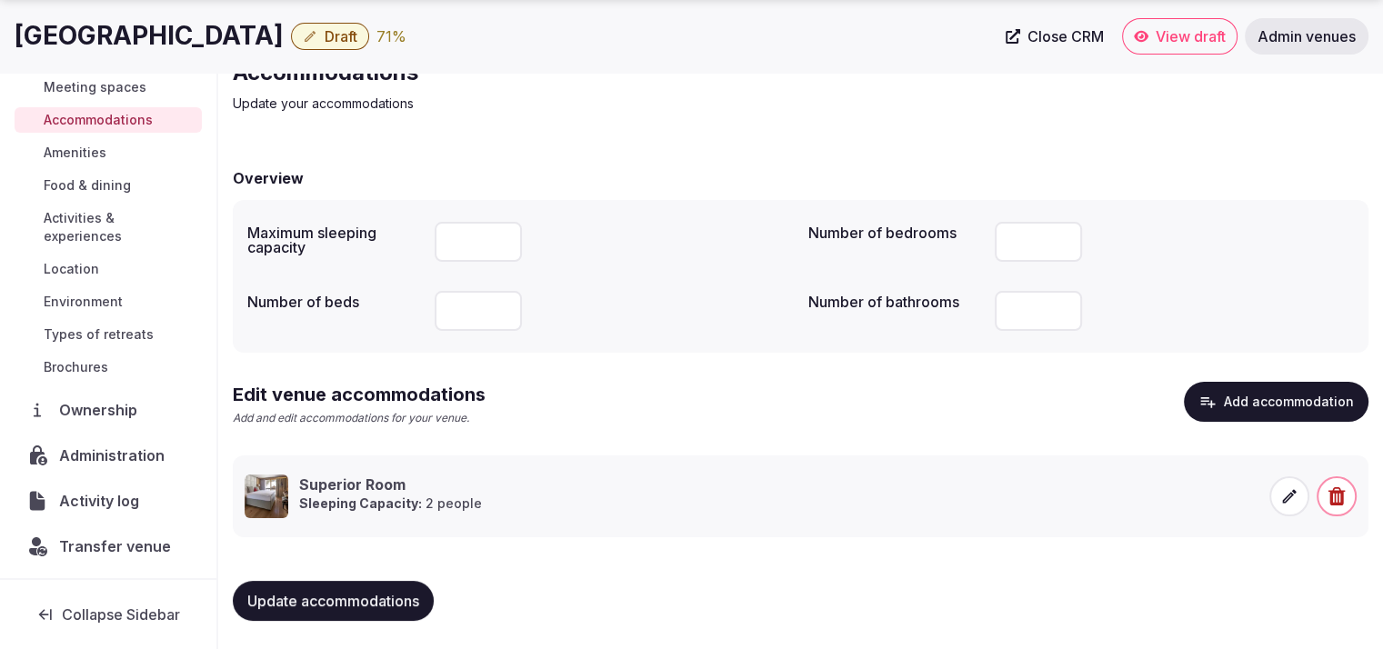
click at [357, 37] on span "Draft" at bounding box center [341, 36] width 33 height 18
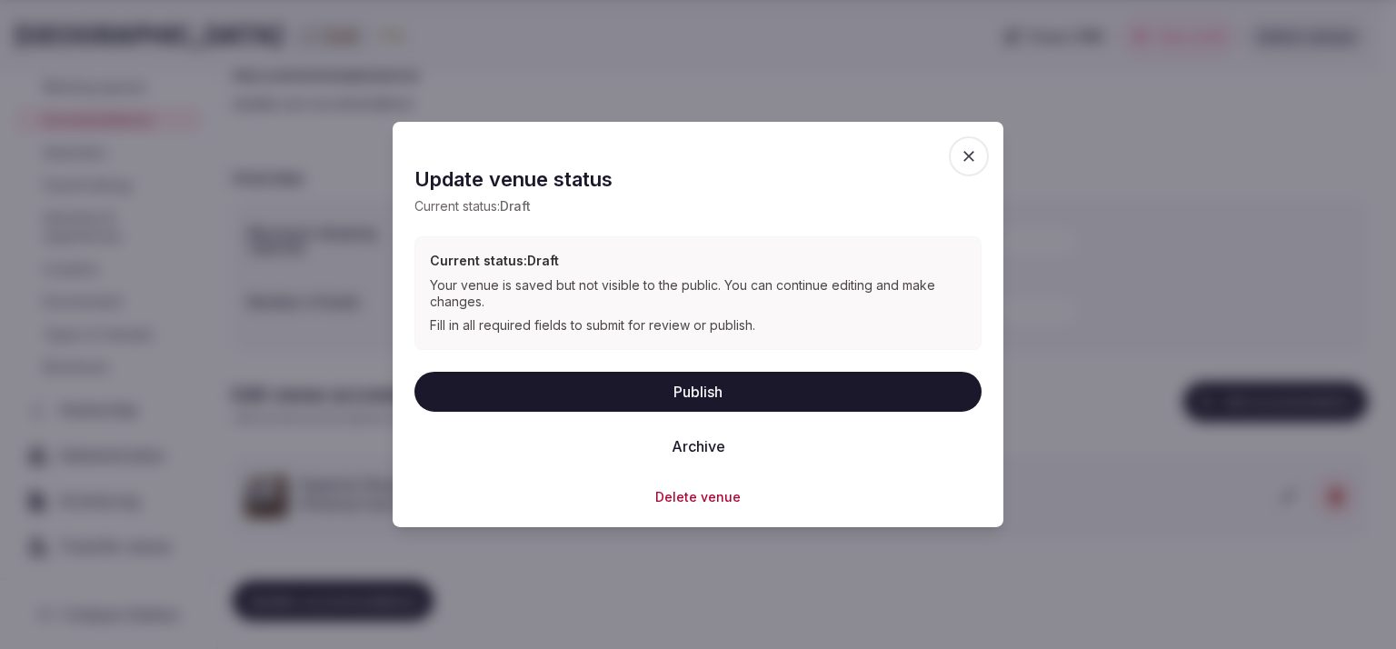
click at [691, 385] on button "Publish" at bounding box center [698, 391] width 567 height 40
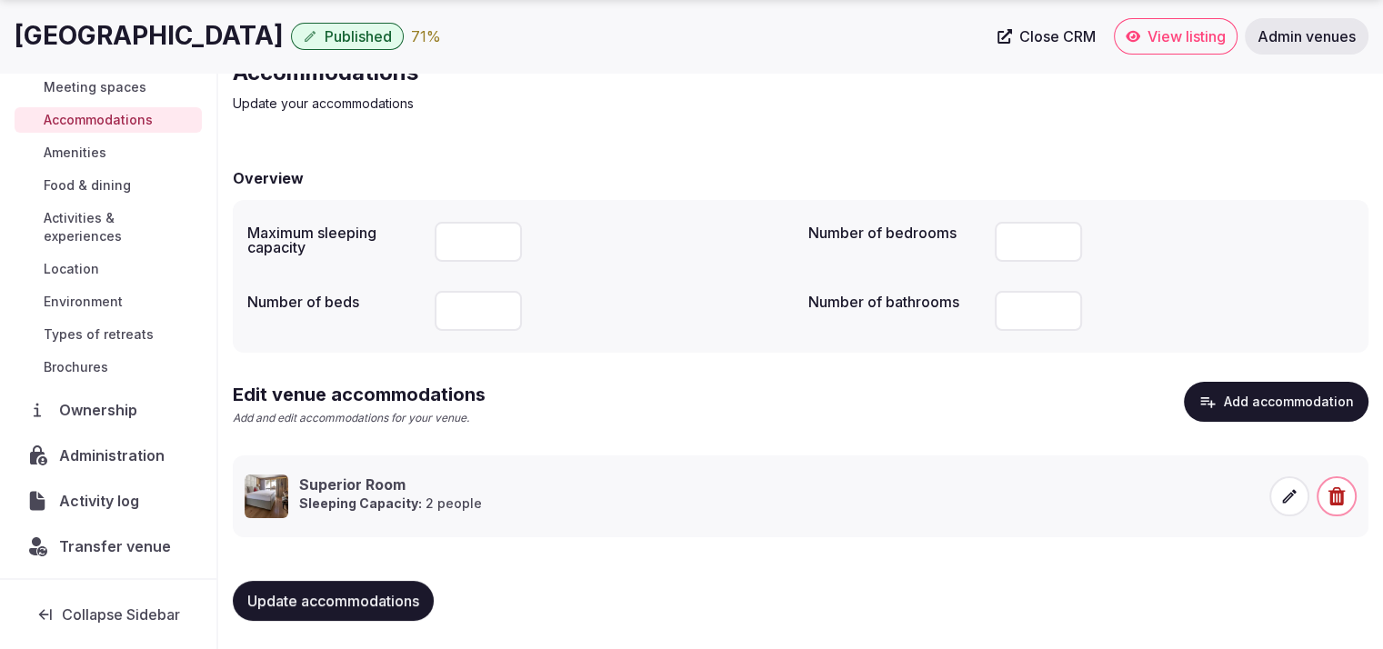
click at [1148, 35] on span "View listing" at bounding box center [1186, 36] width 78 height 18
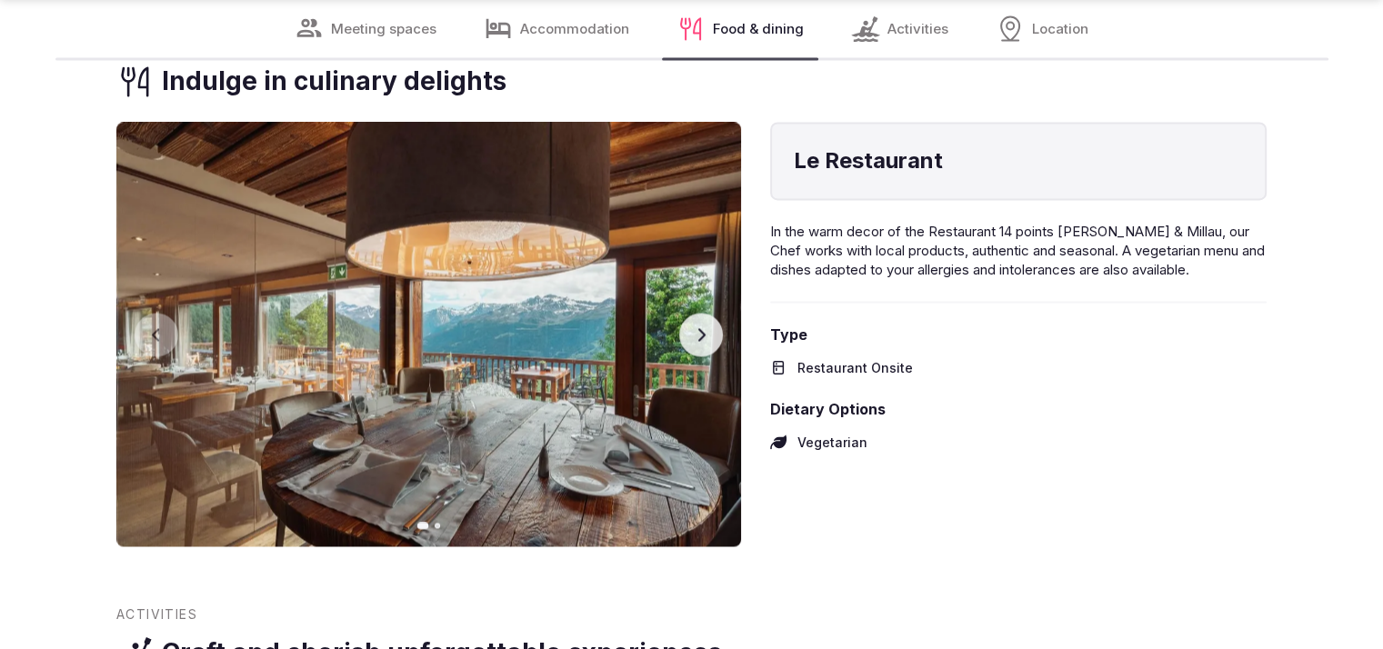
scroll to position [3006, 0]
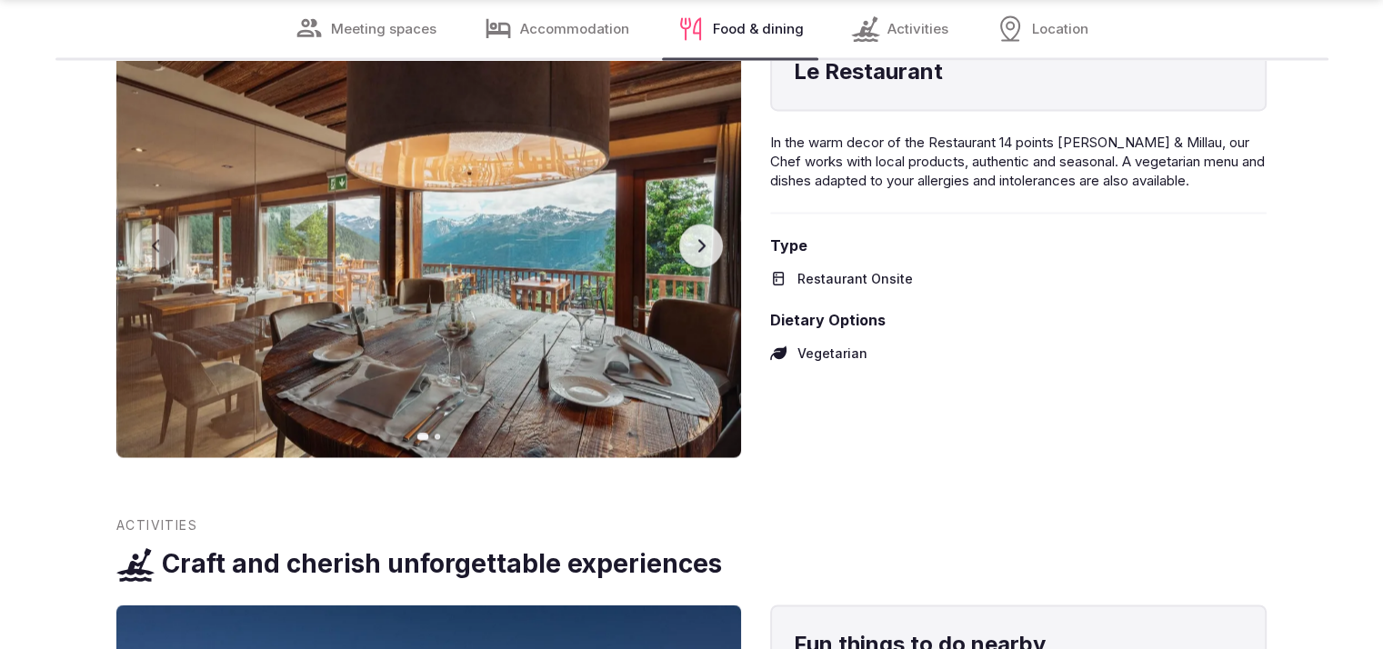
click at [710, 232] on button "Next slide" at bounding box center [701, 246] width 44 height 44
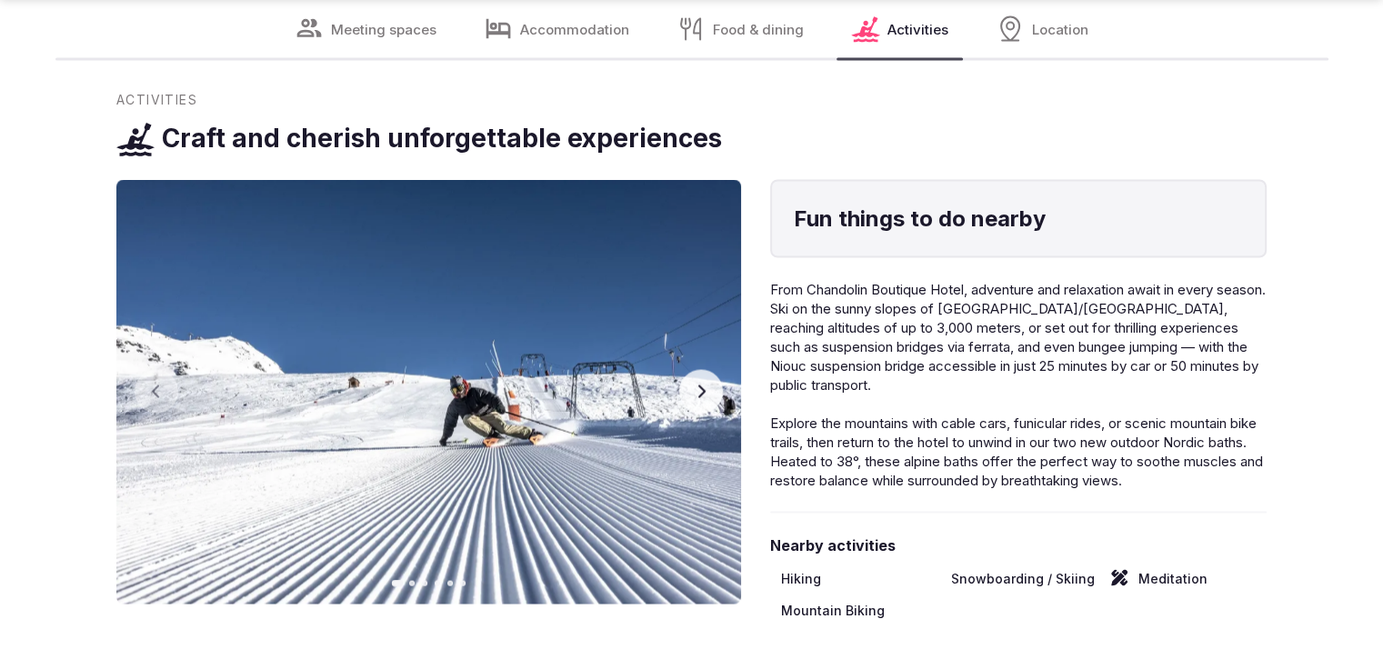
scroll to position [3617, 0]
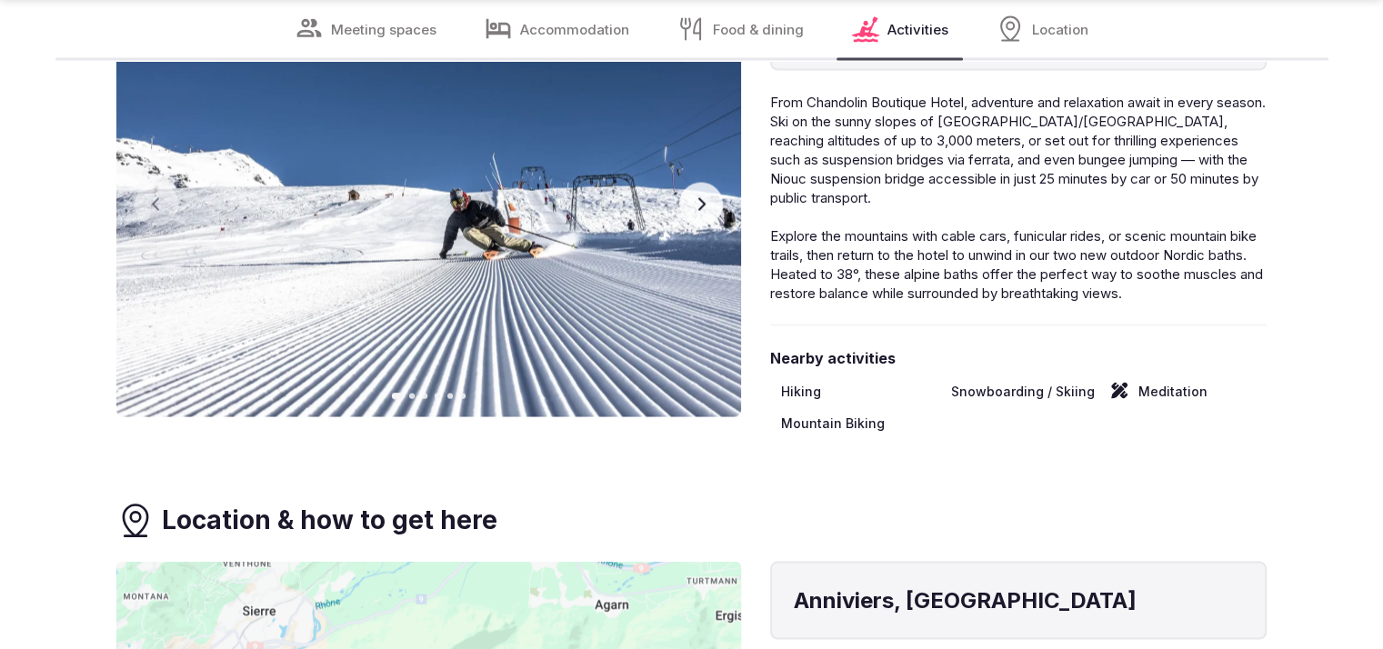
click at [699, 197] on icon "button" at bounding box center [701, 204] width 15 height 15
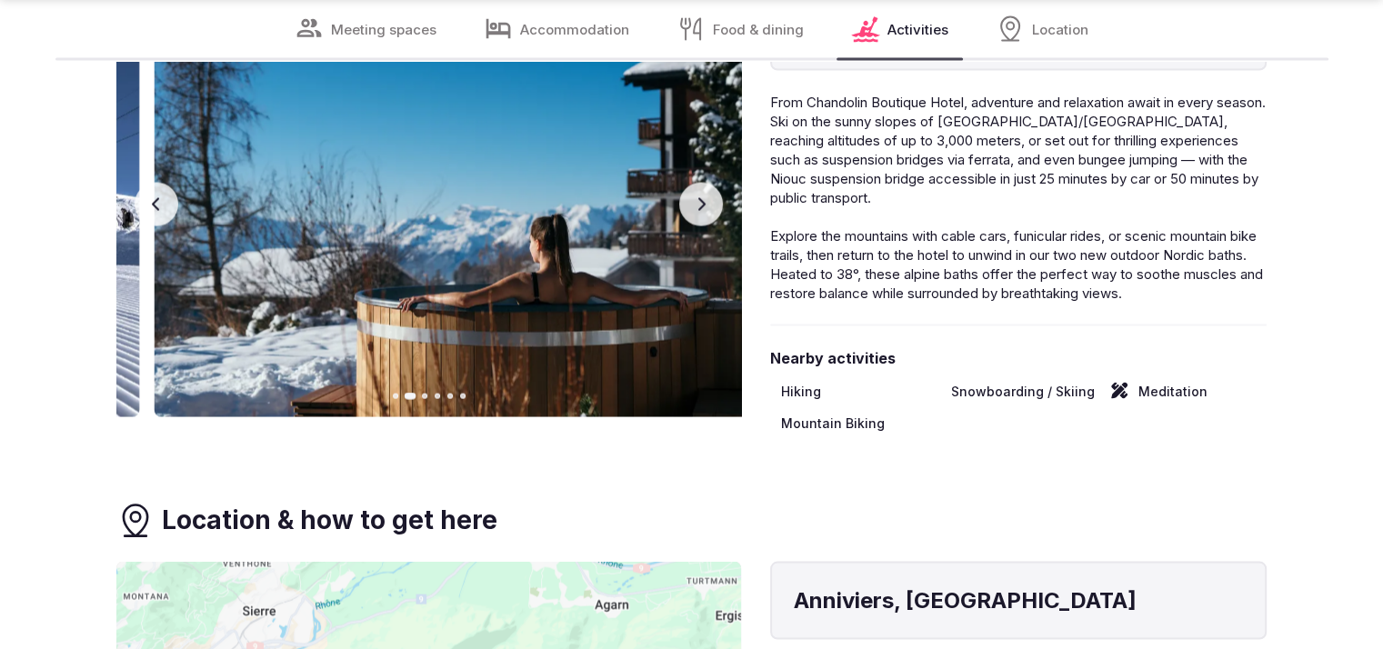
click at [699, 197] on icon "button" at bounding box center [701, 204] width 15 height 15
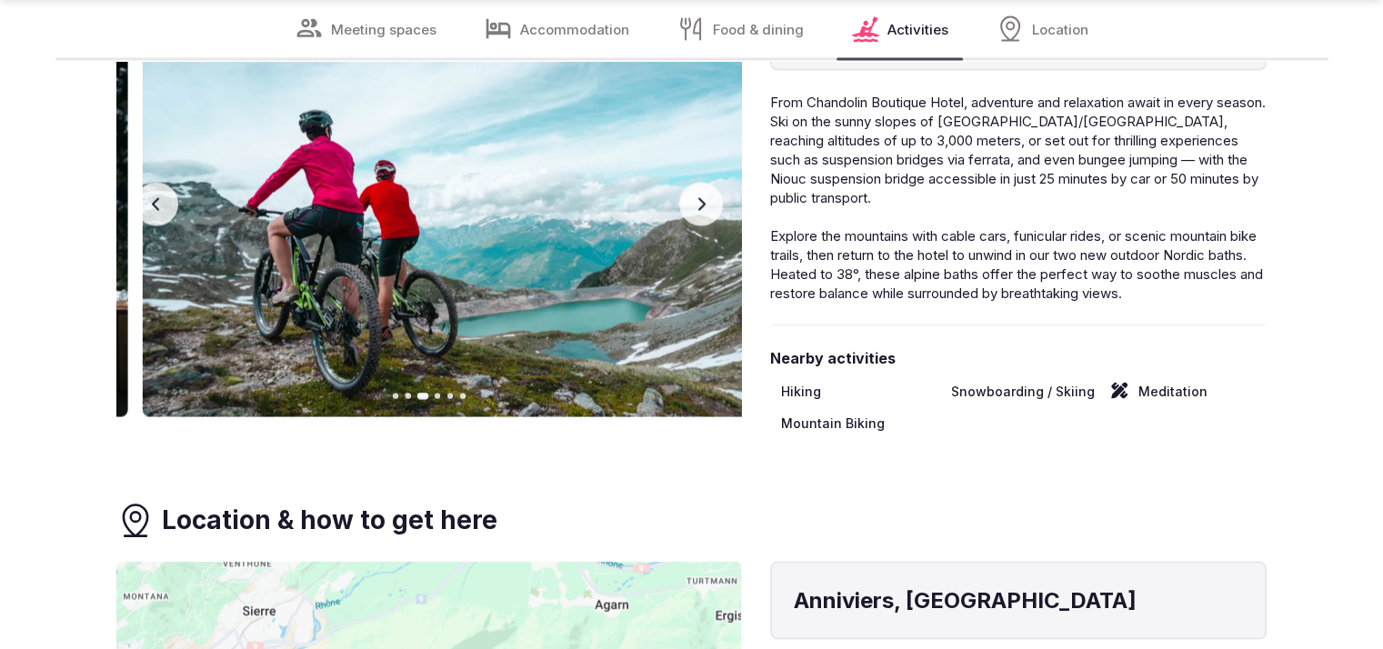
click at [699, 197] on icon "button" at bounding box center [701, 204] width 15 height 15
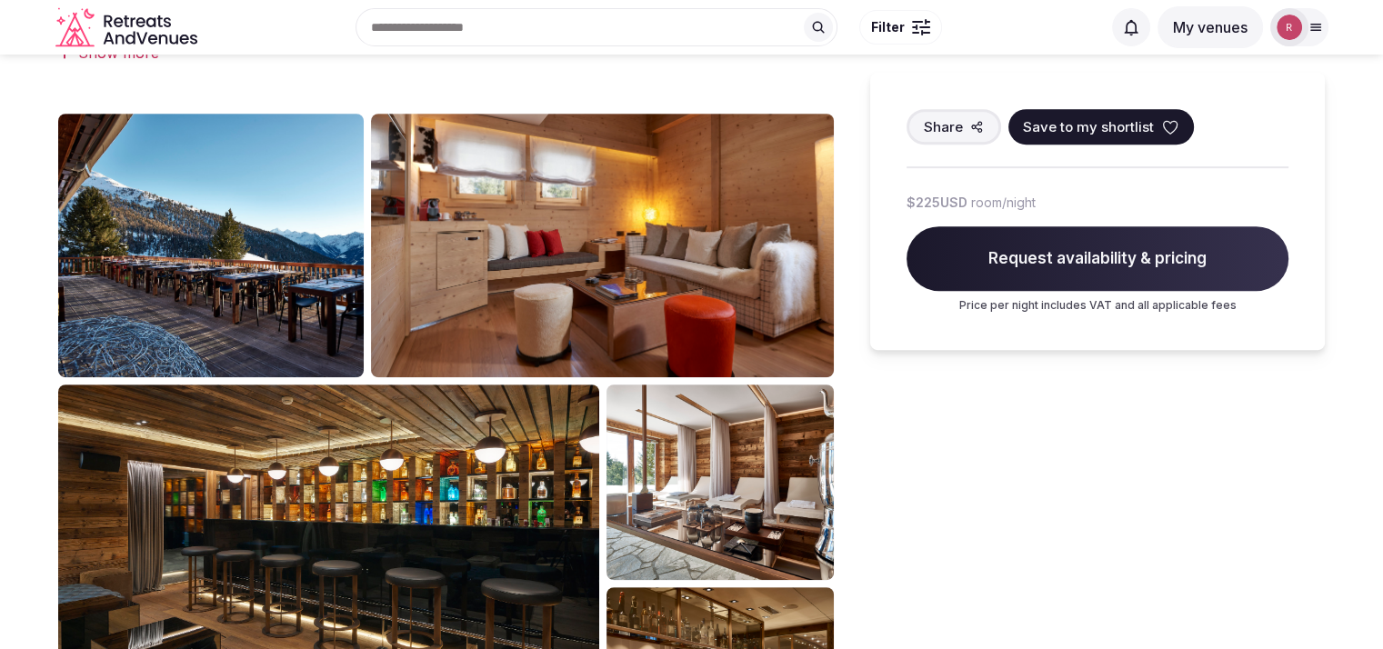
scroll to position [0, 0]
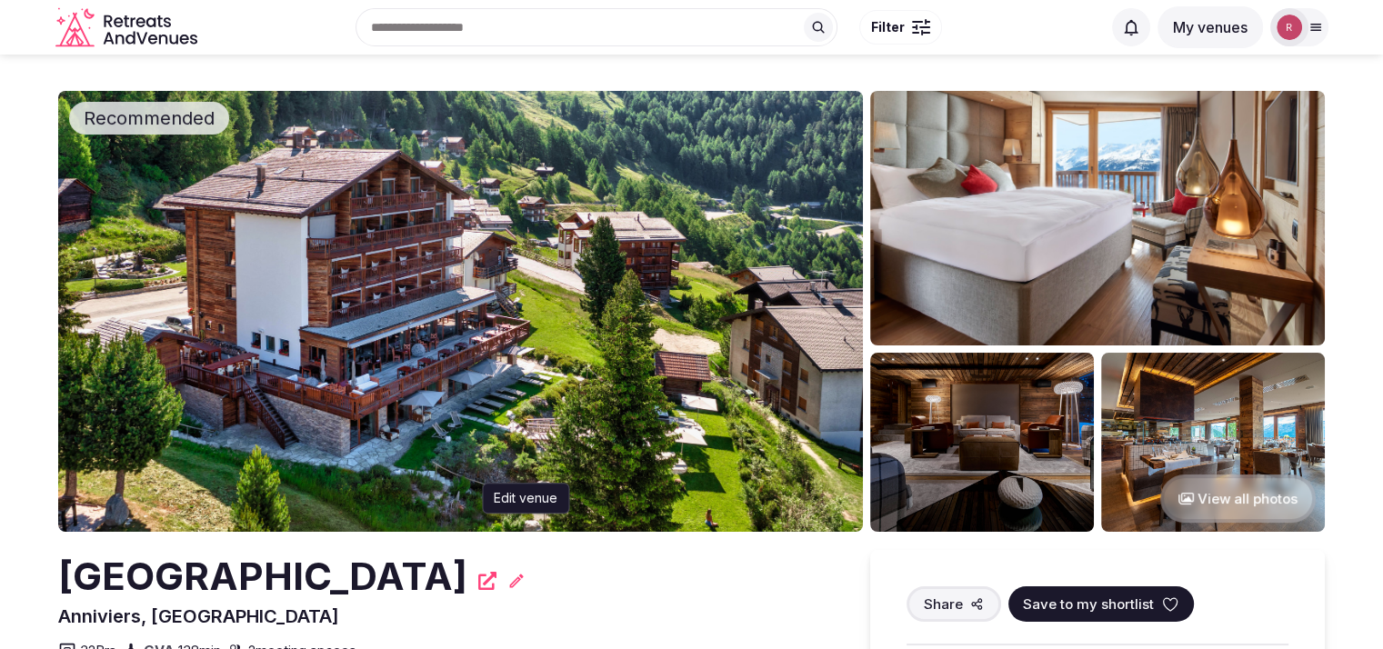
click at [525, 574] on icon at bounding box center [516, 581] width 18 height 18
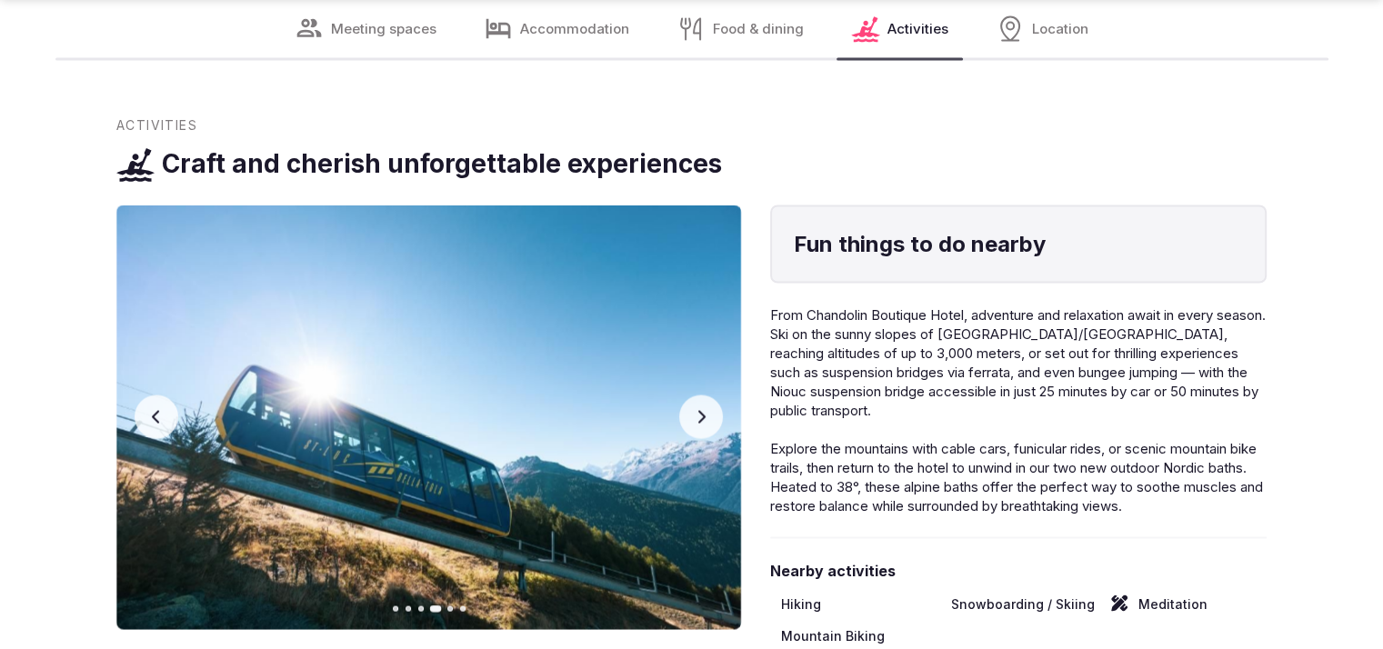
scroll to position [3974, 0]
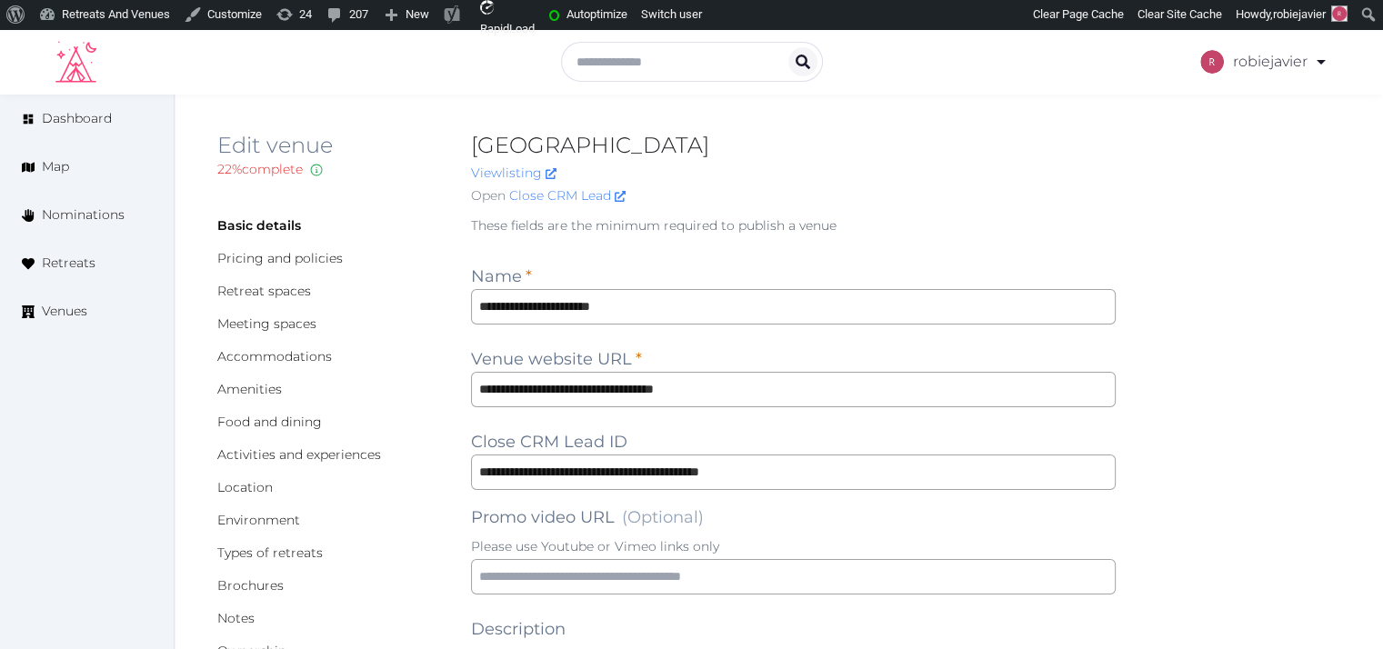
scroll to position [567, 0]
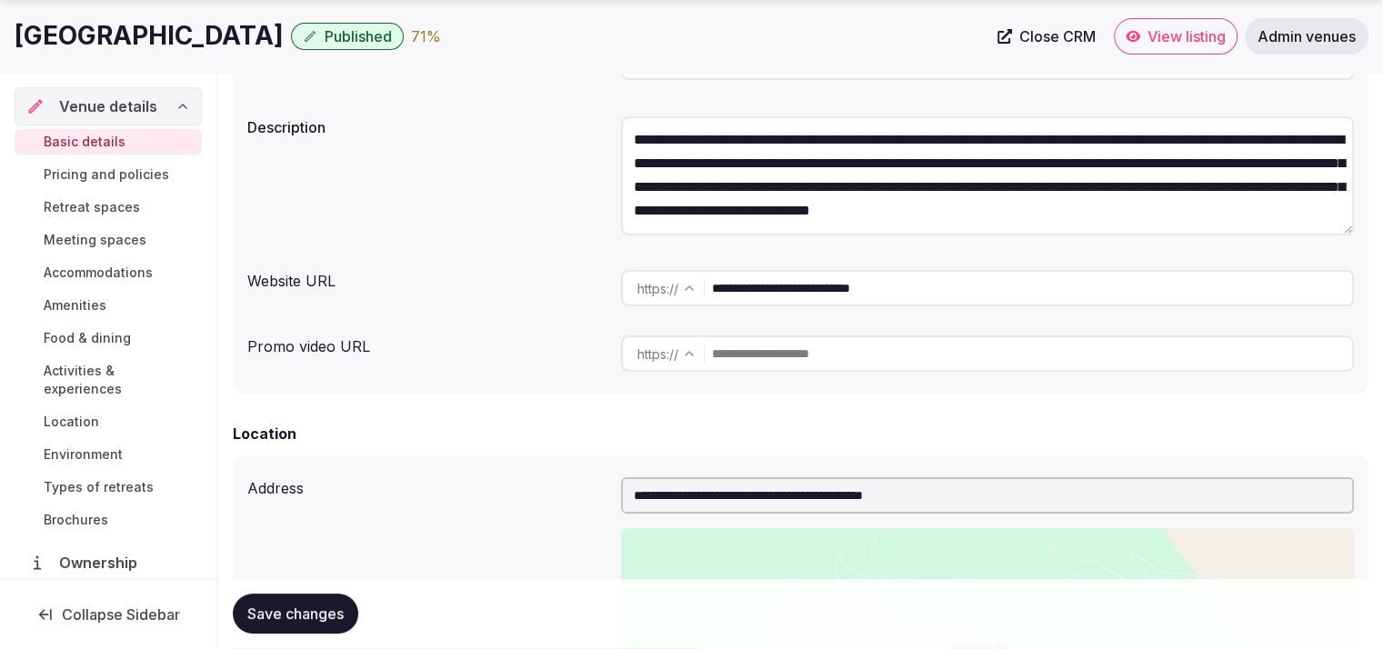
scroll to position [354, 0]
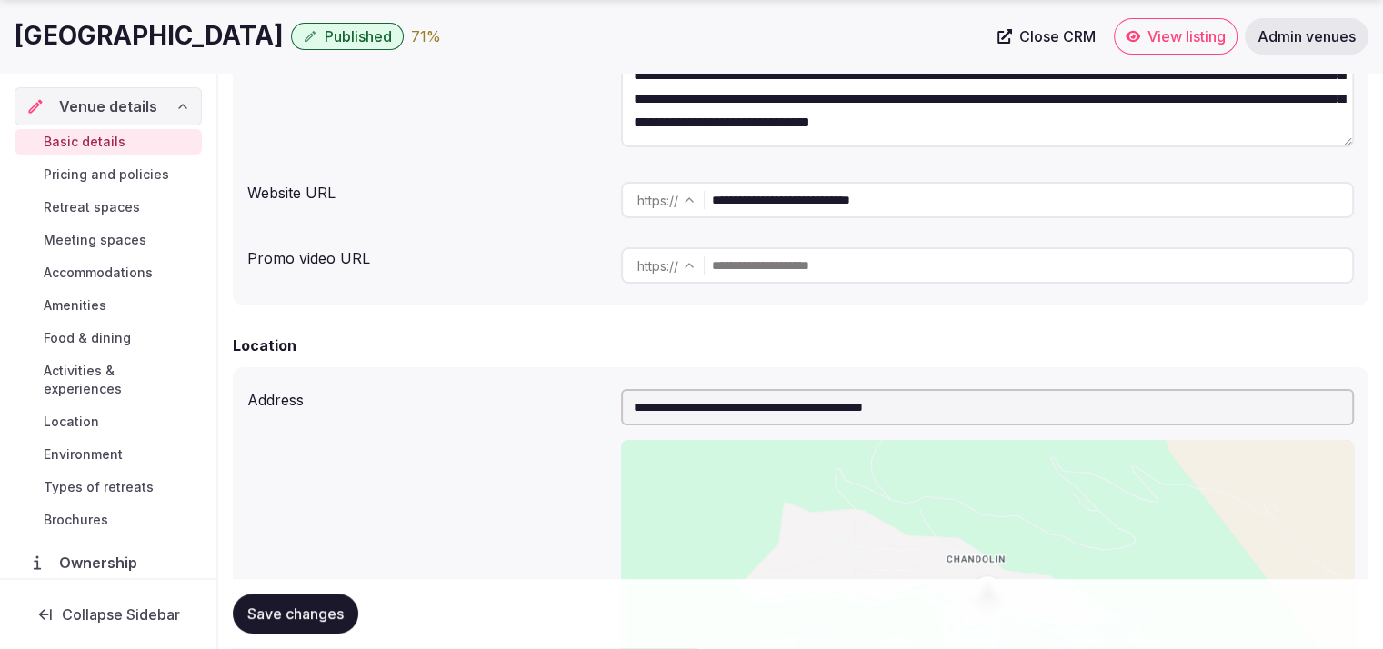
click at [676, 410] on input "**********" at bounding box center [987, 407] width 733 height 36
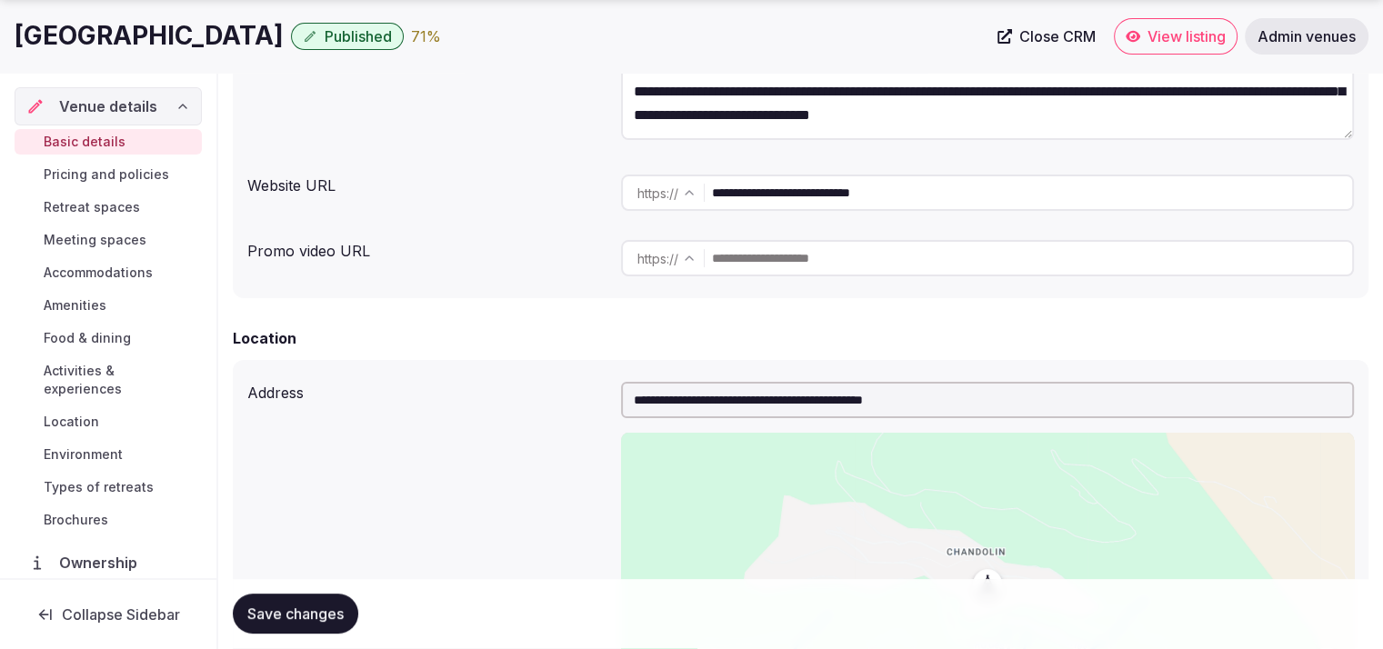
click at [636, 400] on input "**********" at bounding box center [987, 400] width 733 height 36
click at [649, 398] on input "**********" at bounding box center [987, 400] width 733 height 36
paste input "**********"
type input "**********"
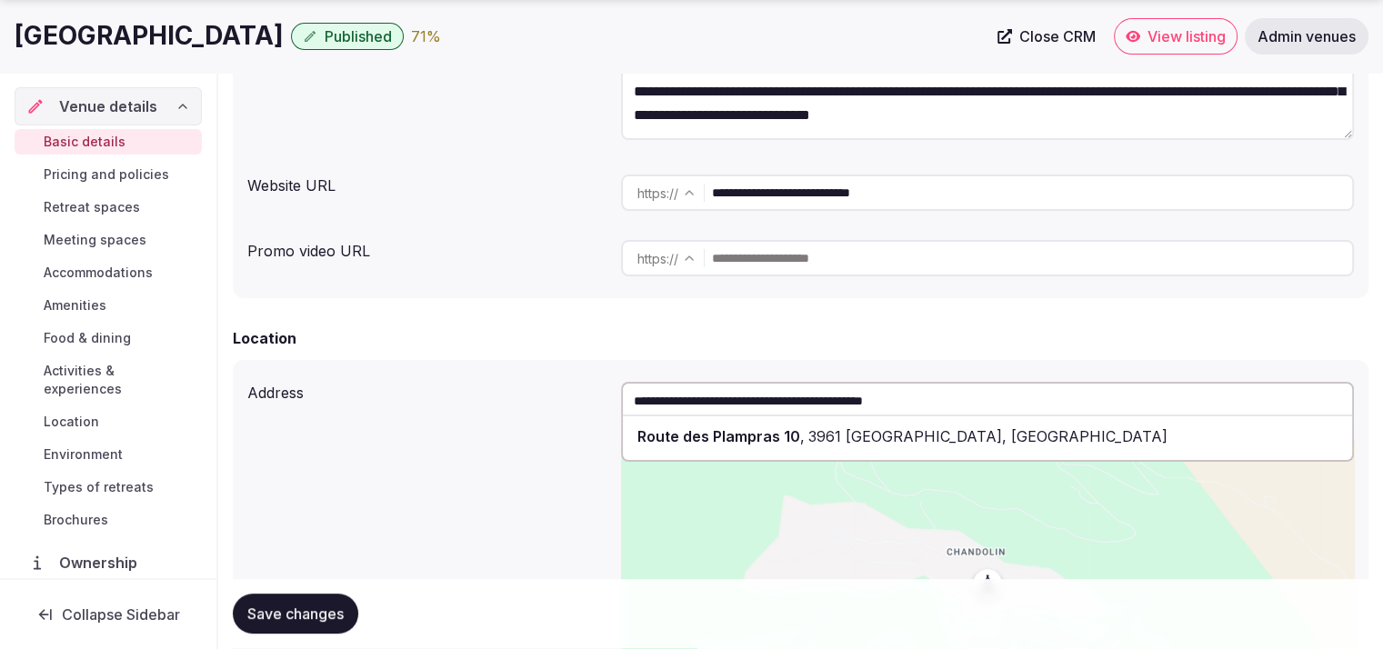
click at [708, 432] on span "Route des Plampras 10" at bounding box center [718, 436] width 163 height 18
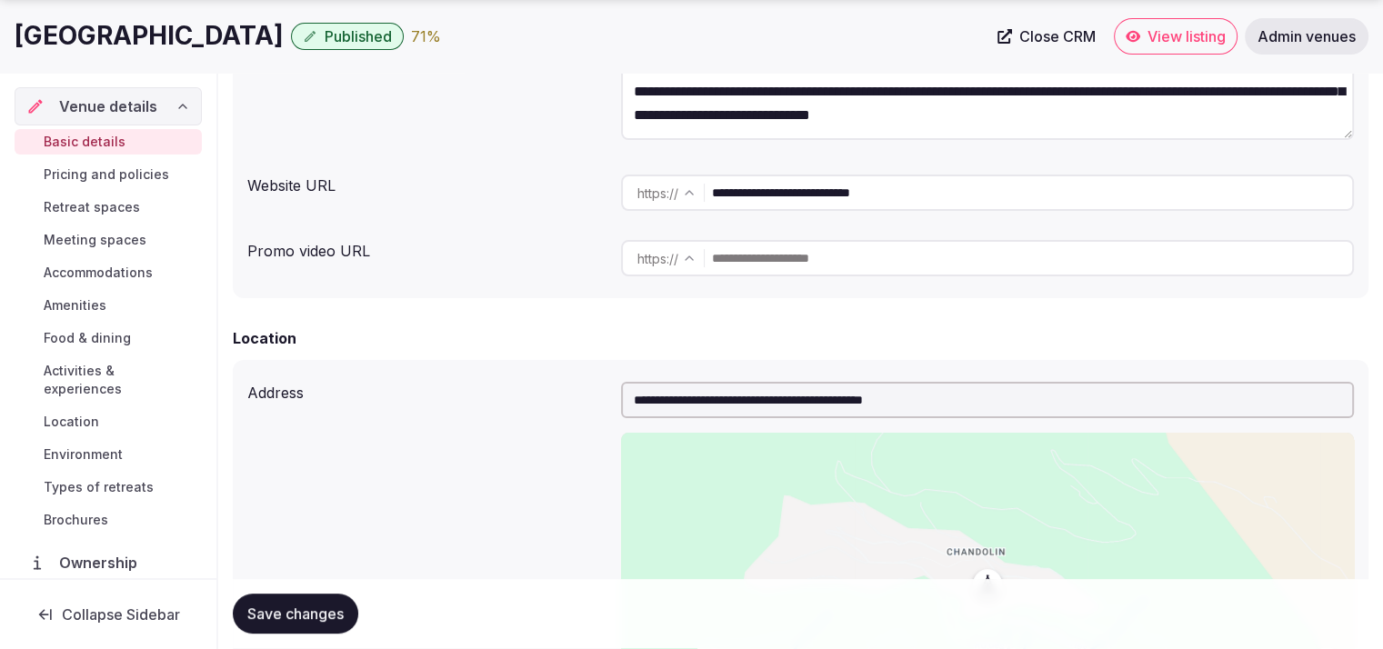
scroll to position [922, 0]
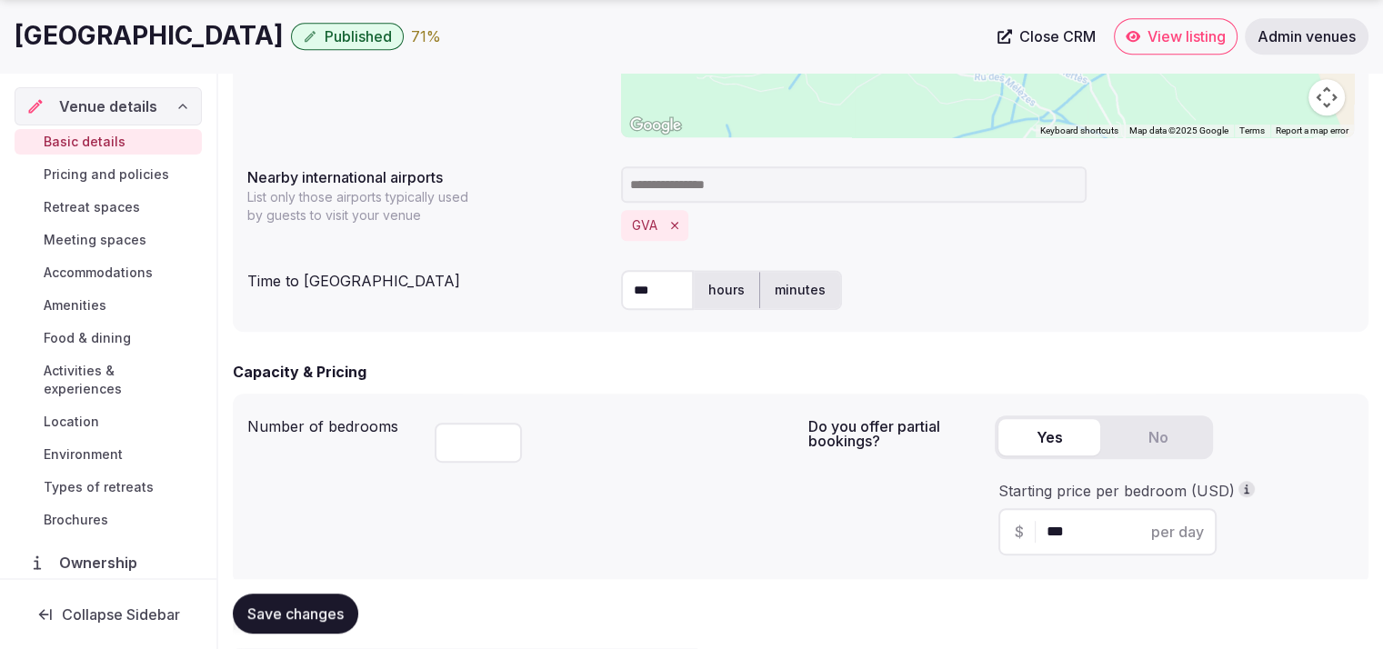
click at [345, 608] on button "Save changes" at bounding box center [295, 615] width 125 height 40
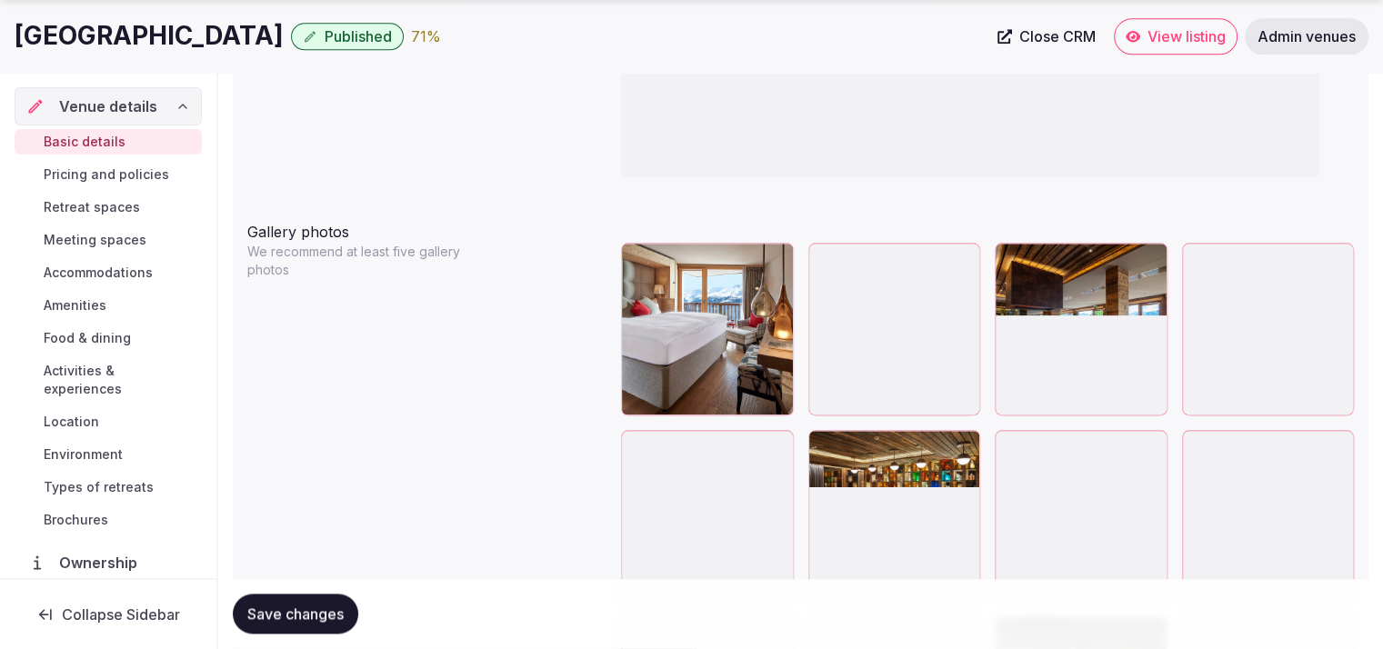
scroll to position [2891, 0]
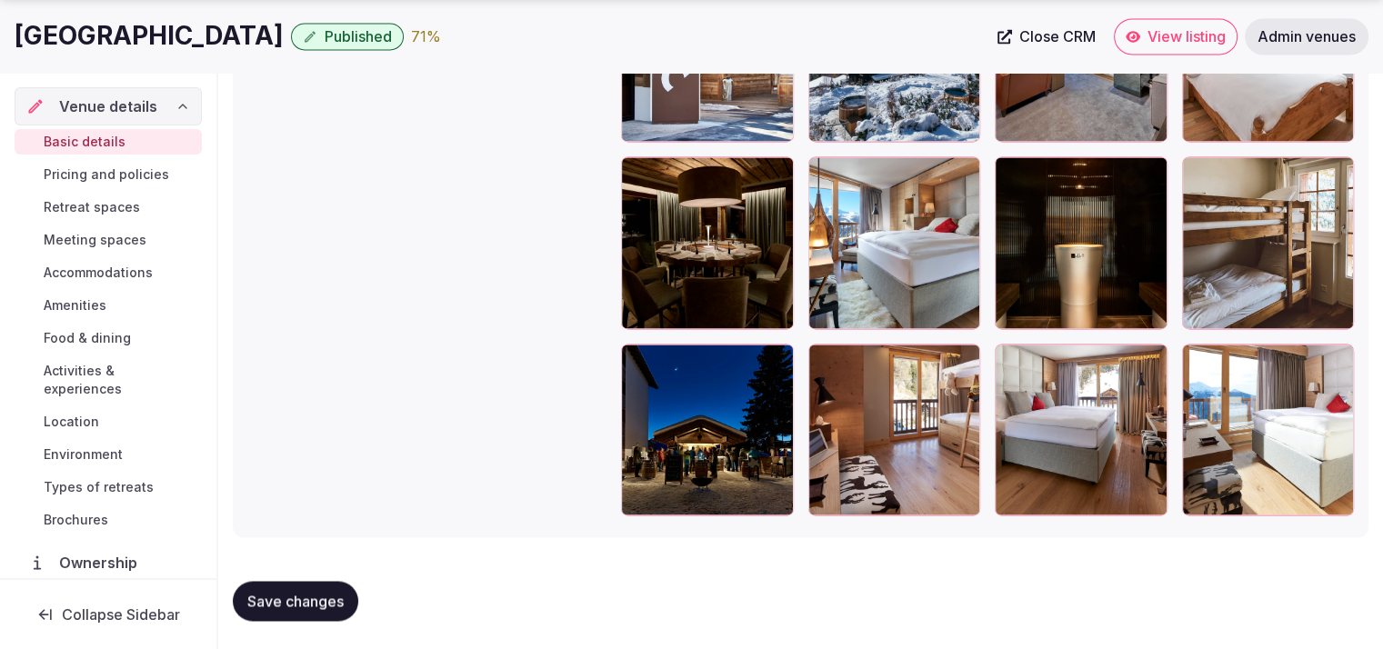
click at [288, 604] on span "Save changes" at bounding box center [295, 601] width 96 height 18
click at [73, 415] on span "Location" at bounding box center [71, 422] width 55 height 18
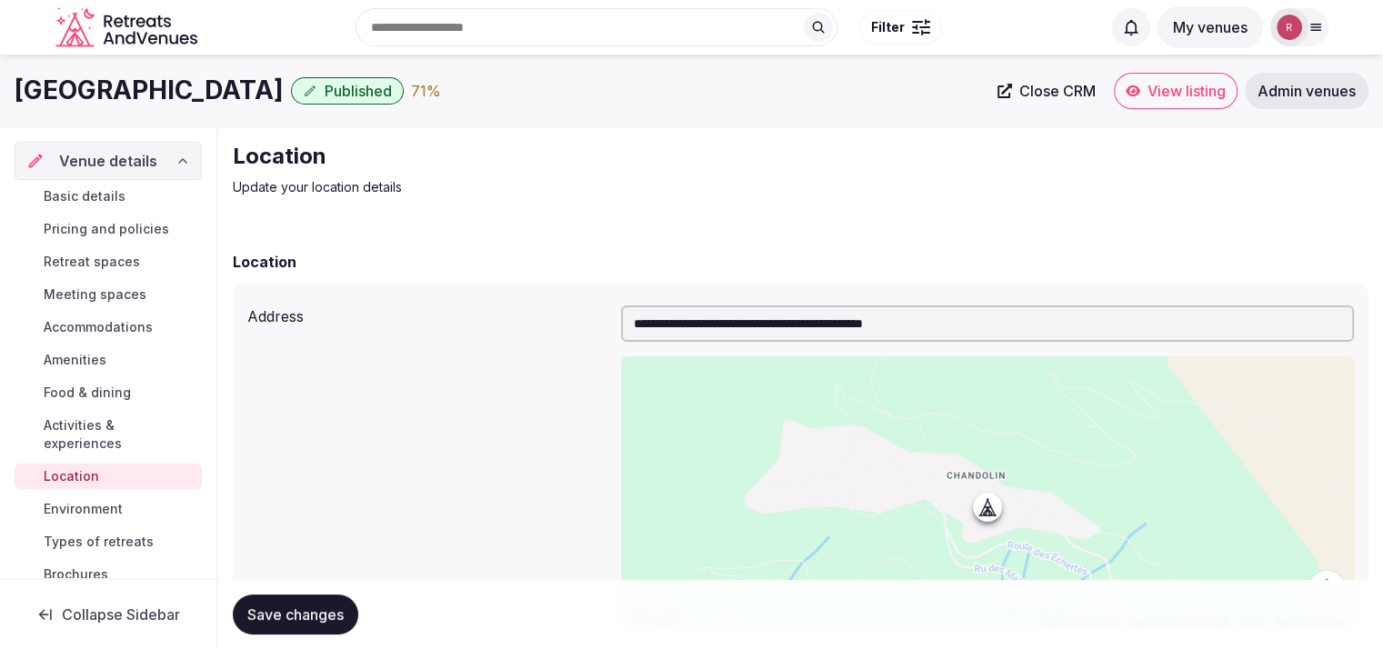
click at [639, 328] on input "**********" at bounding box center [987, 323] width 733 height 36
click at [634, 323] on input "**********" at bounding box center [987, 323] width 733 height 36
click at [969, 324] on input "**********" at bounding box center [987, 323] width 733 height 36
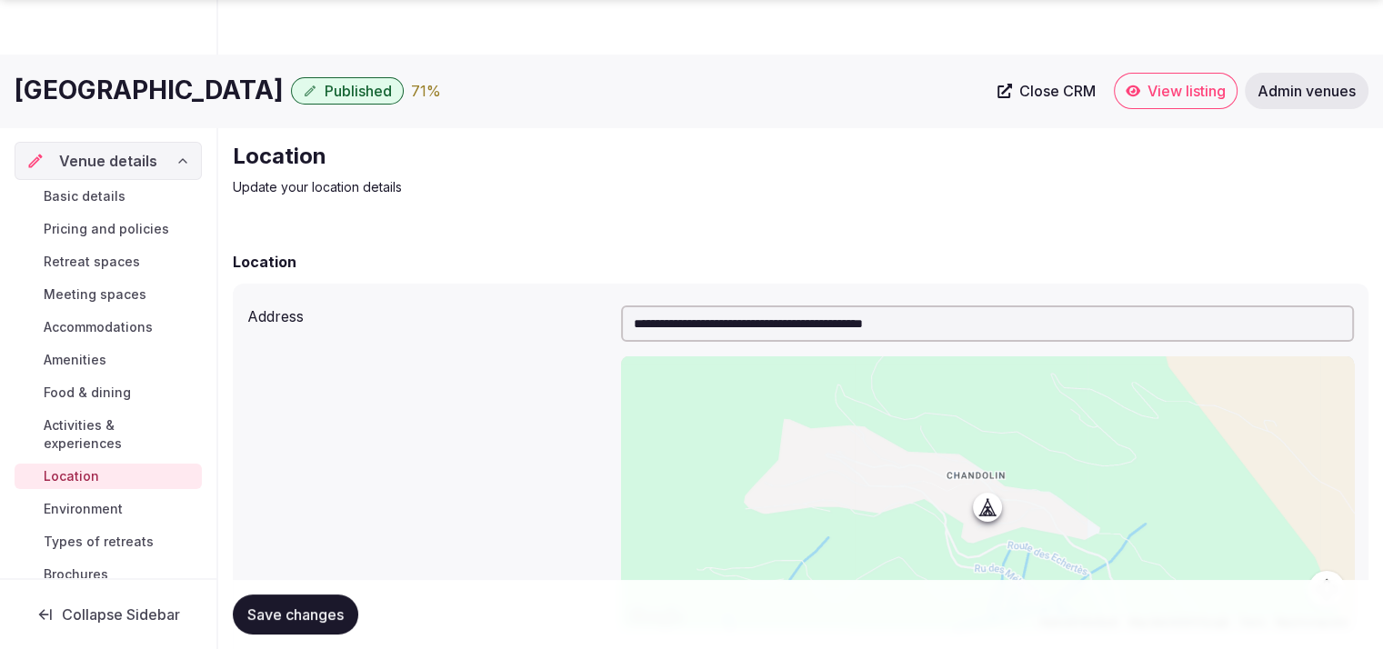
scroll to position [453, 0]
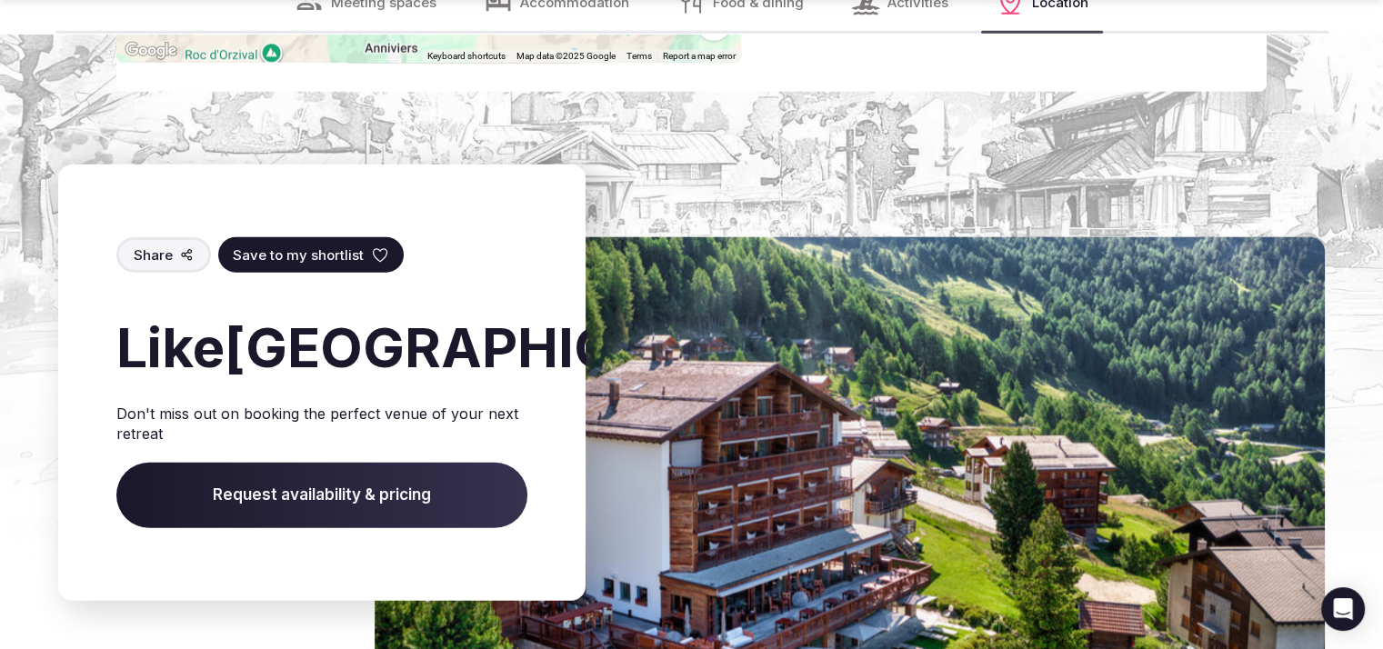
scroll to position [3974, 0]
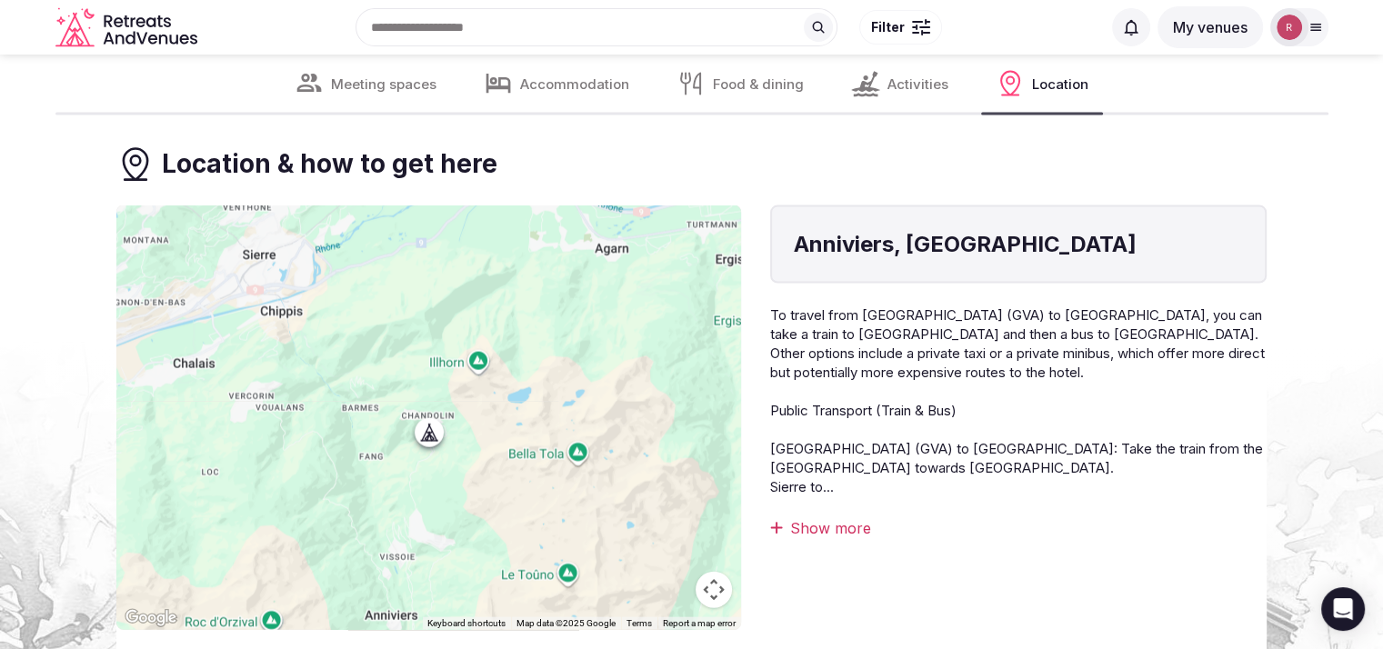
click at [1298, 28] on img at bounding box center [1288, 27] width 25 height 25
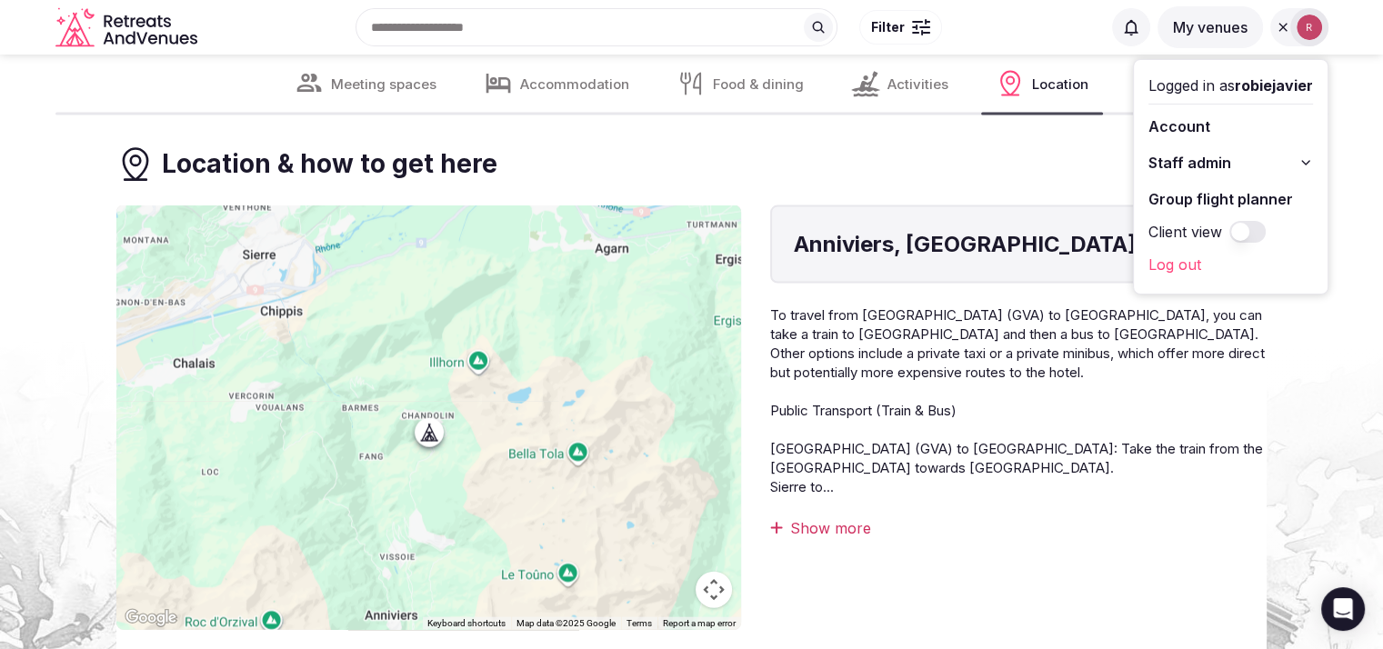
click at [1186, 163] on span "Staff admin" at bounding box center [1189, 163] width 83 height 22
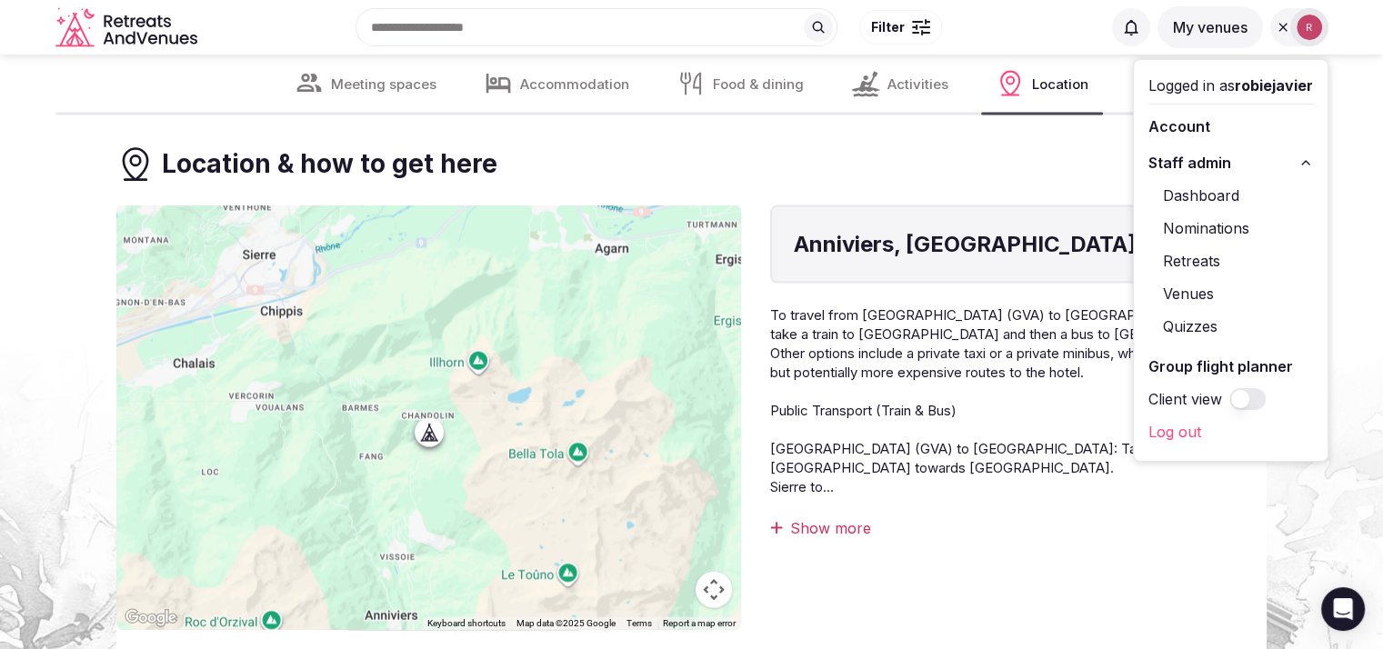
click at [1191, 286] on link "Venues" at bounding box center [1230, 293] width 165 height 29
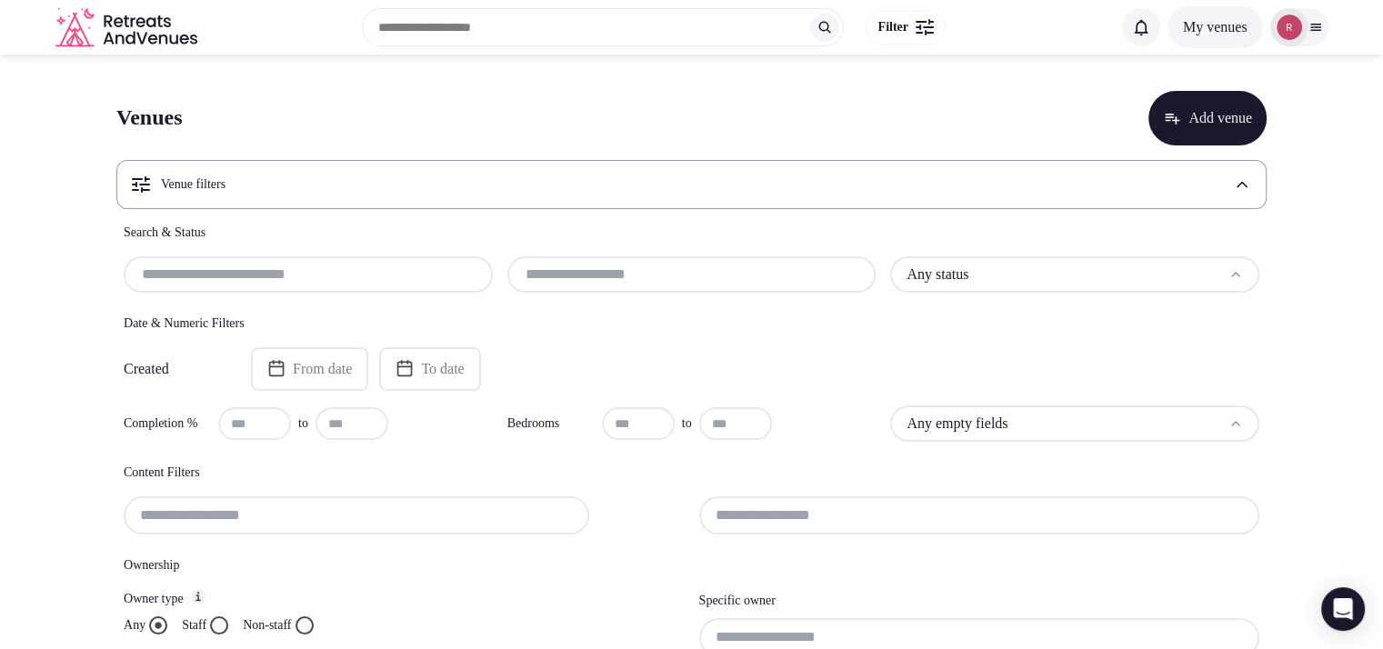
click at [695, 279] on input "text" at bounding box center [692, 275] width 355 height 22
paste input "**********"
type input "**********"
click at [695, 242] on h4 "Search & Status" at bounding box center [691, 233] width 1135 height 18
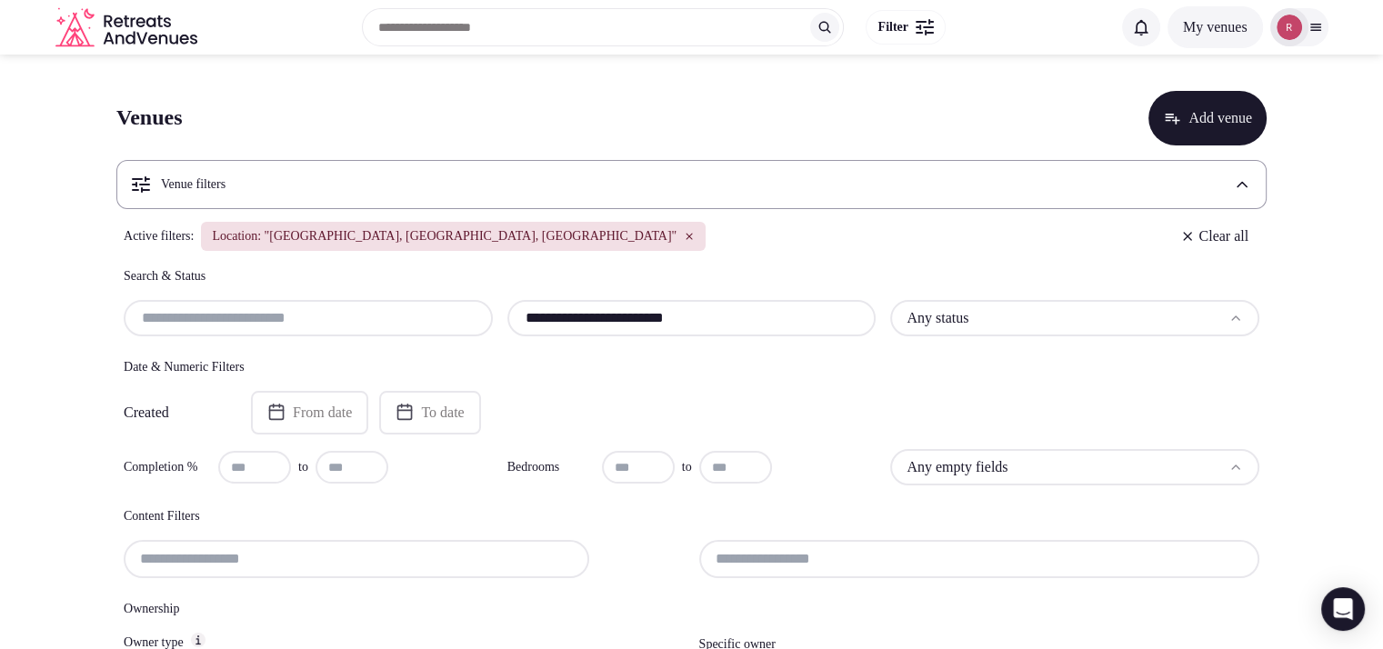
click at [961, 317] on html "**********" at bounding box center [691, 324] width 1383 height 649
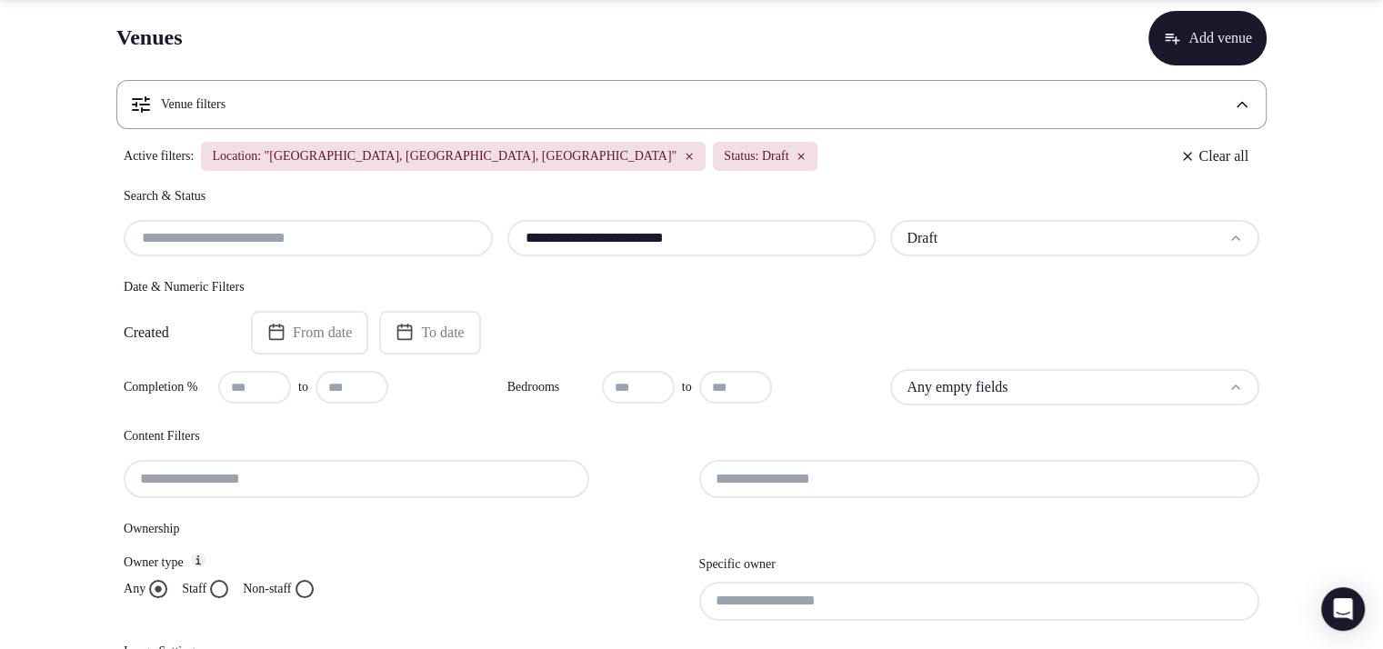
scroll to position [351, 0]
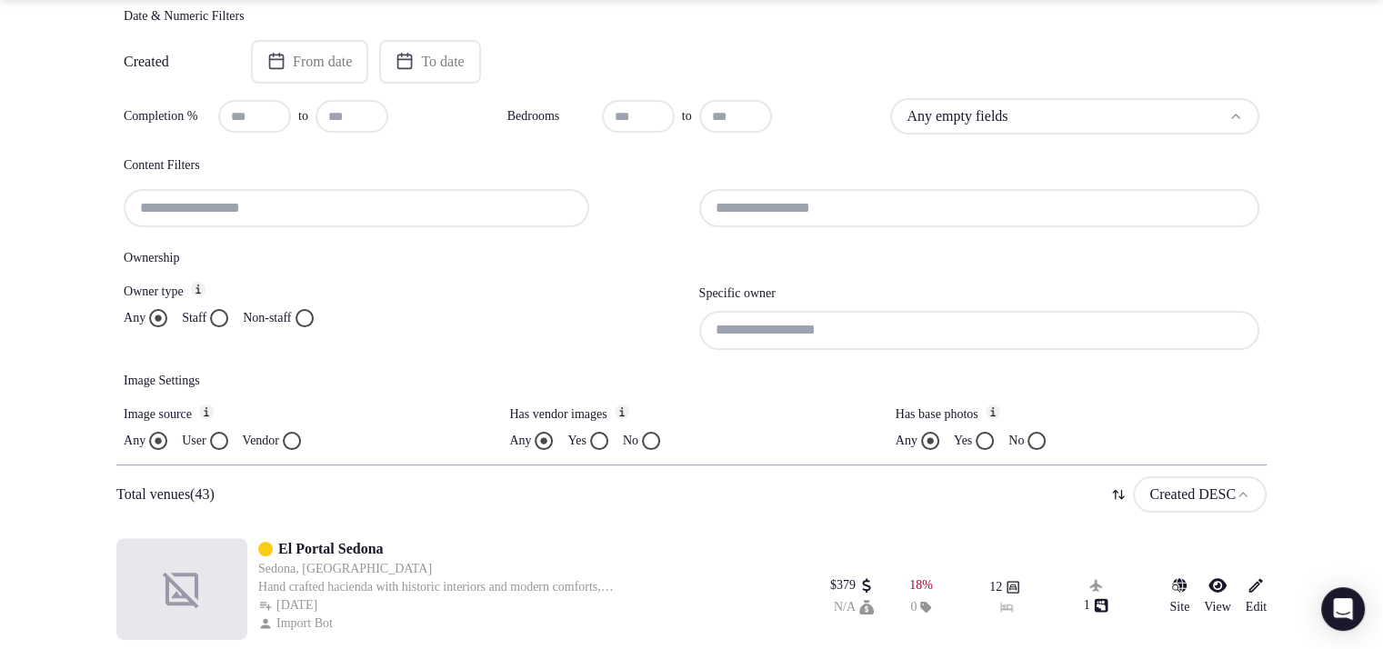
click at [301, 435] on button "Vendor" at bounding box center [292, 441] width 18 height 18
click at [585, 443] on label "Yes" at bounding box center [576, 441] width 18 height 18
click at [590, 443] on button "Yes" at bounding box center [599, 441] width 18 height 18
click at [989, 443] on button "Yes" at bounding box center [984, 441] width 18 height 18
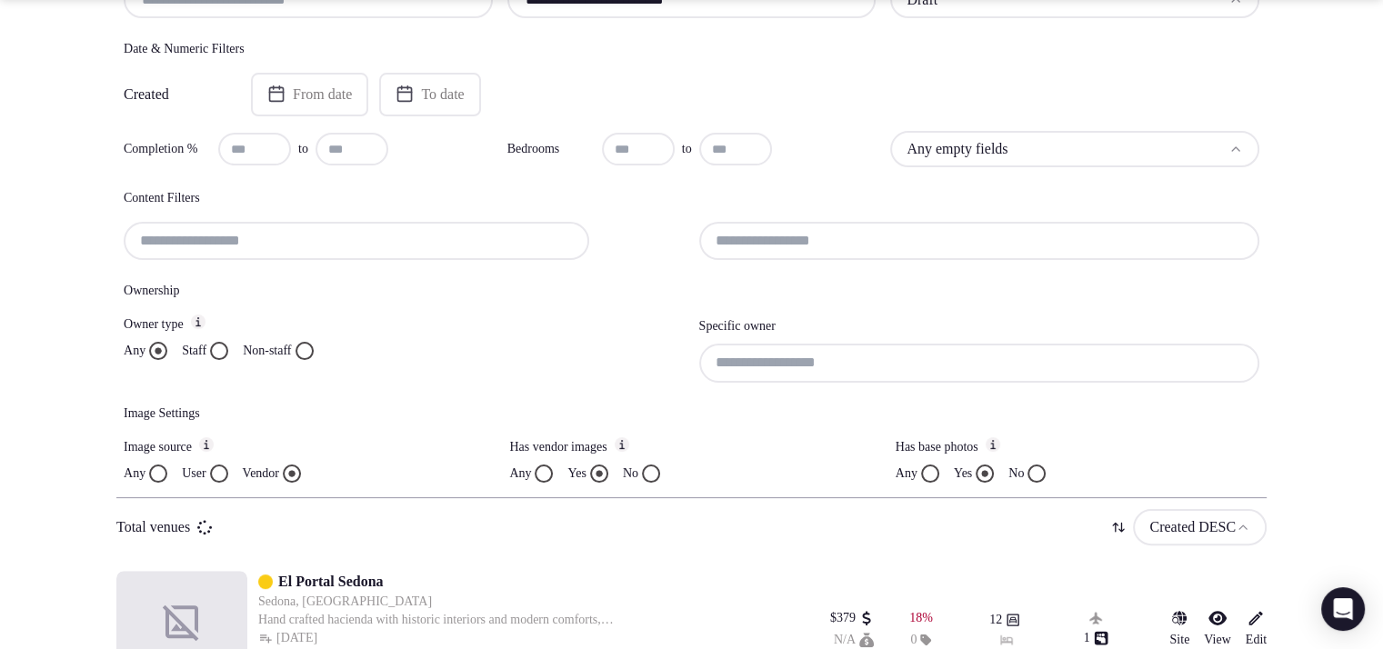
click at [835, 344] on input at bounding box center [979, 363] width 561 height 38
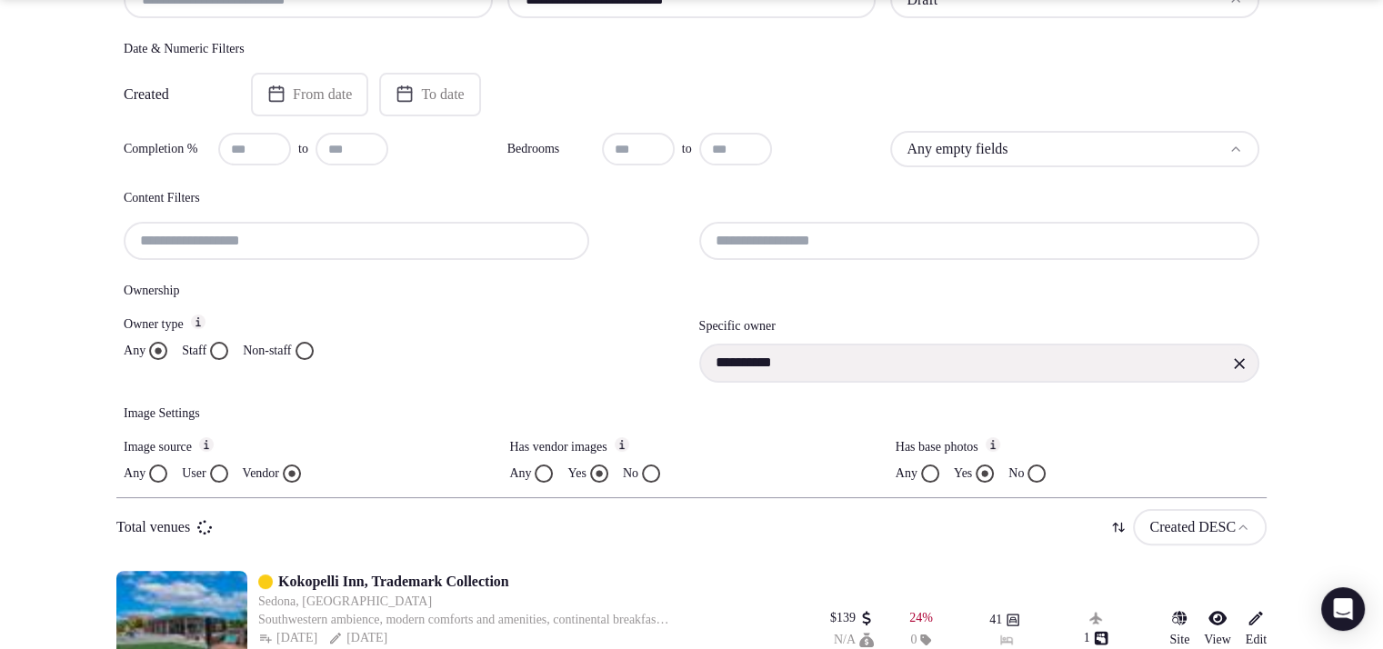
type input "**********"
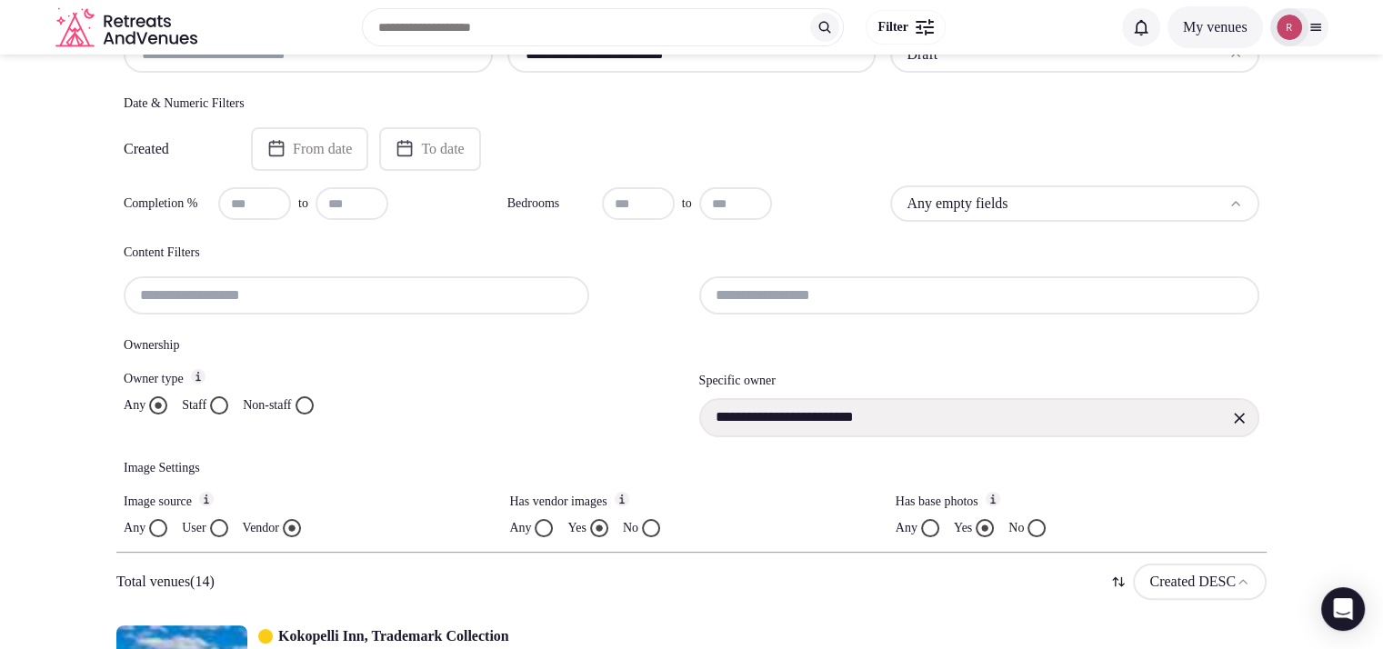
scroll to position [242, 0]
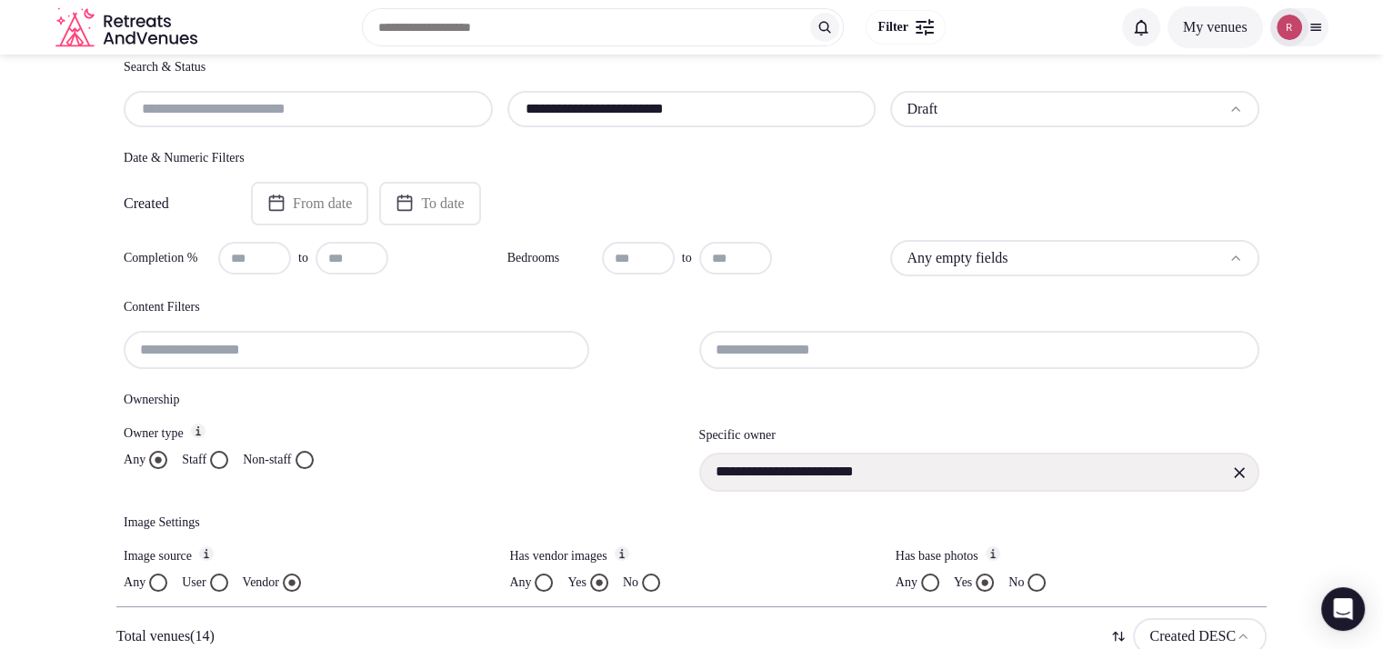
click at [235, 265] on input "text" at bounding box center [254, 258] width 73 height 33
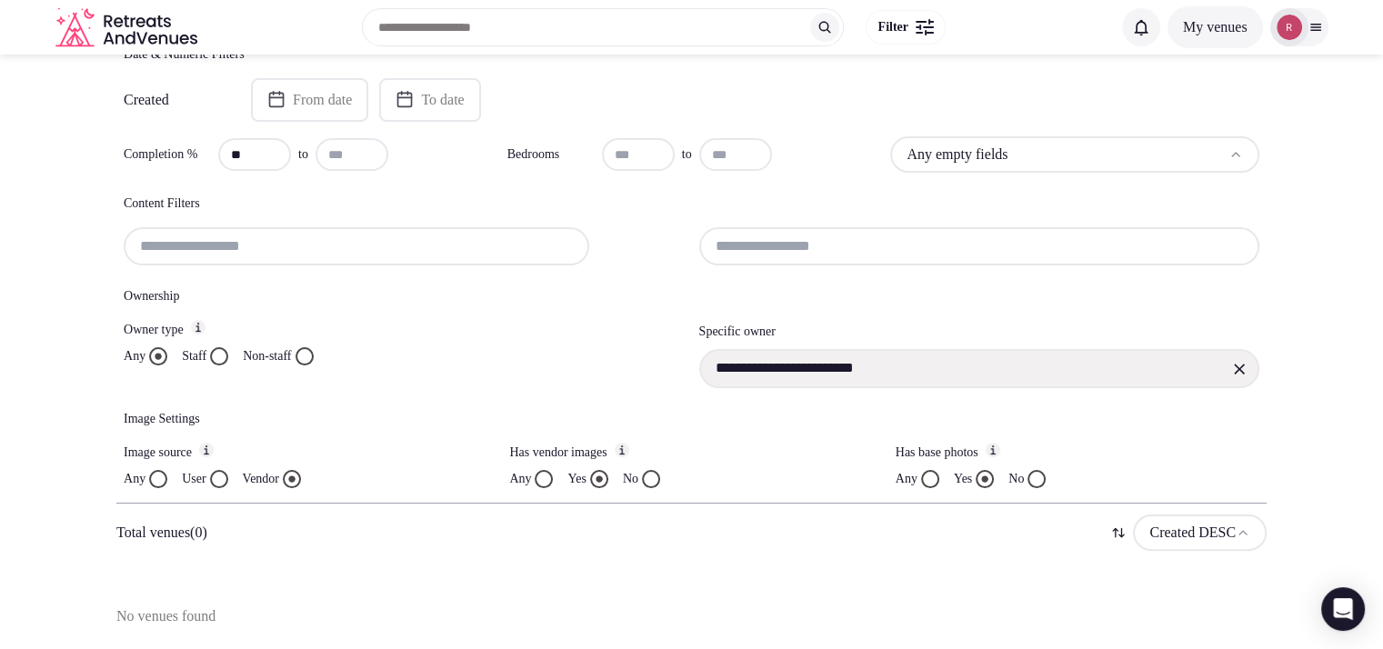
scroll to position [342, 0]
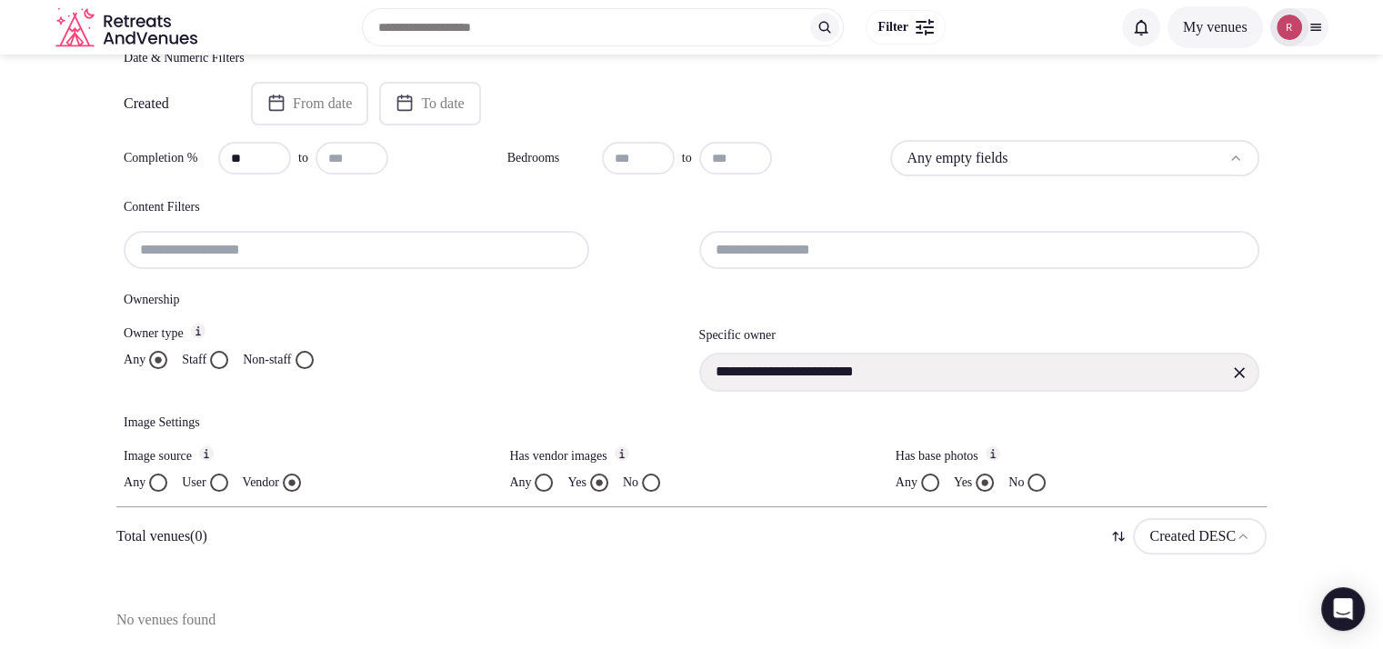
type input "**"
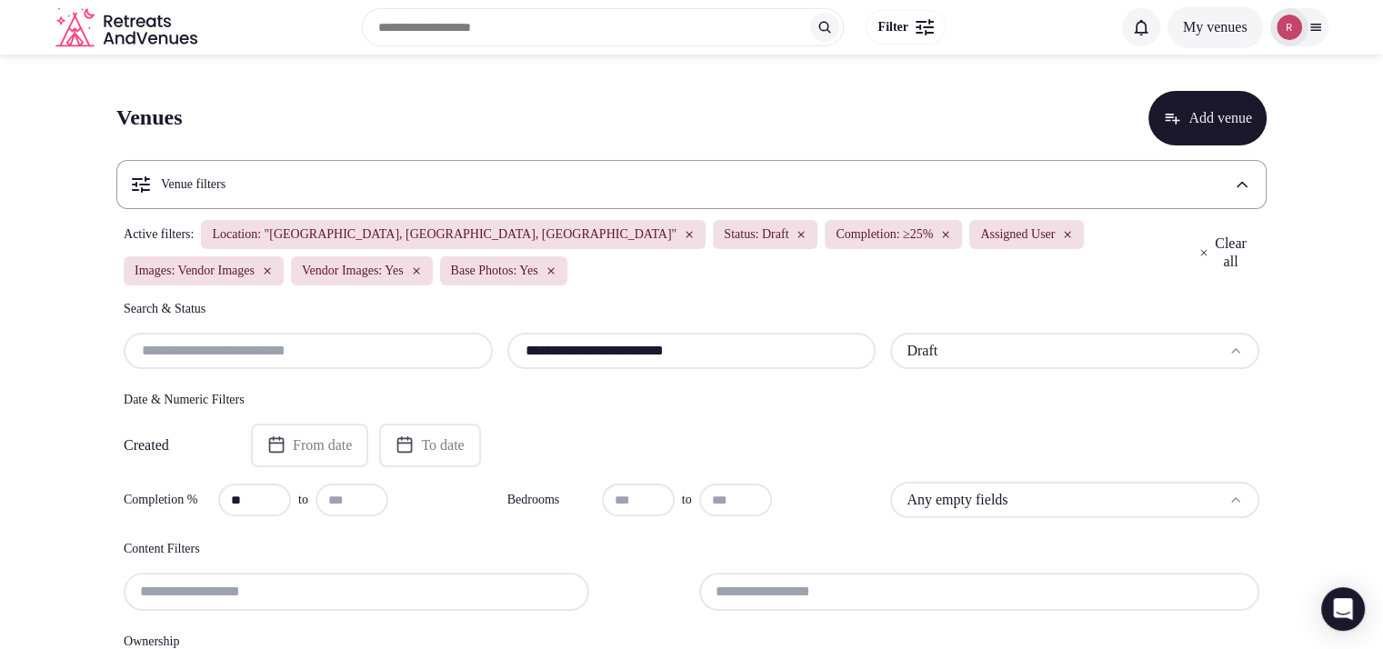
drag, startPoint x: 745, startPoint y: 356, endPoint x: 444, endPoint y: 338, distance: 302.4
click at [444, 341] on div "**********" at bounding box center [691, 351] width 1135 height 36
paste input "text"
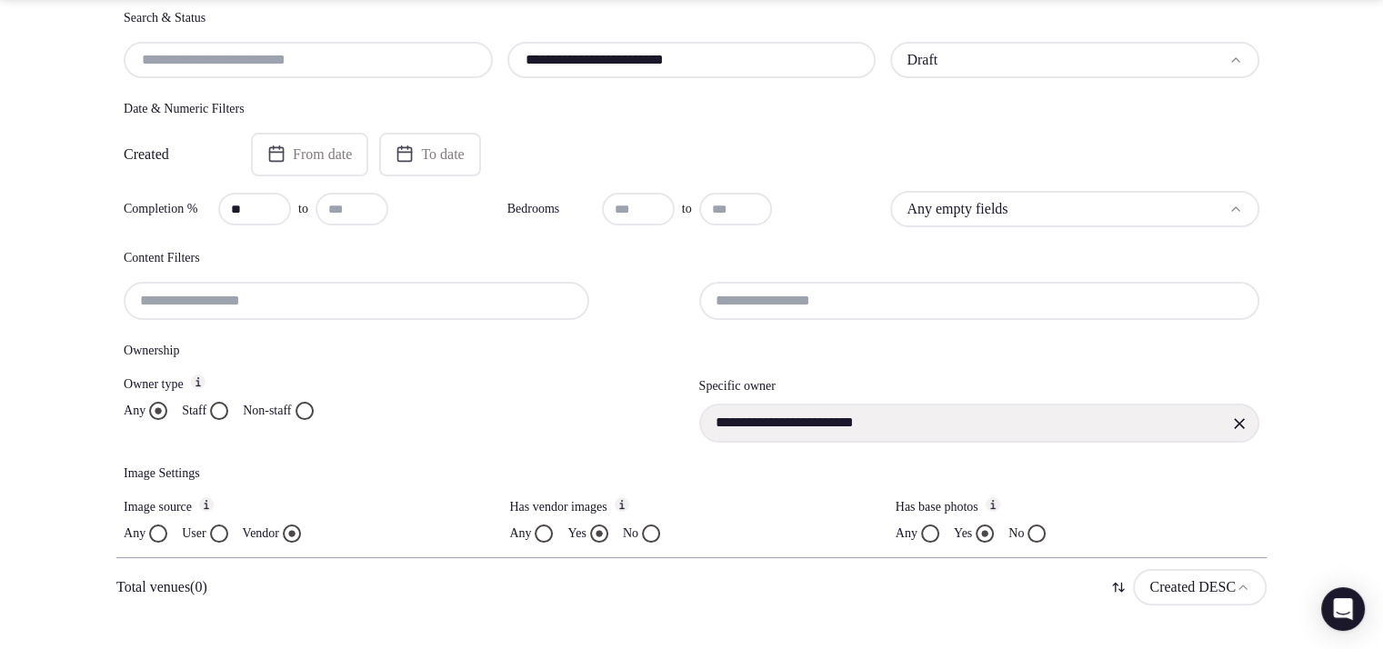
scroll to position [342, 0]
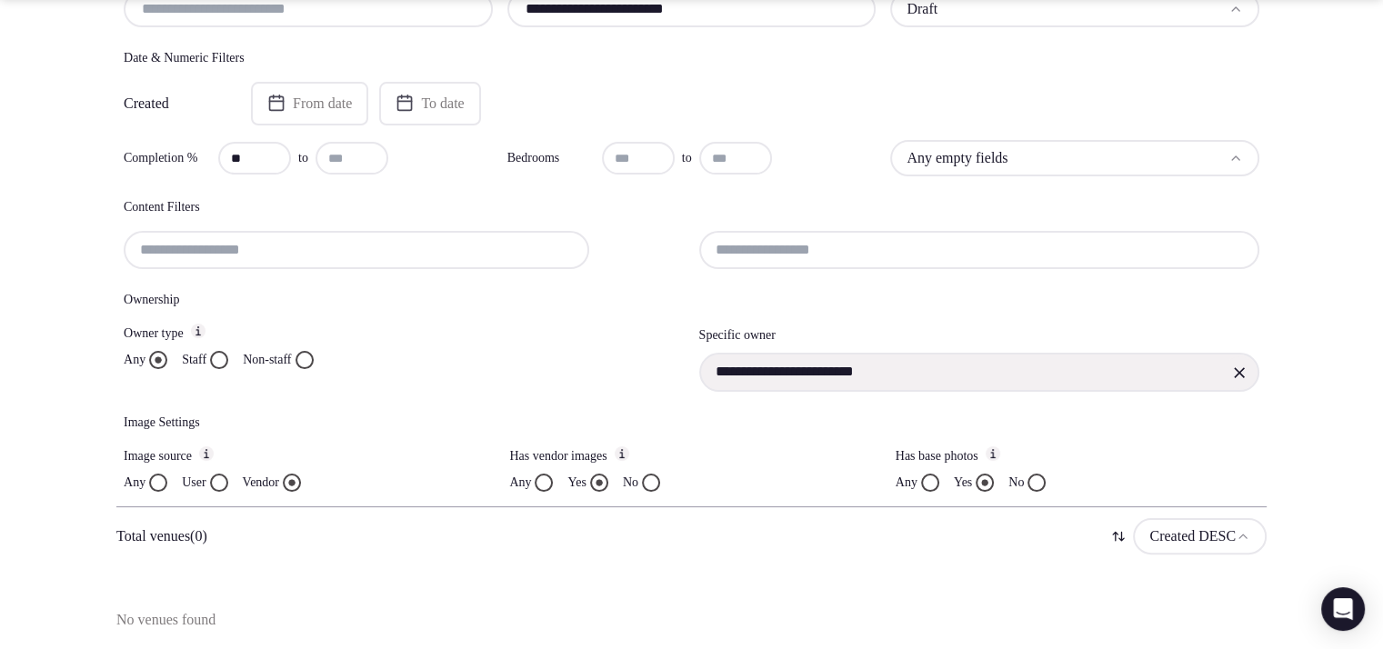
type input "**********"
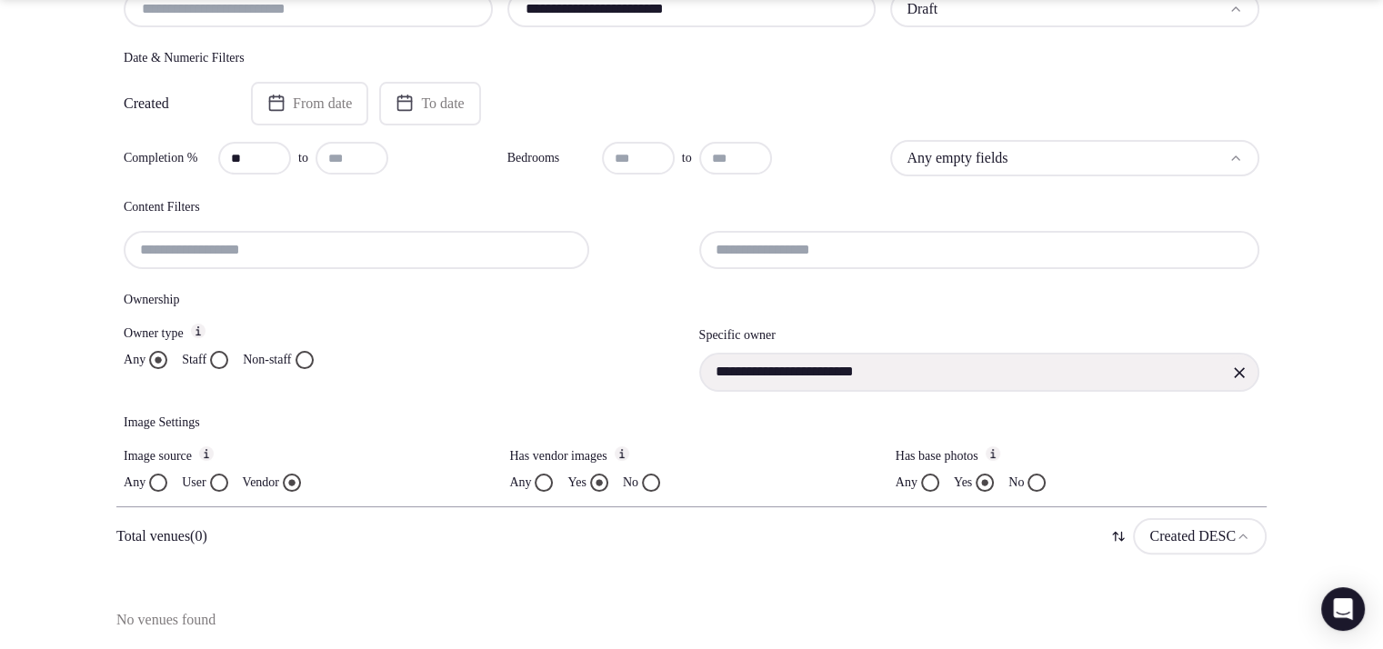
click at [273, 159] on input "**" at bounding box center [254, 158] width 73 height 33
type input "*"
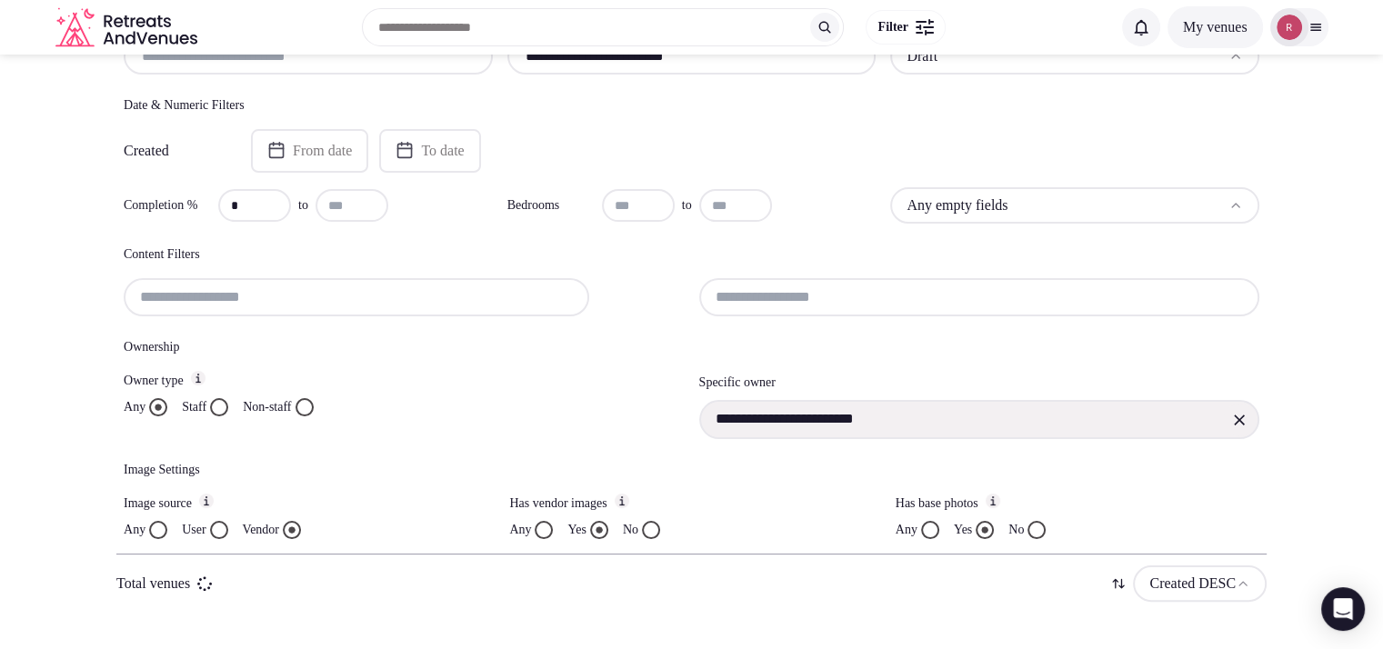
scroll to position [291, 0]
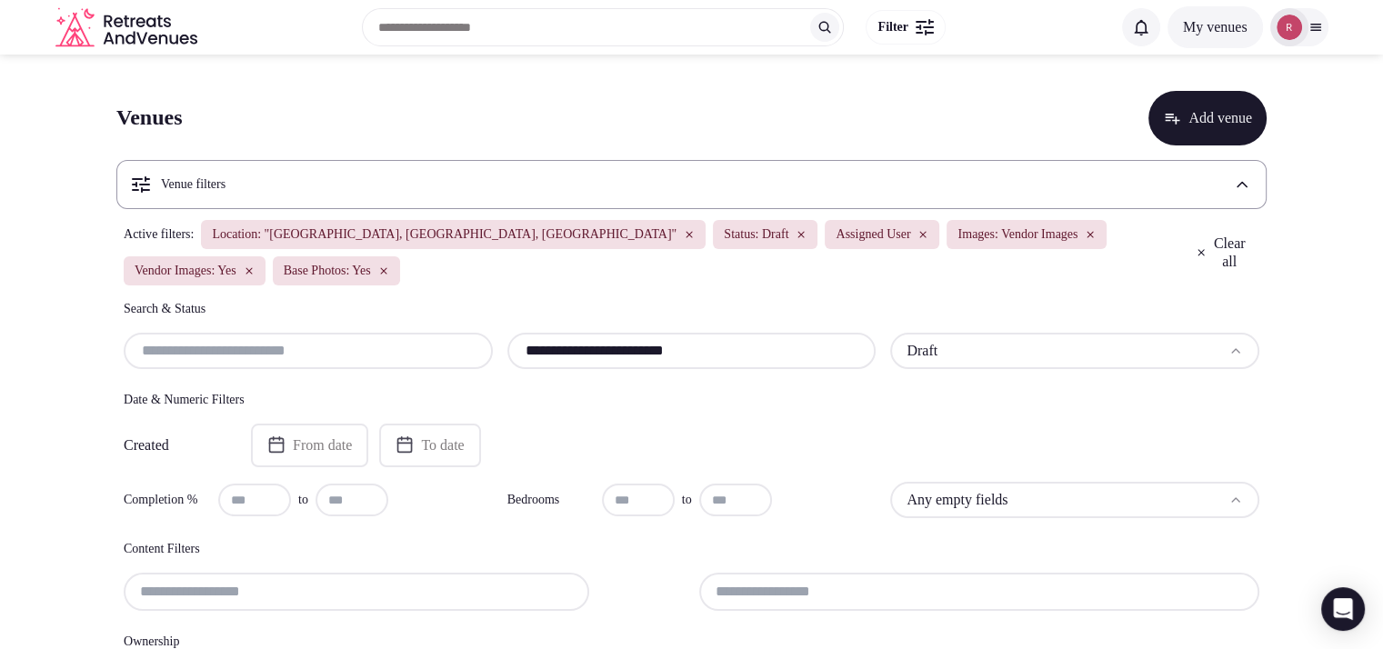
drag, startPoint x: 705, startPoint y: 351, endPoint x: 480, endPoint y: 374, distance: 226.6
click at [480, 374] on div "**********" at bounding box center [691, 567] width 1150 height 534
paste input "****"
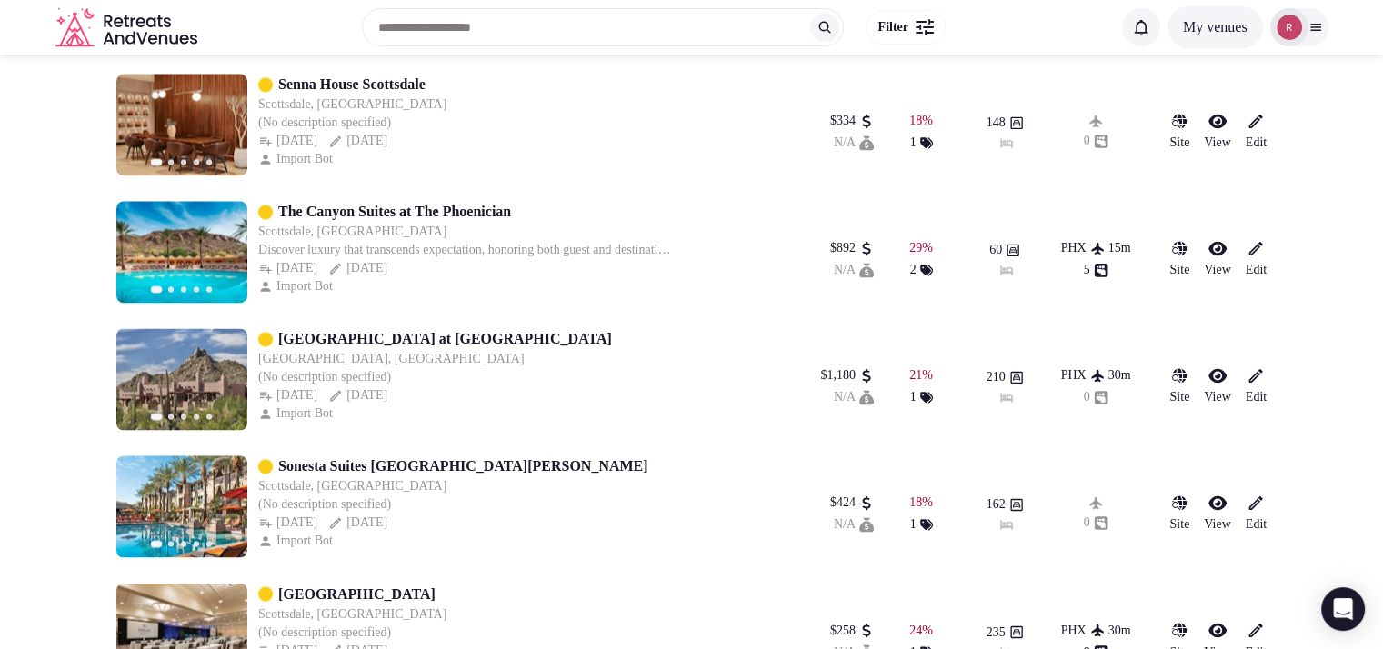
scroll to position [2853, 0]
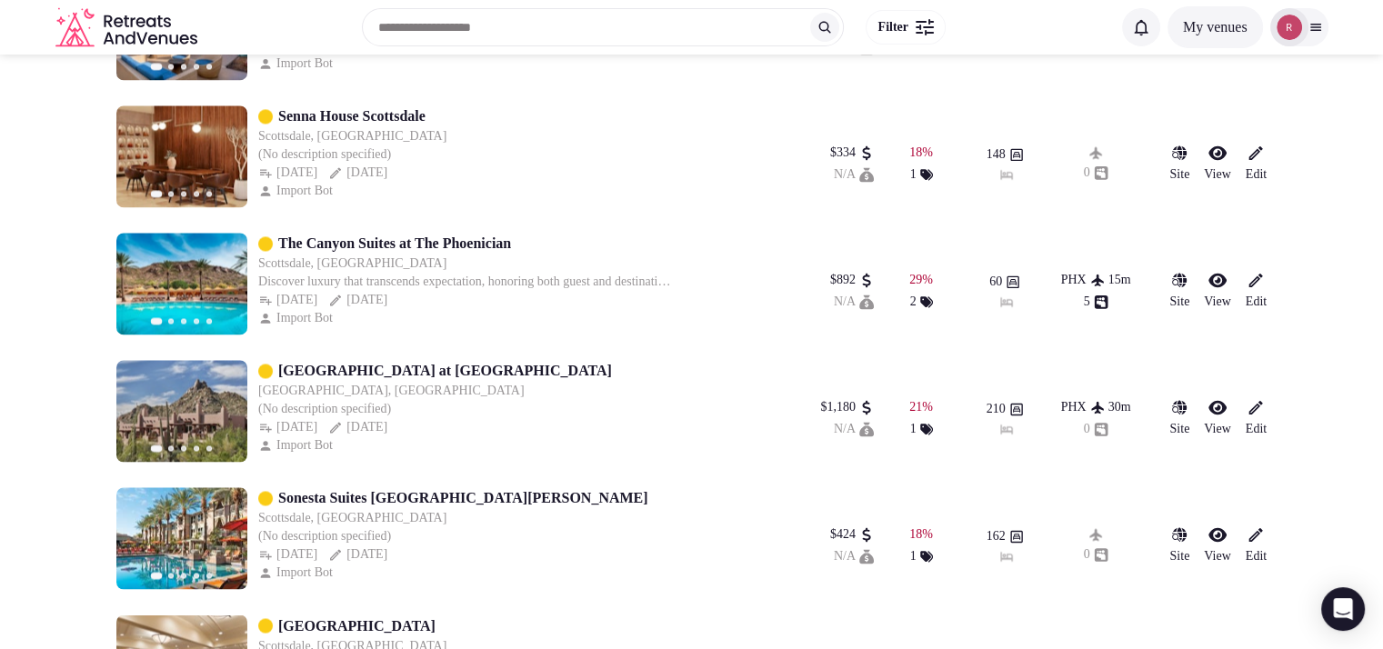
type input "**********"
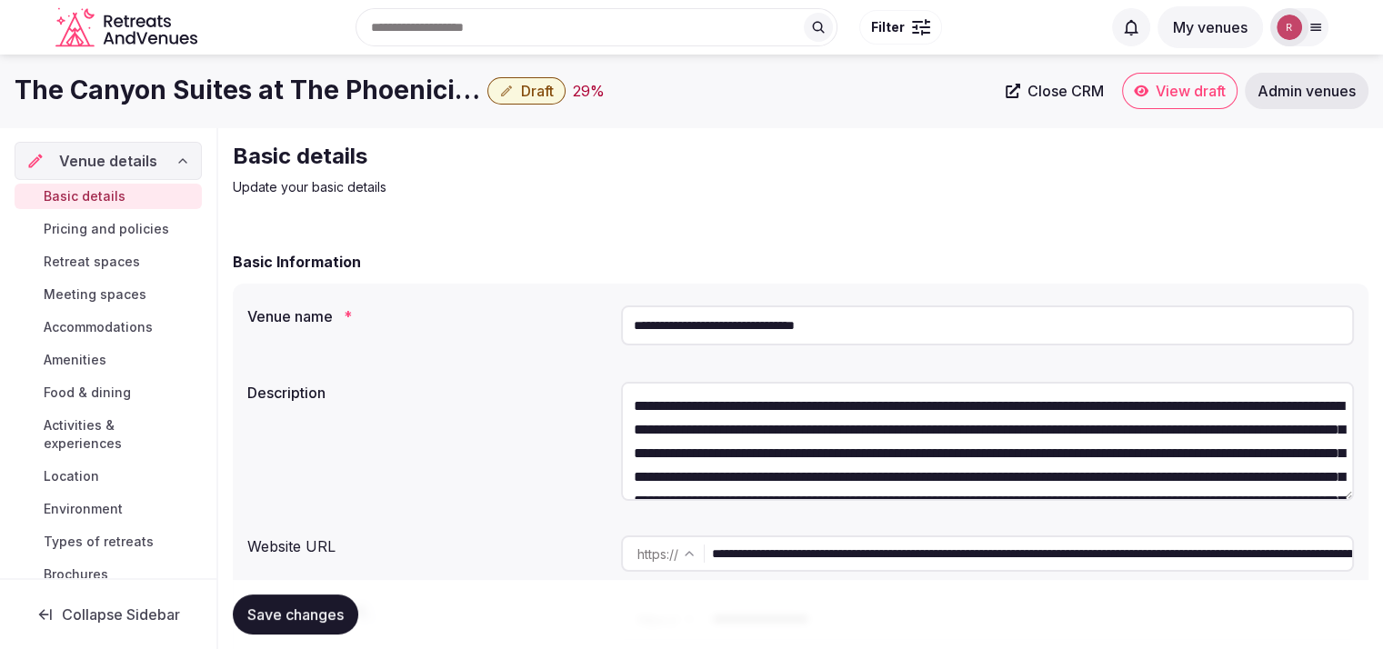
click at [847, 336] on input "**********" at bounding box center [987, 325] width 733 height 40
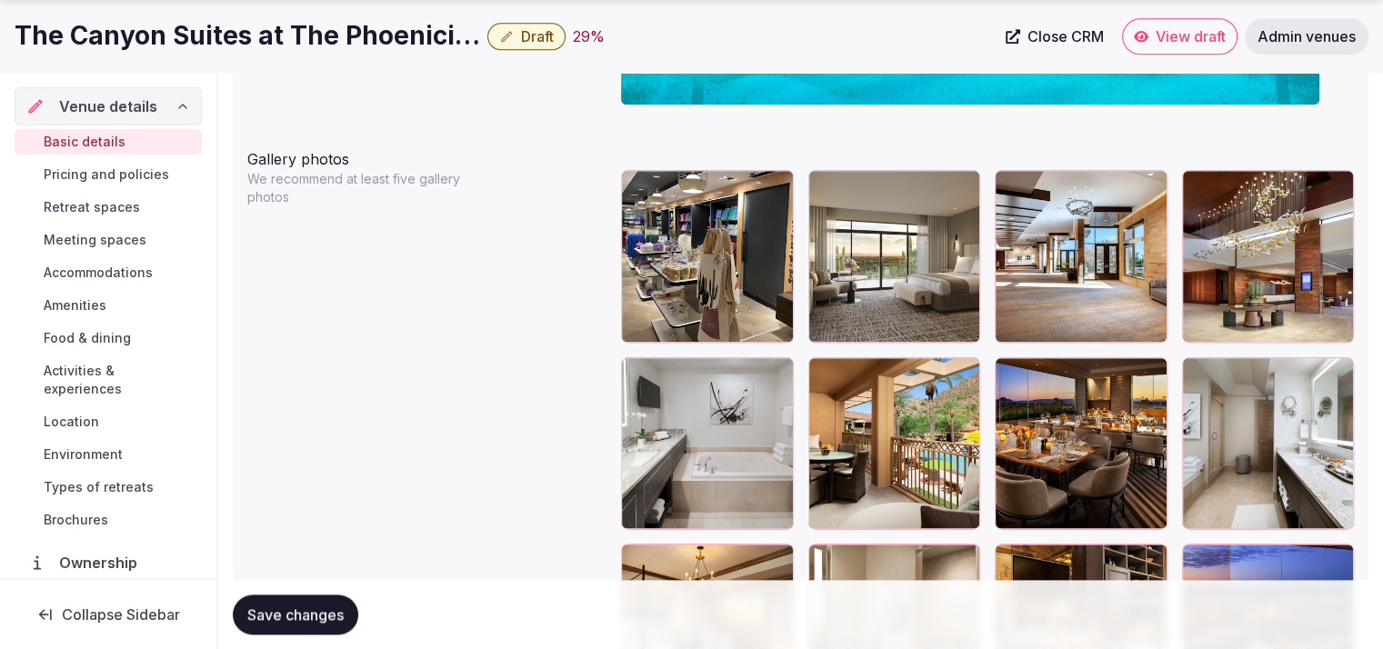
scroll to position [2143, 0]
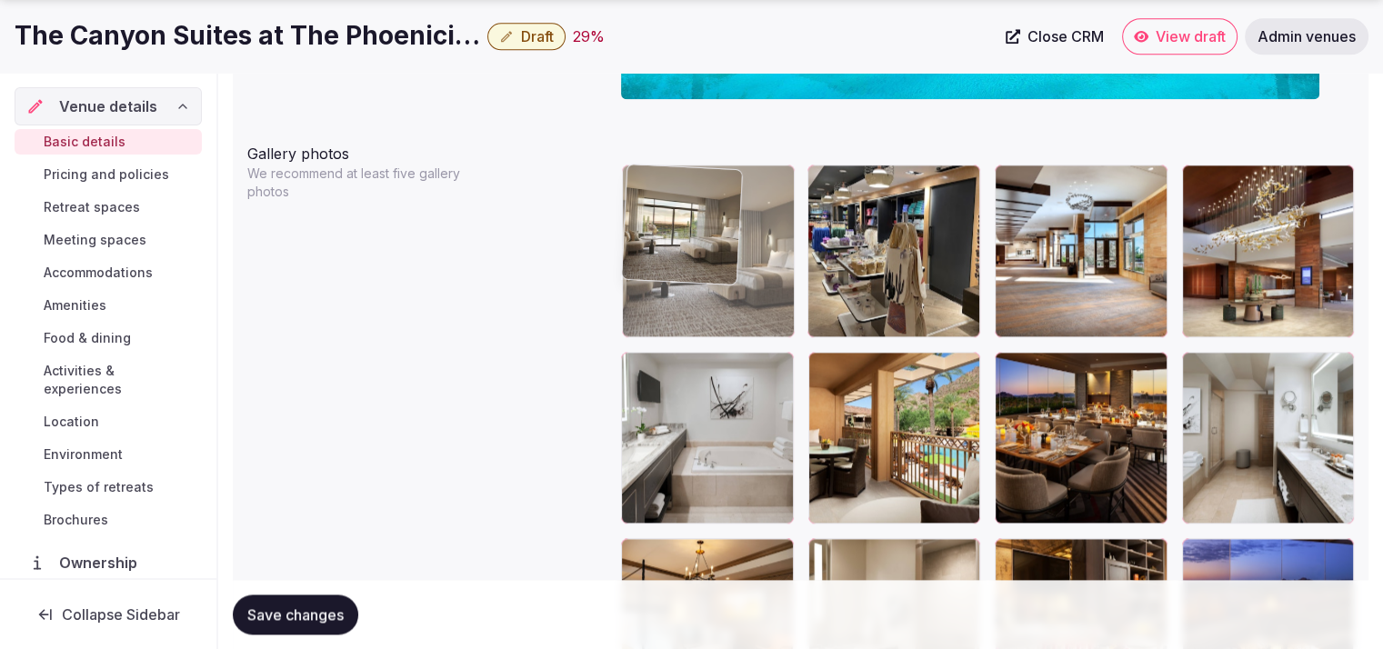
drag, startPoint x: 847, startPoint y: 268, endPoint x: 742, endPoint y: 290, distance: 107.7
click at [742, 290] on body "**********" at bounding box center [691, 285] width 1383 height 4856
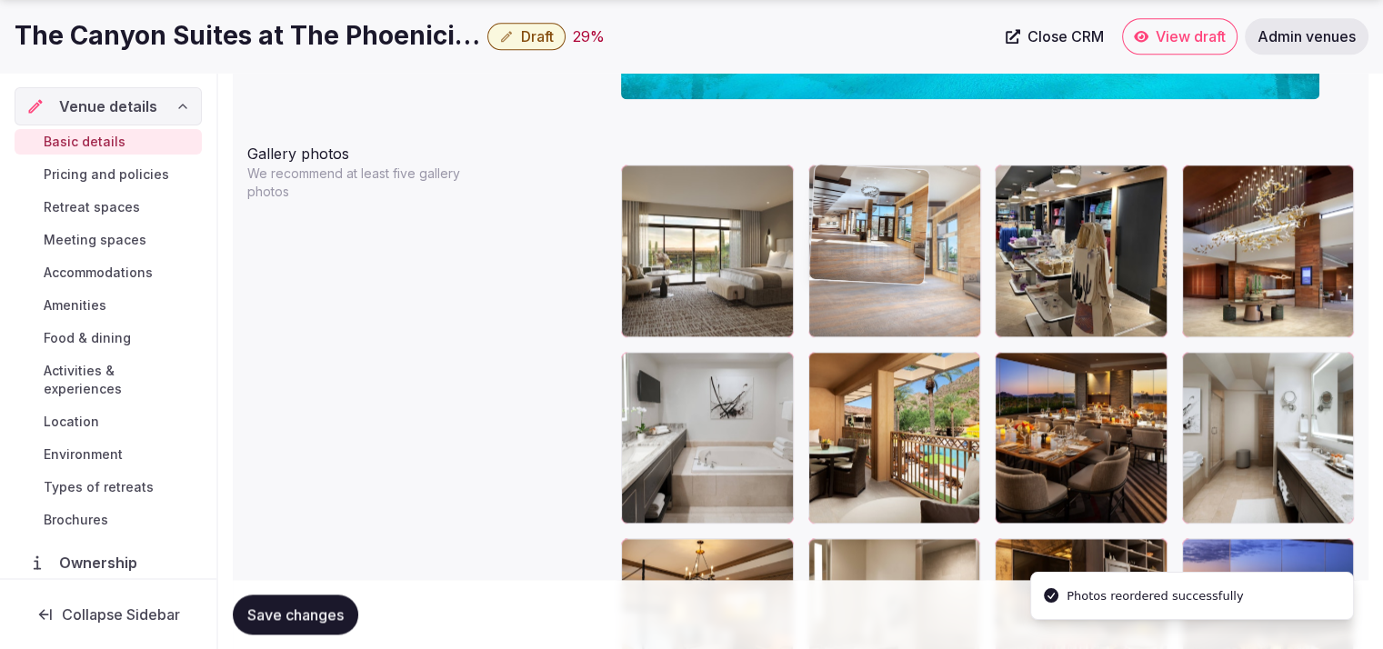
drag, startPoint x: 1084, startPoint y: 283, endPoint x: 956, endPoint y: 290, distance: 127.5
click at [956, 290] on body "**********" at bounding box center [691, 285] width 1383 height 4856
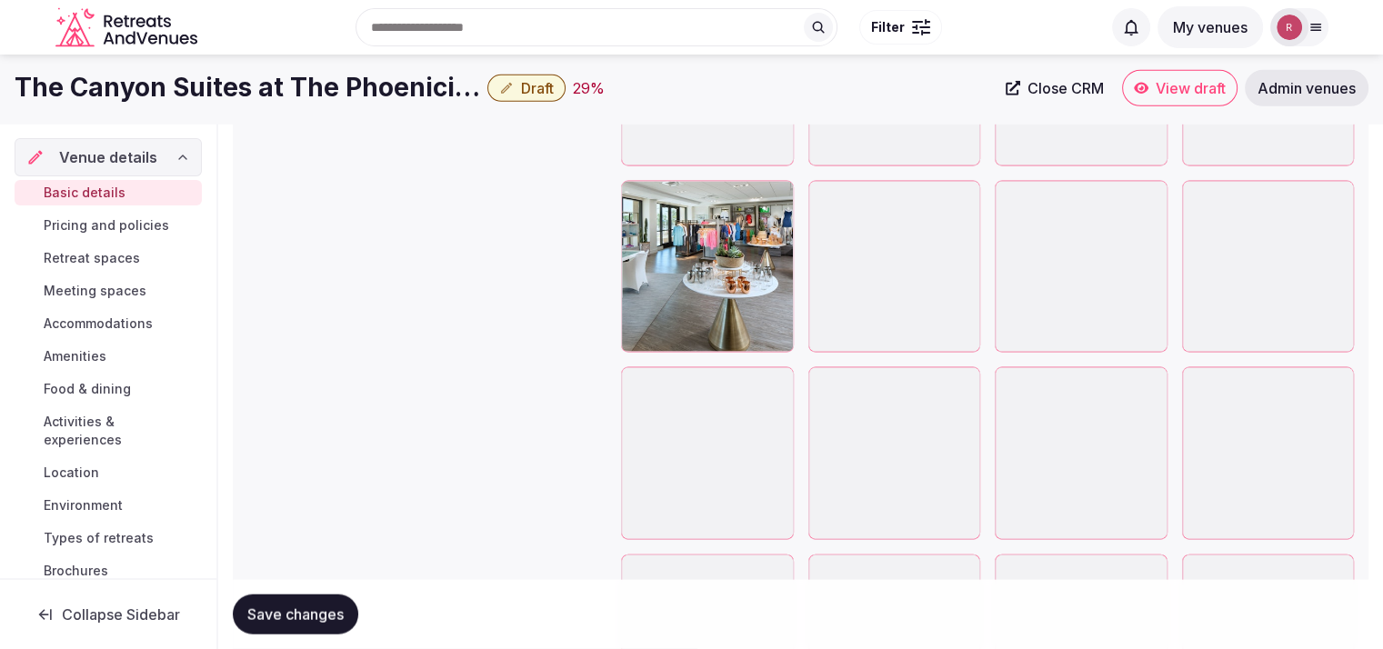
scroll to position [3676, 0]
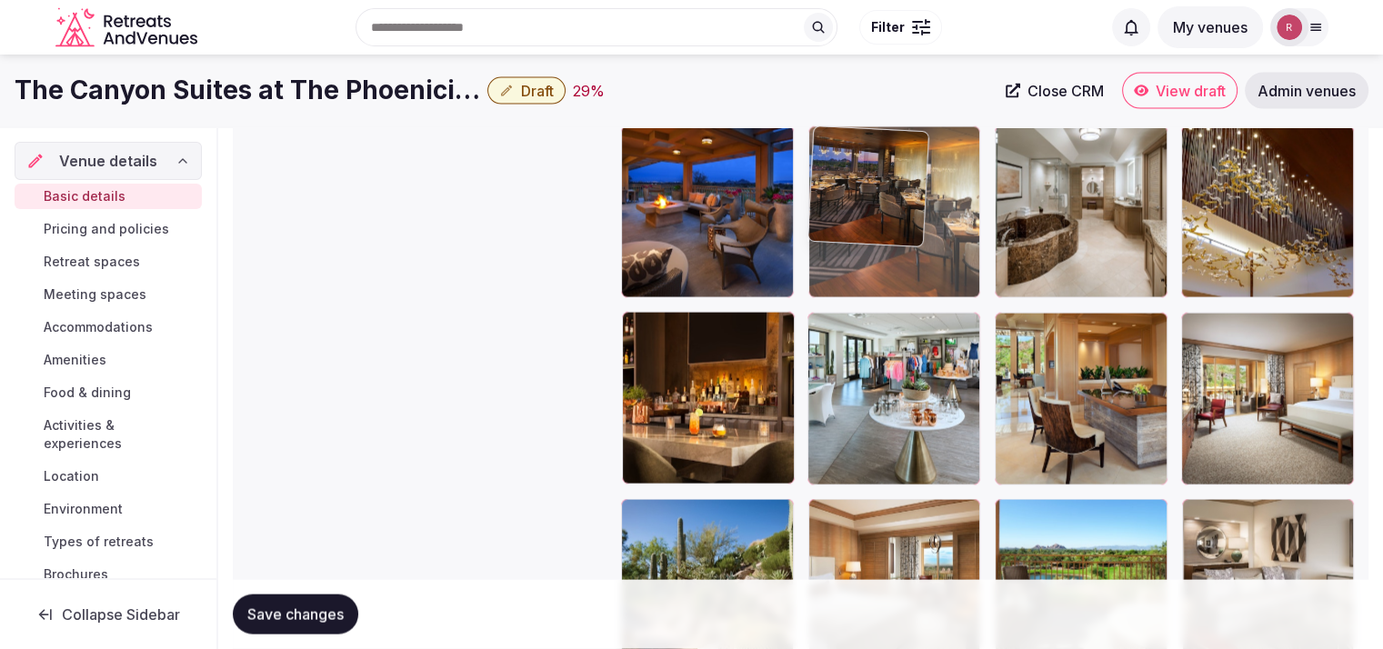
drag, startPoint x: 1206, startPoint y: 401, endPoint x: 942, endPoint y: 165, distance: 354.2
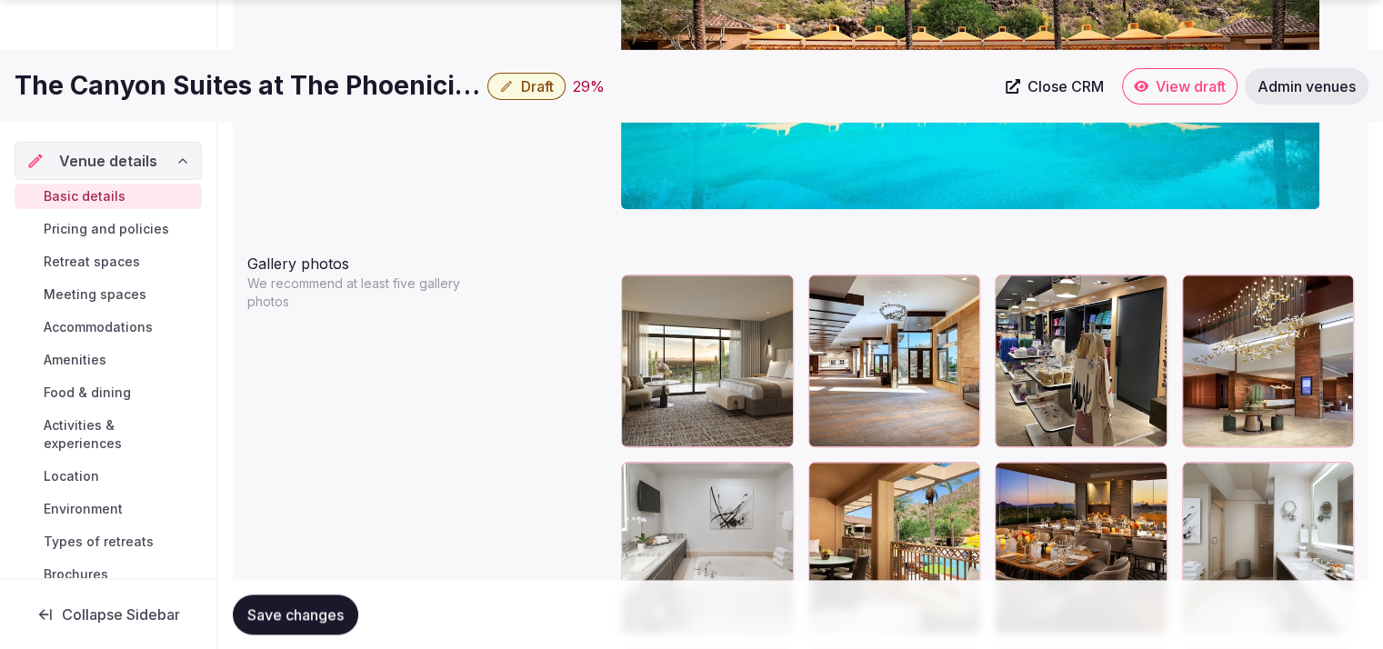
scroll to position [2146, 0]
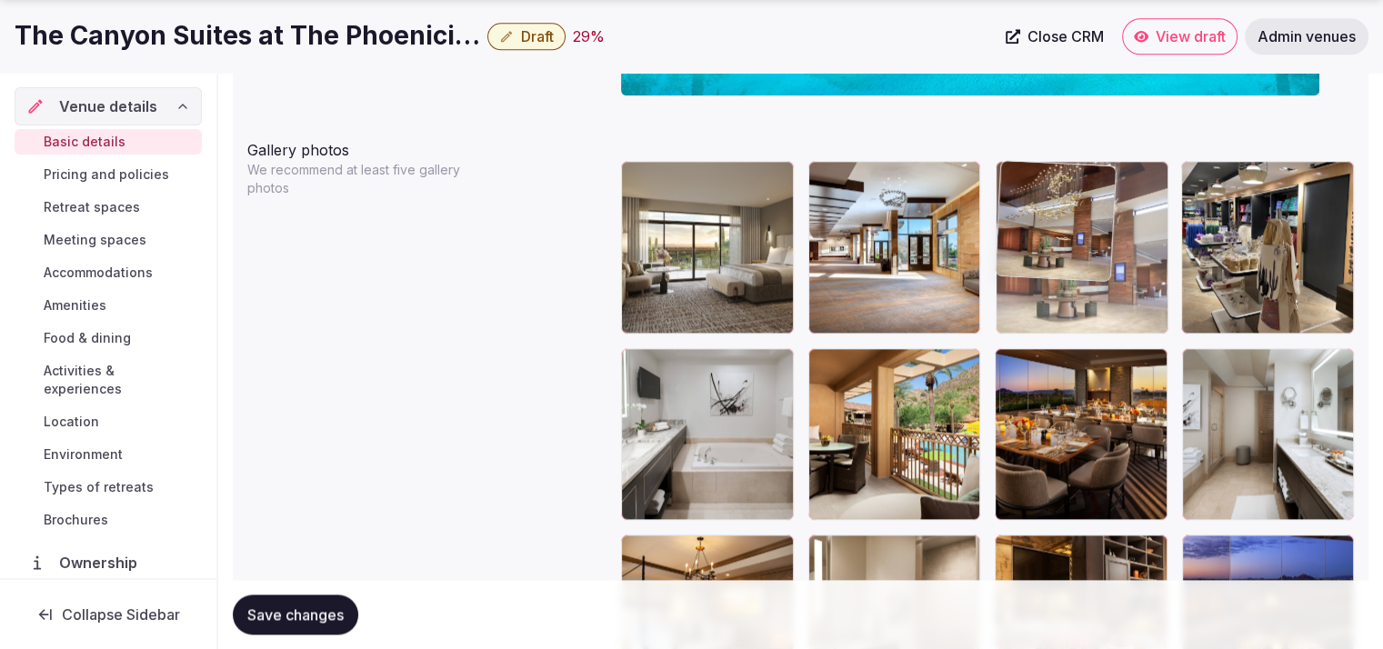
drag, startPoint x: 1265, startPoint y: 271, endPoint x: 1168, endPoint y: 288, distance: 98.8
click at [1168, 288] on body "**********" at bounding box center [691, 282] width 1383 height 4856
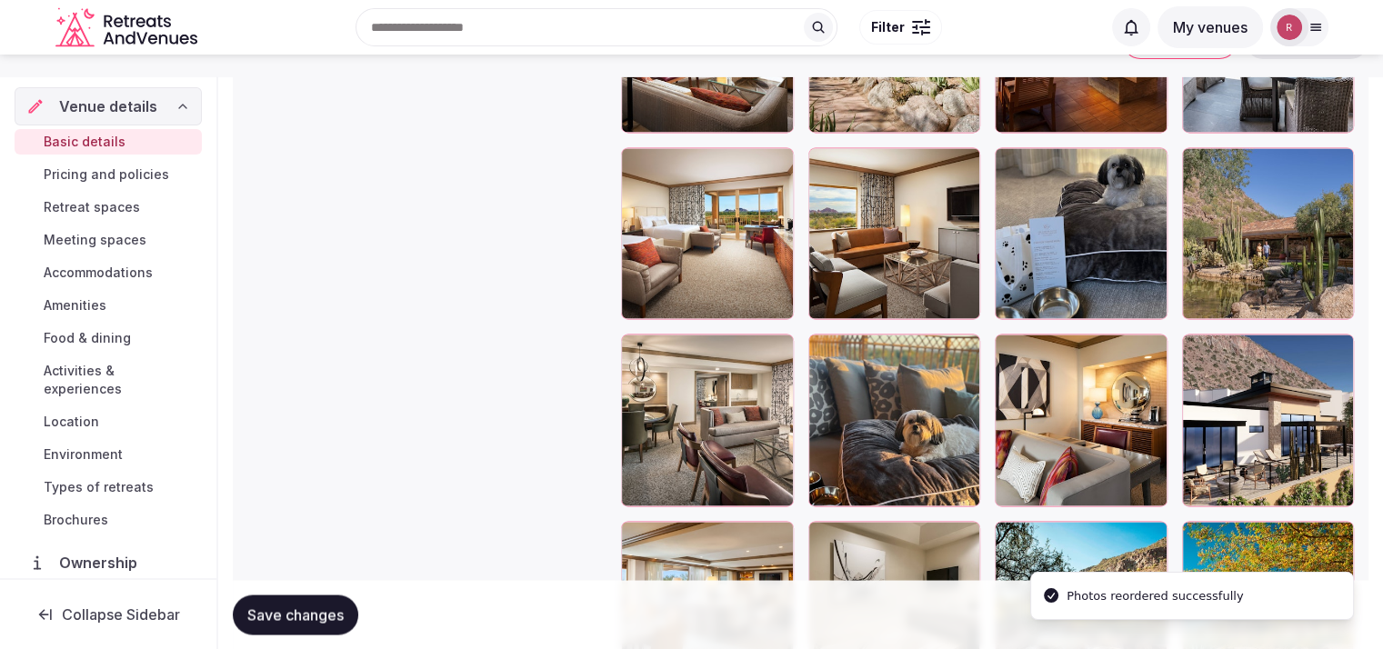
scroll to position [2888, 0]
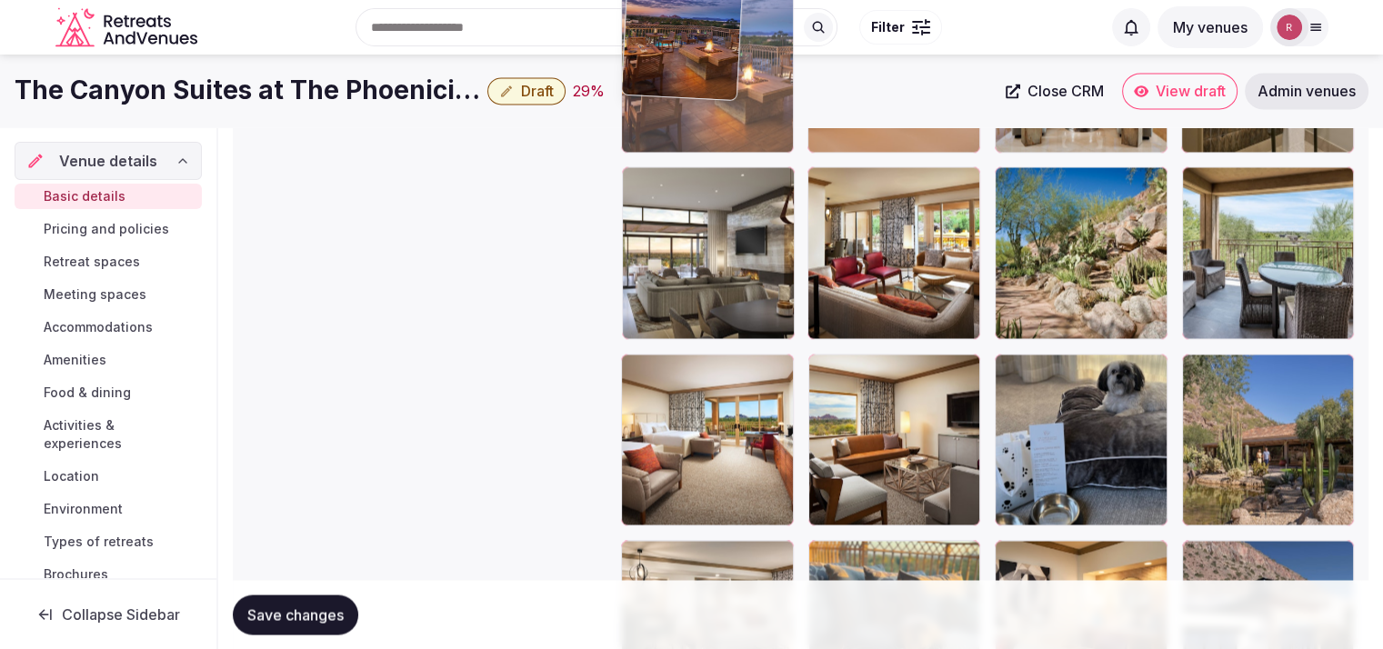
drag, startPoint x: 1100, startPoint y: 284, endPoint x: 794, endPoint y: 205, distance: 316.2
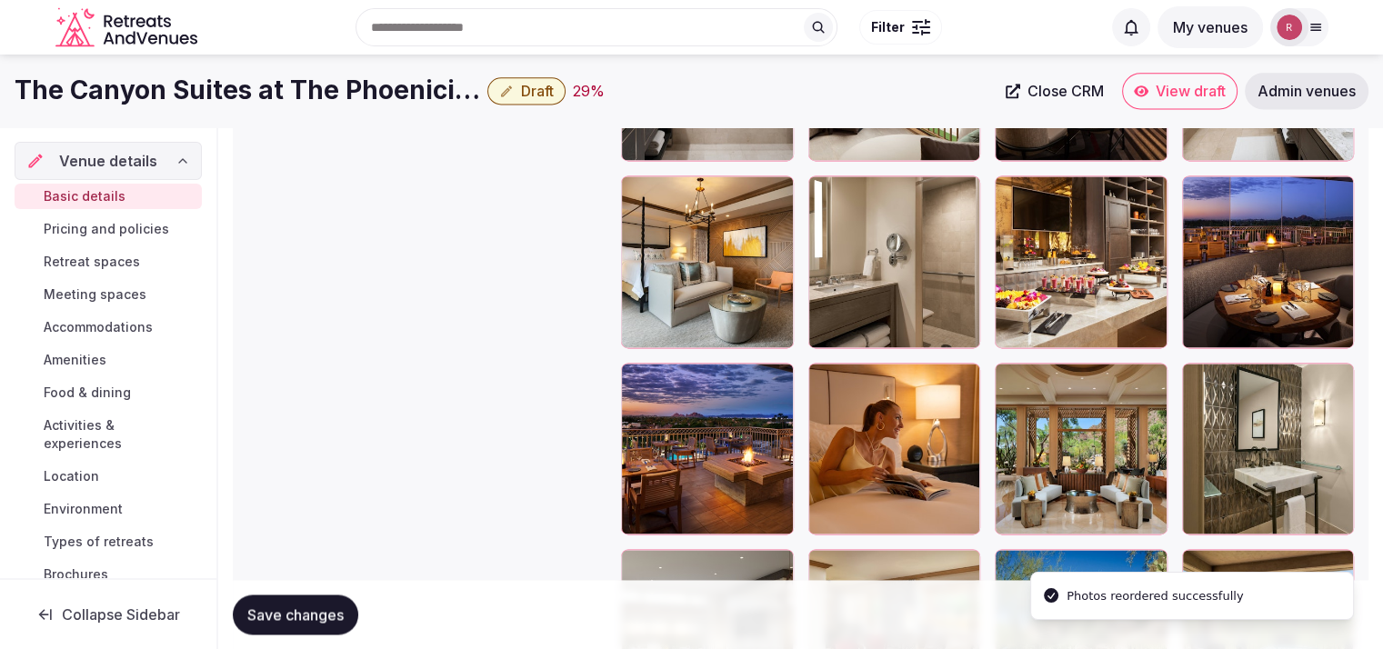
scroll to position [2407, 0]
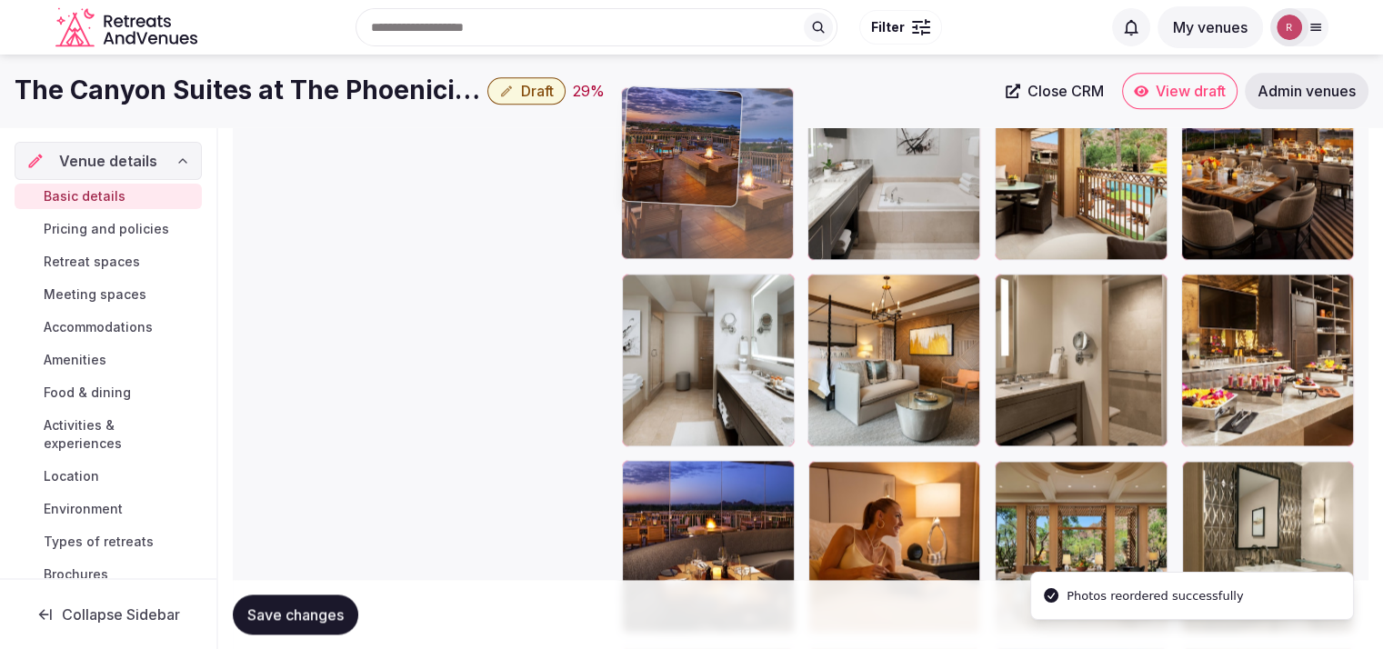
drag, startPoint x: 754, startPoint y: 311, endPoint x: 756, endPoint y: 217, distance: 93.7
click at [756, 217] on body "**********" at bounding box center [691, 21] width 1383 height 4856
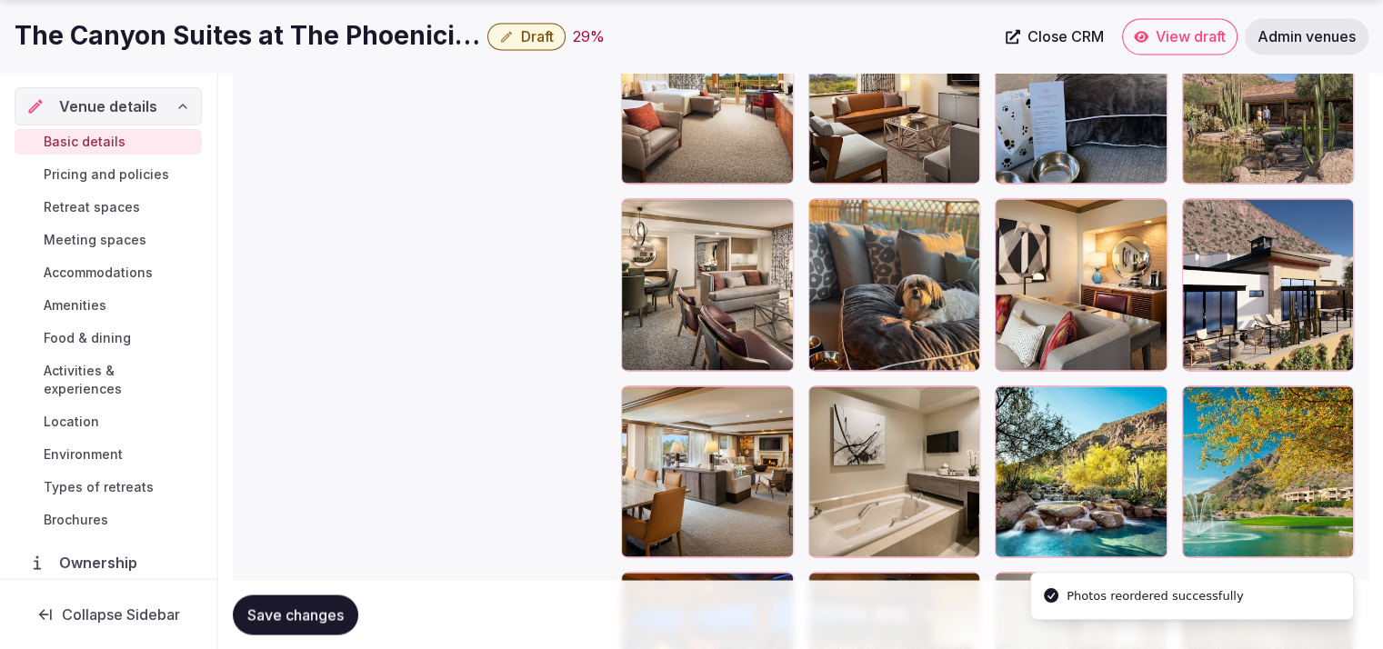
scroll to position [3396, 0]
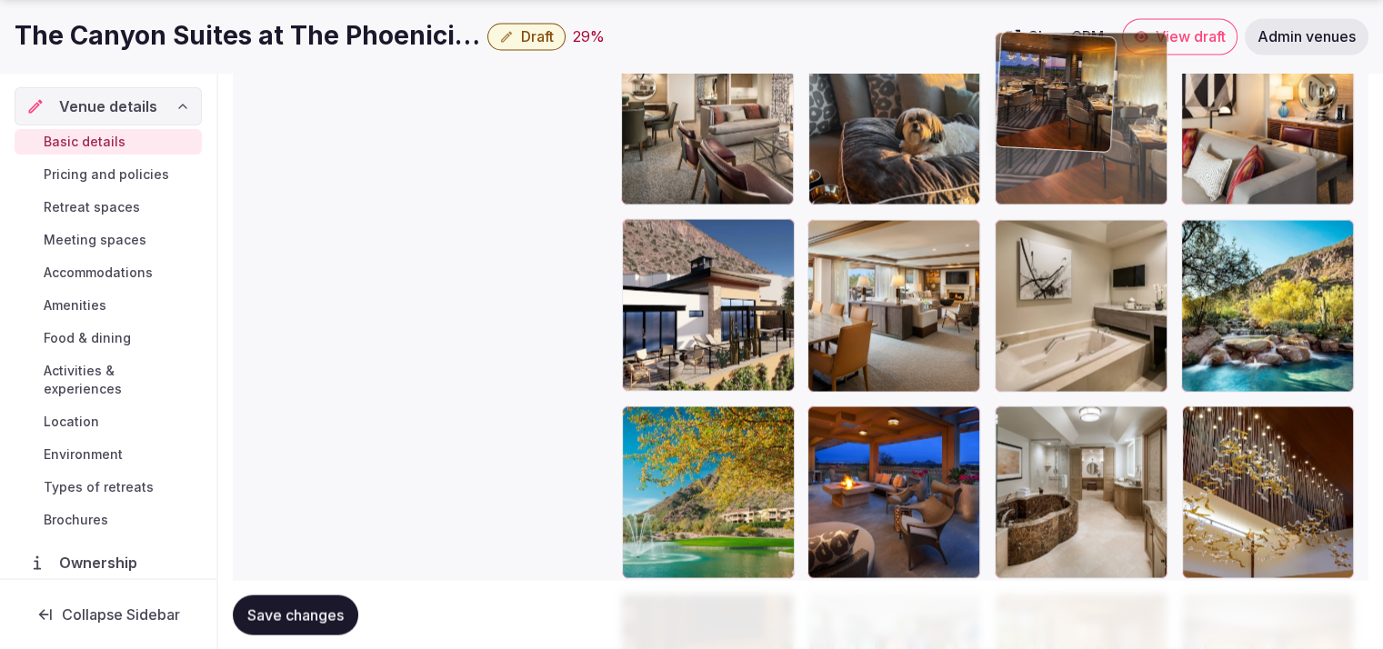
drag, startPoint x: 920, startPoint y: 491, endPoint x: 1121, endPoint y: 222, distance: 335.8
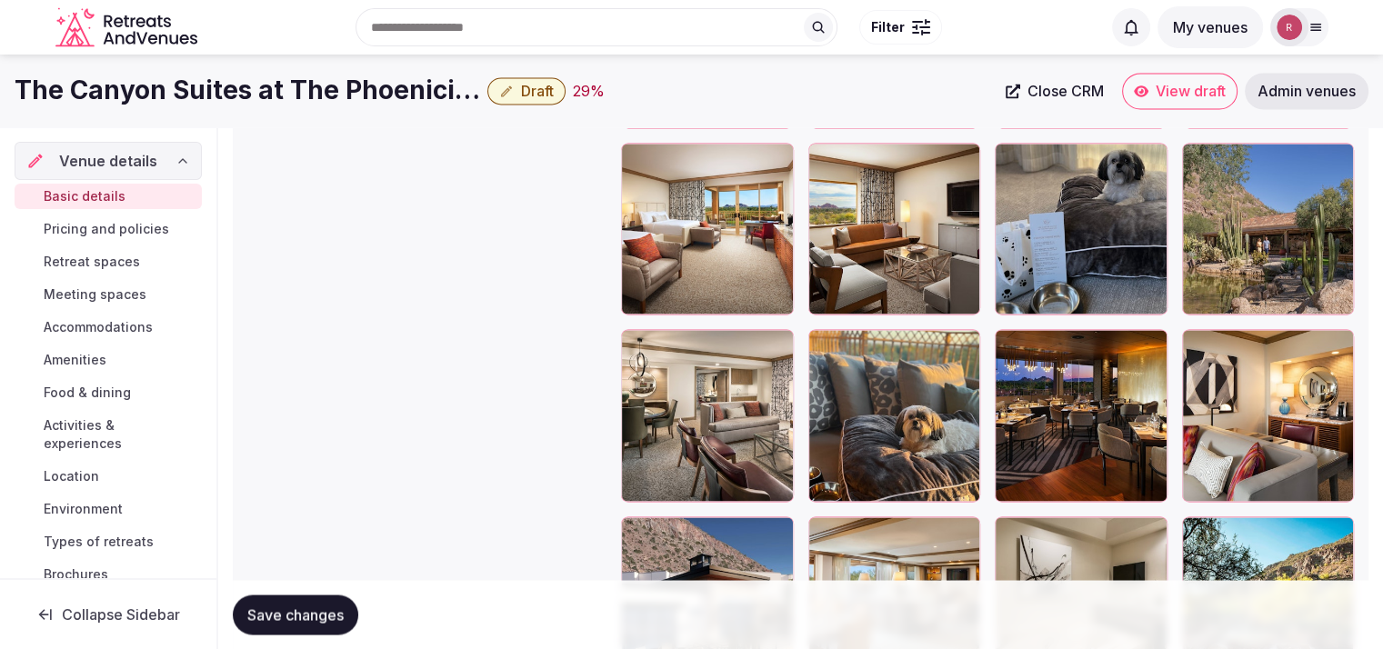
scroll to position [3066, 0]
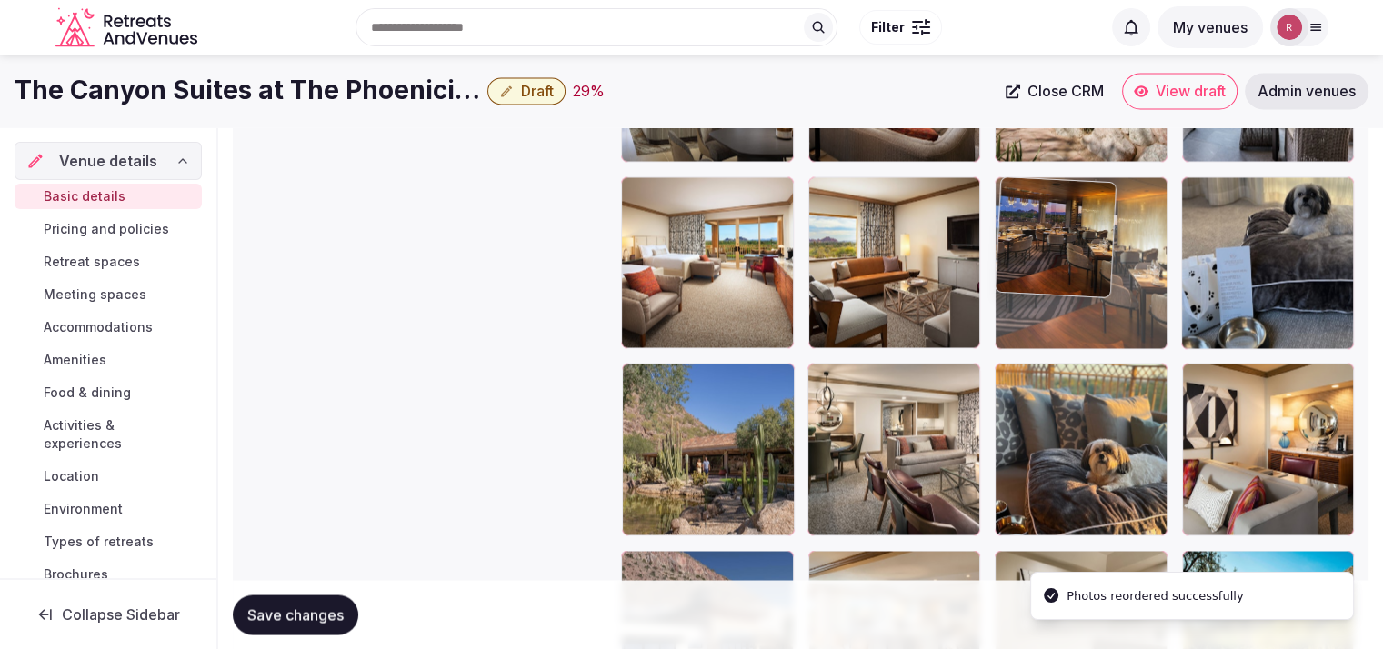
drag, startPoint x: 1089, startPoint y: 443, endPoint x: 1112, endPoint y: 197, distance: 246.5
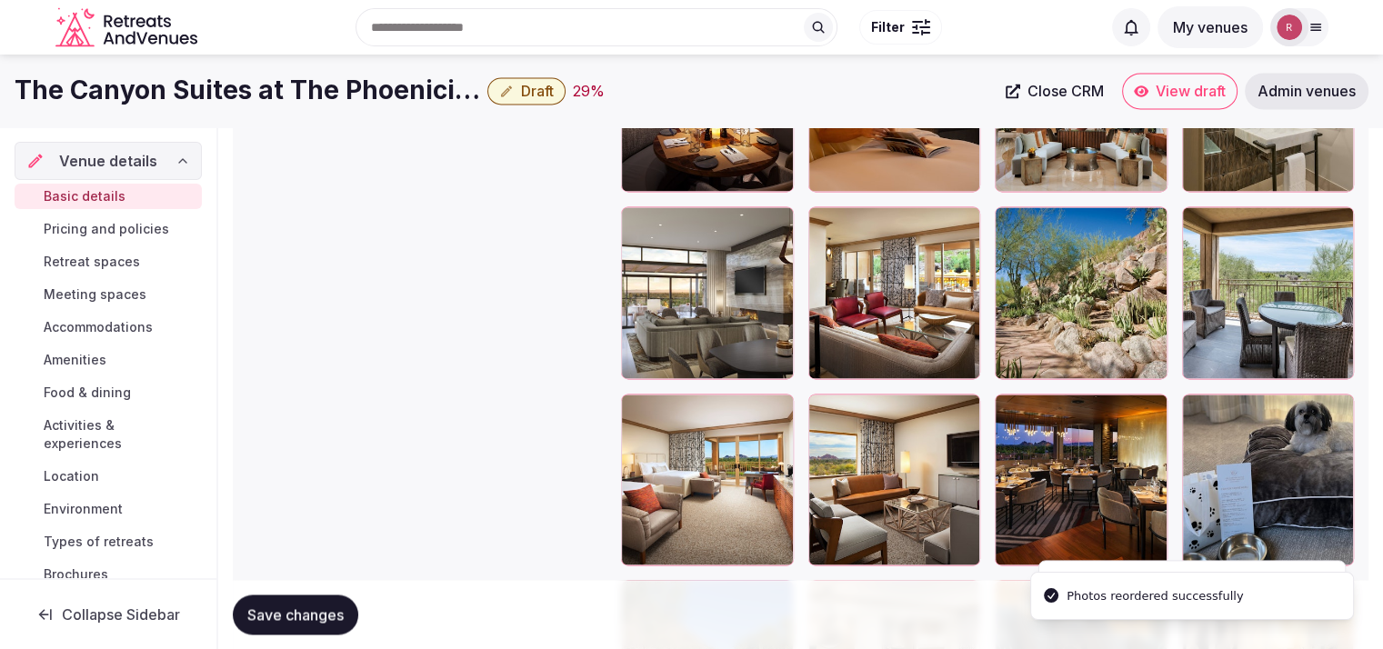
scroll to position [2727, 0]
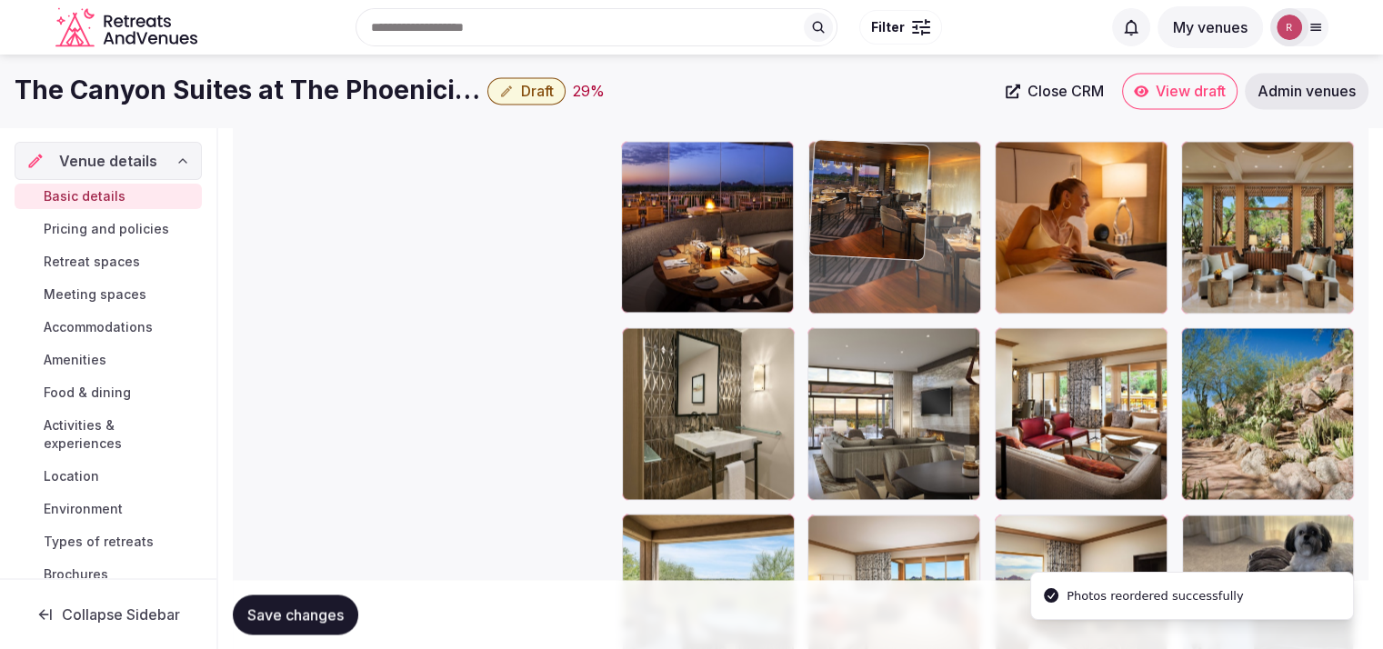
drag, startPoint x: 1085, startPoint y: 544, endPoint x: 953, endPoint y: 239, distance: 331.9
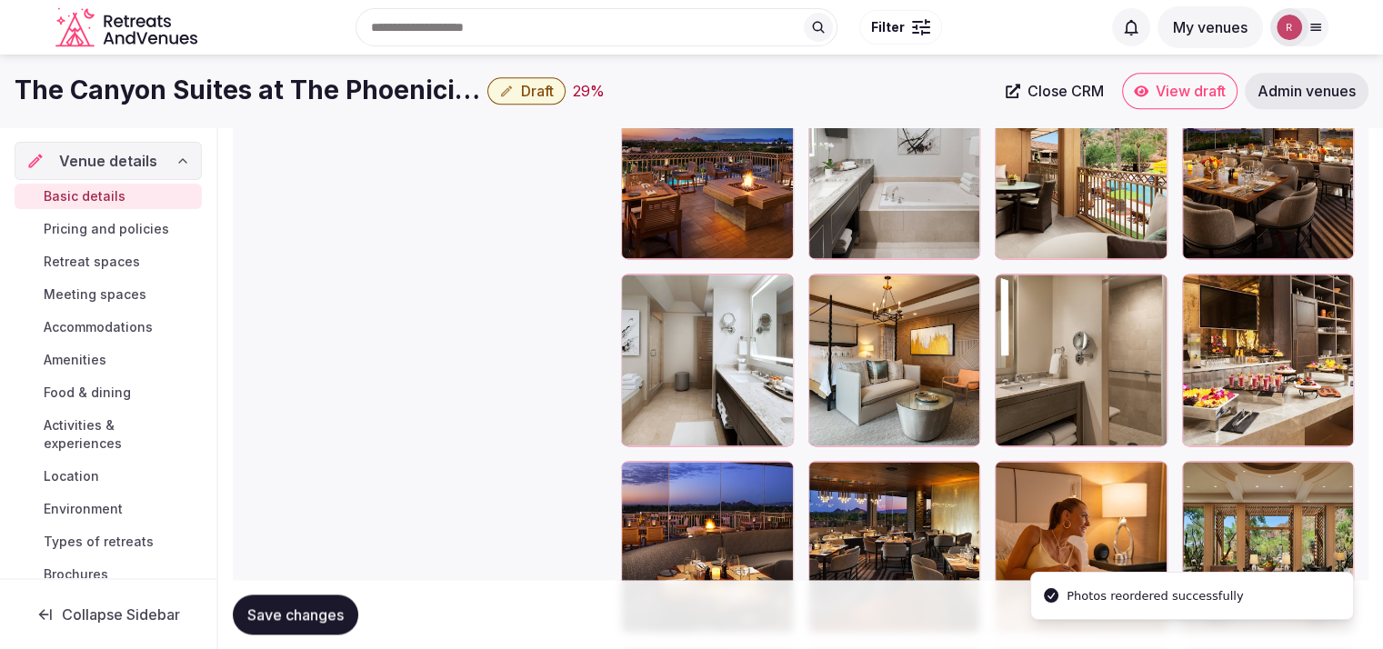
scroll to position [2367, 0]
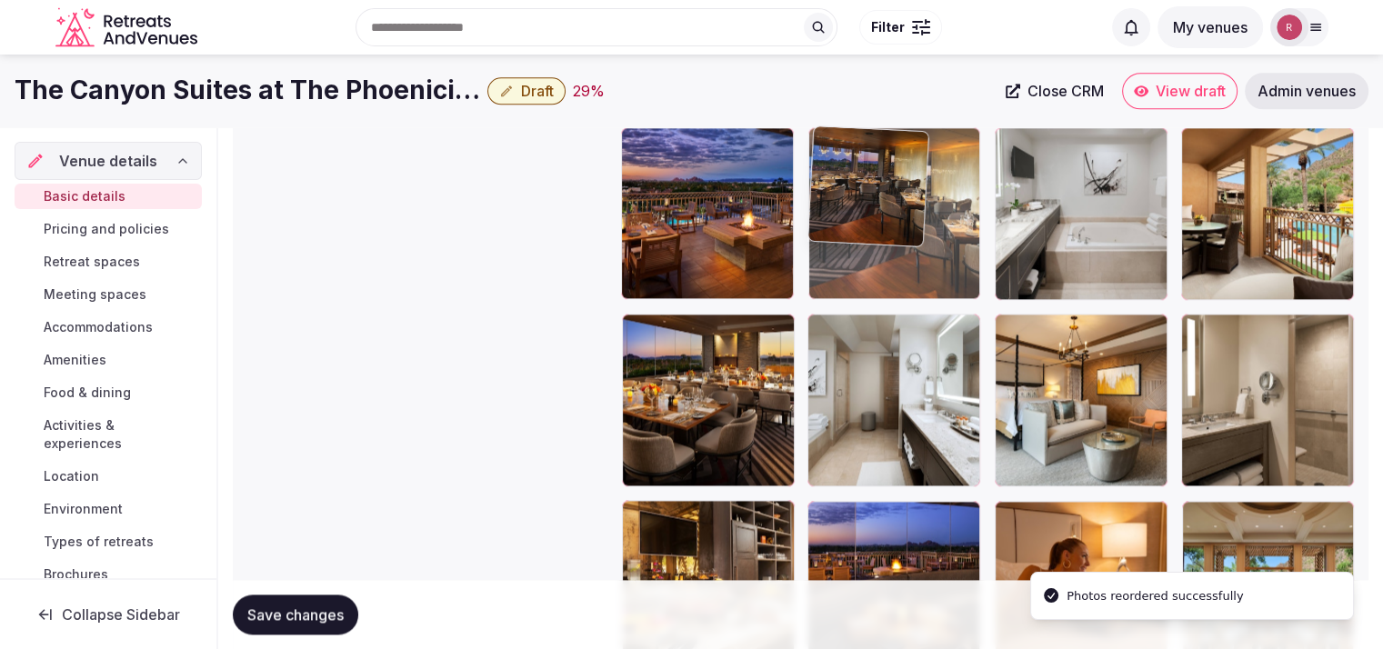
drag, startPoint x: 935, startPoint y: 546, endPoint x: 963, endPoint y: 255, distance: 292.3
click at [963, 255] on body "**********" at bounding box center [691, 61] width 1383 height 4856
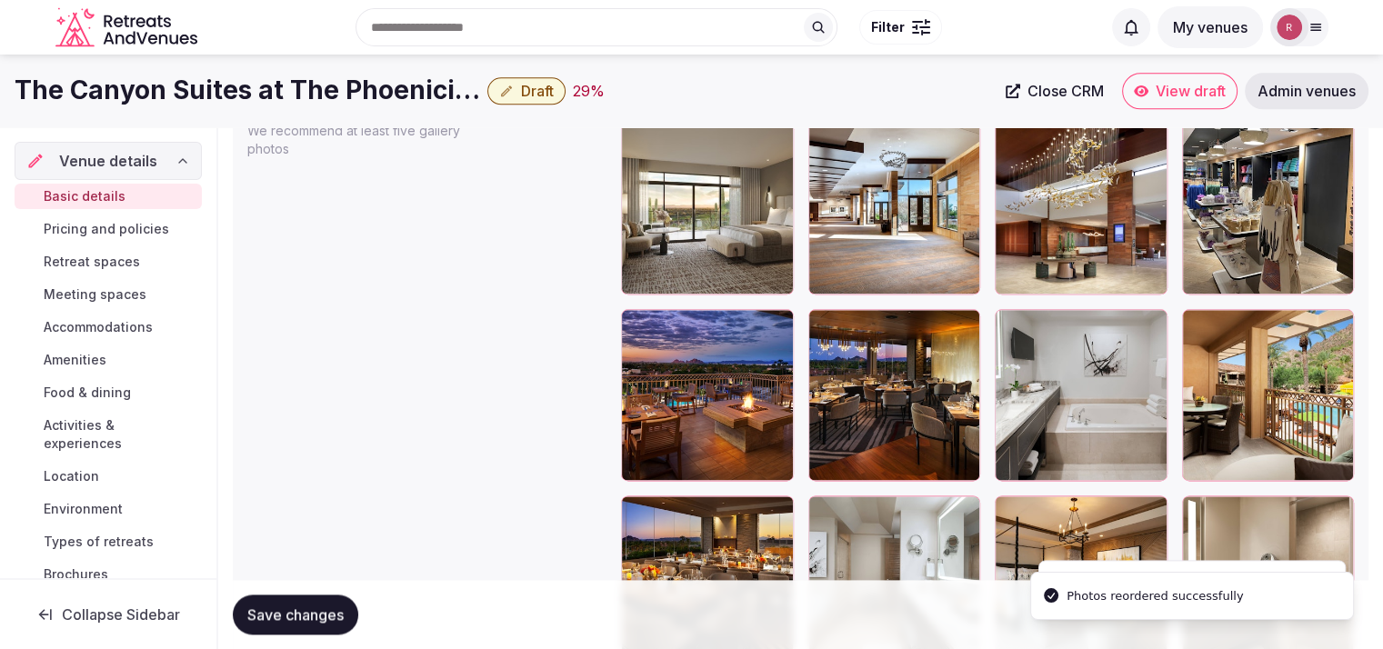
scroll to position [2151, 0]
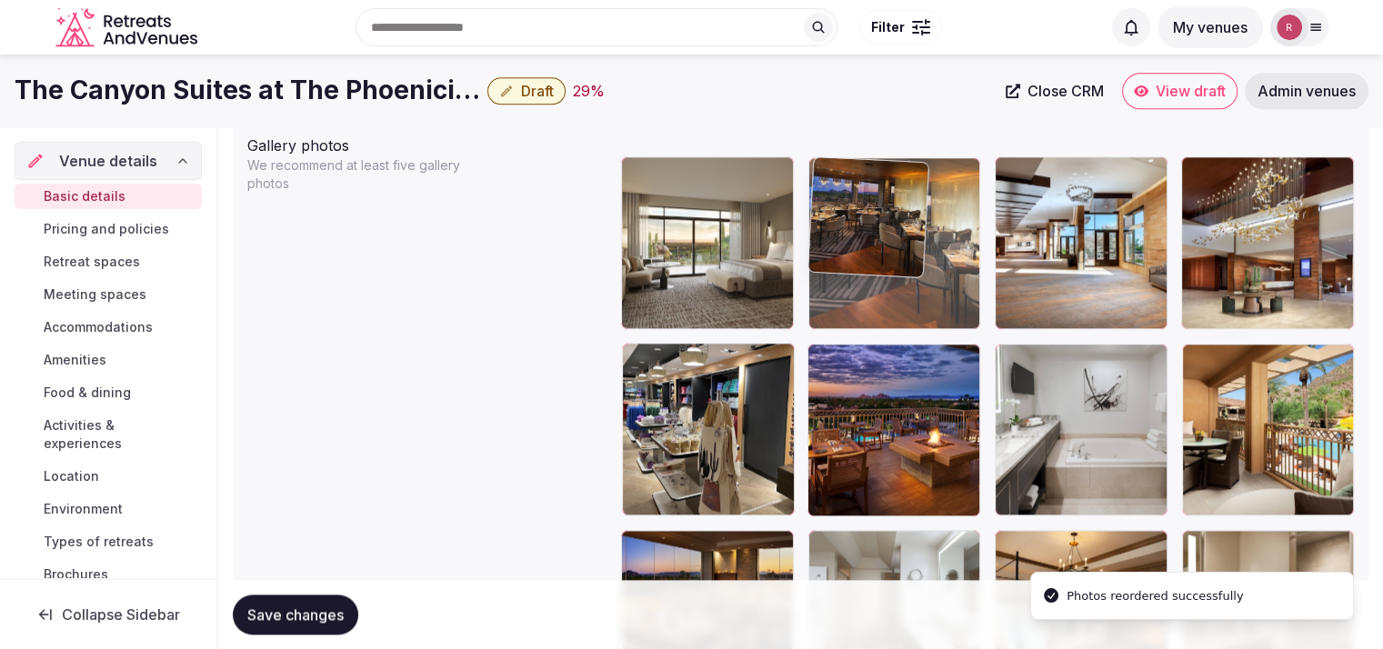
drag, startPoint x: 930, startPoint y: 446, endPoint x: 945, endPoint y: 282, distance: 165.3
click at [945, 282] on body "**********" at bounding box center [691, 277] width 1383 height 4856
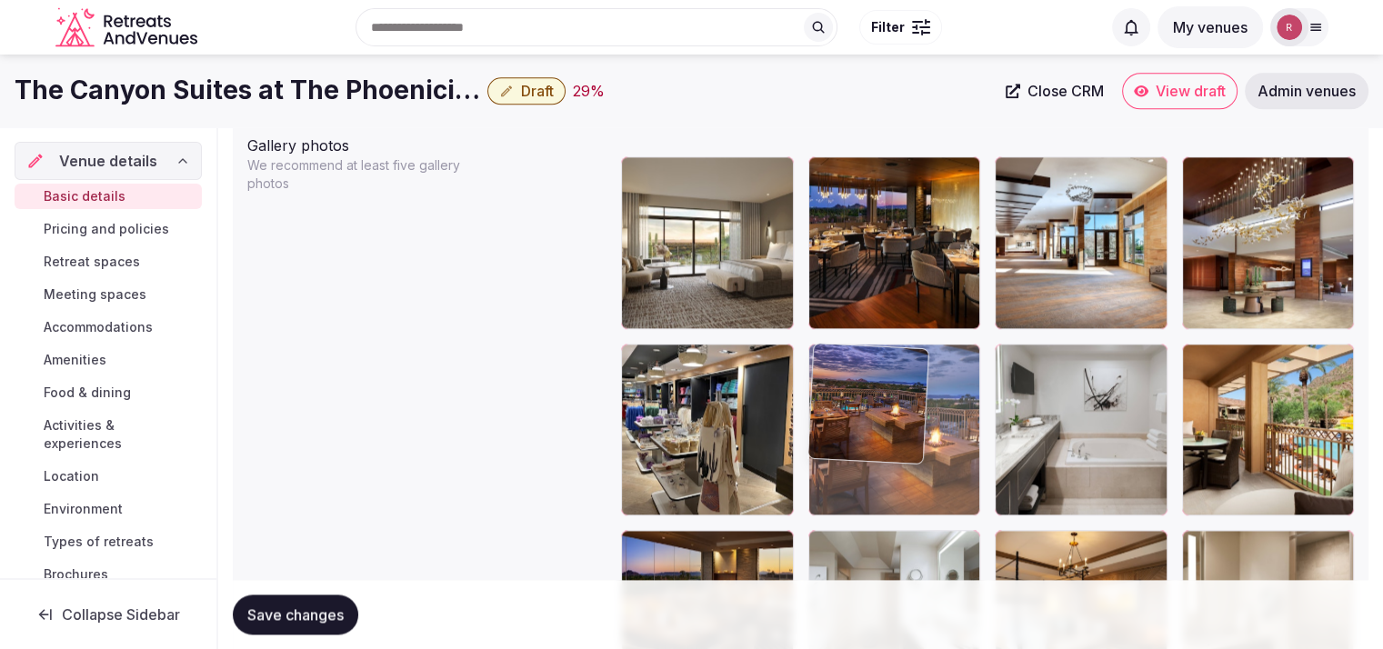
drag, startPoint x: 920, startPoint y: 452, endPoint x: 886, endPoint y: 449, distance: 33.7
click at [886, 449] on body "**********" at bounding box center [691, 277] width 1383 height 4856
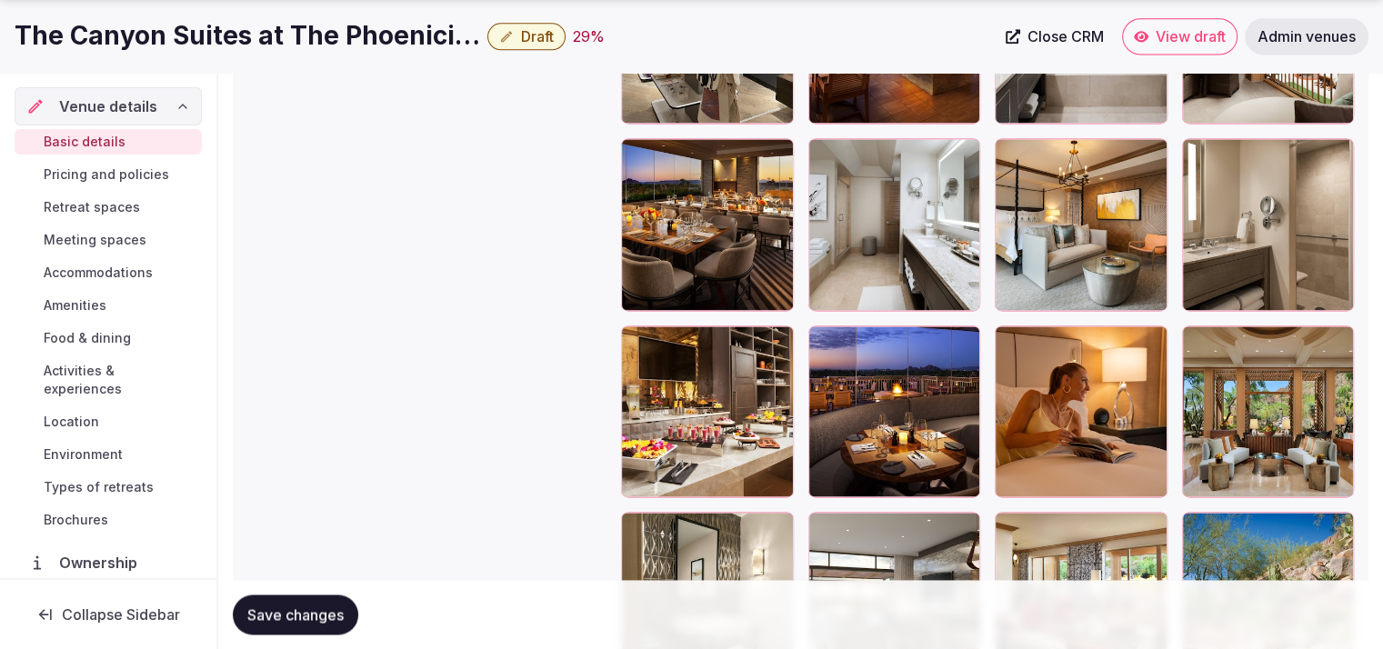
scroll to position [2480, 0]
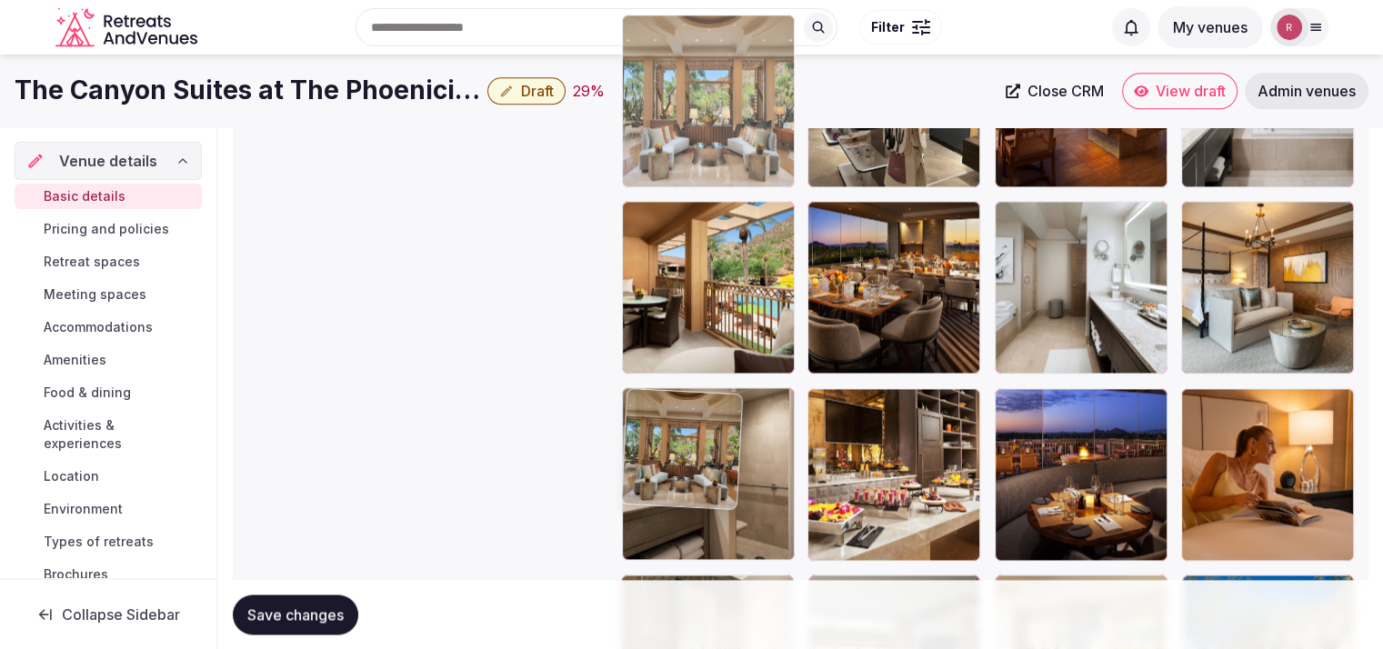
drag, startPoint x: 1288, startPoint y: 500, endPoint x: 765, endPoint y: 210, distance: 597.8
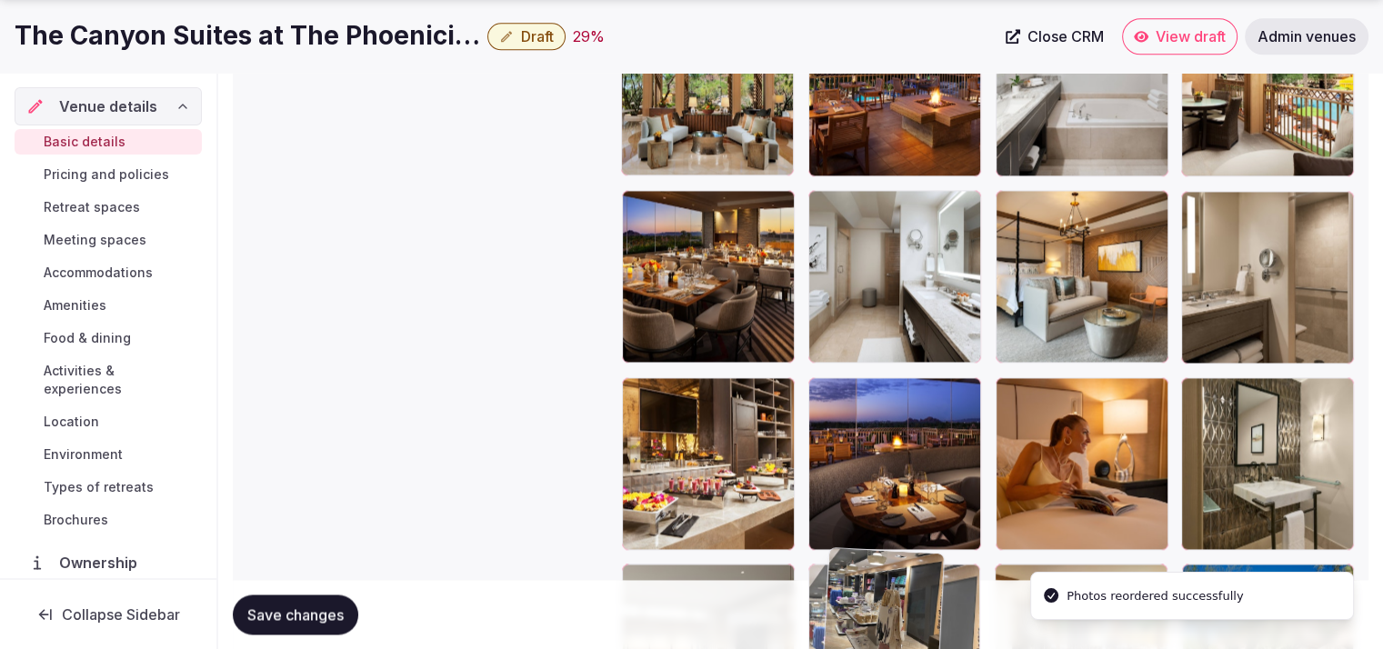
scroll to position [2636, 0]
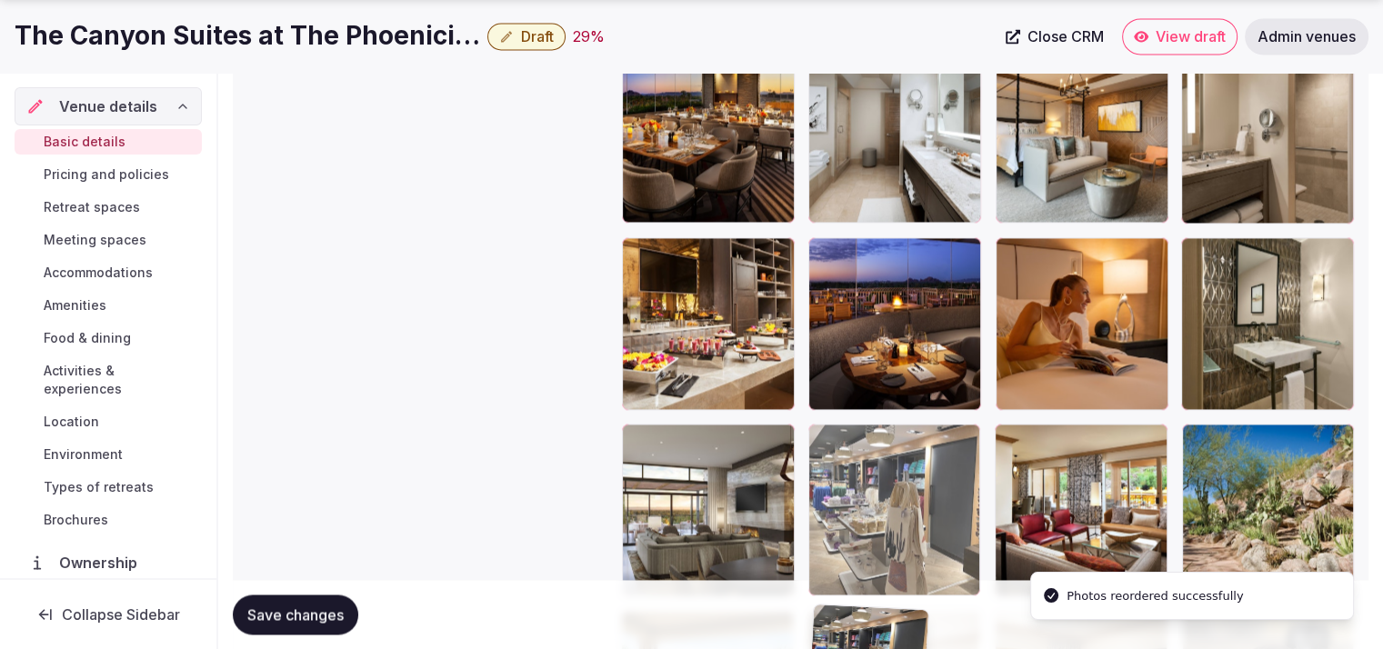
drag, startPoint x: 867, startPoint y: 460, endPoint x: 889, endPoint y: 588, distance: 130.0
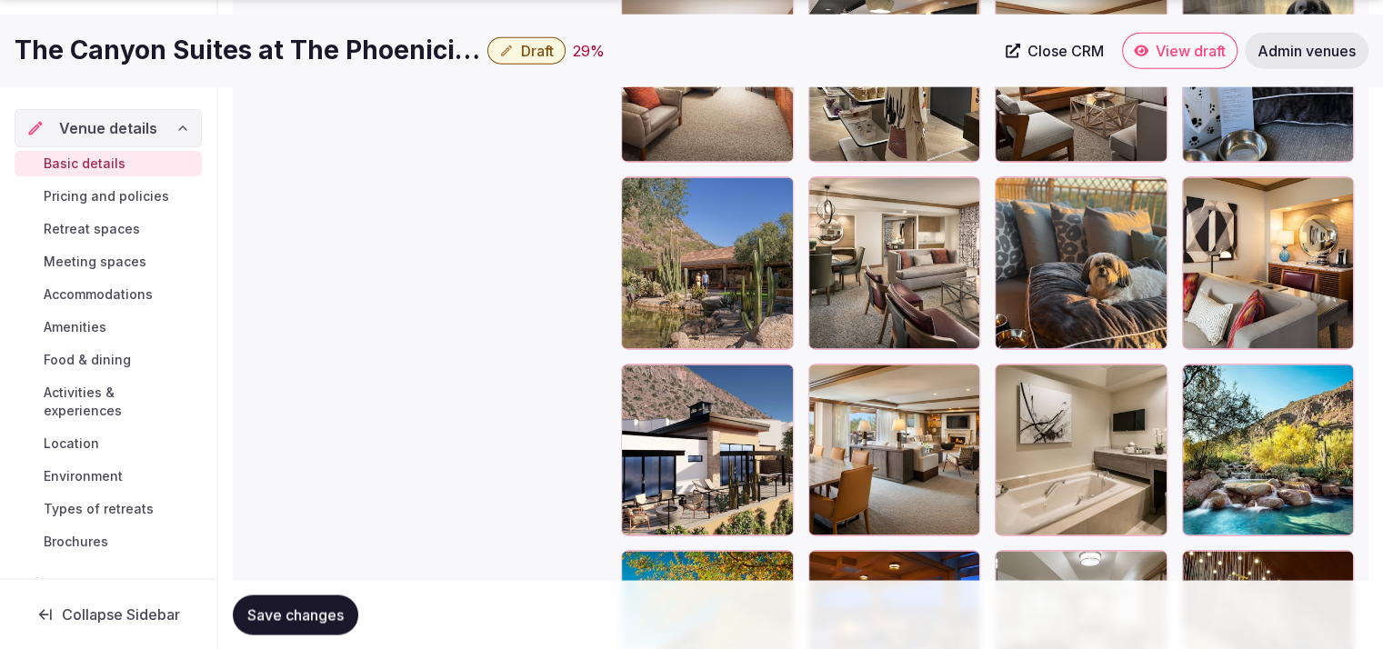
scroll to position [3264, 0]
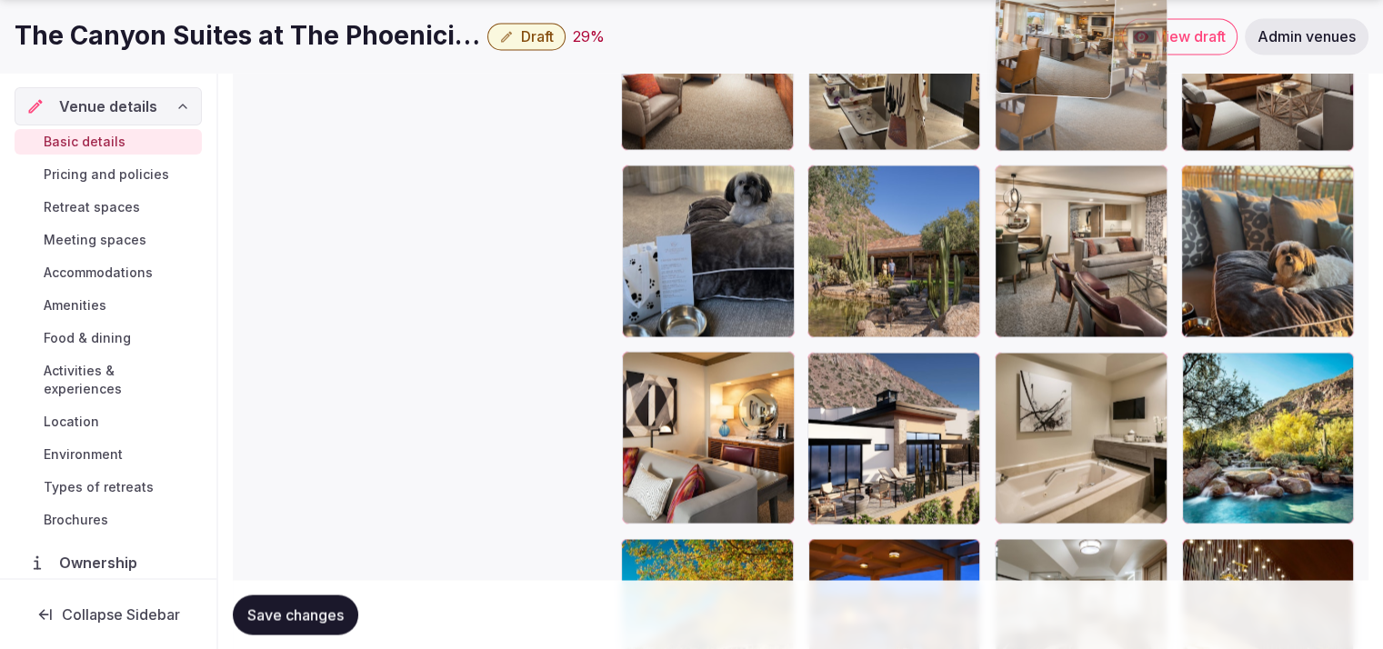
drag, startPoint x: 898, startPoint y: 453, endPoint x: 1132, endPoint y: 141, distance: 389.6
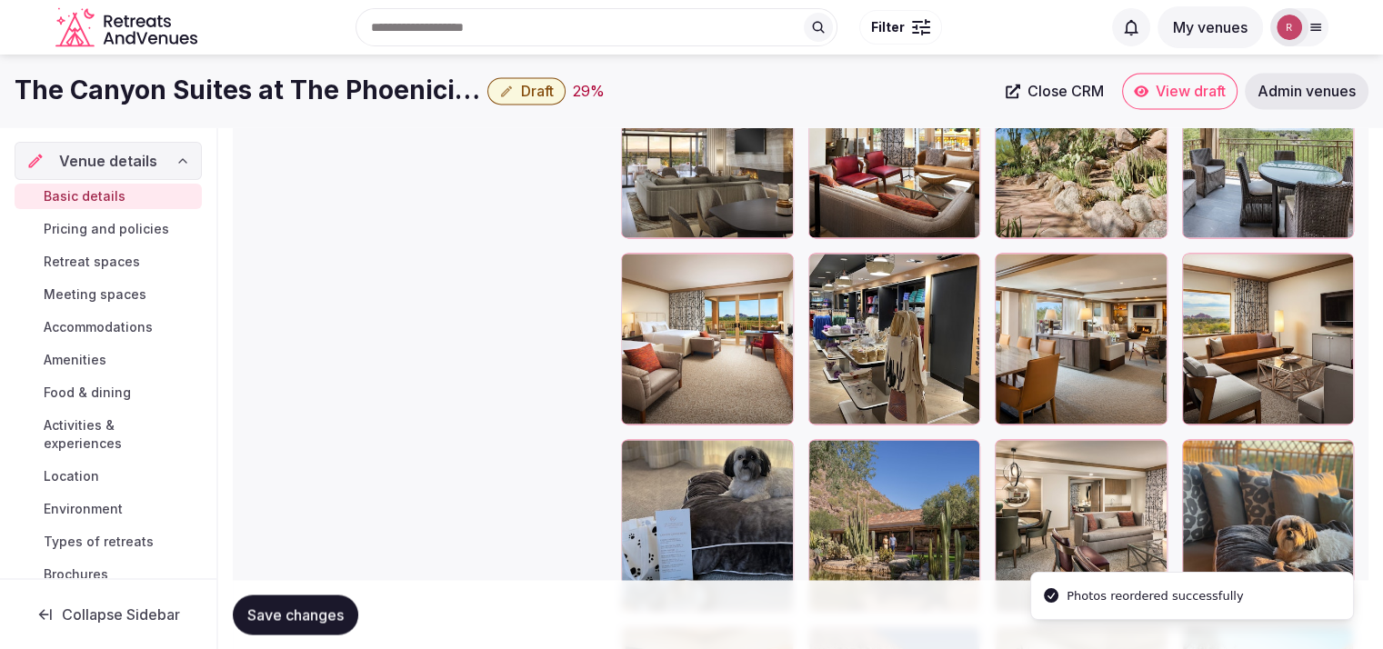
scroll to position [2869, 0]
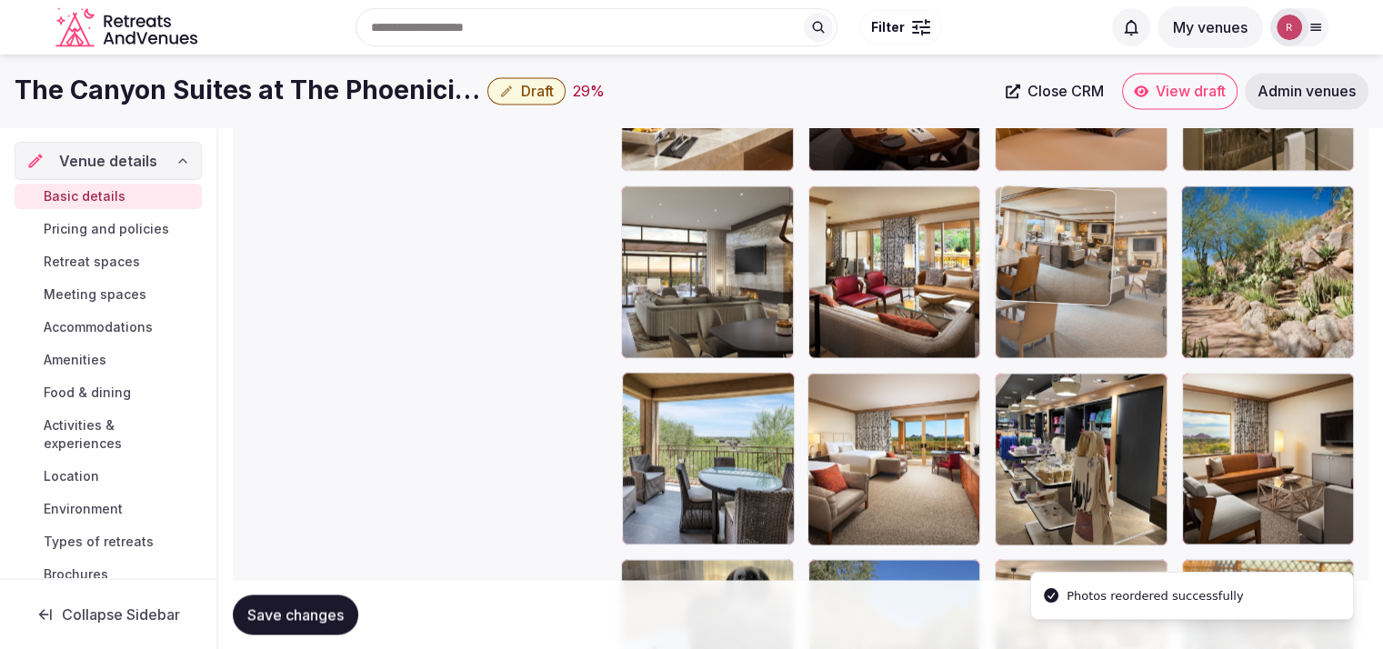
drag, startPoint x: 1091, startPoint y: 341, endPoint x: 1094, endPoint y: 283, distance: 58.2
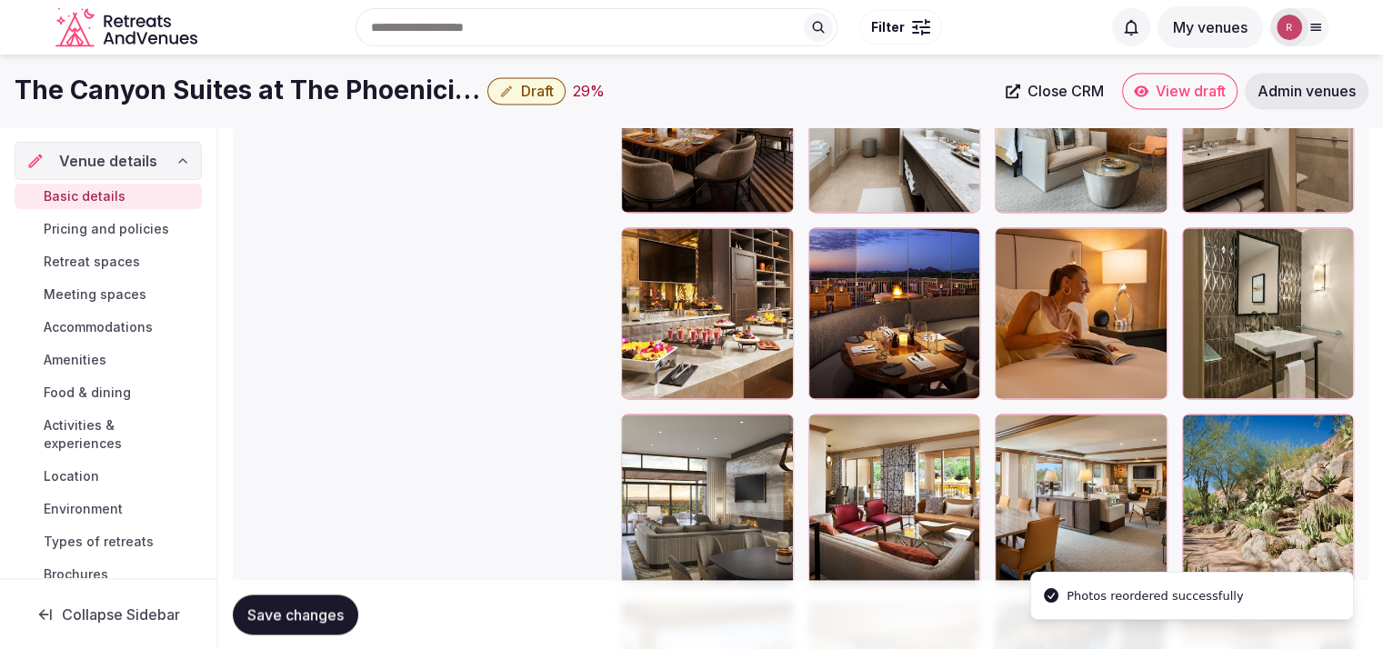
scroll to position [2618, 0]
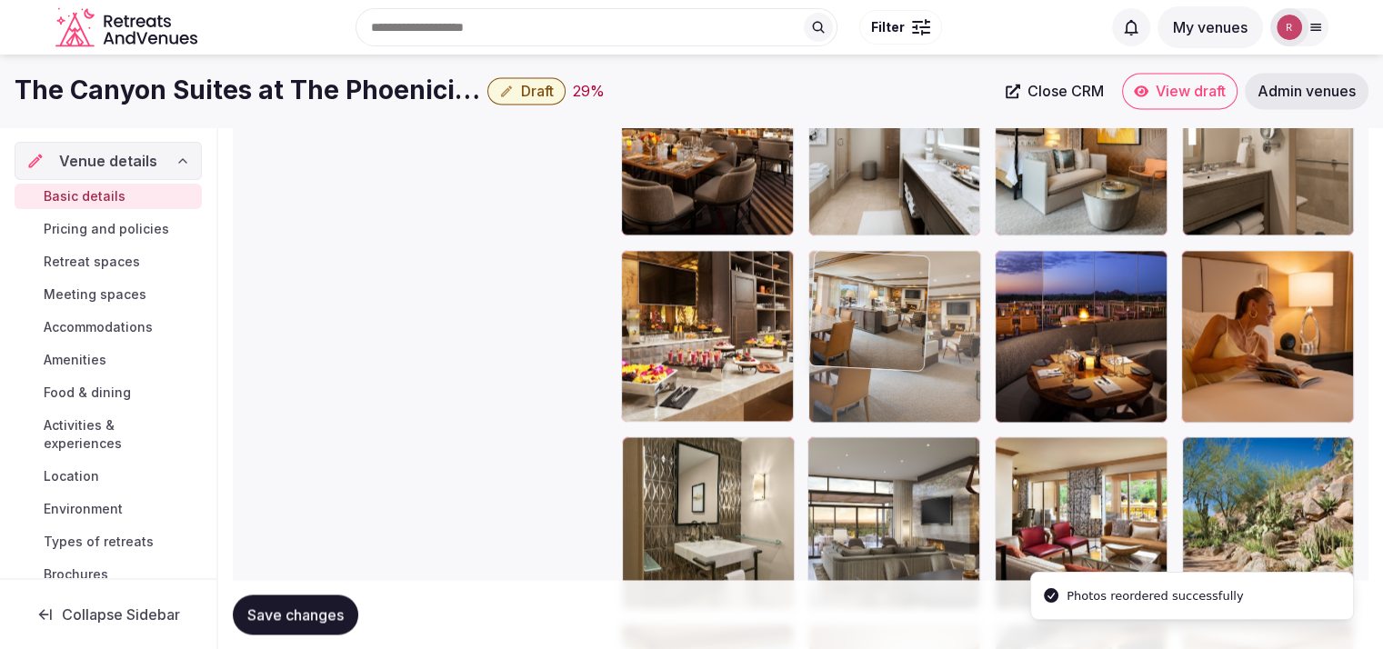
drag, startPoint x: 1116, startPoint y: 494, endPoint x: 1008, endPoint y: 374, distance: 161.6
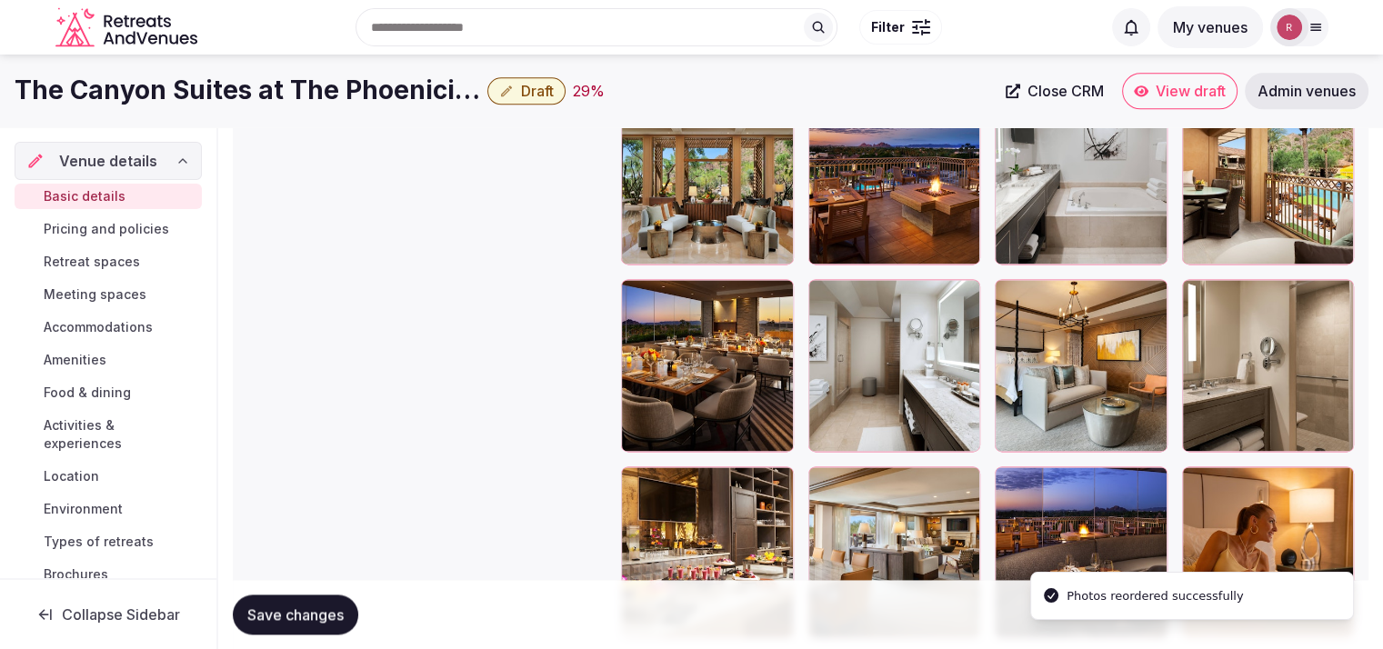
scroll to position [2350, 0]
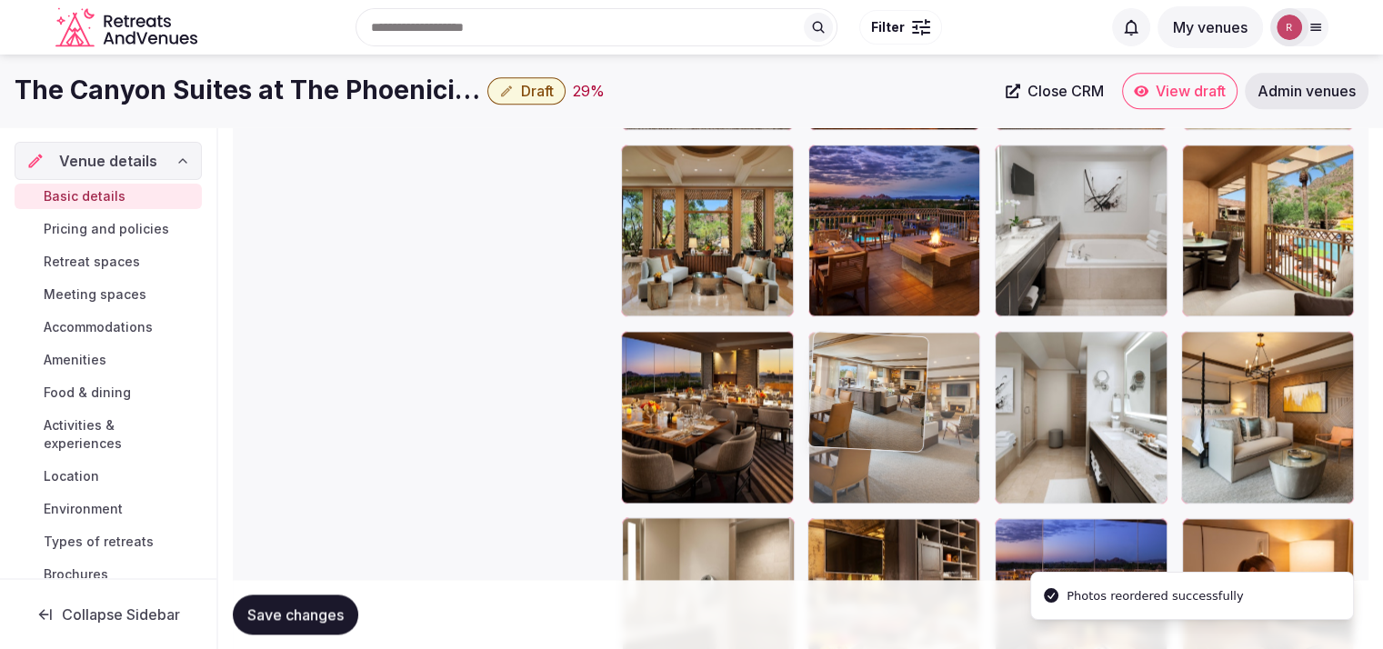
drag, startPoint x: 911, startPoint y: 572, endPoint x: 915, endPoint y: 463, distance: 109.2
click at [915, 463] on body "**********" at bounding box center [691, 78] width 1383 height 4856
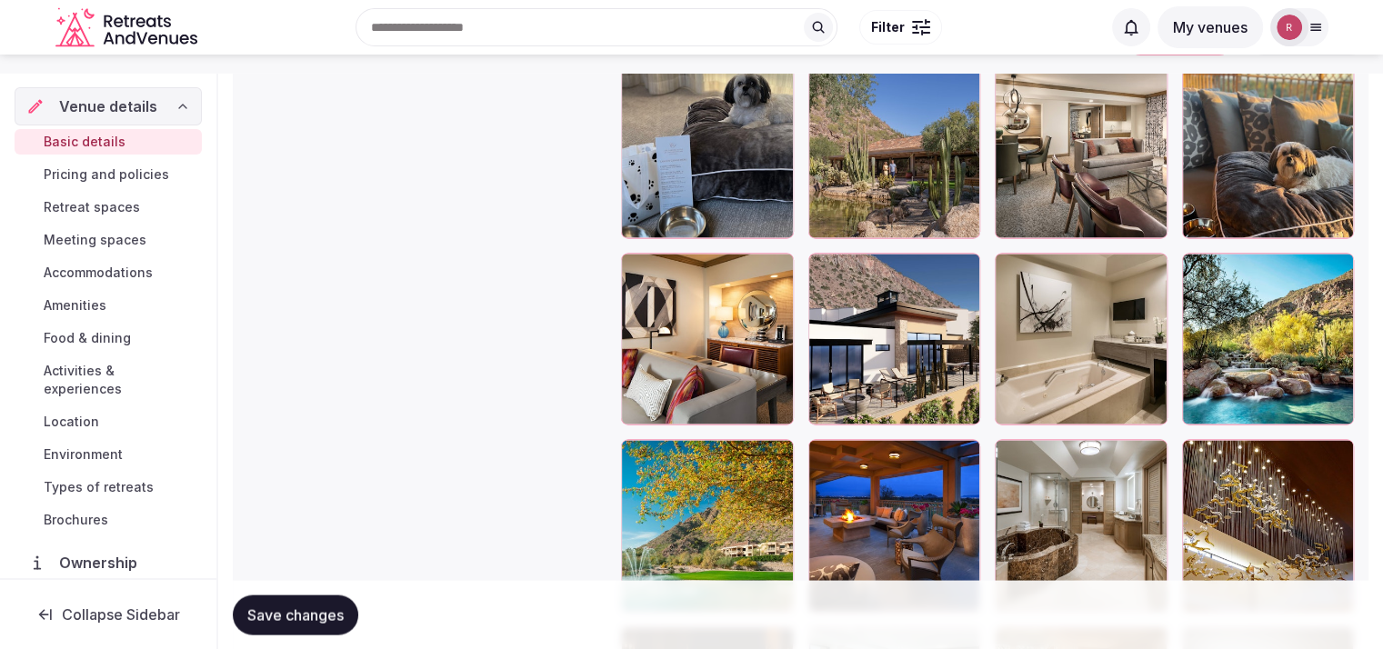
scroll to position [3300, 0]
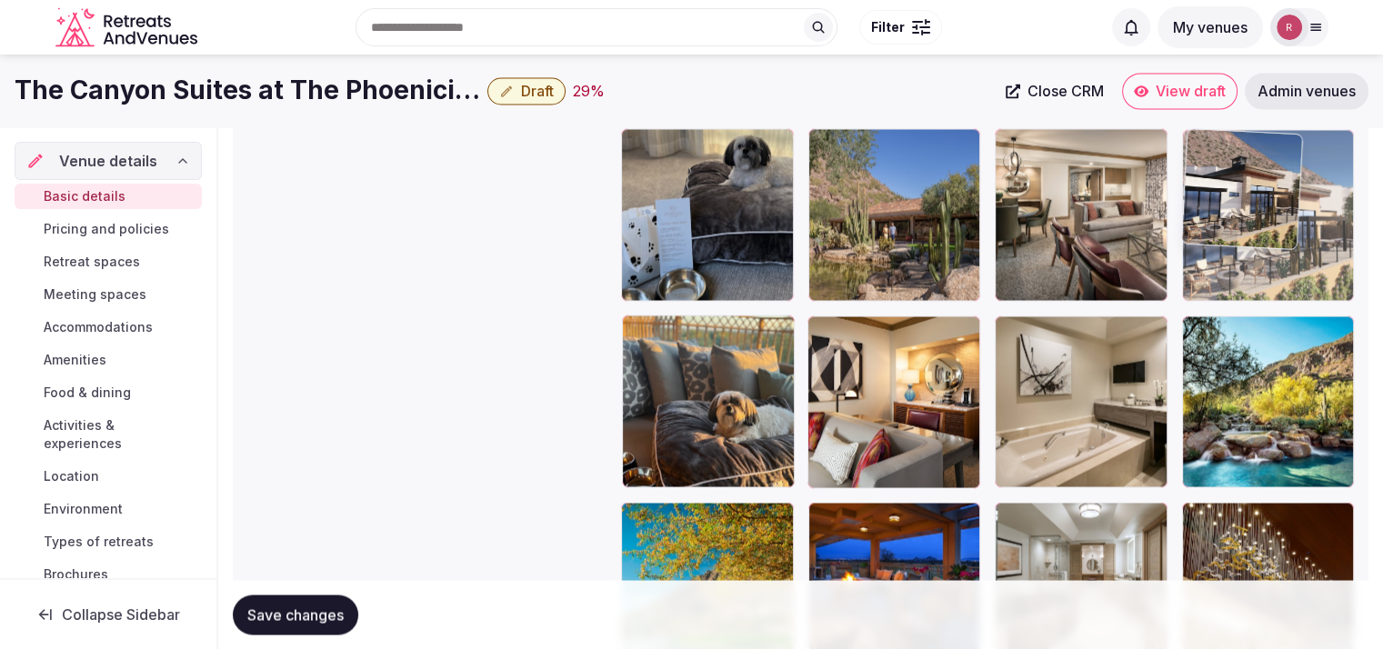
drag, startPoint x: 887, startPoint y: 435, endPoint x: 1259, endPoint y: 279, distance: 403.4
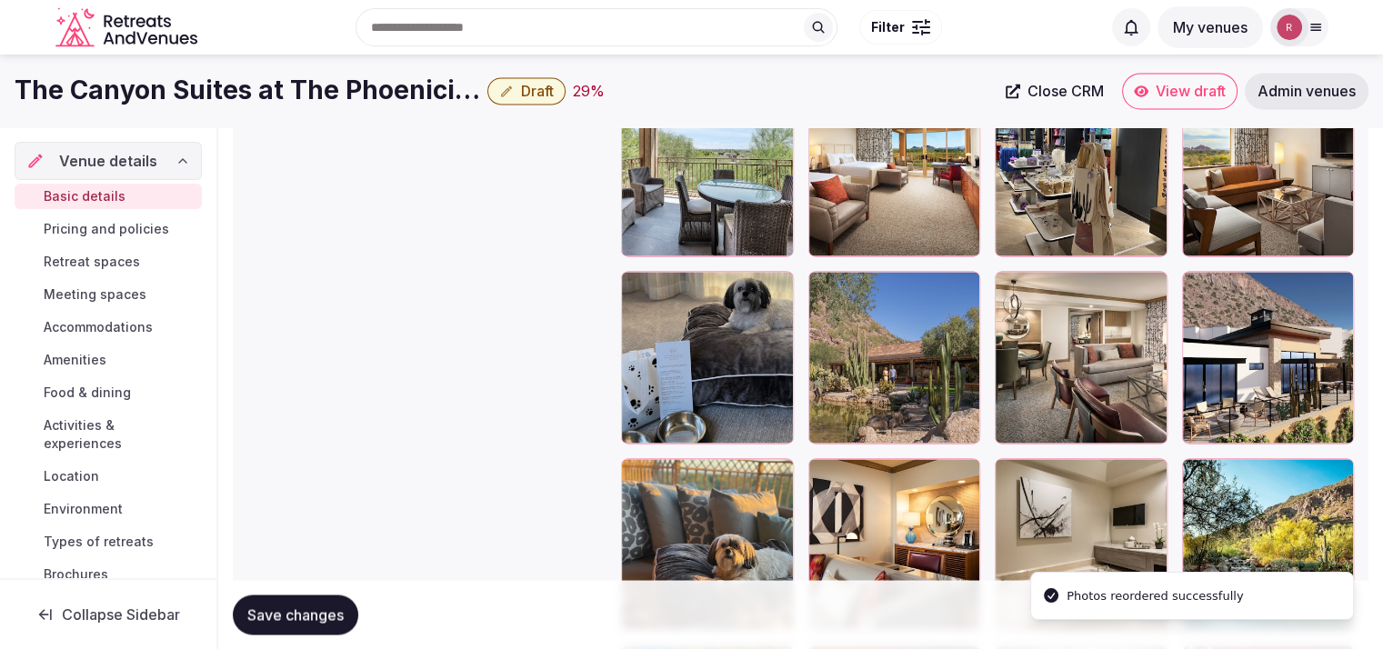
scroll to position [3048, 0]
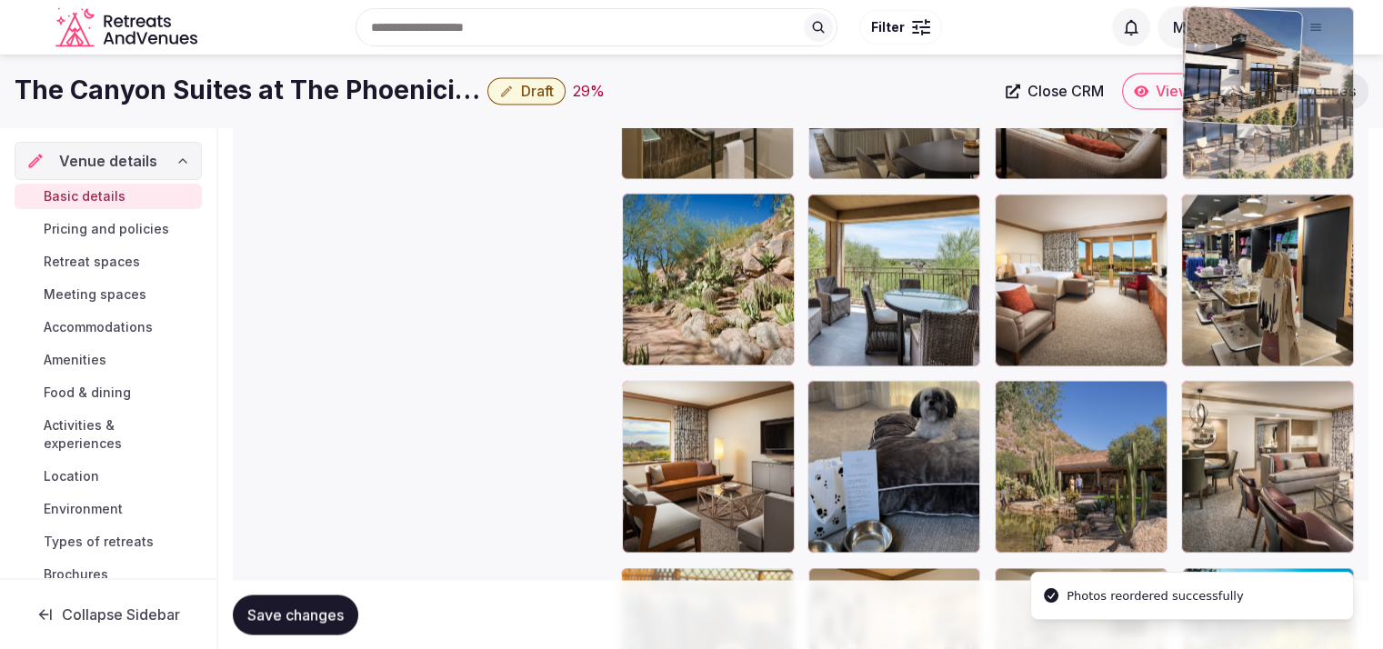
drag, startPoint x: 1310, startPoint y: 450, endPoint x: 1325, endPoint y: 162, distance: 288.6
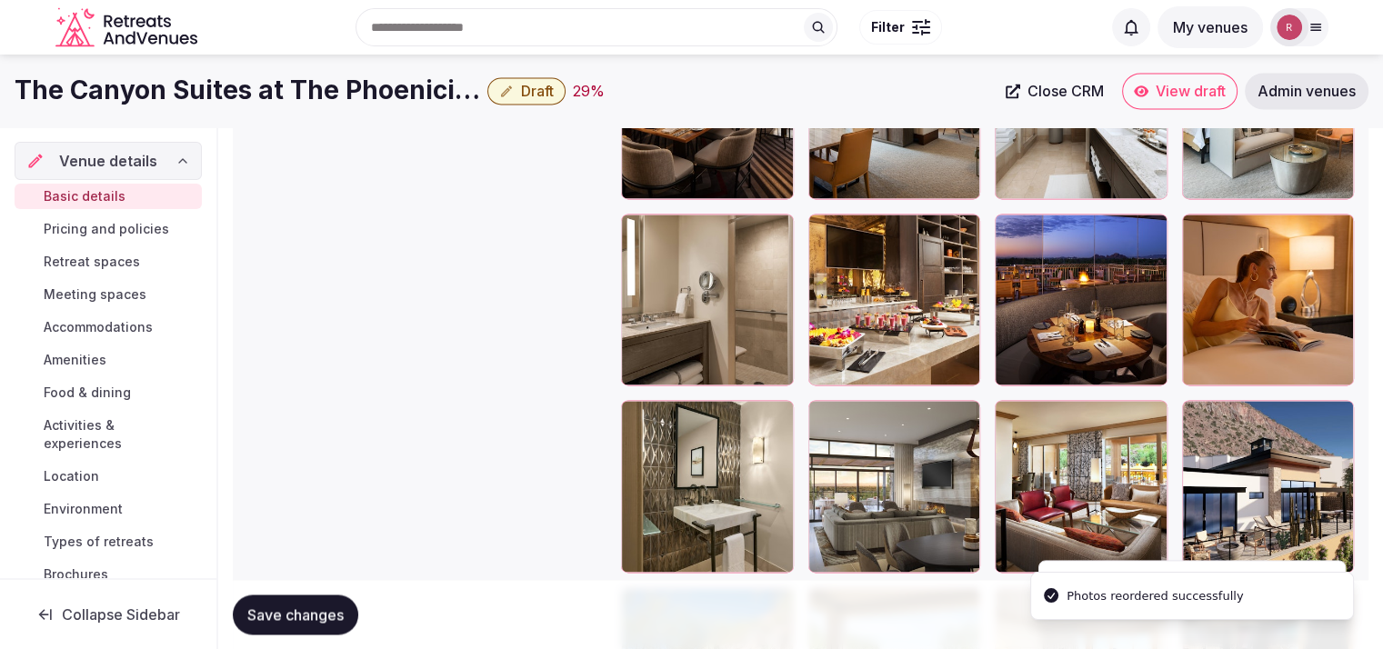
scroll to position [2603, 0]
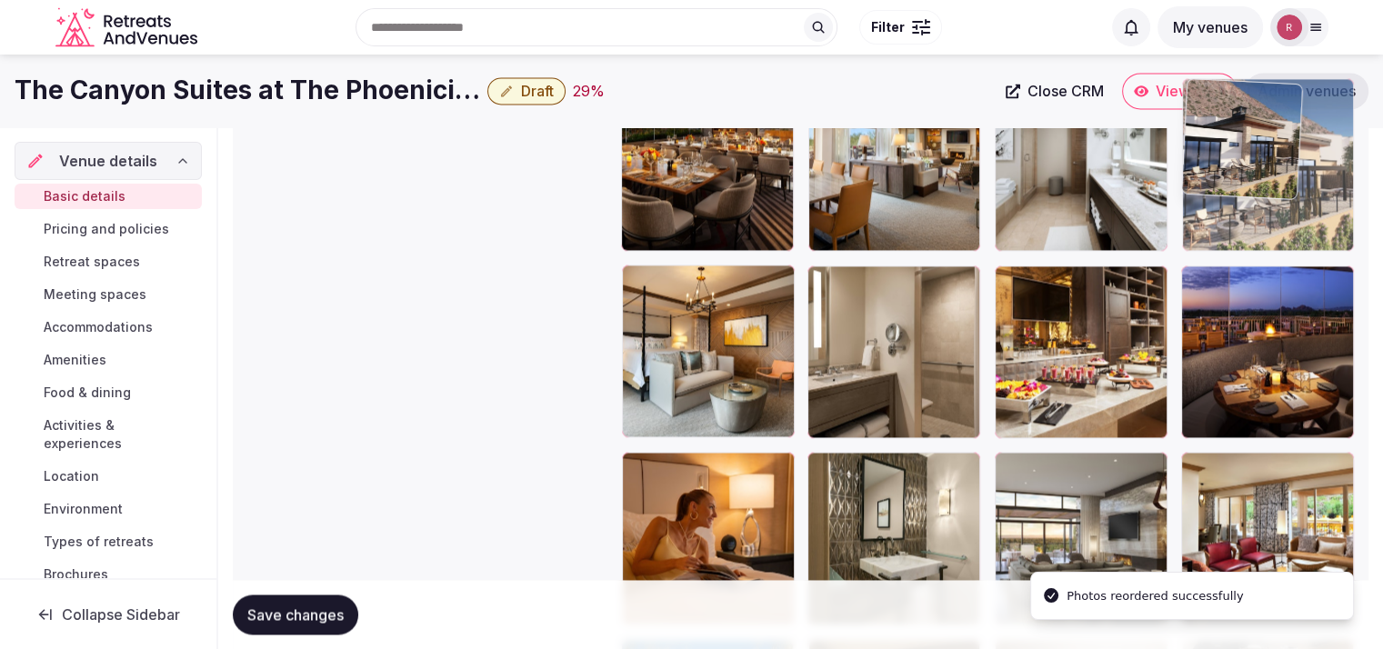
drag, startPoint x: 1281, startPoint y: 523, endPoint x: 1314, endPoint y: 222, distance: 302.7
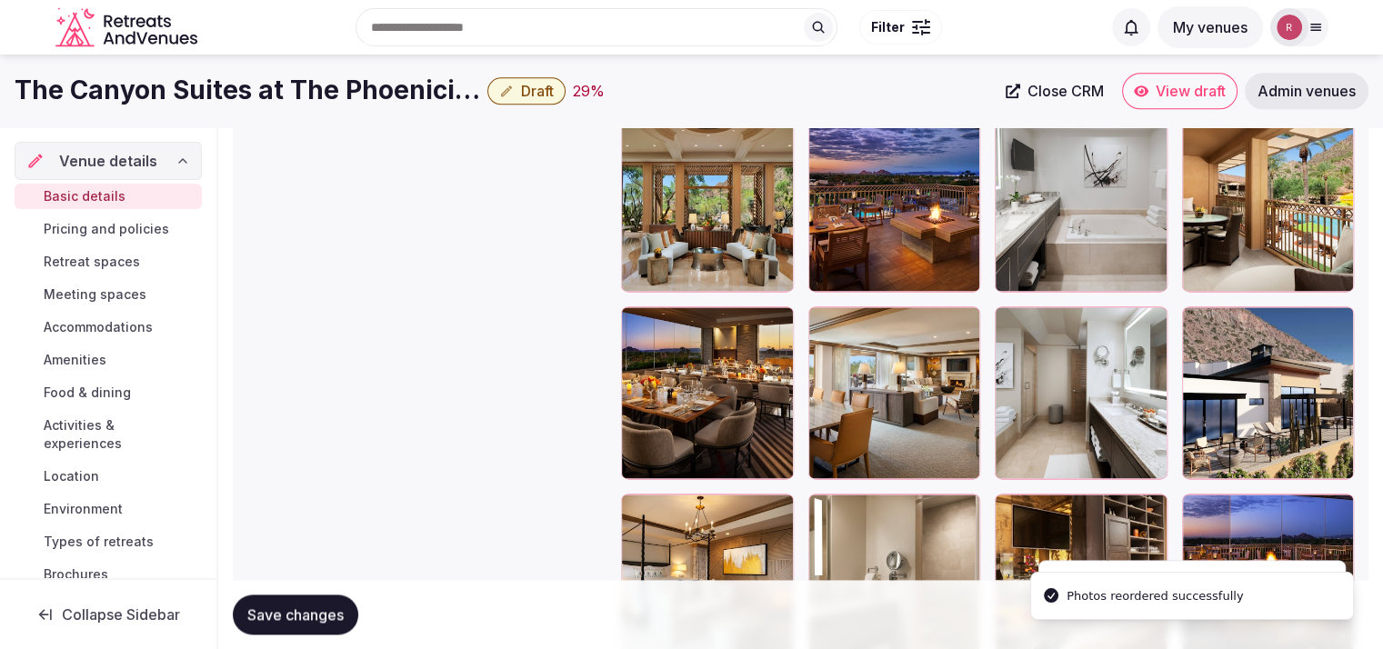
scroll to position [2352, 0]
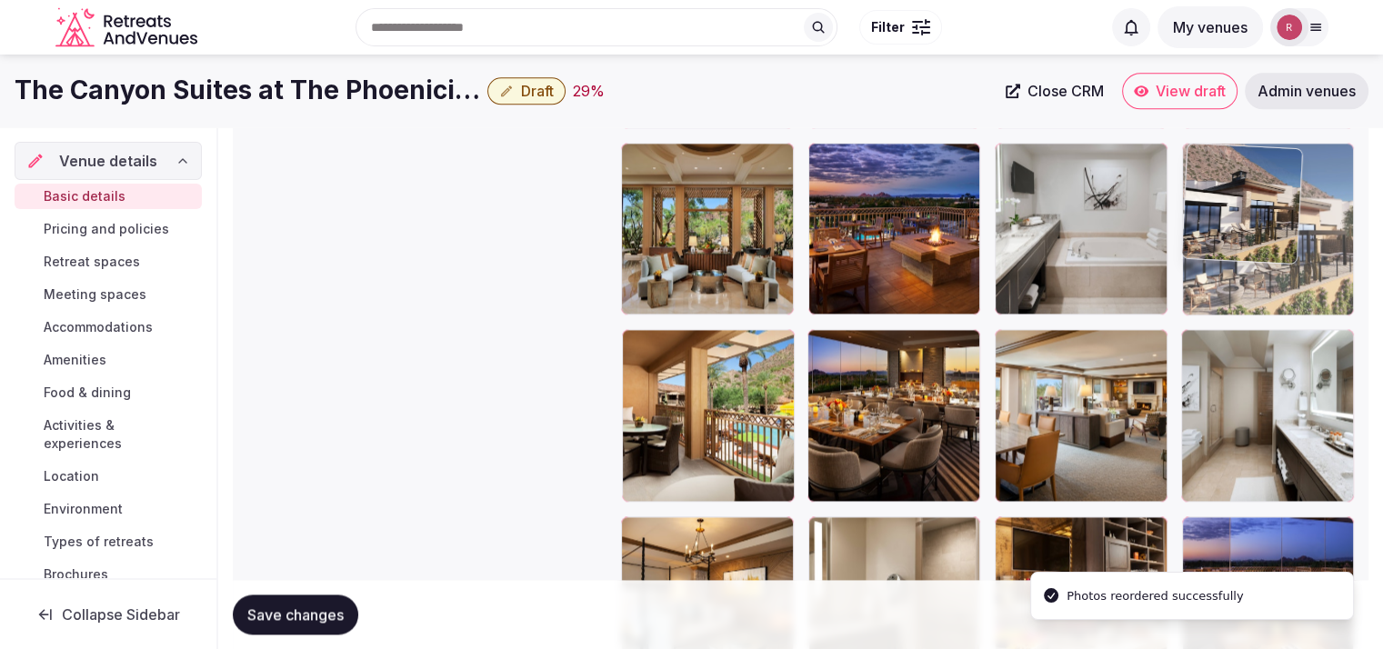
drag, startPoint x: 1295, startPoint y: 413, endPoint x: 1306, endPoint y: 272, distance: 141.4
click at [1306, 272] on body "**********" at bounding box center [691, 76] width 1383 height 4856
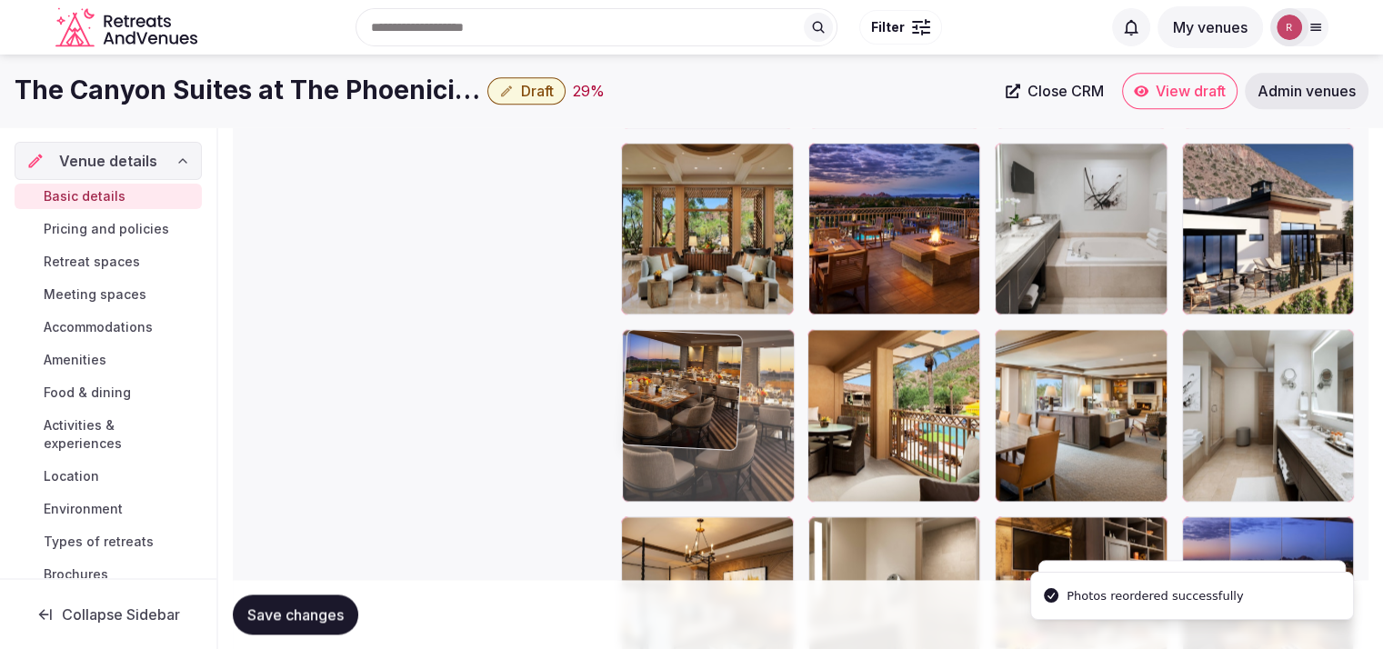
drag, startPoint x: 885, startPoint y: 472, endPoint x: 811, endPoint y: 484, distance: 75.5
click at [811, 484] on body "**********" at bounding box center [691, 76] width 1383 height 4856
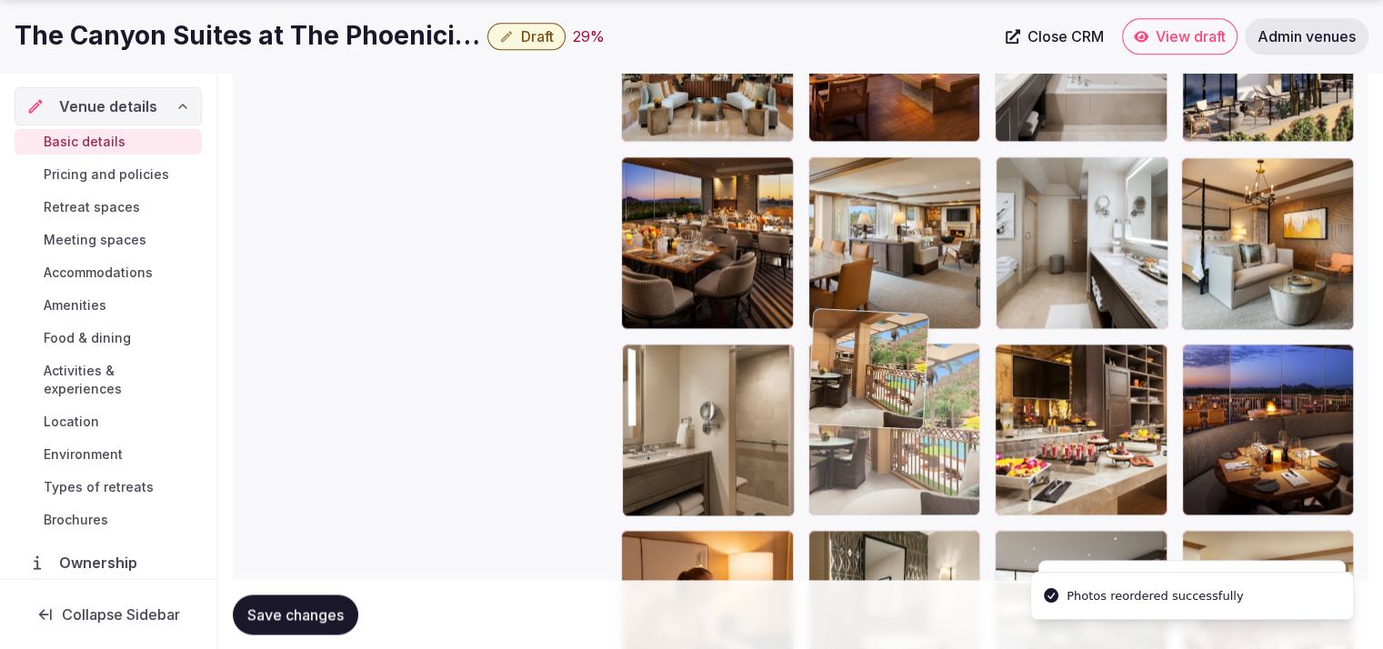
drag, startPoint x: 862, startPoint y: 463, endPoint x: 886, endPoint y: 559, distance: 99.4
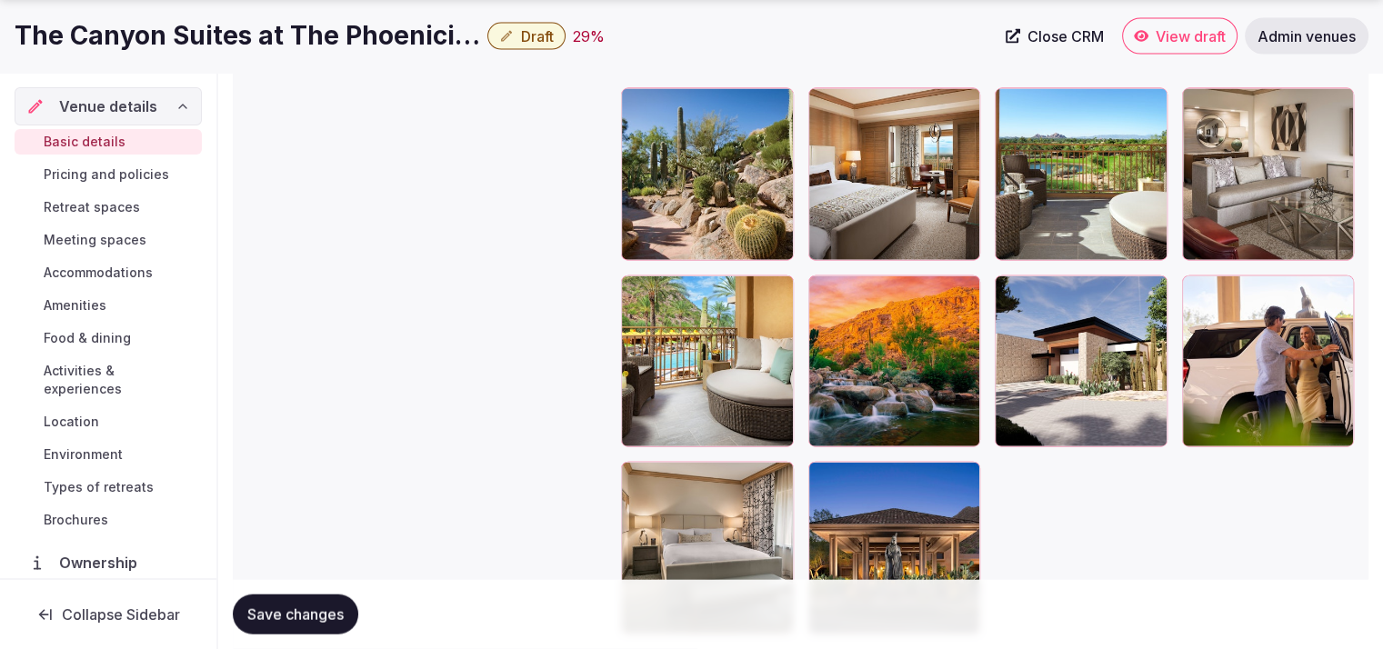
scroll to position [4122, 0]
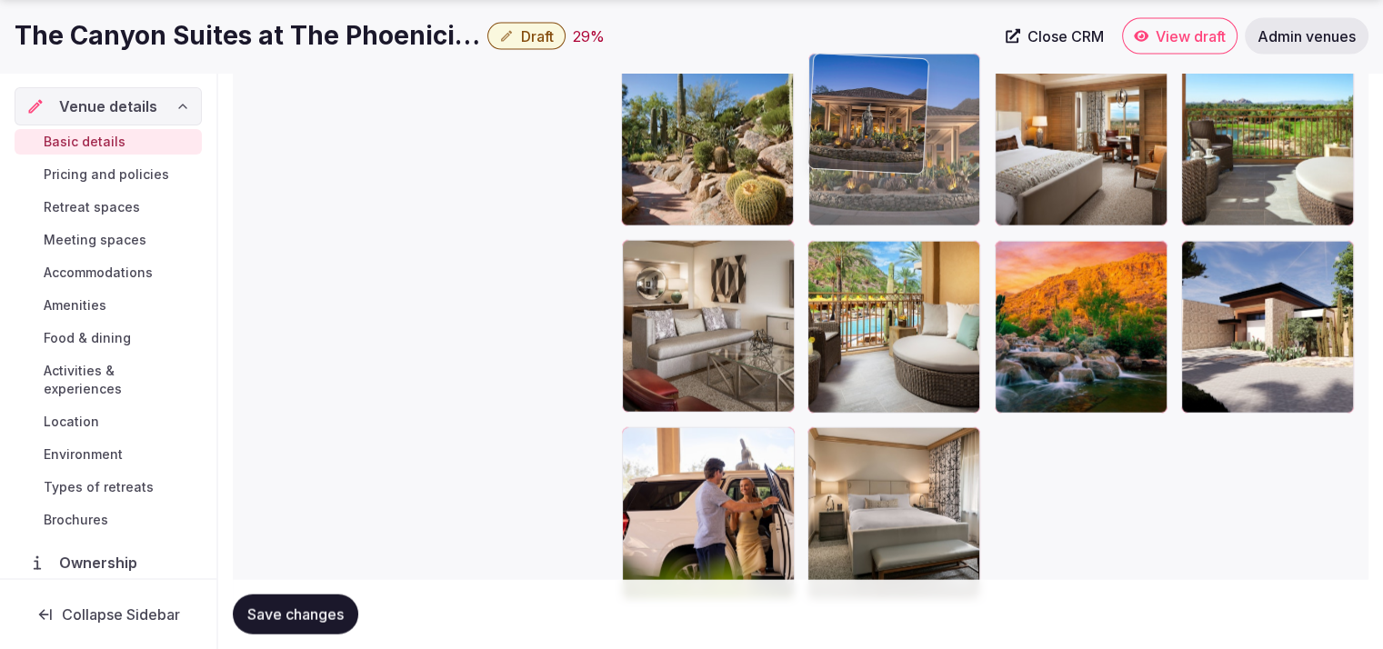
drag, startPoint x: 845, startPoint y: 549, endPoint x: 891, endPoint y: 275, distance: 277.4
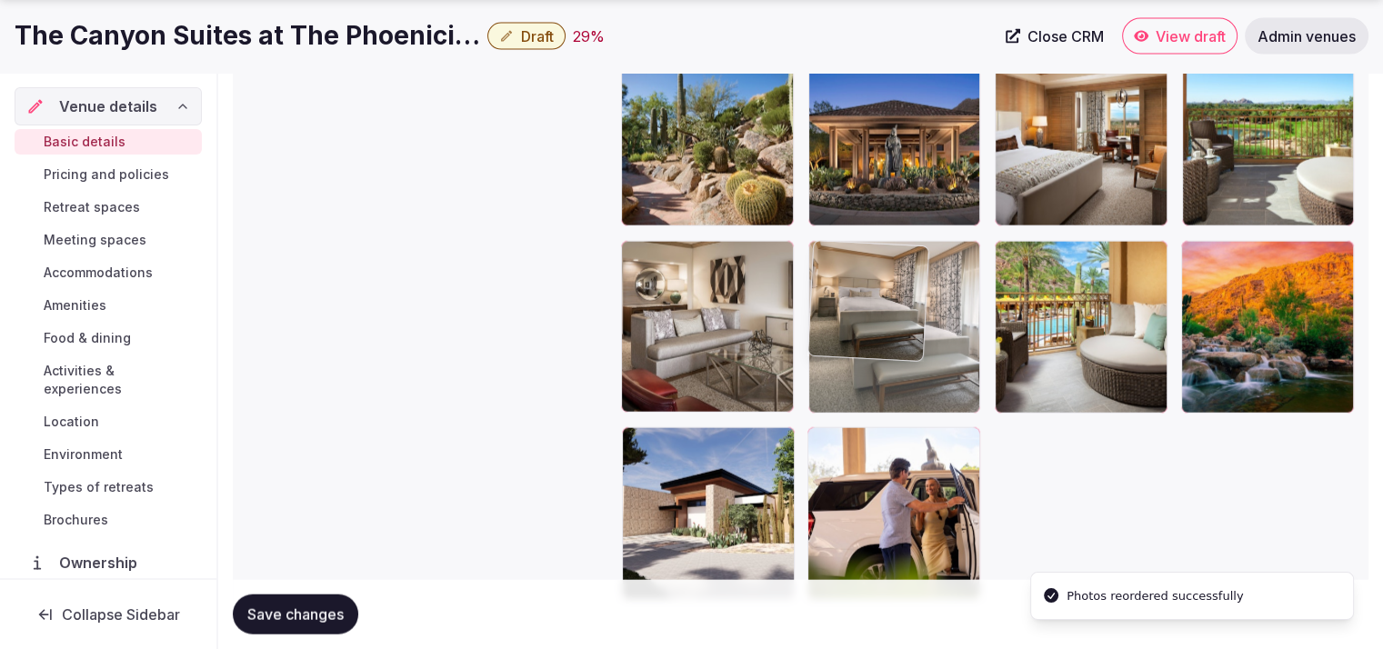
drag, startPoint x: 873, startPoint y: 490, endPoint x: 851, endPoint y: 340, distance: 151.6
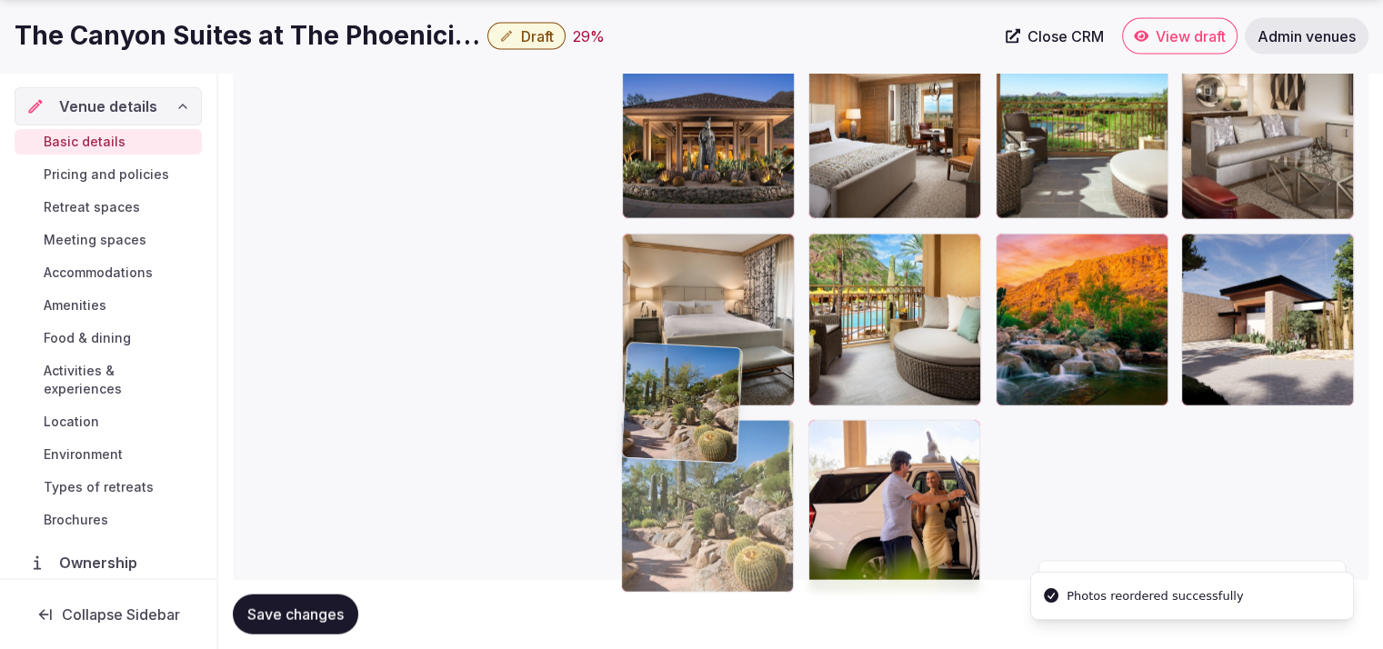
drag, startPoint x: 767, startPoint y: 405, endPoint x: 773, endPoint y: 563, distance: 157.4
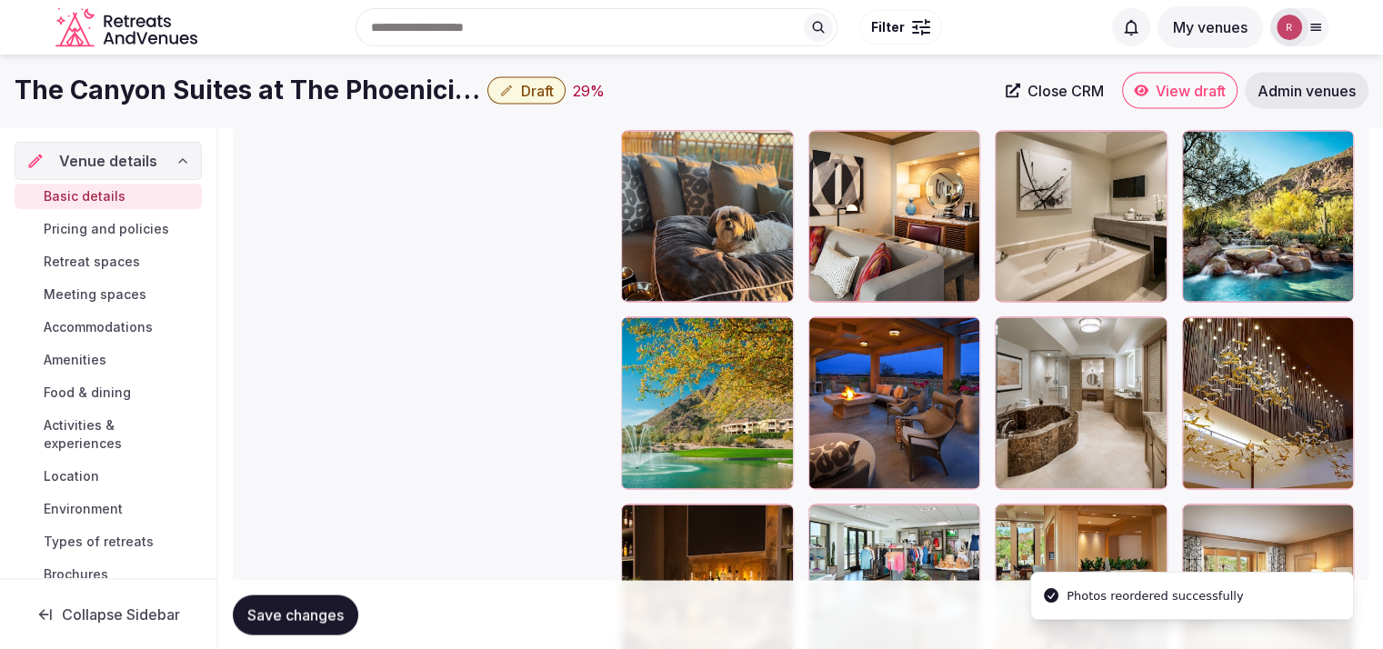
scroll to position [3462, 0]
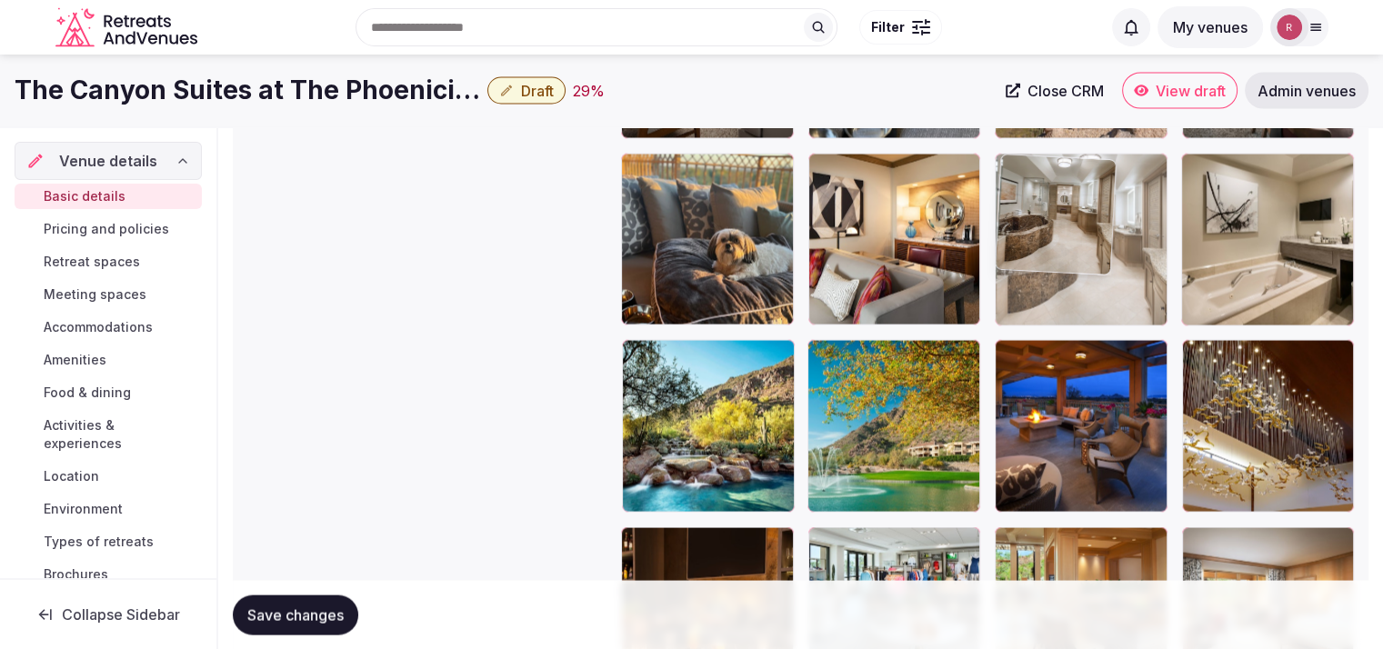
drag, startPoint x: 1080, startPoint y: 418, endPoint x: 1055, endPoint y: 279, distance: 141.2
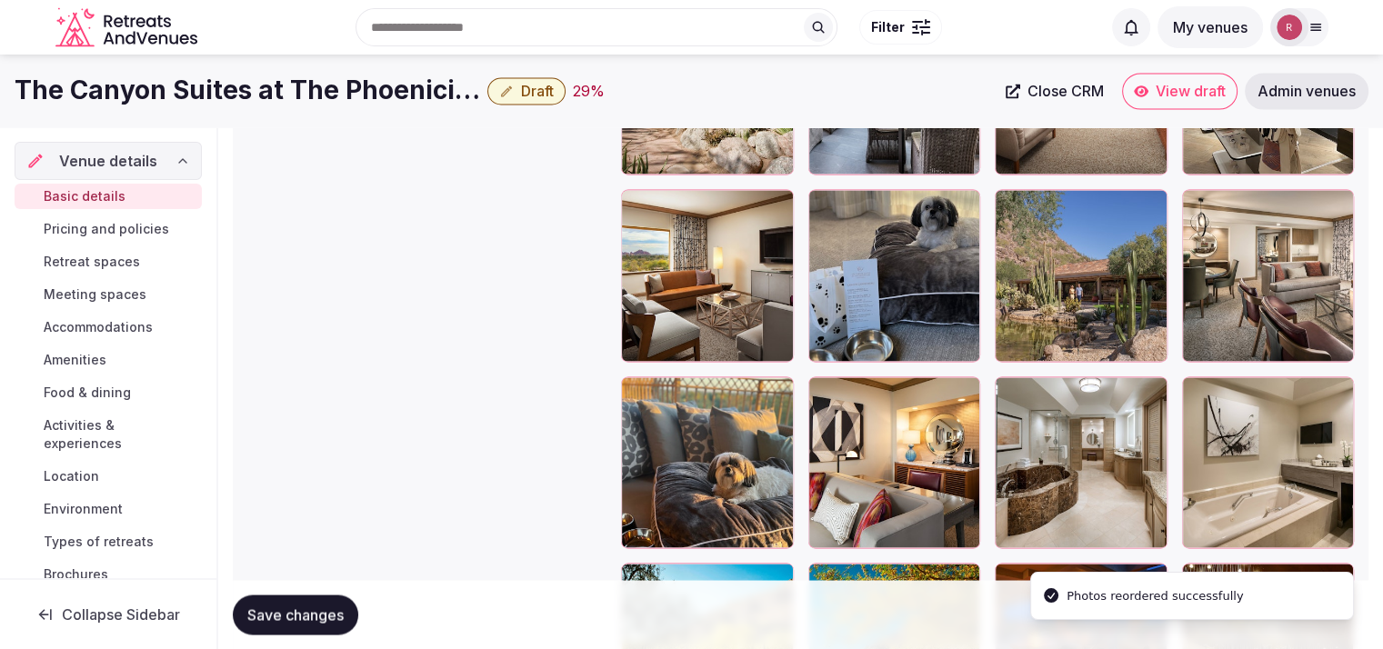
scroll to position [3222, 0]
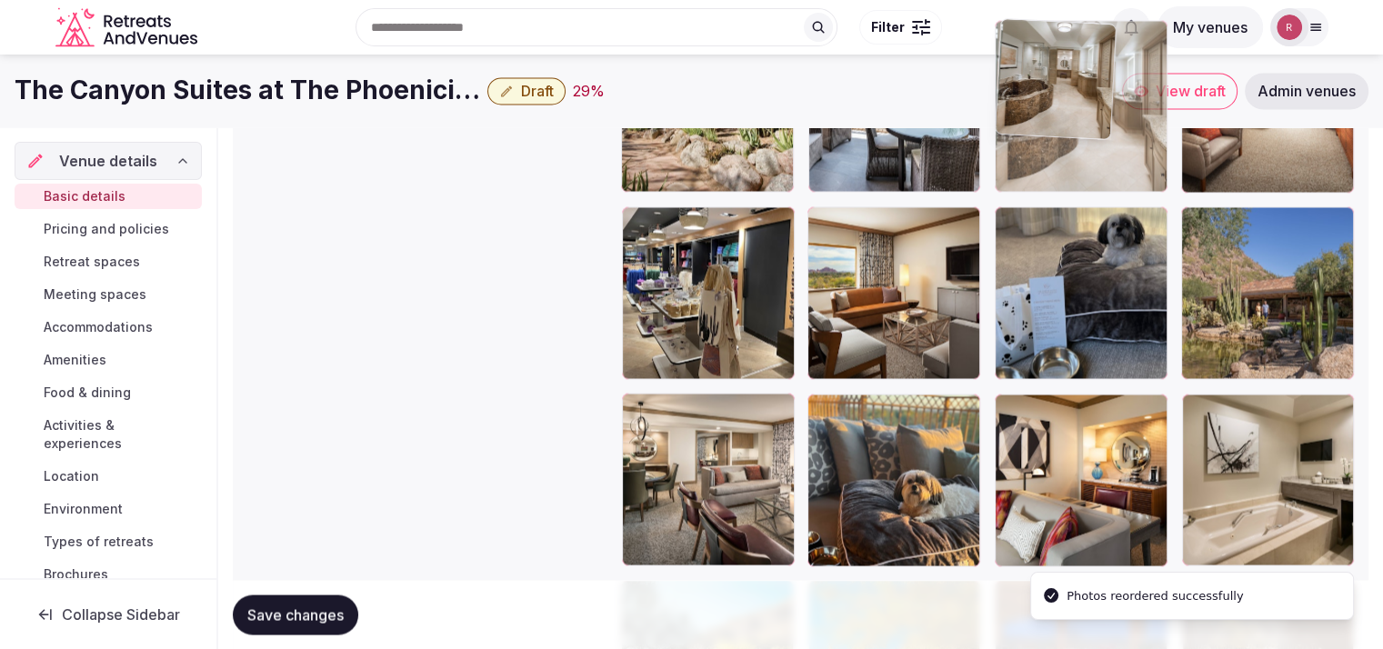
drag, startPoint x: 1081, startPoint y: 339, endPoint x: 1091, endPoint y: 221, distance: 118.6
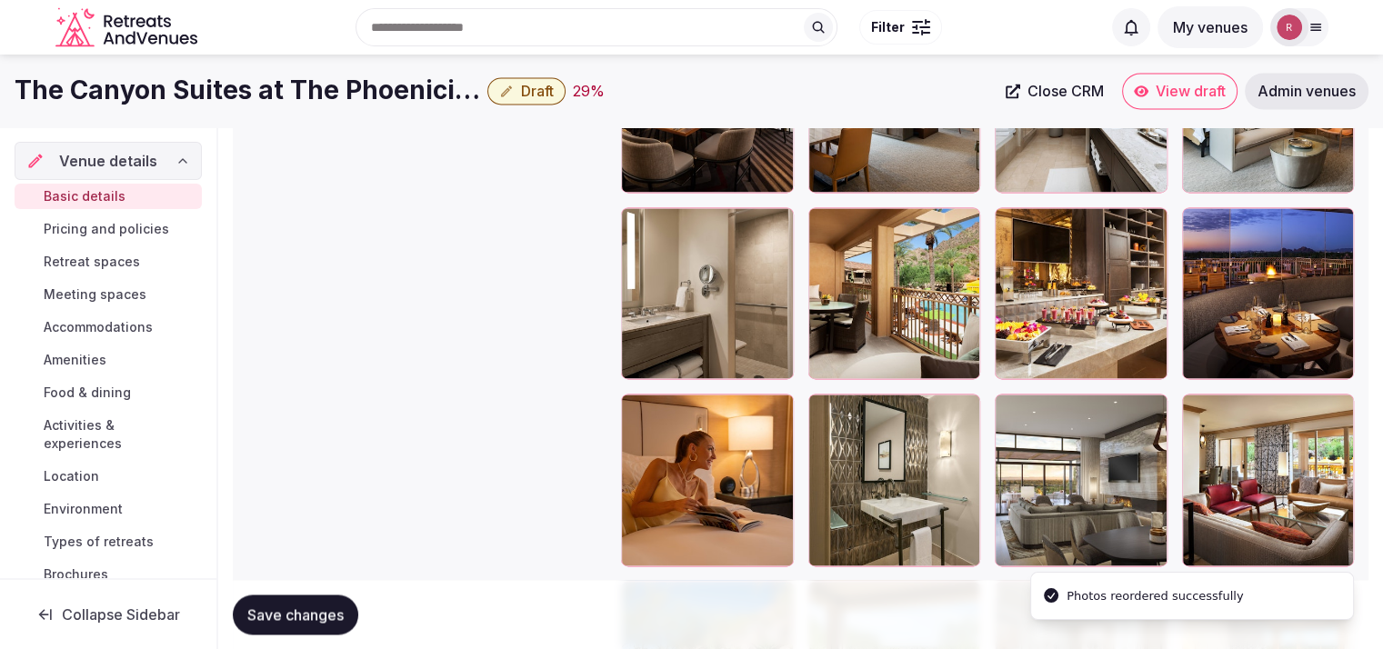
scroll to position [2845, 0]
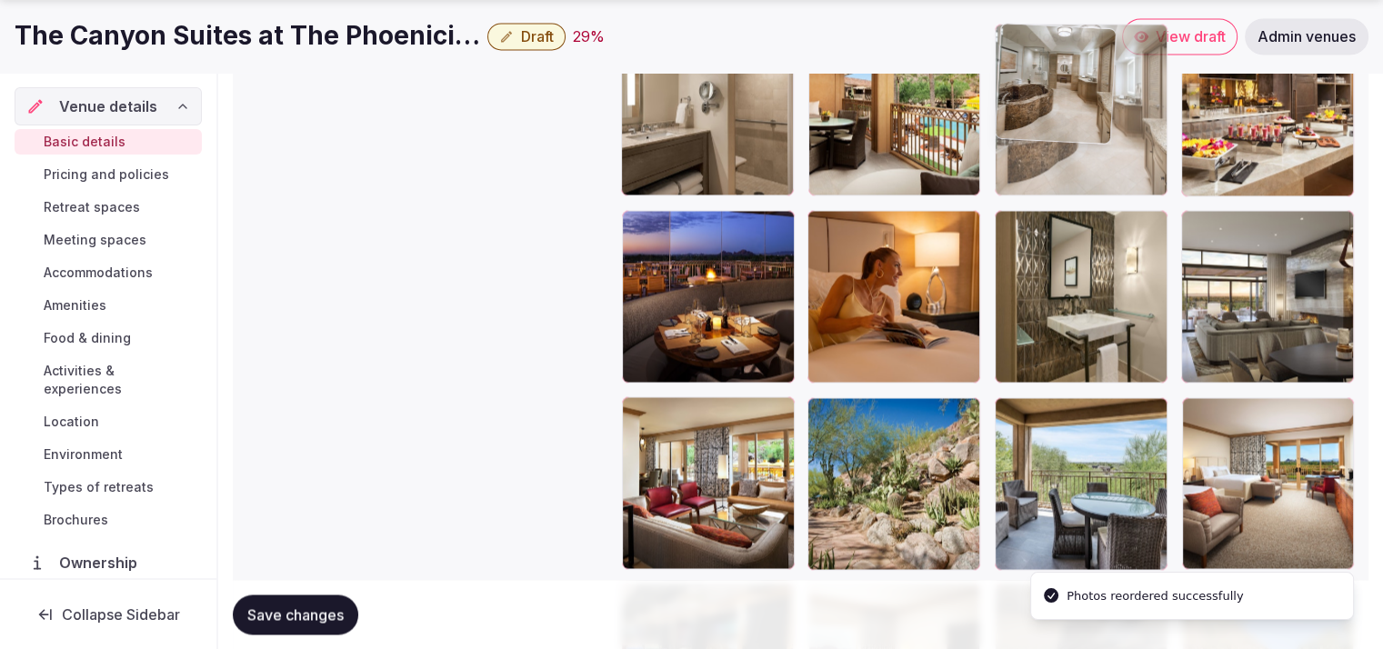
drag, startPoint x: 1133, startPoint y: 334, endPoint x: 1149, endPoint y: 186, distance: 148.2
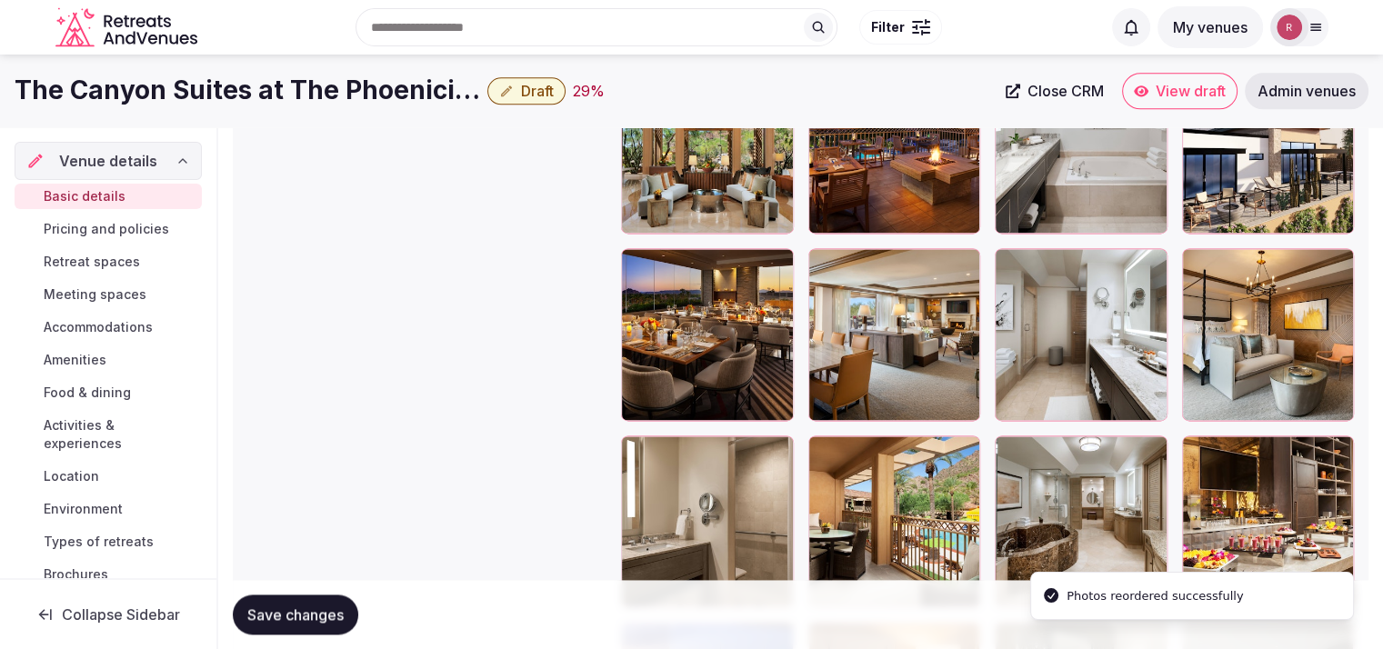
scroll to position [2416, 0]
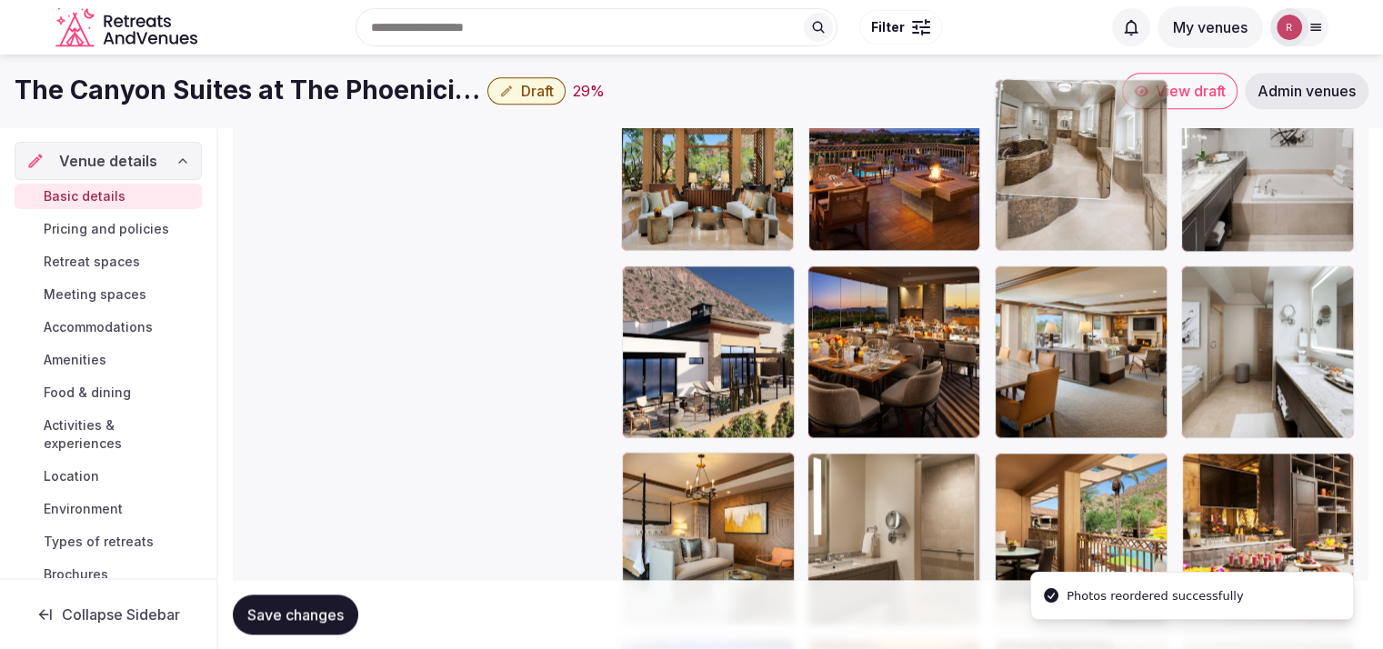
drag, startPoint x: 1086, startPoint y: 523, endPoint x: 1126, endPoint y: 225, distance: 300.0
click at [1126, 225] on body "**********" at bounding box center [691, 12] width 1383 height 4856
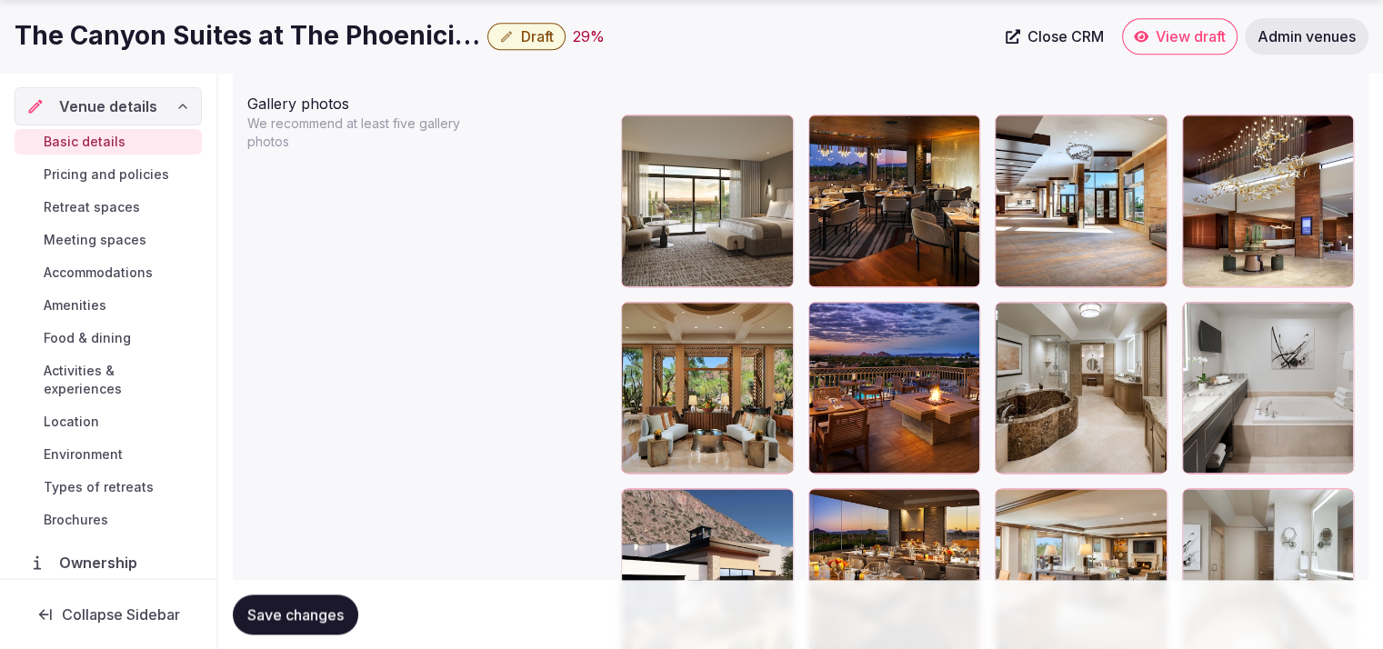
scroll to position [2373, 0]
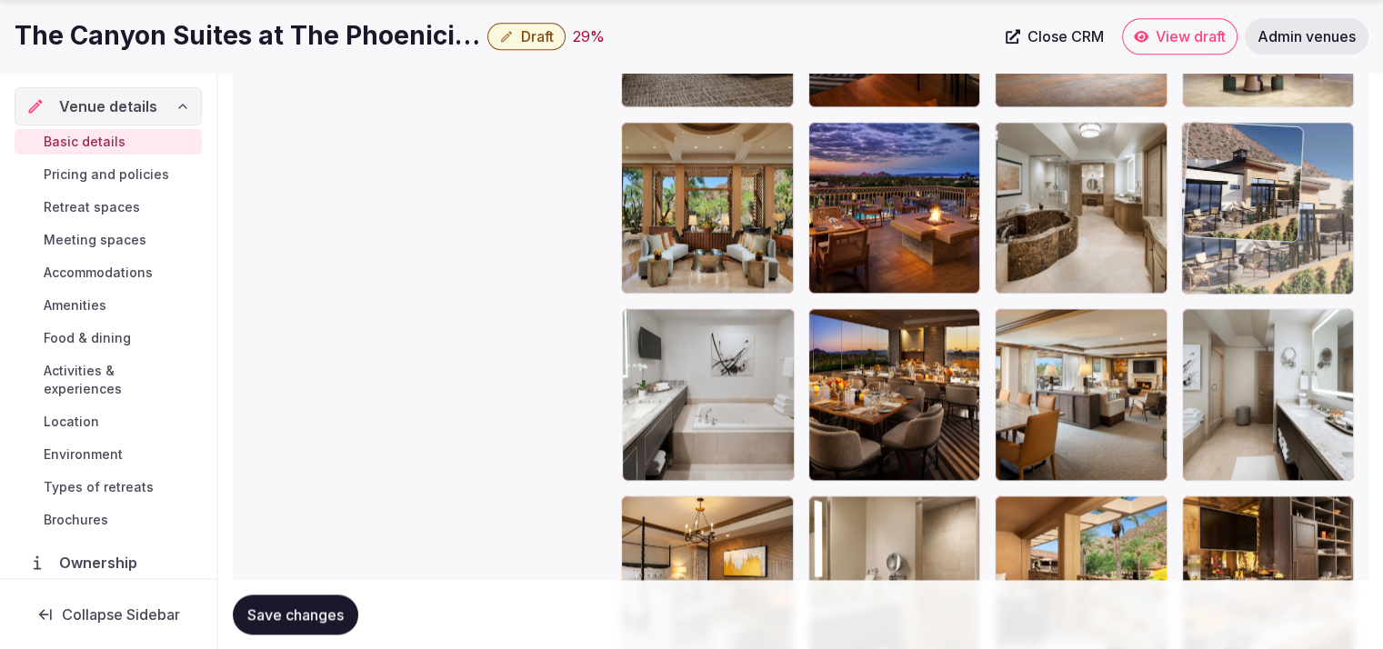
drag, startPoint x: 691, startPoint y: 426, endPoint x: 1315, endPoint y: 315, distance: 634.5
click at [1315, 315] on body "**********" at bounding box center [691, 55] width 1383 height 4856
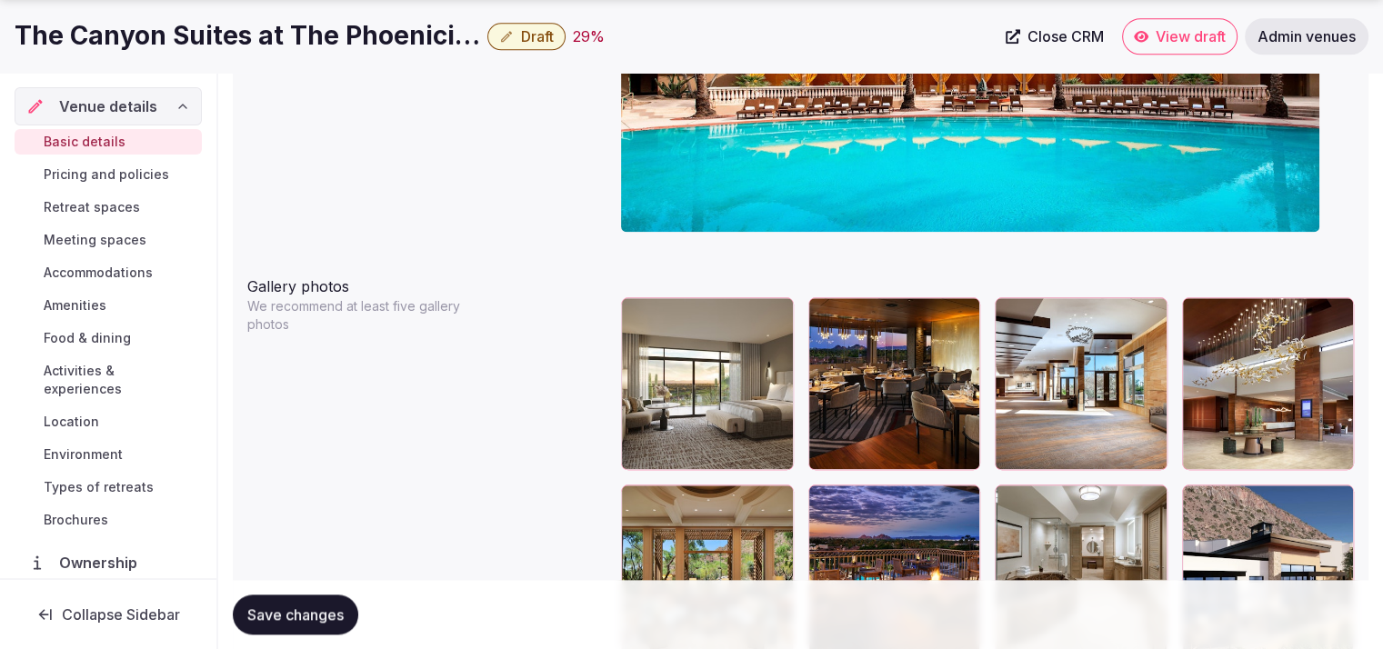
scroll to position [2084, 0]
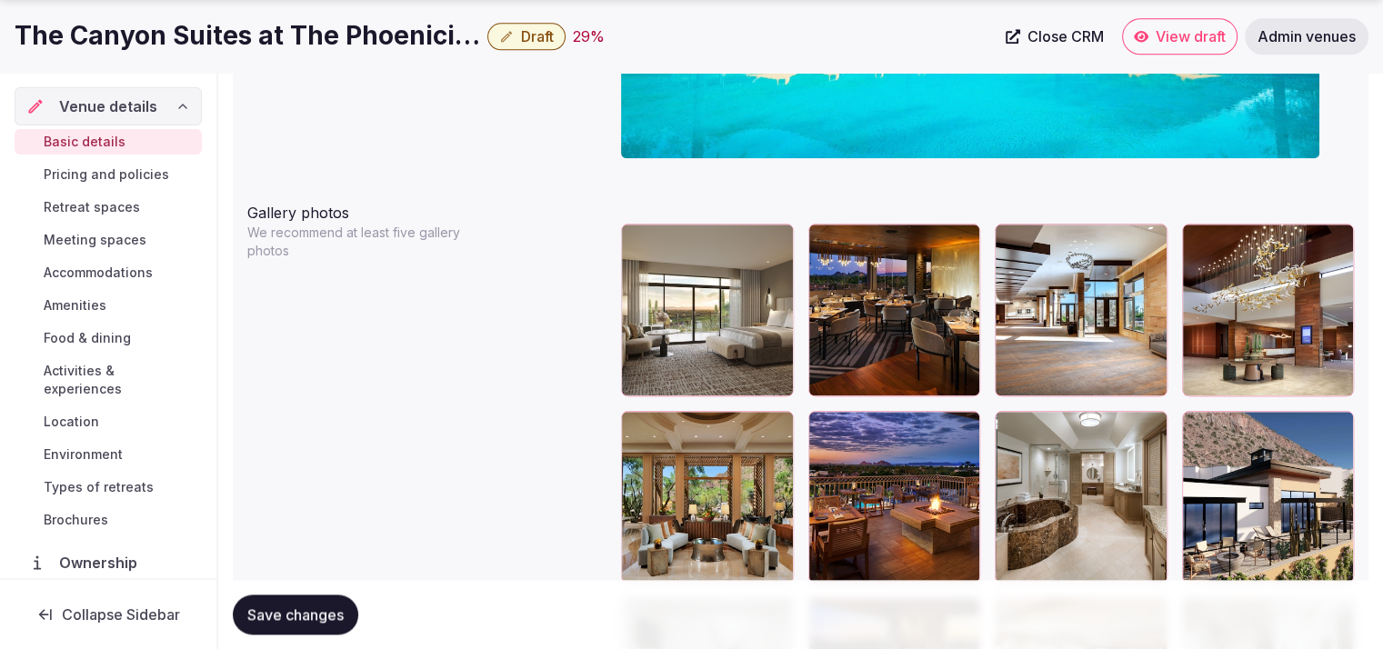
click at [338, 609] on span "Save changes" at bounding box center [295, 614] width 96 height 18
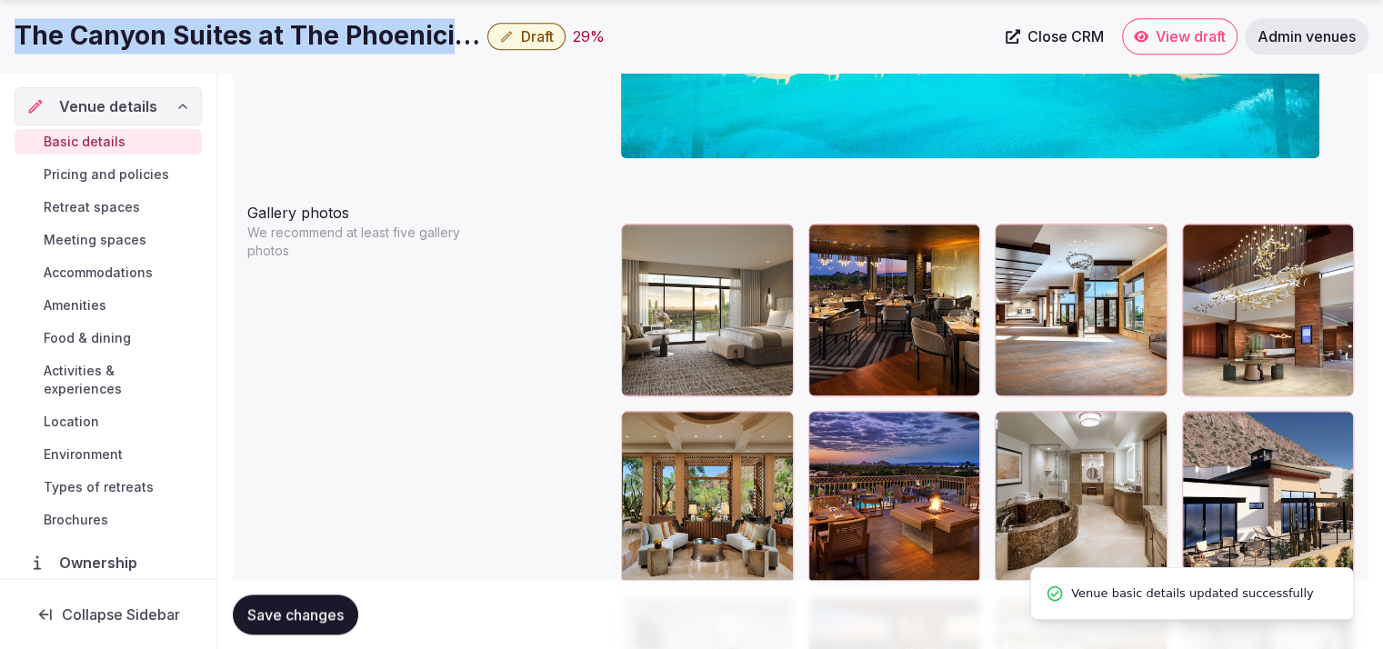
drag, startPoint x: 478, startPoint y: 35, endPoint x: 11, endPoint y: 40, distance: 467.3
click at [11, 40] on div "The Canyon Suites at The Phoenician Draft 29 % Close CRM View draft Admin venues" at bounding box center [691, 36] width 1383 height 36
copy h1 "The Canyon Suites at The Phoenician"
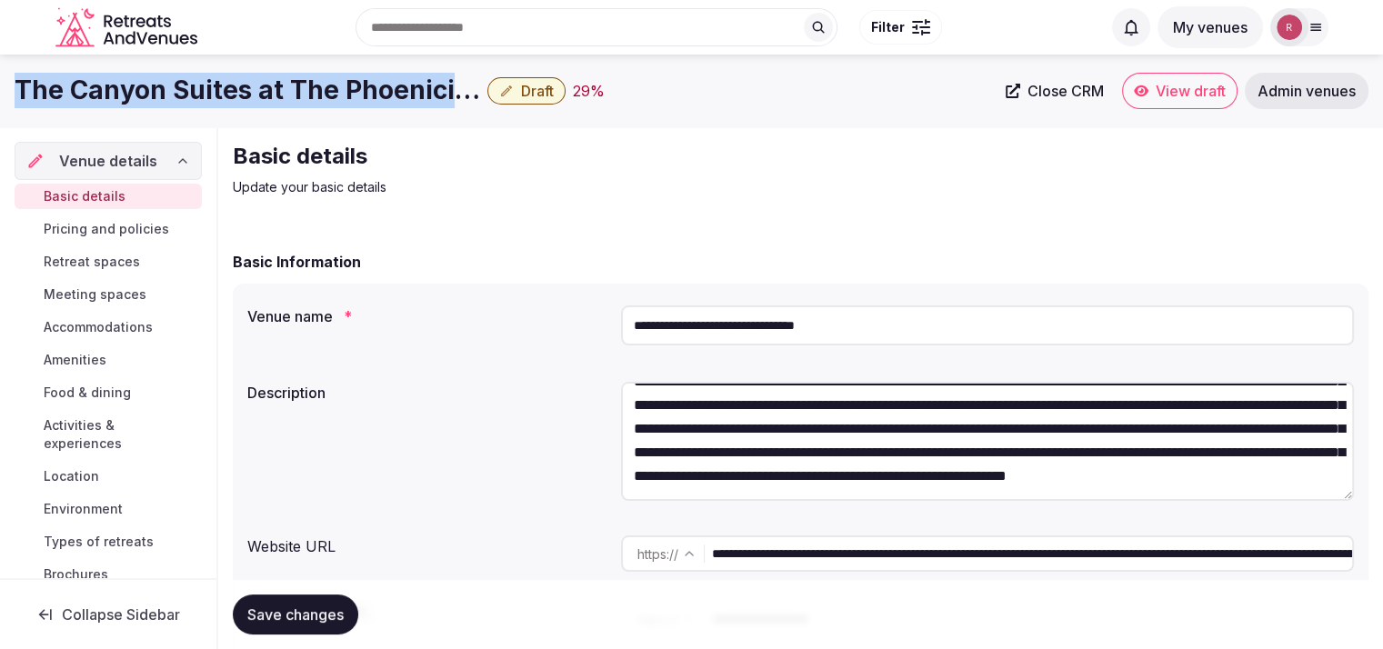
scroll to position [95, 0]
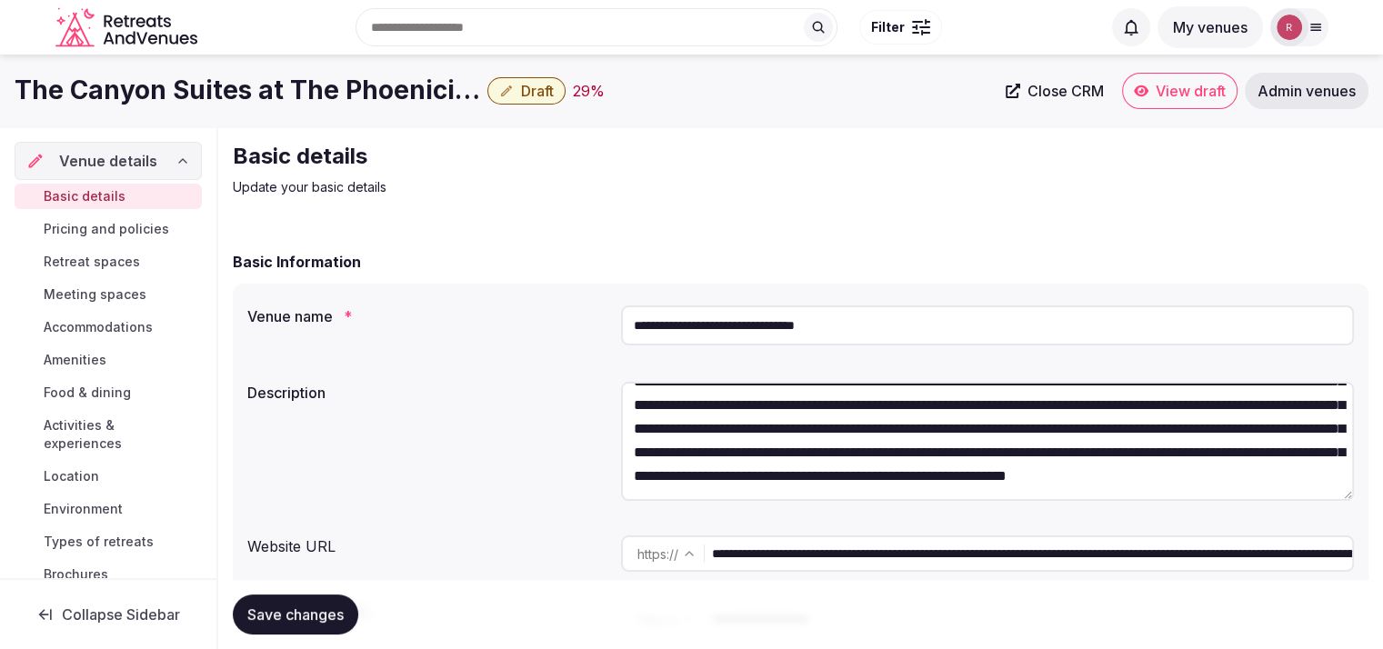
click at [799, 323] on input "**********" at bounding box center [987, 325] width 733 height 40
click at [927, 540] on input "**********" at bounding box center [1032, 553] width 640 height 36
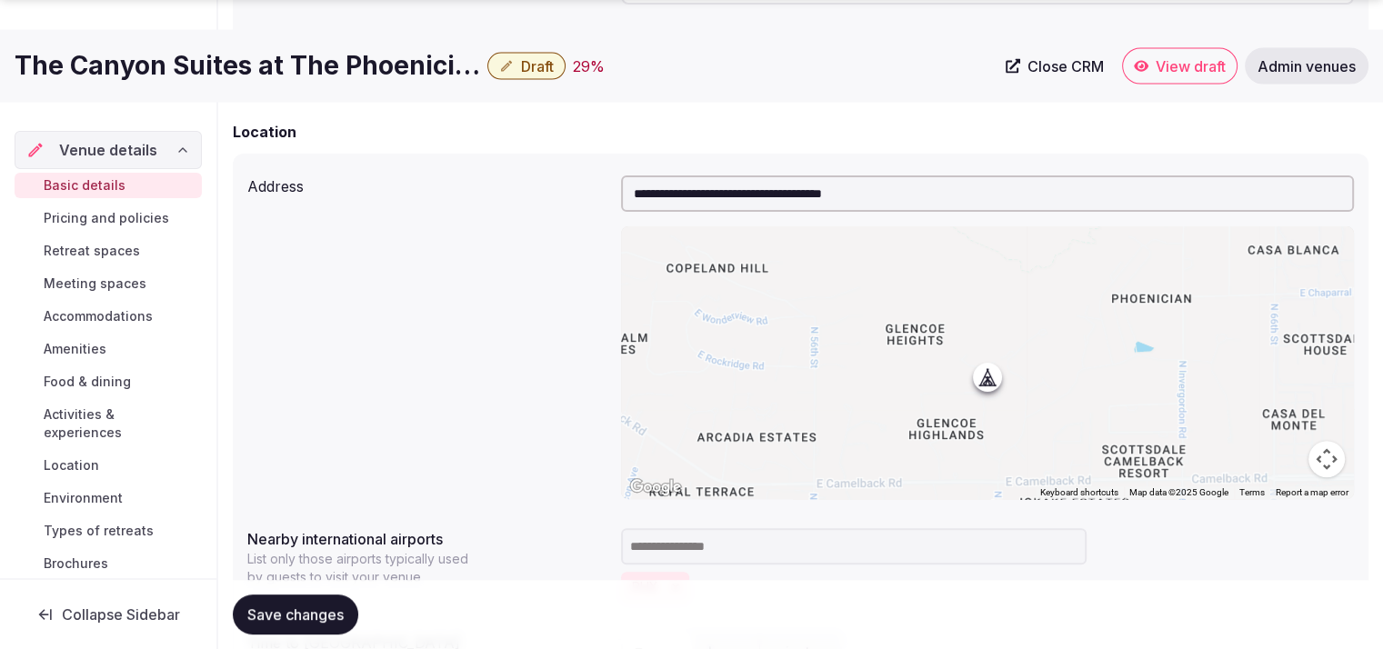
scroll to position [661, 0]
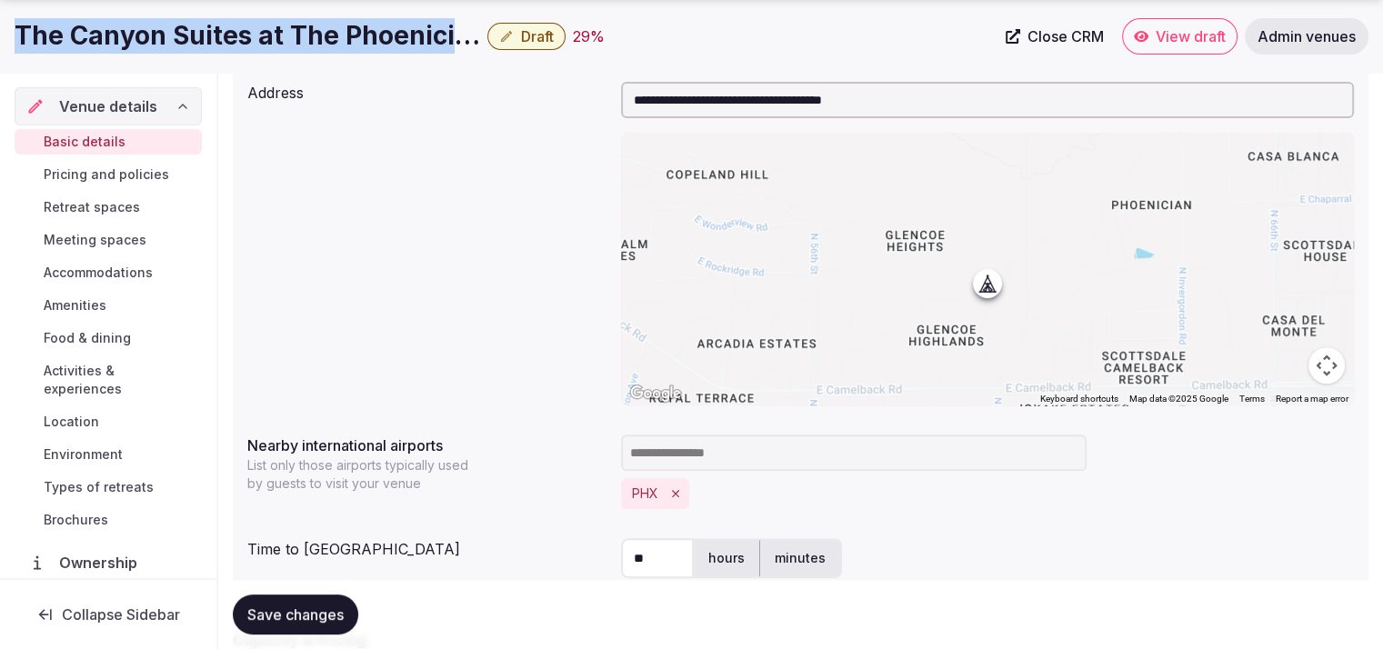
drag, startPoint x: 477, startPoint y: 44, endPoint x: 6, endPoint y: 32, distance: 471.1
click at [6, 32] on div "The Canyon Suites at The Phoenician Draft 29 % Close CRM View draft Admin venues" at bounding box center [691, 36] width 1383 height 36
copy h1 "The Canyon Suites at The Phoenician"
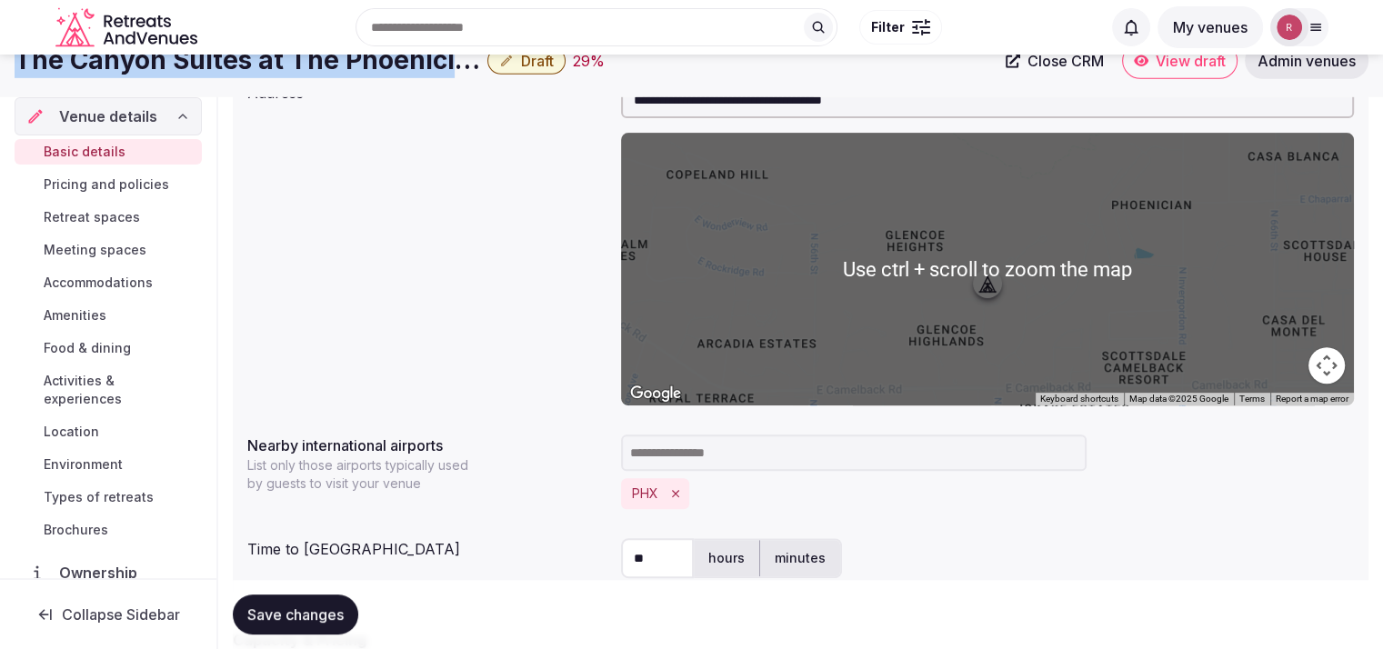
scroll to position [0, 0]
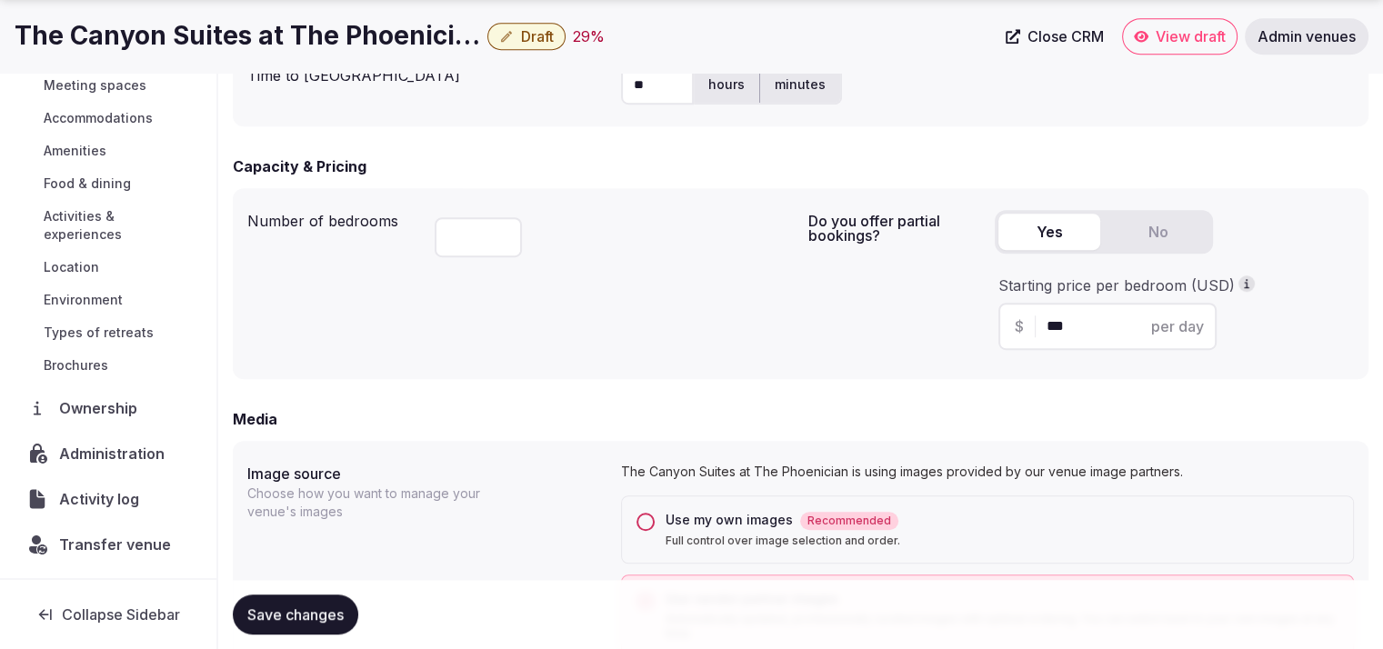
scroll to position [153, 0]
click at [289, 612] on span "Save changes" at bounding box center [295, 614] width 96 height 18
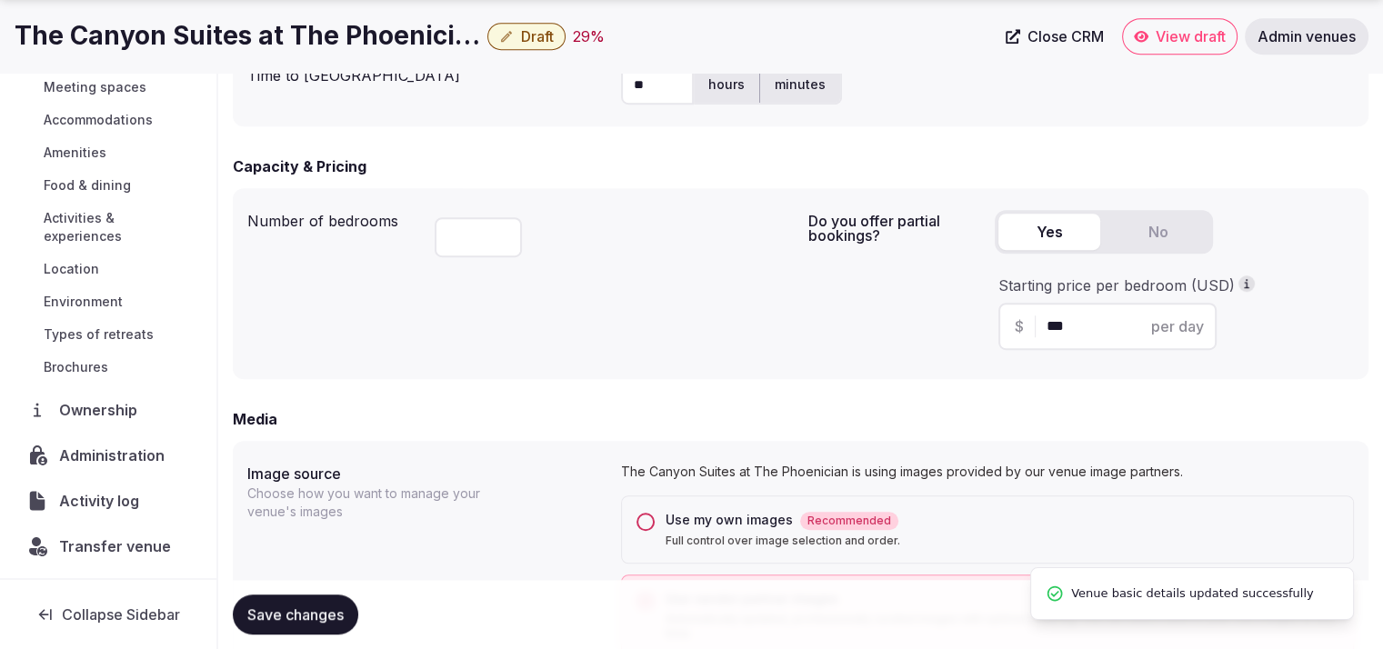
click at [115, 447] on span "Administration" at bounding box center [115, 456] width 113 height 22
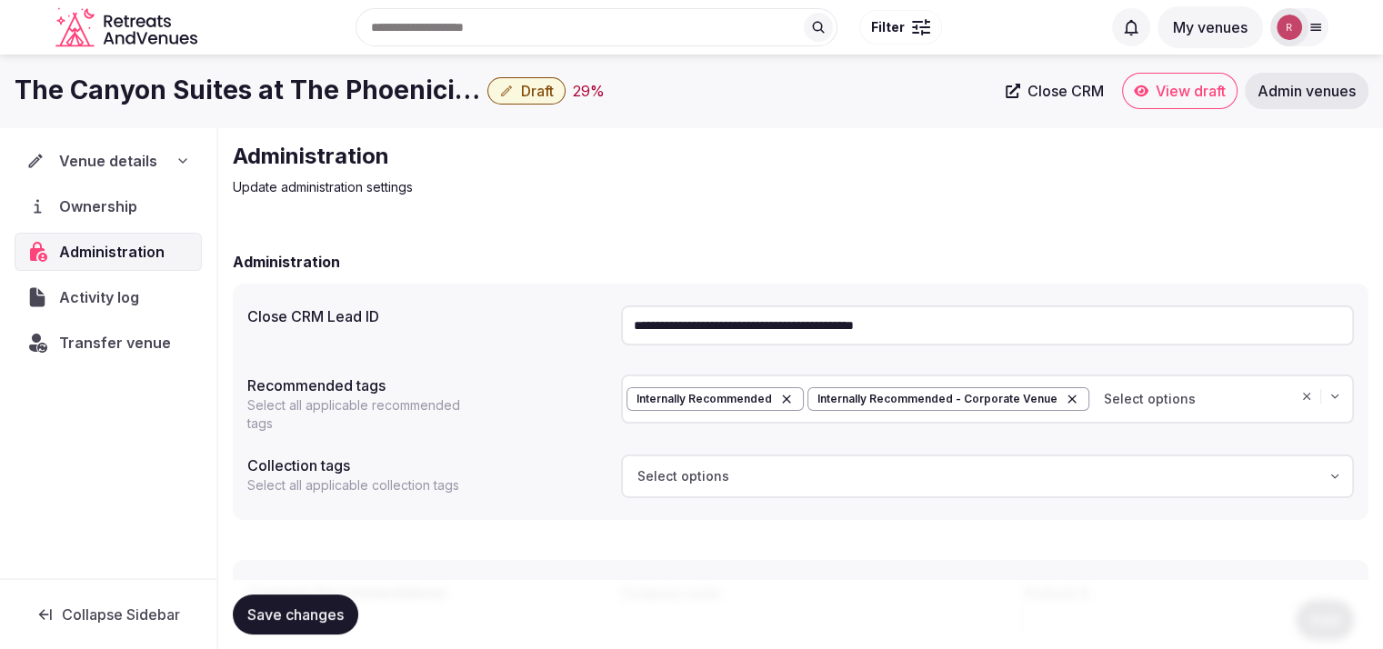
click at [118, 201] on span "Ownership" at bounding box center [101, 206] width 85 height 22
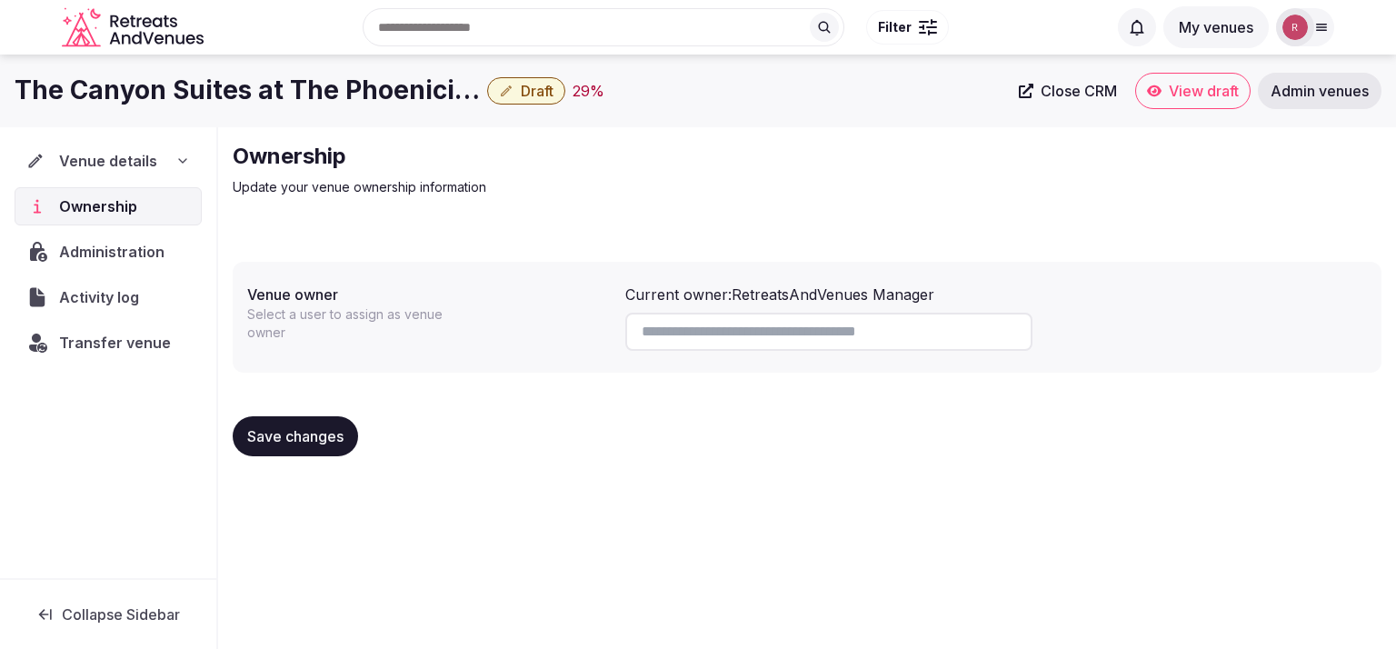
click at [104, 299] on span "Activity log" at bounding box center [102, 297] width 87 height 22
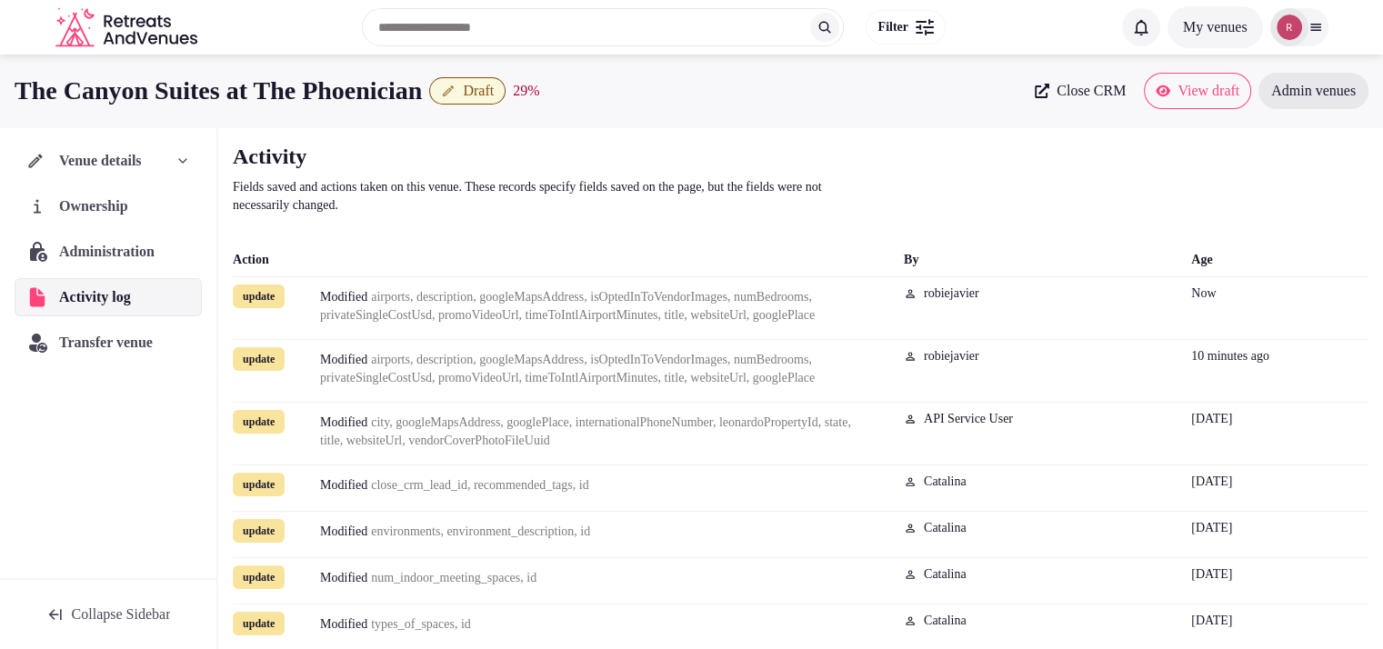
click at [76, 161] on span "Venue details" at bounding box center [100, 161] width 83 height 22
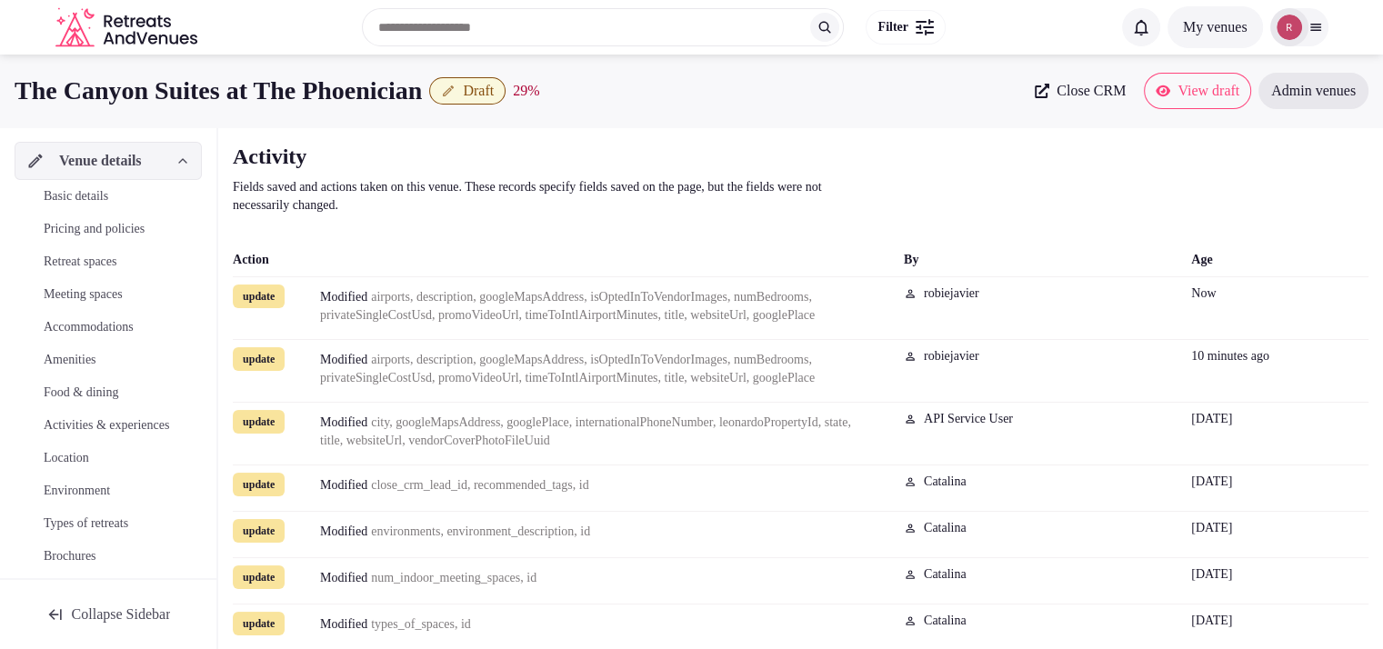
click at [75, 190] on span "Basic details" at bounding box center [76, 196] width 65 height 18
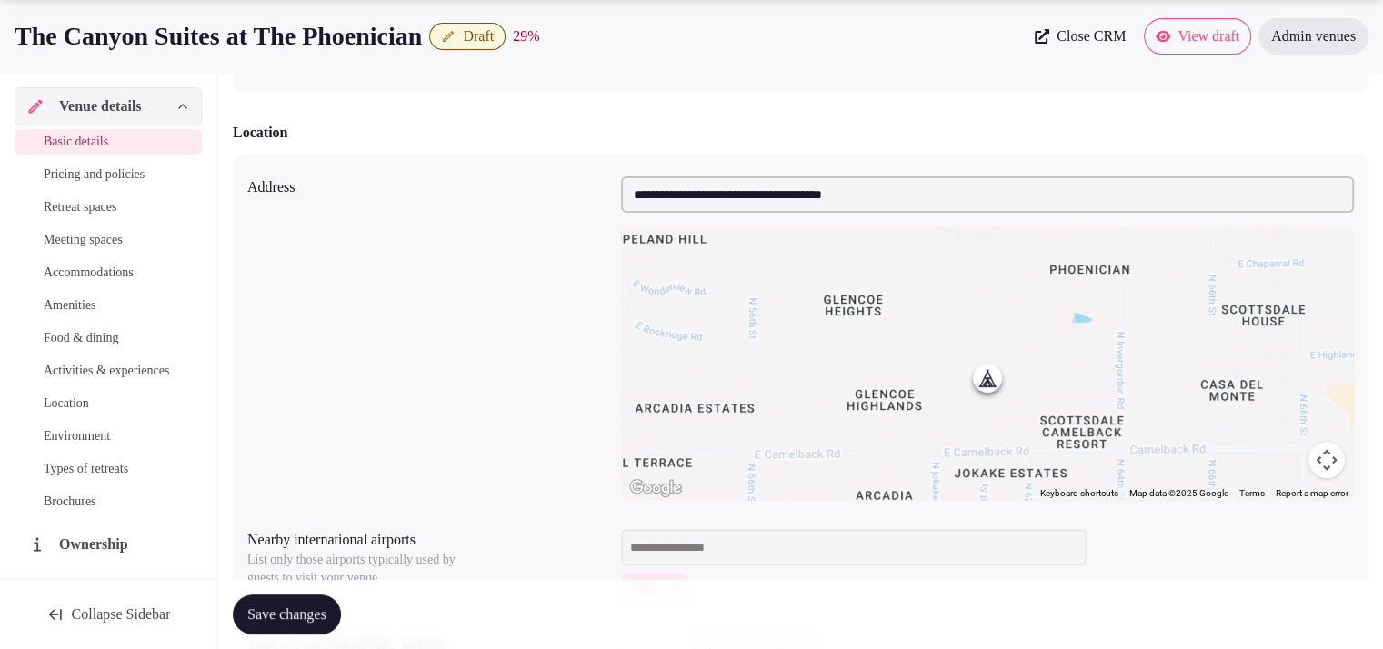
scroll to position [153, 0]
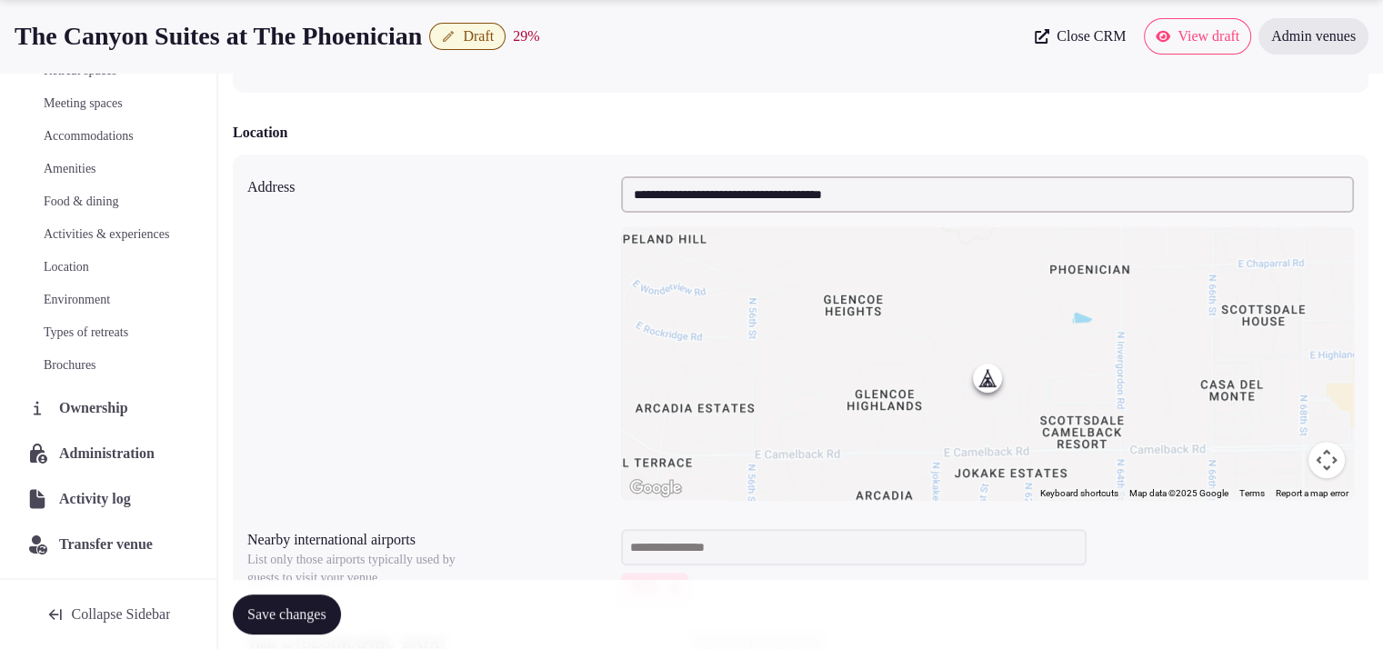
click at [103, 454] on span "Administration" at bounding box center [110, 454] width 103 height 22
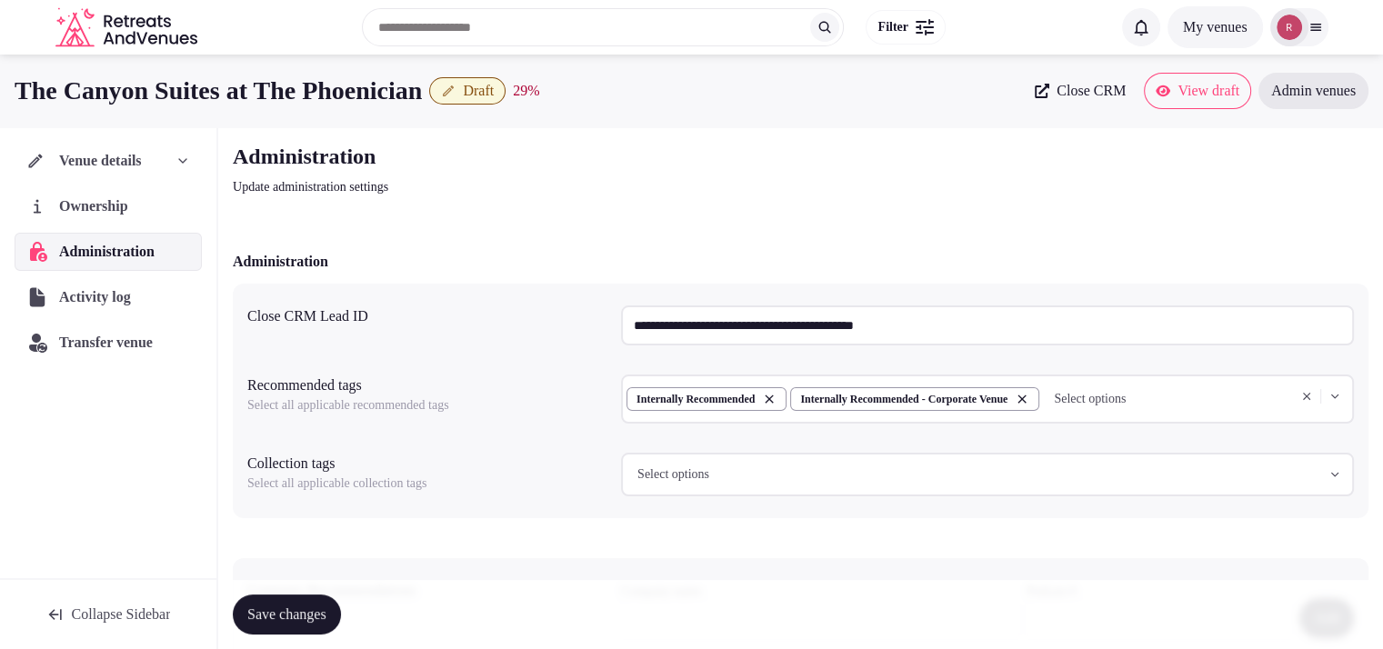
click at [800, 341] on input "**********" at bounding box center [987, 325] width 733 height 40
click at [804, 219] on div "**********" at bounding box center [800, 460] width 1165 height 667
click at [494, 97] on span "Draft" at bounding box center [478, 91] width 31 height 18
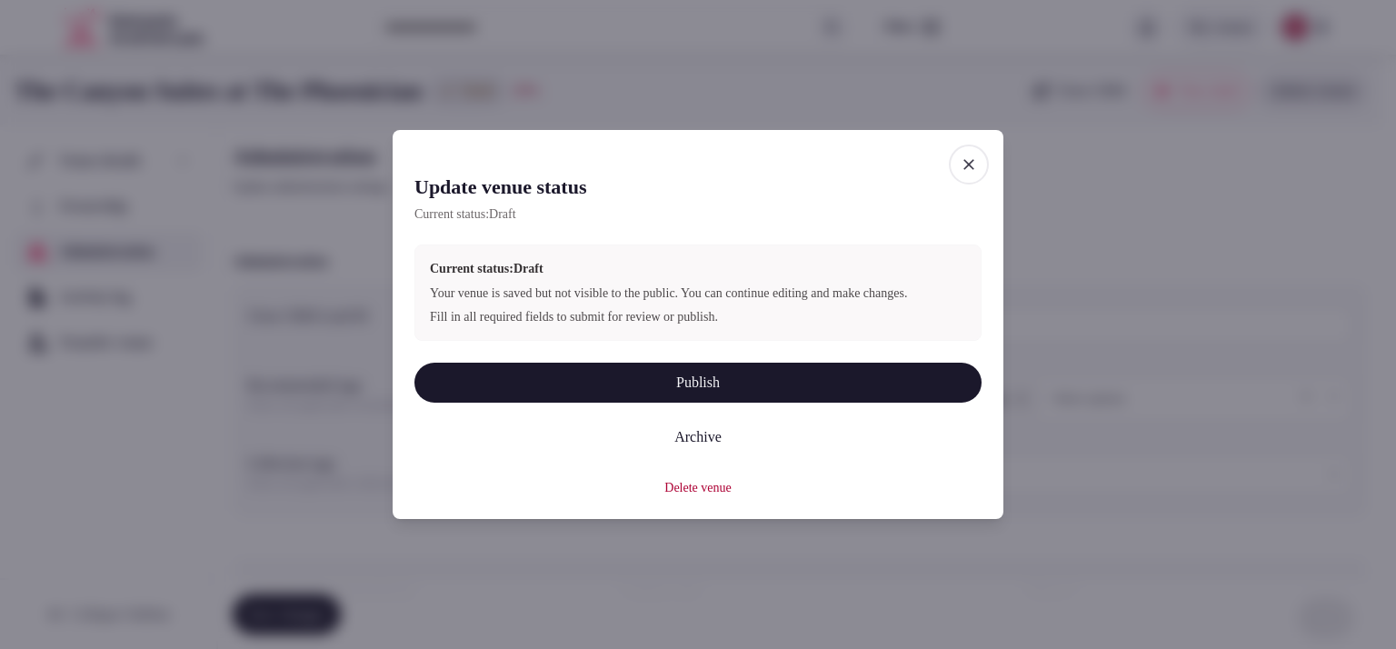
click at [648, 381] on button "Publish" at bounding box center [698, 383] width 567 height 40
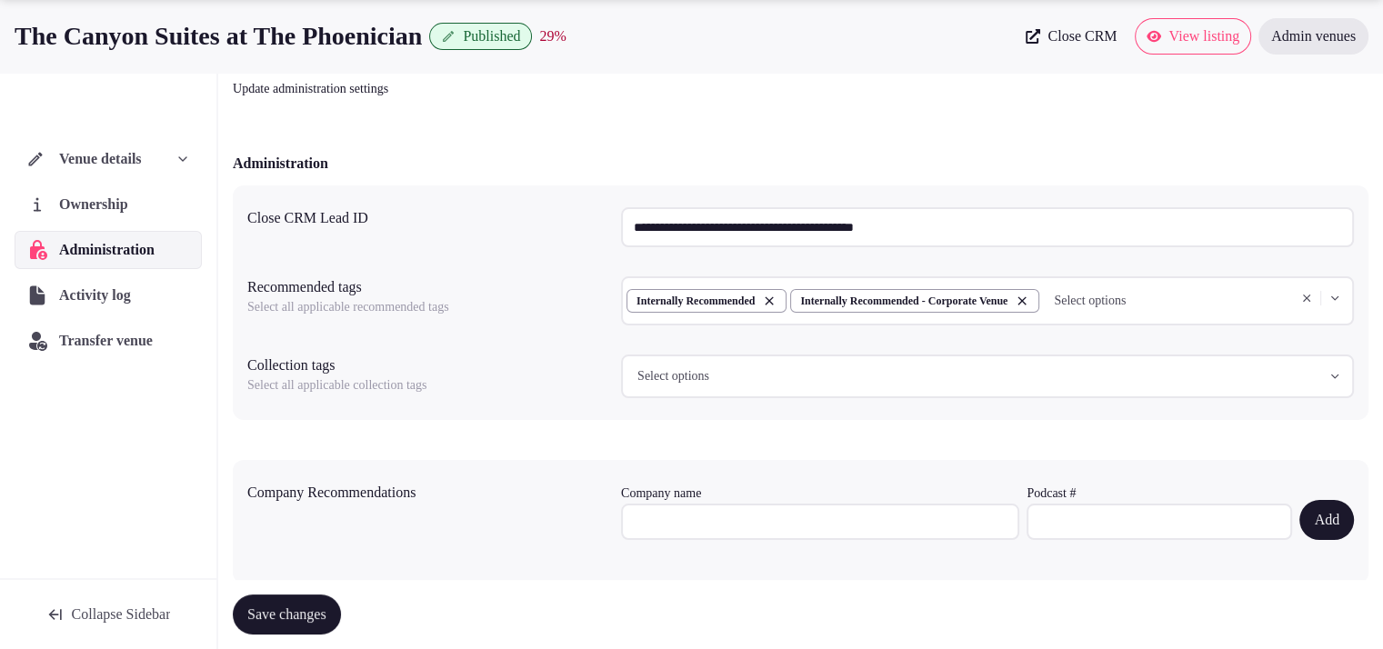
scroll to position [146, 0]
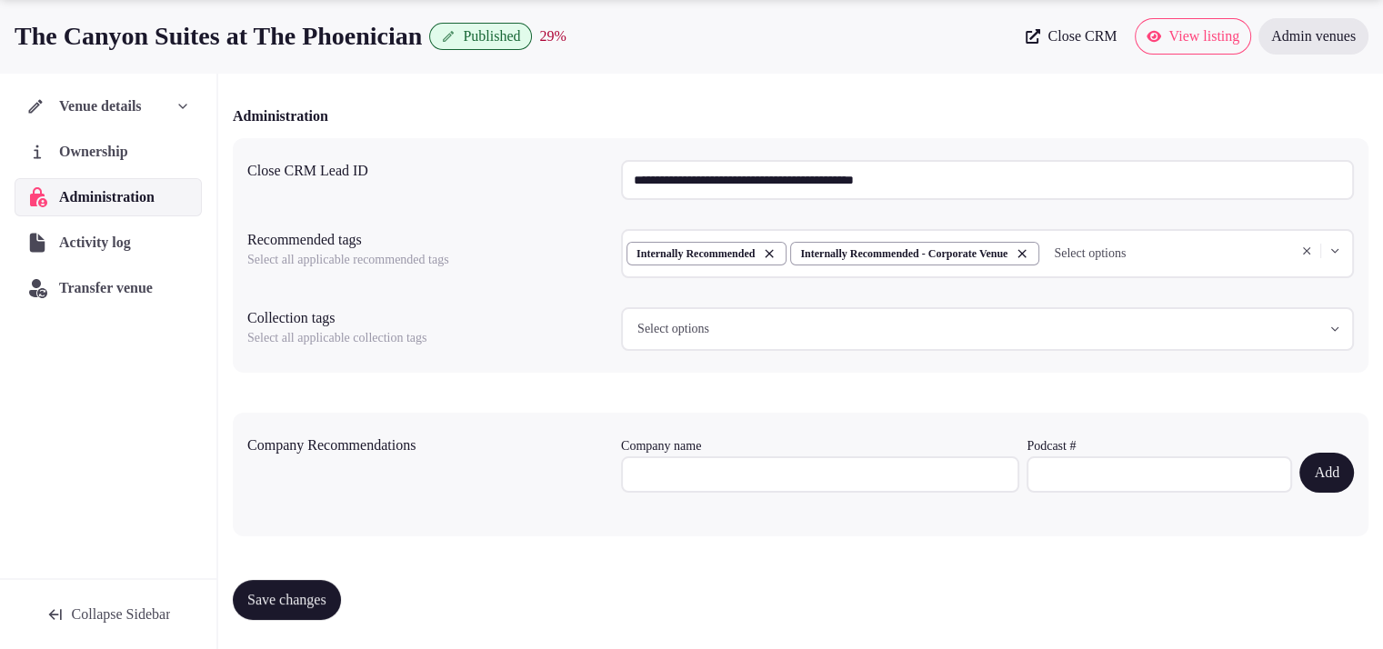
click at [1180, 47] on link "View listing" at bounding box center [1193, 36] width 116 height 36
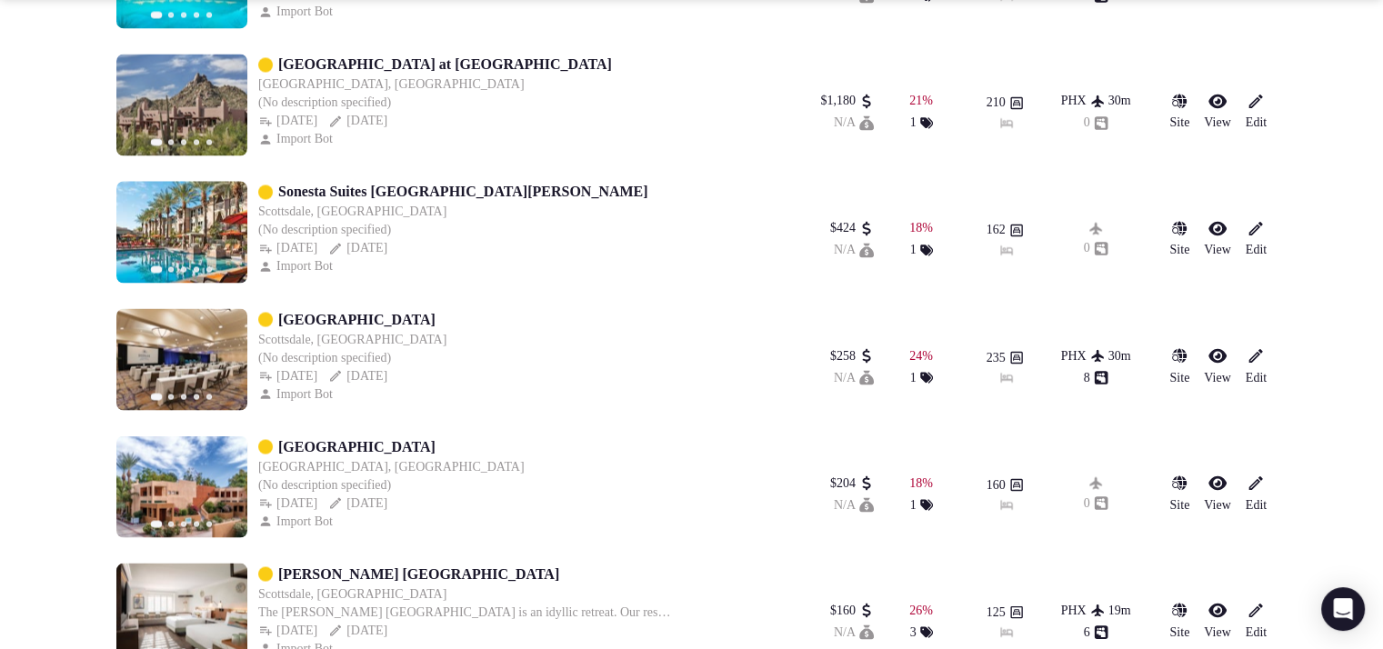
scroll to position [3200, 0]
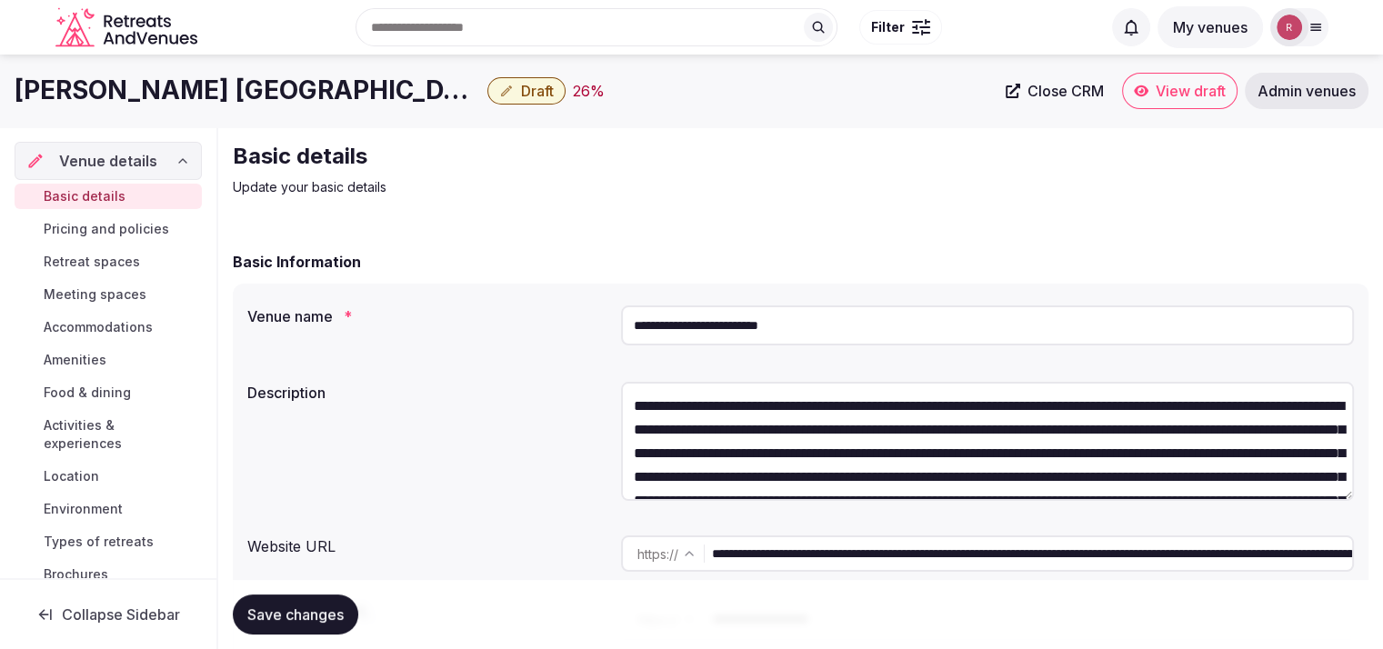
click at [858, 335] on input "**********" at bounding box center [987, 325] width 733 height 40
click at [815, 567] on input "**********" at bounding box center [1032, 553] width 640 height 36
drag, startPoint x: 859, startPoint y: 316, endPoint x: 525, endPoint y: 337, distance: 334.3
click at [525, 337] on div "**********" at bounding box center [800, 329] width 1106 height 62
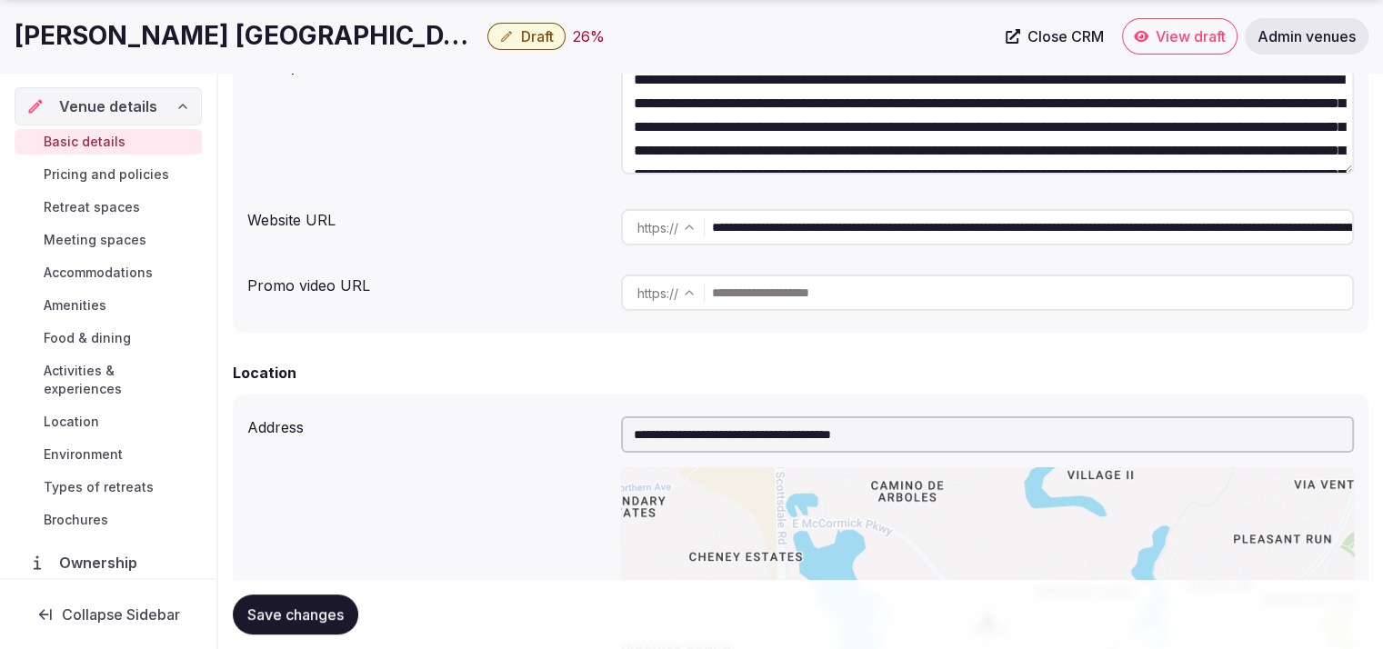
scroll to position [418, 0]
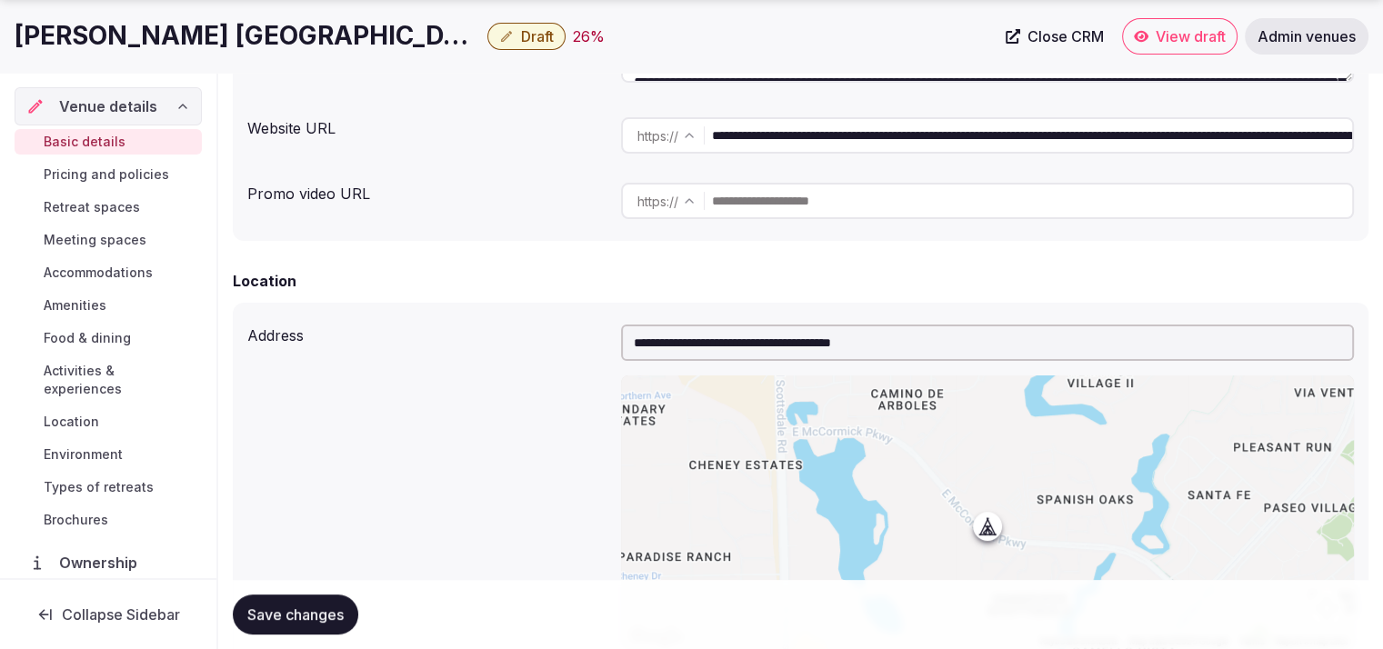
click at [1167, 142] on input "**********" at bounding box center [1032, 135] width 640 height 36
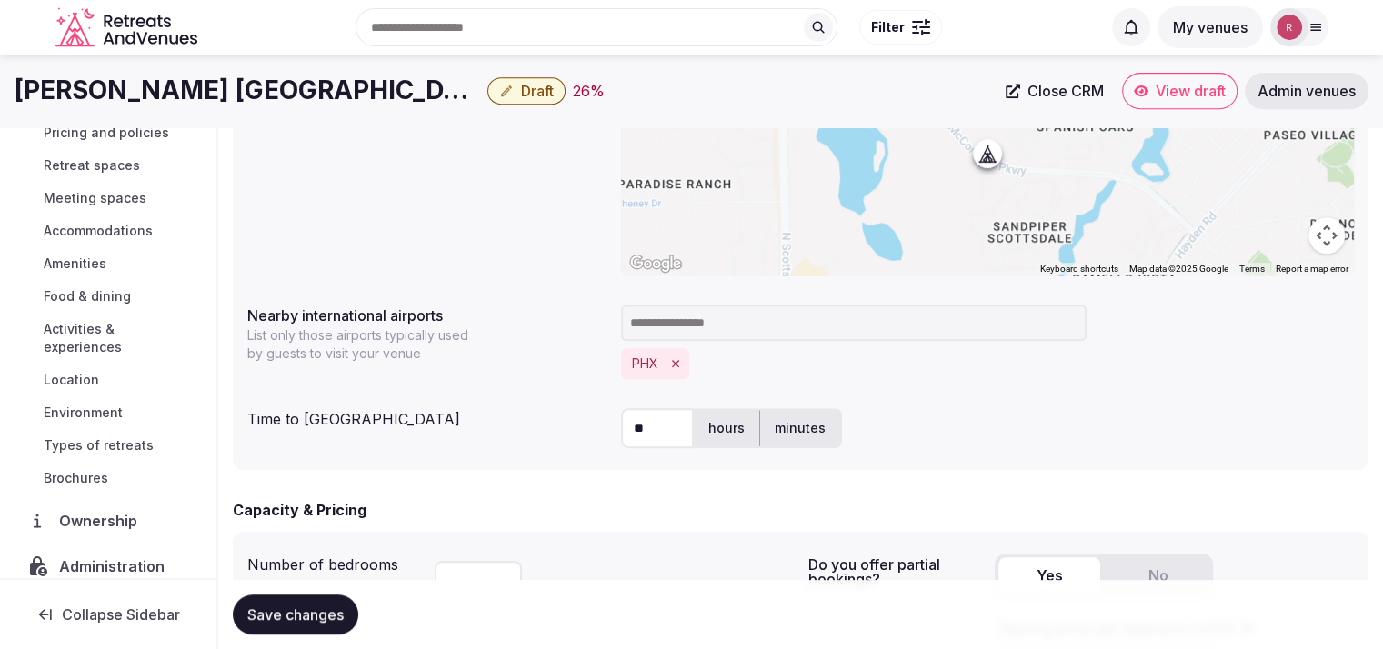
scroll to position [113, 0]
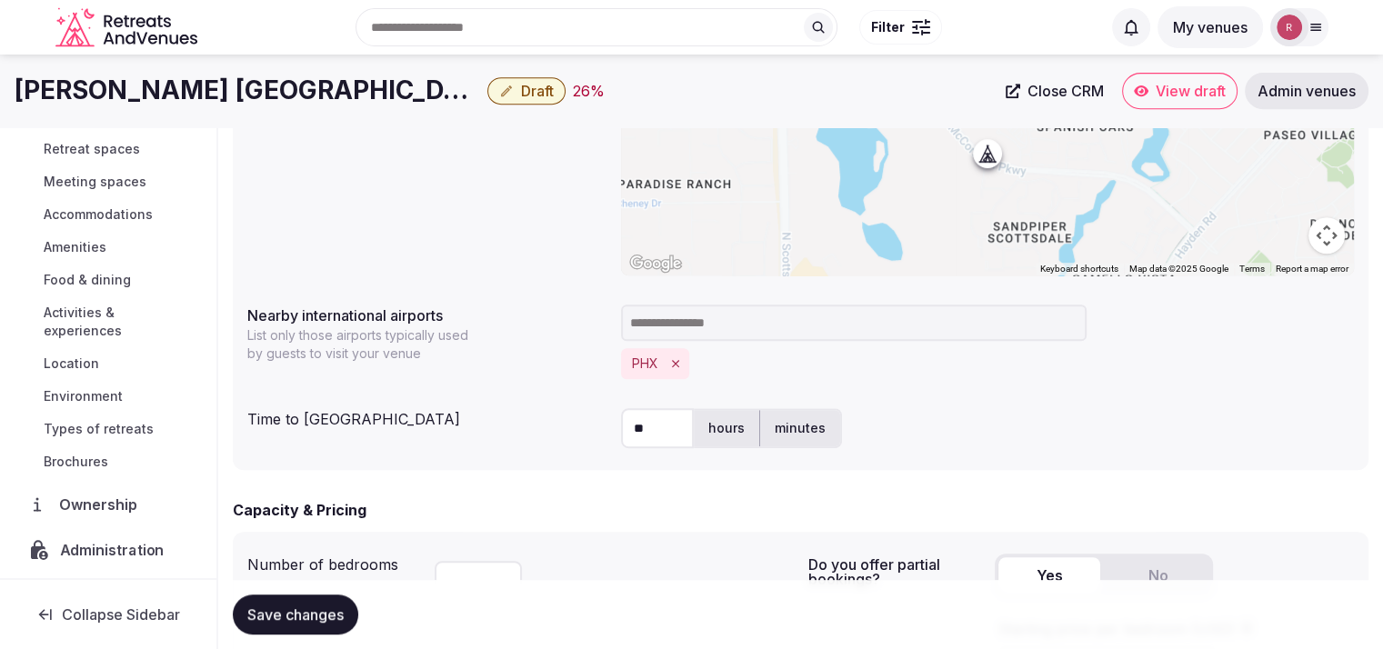
click at [105, 539] on span "Administration" at bounding box center [116, 550] width 112 height 22
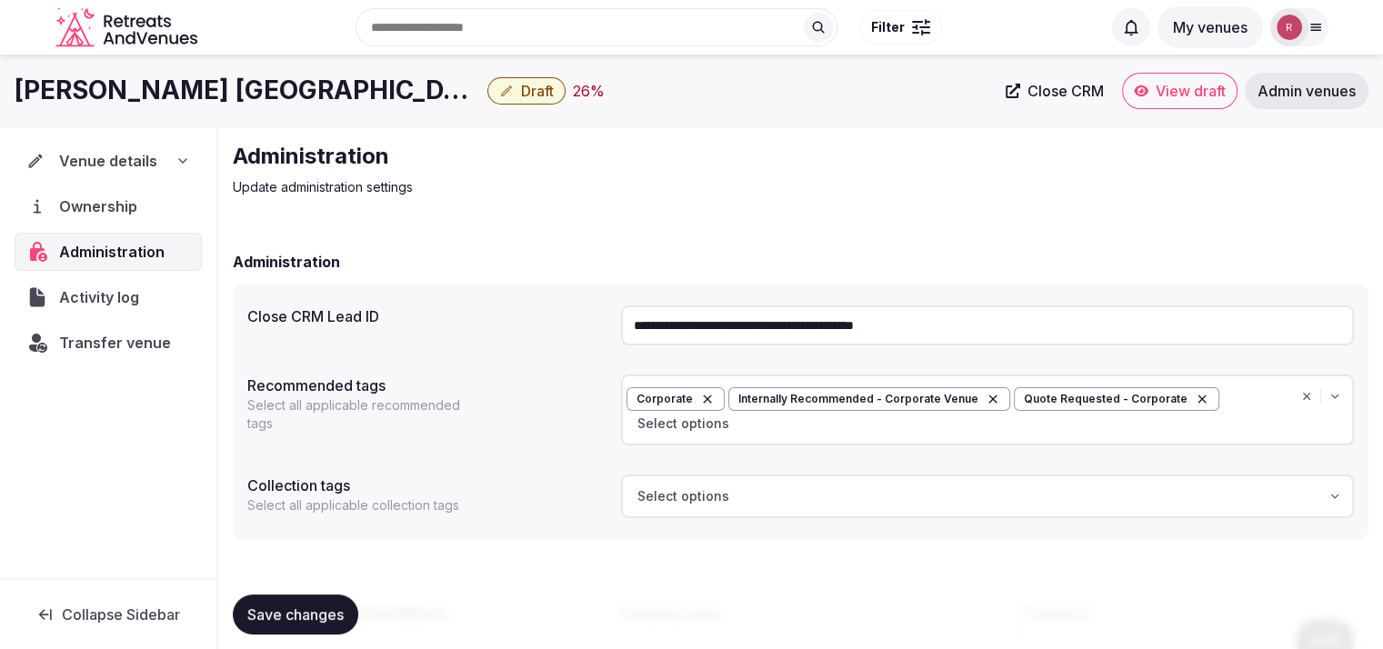
click at [715, 319] on input "**********" at bounding box center [987, 325] width 733 height 40
click at [131, 171] on span "Venue details" at bounding box center [108, 161] width 98 height 22
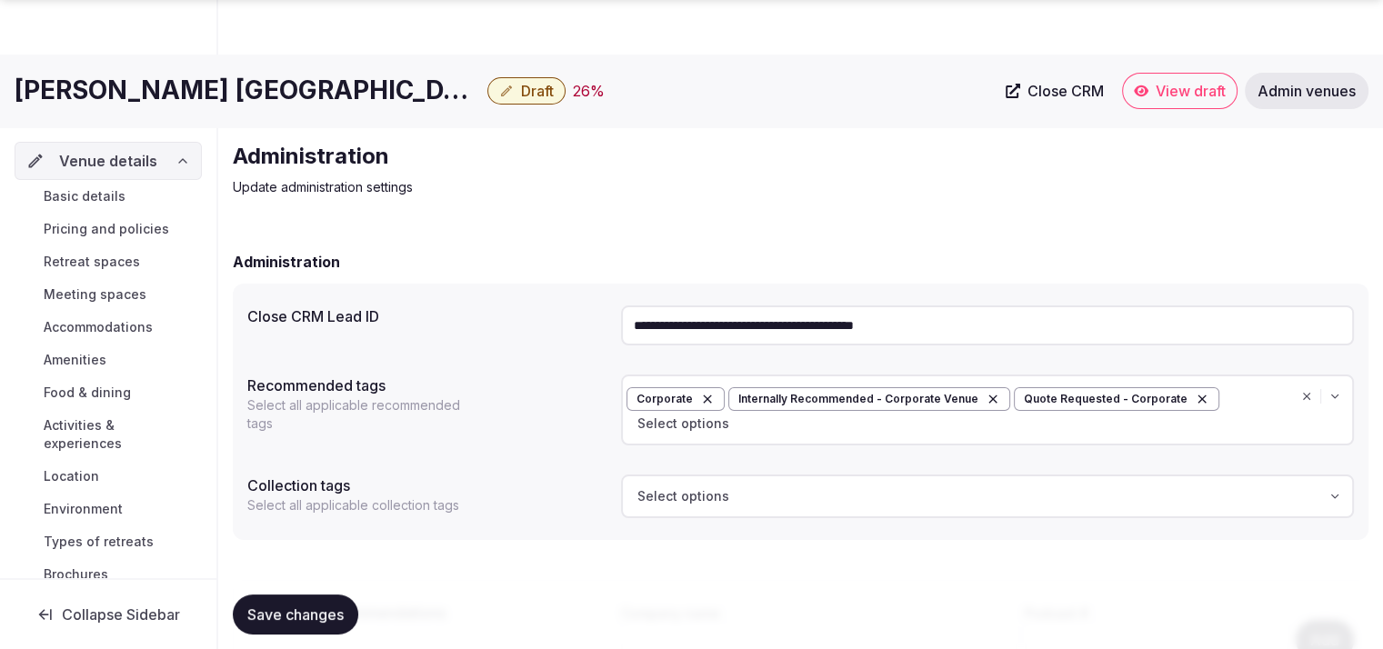
scroll to position [165, 0]
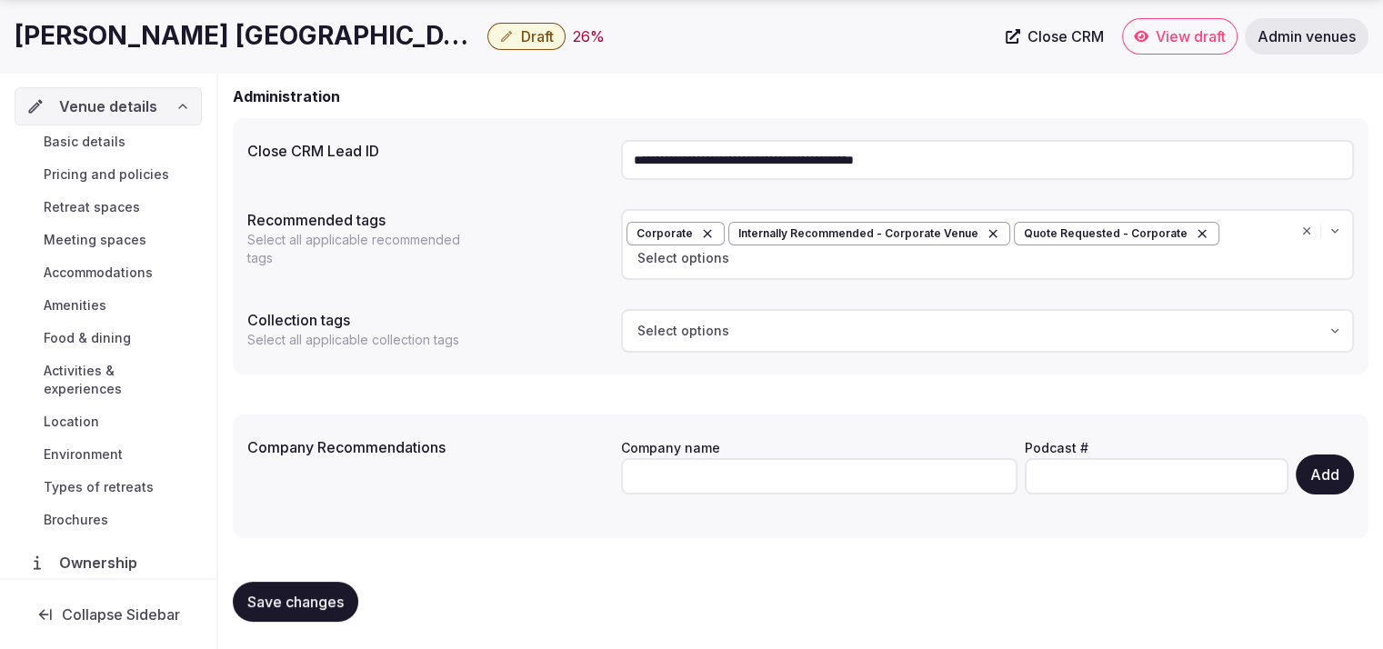
click at [91, 141] on span "Basic details" at bounding box center [85, 142] width 82 height 18
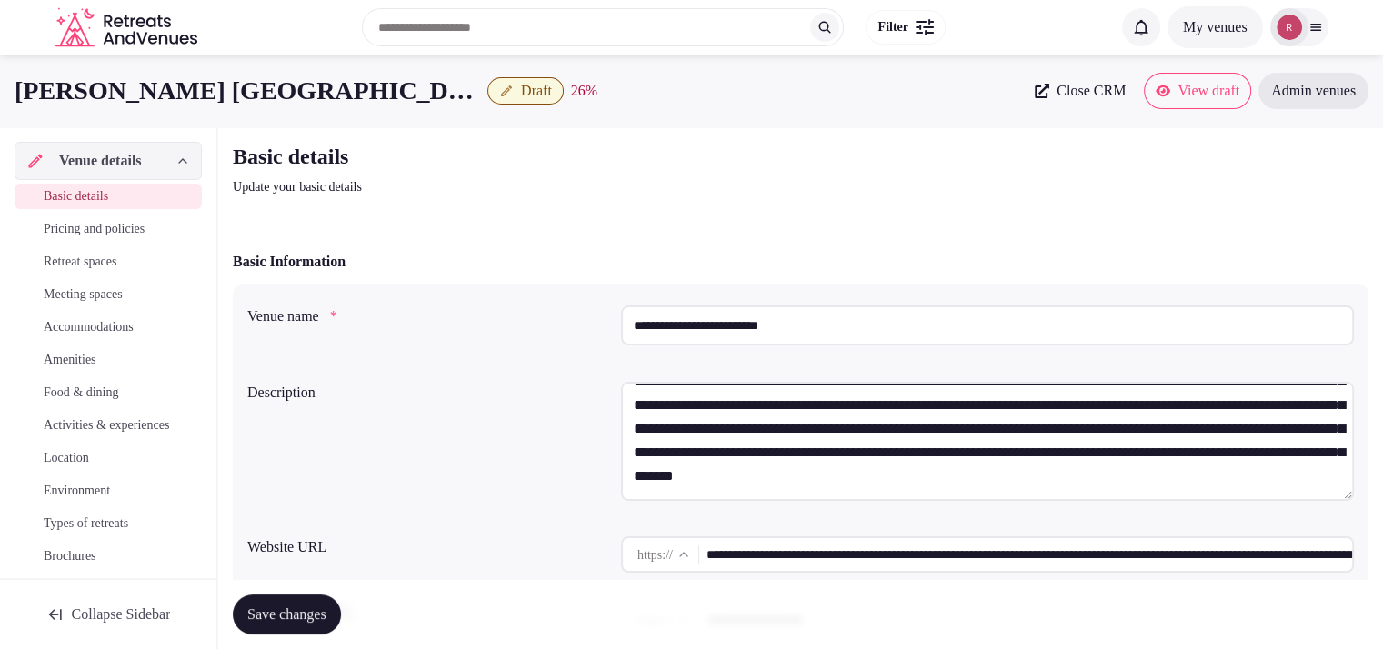
drag, startPoint x: 826, startPoint y: 320, endPoint x: 509, endPoint y: 307, distance: 317.5
click at [509, 307] on div "**********" at bounding box center [800, 329] width 1106 height 62
paste input "**********"
type input "**********"
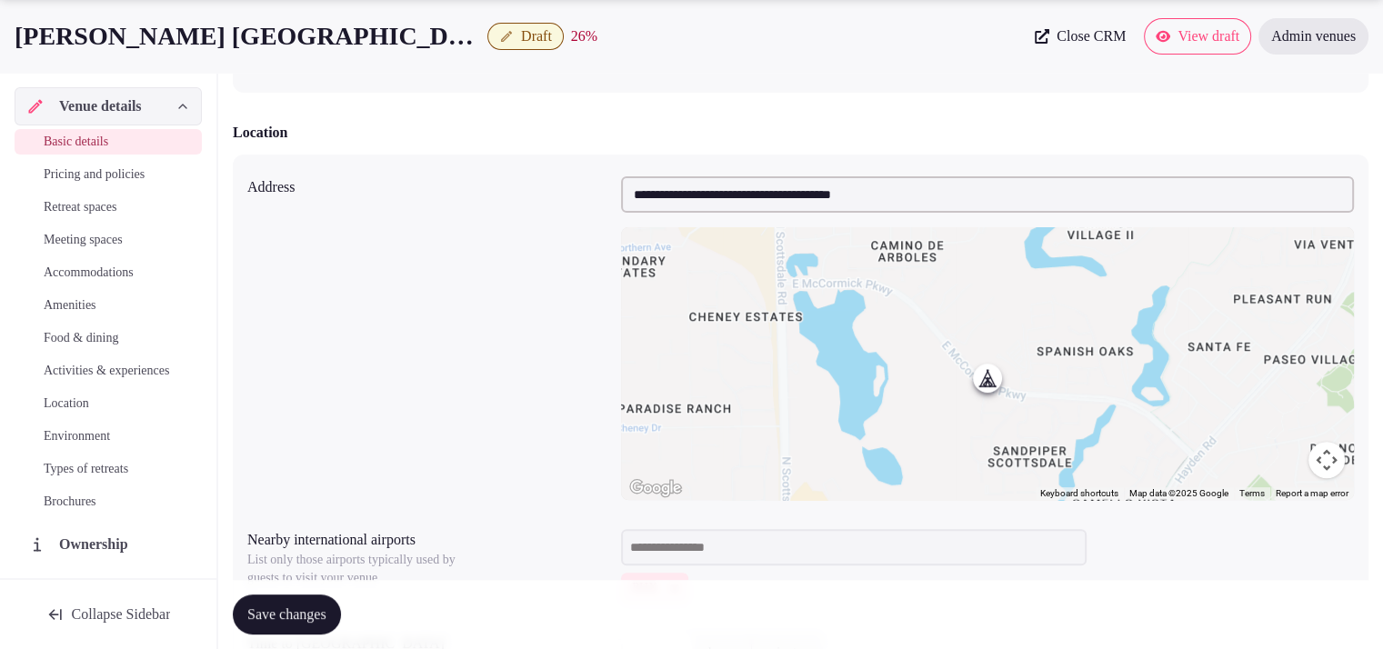
scroll to position [1135, 0]
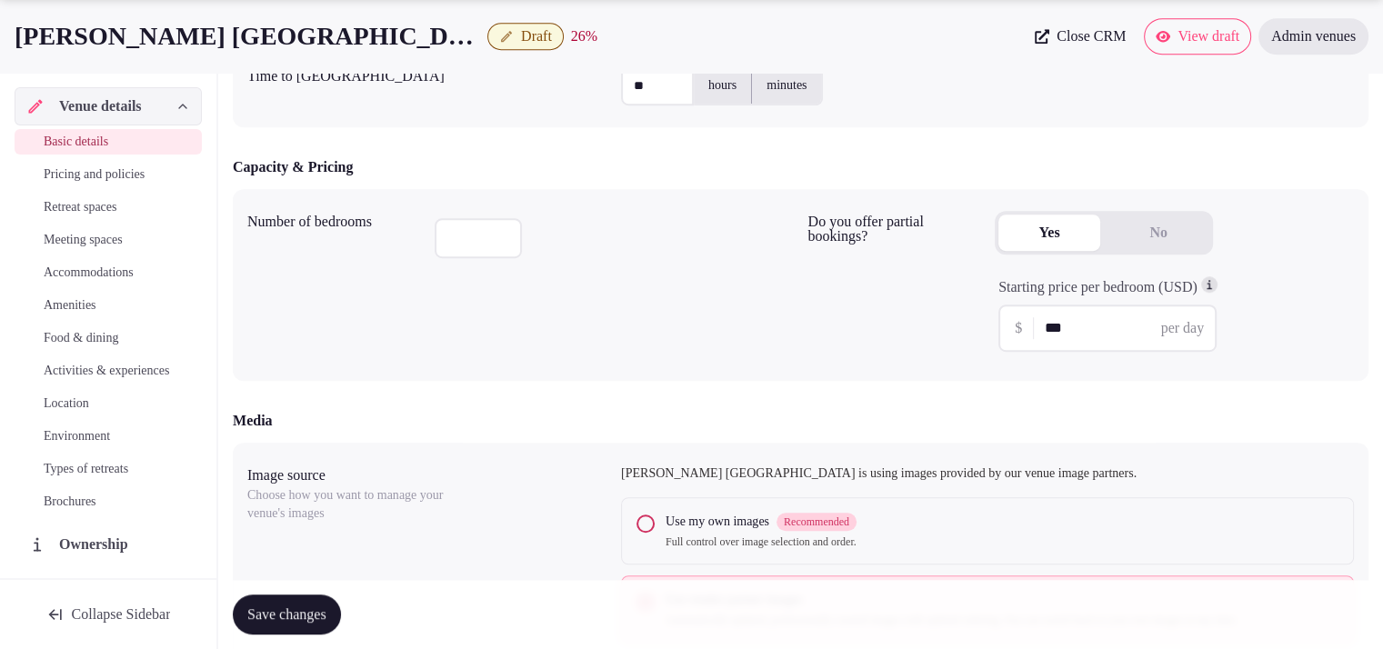
click at [320, 614] on span "Save changes" at bounding box center [286, 614] width 79 height 18
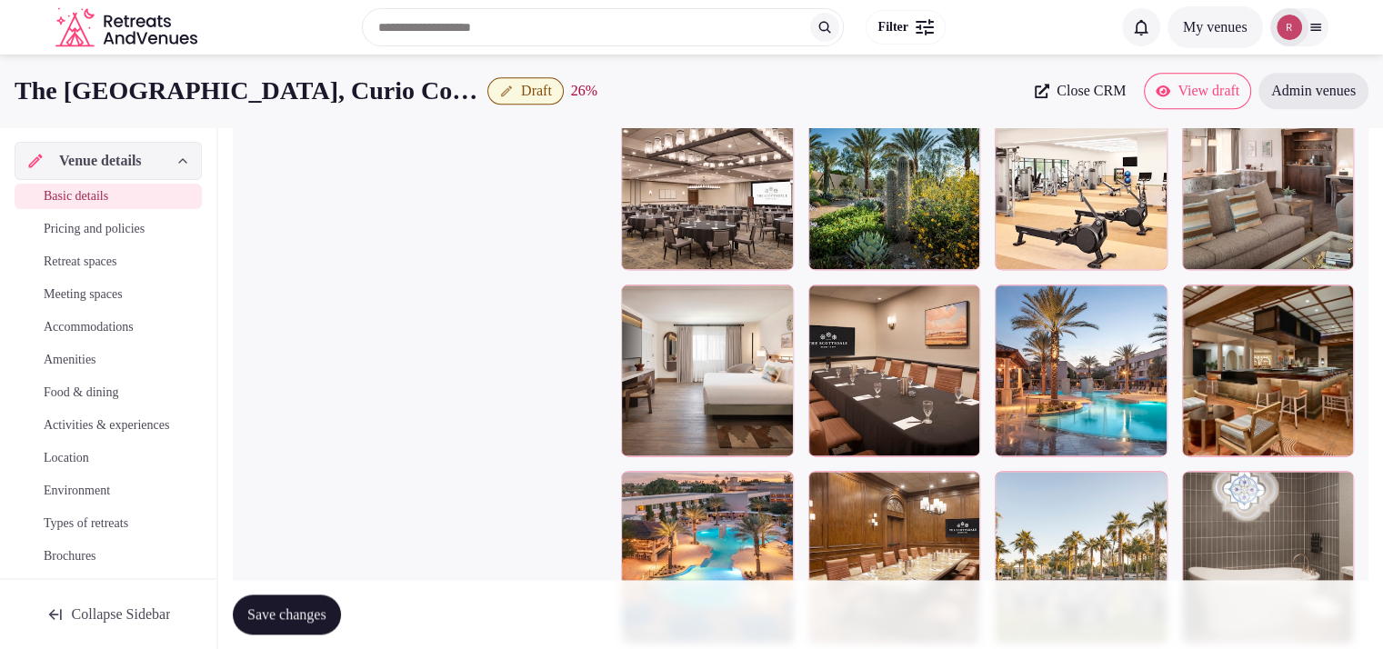
scroll to position [2127, 0]
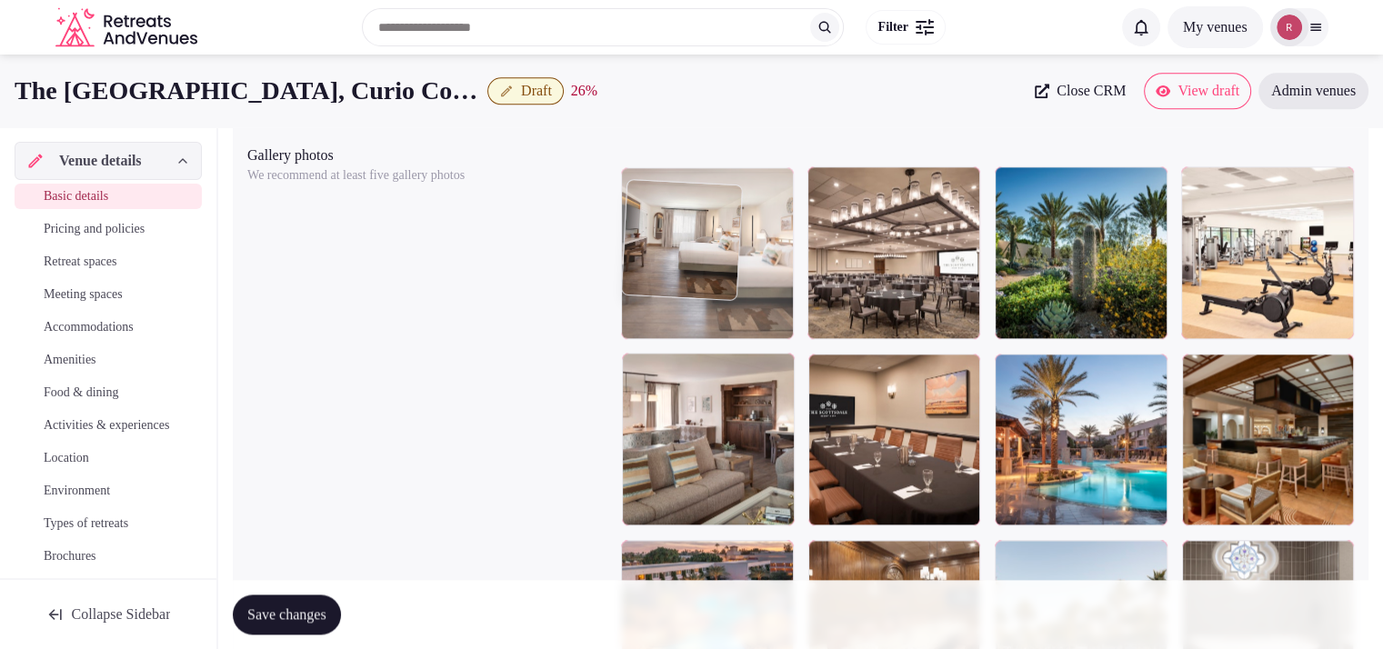
drag, startPoint x: 756, startPoint y: 414, endPoint x: 790, endPoint y: 290, distance: 128.1
click at [790, 290] on body "**********" at bounding box center [691, 294] width 1383 height 4843
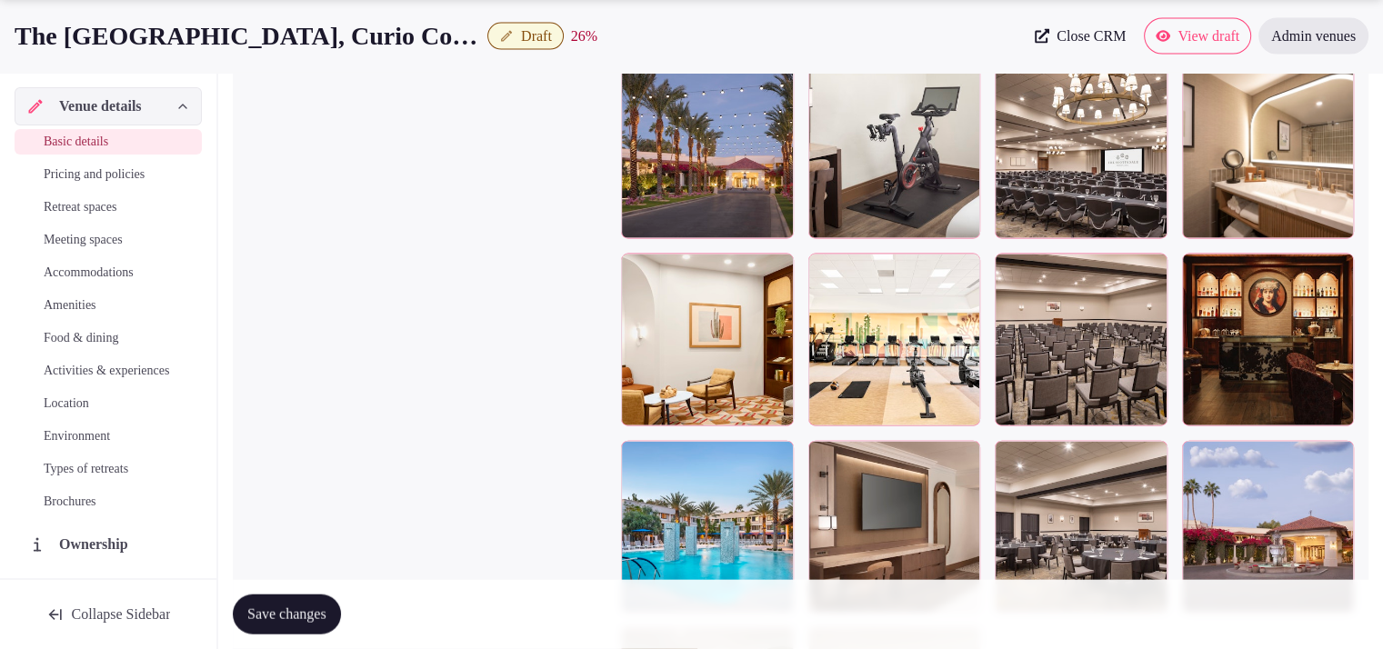
scroll to position [4035, 0]
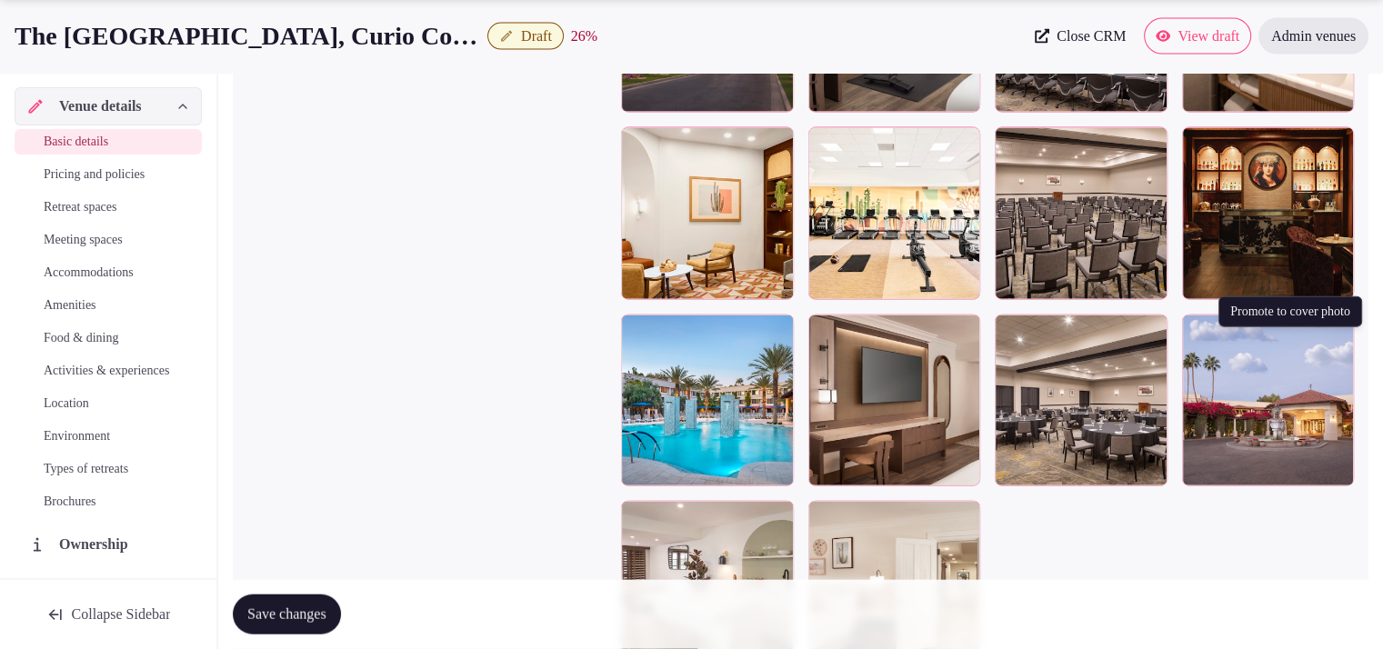
click at [1335, 340] on icon "button" at bounding box center [1335, 332] width 15 height 15
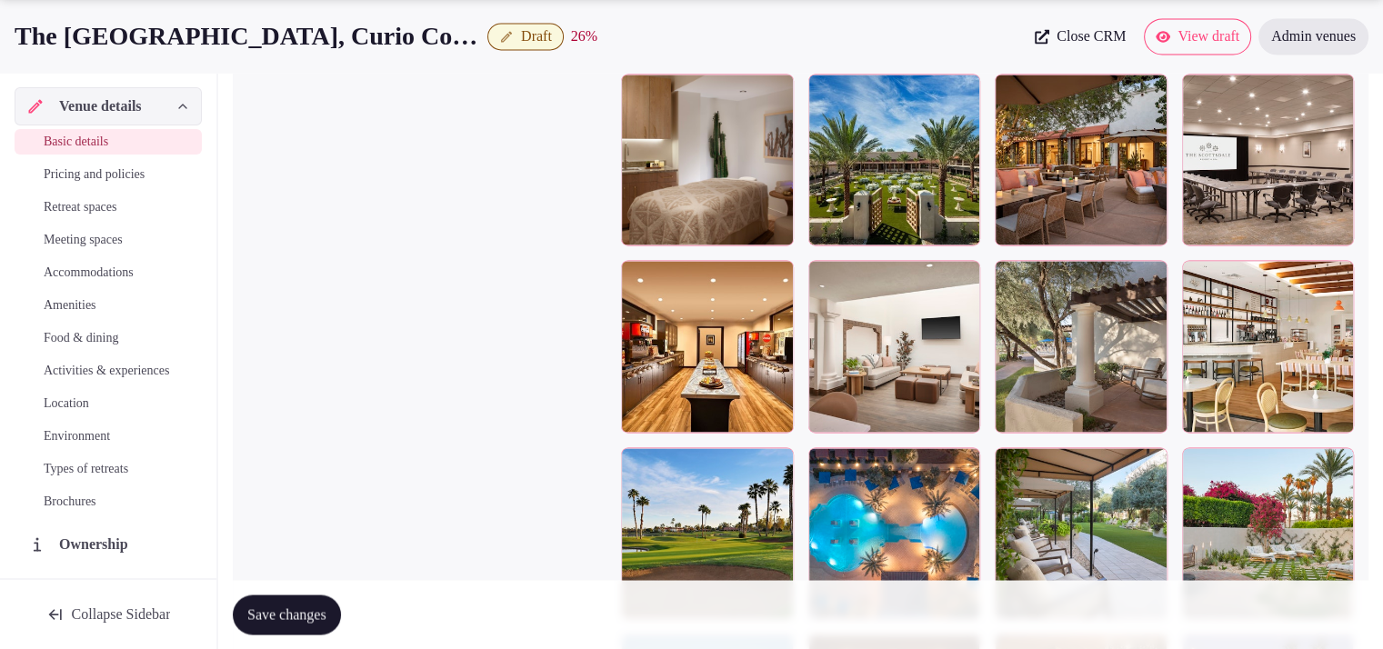
scroll to position [3177, 0]
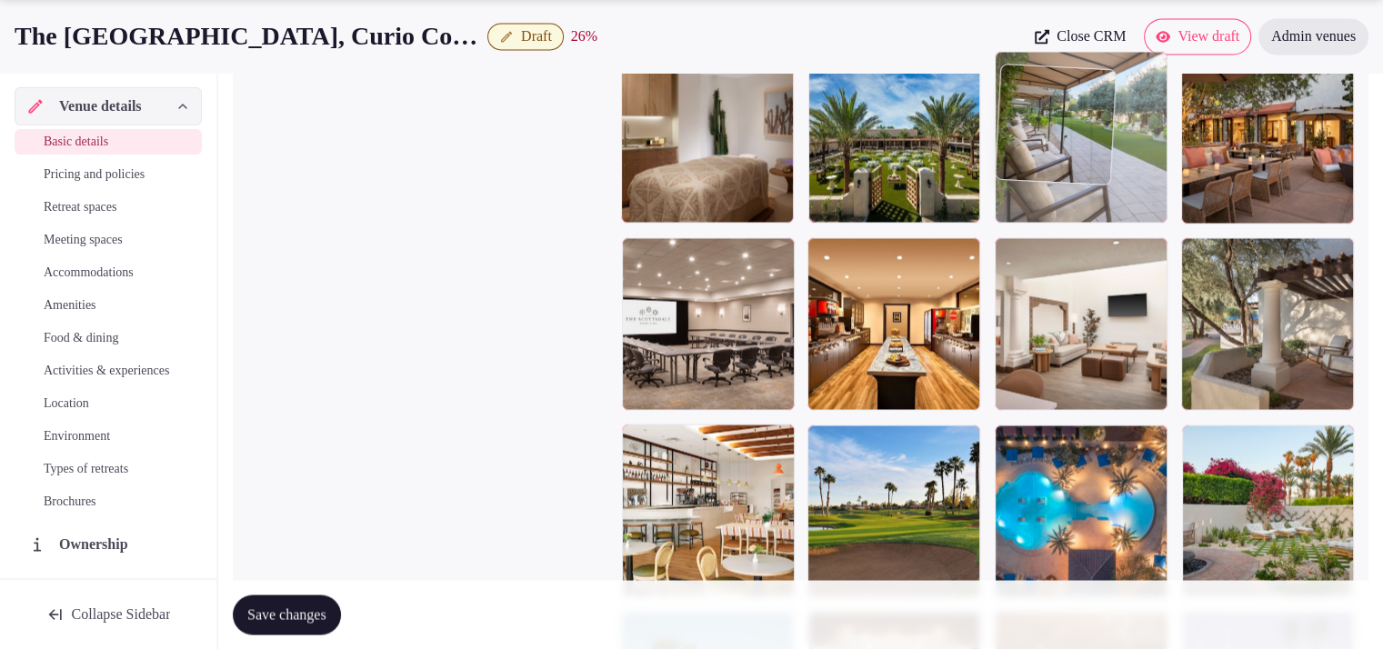
drag, startPoint x: 1145, startPoint y: 495, endPoint x: 1169, endPoint y: 165, distance: 330.9
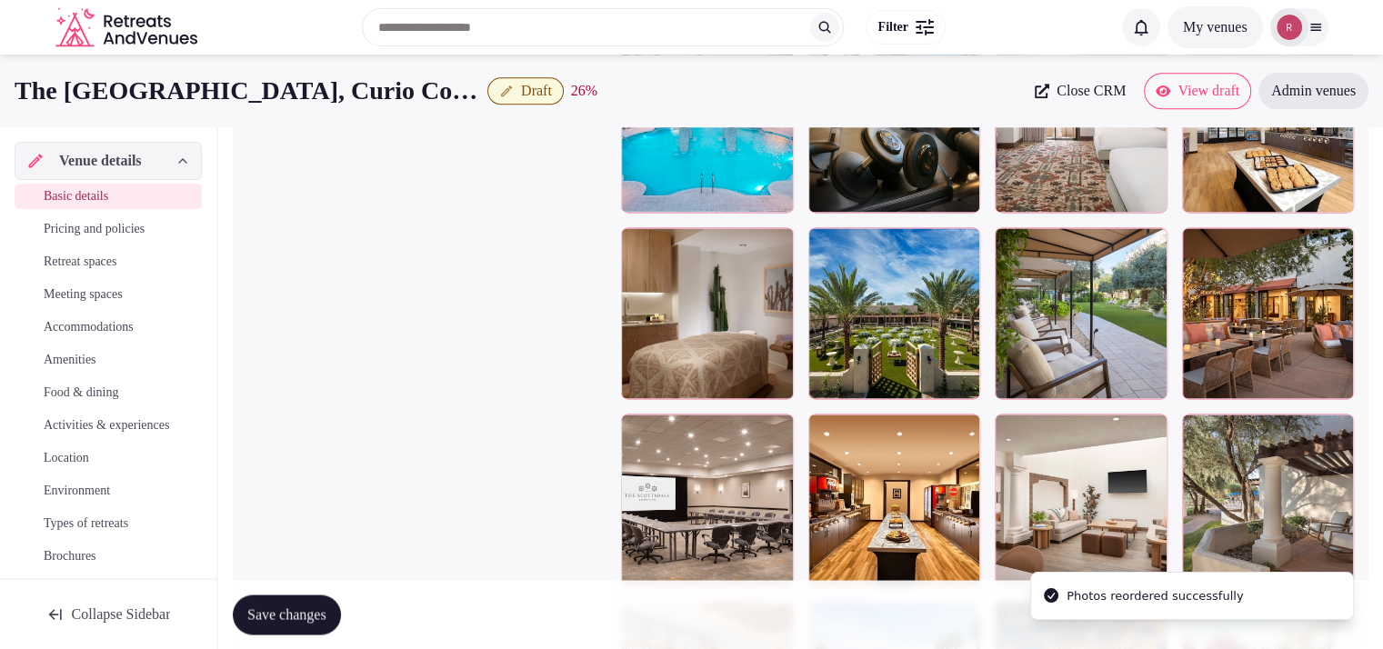
scroll to position [2806, 0]
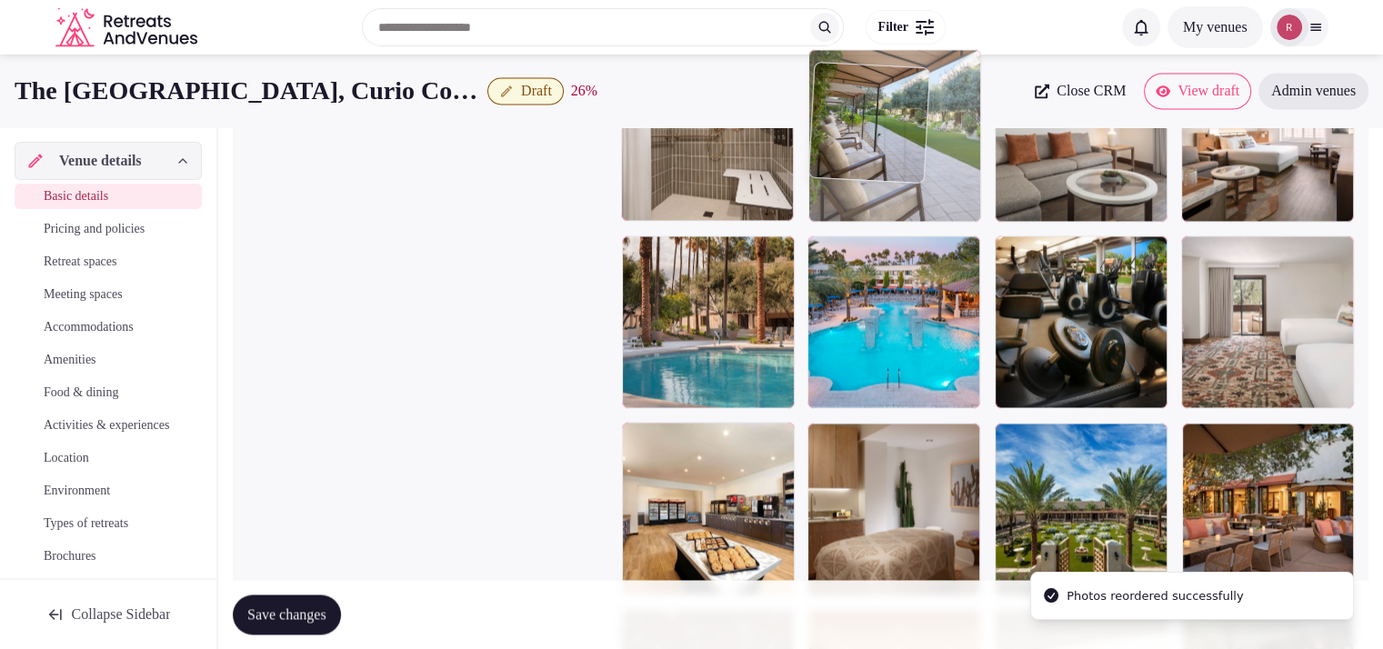
drag, startPoint x: 1116, startPoint y: 486, endPoint x: 968, endPoint y: 170, distance: 349.4
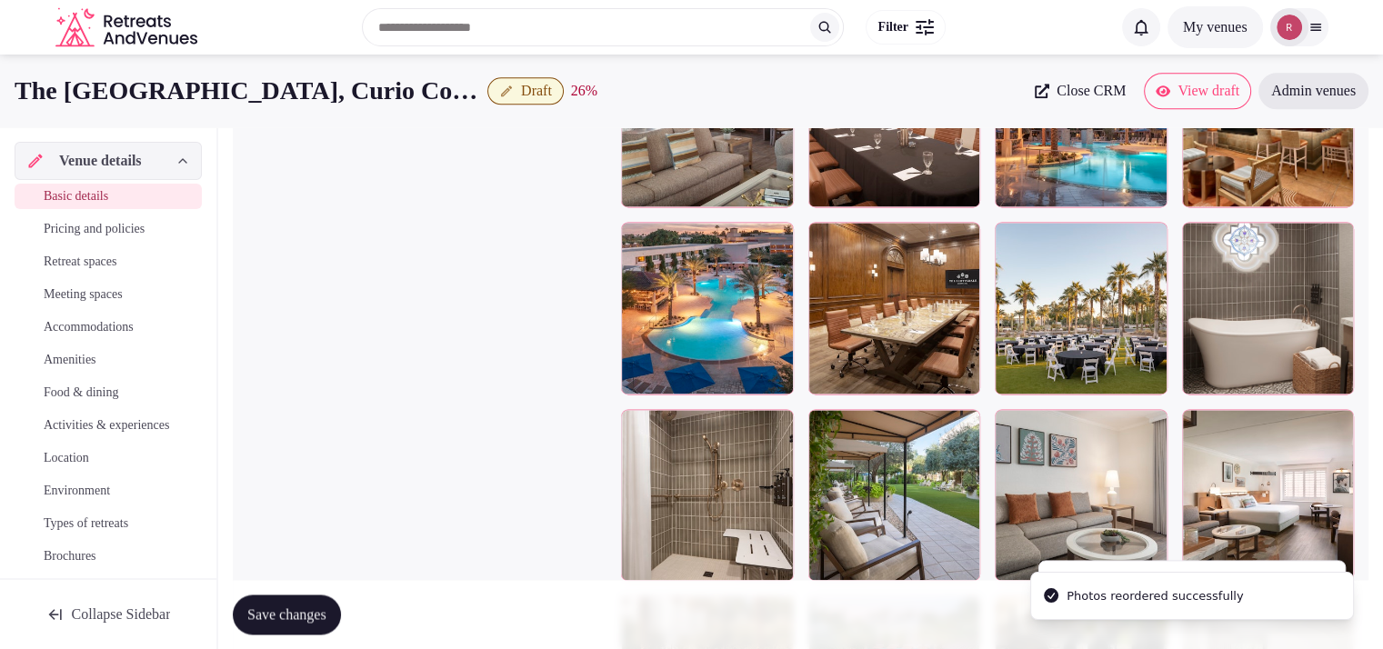
scroll to position [2440, 0]
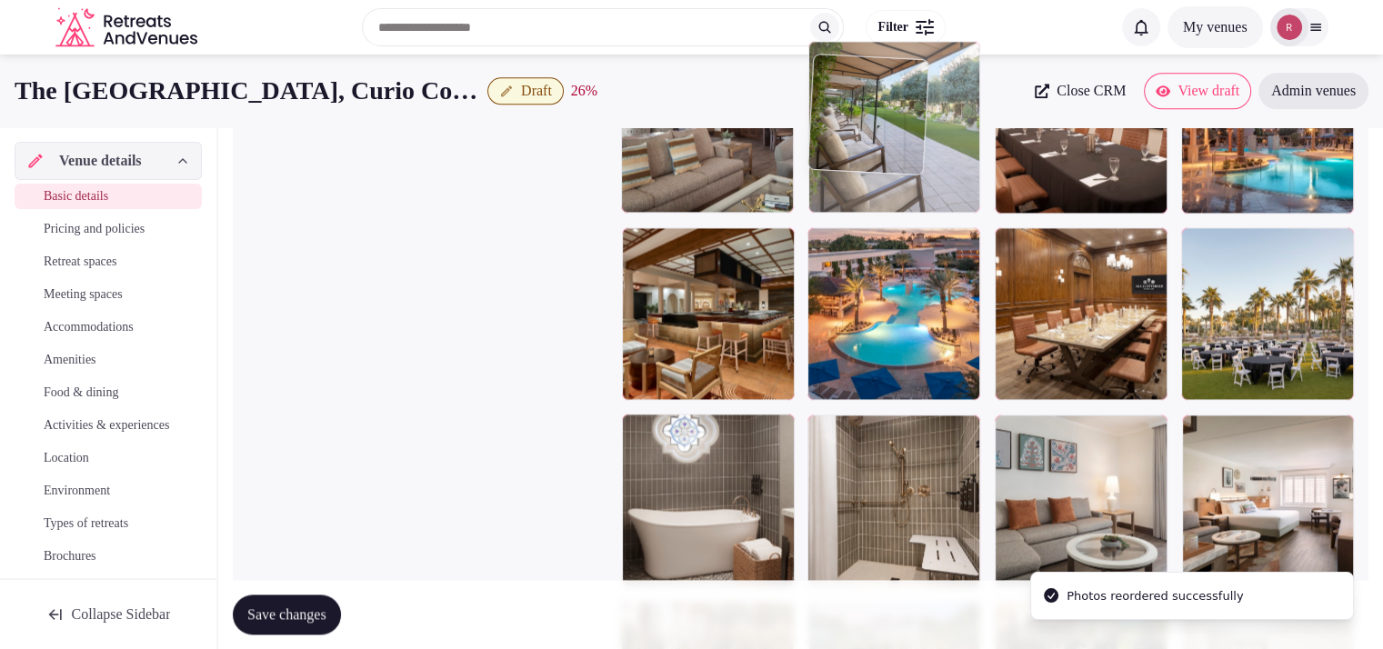
drag, startPoint x: 927, startPoint y: 497, endPoint x: 964, endPoint y: 210, distance: 289.6
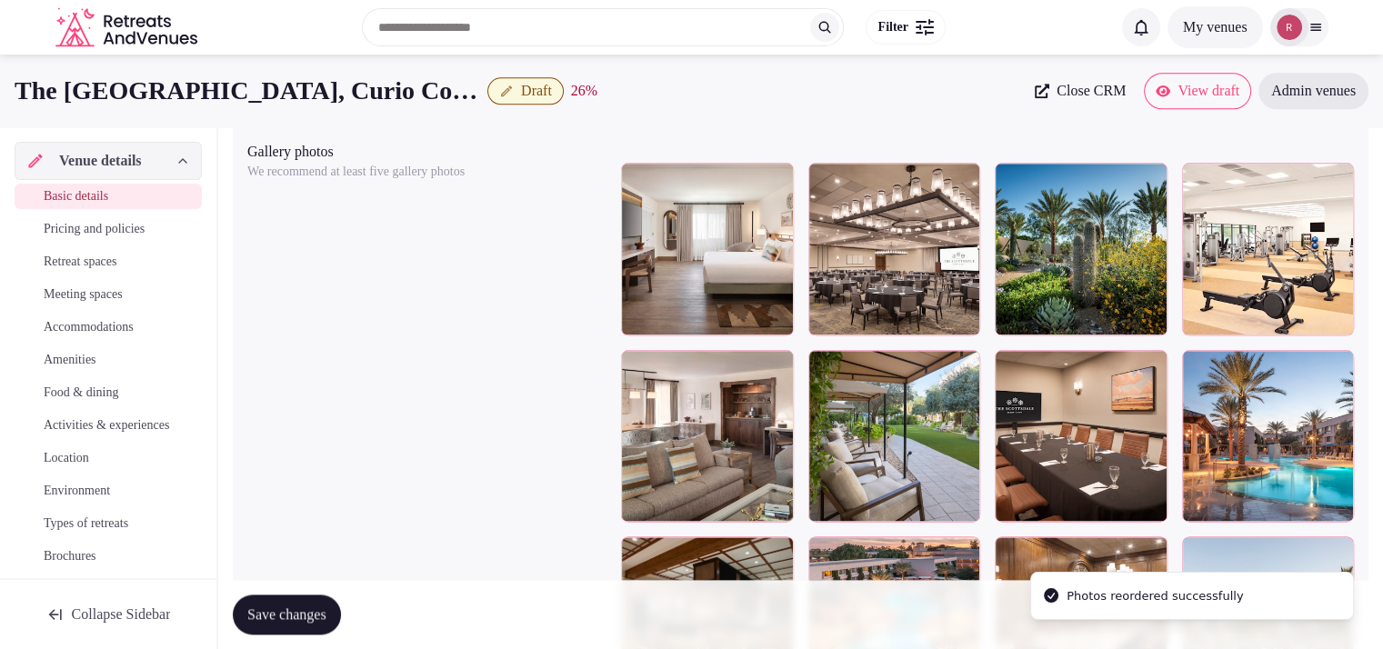
scroll to position [2160, 0]
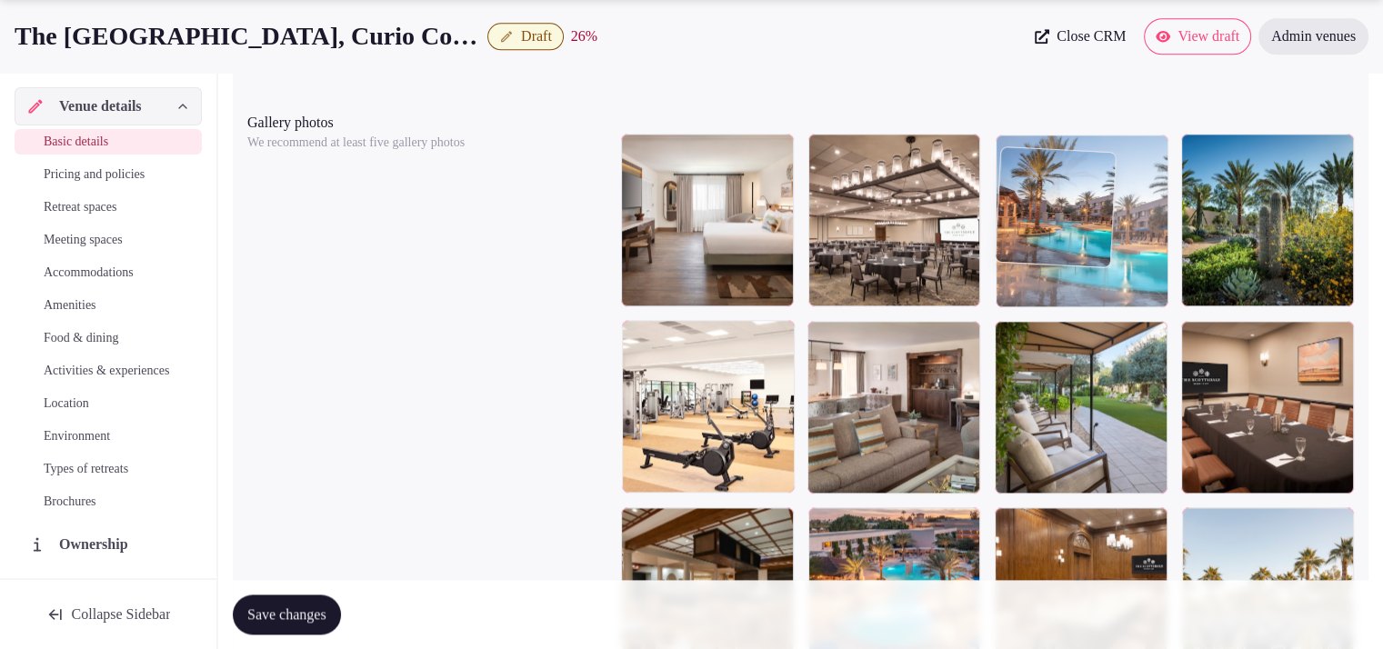
drag, startPoint x: 1309, startPoint y: 410, endPoint x: 1183, endPoint y: 286, distance: 176.8
click at [1183, 286] on body "**********" at bounding box center [691, 261] width 1383 height 4843
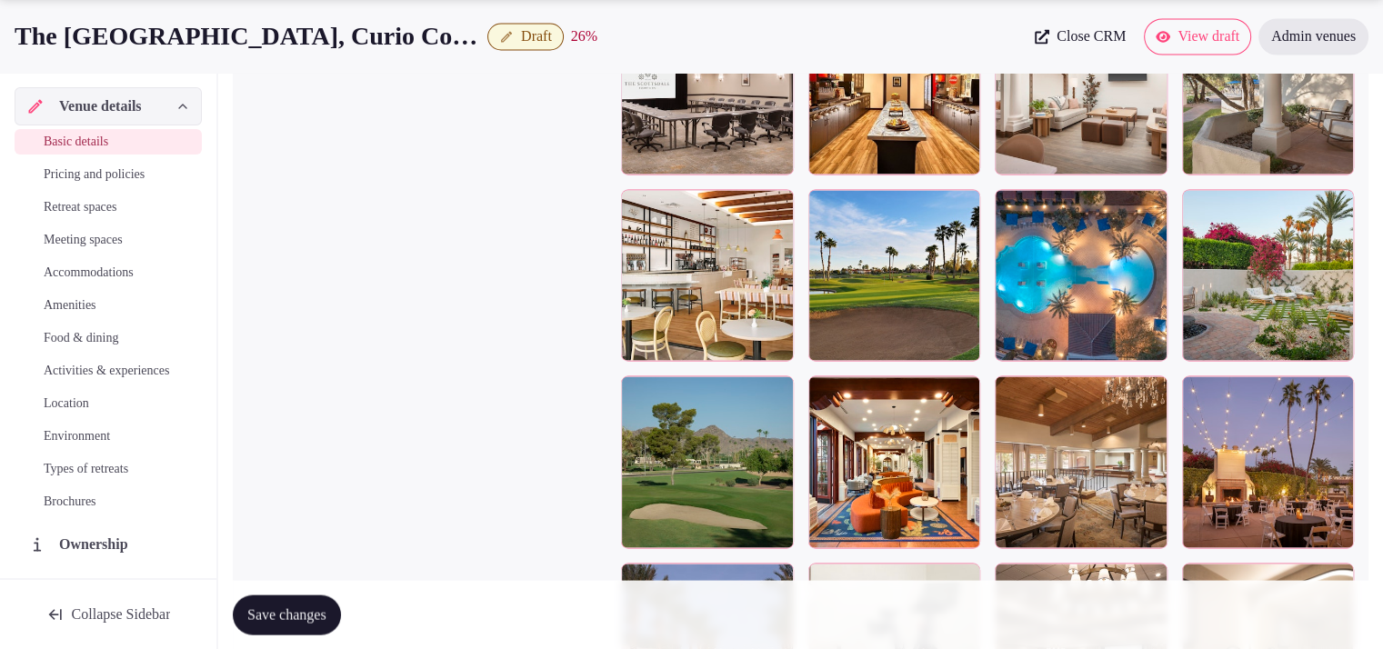
scroll to position [3429, 0]
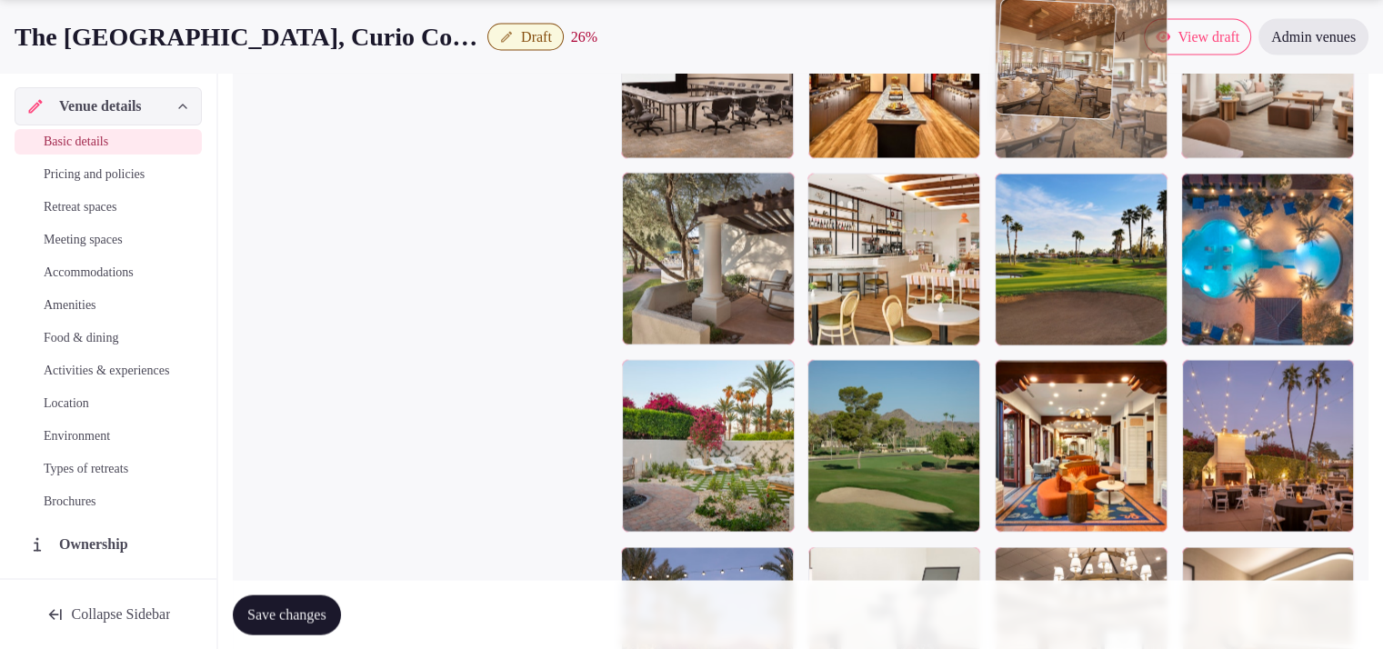
drag, startPoint x: 1066, startPoint y: 495, endPoint x: 1105, endPoint y: 177, distance: 319.7
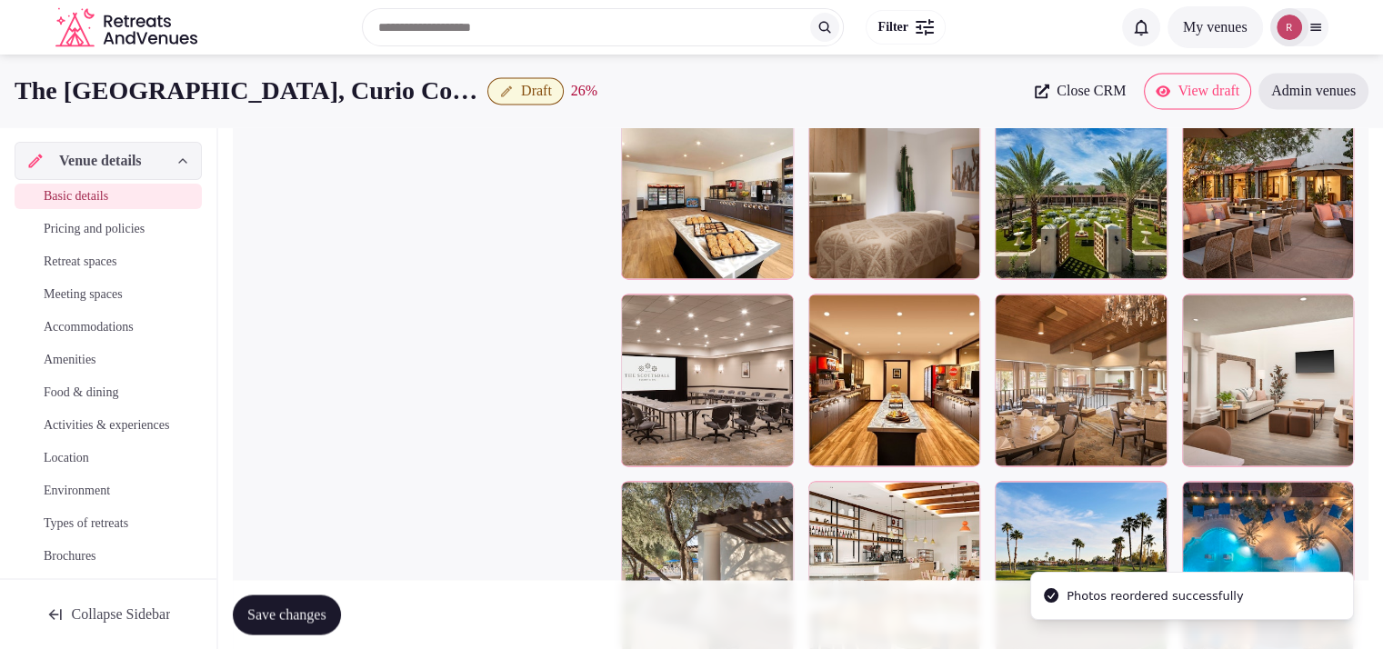
scroll to position [3058, 0]
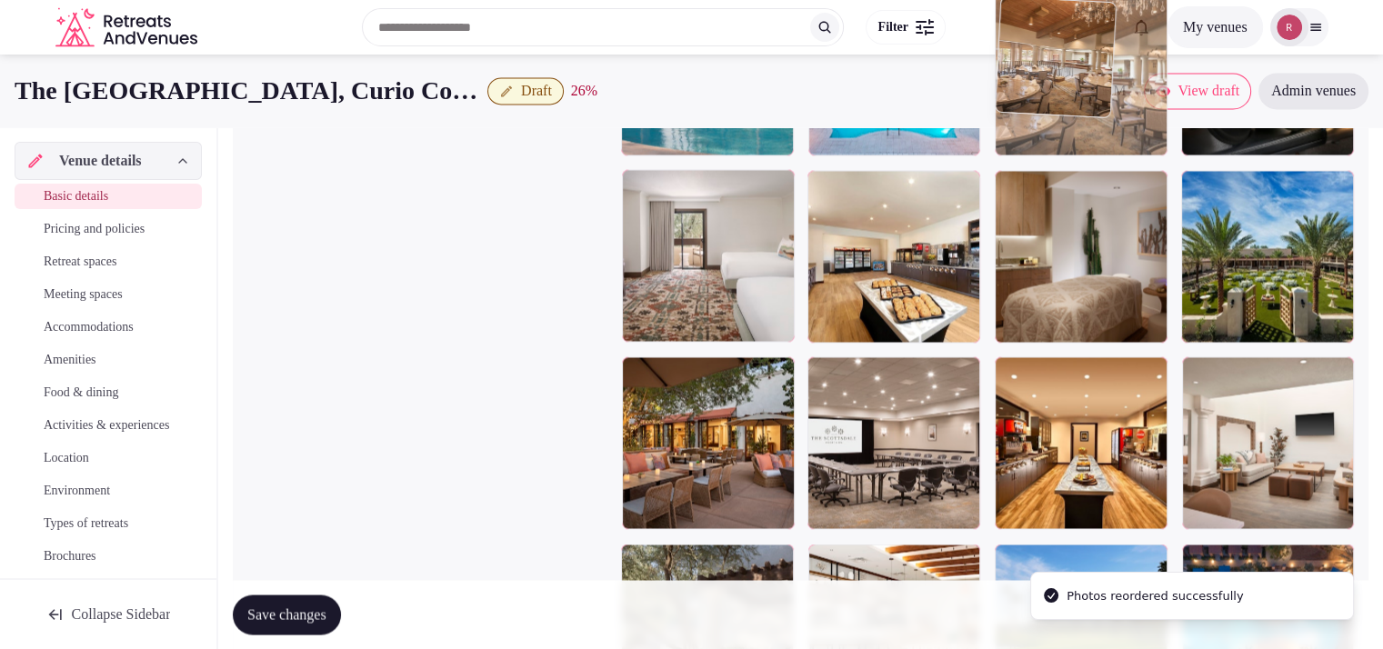
drag, startPoint x: 1105, startPoint y: 465, endPoint x: 1133, endPoint y: 188, distance: 277.7
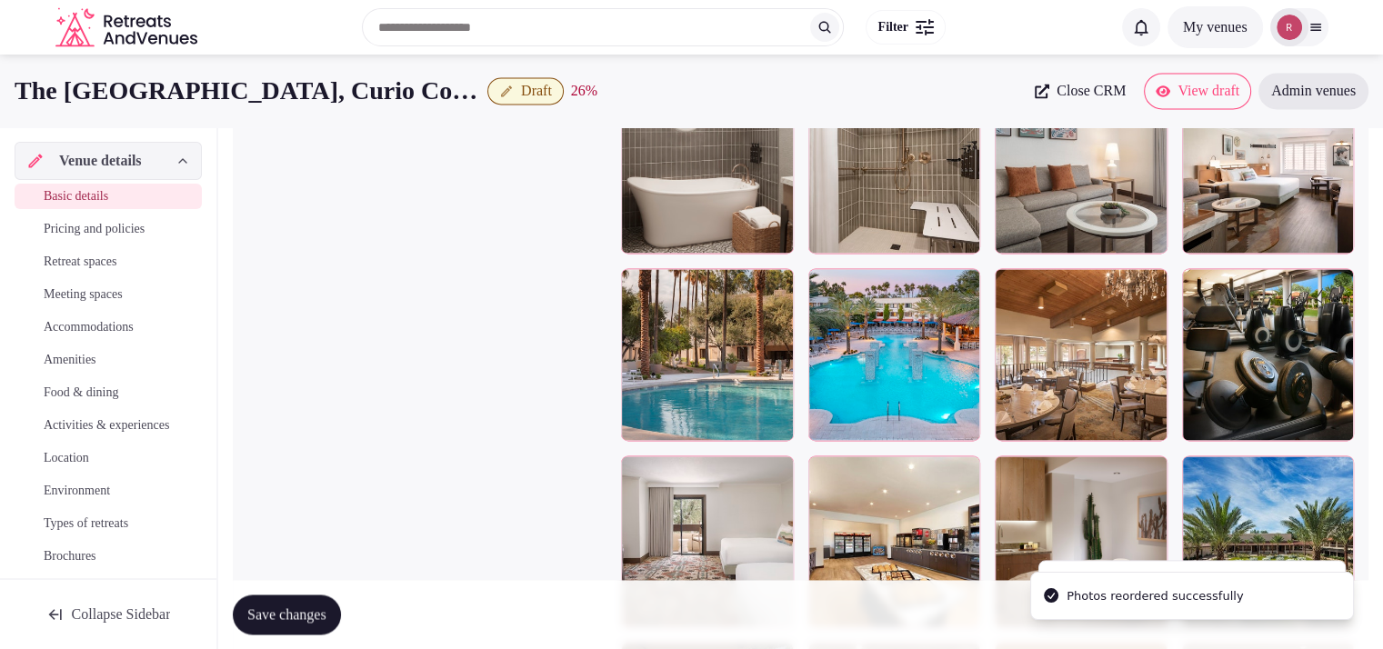
scroll to position [2652, 0]
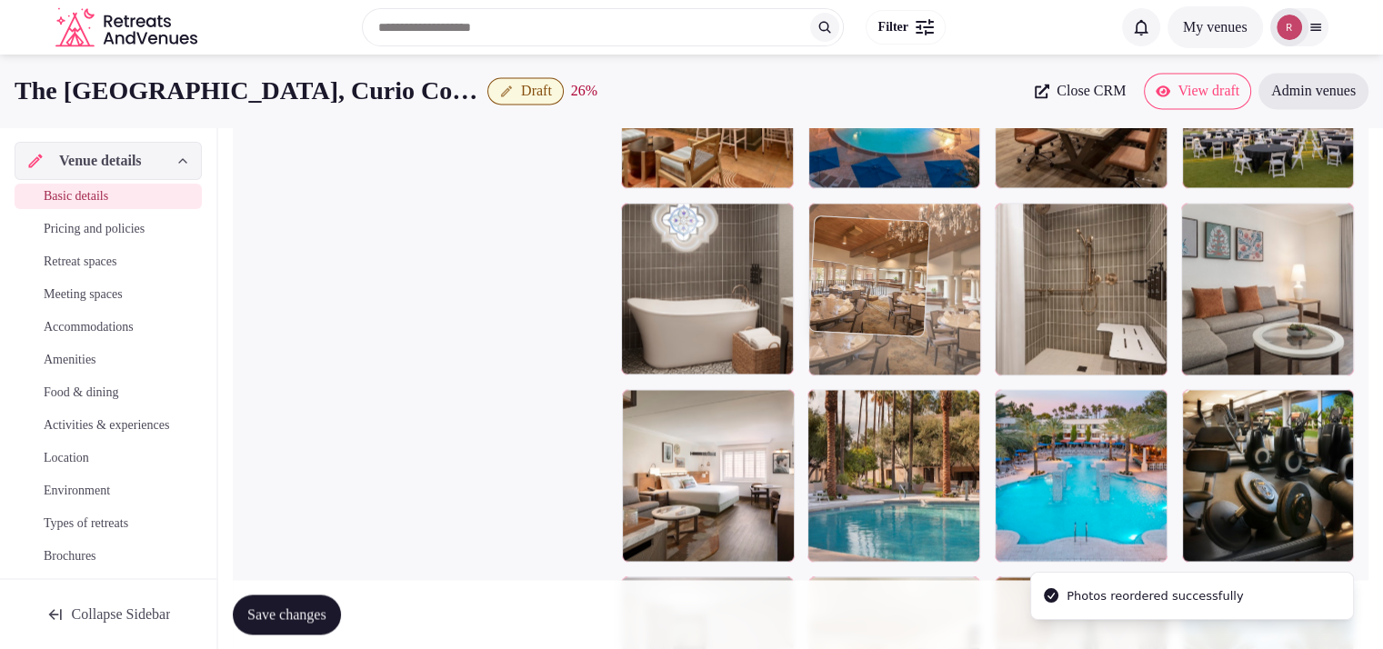
drag, startPoint x: 1084, startPoint y: 508, endPoint x: 971, endPoint y: 334, distance: 207.8
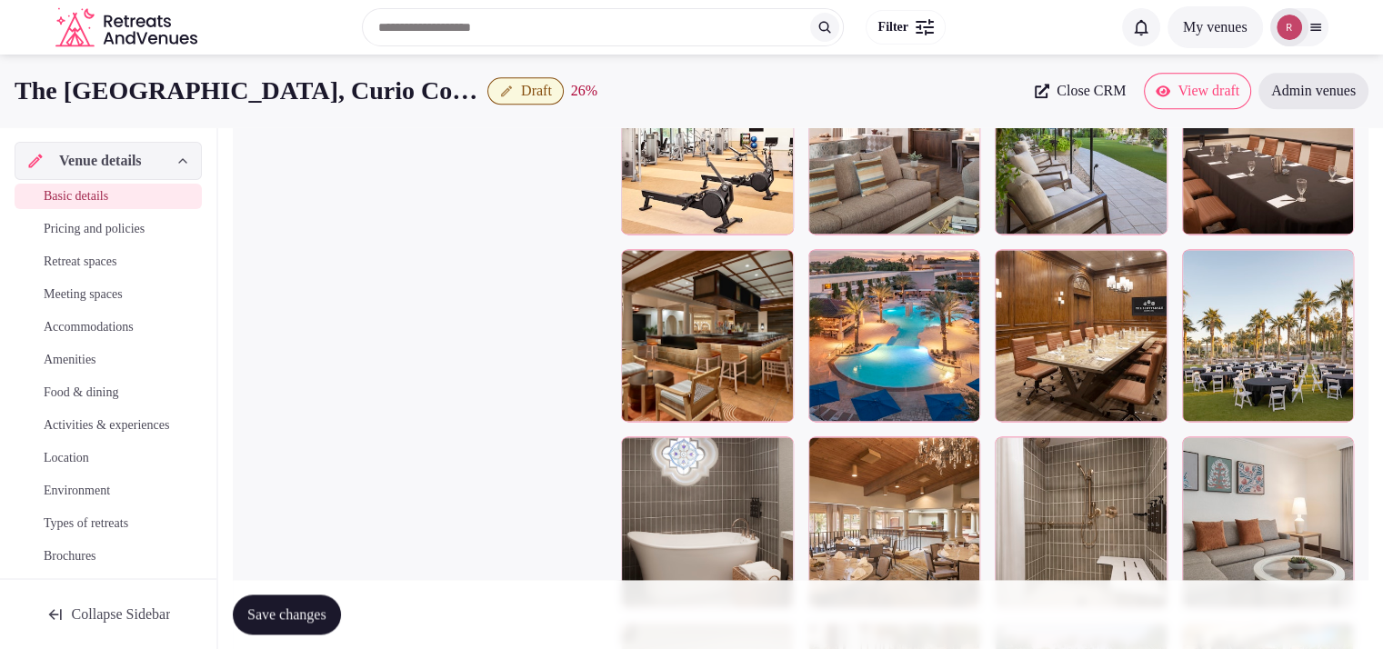
scroll to position [2299, 0]
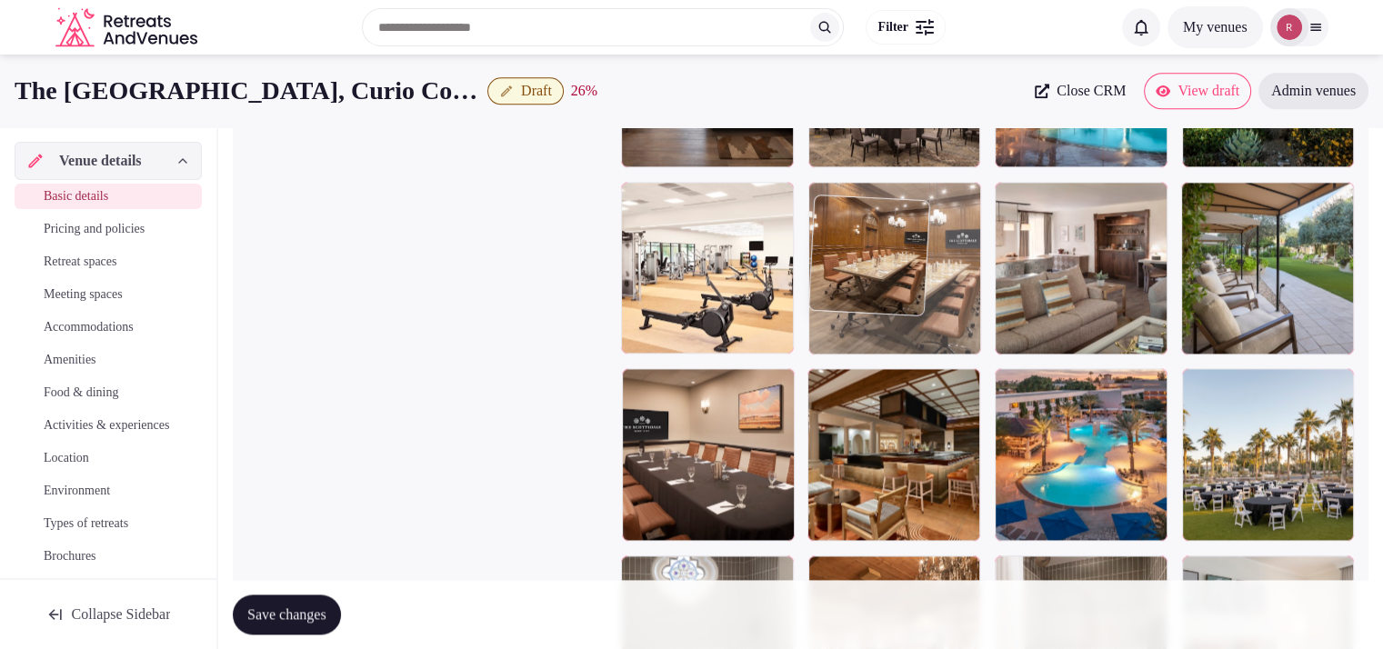
drag, startPoint x: 1117, startPoint y: 466, endPoint x: 992, endPoint y: 330, distance: 185.3
click at [992, 330] on body "**********" at bounding box center [691, 122] width 1383 height 4843
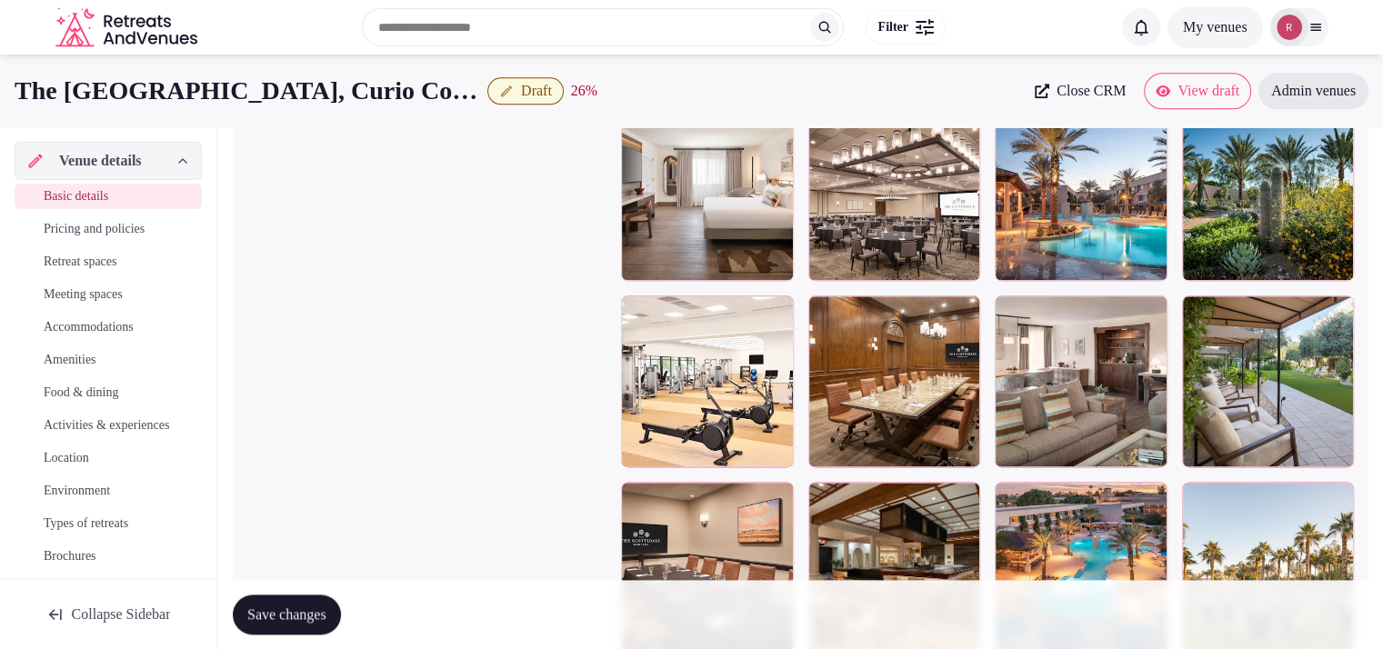
scroll to position [2140, 0]
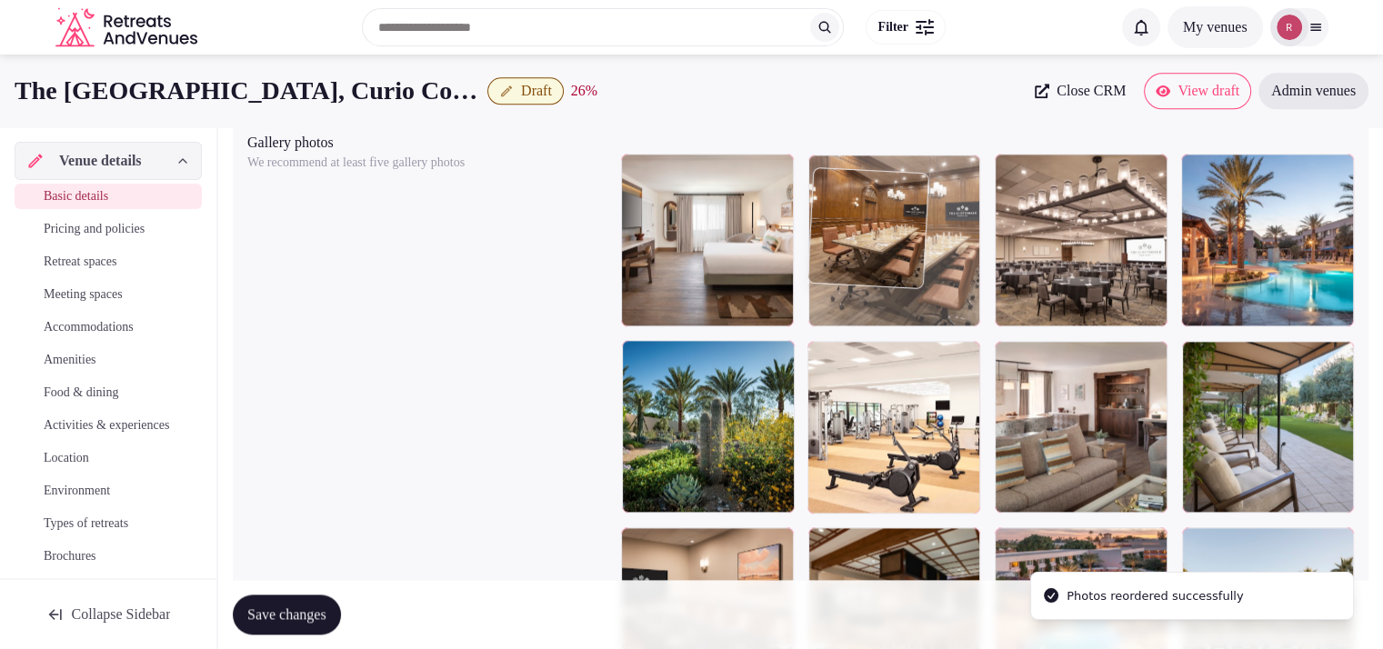
drag, startPoint x: 916, startPoint y: 467, endPoint x: 940, endPoint y: 318, distance: 151.0
click at [940, 318] on body "**********" at bounding box center [691, 281] width 1383 height 4843
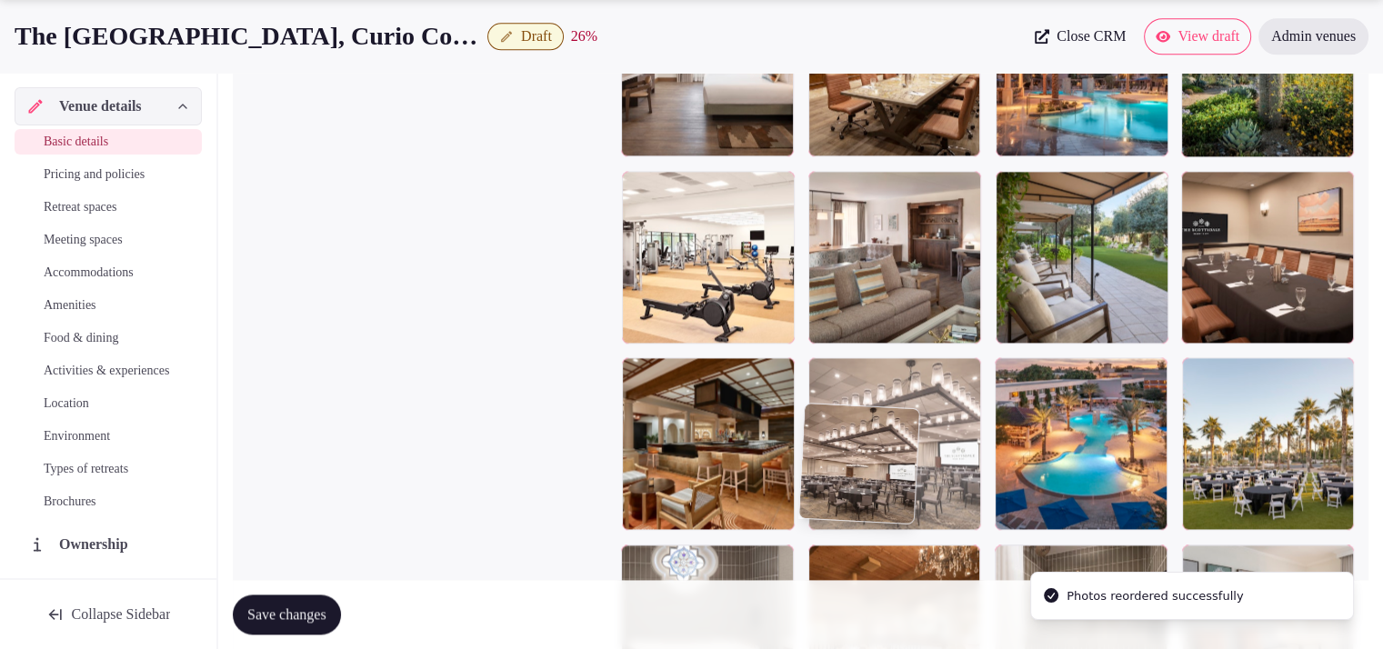
scroll to position [2329, 0]
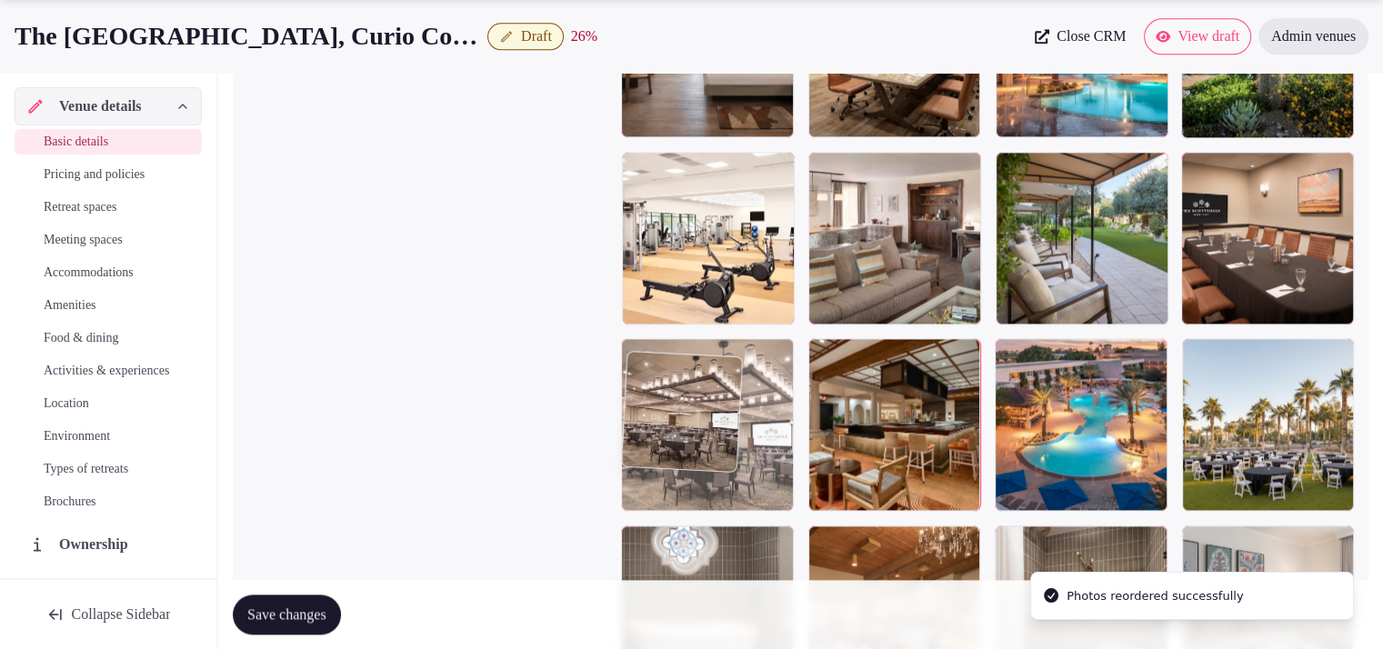
drag, startPoint x: 1092, startPoint y: 289, endPoint x: 794, endPoint y: 510, distance: 371.1
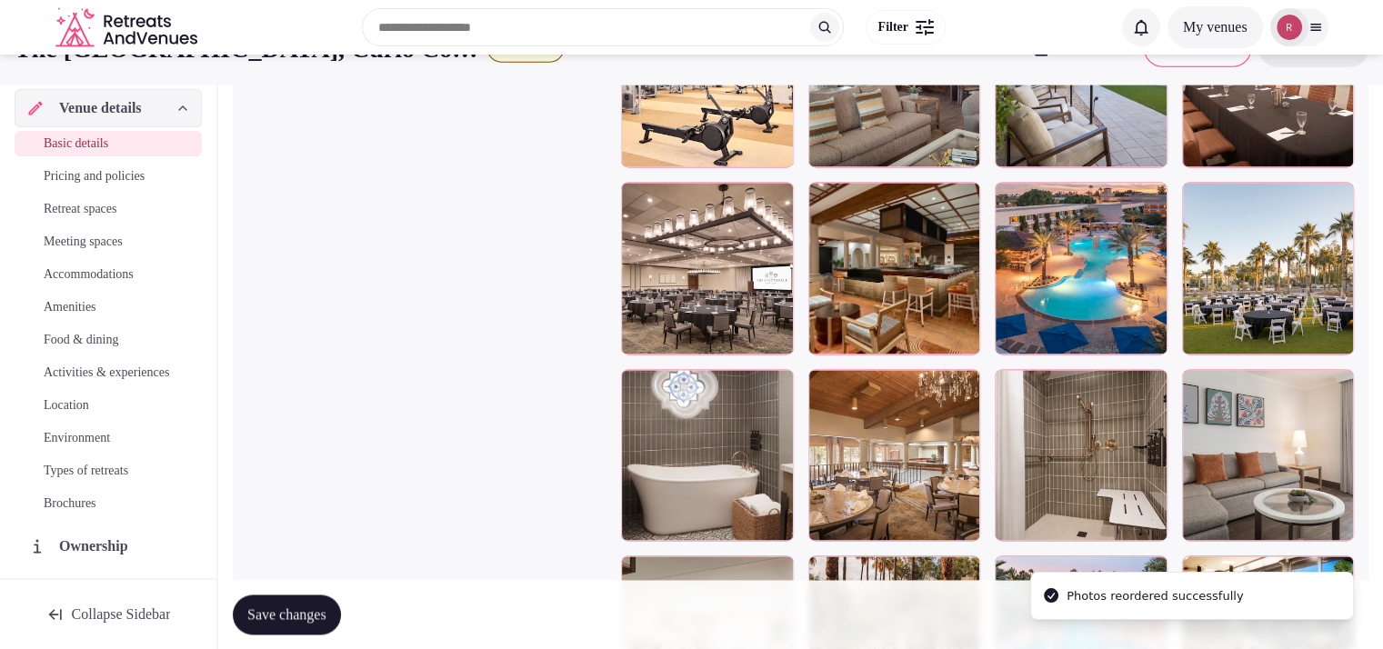
scroll to position [2434, 0]
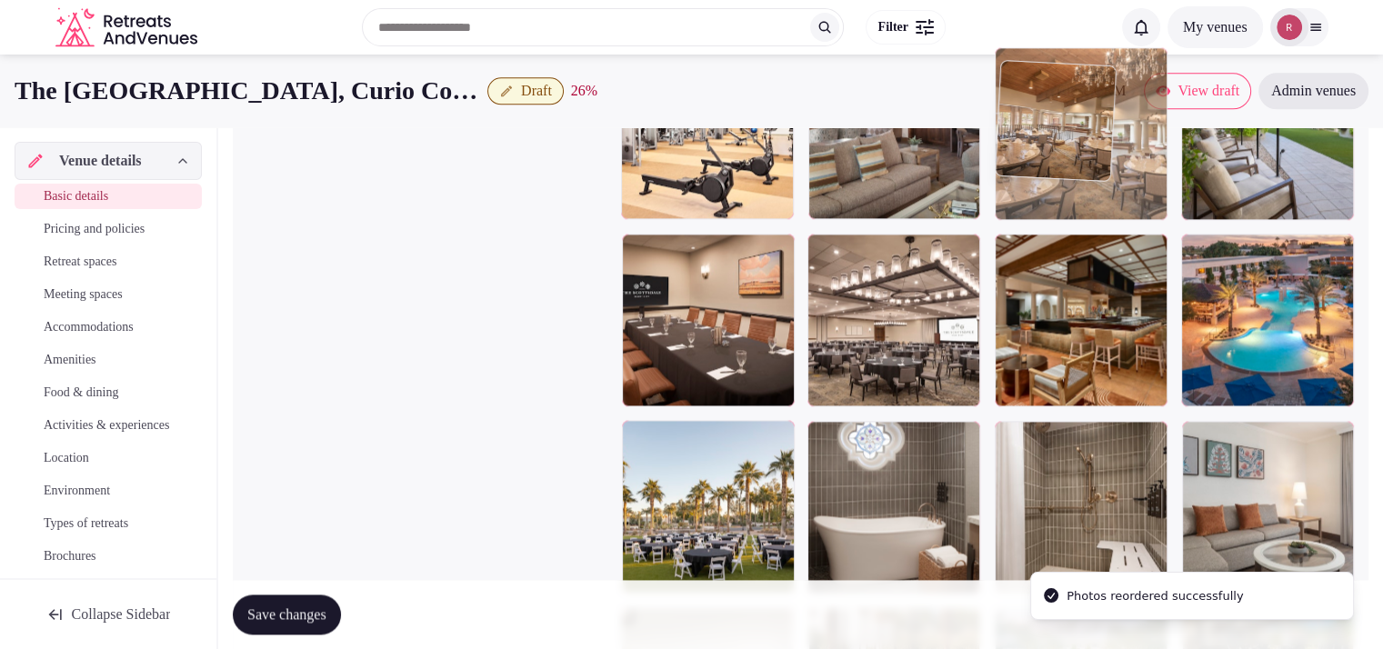
drag, startPoint x: 871, startPoint y: 507, endPoint x: 1088, endPoint y: 243, distance: 342.3
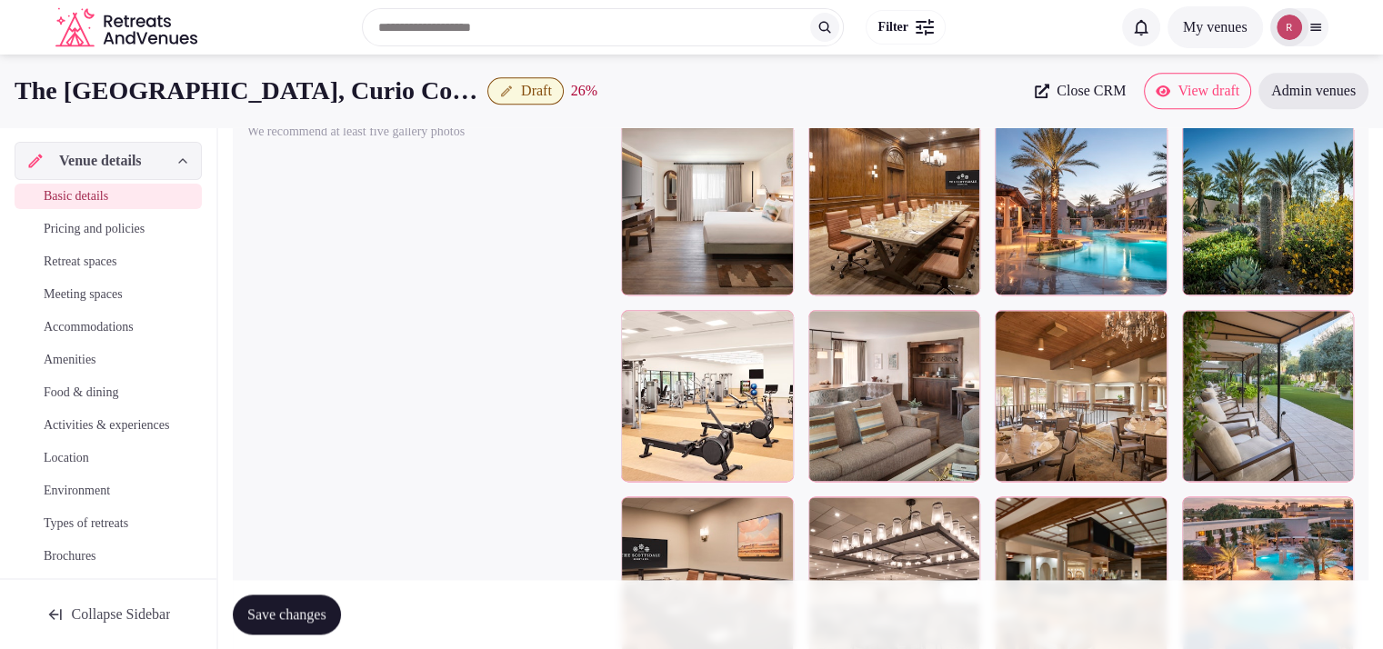
scroll to position [2108, 0]
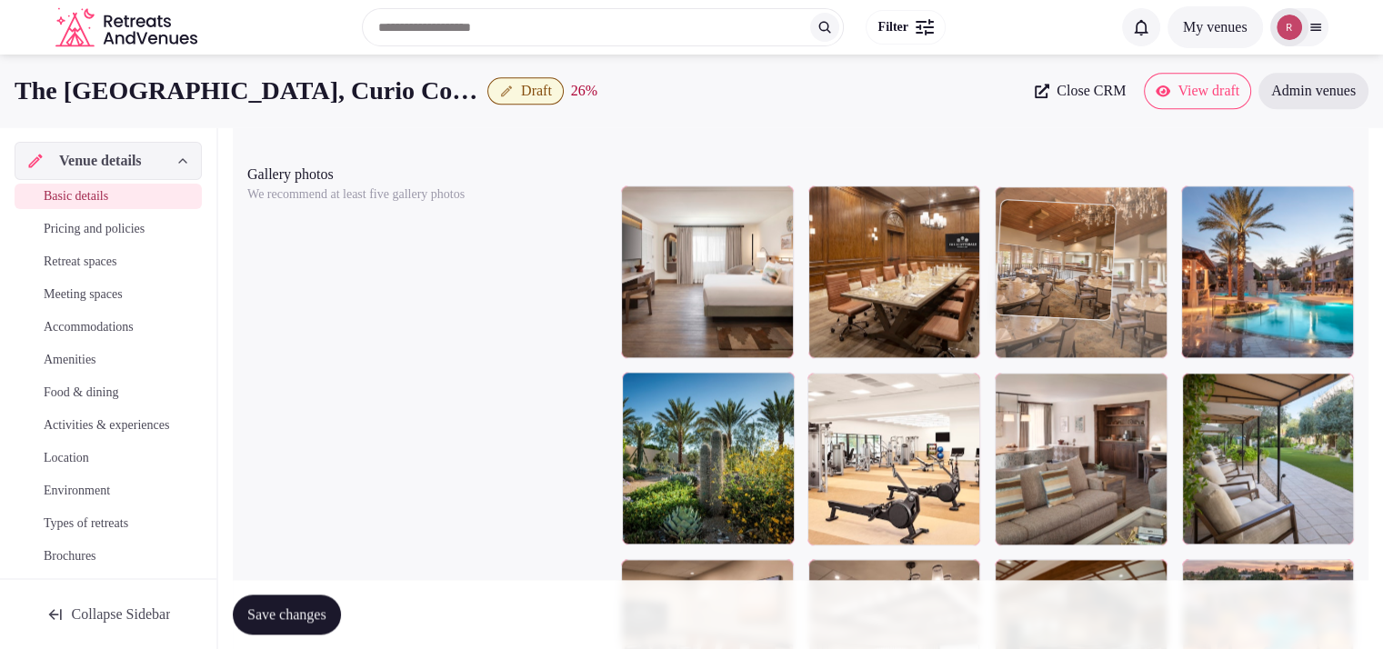
drag, startPoint x: 1116, startPoint y: 481, endPoint x: 1118, endPoint y: 352, distance: 129.1
click at [1118, 352] on body "**********" at bounding box center [691, 313] width 1383 height 4843
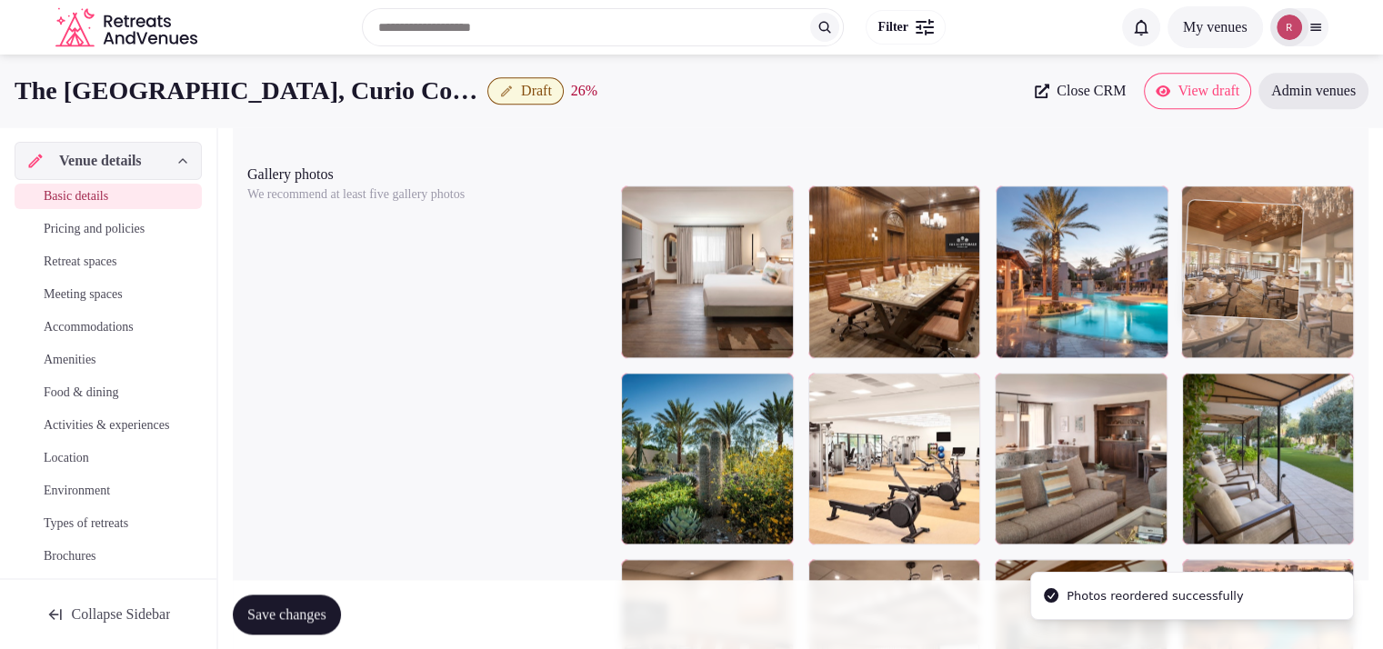
drag, startPoint x: 1085, startPoint y: 350, endPoint x: 1230, endPoint y: 338, distance: 145.9
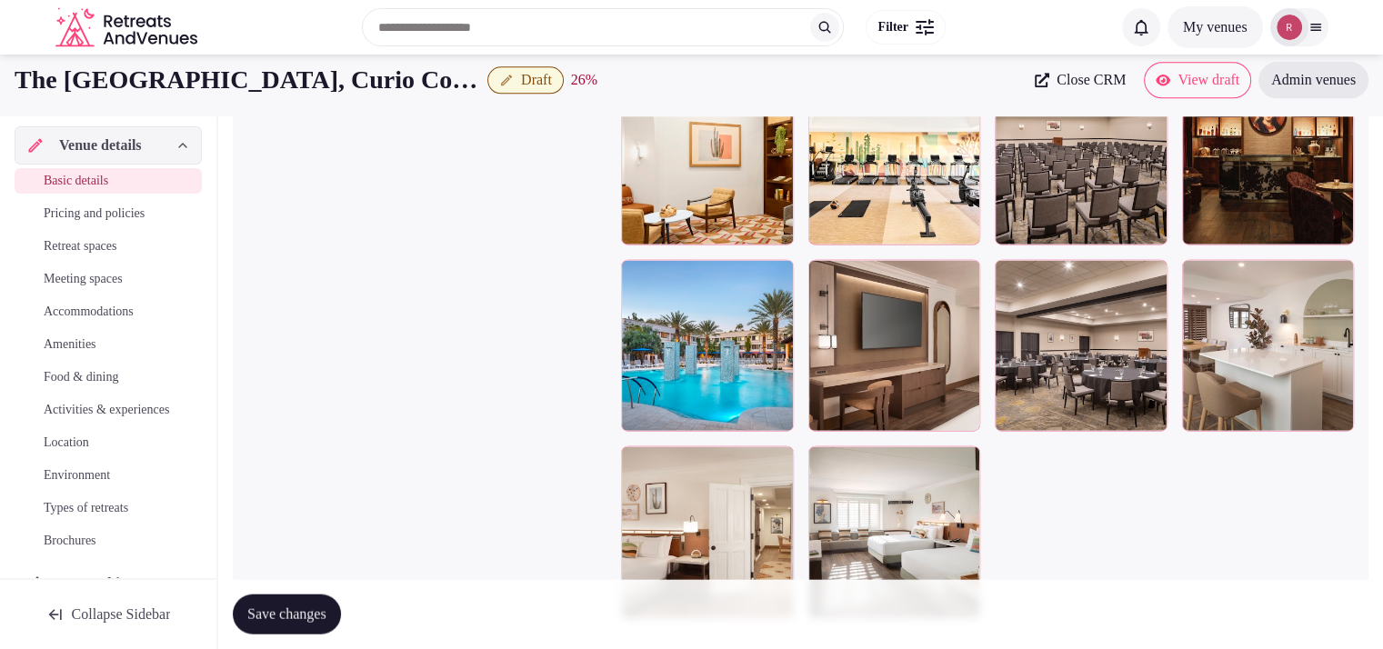
scroll to position [4066, 0]
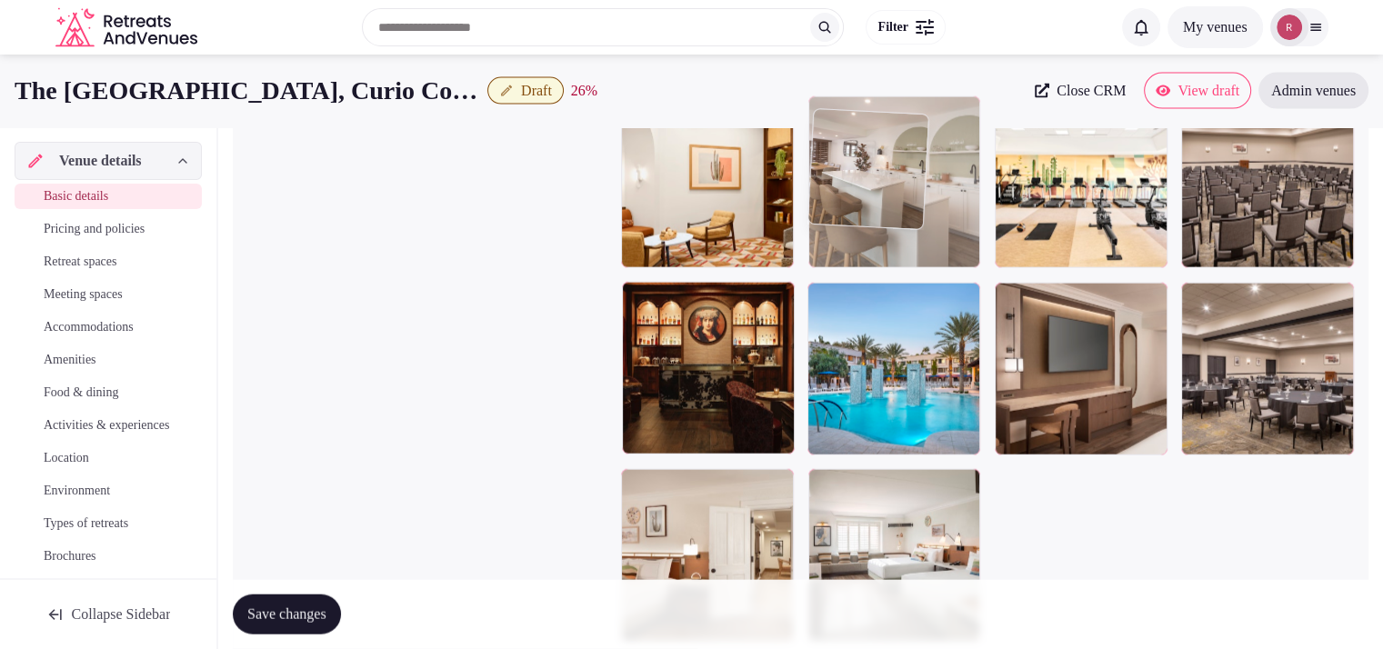
drag, startPoint x: 1280, startPoint y: 432, endPoint x: 859, endPoint y: 221, distance: 470.8
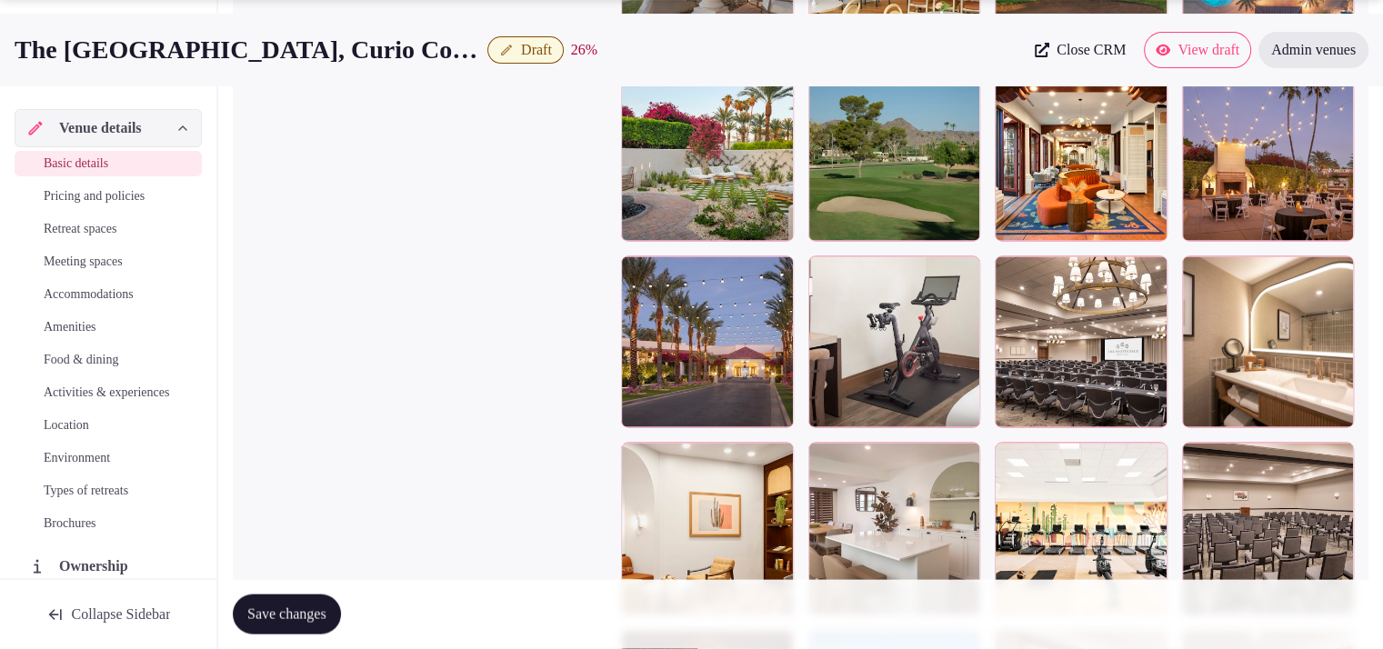
scroll to position [3754, 0]
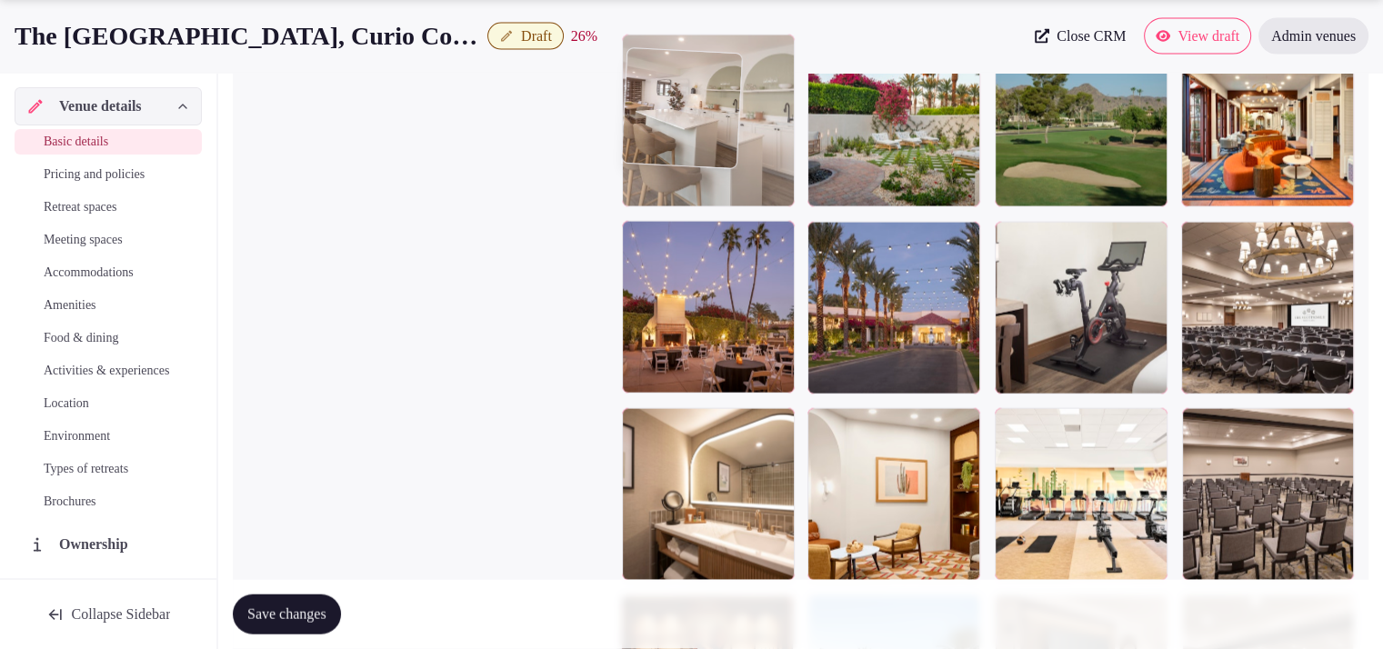
drag, startPoint x: 902, startPoint y: 519, endPoint x: 782, endPoint y: 163, distance: 376.0
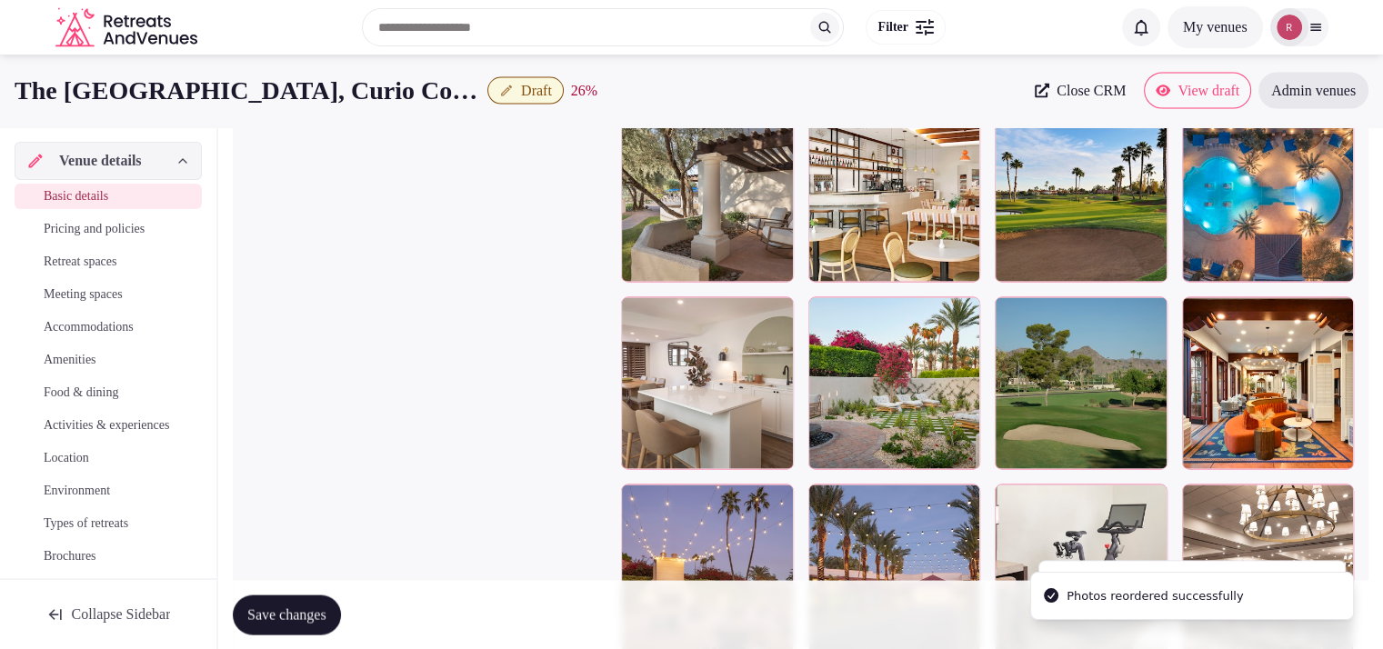
scroll to position [3405, 0]
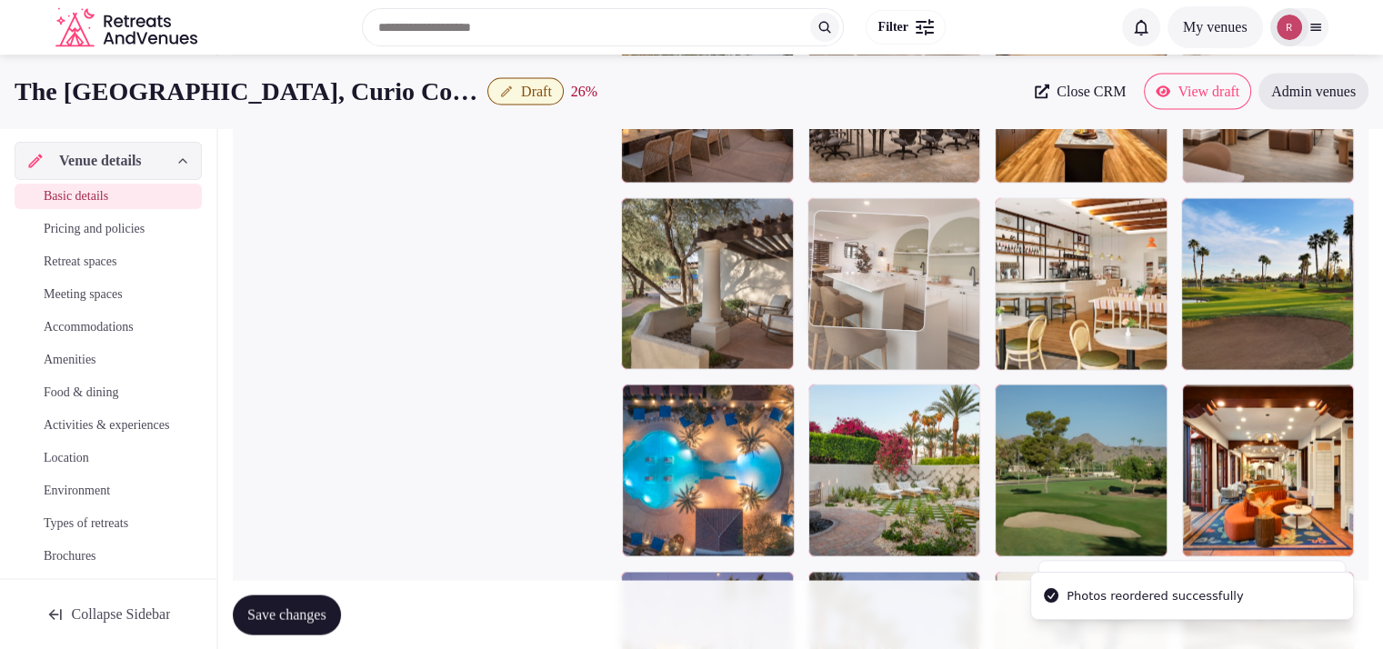
drag, startPoint x: 765, startPoint y: 494, endPoint x: 910, endPoint y: 361, distance: 196.9
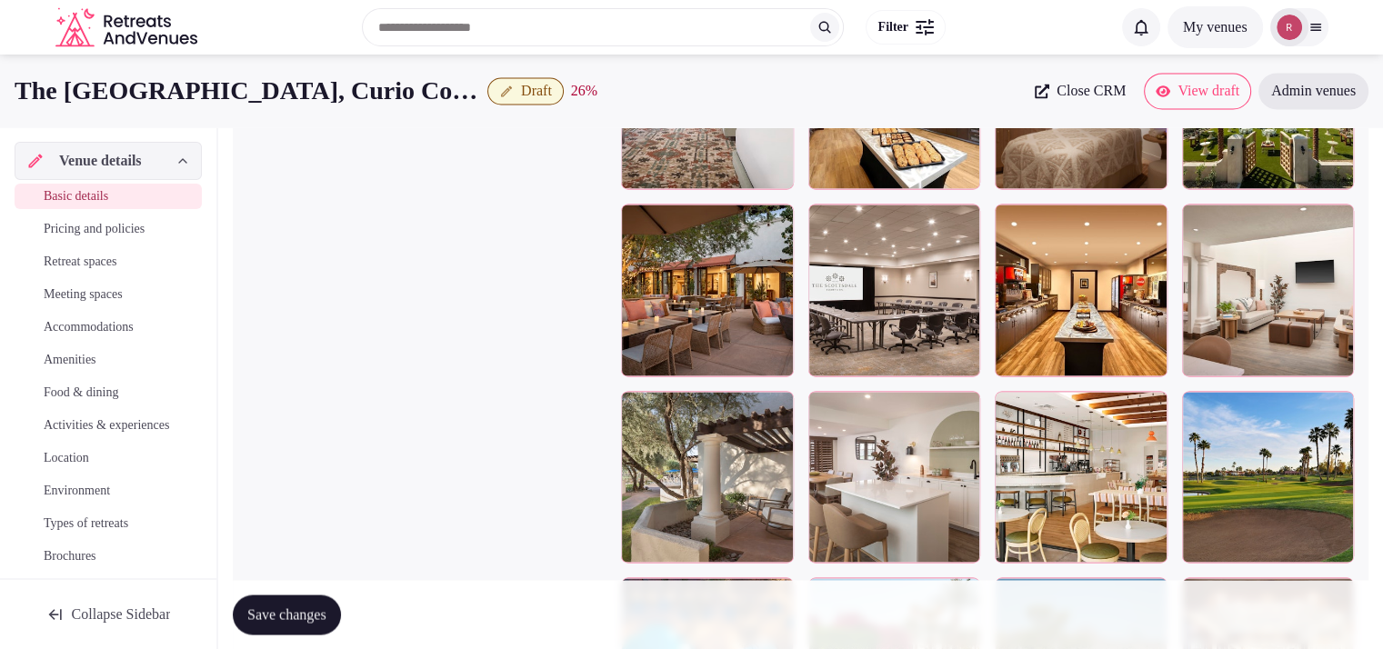
scroll to position [3166, 0]
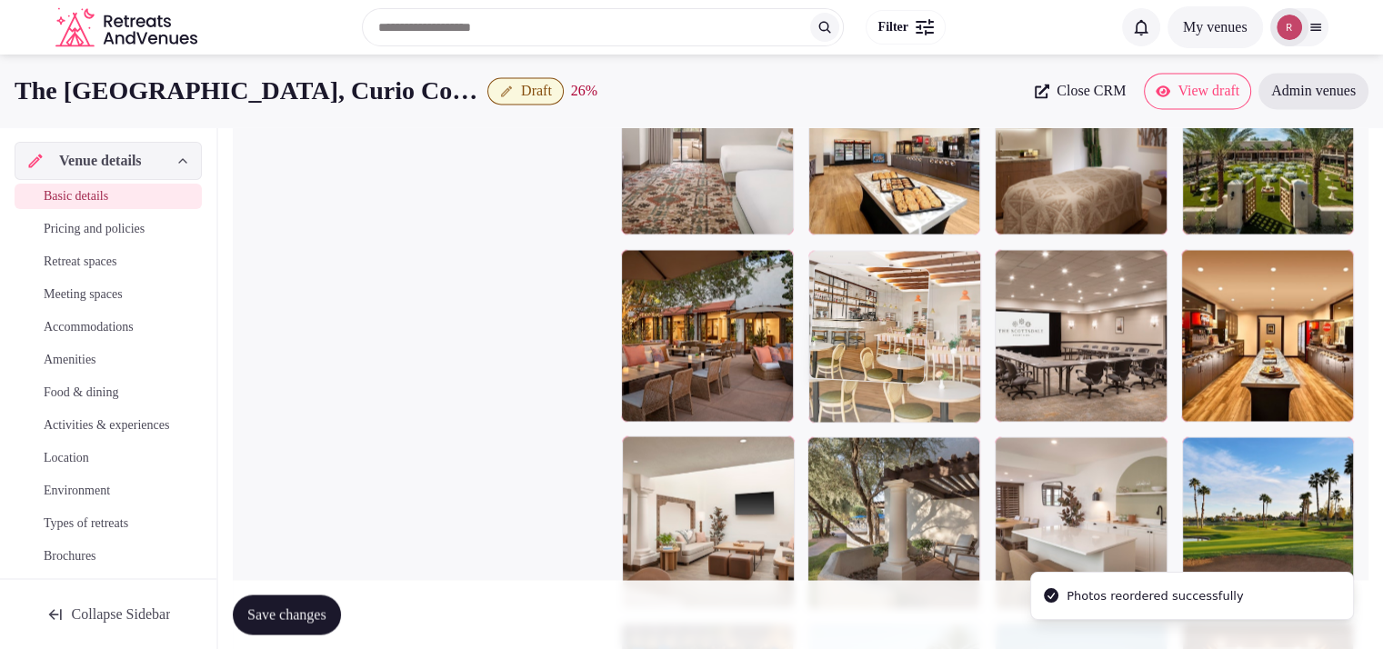
drag, startPoint x: 1124, startPoint y: 539, endPoint x: 971, endPoint y: 406, distance: 202.3
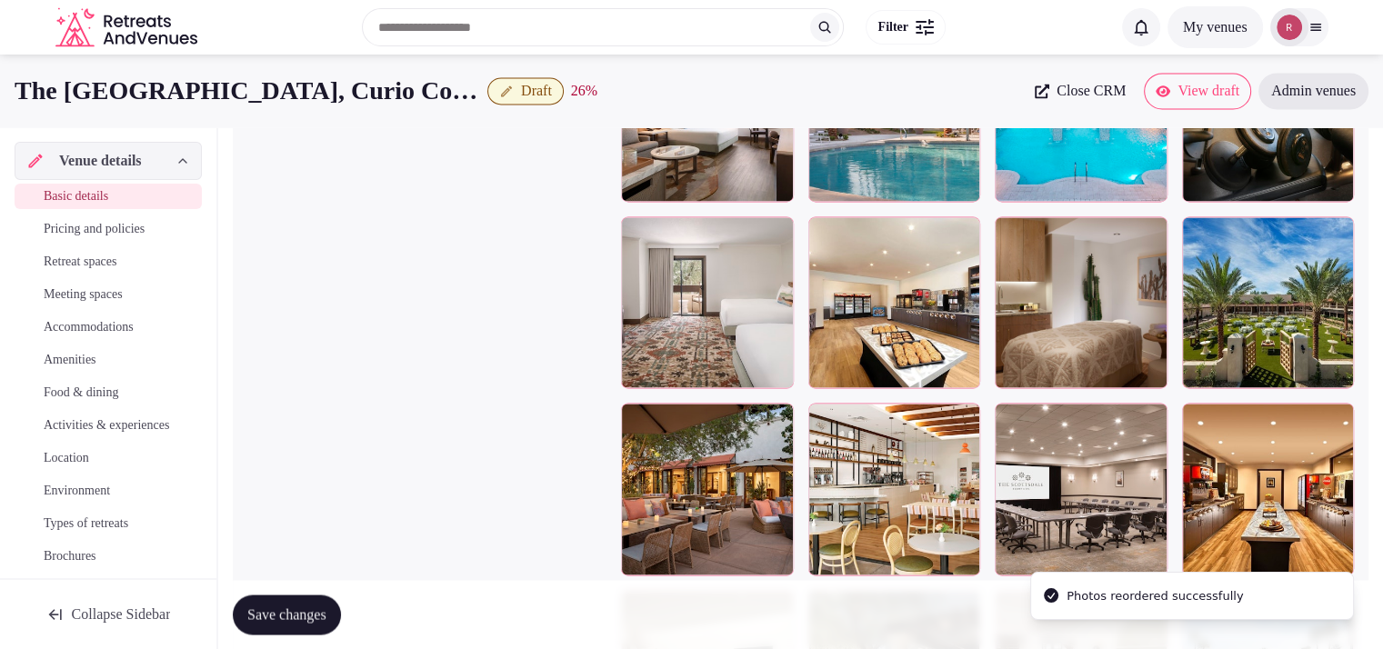
scroll to position [2931, 0]
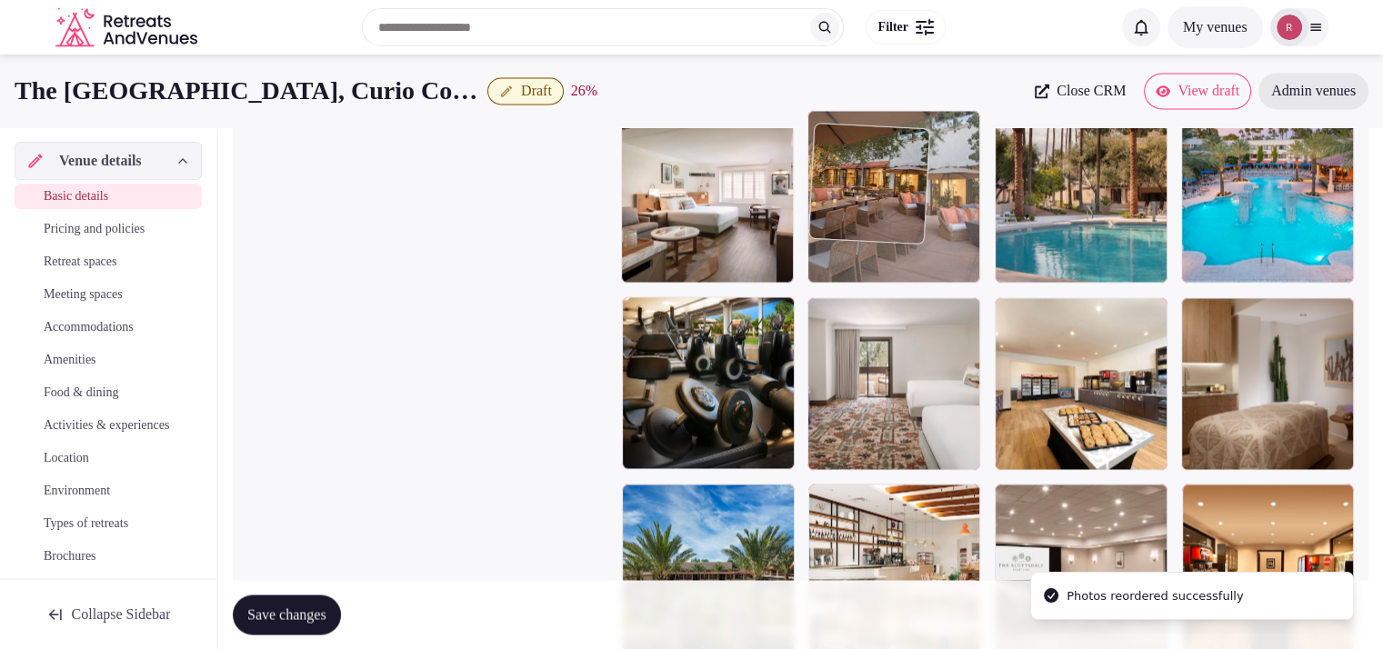
drag, startPoint x: 750, startPoint y: 557, endPoint x: 925, endPoint y: 285, distance: 323.8
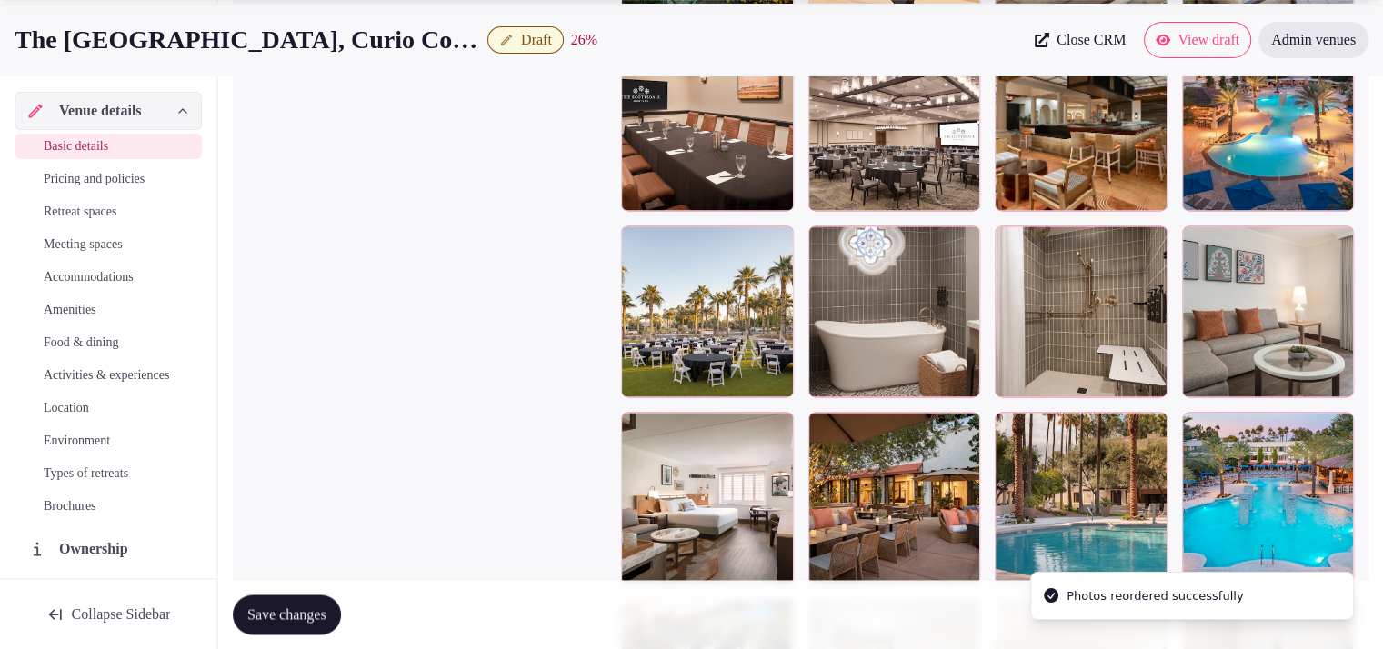
scroll to position [2652, 0]
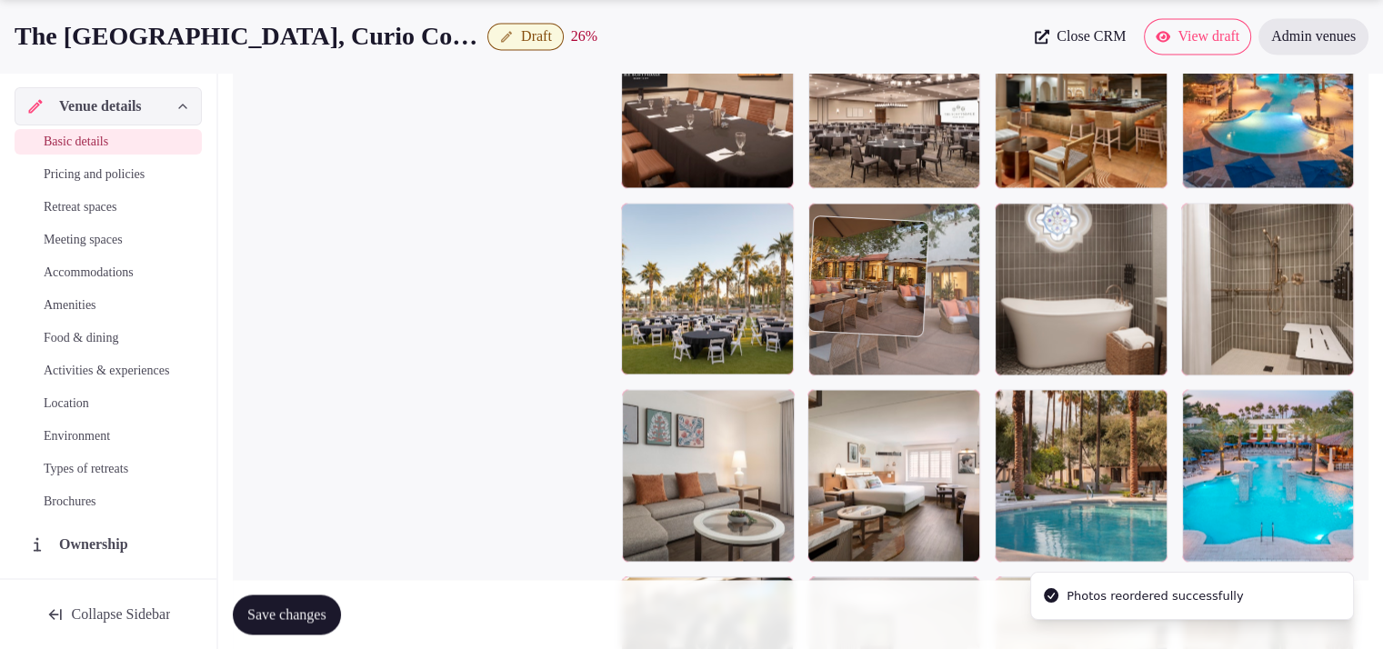
drag, startPoint x: 931, startPoint y: 495, endPoint x: 949, endPoint y: 345, distance: 151.1
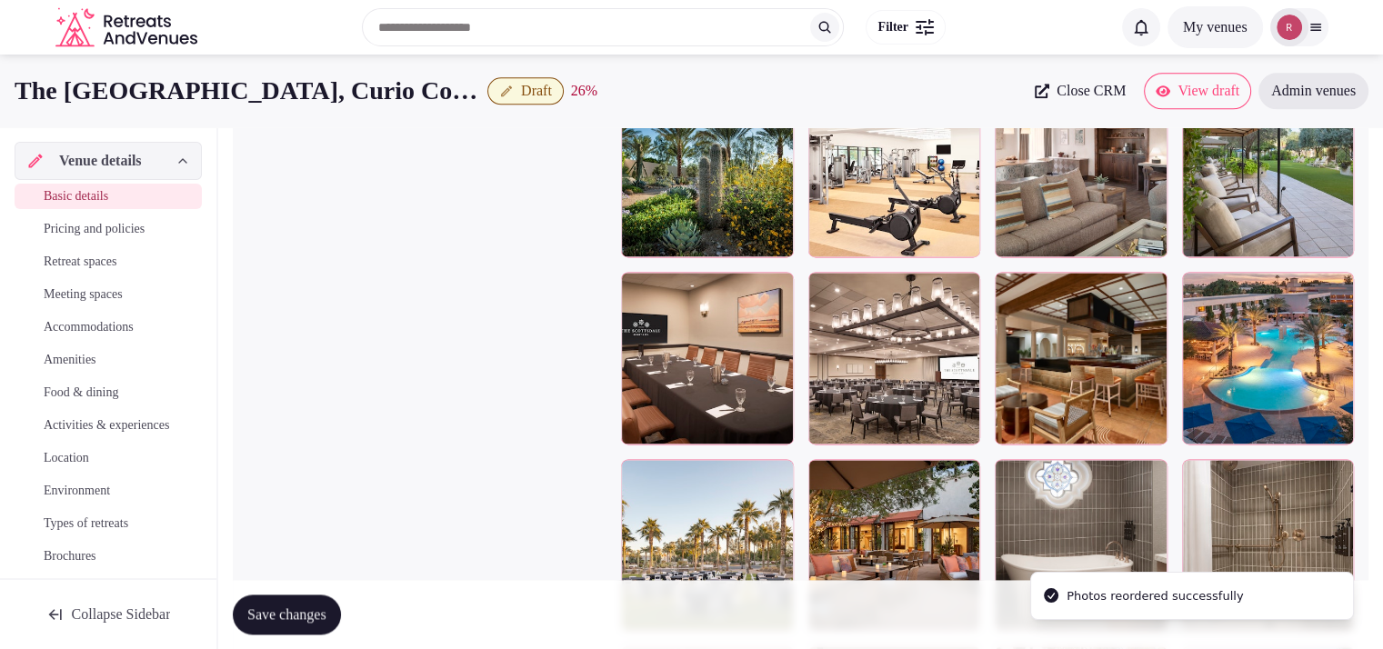
scroll to position [2389, 0]
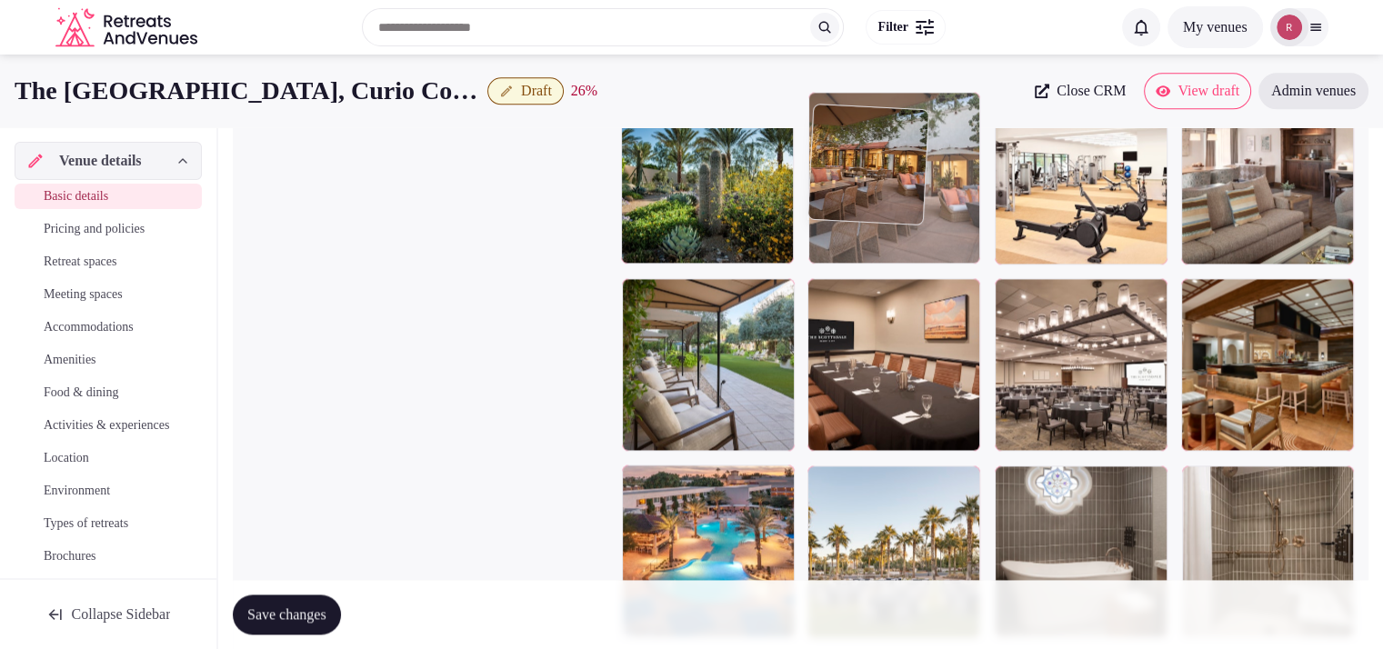
drag, startPoint x: 945, startPoint y: 539, endPoint x: 945, endPoint y: 242, distance: 297.3
click at [945, 242] on body "**********" at bounding box center [691, 32] width 1383 height 4843
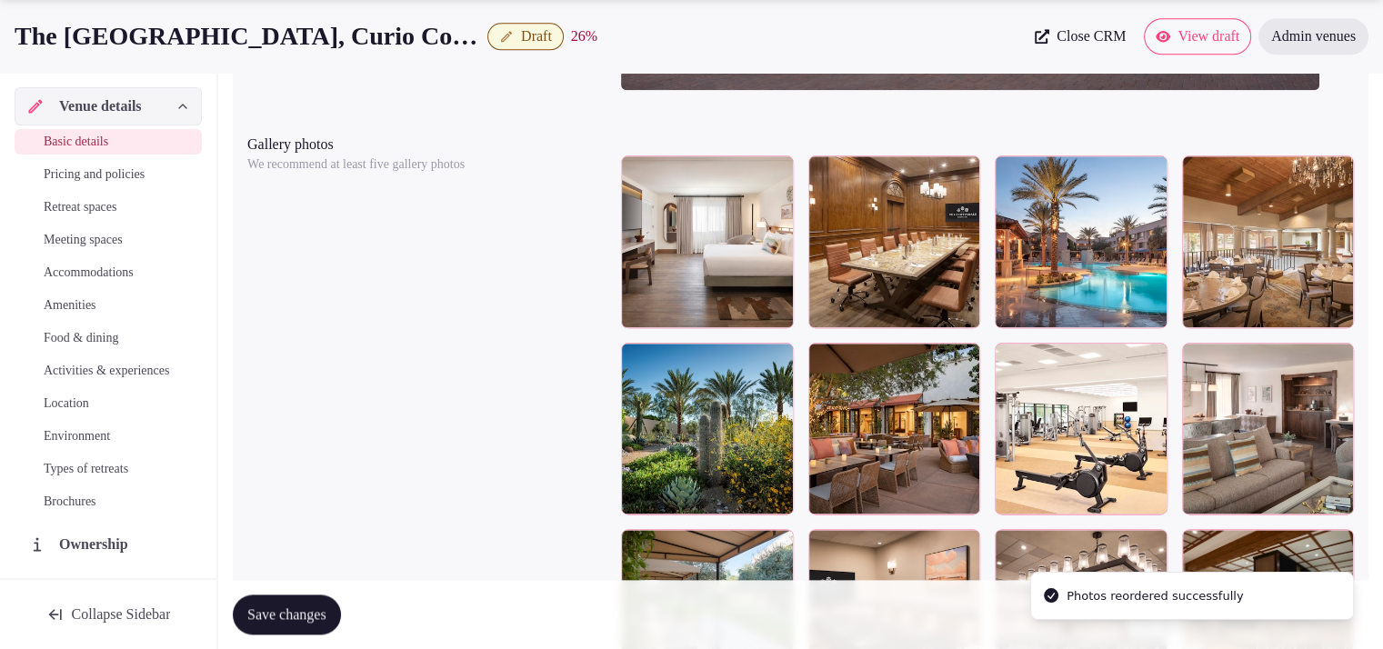
scroll to position [2218, 0]
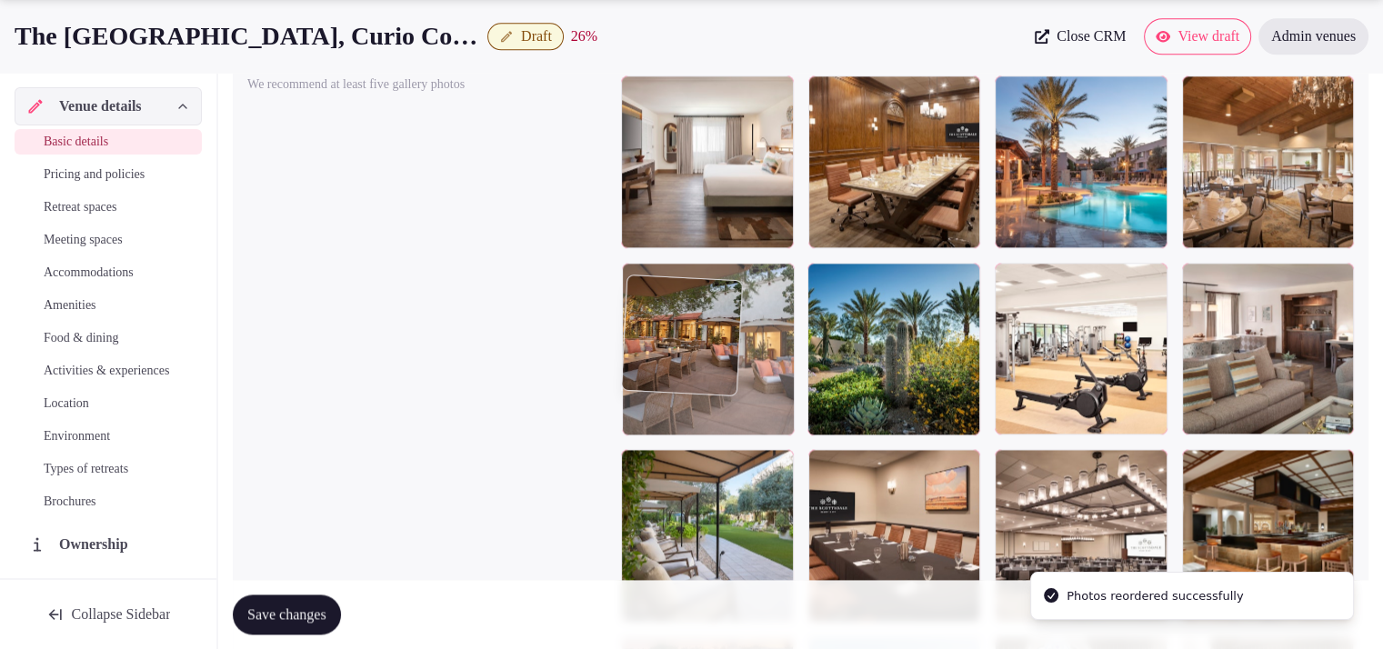
drag, startPoint x: 919, startPoint y: 391, endPoint x: 845, endPoint y: 402, distance: 75.3
click at [845, 402] on body "**********" at bounding box center [691, 203] width 1383 height 4843
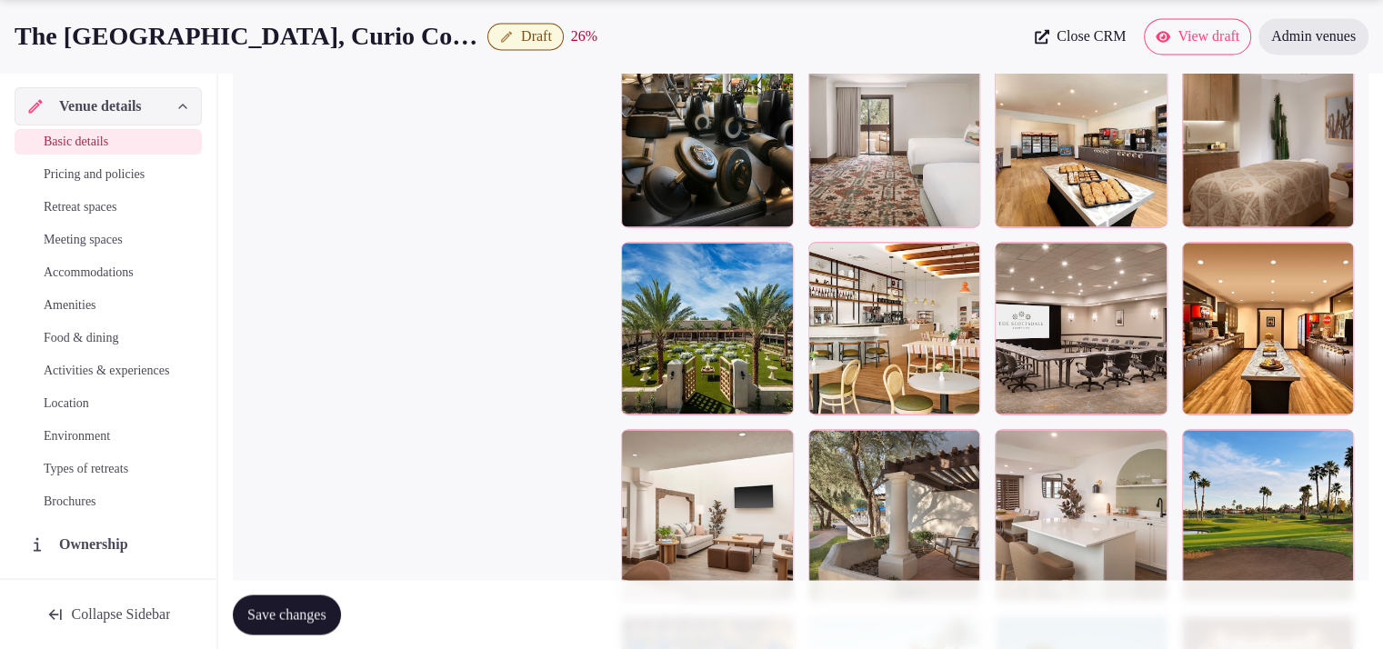
scroll to position [2983, 0]
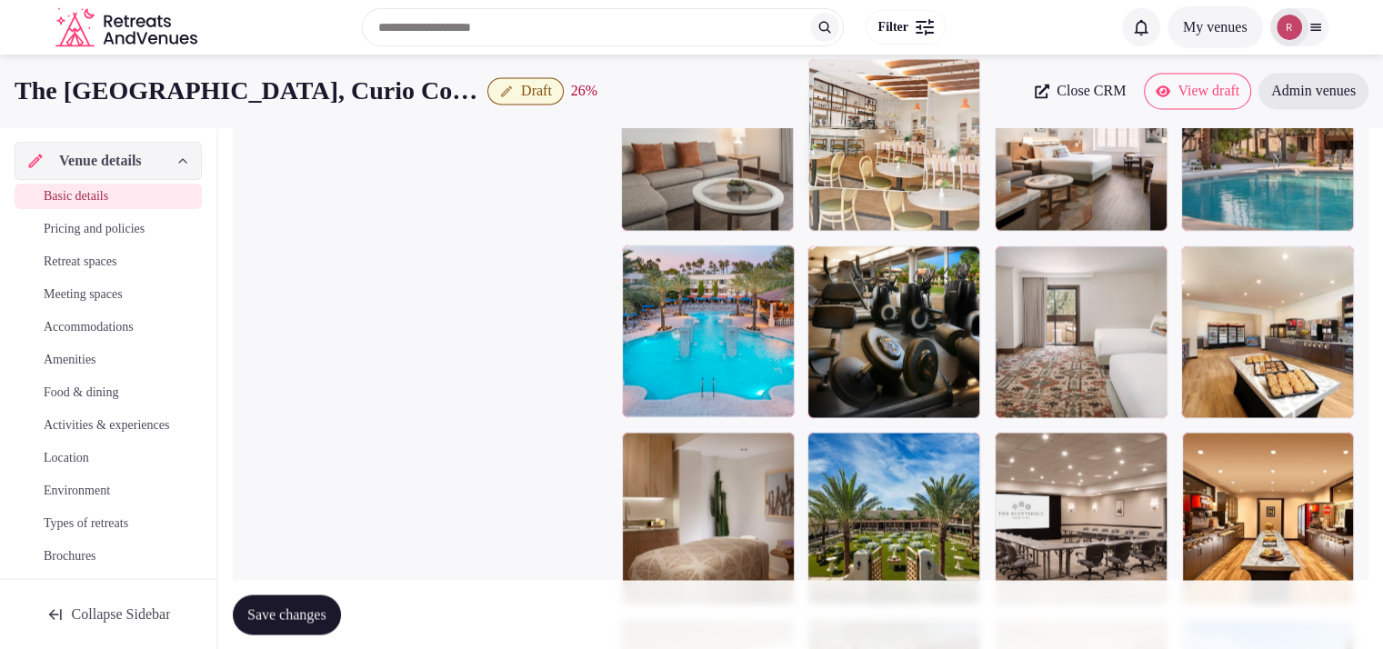
drag, startPoint x: 873, startPoint y: 555, endPoint x: 935, endPoint y: 178, distance: 381.6
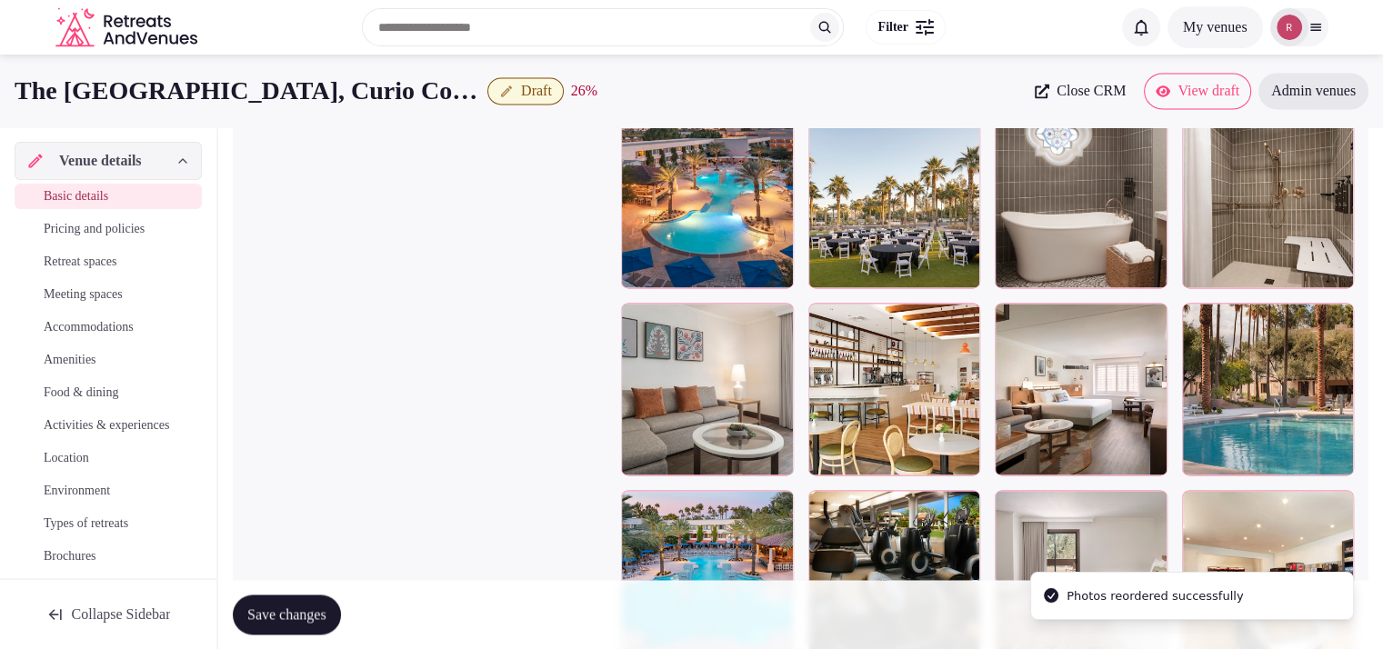
scroll to position [2669, 0]
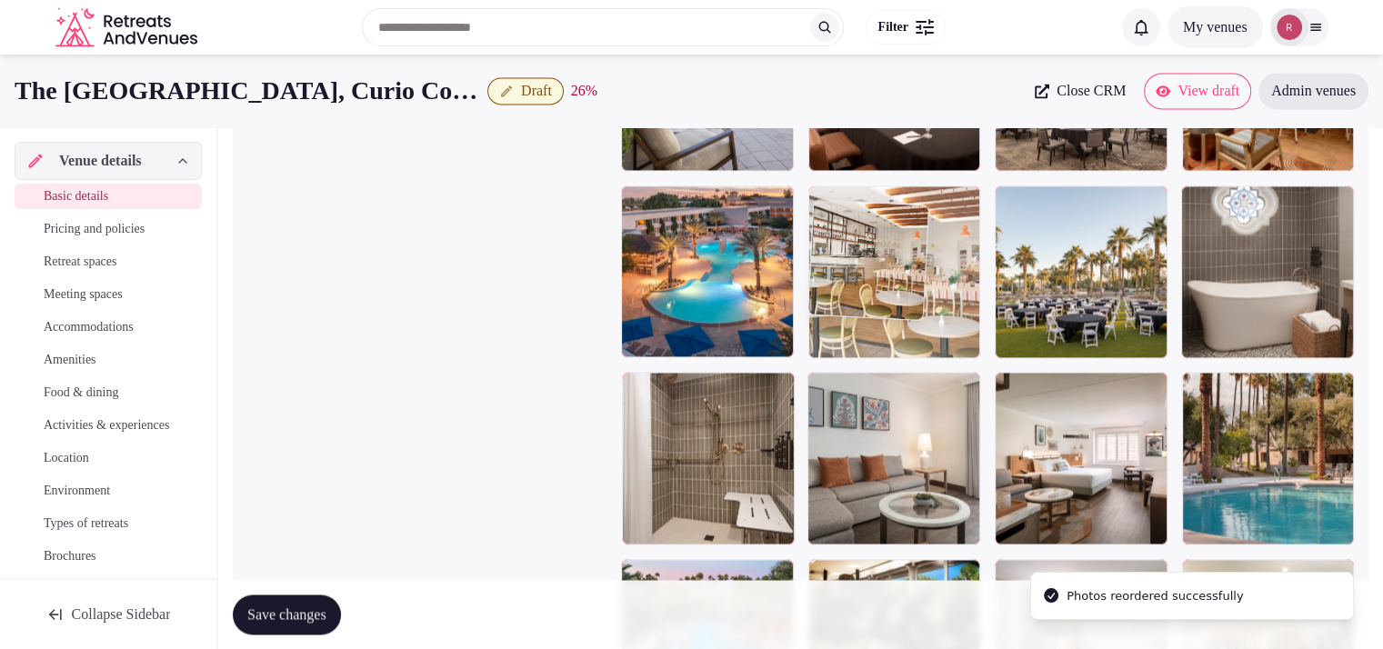
drag, startPoint x: 900, startPoint y: 471, endPoint x: 936, endPoint y: 321, distance: 154.3
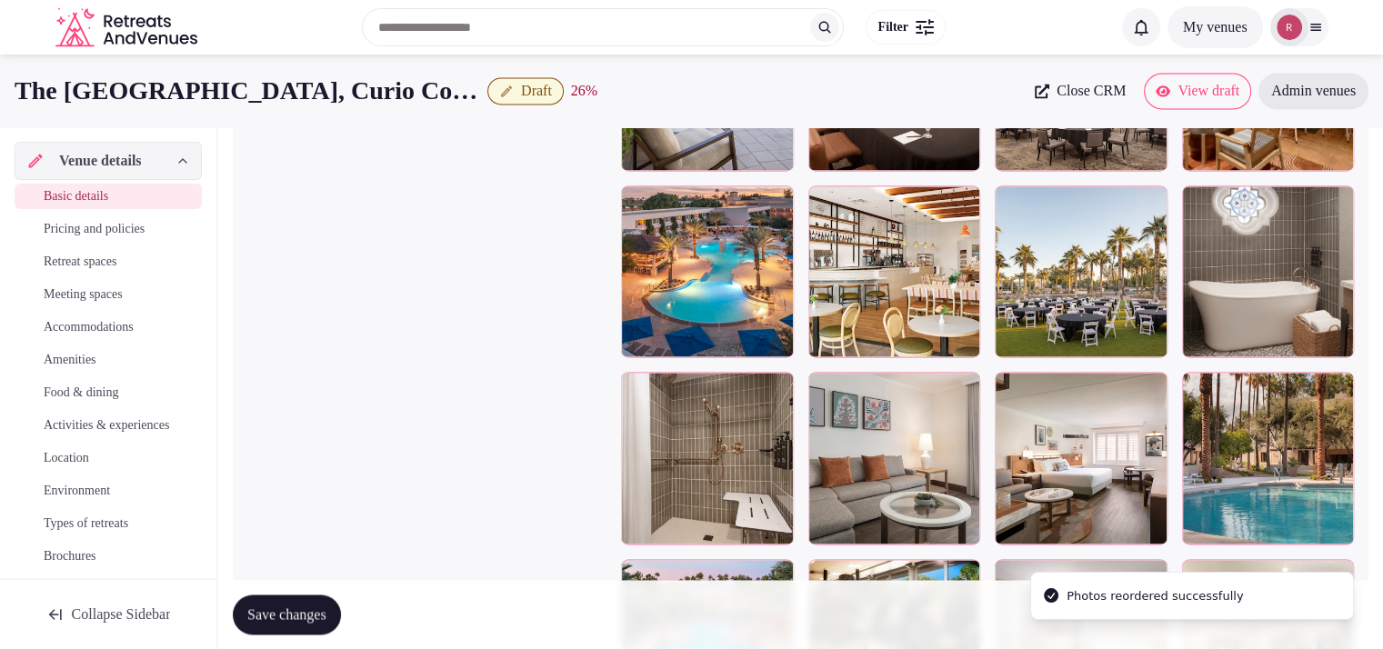
scroll to position [2469, 0]
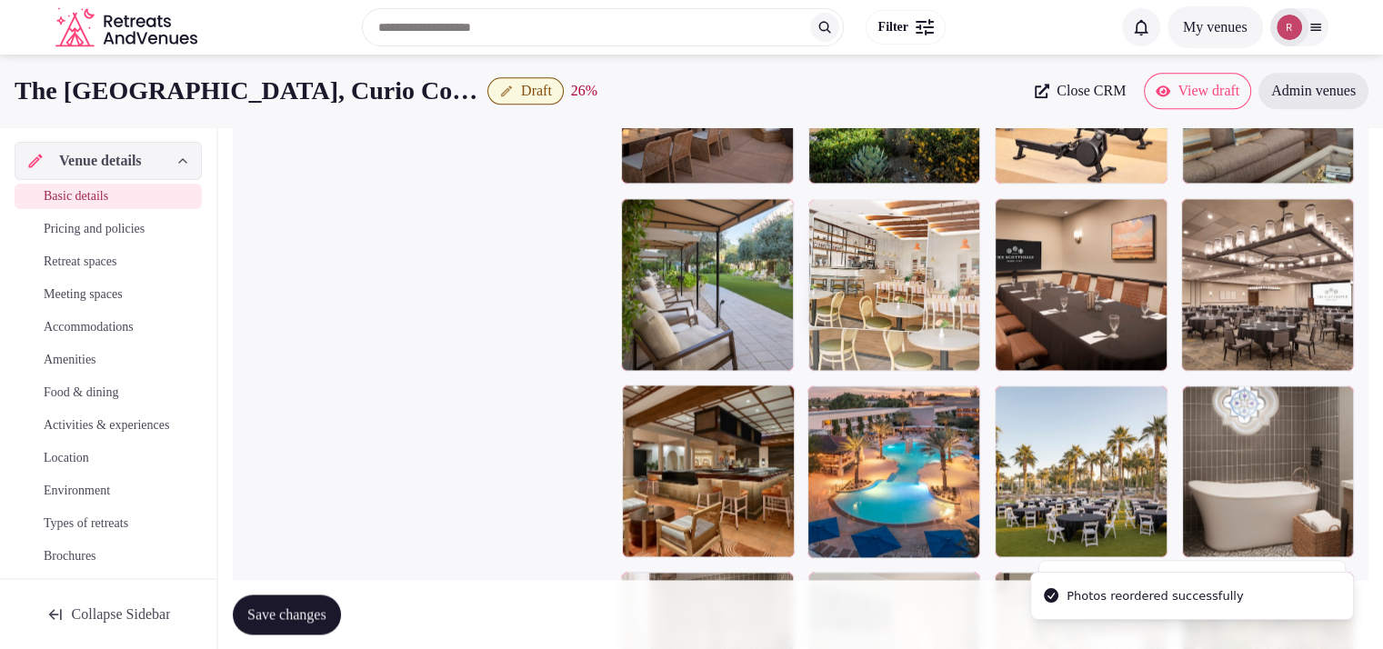
drag, startPoint x: 945, startPoint y: 366, endPoint x: 955, endPoint y: 337, distance: 30.5
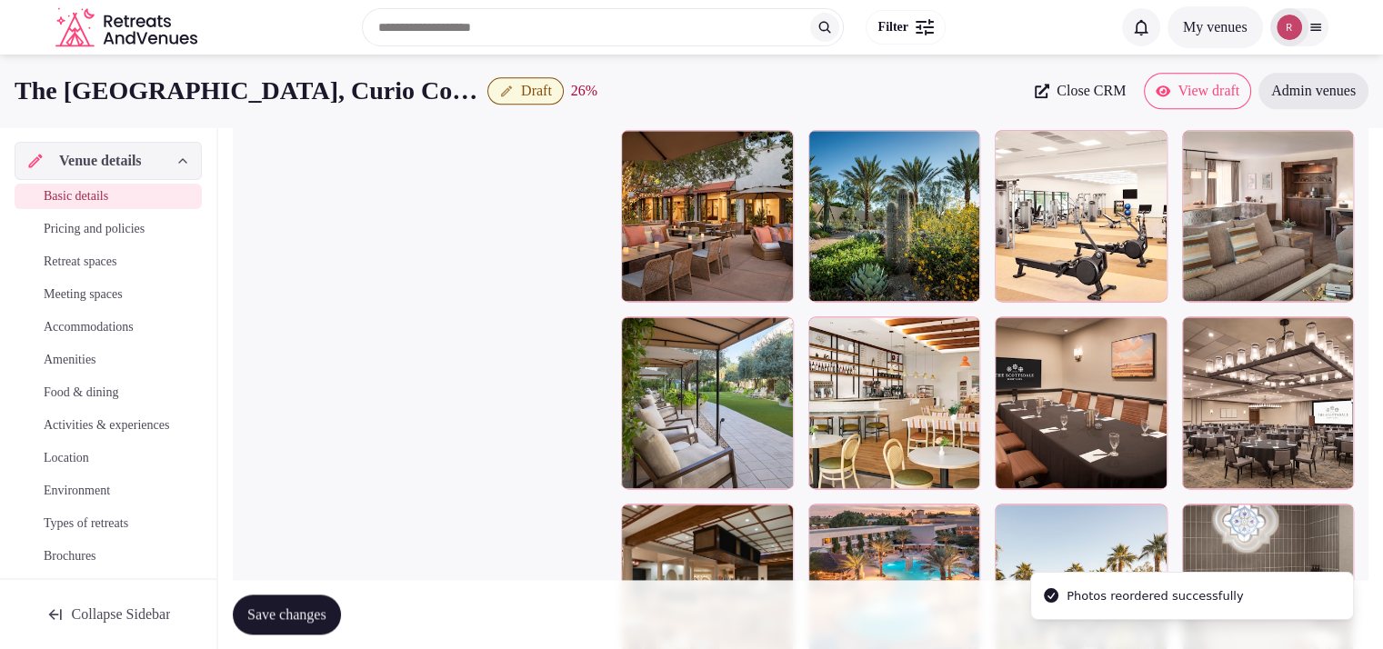
scroll to position [2287, 0]
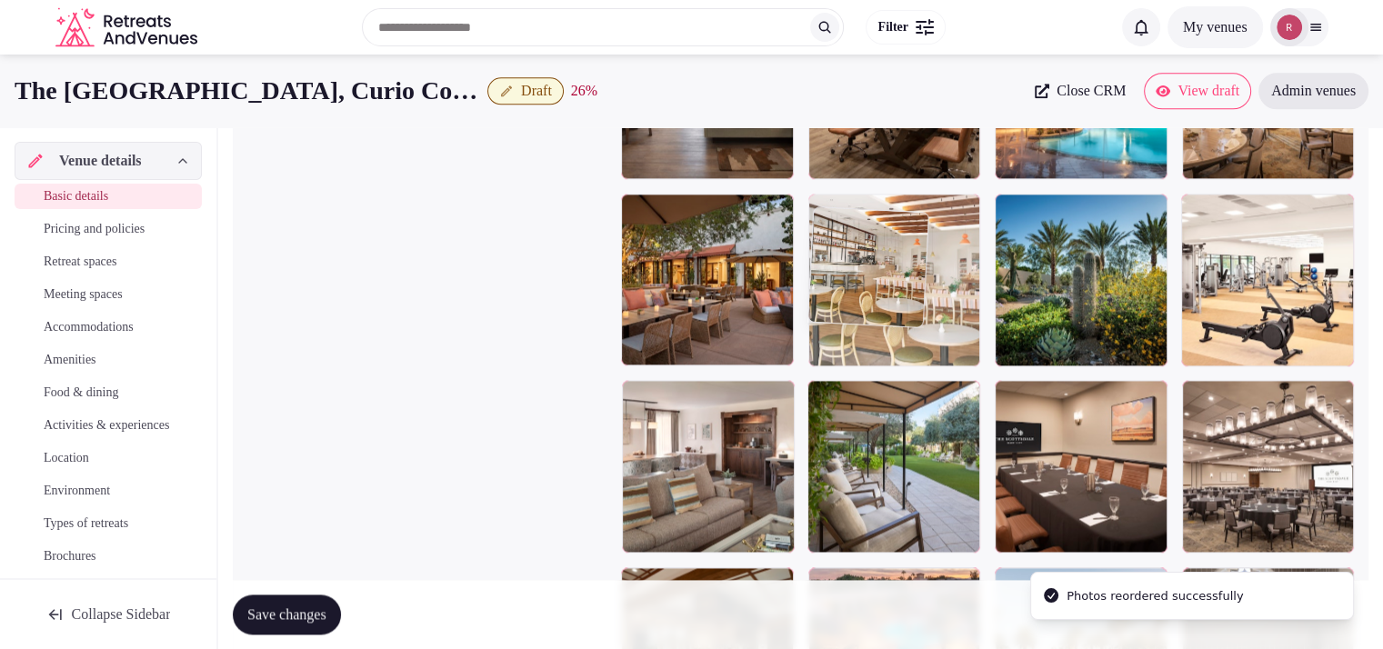
drag, startPoint x: 916, startPoint y: 531, endPoint x: 953, endPoint y: 395, distance: 141.1
click at [953, 395] on body "**********" at bounding box center [691, 134] width 1383 height 4843
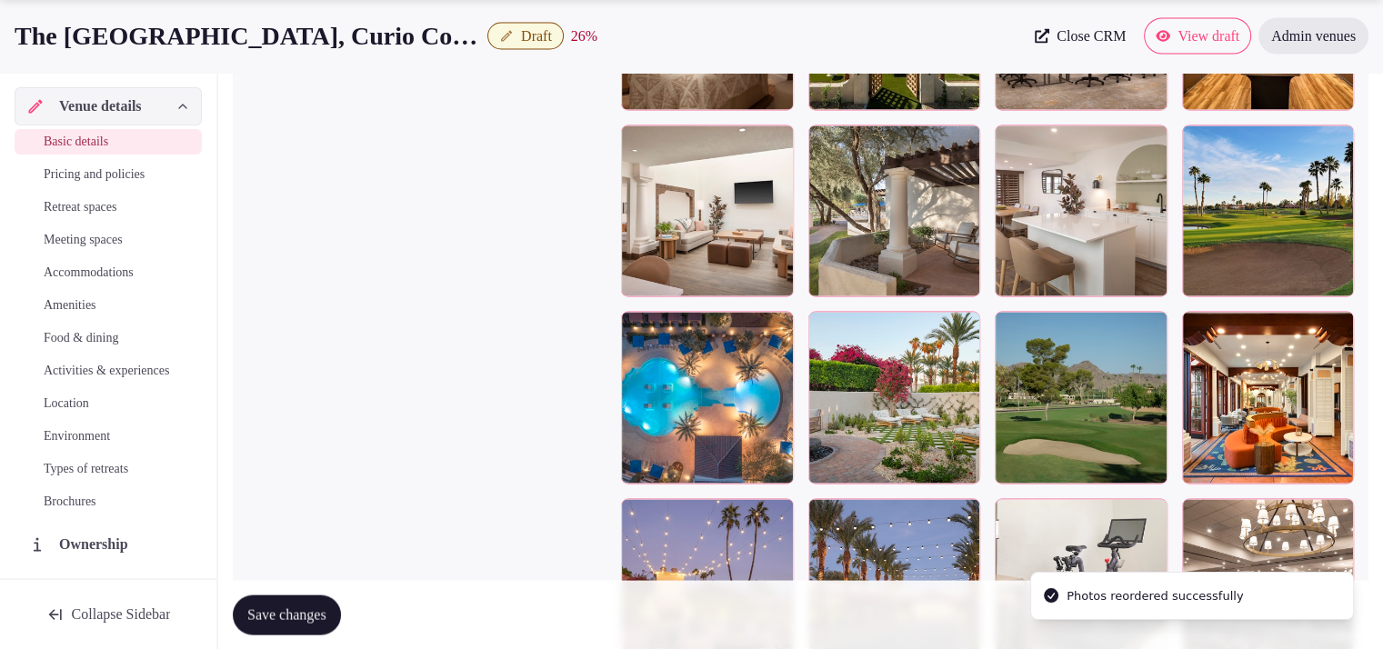
scroll to position [3443, 0]
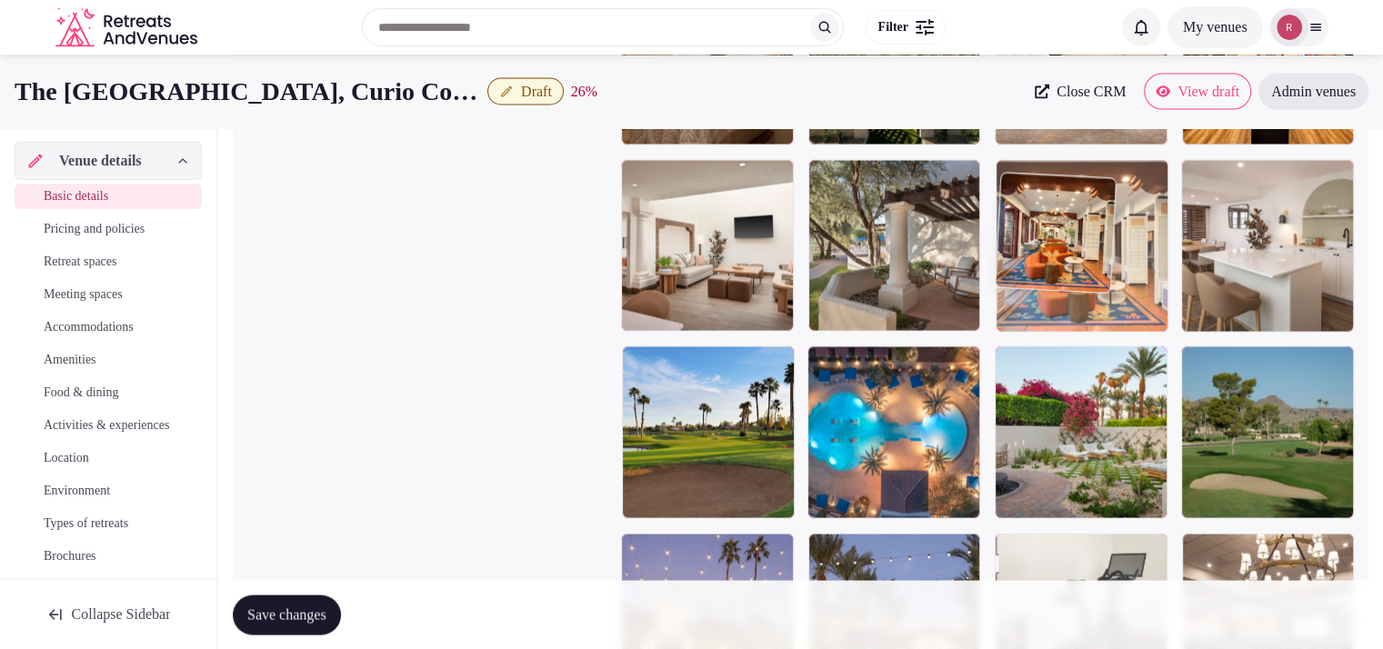
drag, startPoint x: 1276, startPoint y: 479, endPoint x: 1076, endPoint y: 256, distance: 299.4
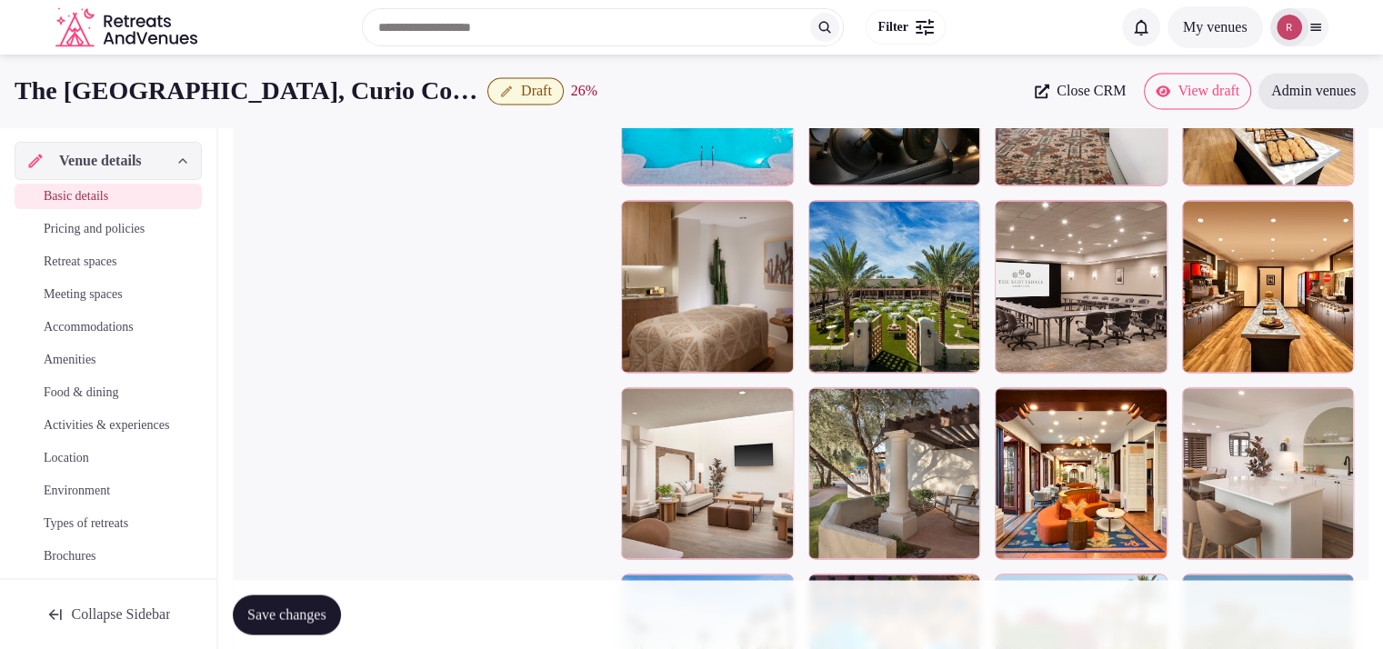
scroll to position [3140, 0]
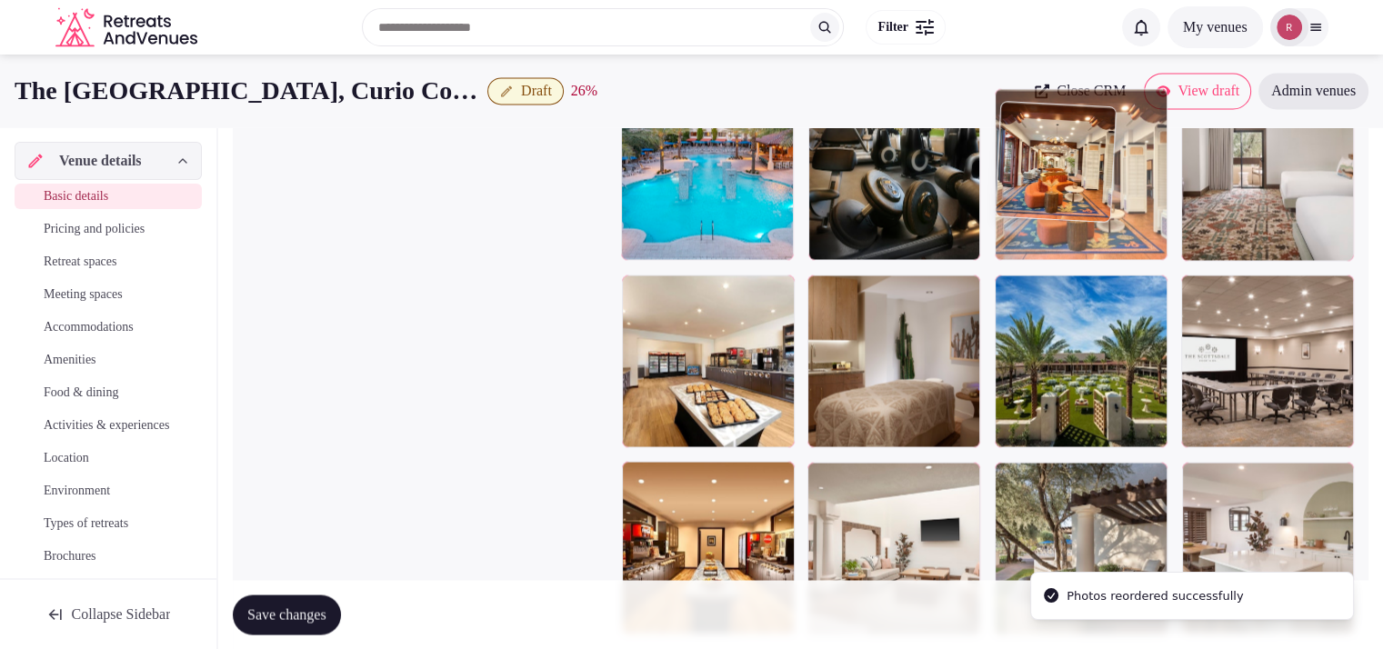
drag, startPoint x: 1114, startPoint y: 547, endPoint x: 1120, endPoint y: 205, distance: 342.8
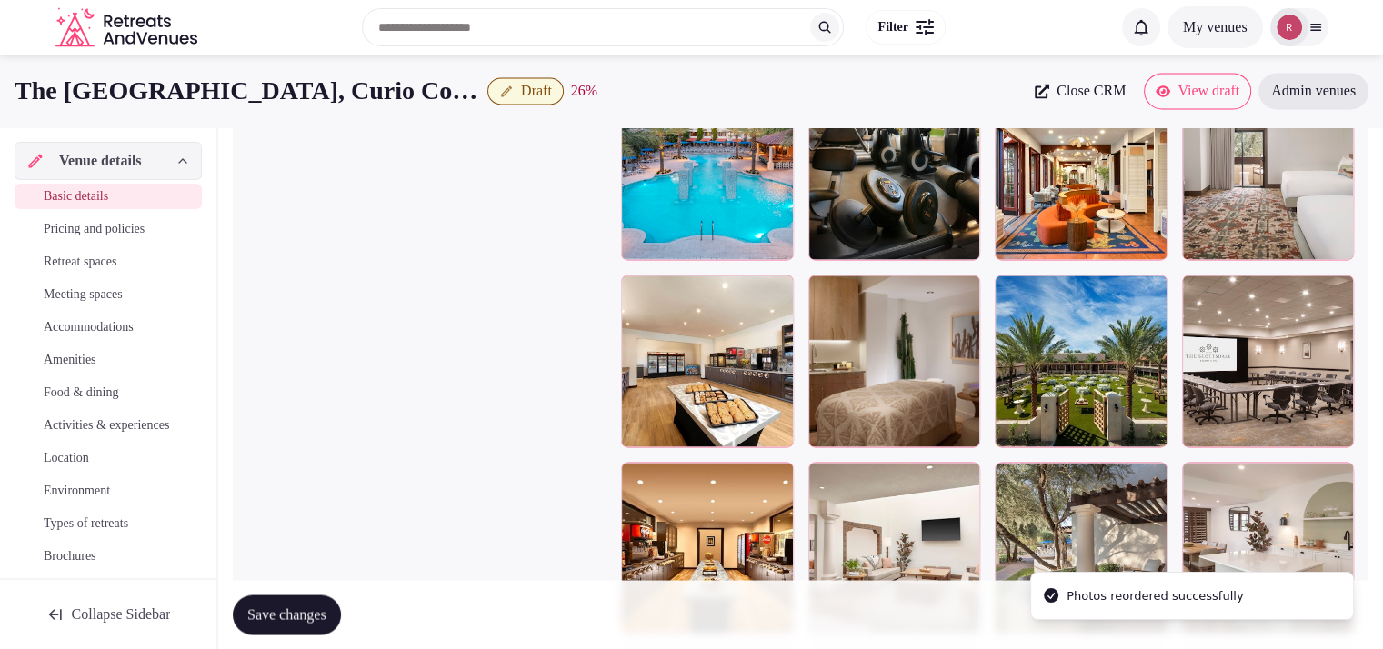
scroll to position [2826, 0]
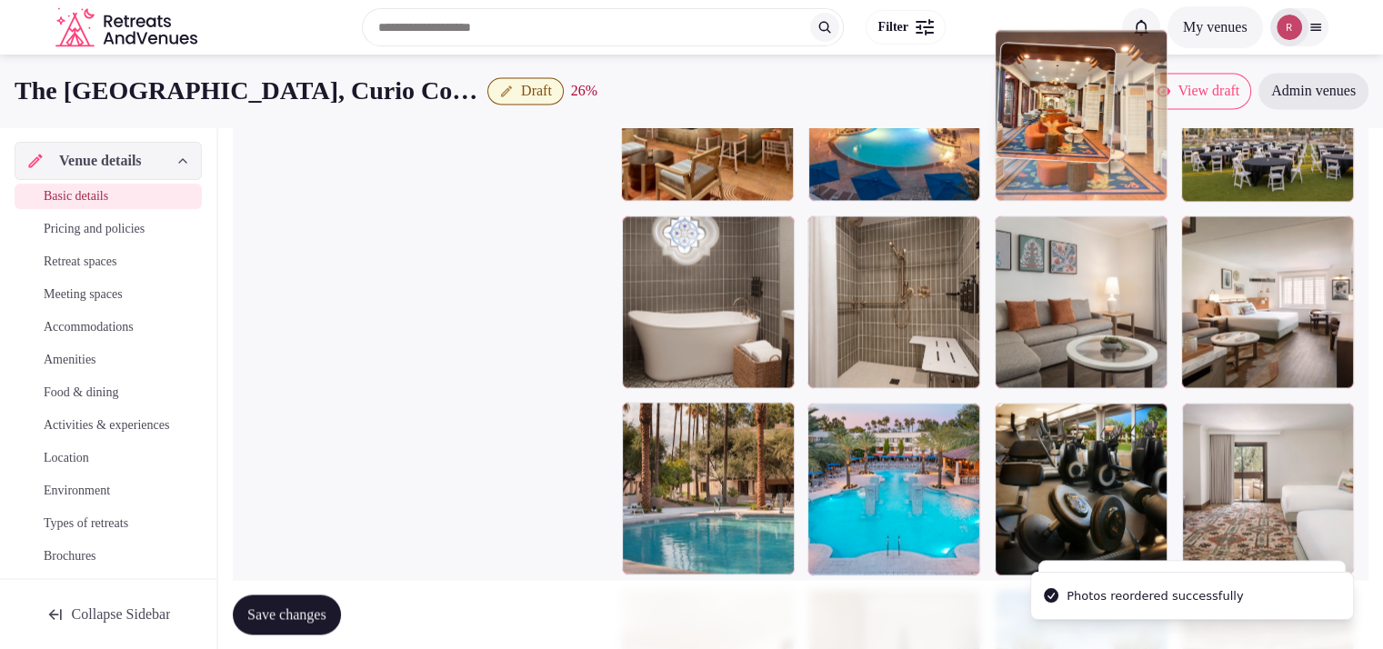
drag, startPoint x: 1113, startPoint y: 520, endPoint x: 1138, endPoint y: 217, distance: 303.8
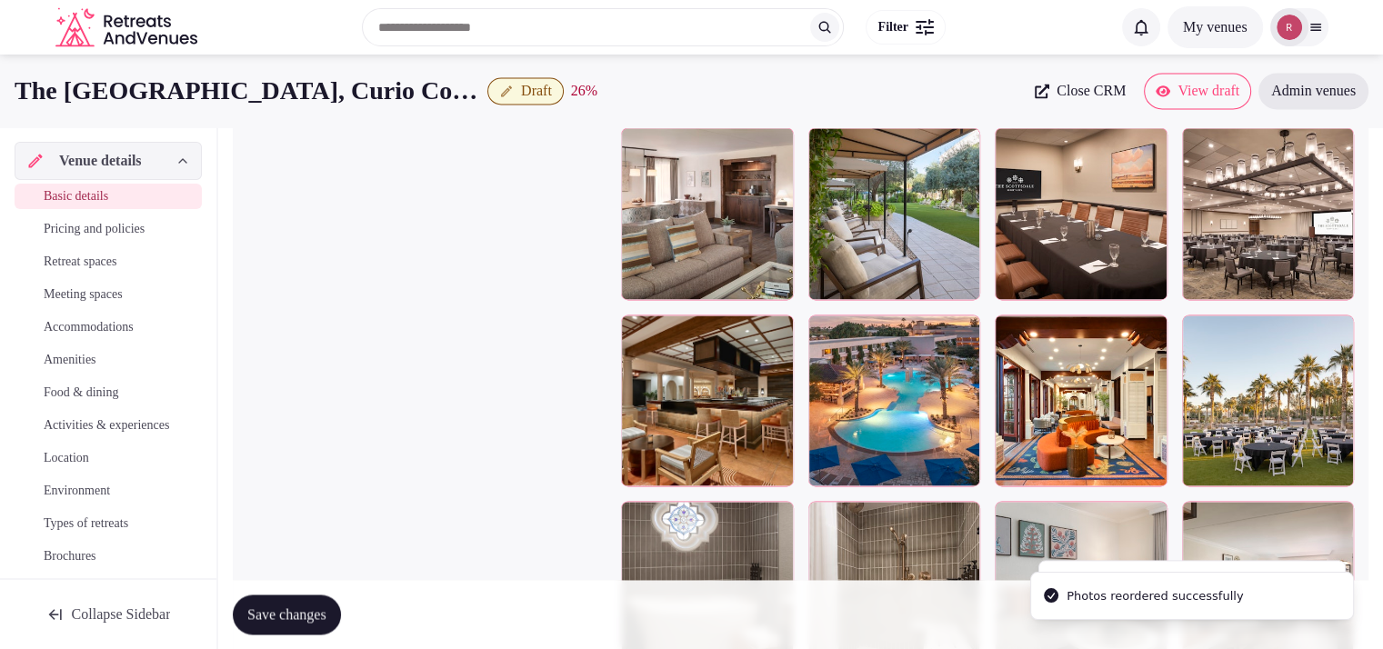
scroll to position [2448, 0]
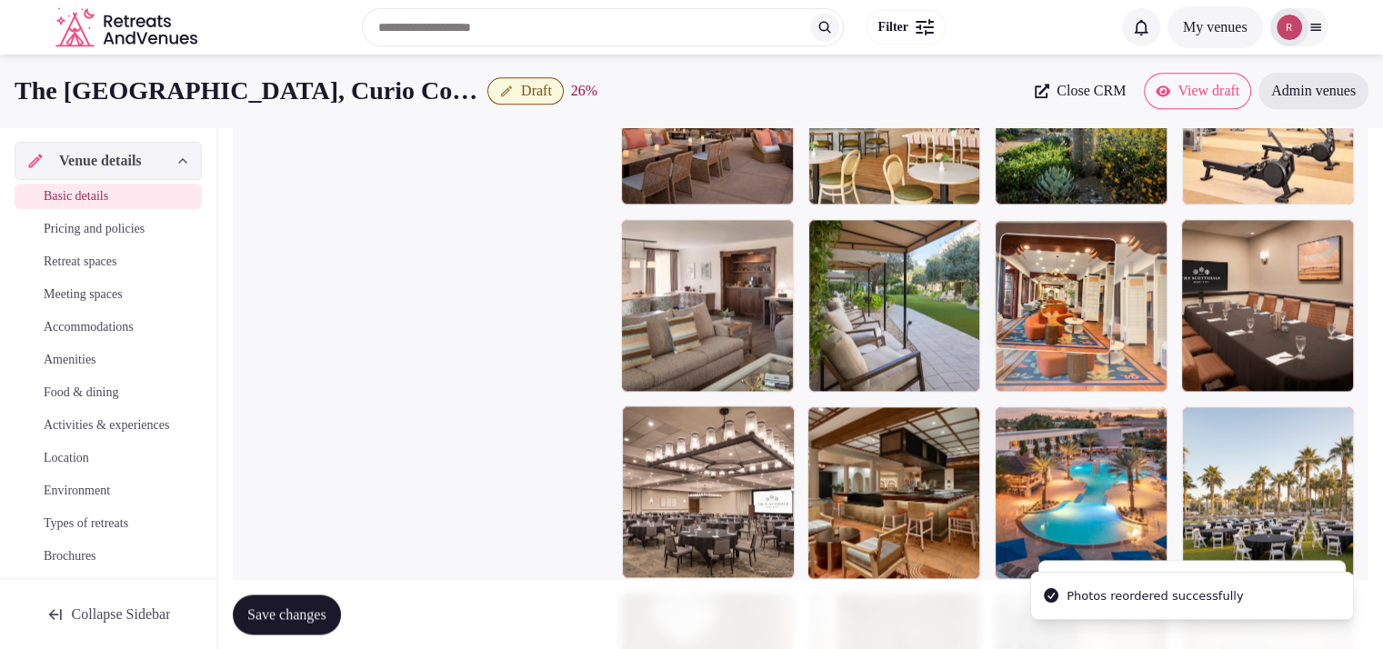
drag, startPoint x: 1068, startPoint y: 517, endPoint x: 1127, endPoint y: 345, distance: 181.7
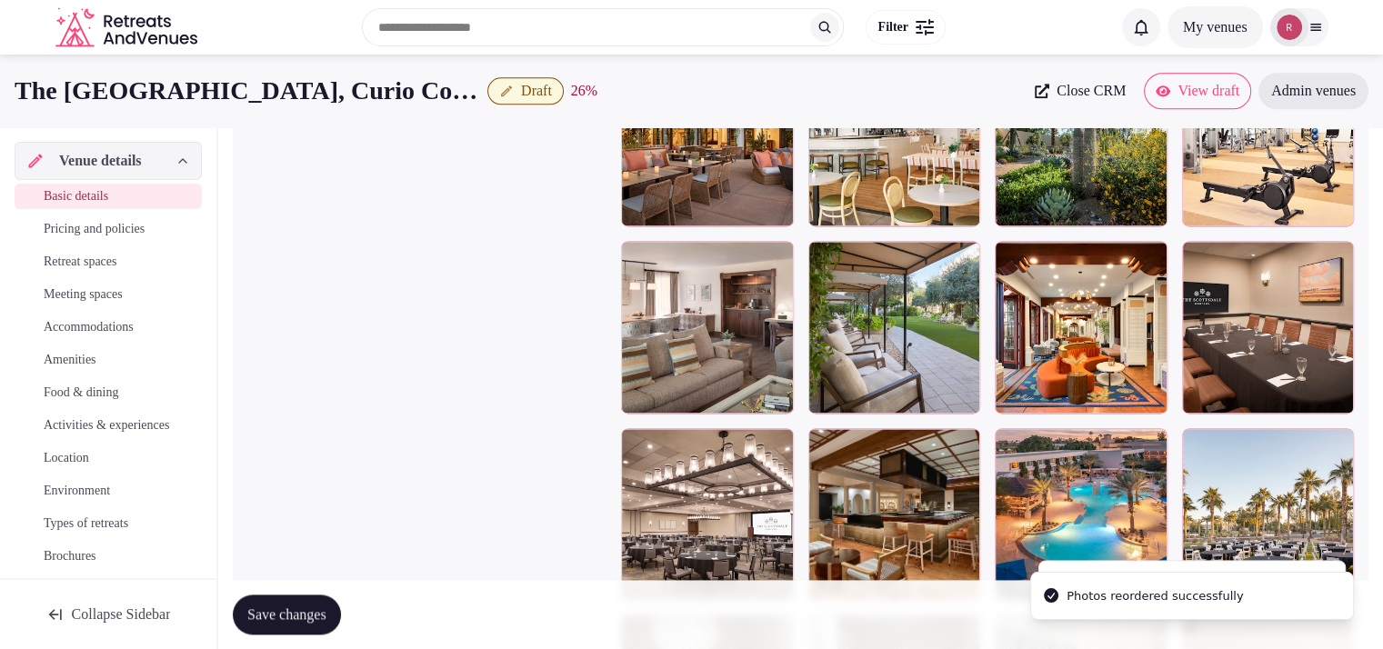
scroll to position [2364, 0]
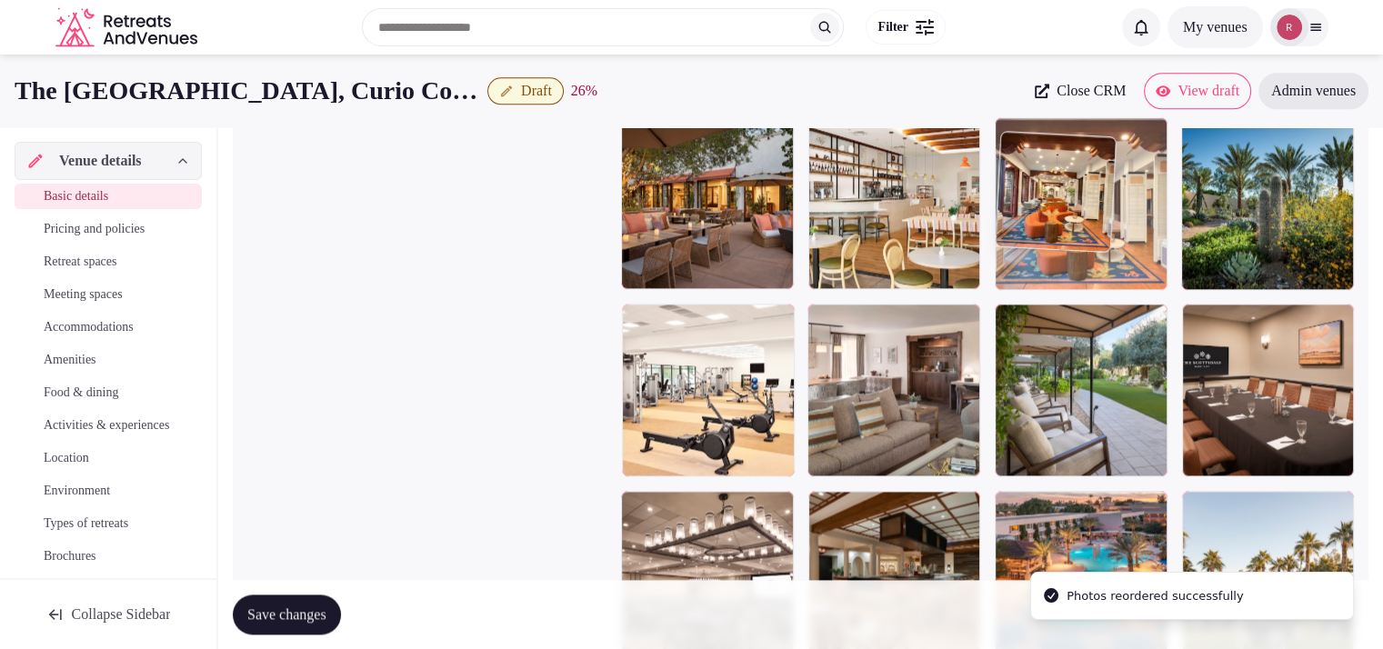
drag, startPoint x: 1080, startPoint y: 454, endPoint x: 1120, endPoint y: 301, distance: 157.9
click at [1120, 301] on body "**********" at bounding box center [691, 57] width 1383 height 4843
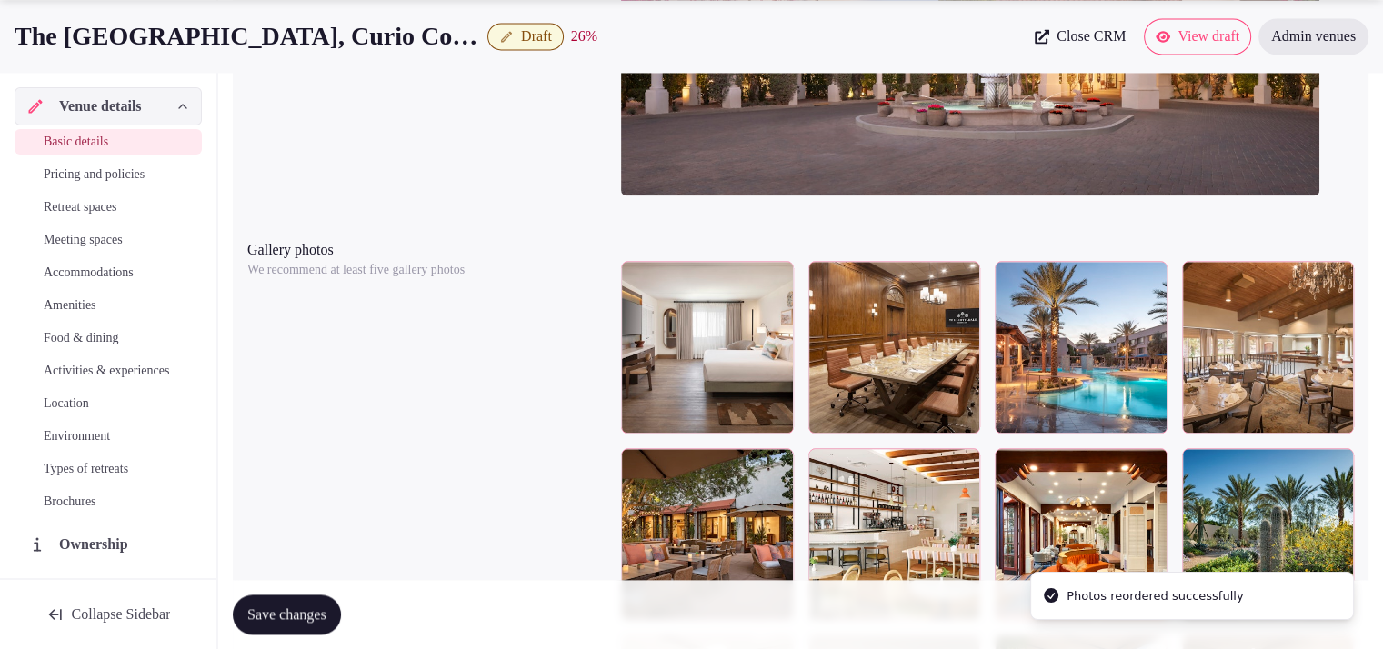
scroll to position [2089, 0]
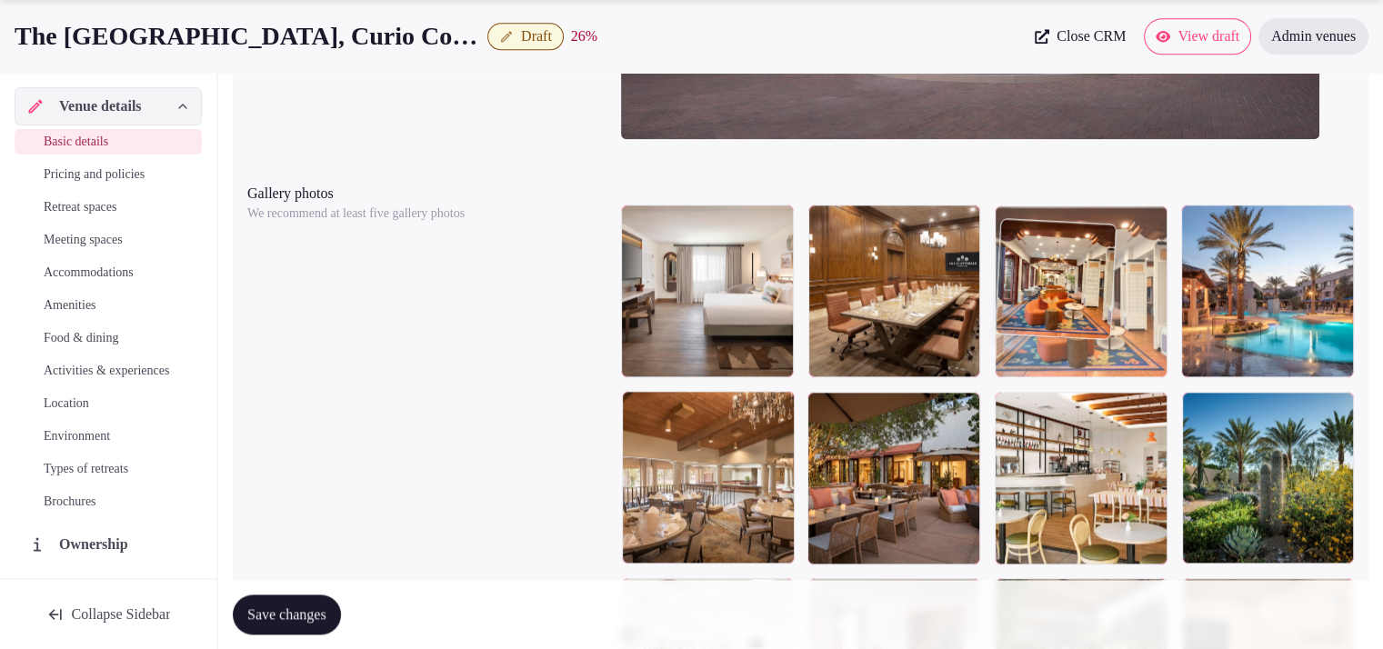
drag, startPoint x: 1123, startPoint y: 518, endPoint x: 1128, endPoint y: 388, distance: 130.1
click at [1128, 388] on body "**********" at bounding box center [691, 332] width 1383 height 4843
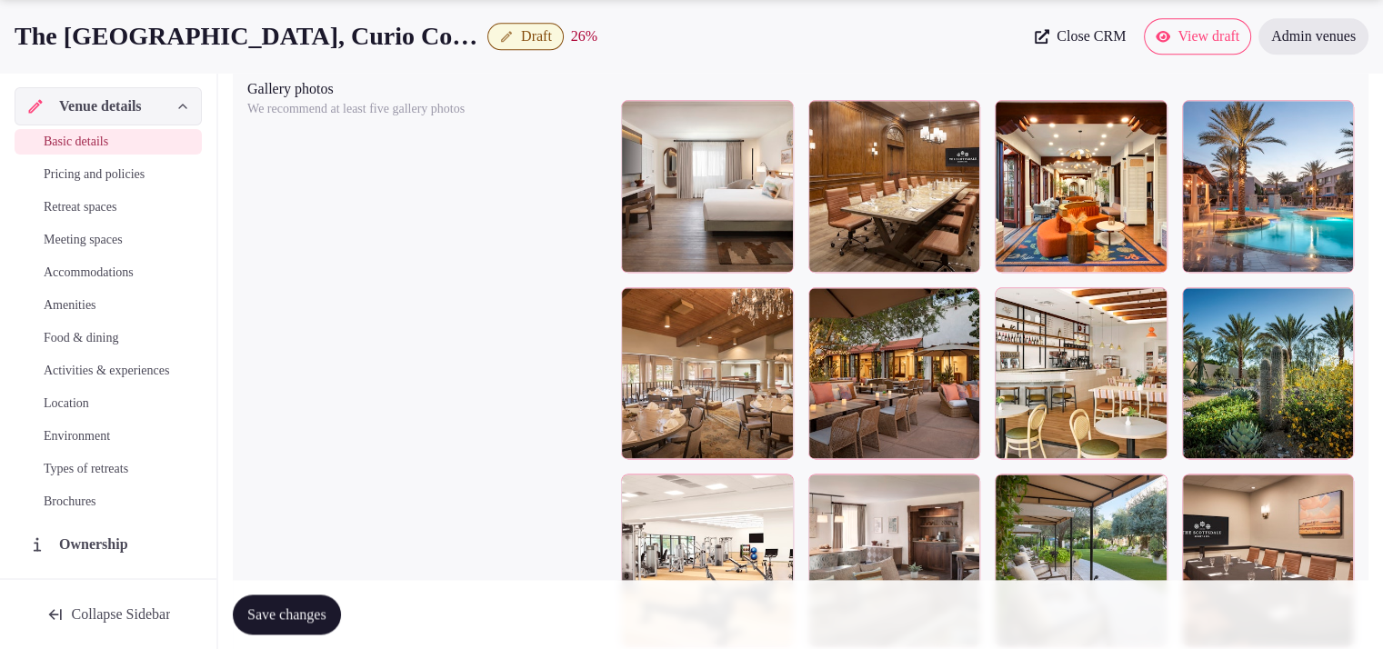
scroll to position [2251, 0]
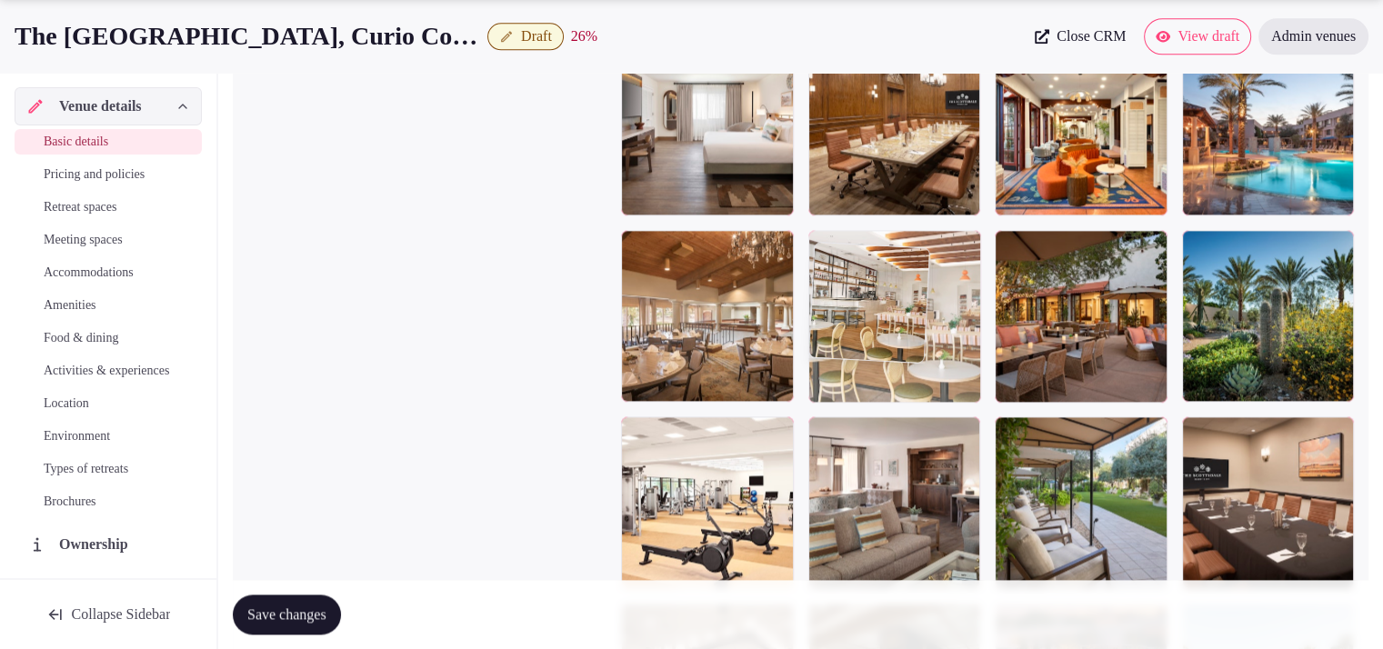
drag, startPoint x: 1084, startPoint y: 368, endPoint x: 953, endPoint y: 377, distance: 131.2
click at [953, 377] on body "**********" at bounding box center [691, 170] width 1383 height 4843
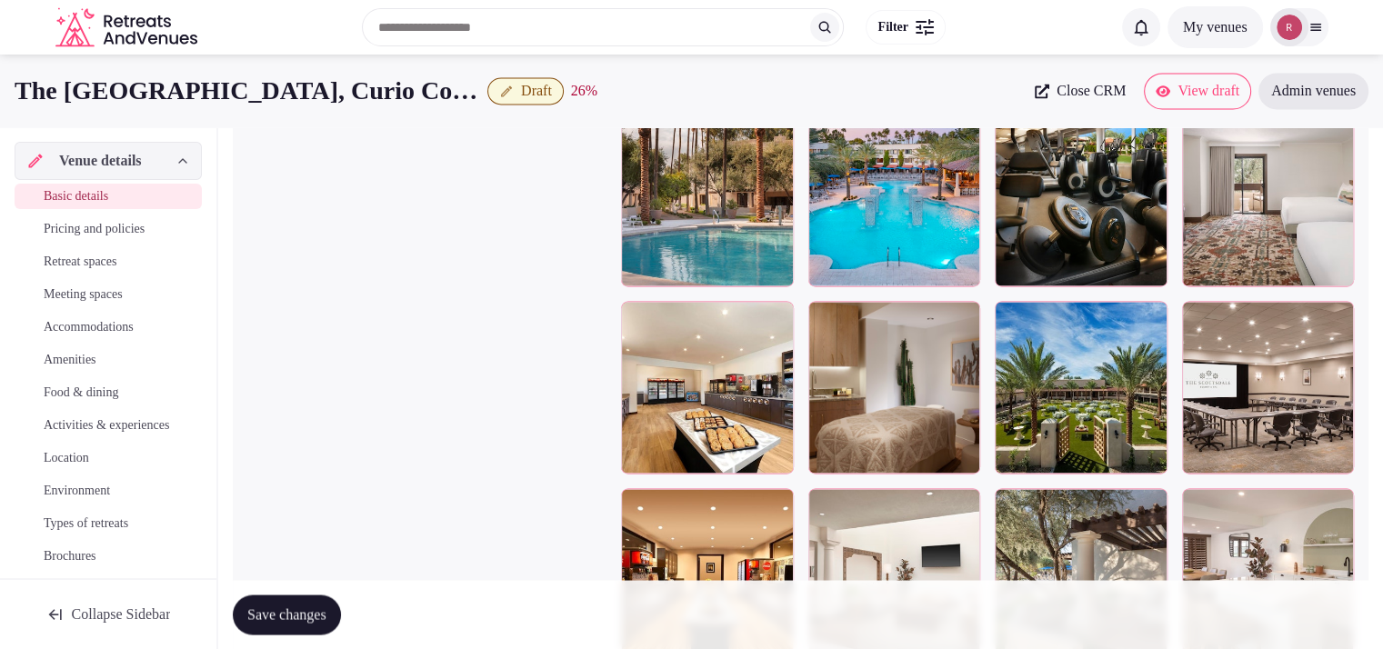
scroll to position [3045, 0]
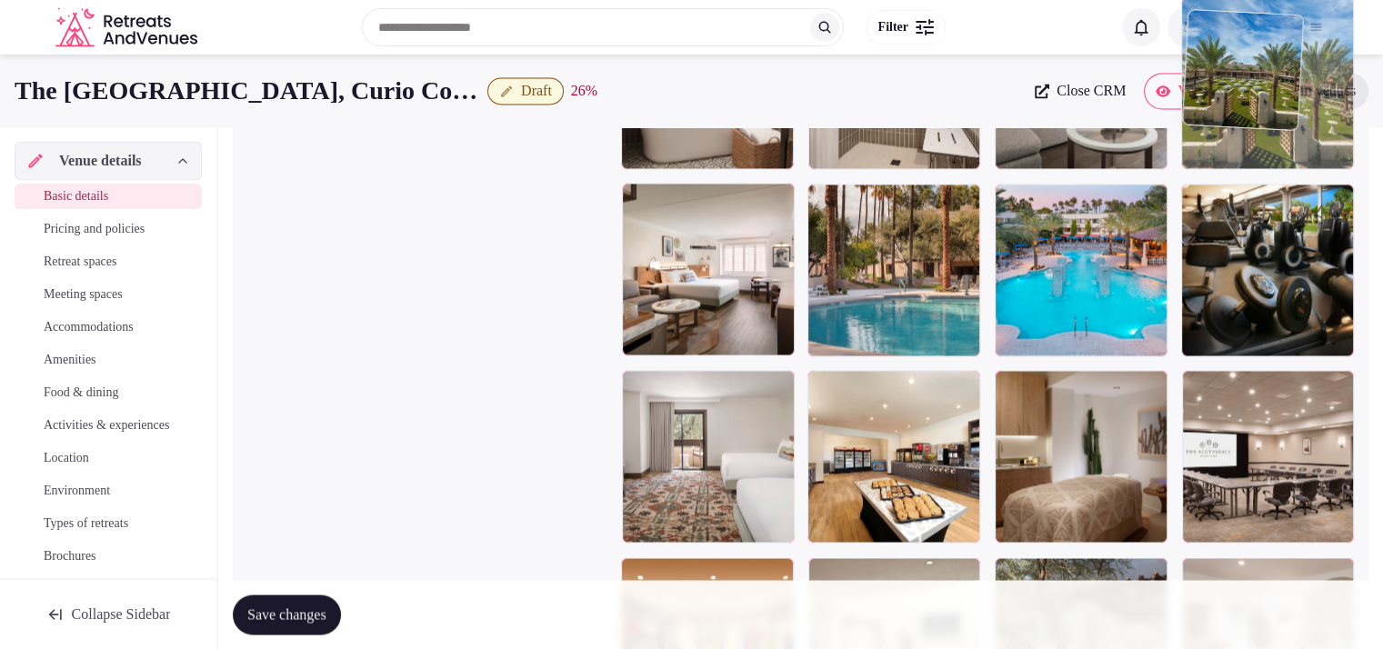
drag, startPoint x: 1042, startPoint y: 534, endPoint x: 1262, endPoint y: 213, distance: 389.1
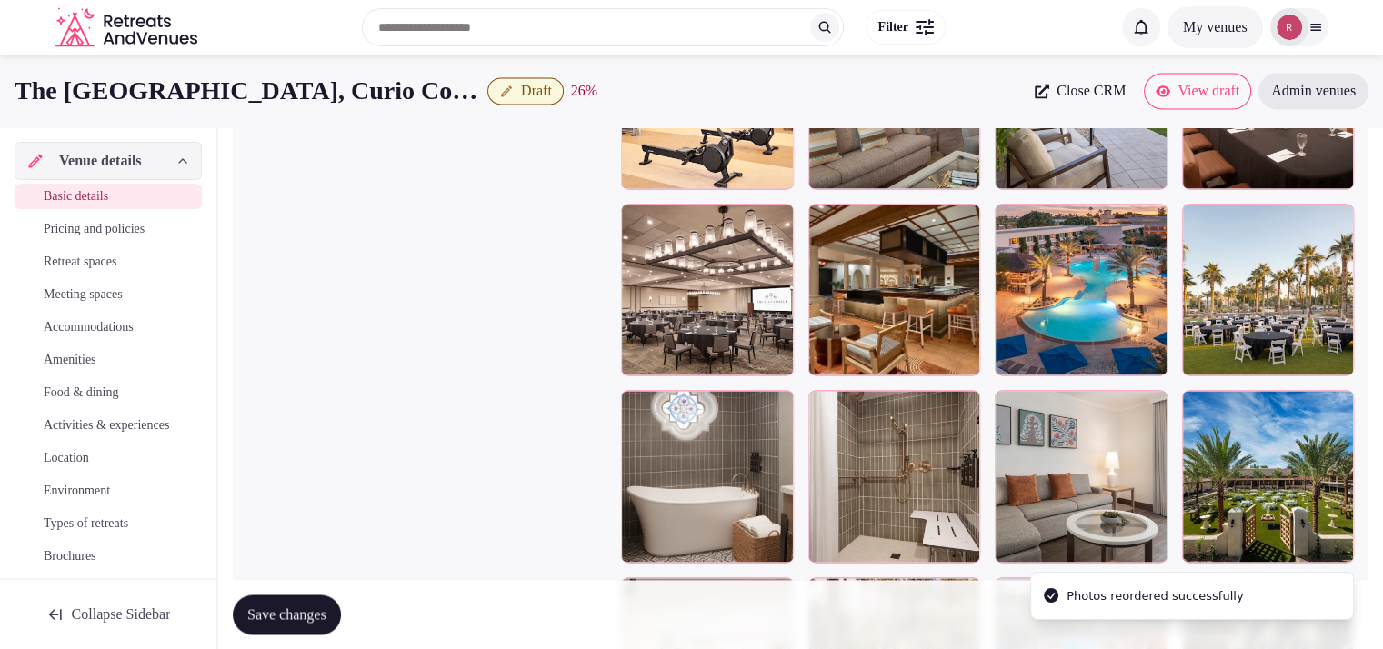
scroll to position [2645, 0]
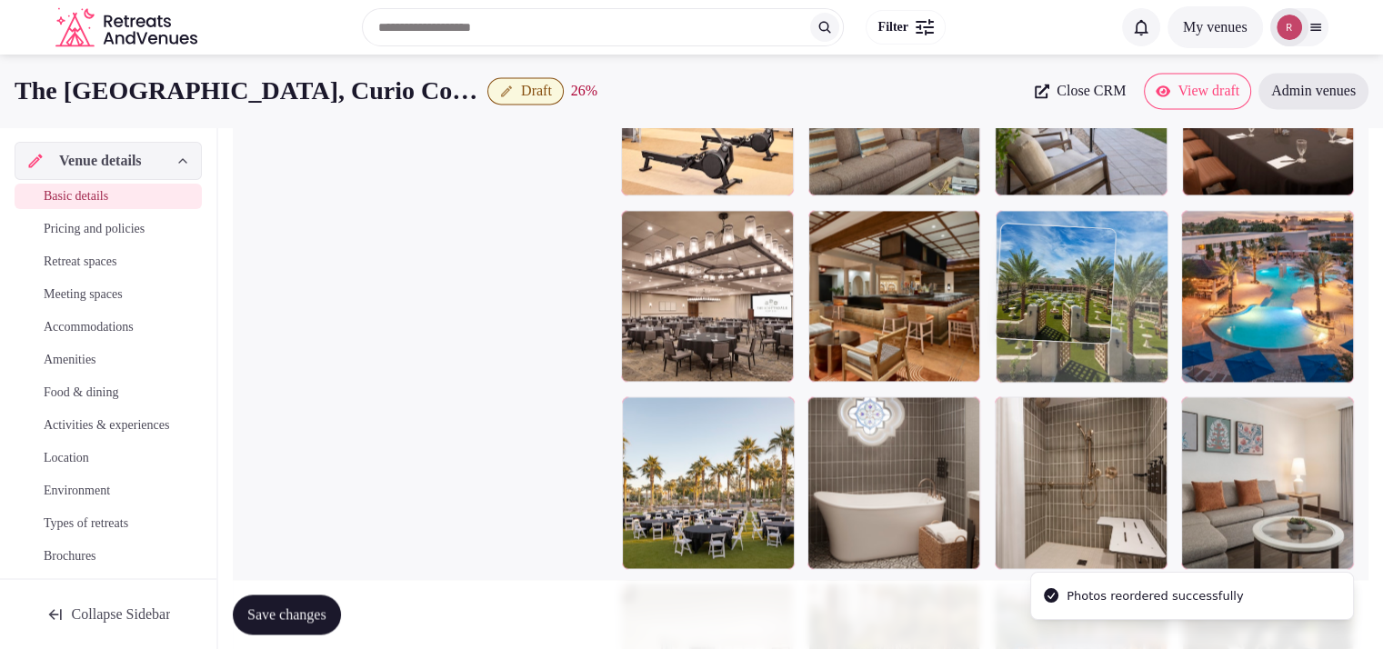
drag, startPoint x: 1285, startPoint y: 480, endPoint x: 1179, endPoint y: 294, distance: 214.1
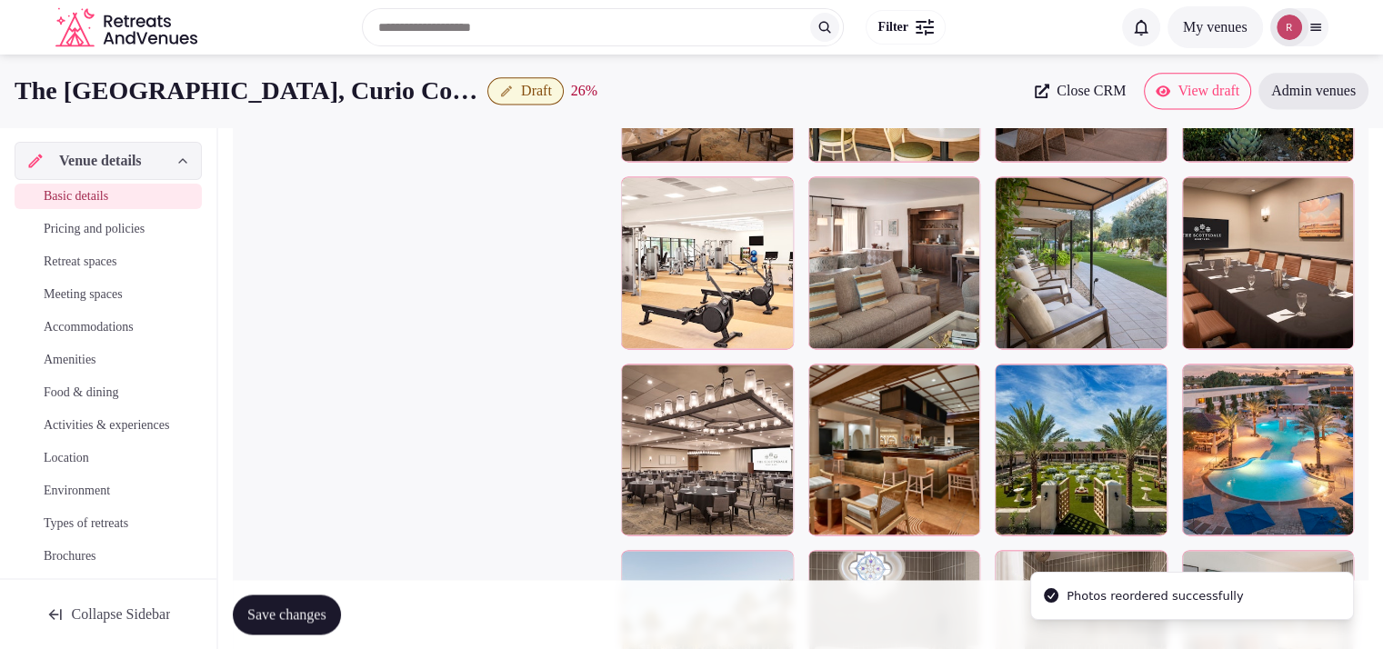
scroll to position [2405, 0]
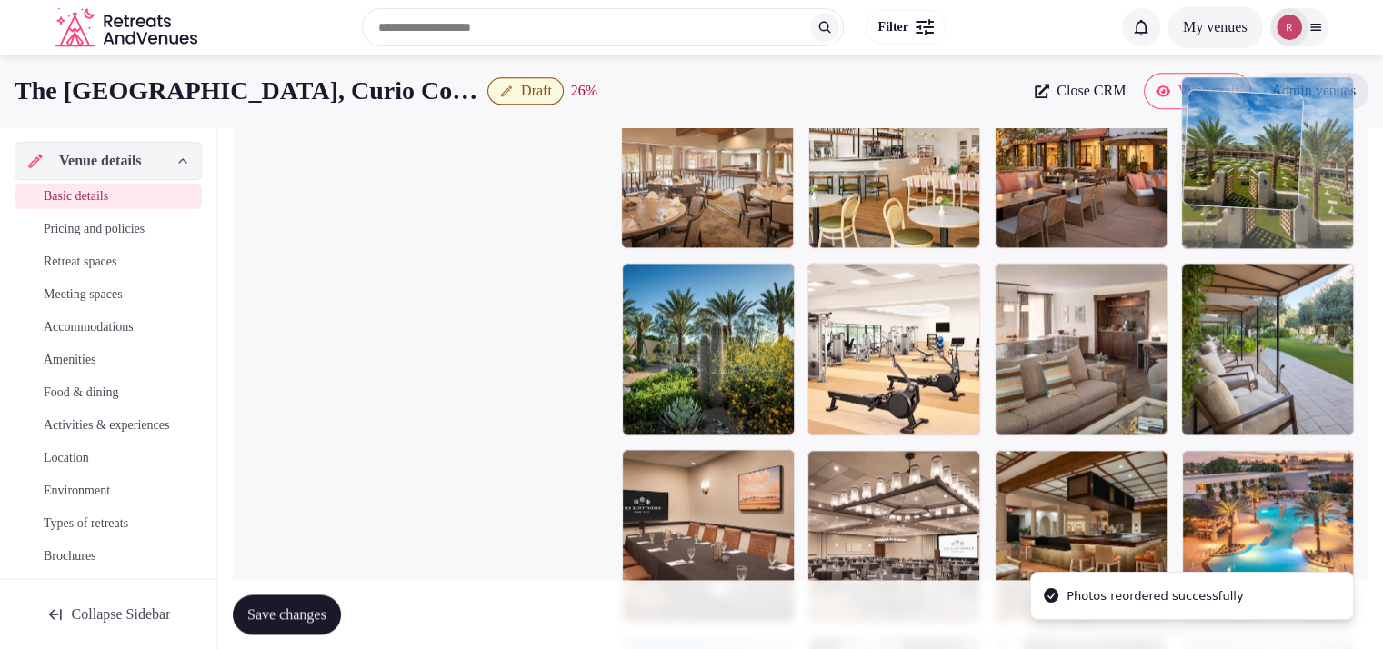
drag, startPoint x: 1093, startPoint y: 546, endPoint x: 1237, endPoint y: 240, distance: 338.8
click at [1237, 240] on body "**********" at bounding box center [691, 16] width 1383 height 4843
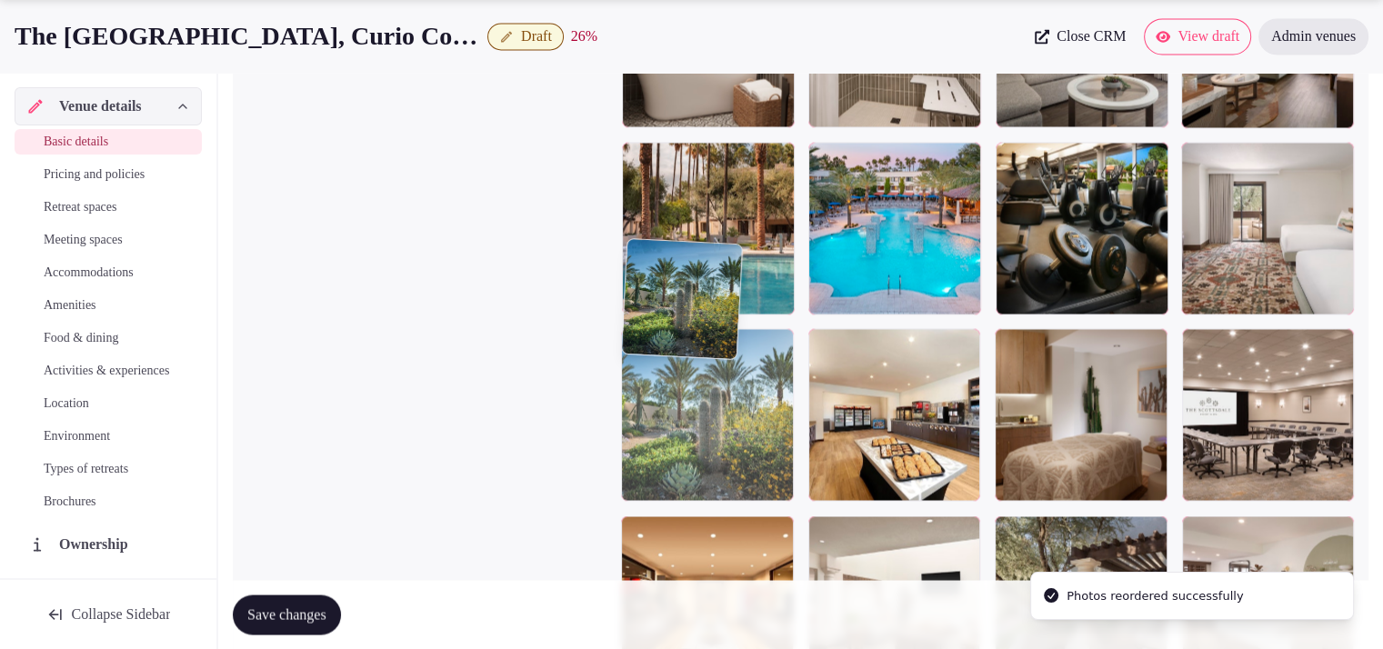
drag, startPoint x: 707, startPoint y: 416, endPoint x: 718, endPoint y: 617, distance: 201.2
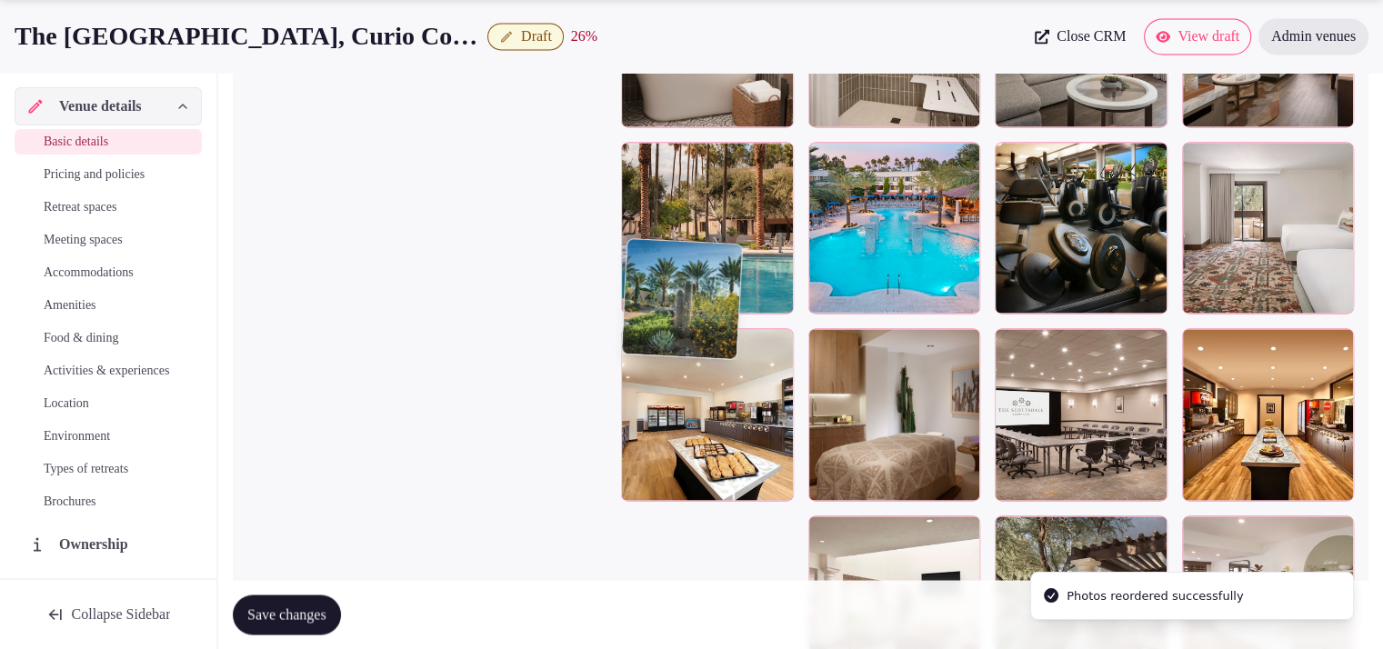
scroll to position [3376, 0]
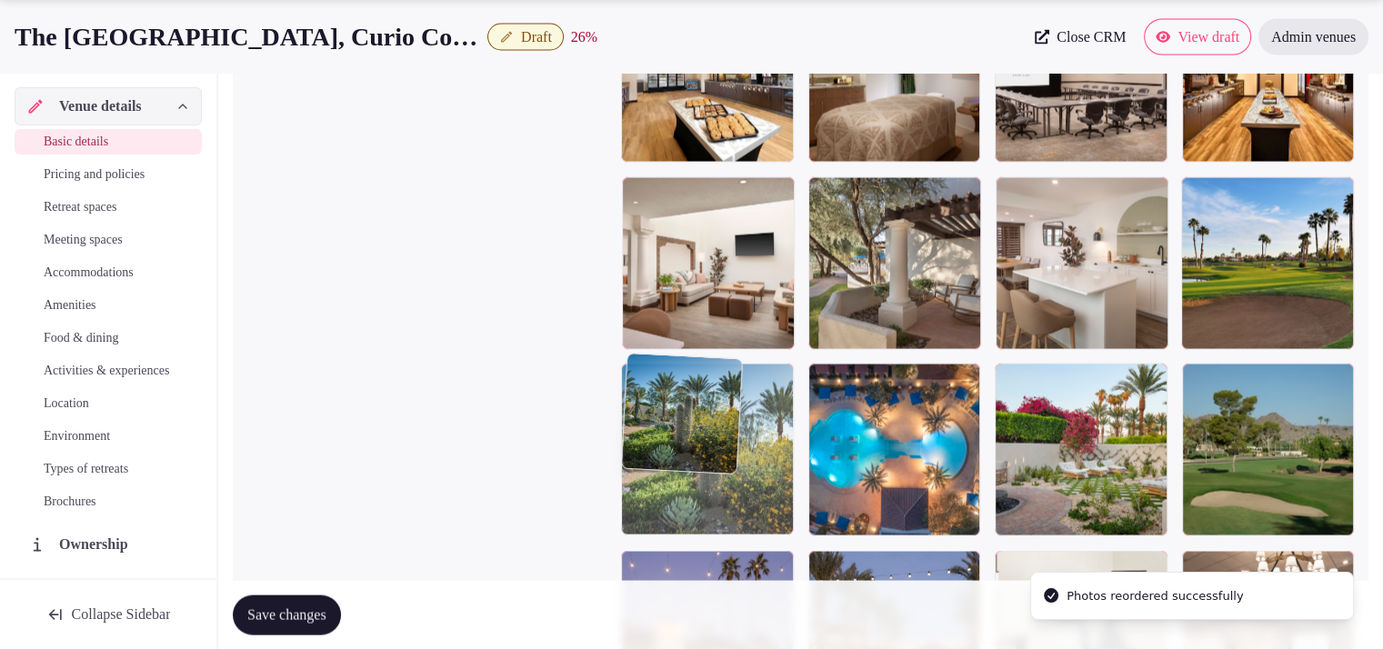
drag, startPoint x: 733, startPoint y: 385, endPoint x: 1207, endPoint y: 406, distance: 475.1
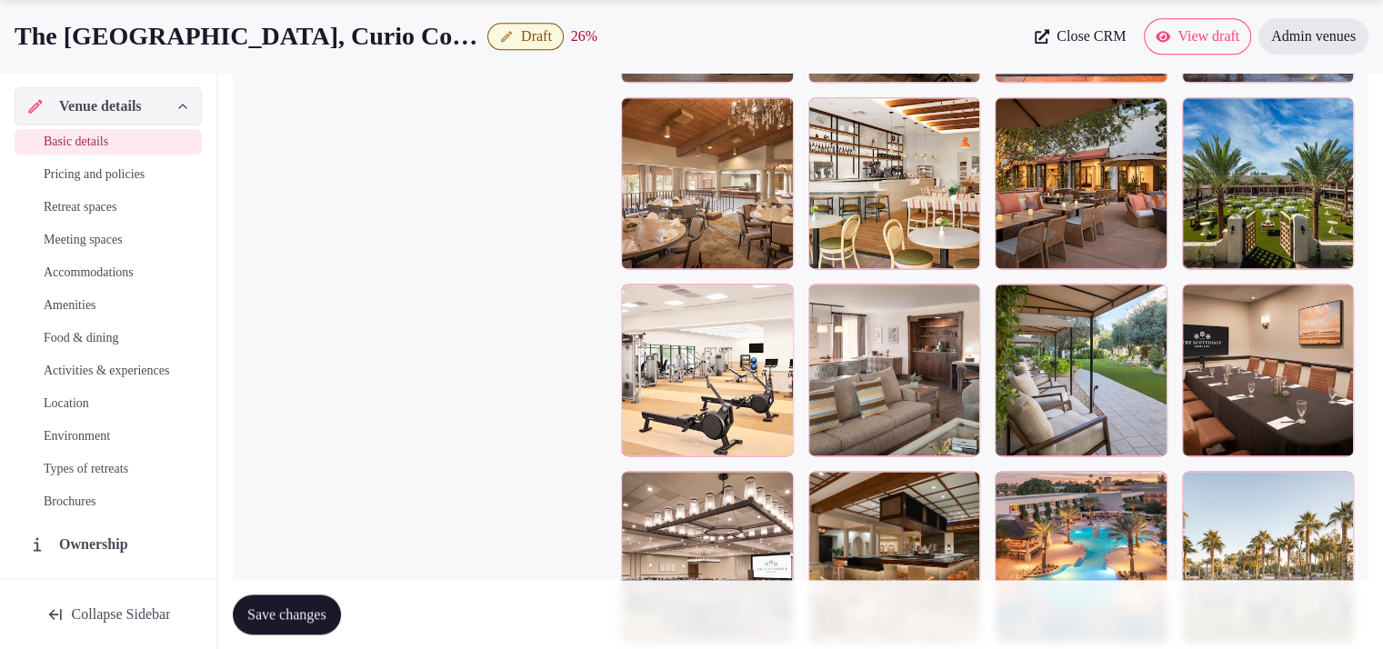
scroll to position [2516, 0]
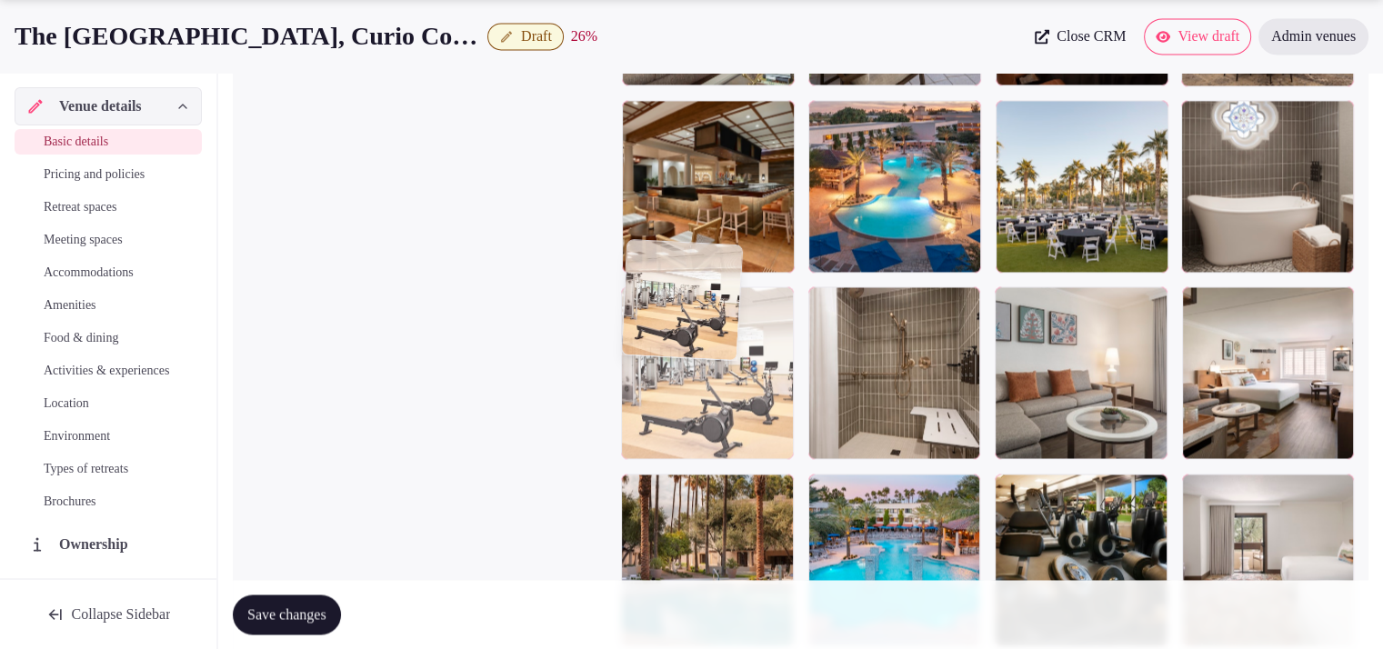
drag, startPoint x: 751, startPoint y: 282, endPoint x: 774, endPoint y: 552, distance: 271.0
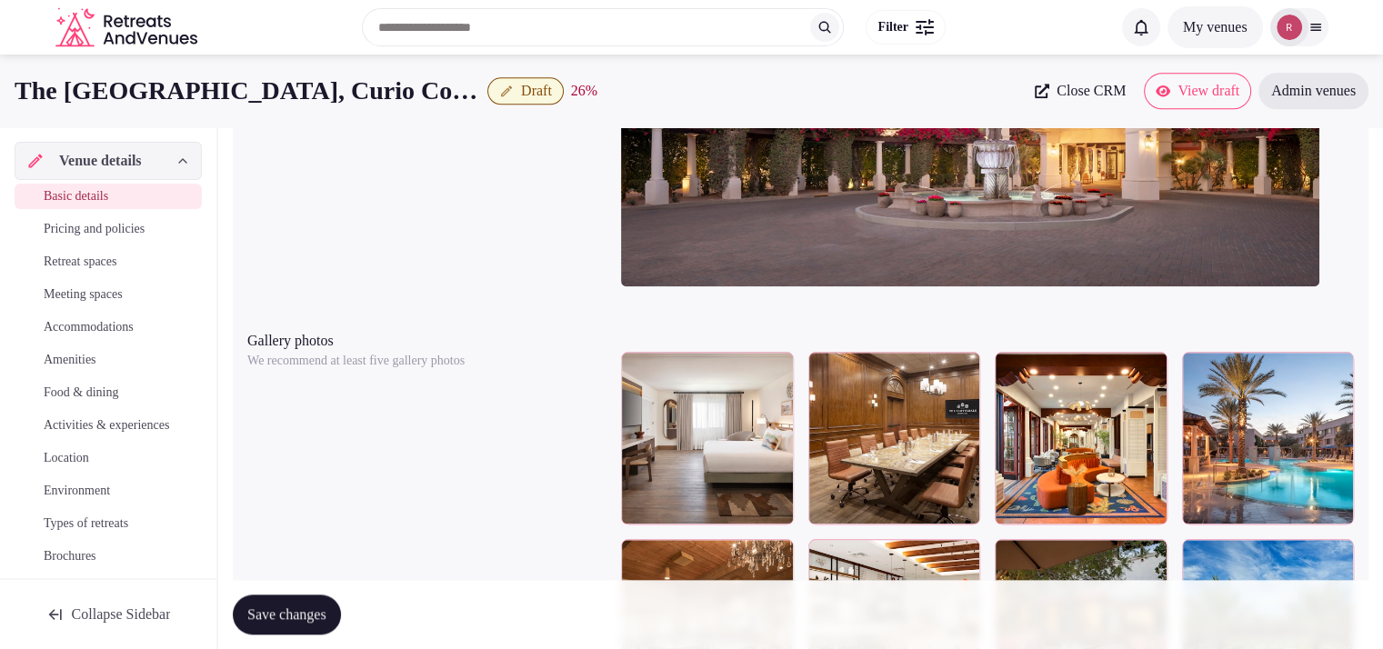
scroll to position [1902, 0]
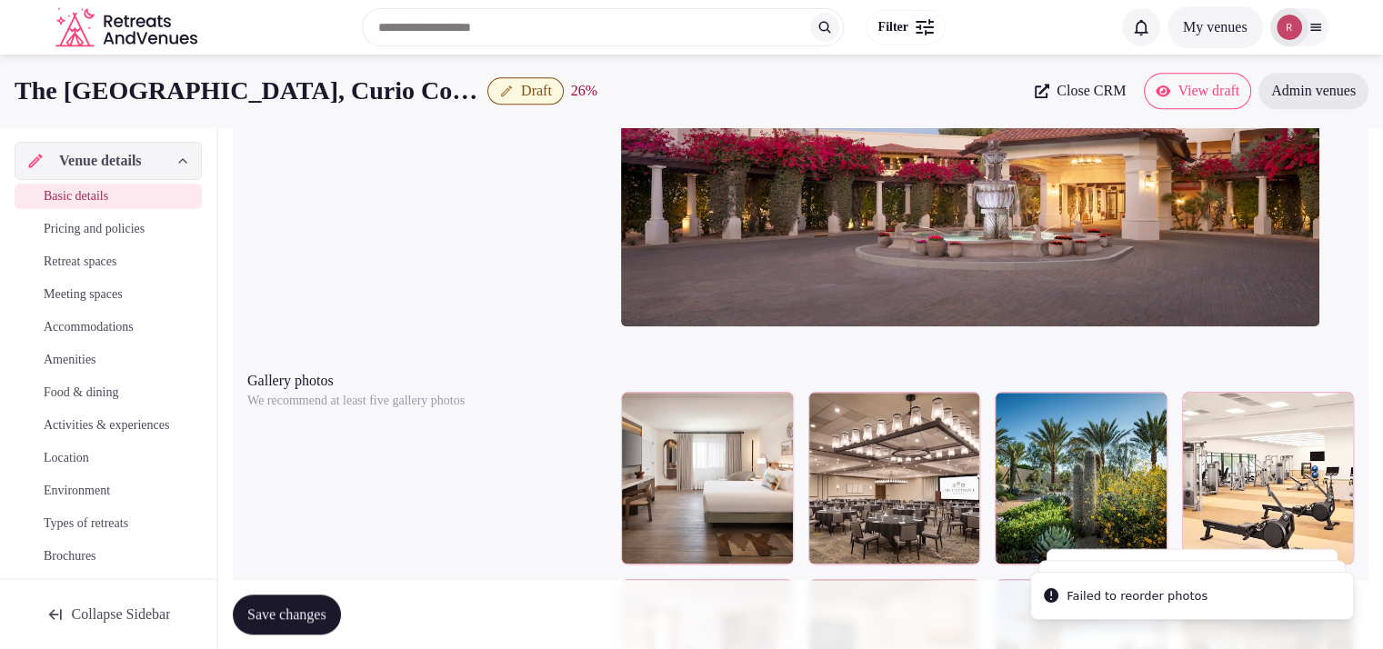
click at [324, 605] on span "Save changes" at bounding box center [286, 614] width 79 height 18
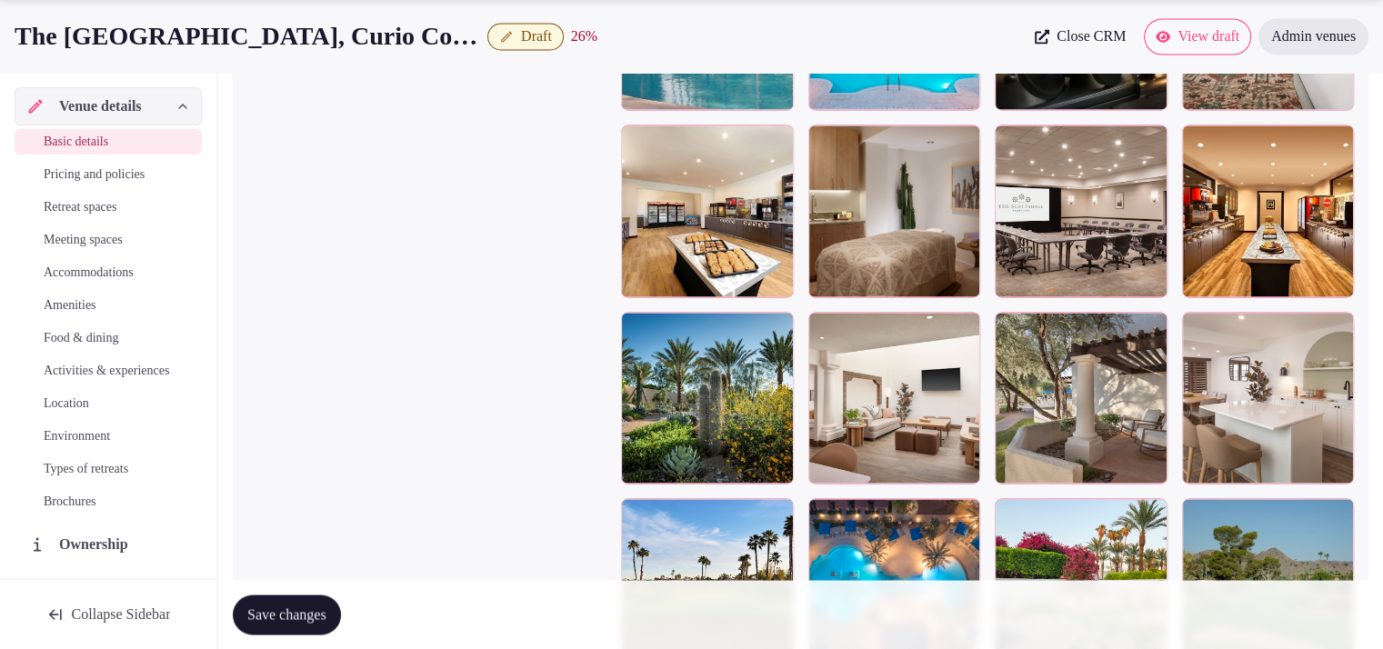
scroll to position [3306, 0]
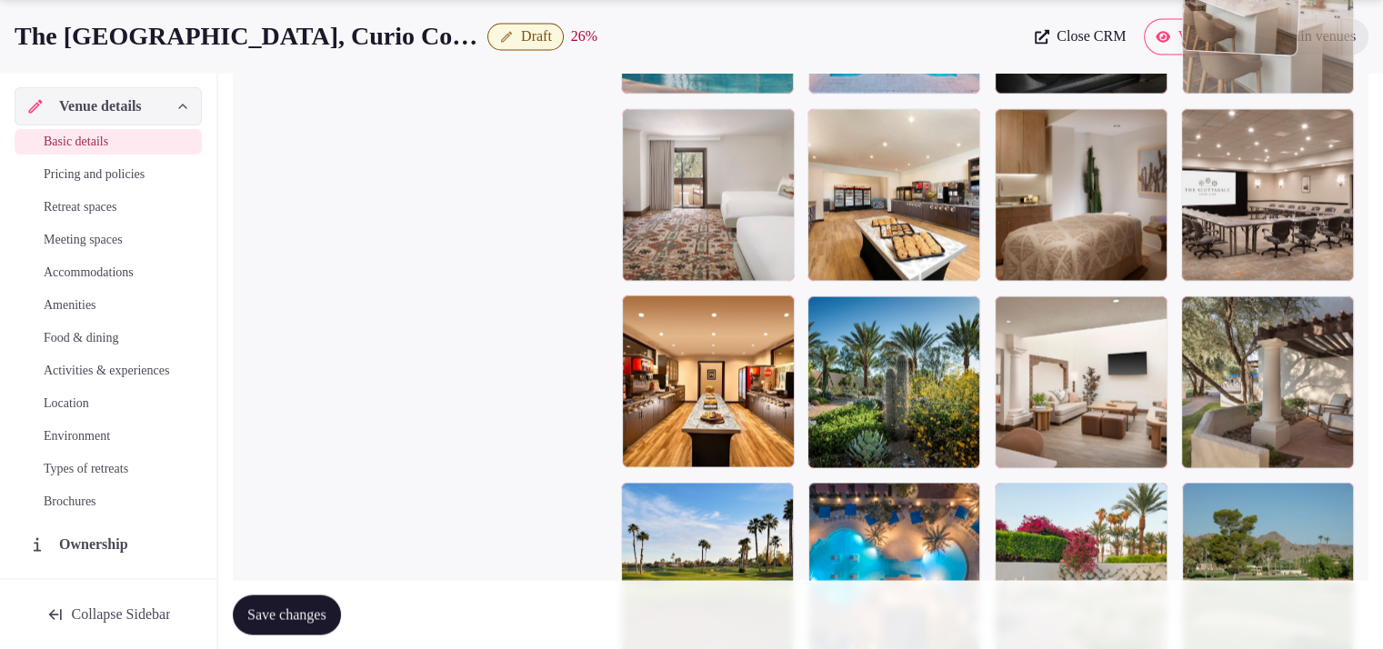
drag, startPoint x: 1291, startPoint y: 465, endPoint x: 1292, endPoint y: 163, distance: 301.8
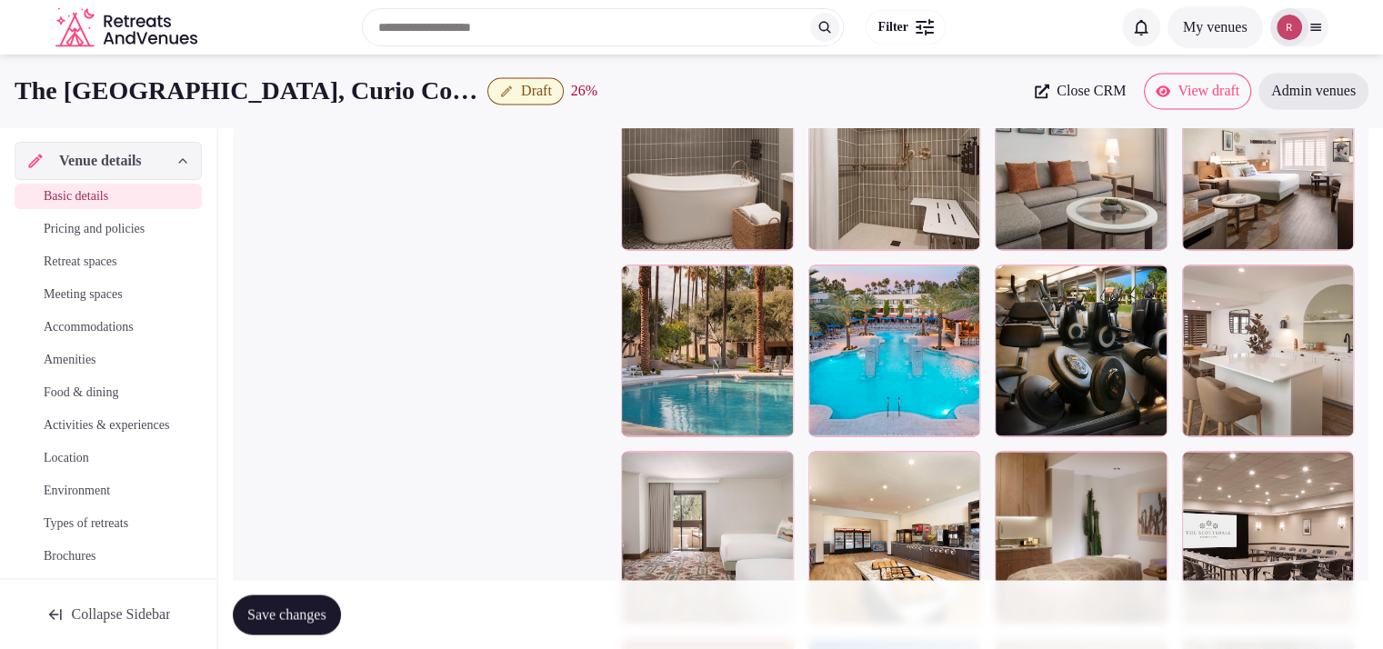
scroll to position [2924, 0]
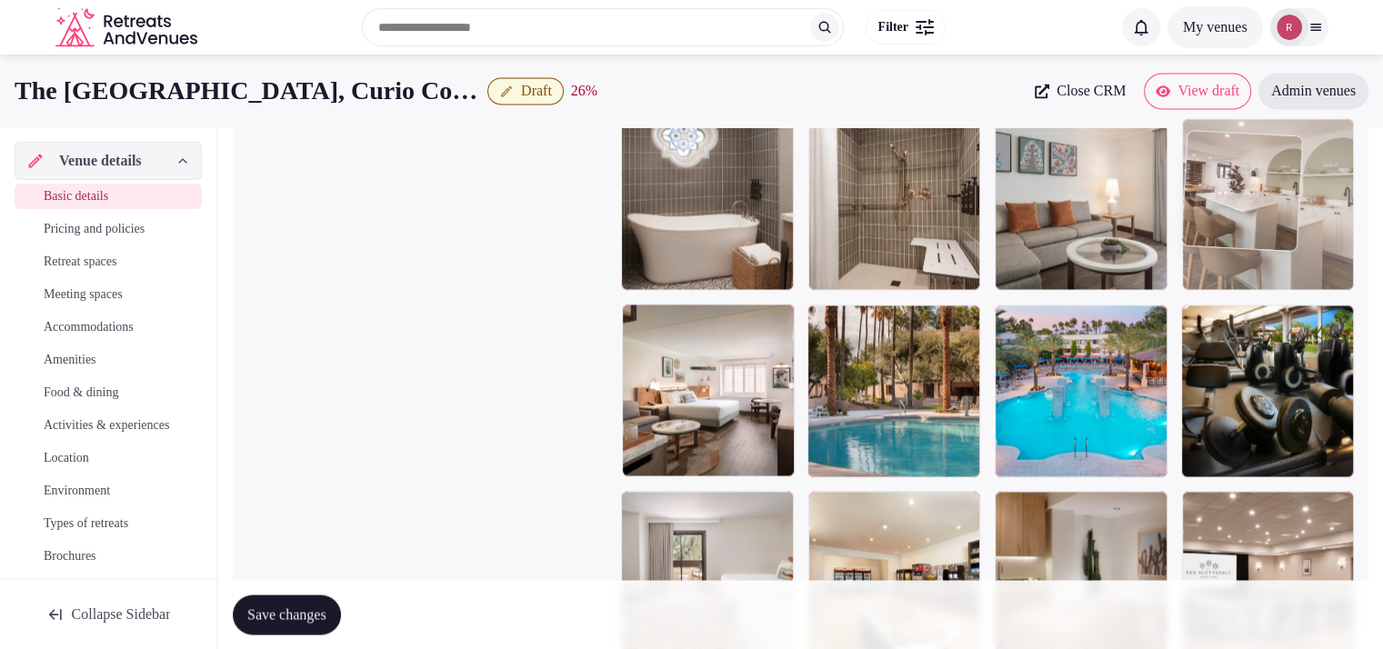
drag, startPoint x: 1264, startPoint y: 392, endPoint x: 1271, endPoint y: 294, distance: 98.5
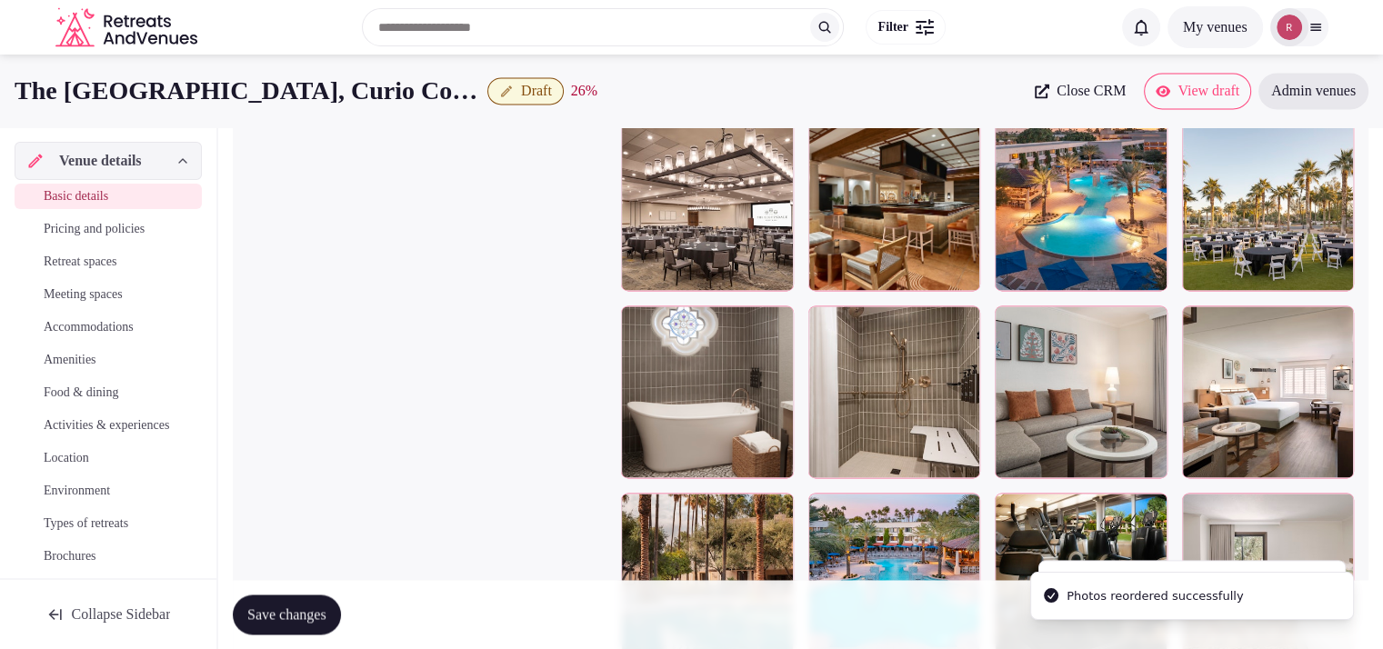
scroll to position [2713, 0]
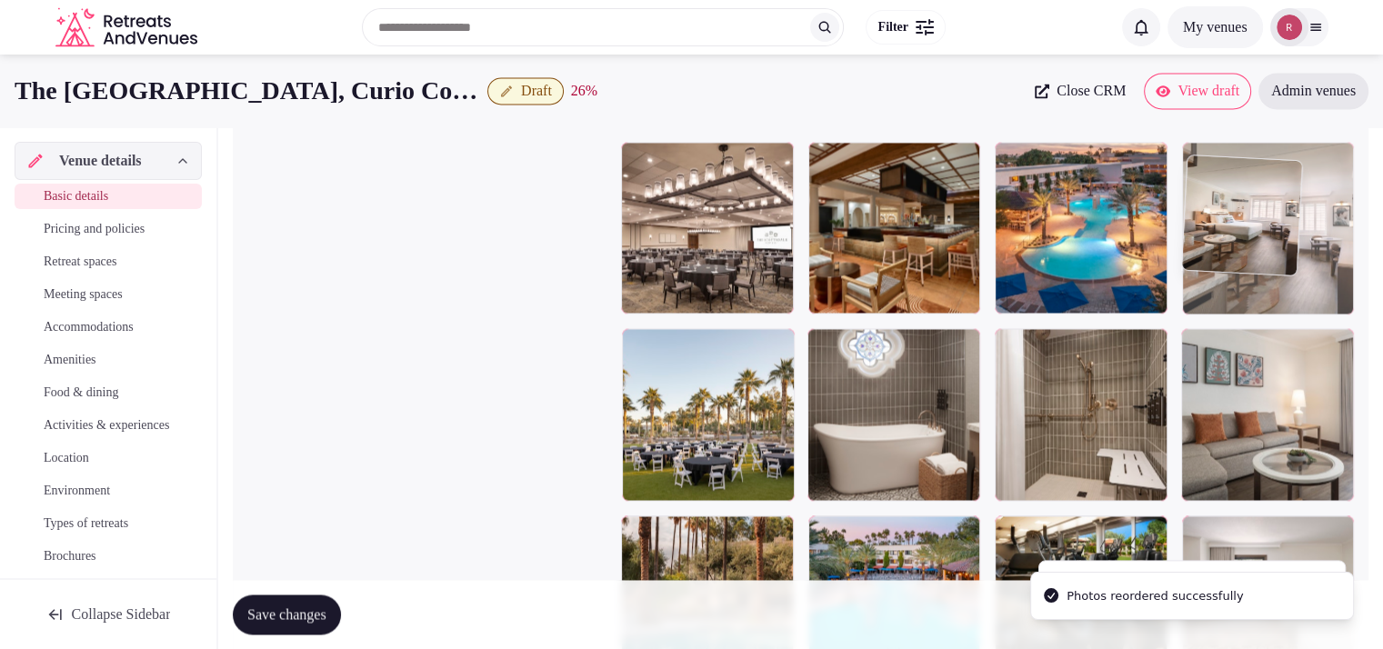
drag, startPoint x: 1296, startPoint y: 427, endPoint x: 1310, endPoint y: 301, distance: 127.1
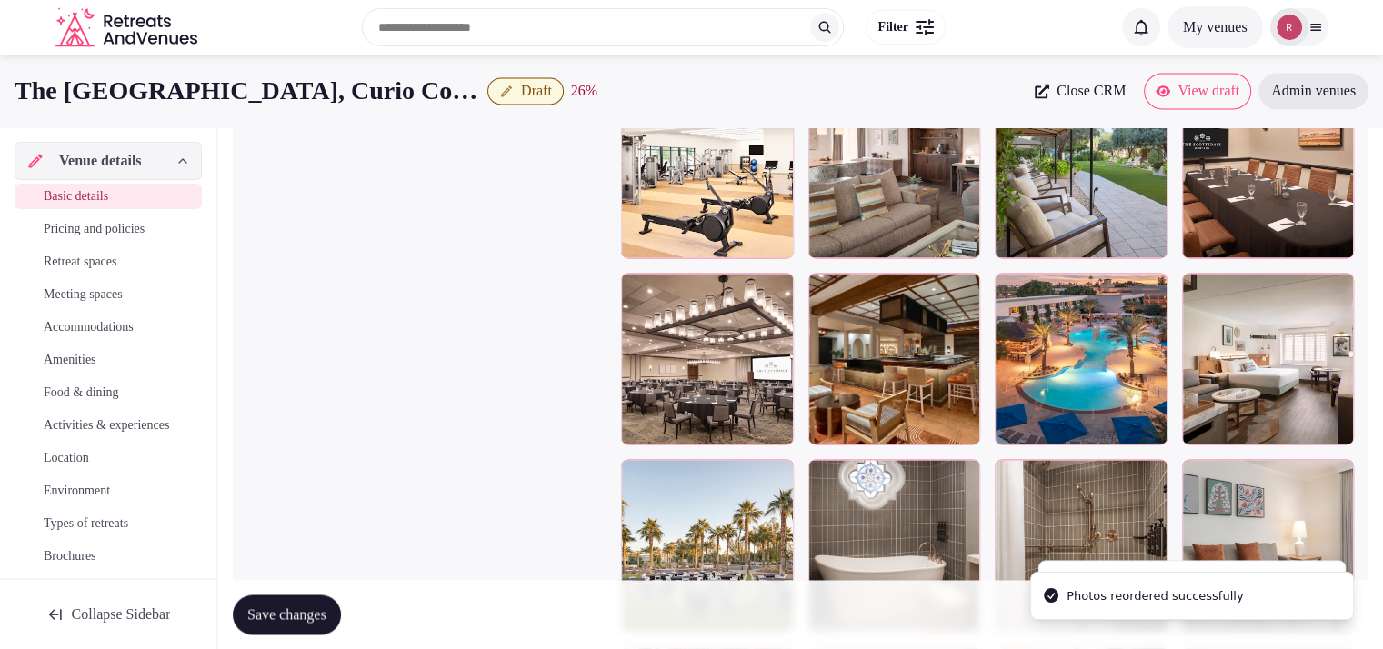
scroll to position [2525, 0]
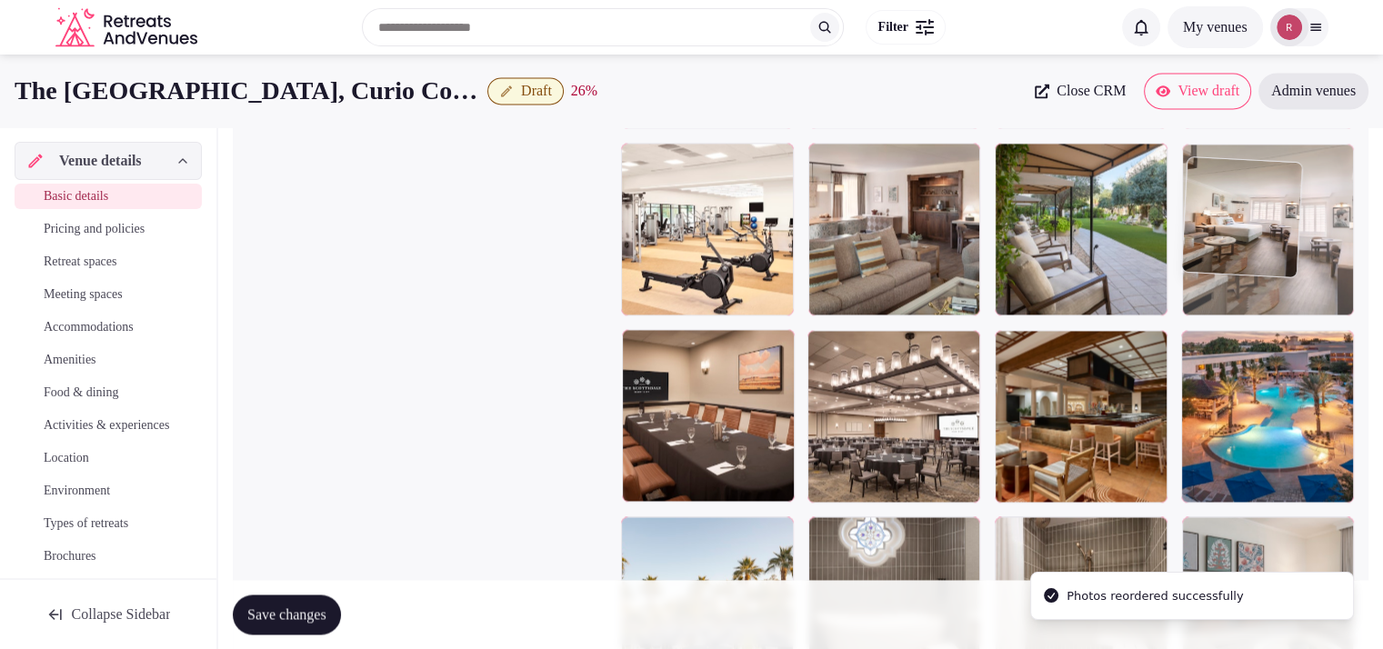
drag, startPoint x: 1310, startPoint y: 432, endPoint x: 1313, endPoint y: 319, distance: 112.8
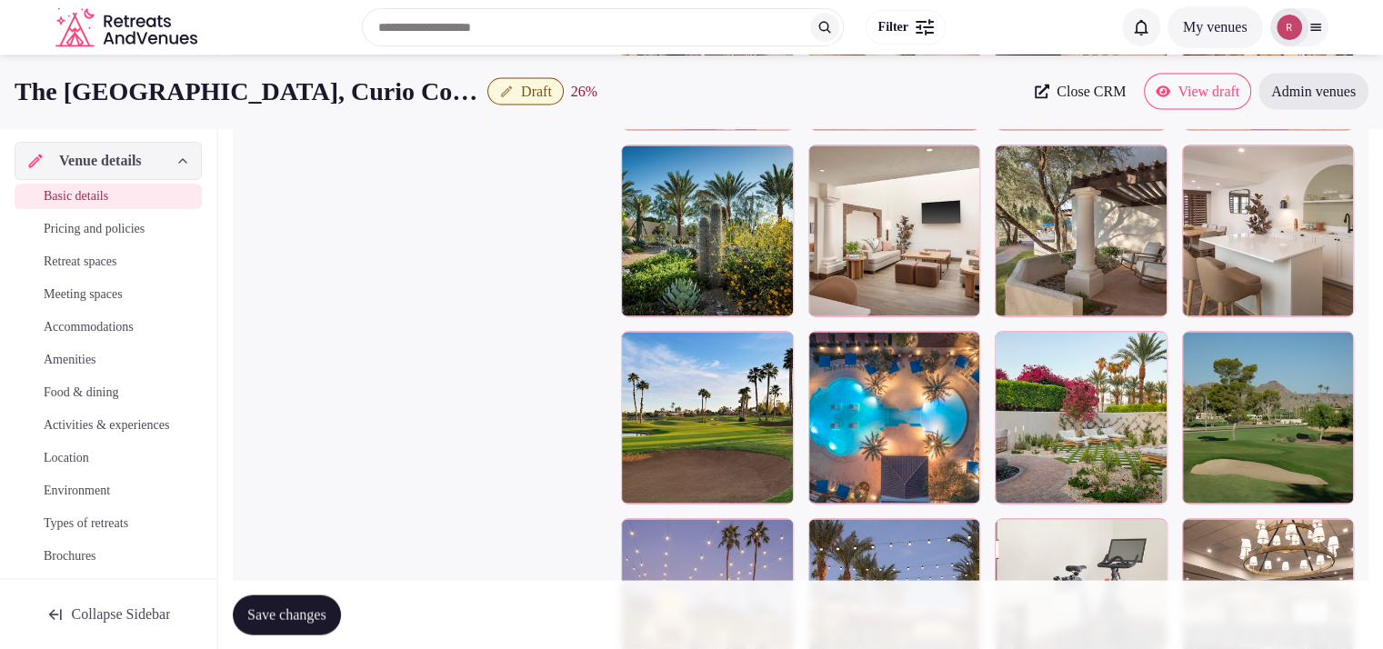
scroll to position [3336, 0]
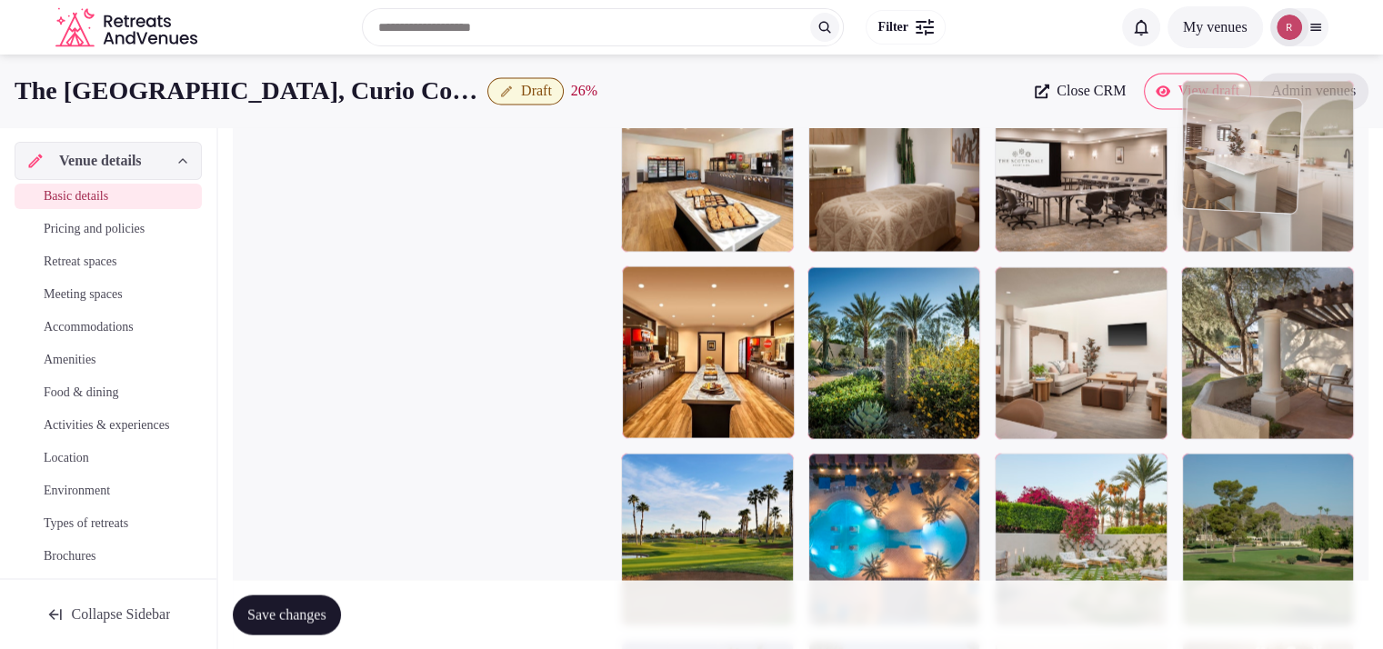
drag, startPoint x: 1262, startPoint y: 431, endPoint x: 1258, endPoint y: 272, distance: 159.1
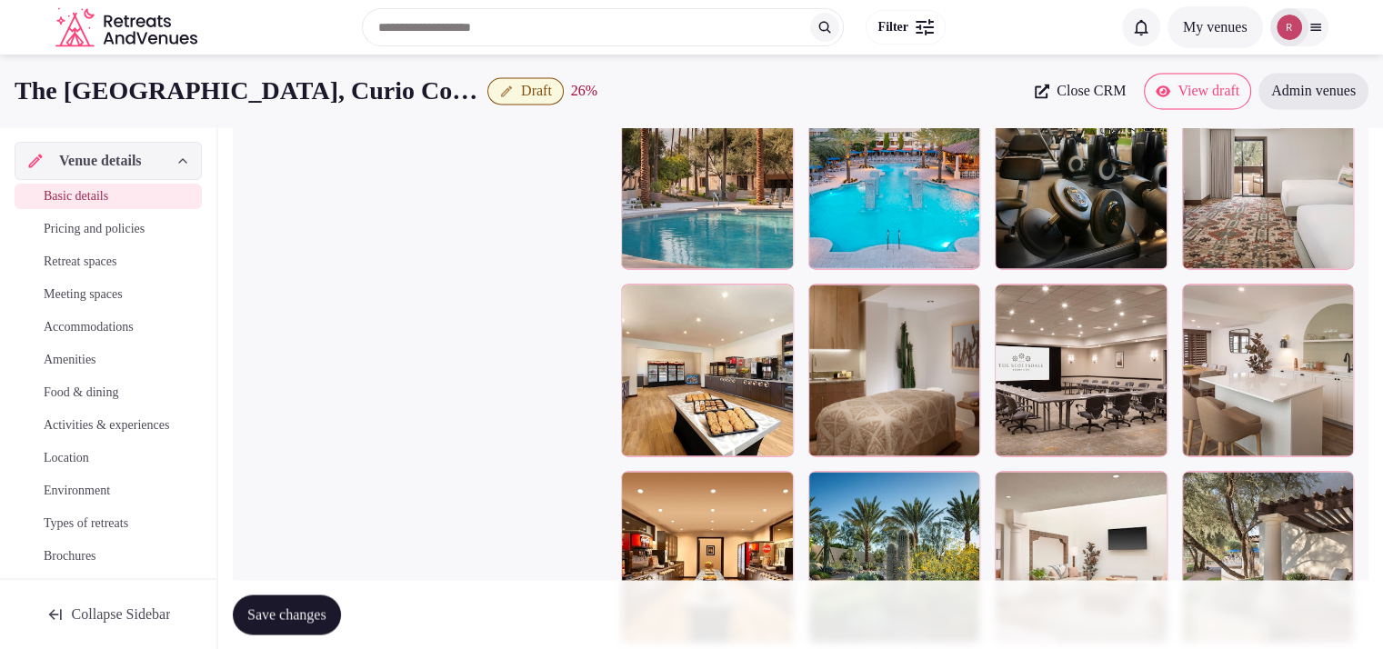
scroll to position [3027, 0]
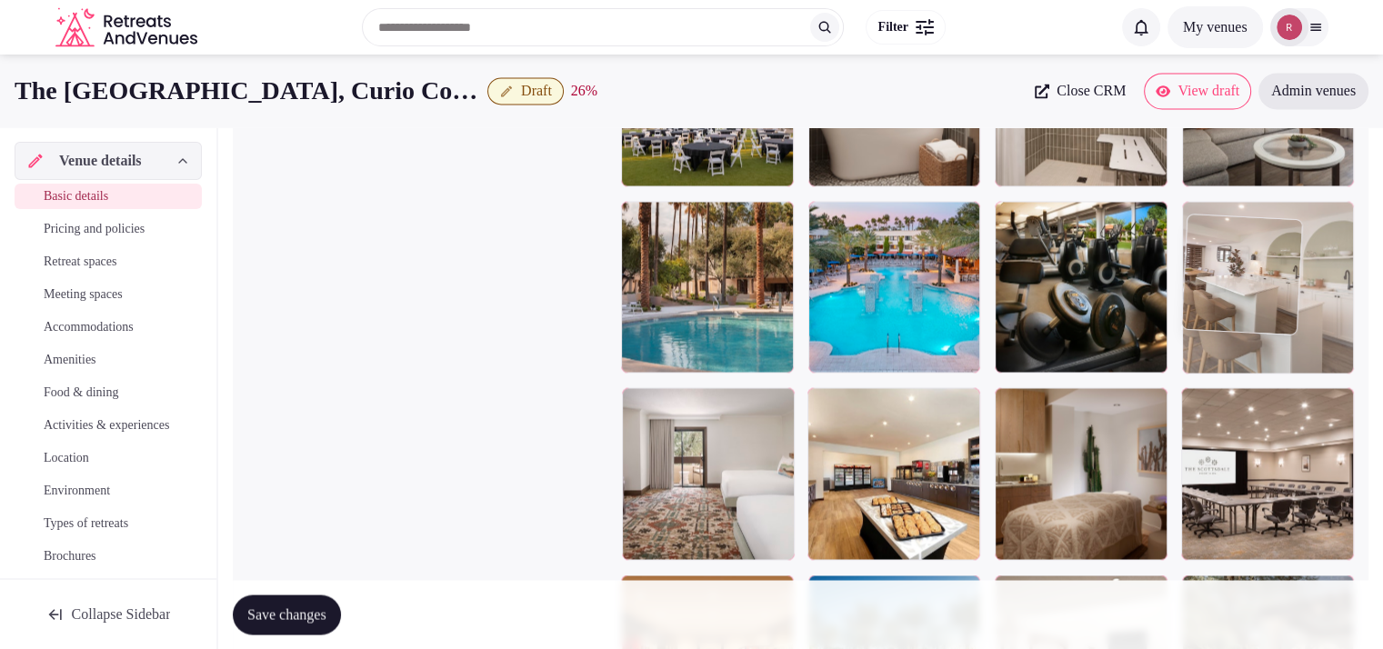
drag, startPoint x: 1313, startPoint y: 454, endPoint x: 1291, endPoint y: 324, distance: 131.8
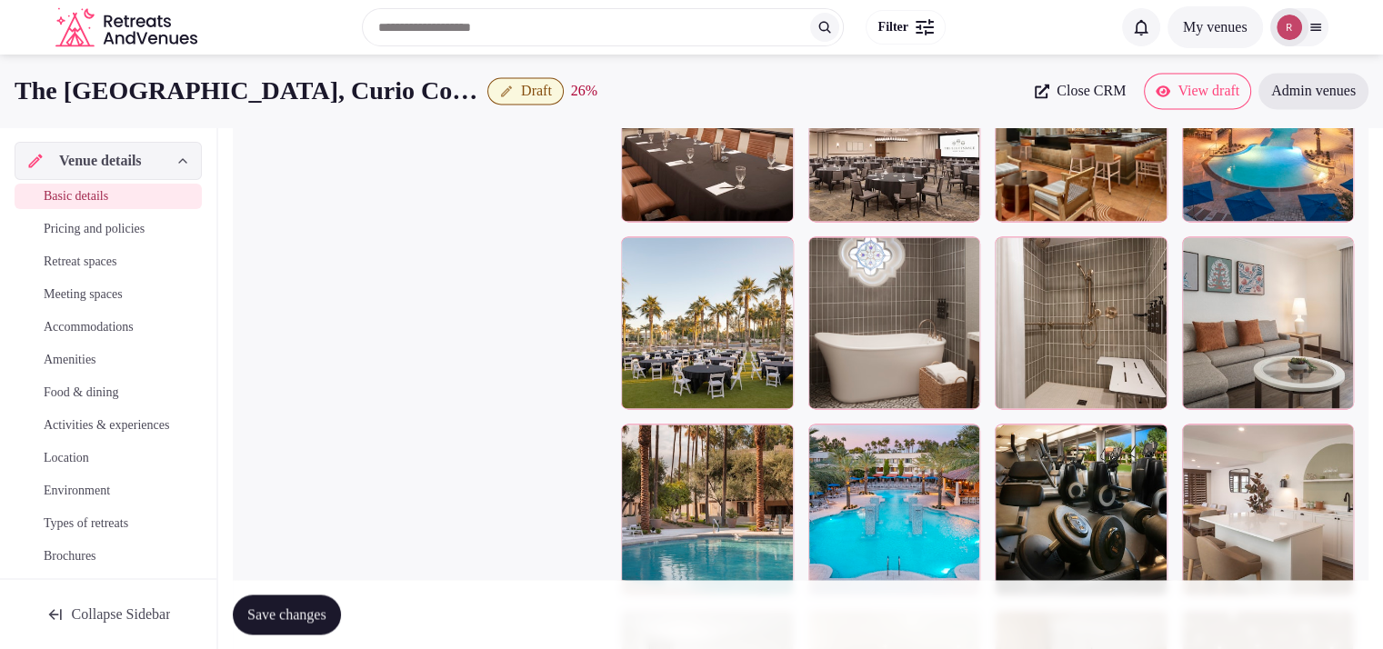
scroll to position [2782, 0]
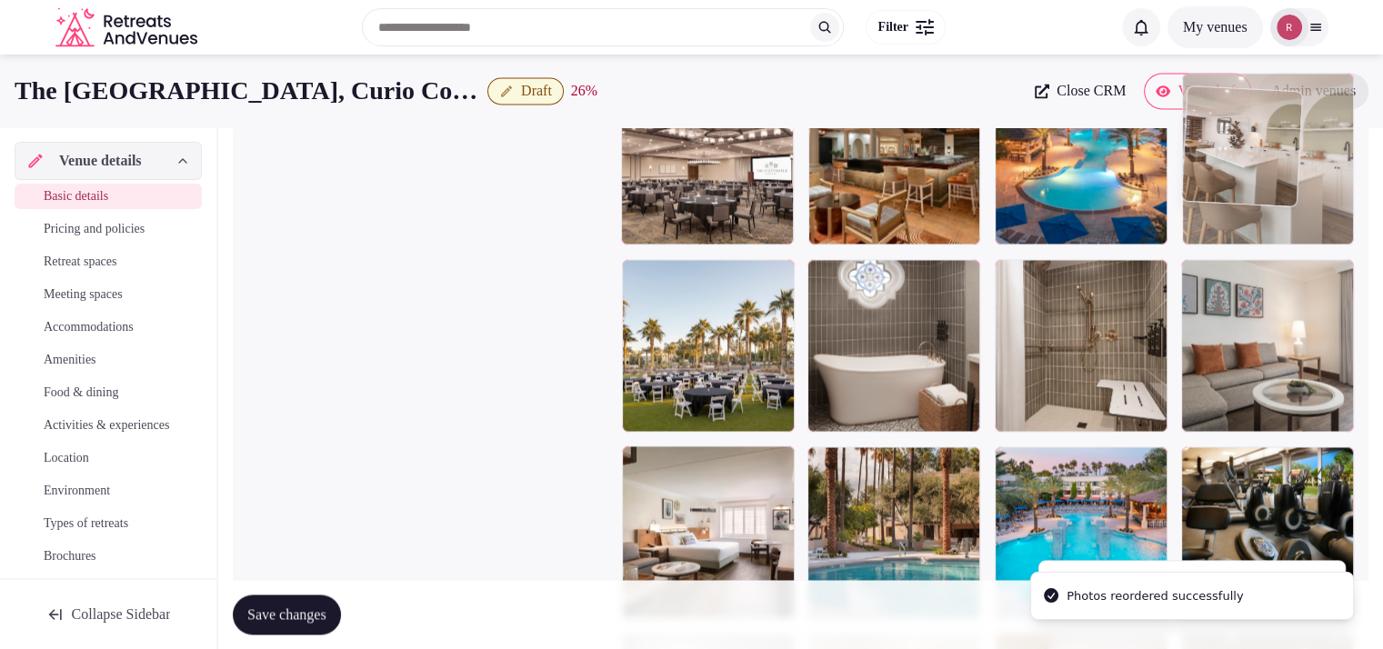
drag, startPoint x: 1315, startPoint y: 494, endPoint x: 1335, endPoint y: 212, distance: 282.6
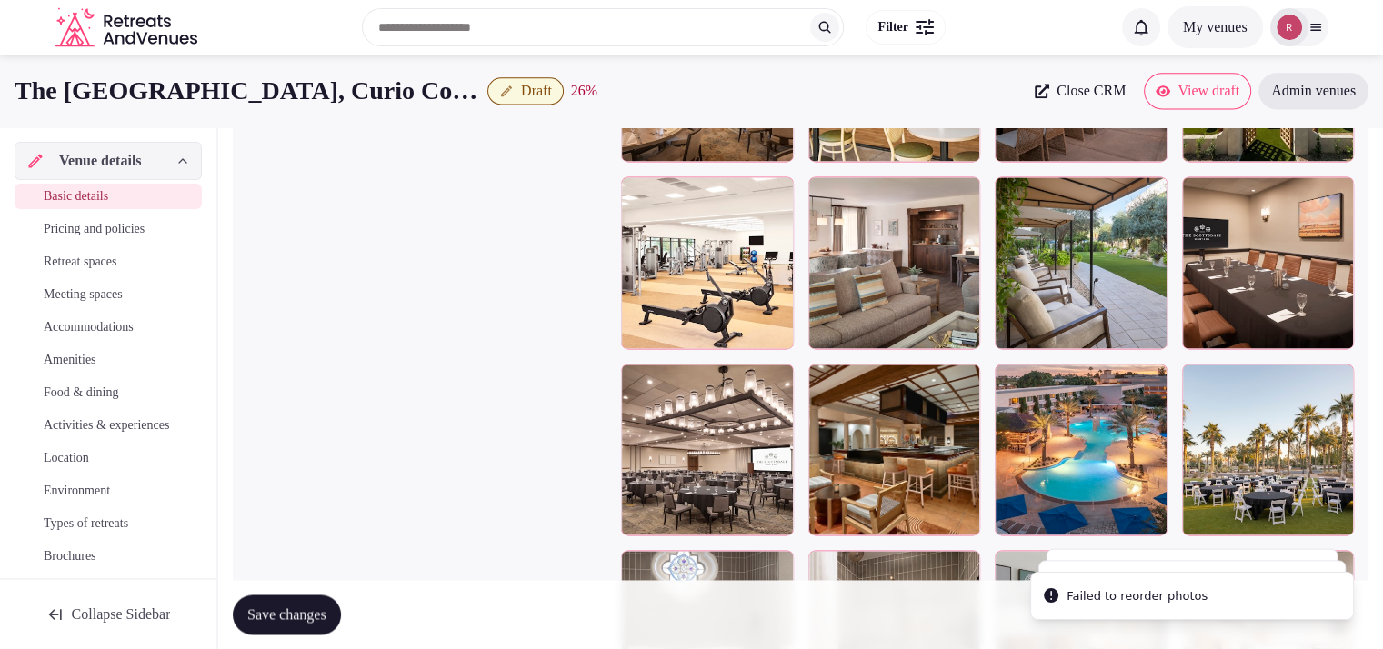
scroll to position [2485, 0]
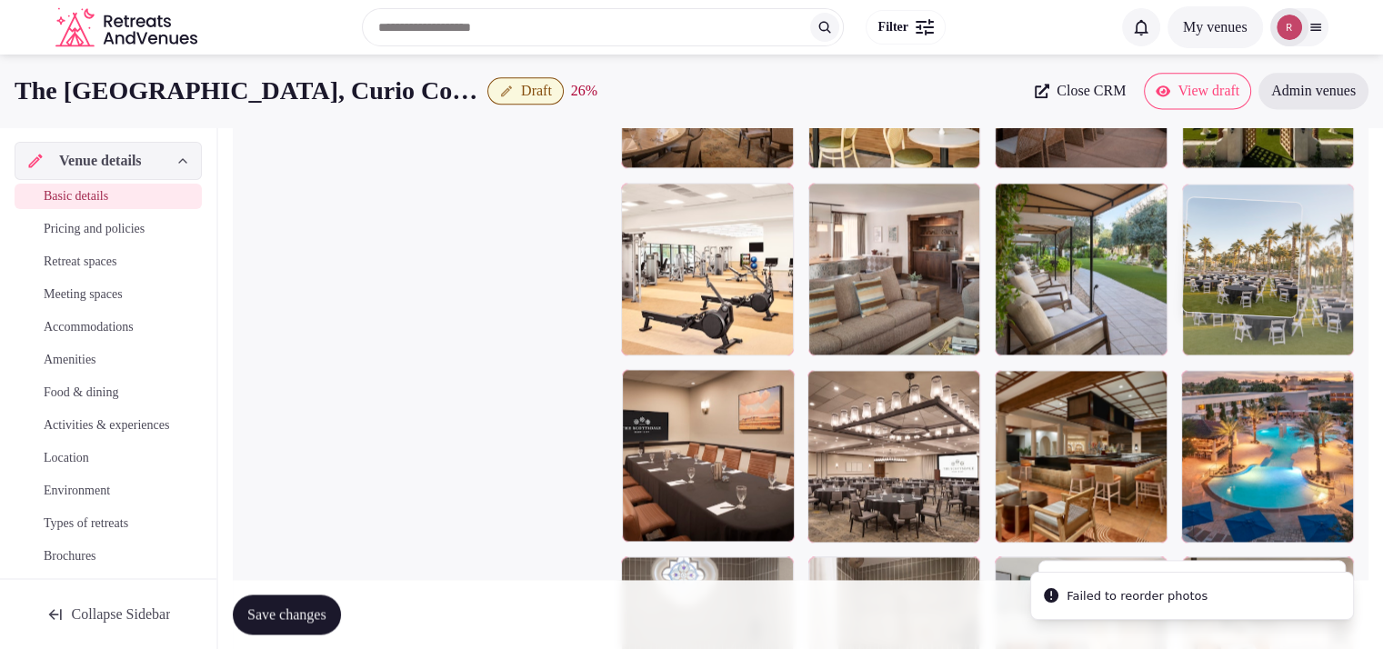
drag, startPoint x: 1283, startPoint y: 432, endPoint x: 1283, endPoint y: 279, distance: 152.7
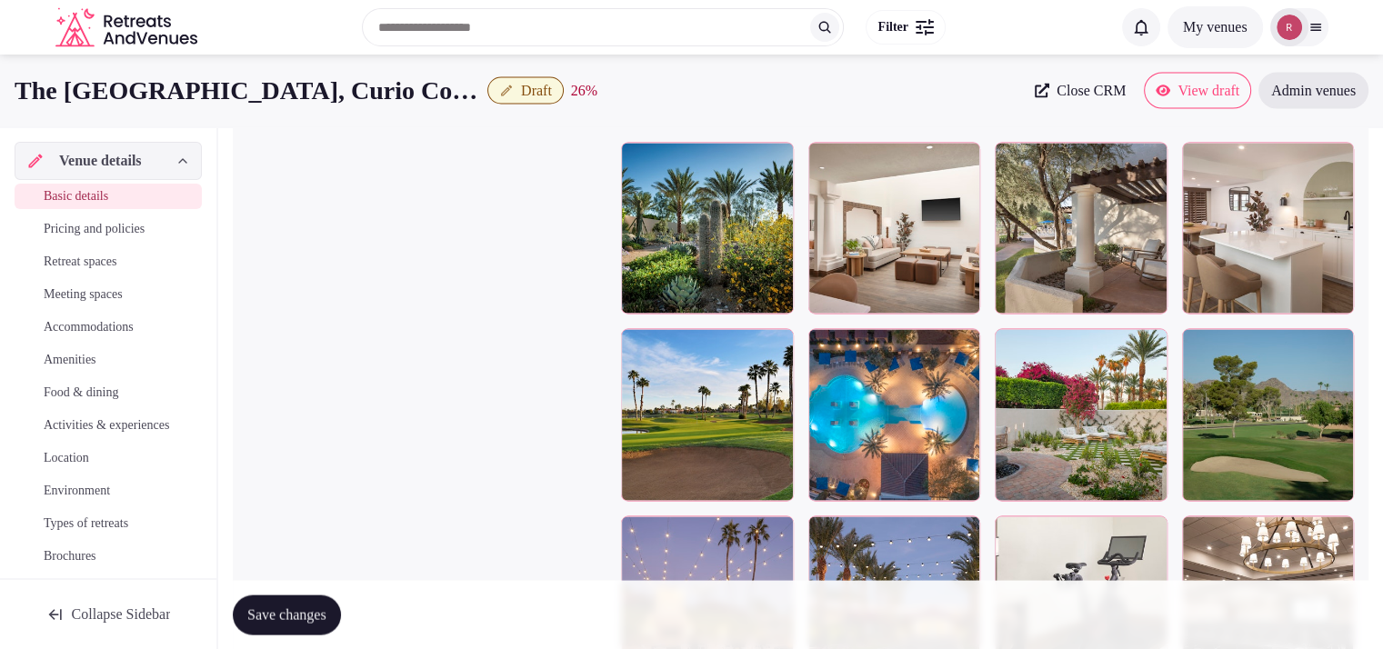
scroll to position [3241, 0]
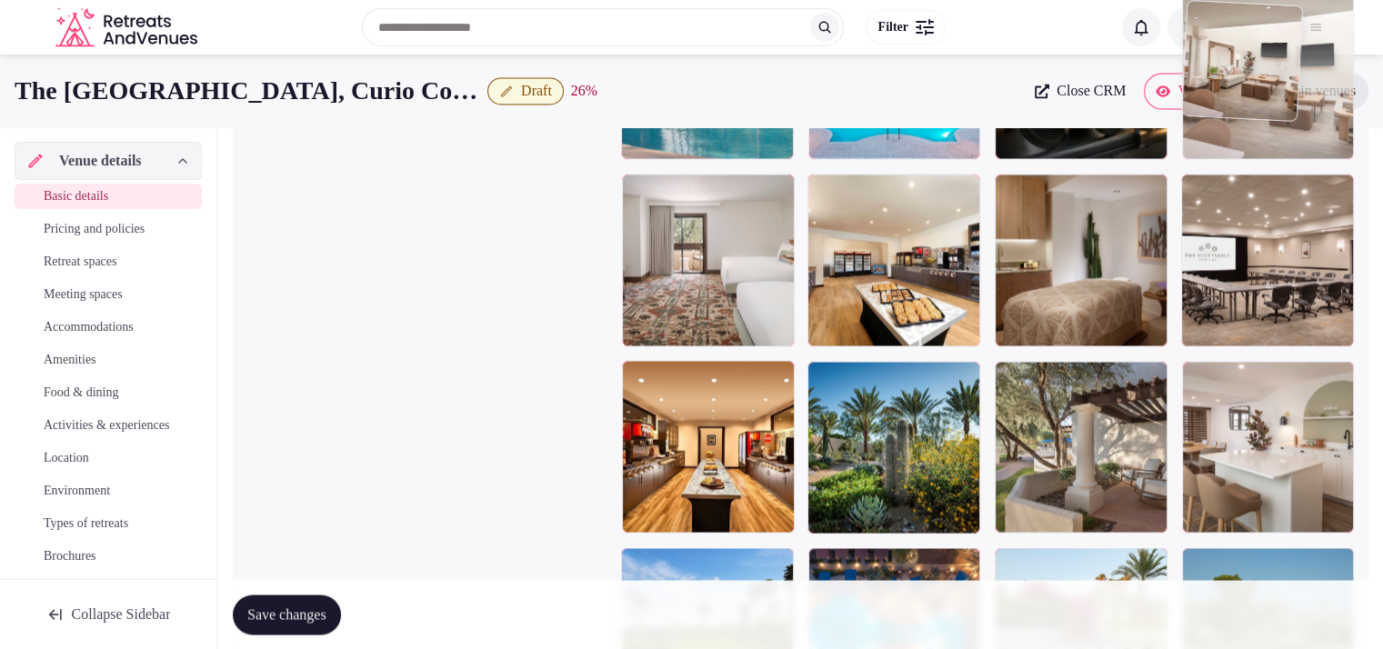
drag, startPoint x: 914, startPoint y: 445, endPoint x: 1286, endPoint y: 181, distance: 456.6
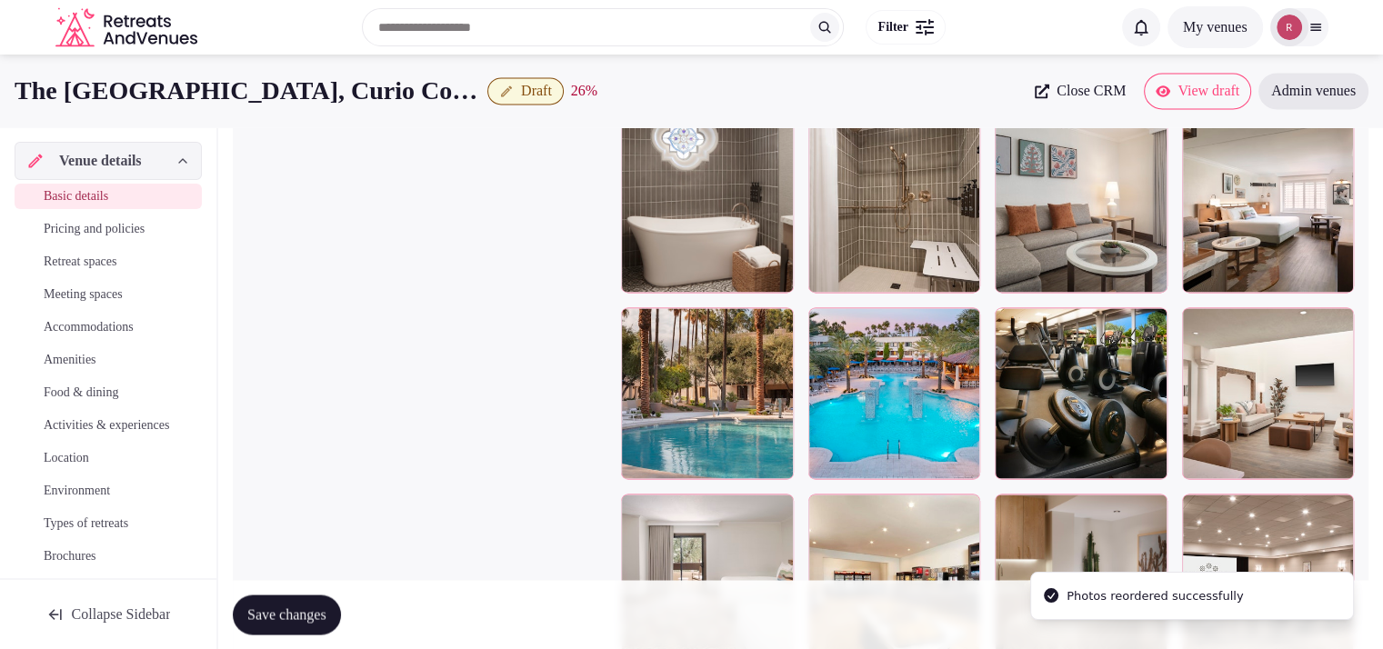
scroll to position [2858, 0]
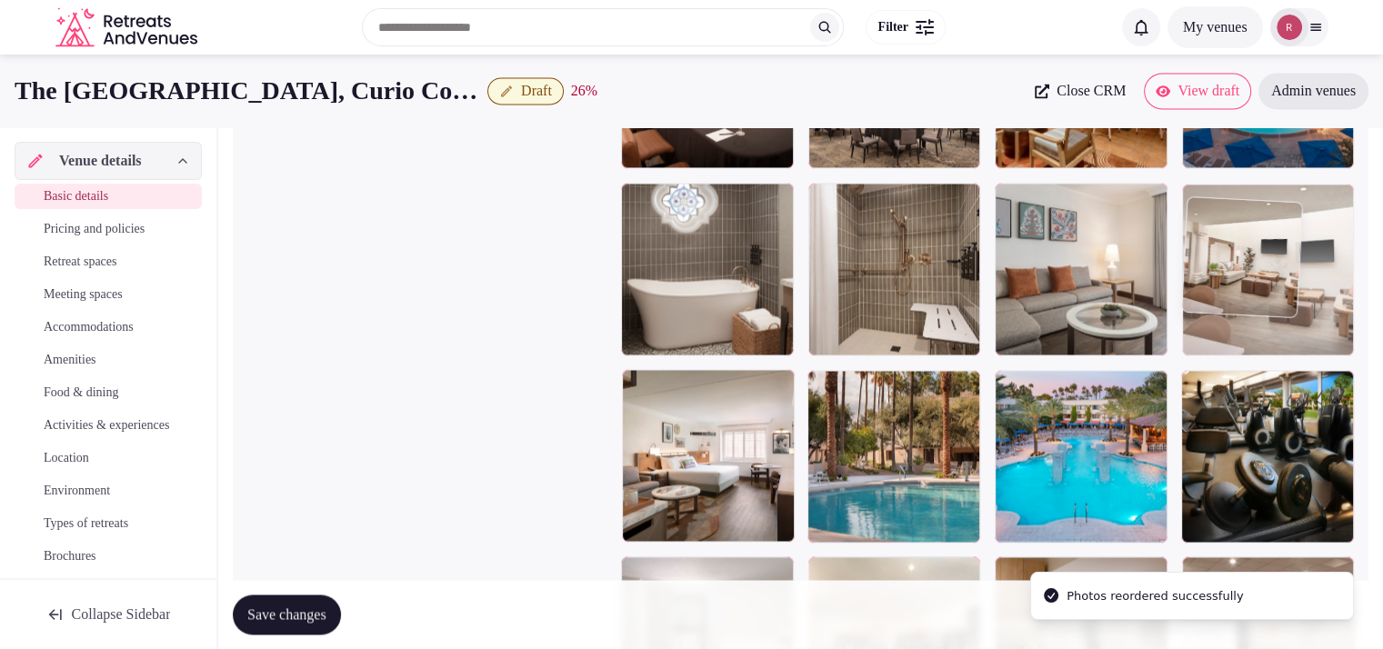
drag, startPoint x: 1306, startPoint y: 439, endPoint x: 1309, endPoint y: 259, distance: 180.0
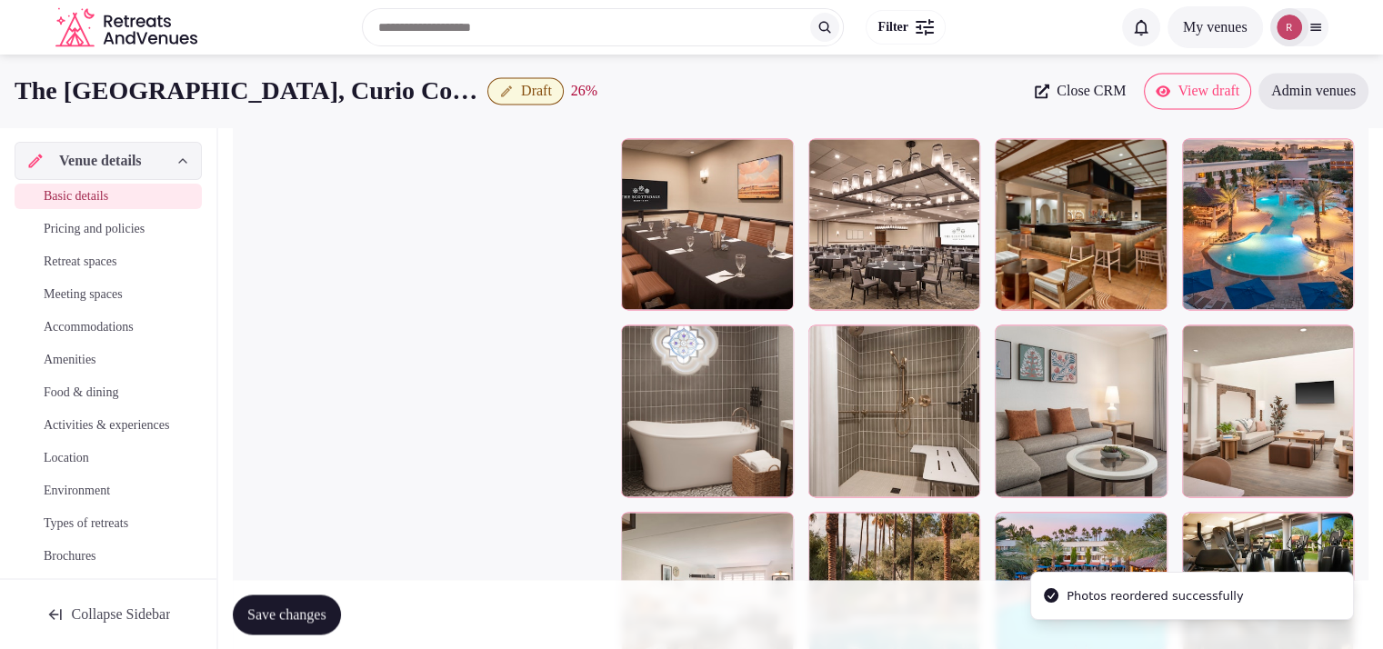
scroll to position [2665, 0]
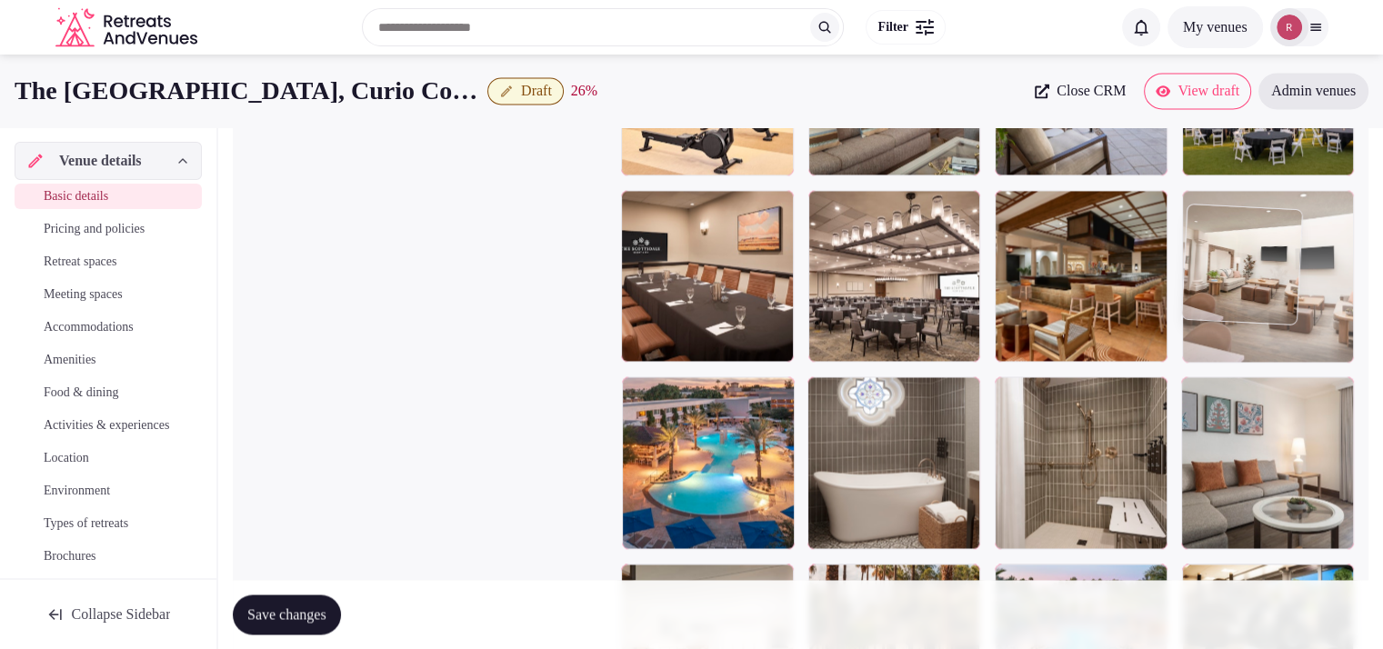
drag, startPoint x: 1308, startPoint y: 349, endPoint x: 1306, endPoint y: 295, distance: 54.6
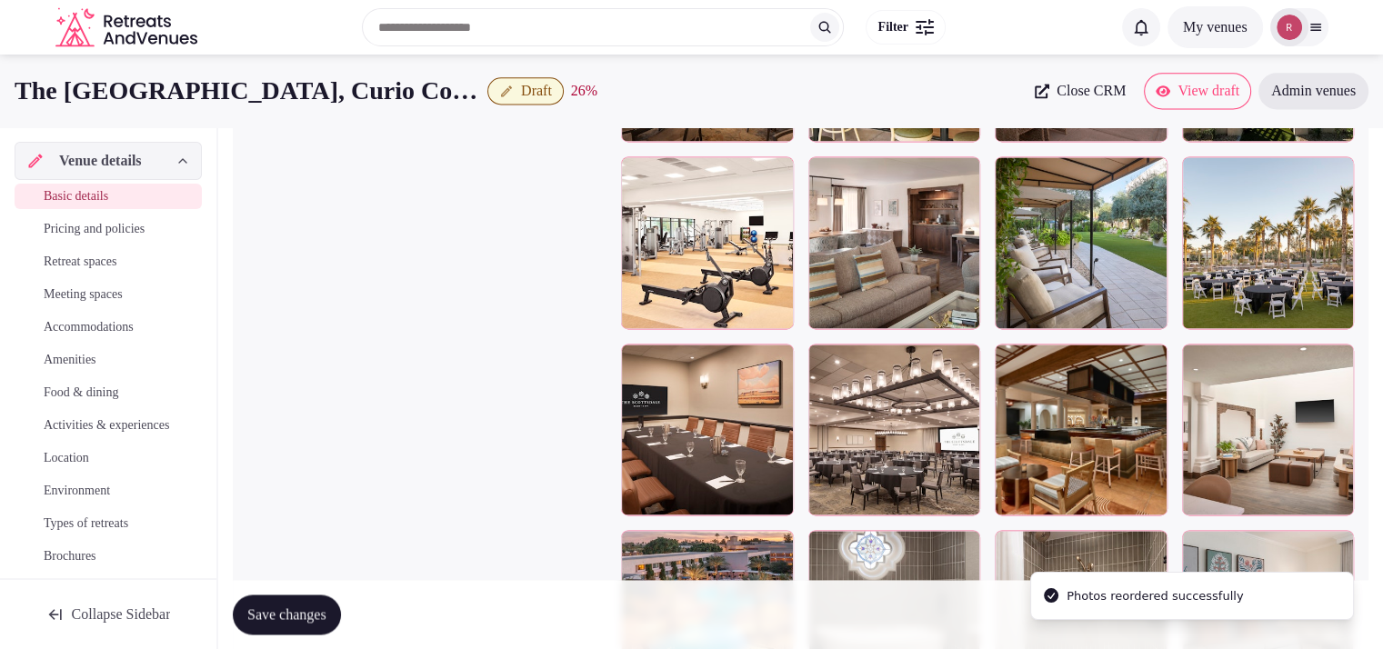
scroll to position [2494, 0]
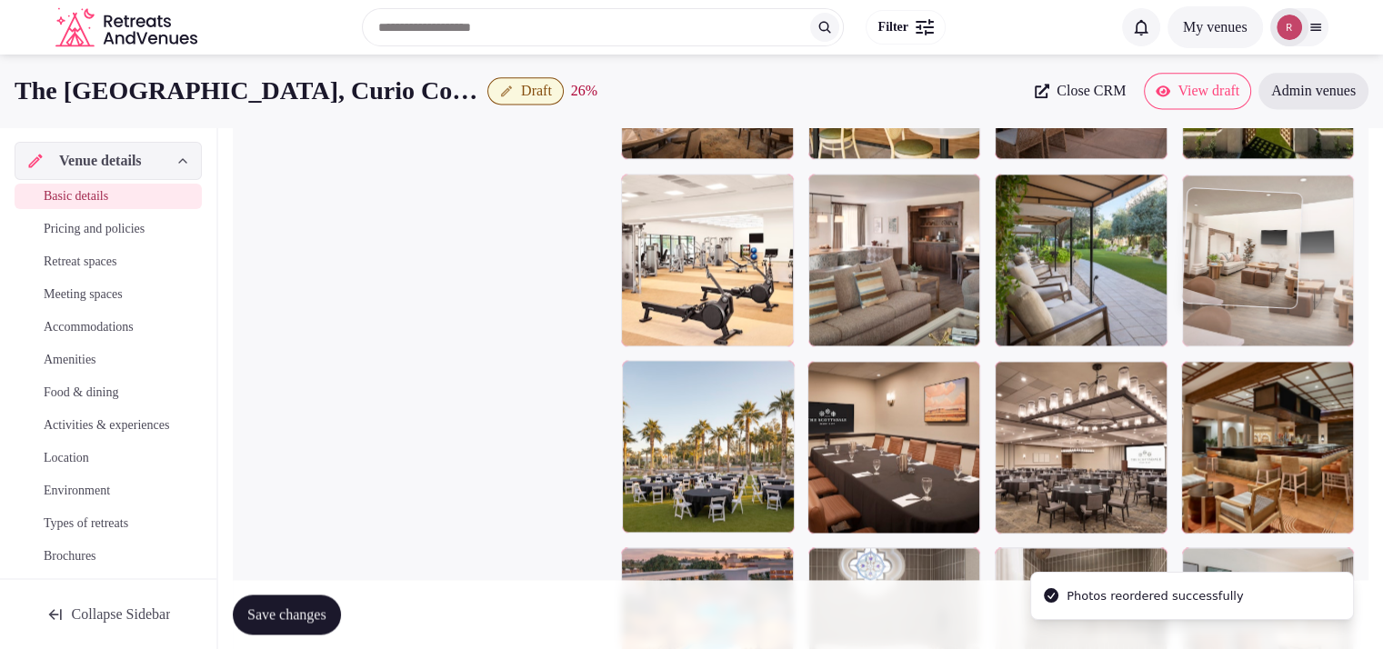
drag, startPoint x: 1282, startPoint y: 365, endPoint x: 1282, endPoint y: 317, distance: 47.3
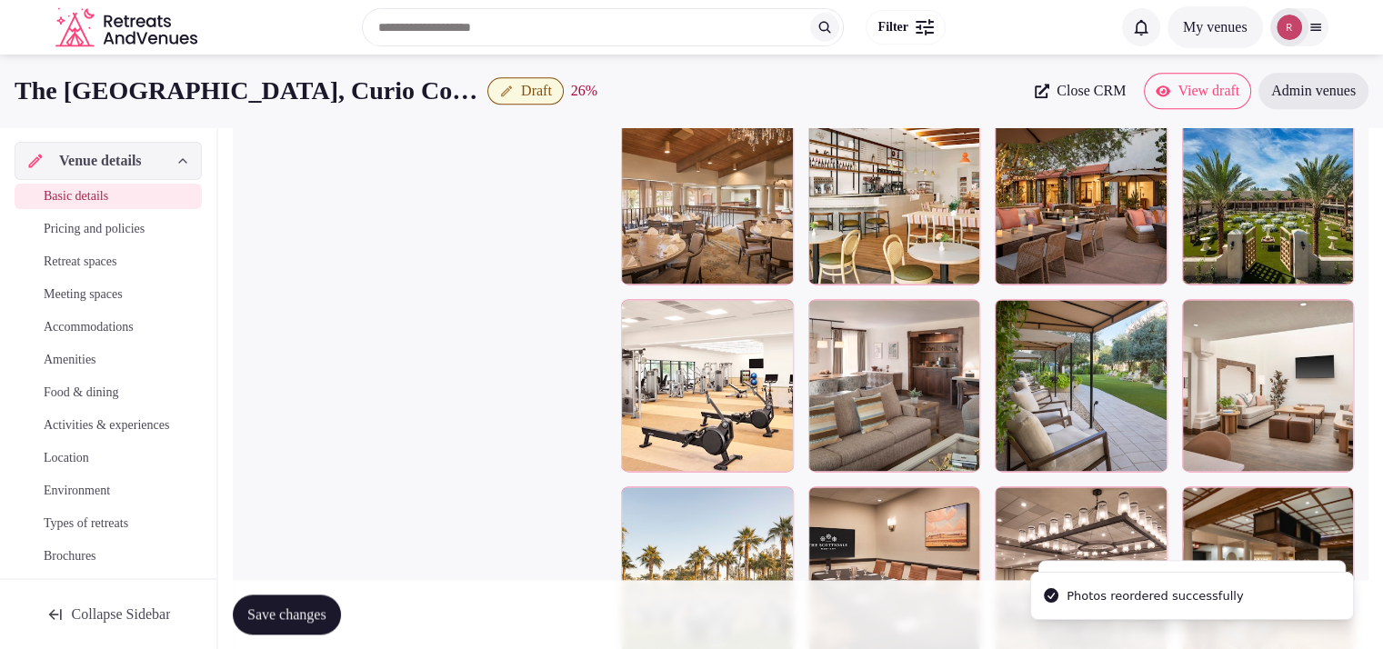
scroll to position [2352, 0]
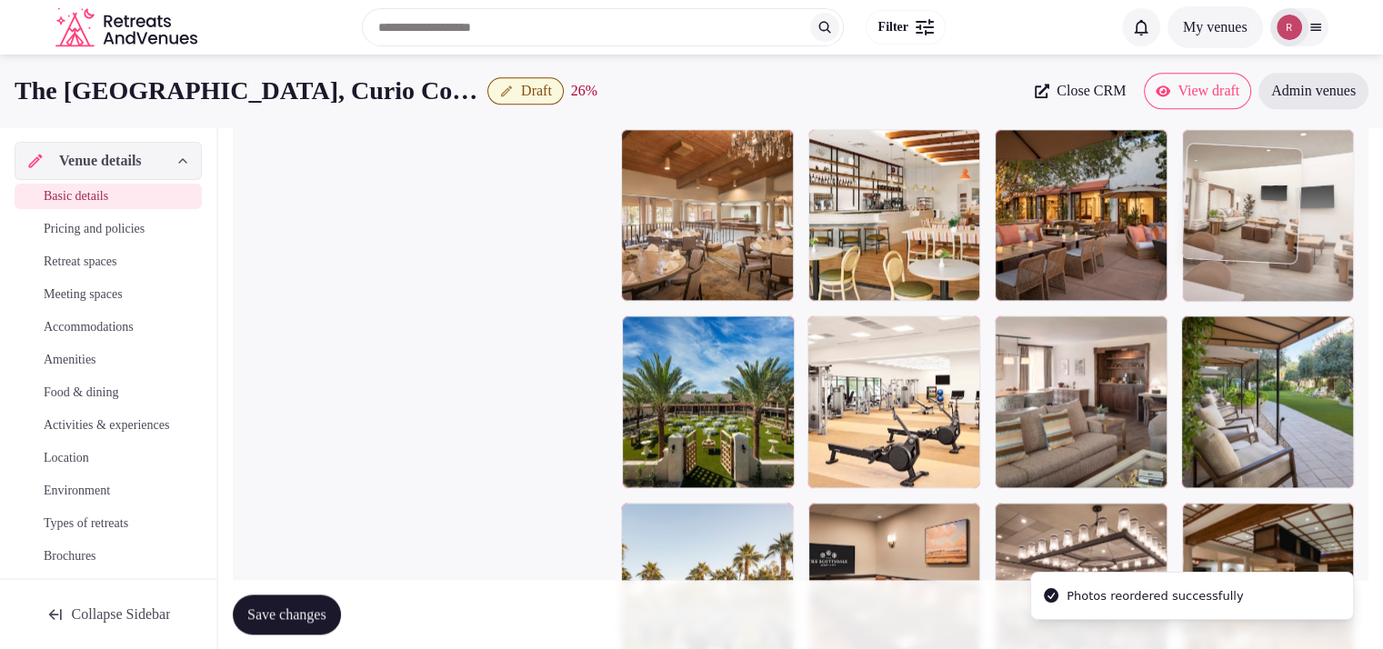
drag, startPoint x: 1279, startPoint y: 395, endPoint x: 1278, endPoint y: 303, distance: 91.8
click at [1278, 303] on body "**********" at bounding box center [691, 69] width 1383 height 4843
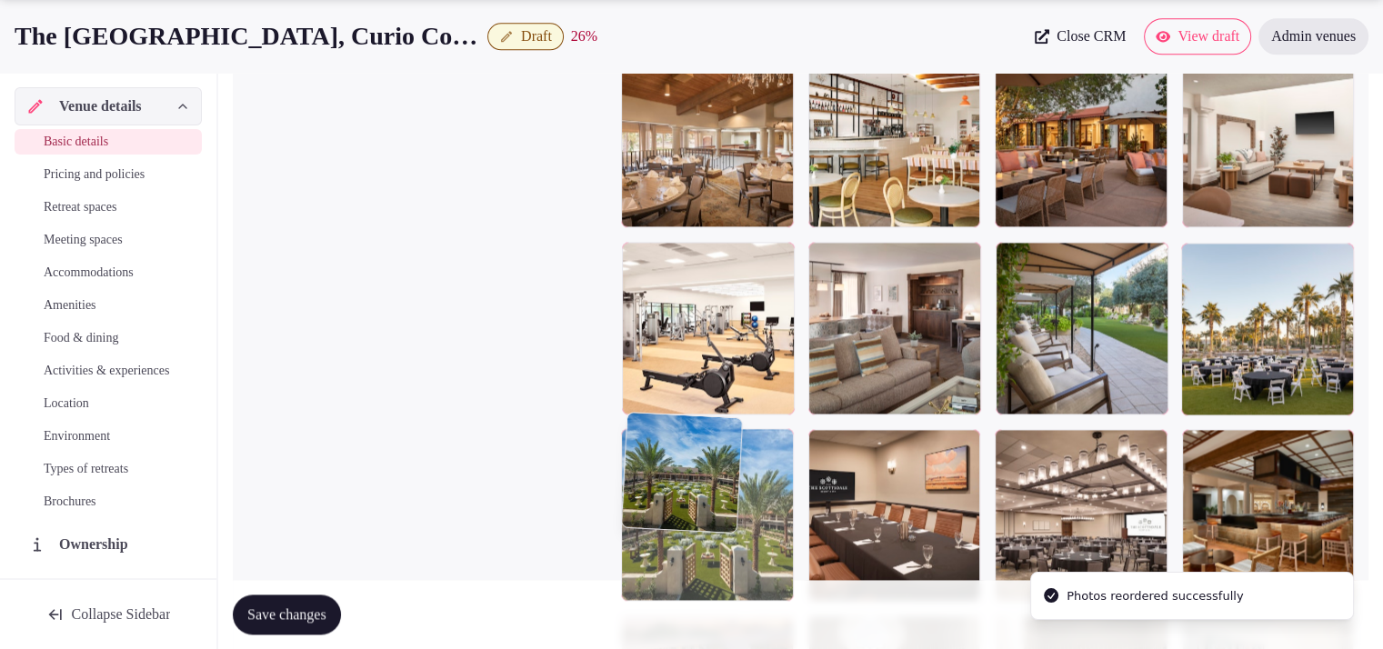
drag, startPoint x: 715, startPoint y: 484, endPoint x: 724, endPoint y: 552, distance: 68.7
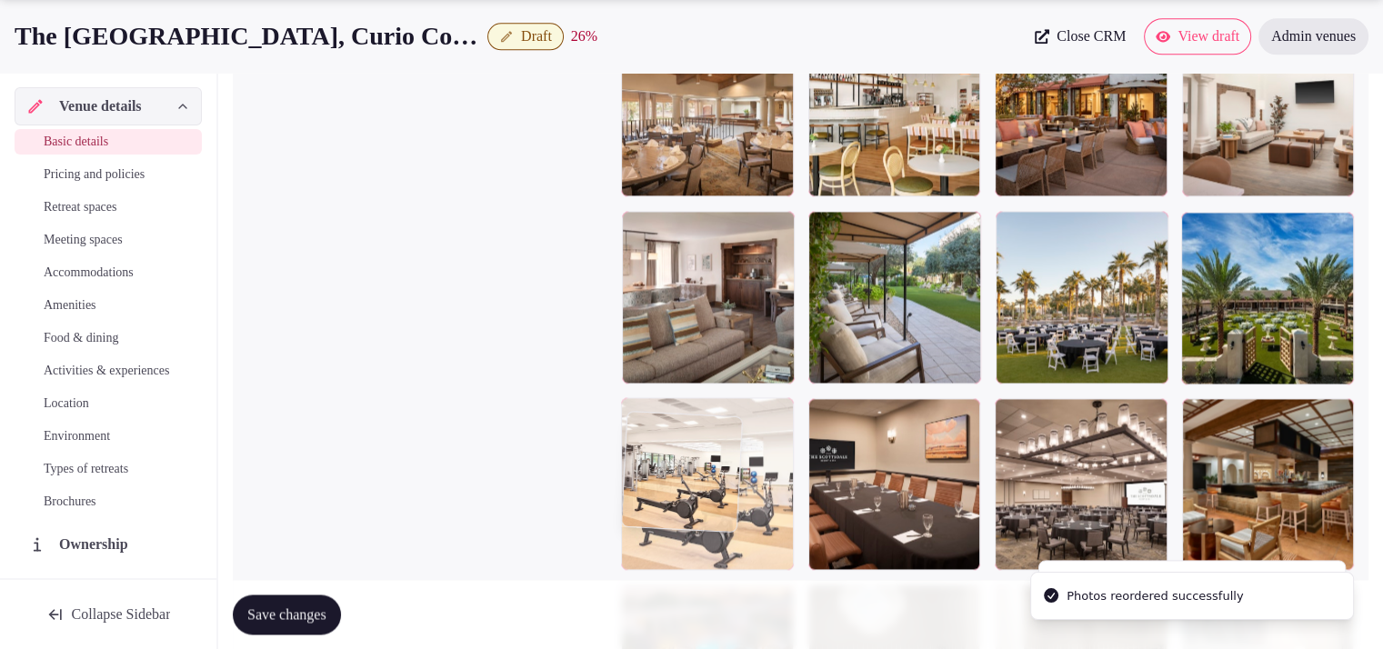
drag, startPoint x: 754, startPoint y: 366, endPoint x: 775, endPoint y: 515, distance: 150.7
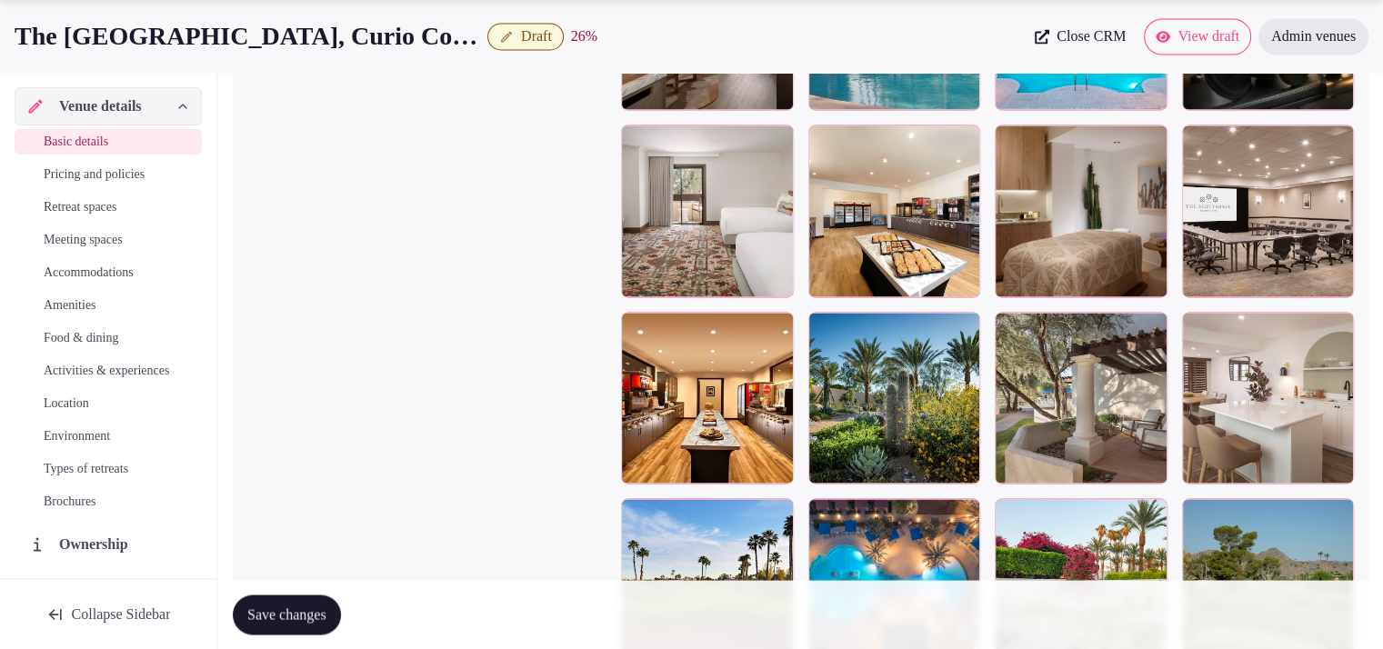
scroll to position [3657, 0]
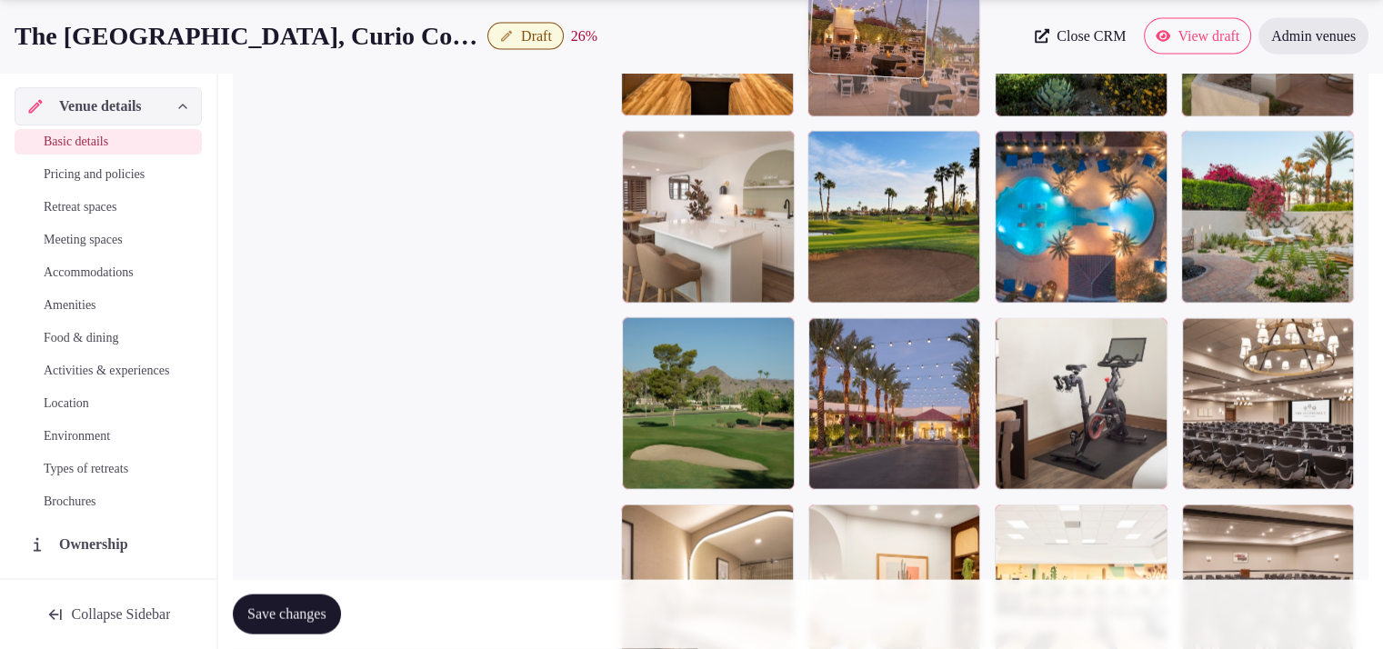
drag, startPoint x: 714, startPoint y: 419, endPoint x: 985, endPoint y: 136, distance: 392.2
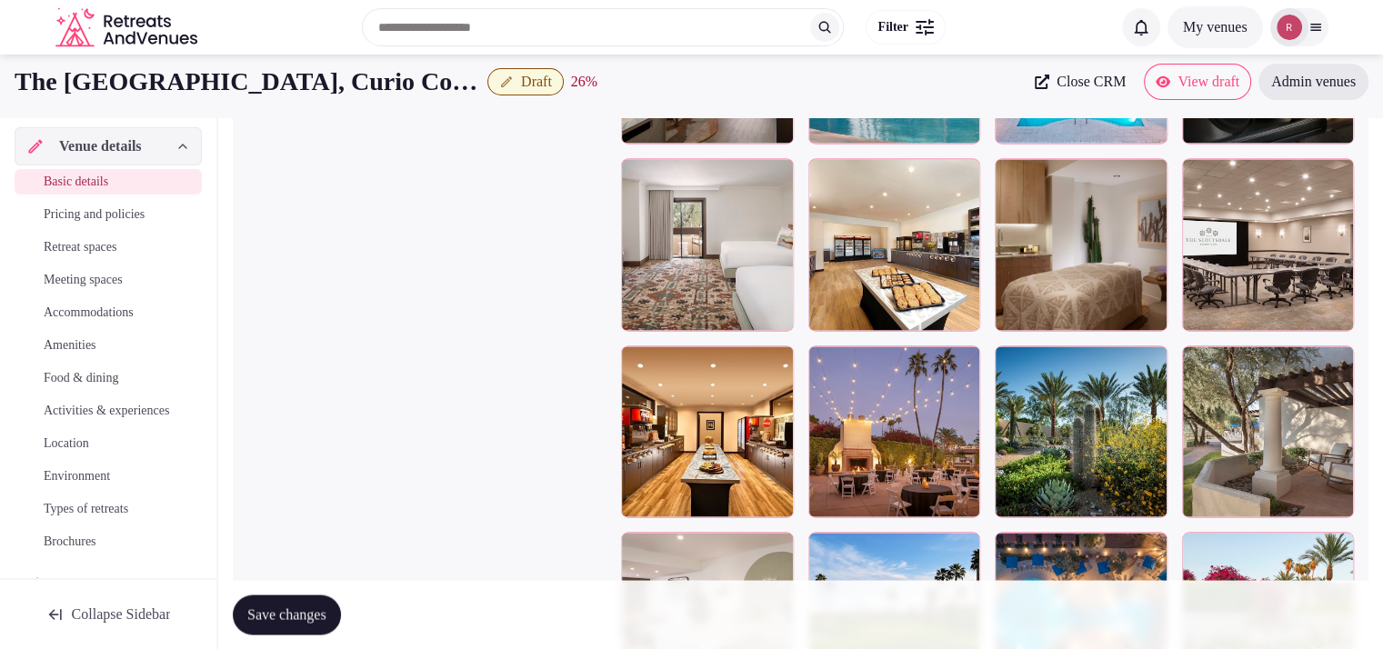
scroll to position [3176, 0]
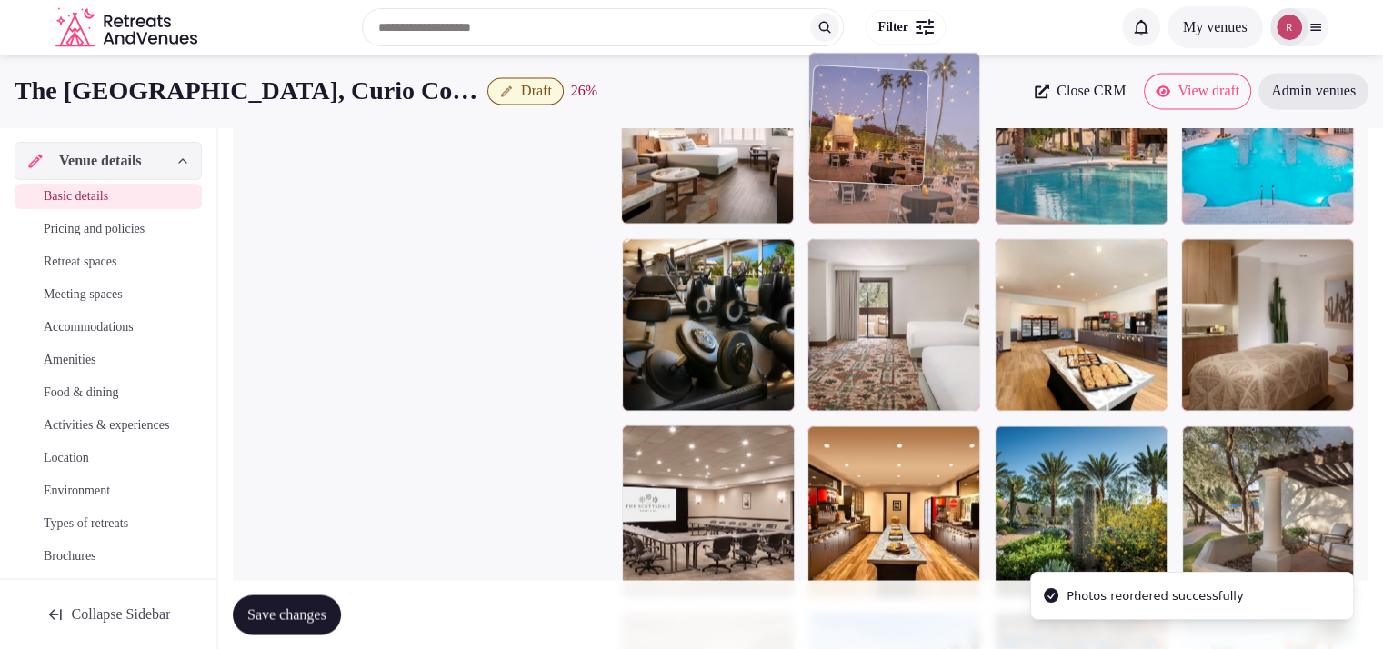
drag, startPoint x: 900, startPoint y: 516, endPoint x: 932, endPoint y: 204, distance: 314.3
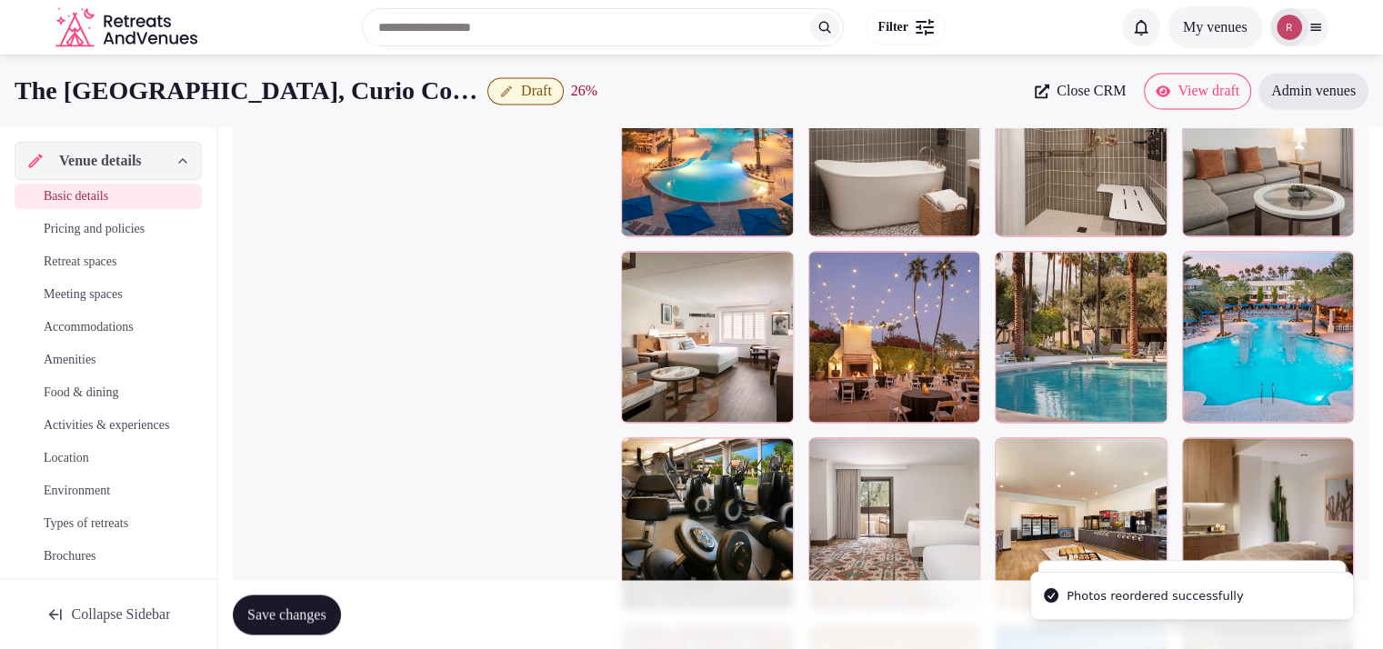
scroll to position [2856, 0]
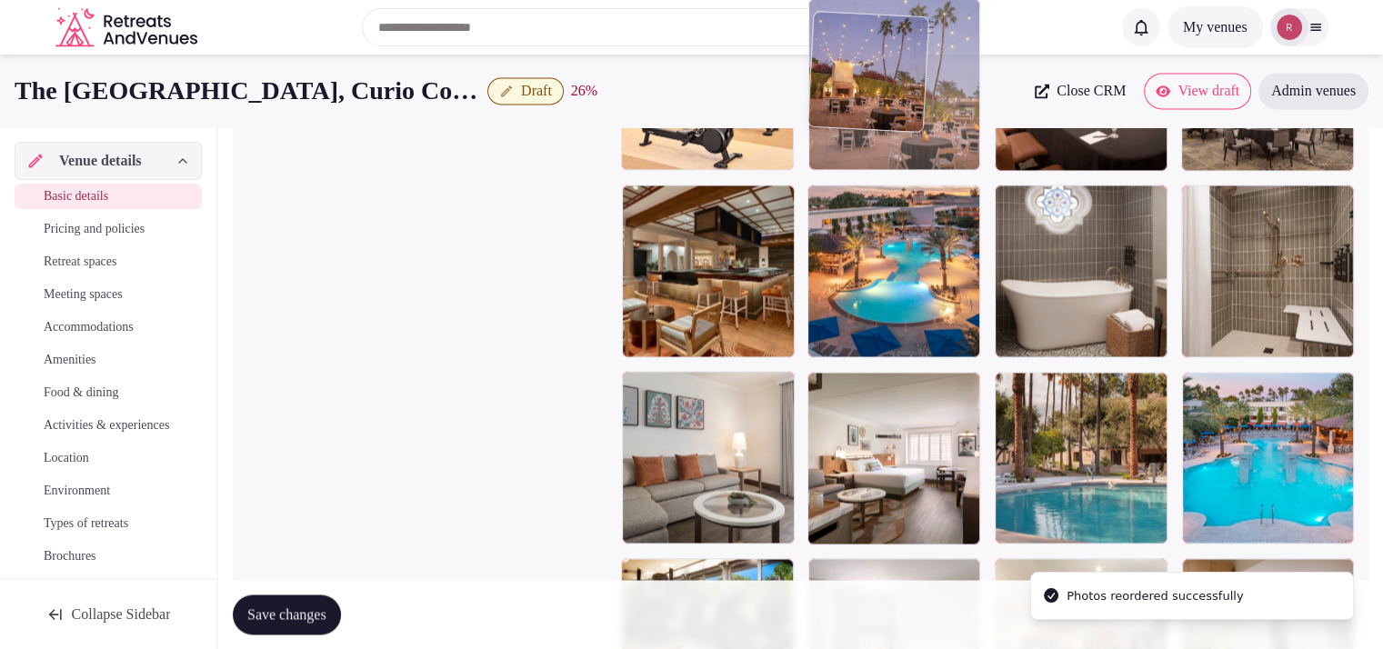
drag, startPoint x: 920, startPoint y: 358, endPoint x: 916, endPoint y: 221, distance: 137.3
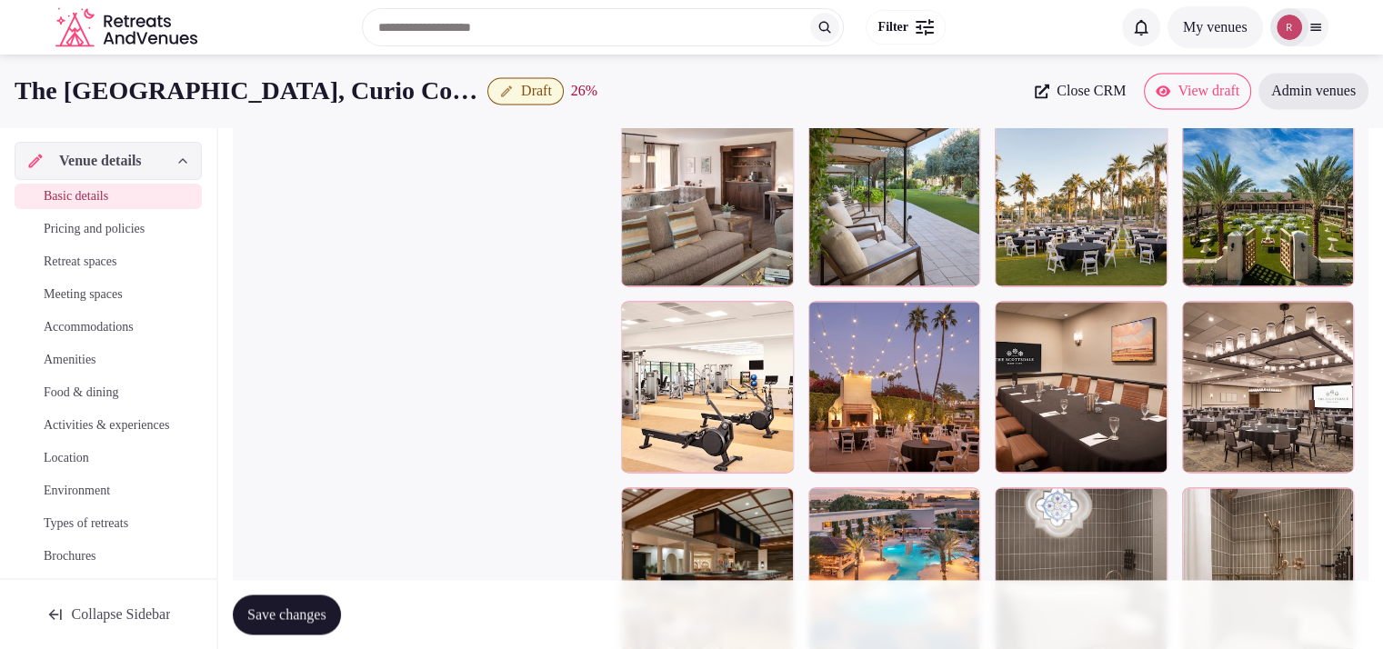
scroll to position [2405, 0]
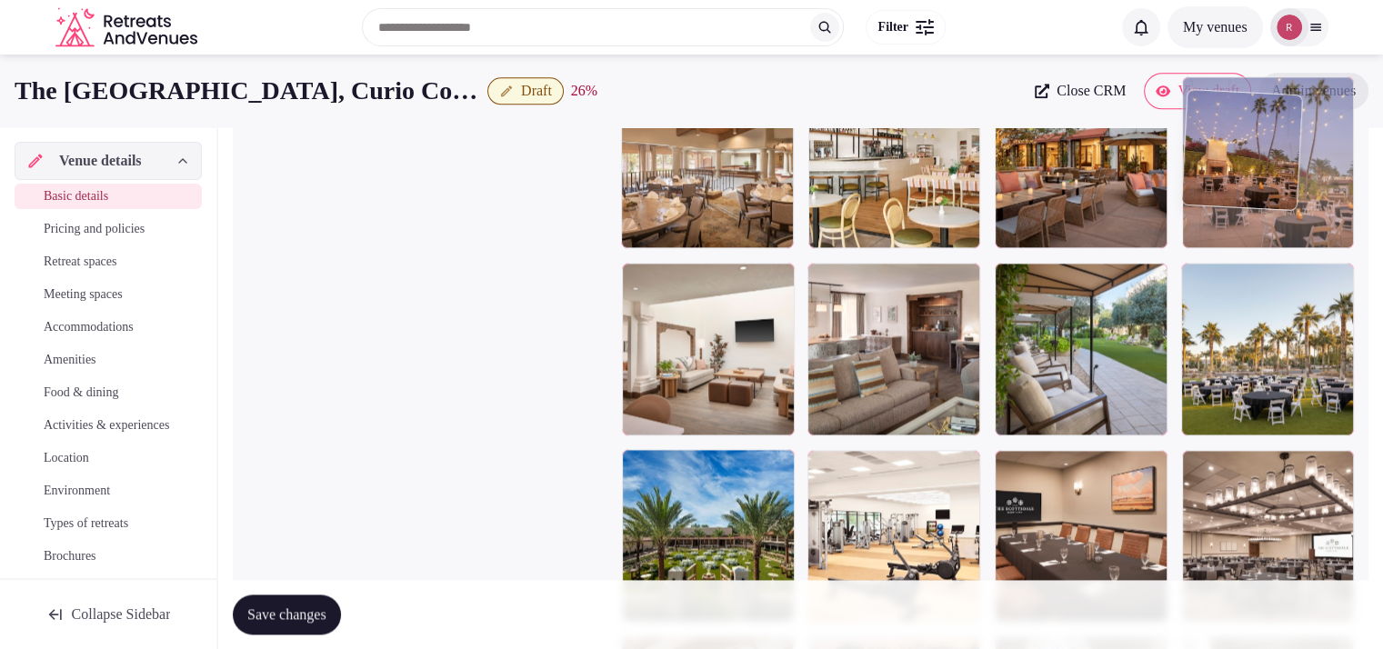
drag, startPoint x: 884, startPoint y: 572, endPoint x: 1258, endPoint y: 276, distance: 477.1
click at [1258, 276] on body "**********" at bounding box center [691, 16] width 1383 height 4843
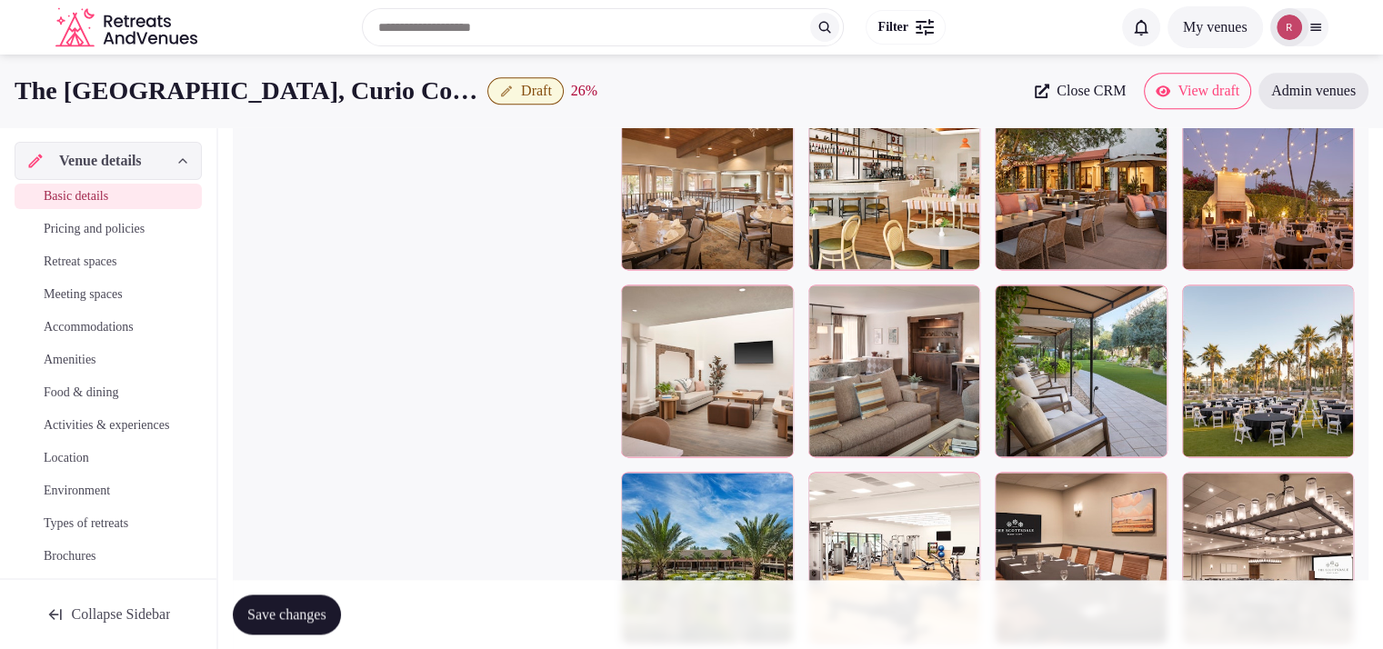
scroll to position [2280, 0]
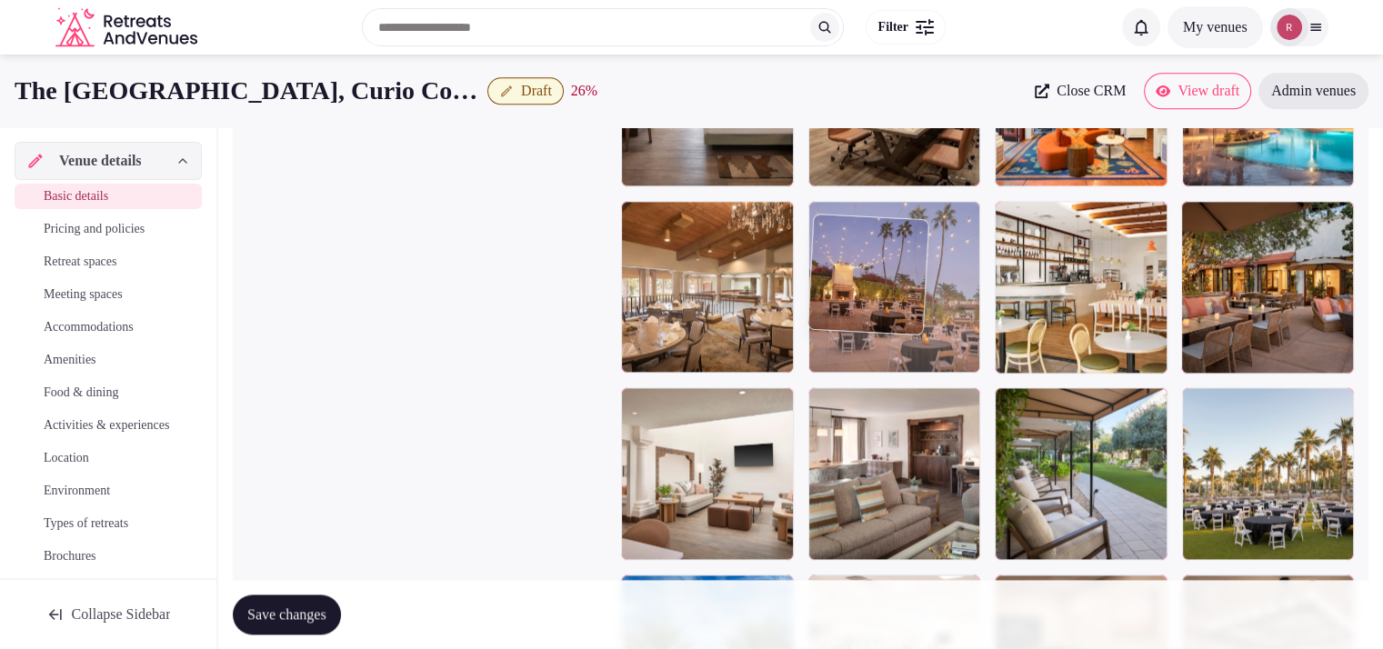
drag, startPoint x: 1232, startPoint y: 286, endPoint x: 920, endPoint y: 291, distance: 311.9
click at [920, 291] on body "**********" at bounding box center [691, 141] width 1383 height 4843
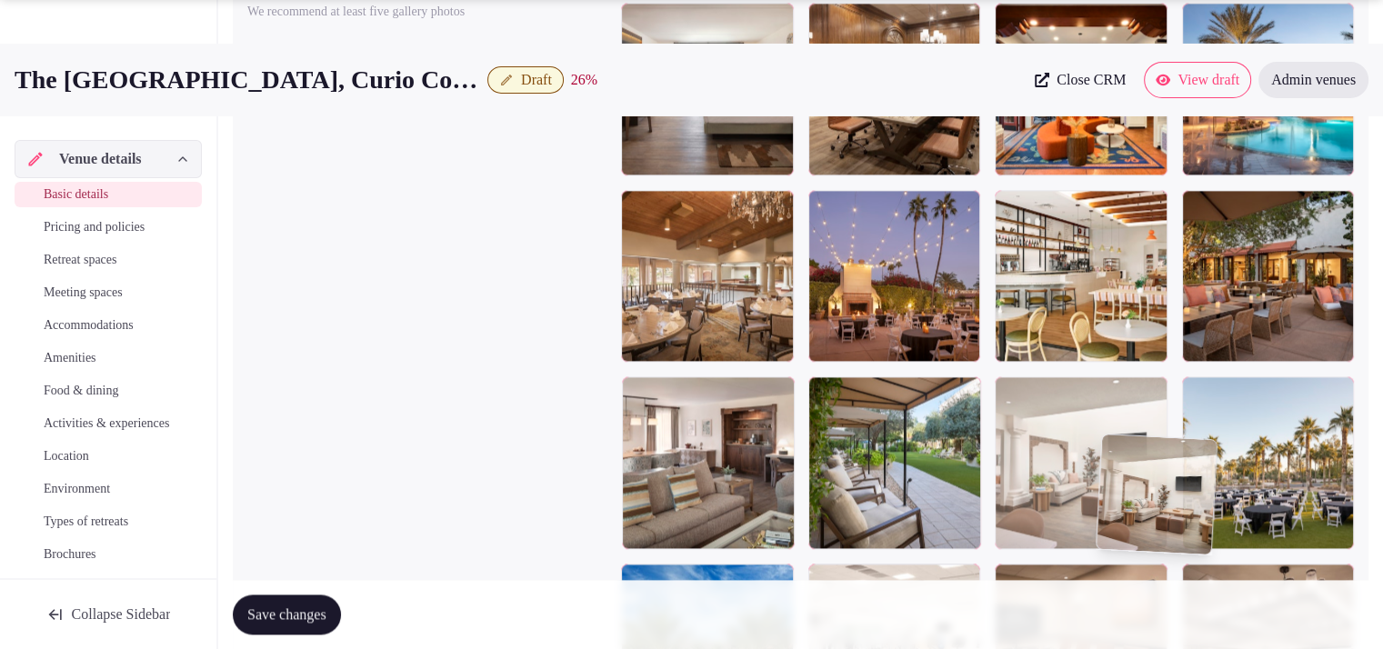
scroll to position [2293, 0]
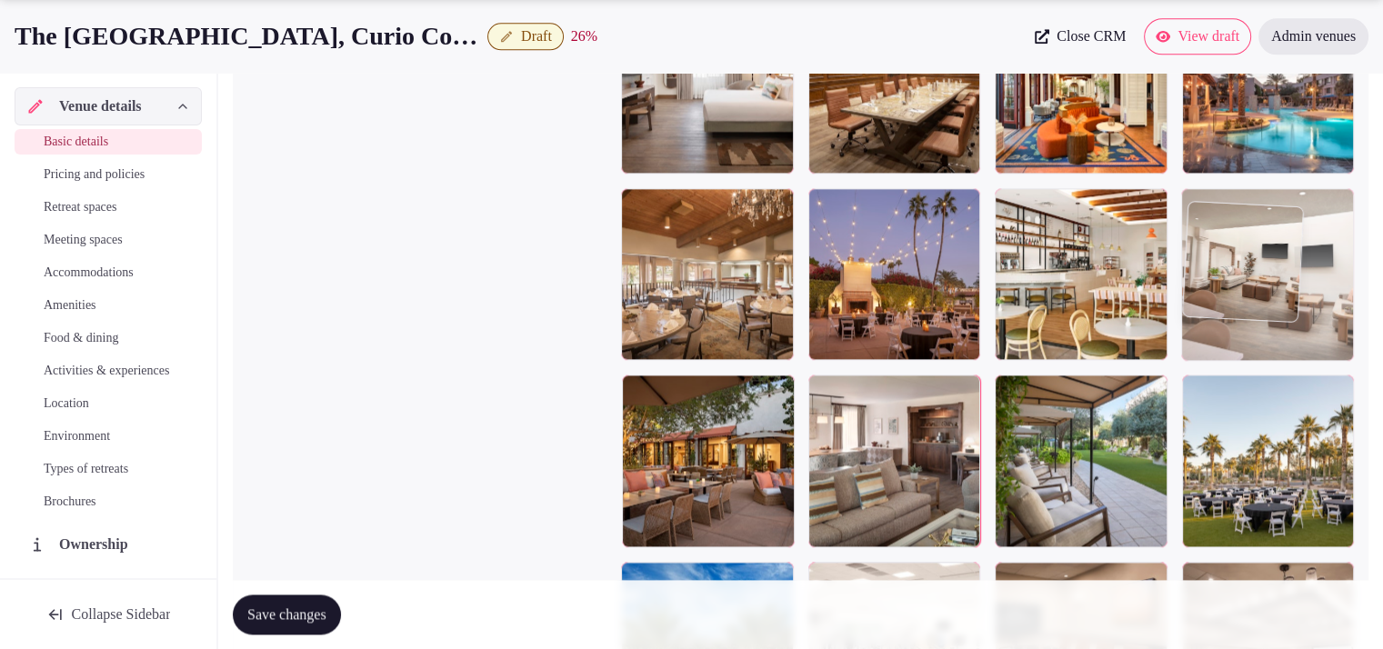
drag, startPoint x: 740, startPoint y: 505, endPoint x: 1319, endPoint y: 372, distance: 594.3
click at [1319, 372] on body "**********" at bounding box center [691, 128] width 1383 height 4843
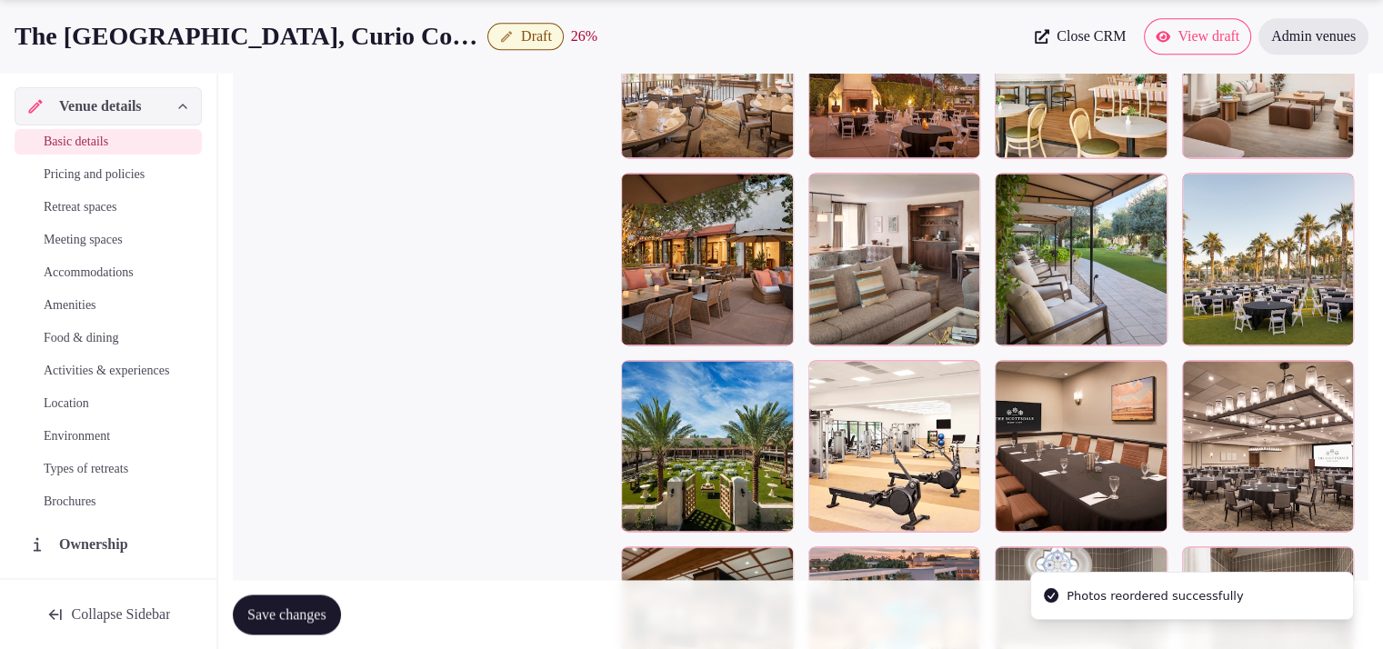
scroll to position [2576, 0]
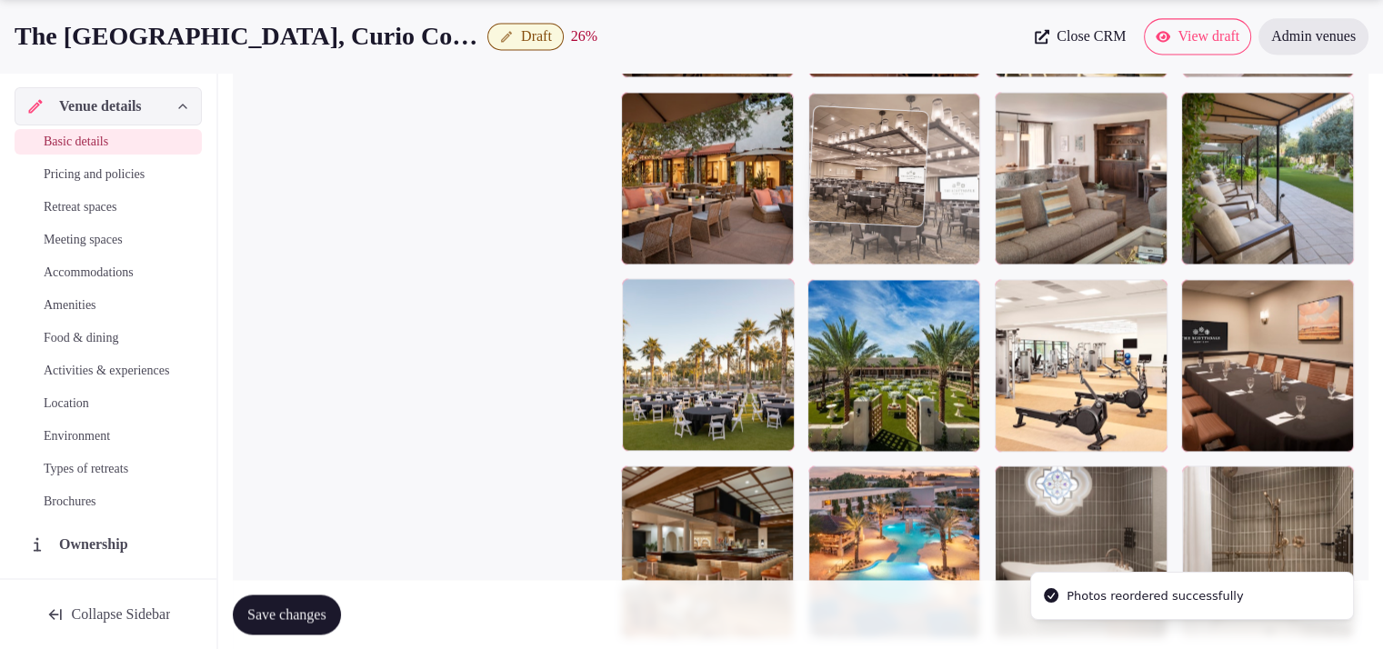
drag, startPoint x: 1212, startPoint y: 377, endPoint x: 807, endPoint y: 234, distance: 429.3
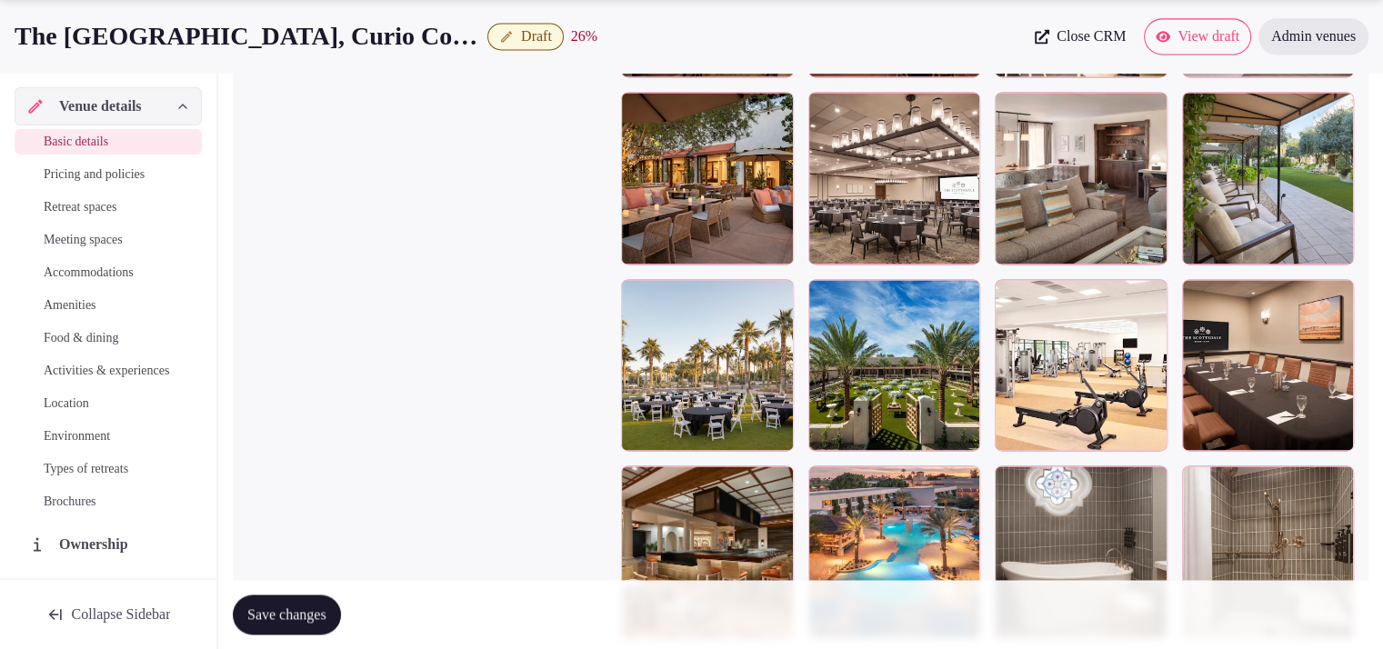
scroll to position [2007, 0]
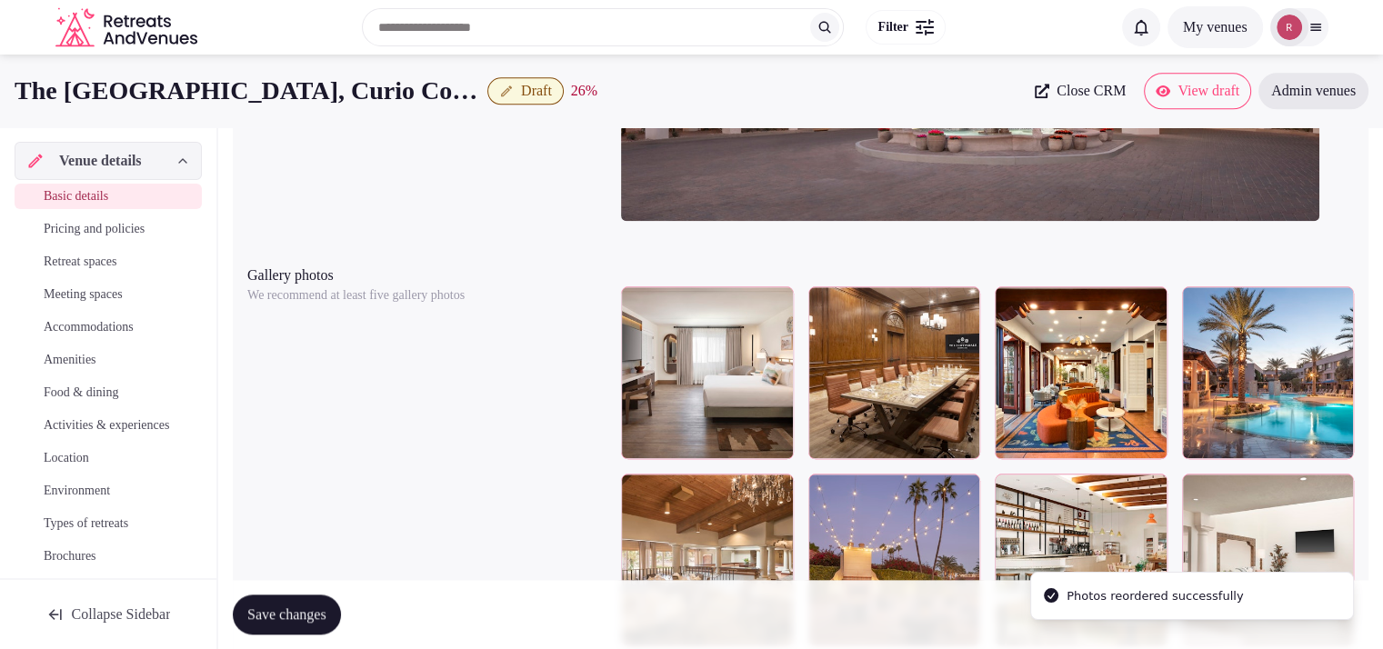
click at [309, 609] on span "Save changes" at bounding box center [286, 614] width 79 height 18
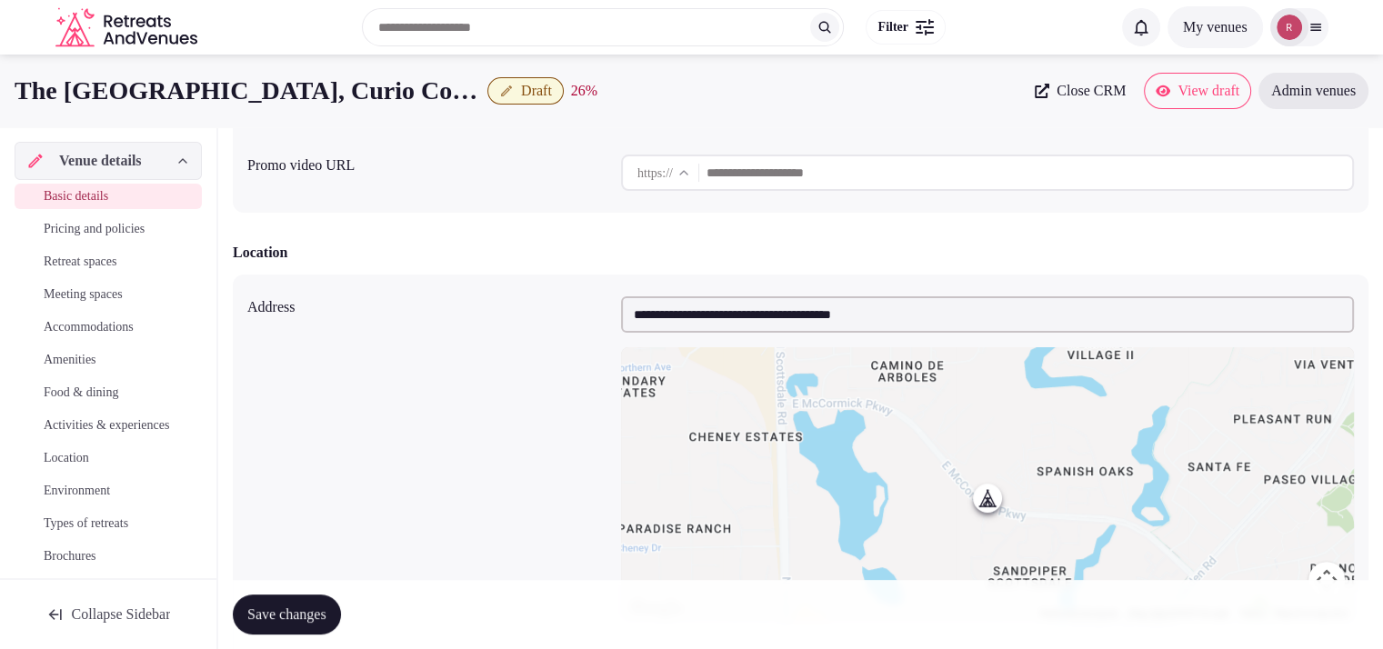
scroll to position [0, 0]
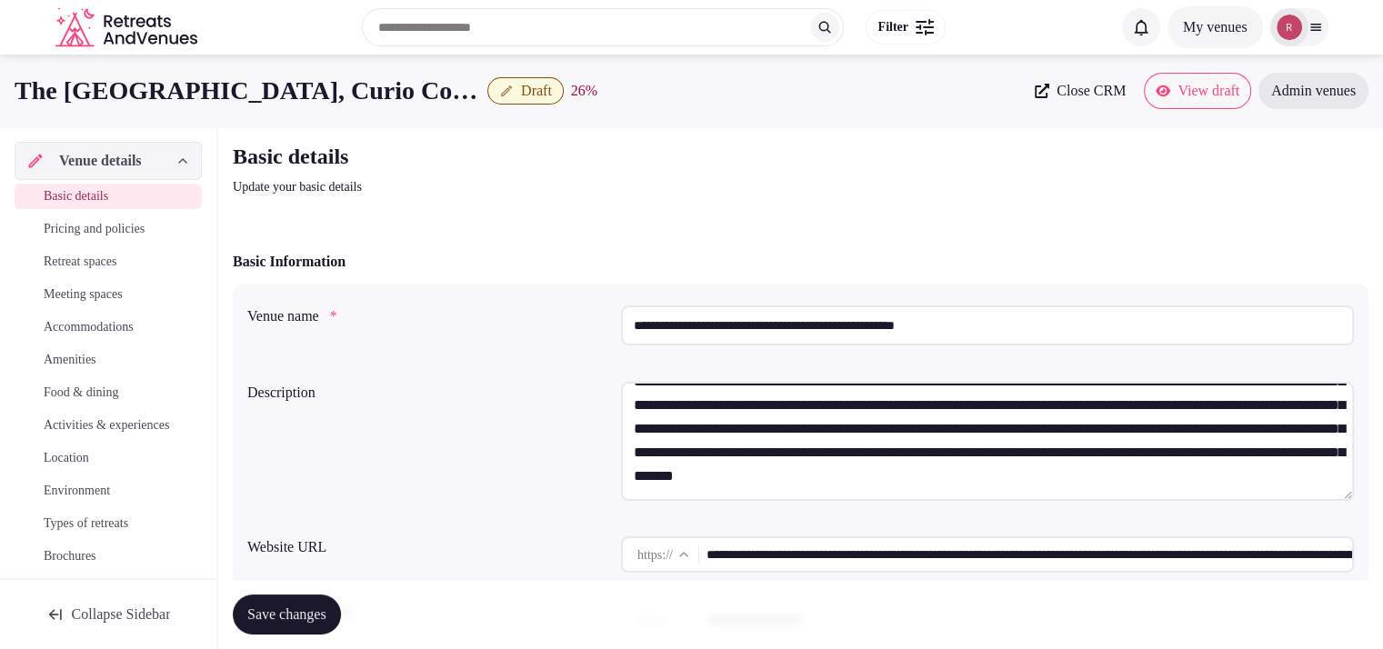
click at [774, 314] on input "**********" at bounding box center [987, 325] width 733 height 40
click at [755, 552] on input "**********" at bounding box center [1028, 554] width 645 height 36
click at [326, 605] on span "Save changes" at bounding box center [286, 614] width 79 height 18
click at [541, 88] on span "Draft" at bounding box center [536, 91] width 31 height 18
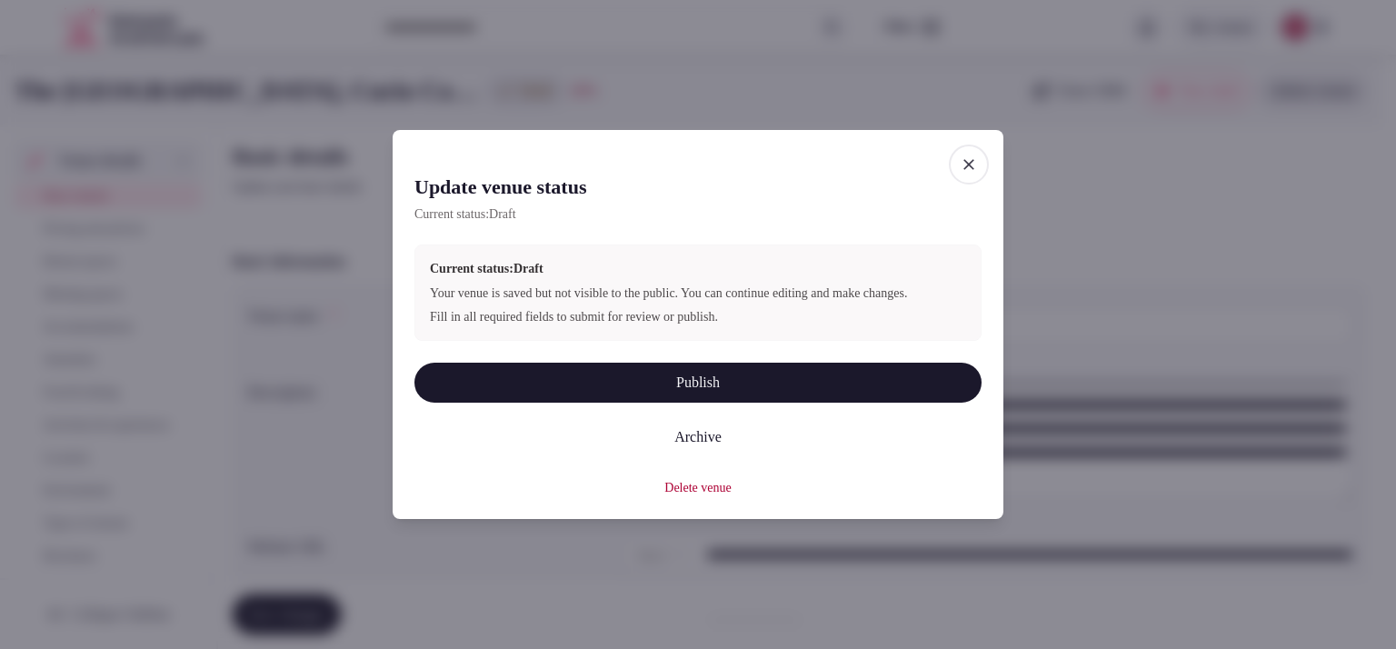
click at [710, 392] on button "Publish" at bounding box center [698, 383] width 567 height 40
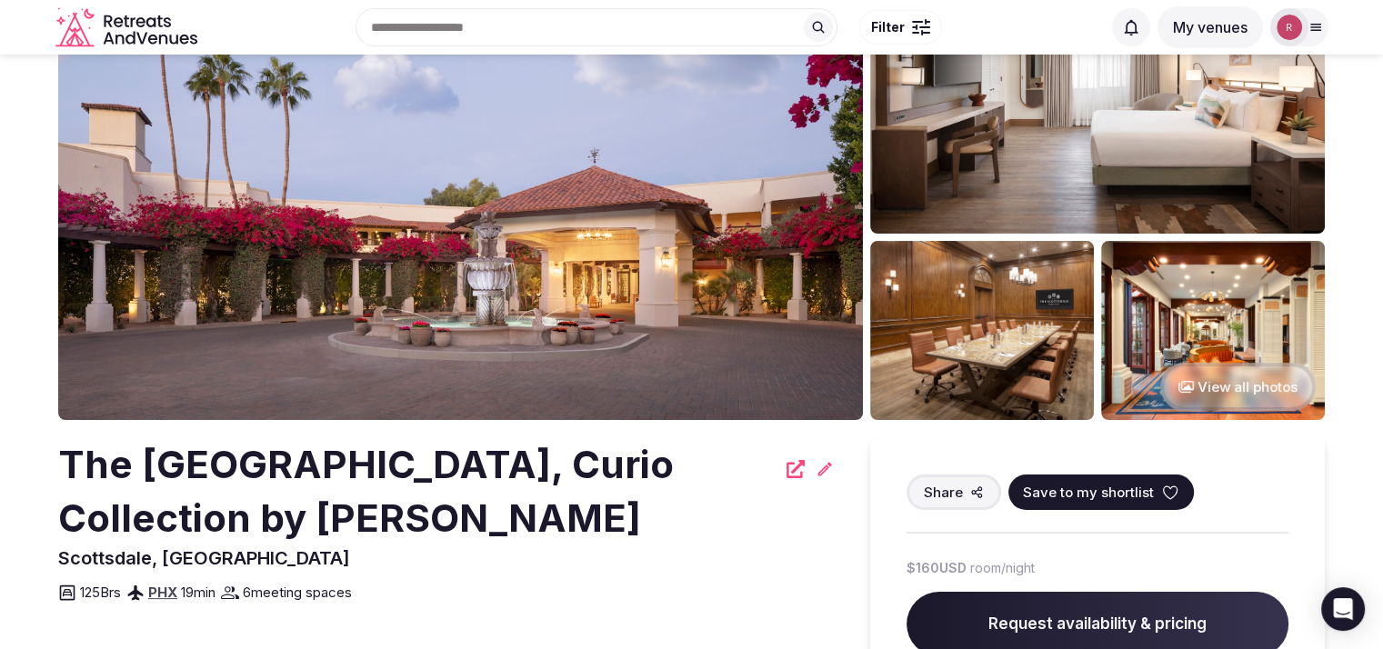
scroll to position [70, 0]
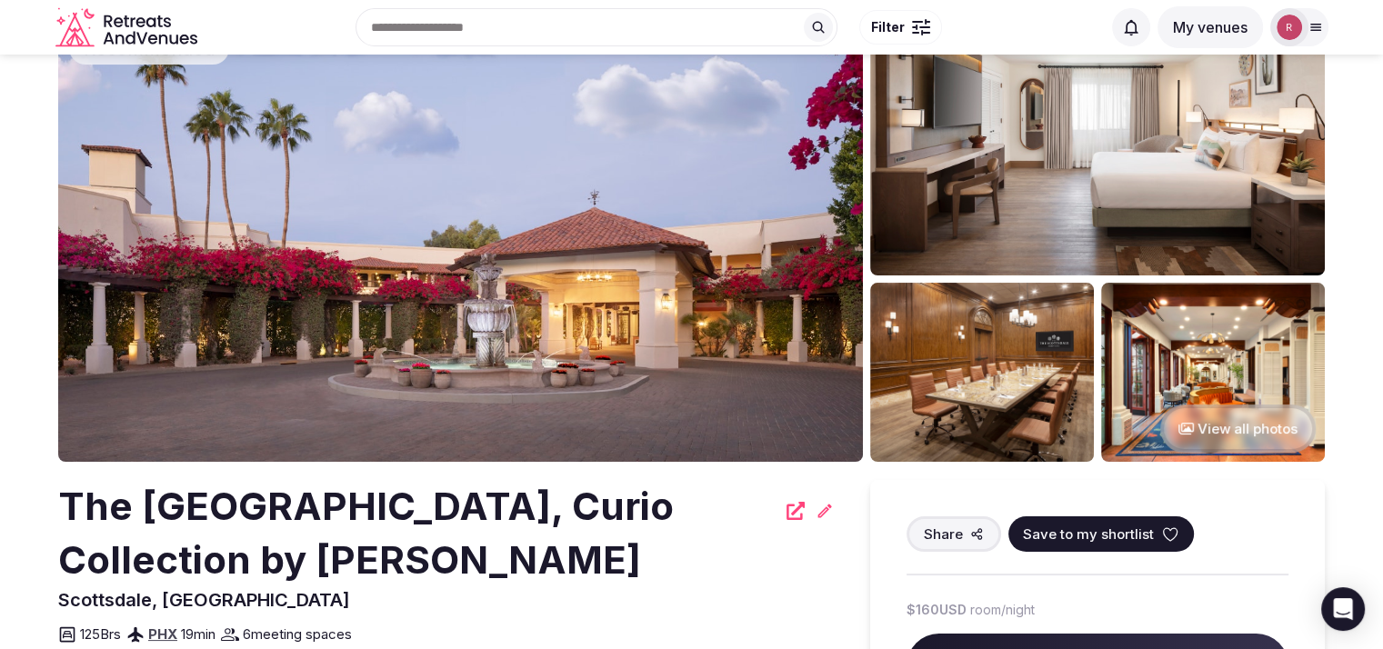
click at [1191, 343] on img at bounding box center [1213, 372] width 224 height 179
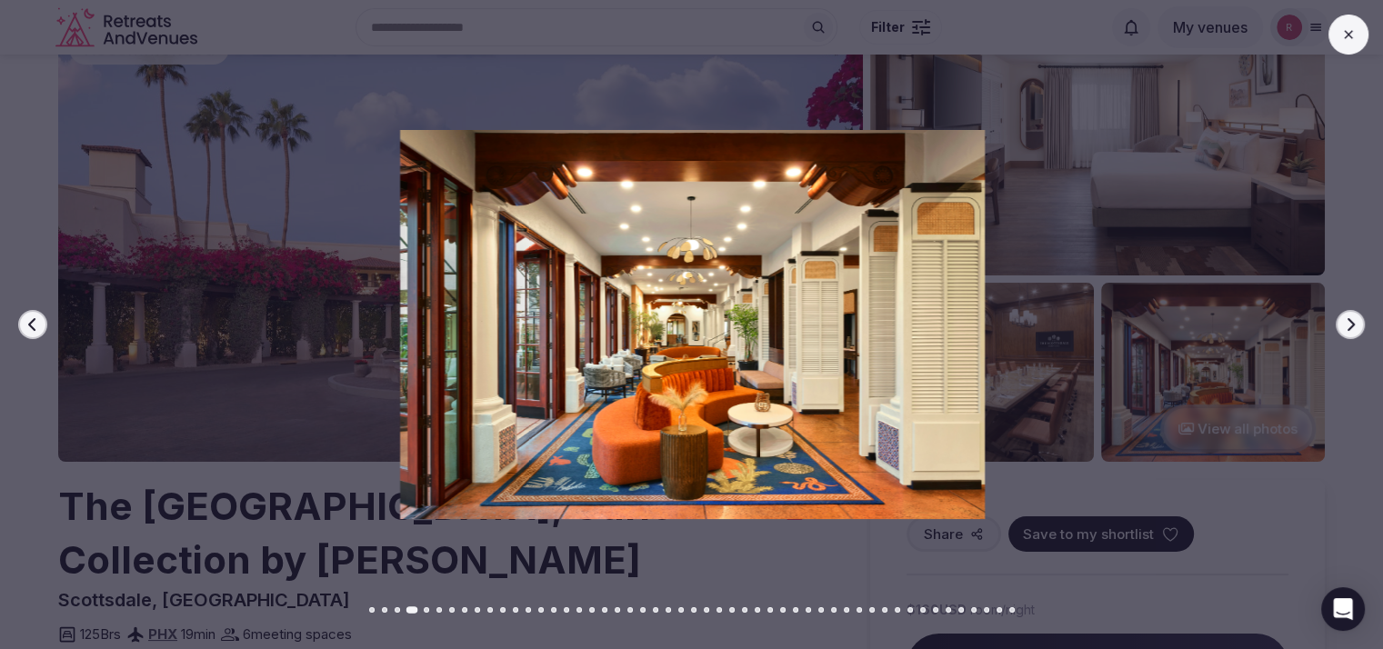
click at [1375, 209] on div at bounding box center [684, 324] width 1397 height 389
click at [1353, 32] on icon at bounding box center [1348, 34] width 15 height 15
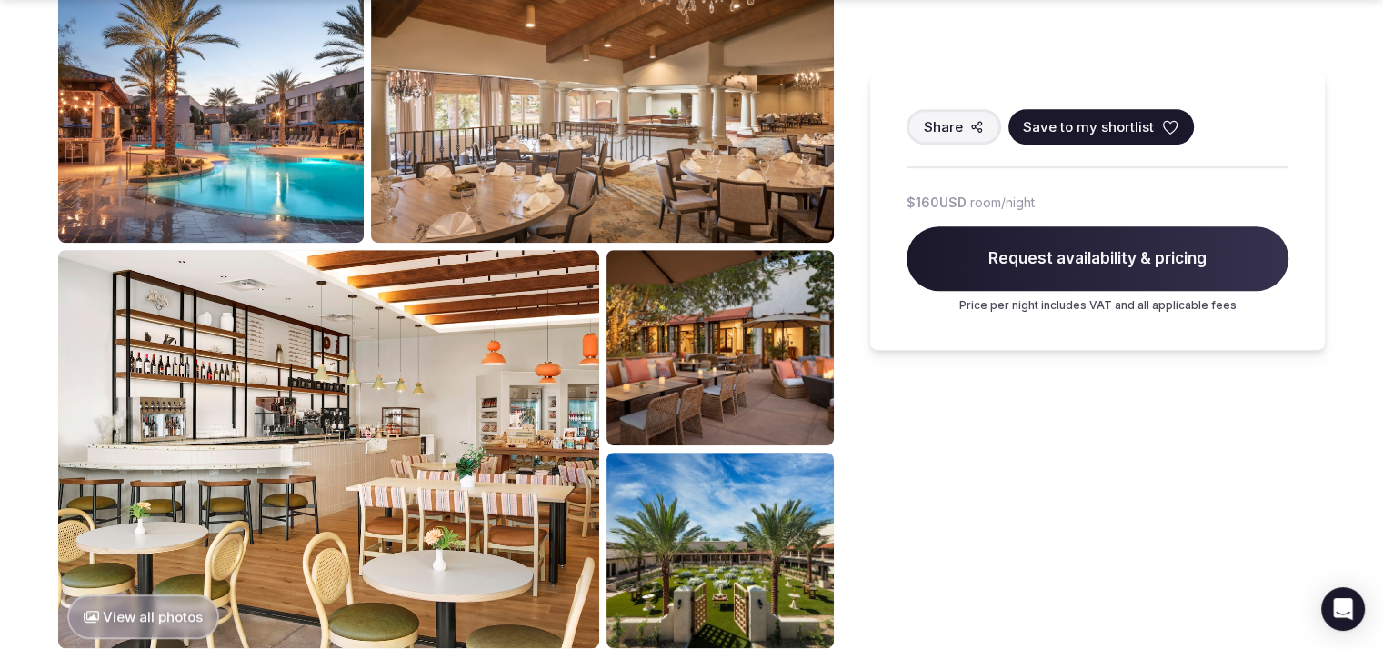
scroll to position [981, 0]
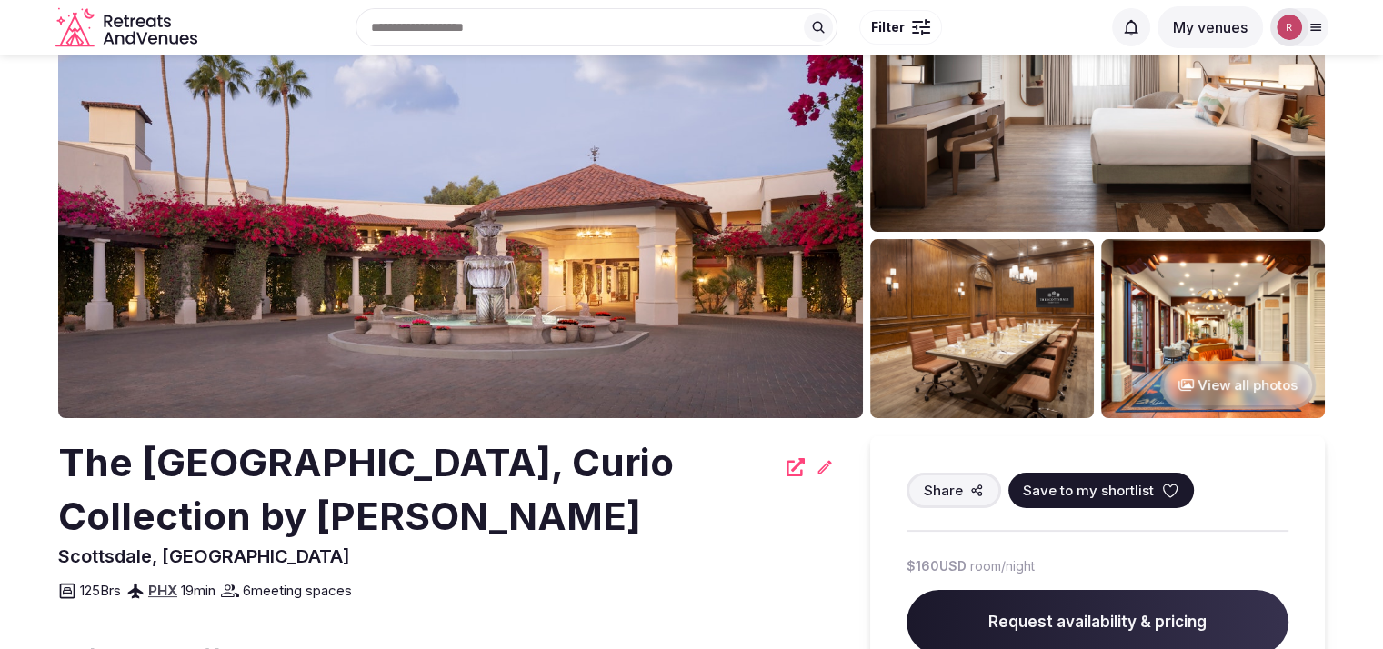
scroll to position [14, 0]
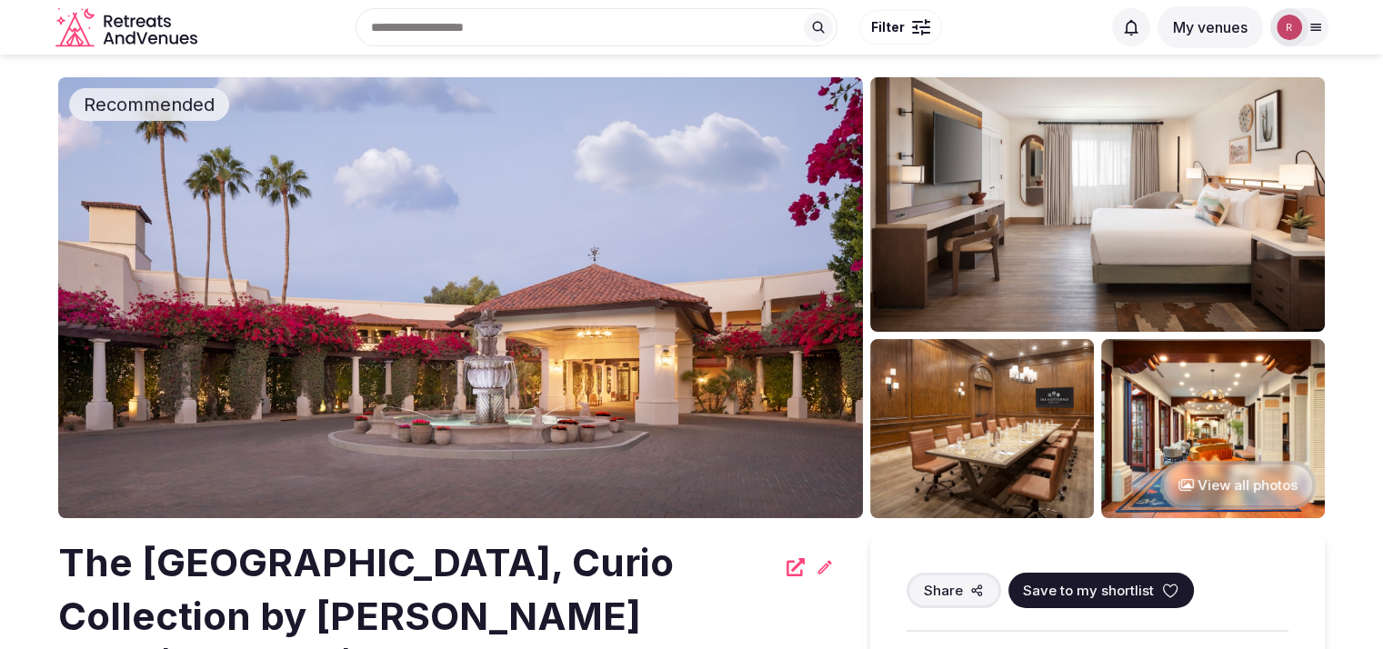
drag, startPoint x: 444, startPoint y: 614, endPoint x: 132, endPoint y: 566, distance: 315.4
click at [63, 555] on h2 "The [GEOGRAPHIC_DATA], Curio Collection by [PERSON_NAME]" at bounding box center [416, 589] width 717 height 107
copy h2 "The [GEOGRAPHIC_DATA], Curio Collection by [PERSON_NAME]"
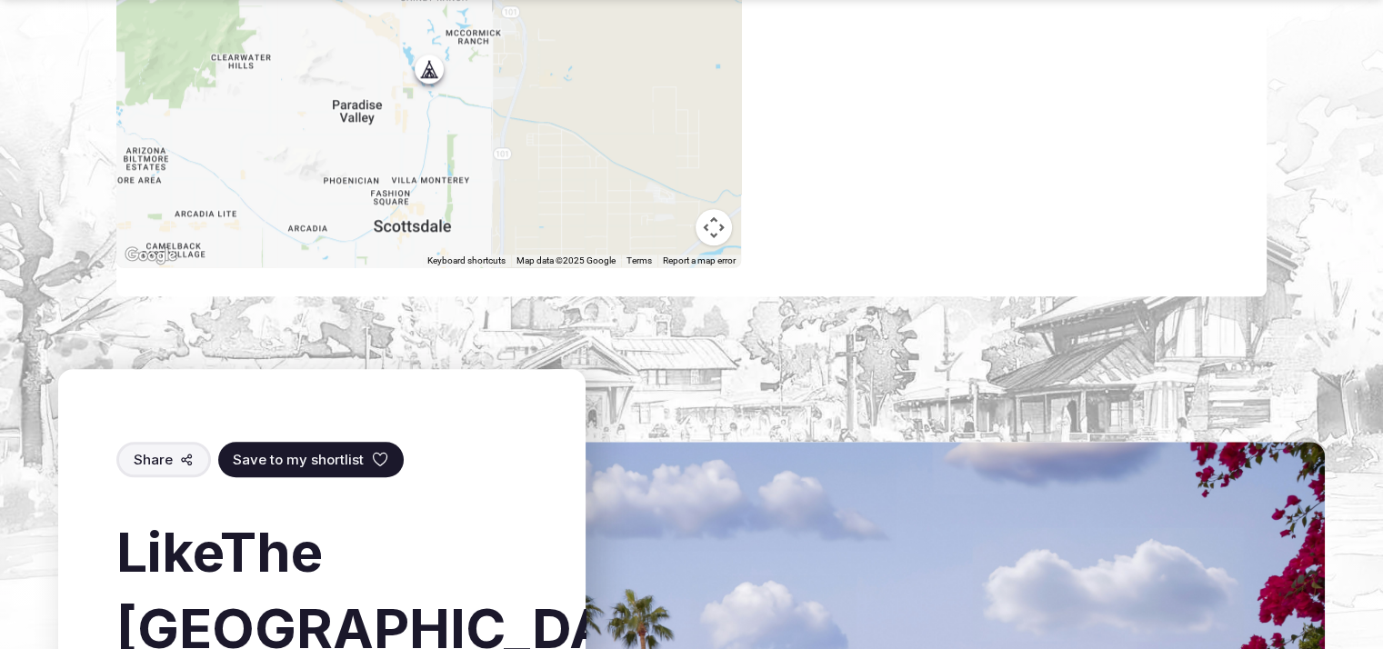
scroll to position [1898, 0]
